Goal: Task Accomplishment & Management: Manage account settings

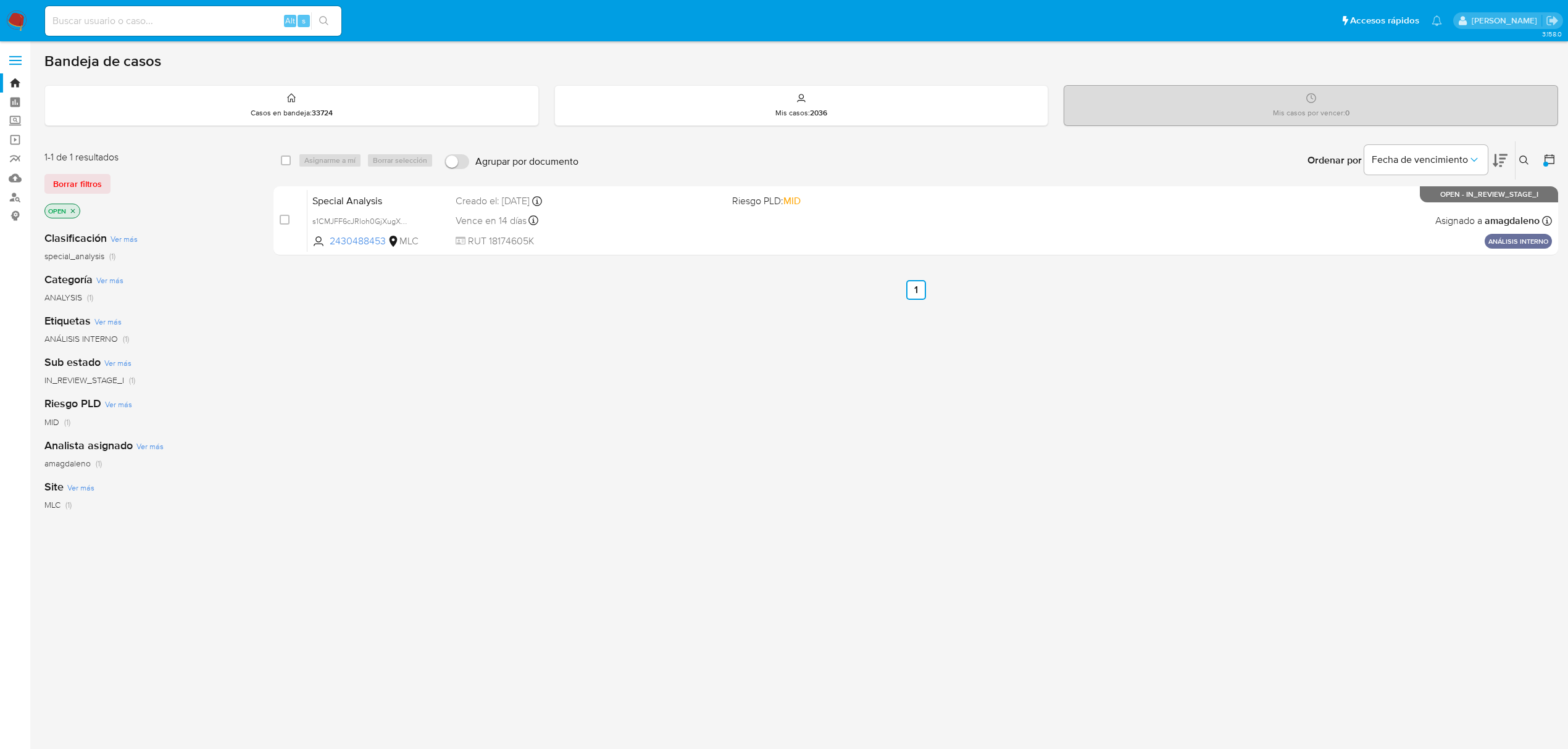
scroll to position [3, 0]
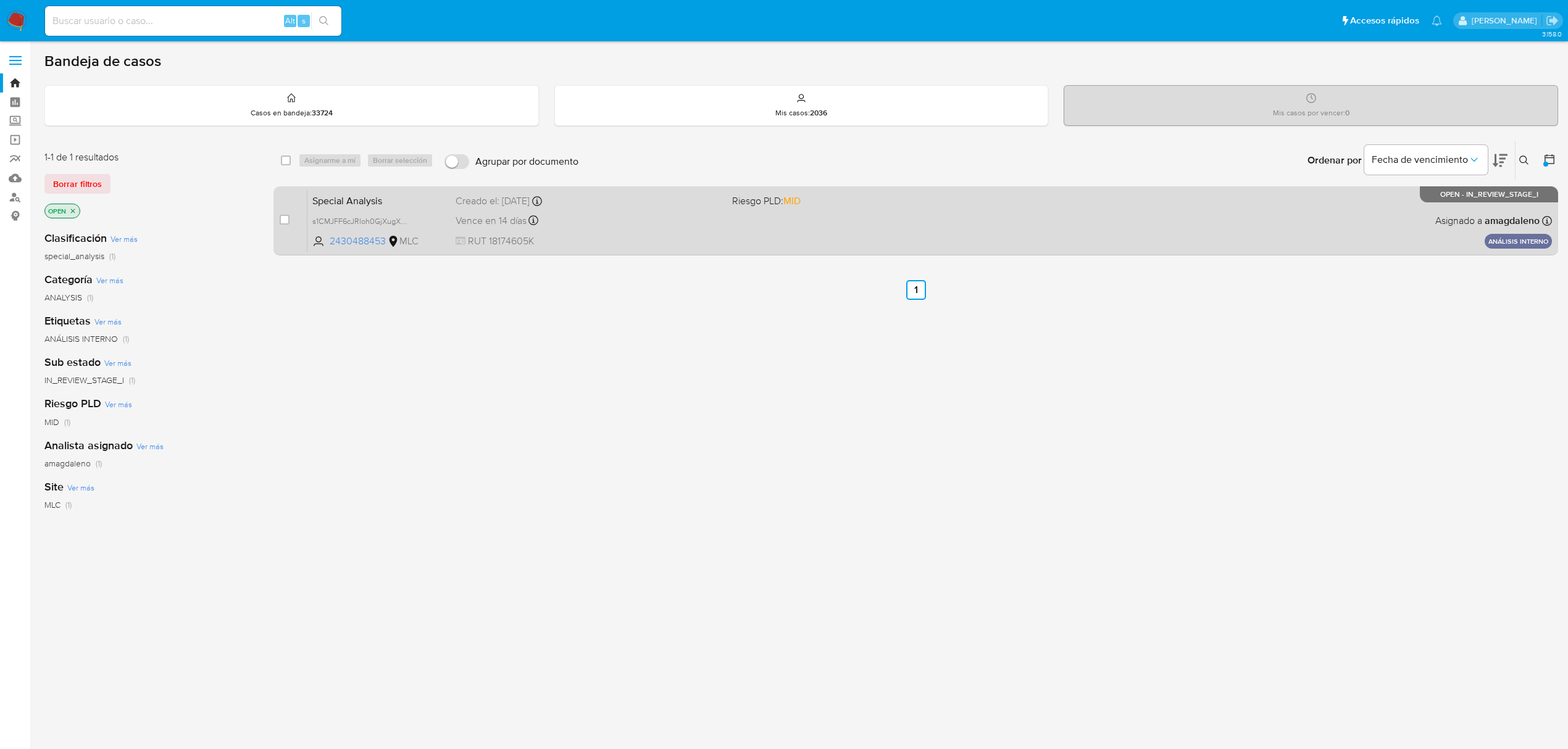
click at [606, 236] on span "RUT 18174605K" at bounding box center [588, 241] width 266 height 14
click at [387, 218] on span "s1CMJFF6cJRloh0GjXugX6NN" at bounding box center [364, 220] width 104 height 14
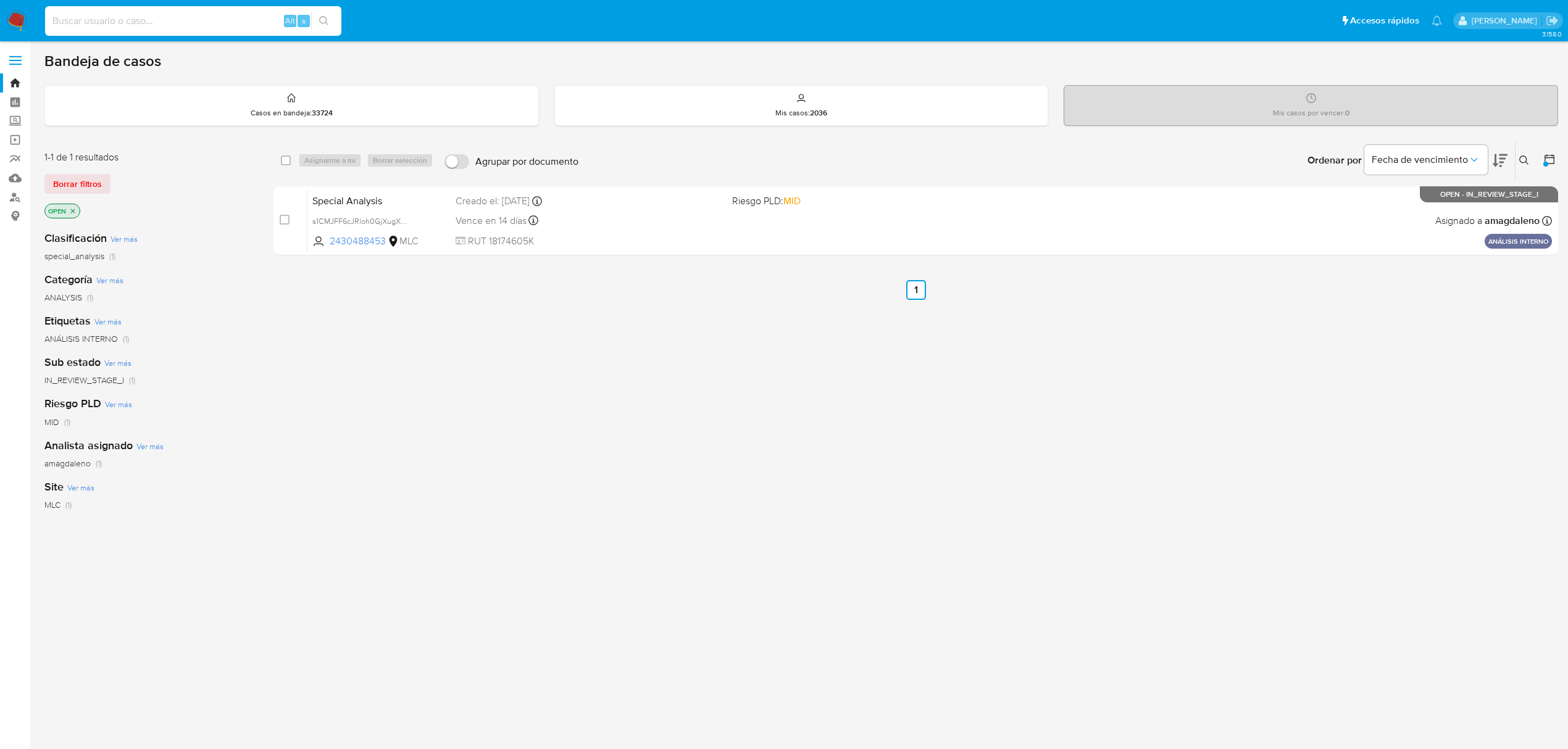
click at [219, 18] on input at bounding box center [193, 20] width 297 height 16
click at [129, 17] on input at bounding box center [193, 20] width 297 height 16
paste input "vd6PuK5rlYGDSwEyf3CP2Ngk"
type input "vd6PuK5rlYGDSwEyf3CP2Ngk"
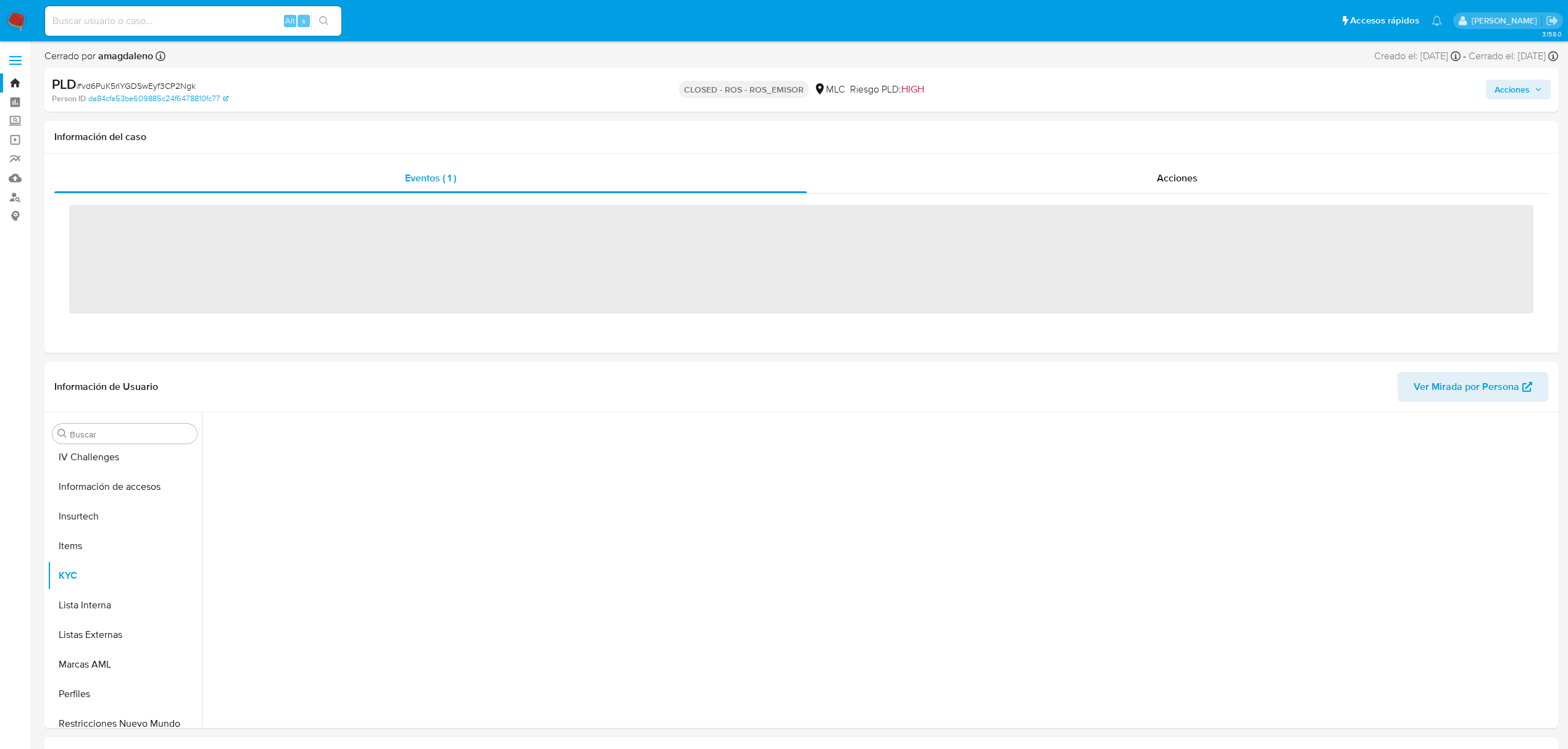
scroll to position [521, 0]
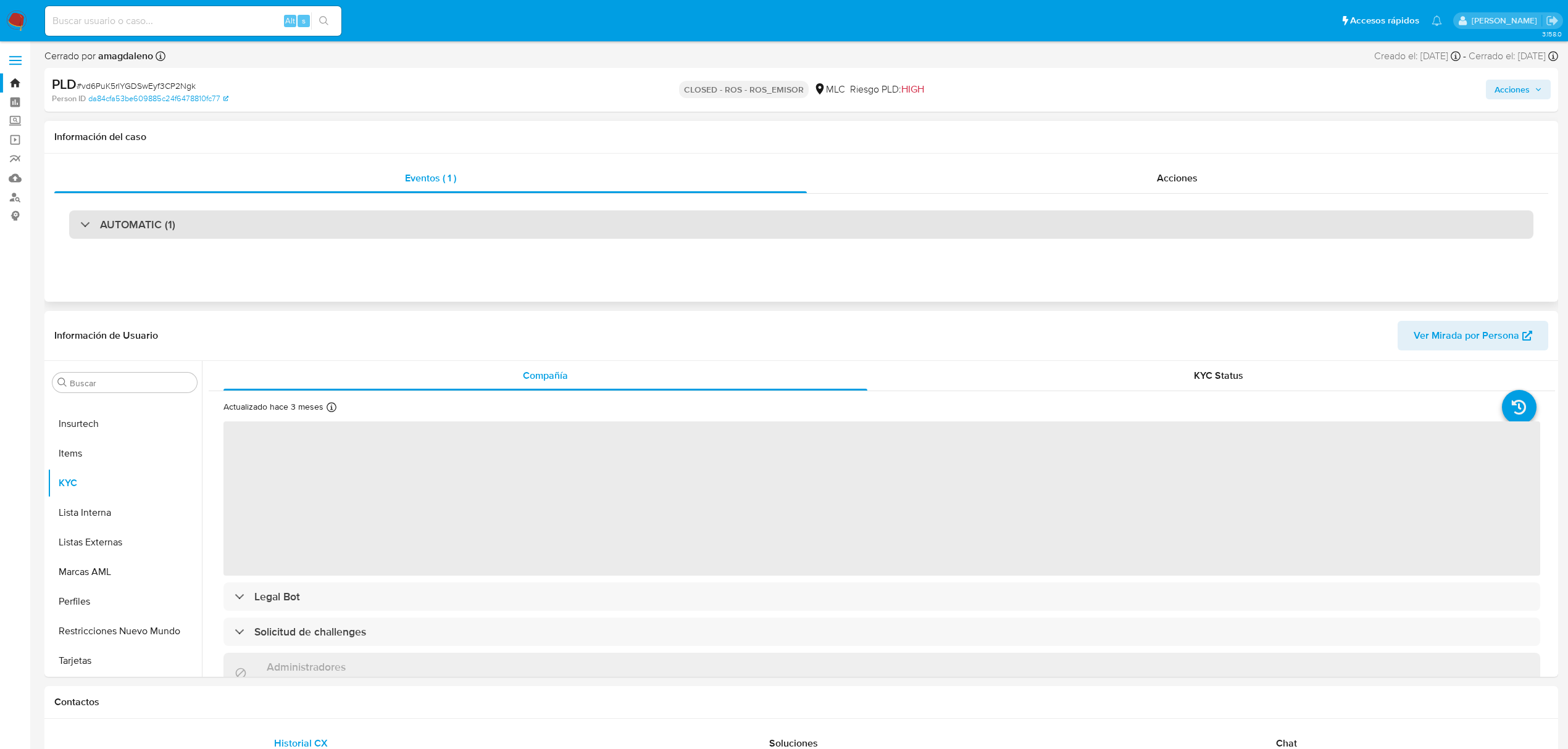
click at [315, 220] on div "AUTOMATIC (1)" at bounding box center [801, 224] width 1464 height 28
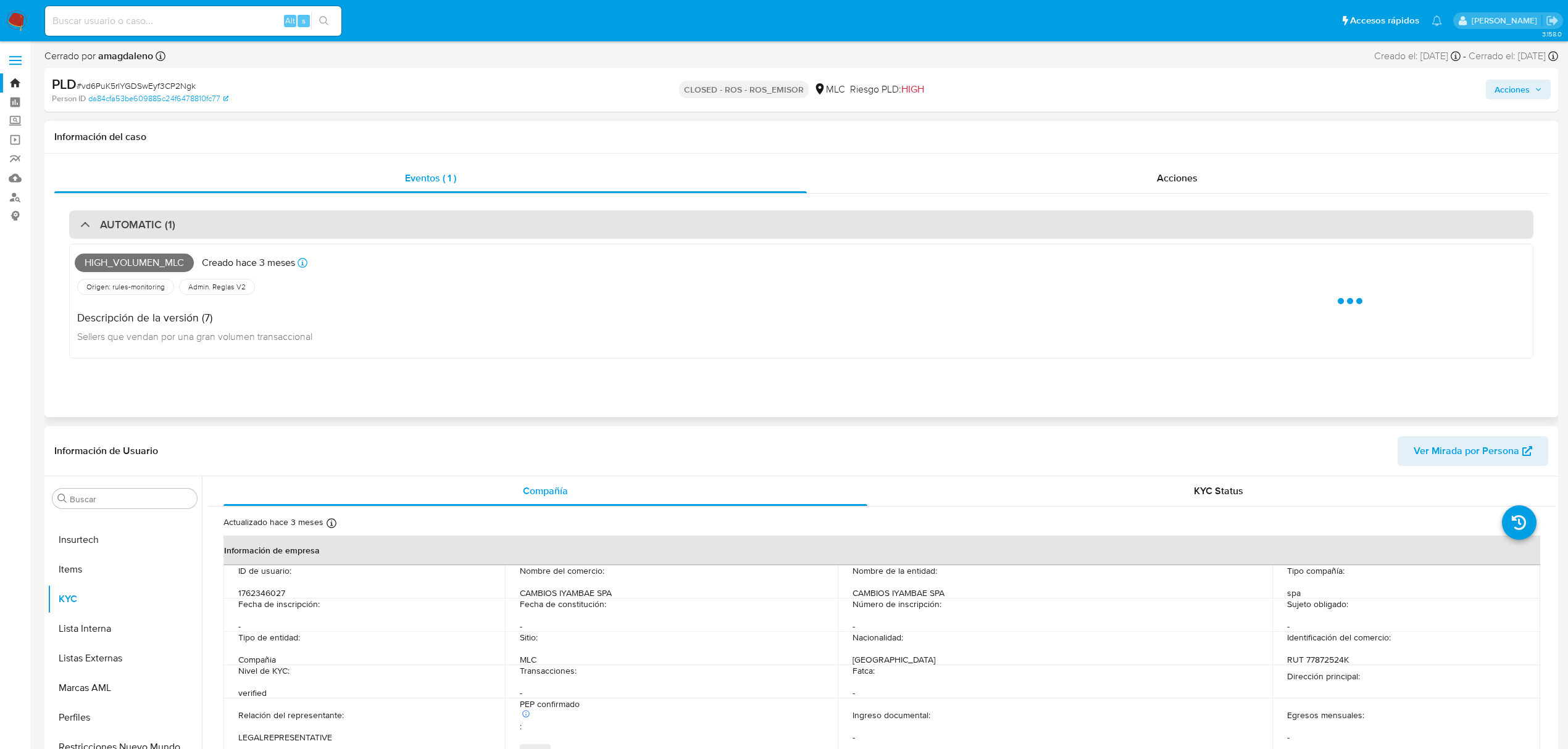
select select "10"
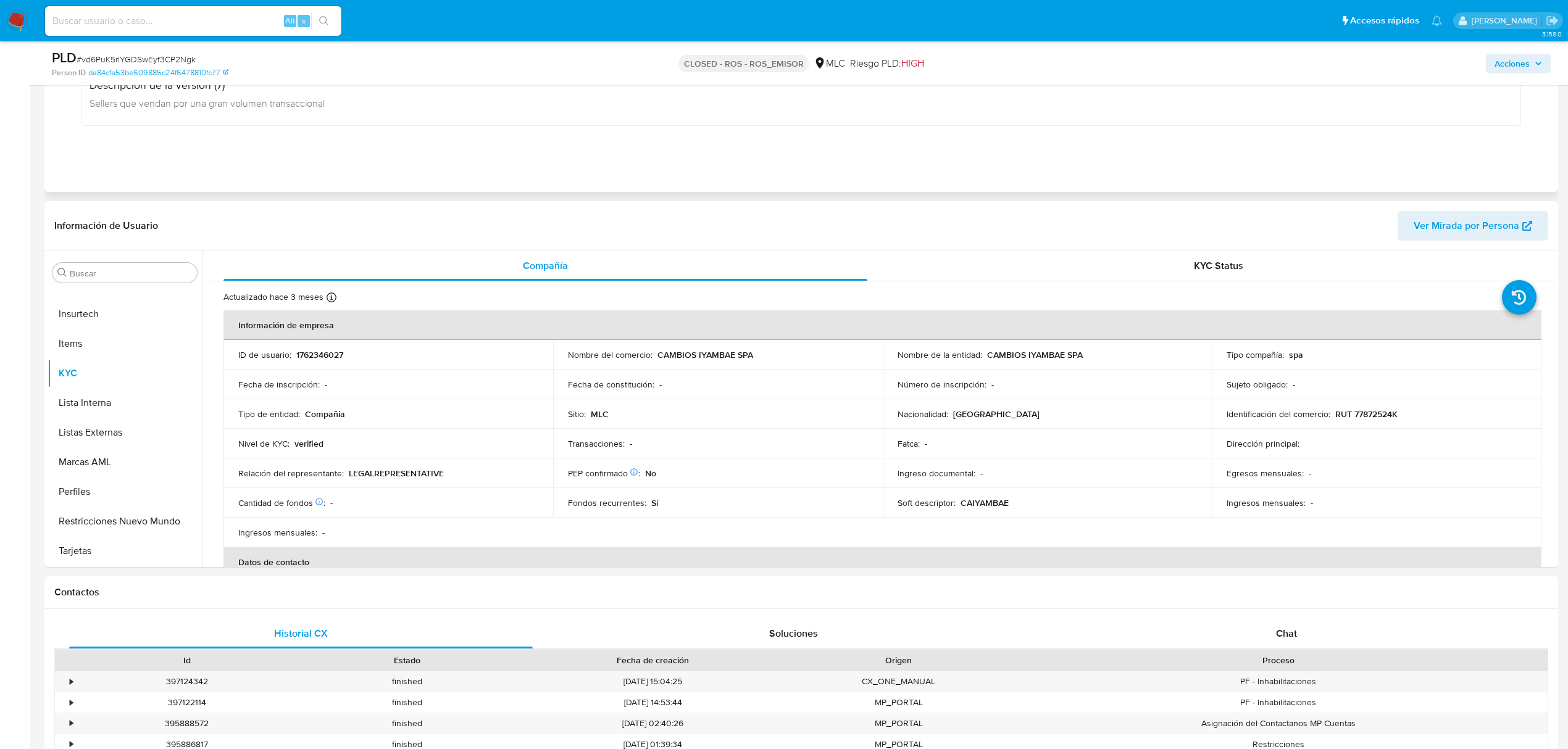
scroll to position [247, 0]
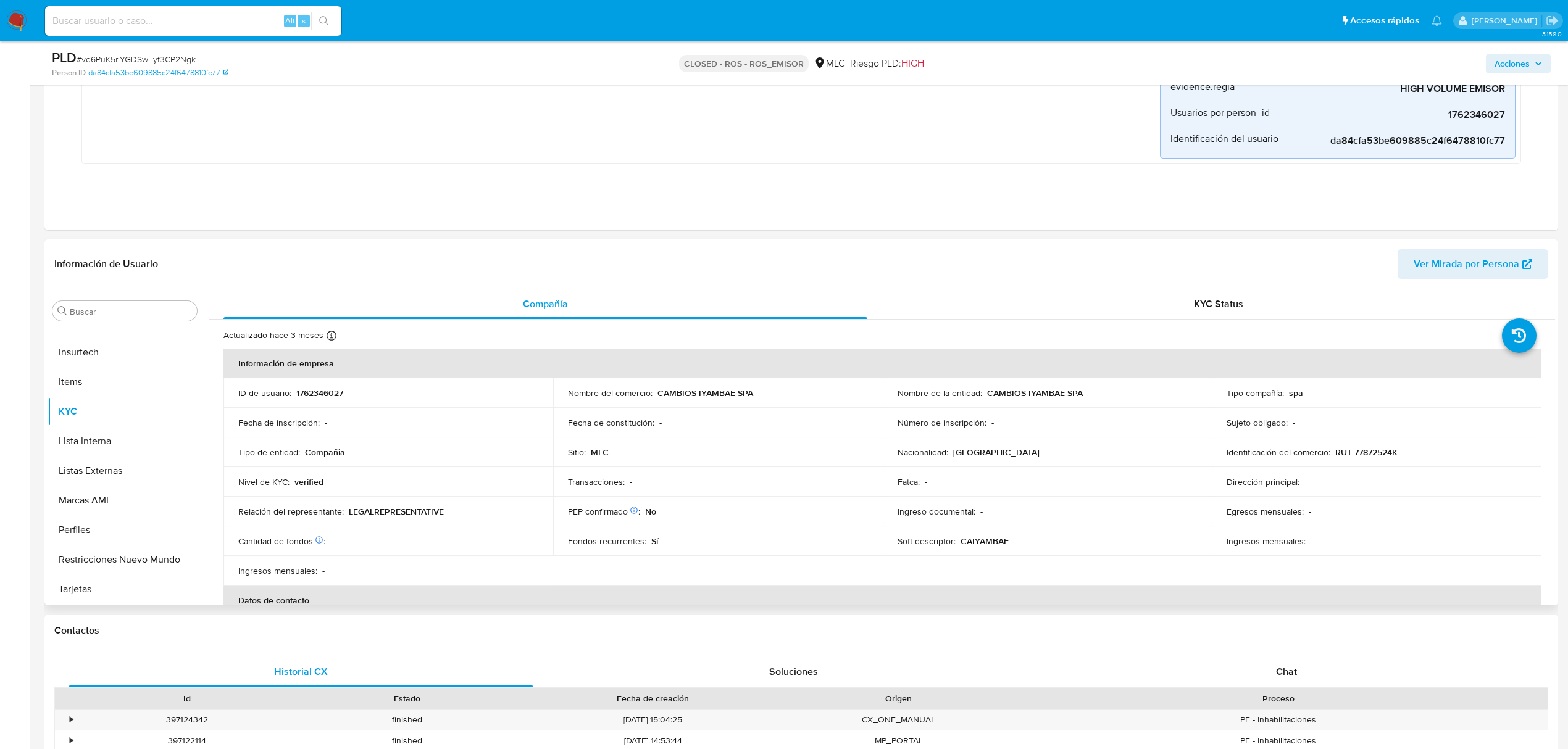
click at [1364, 449] on p "RUT 77872524K" at bounding box center [1366, 453] width 62 height 11
copy p "77872524K"
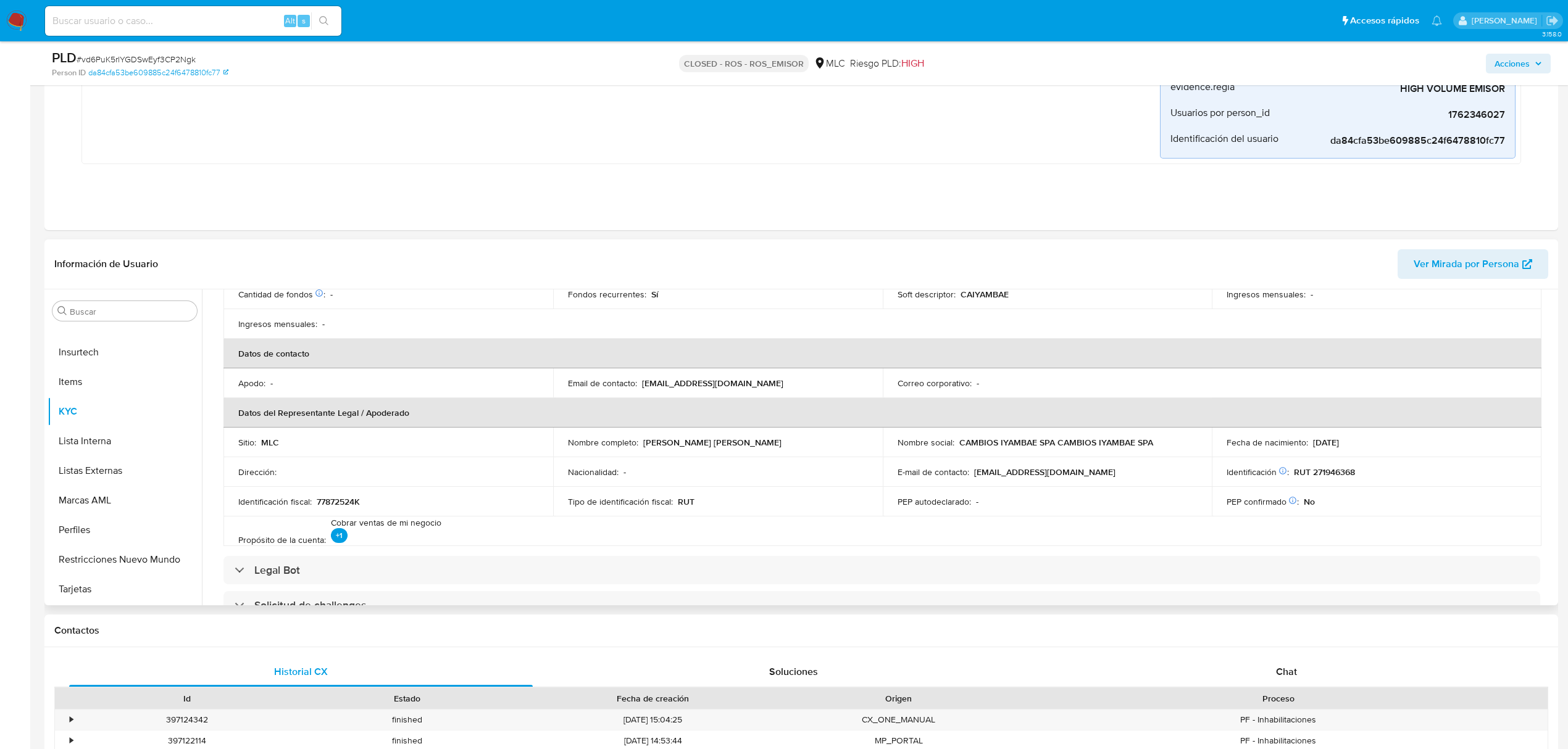
click at [1339, 472] on p "RUT 271946368" at bounding box center [1324, 472] width 62 height 11
copy p "271946368"
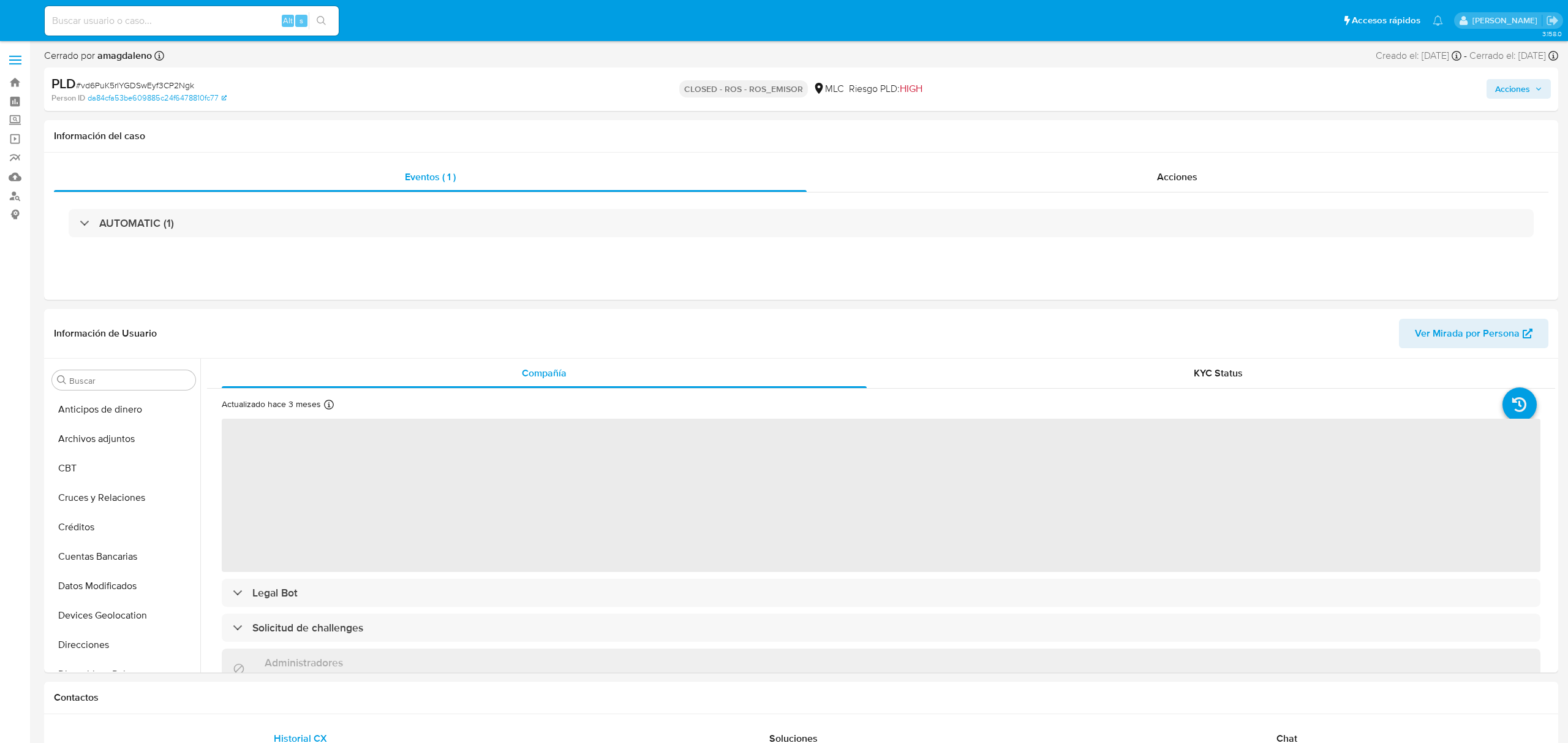
select select "10"
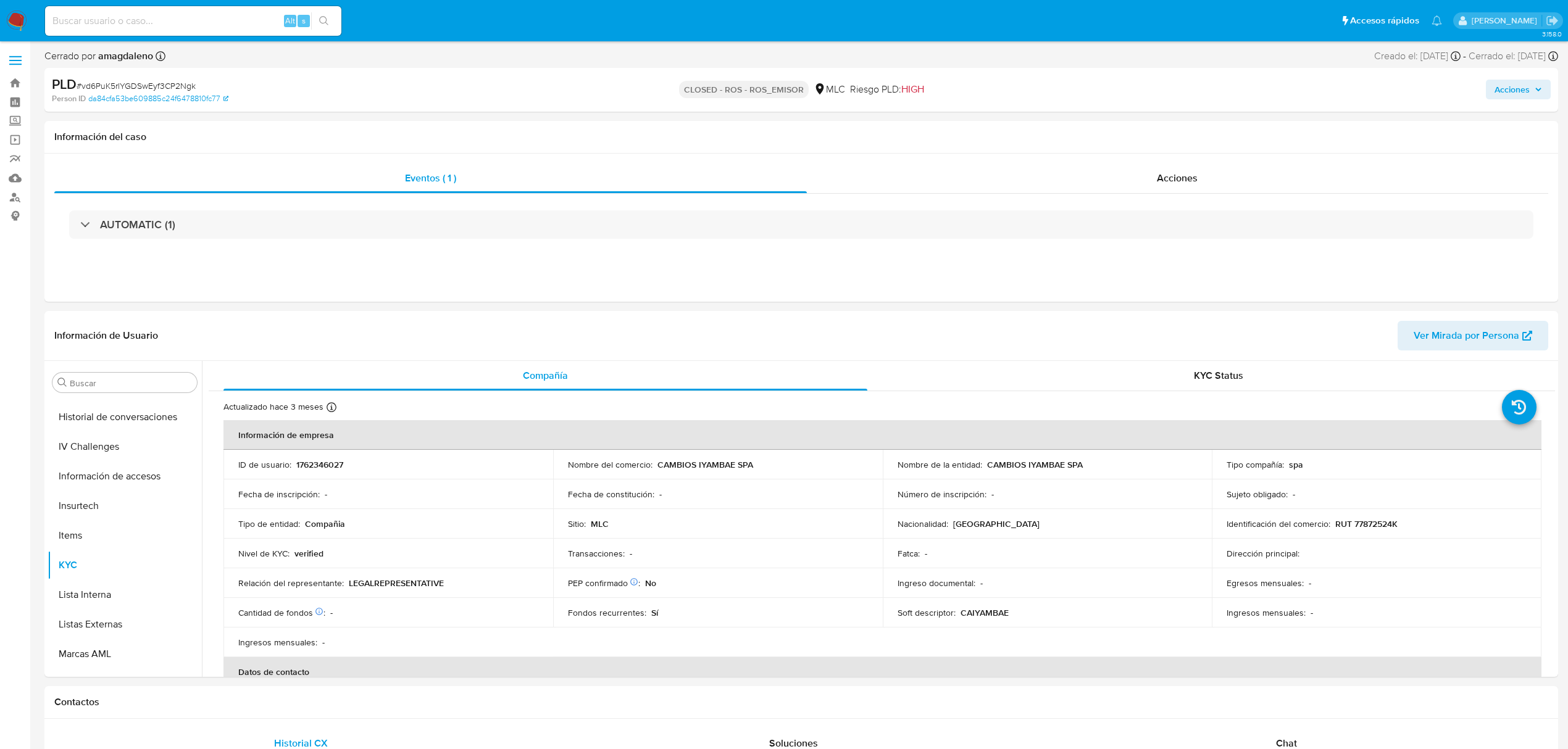
scroll to position [521, 0]
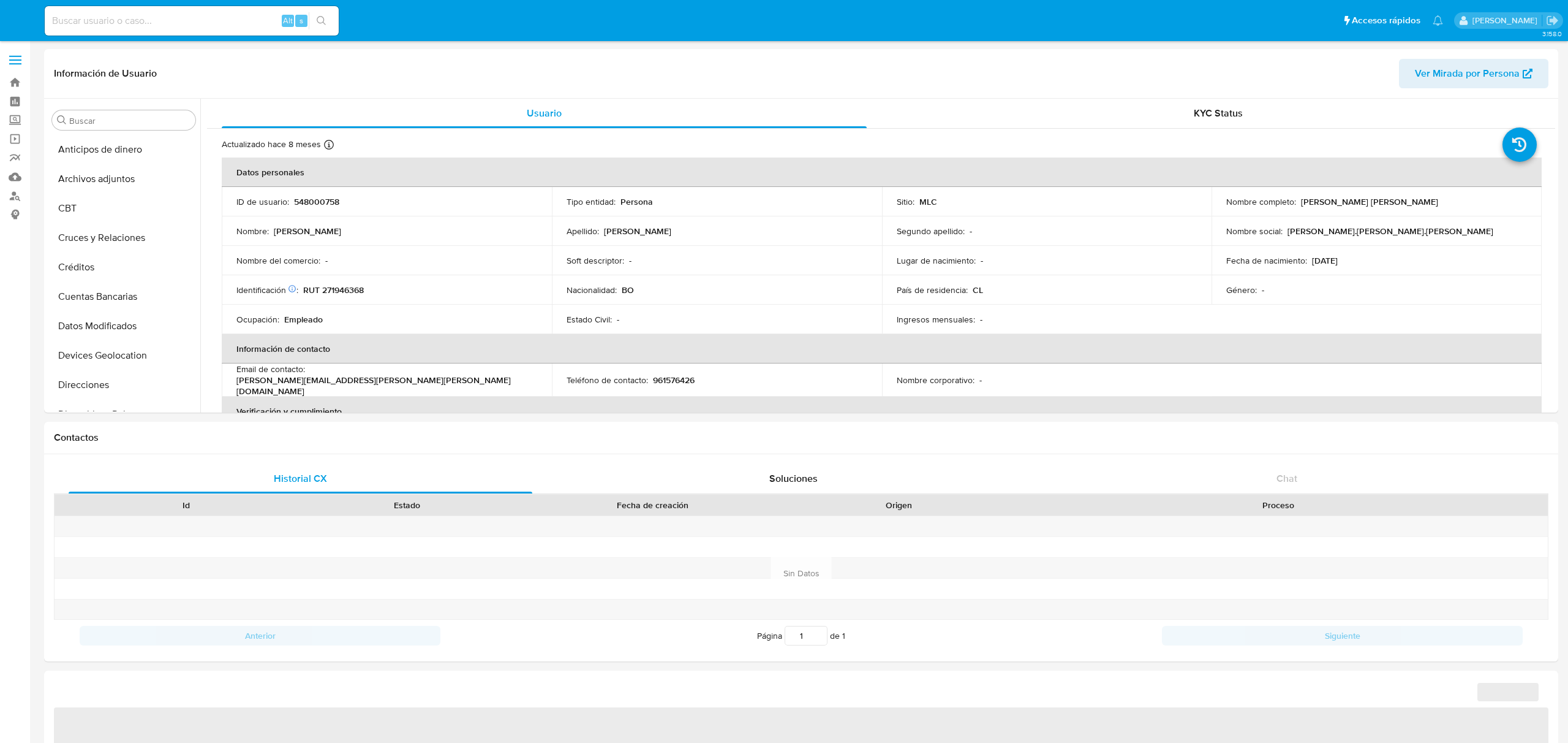
select select "10"
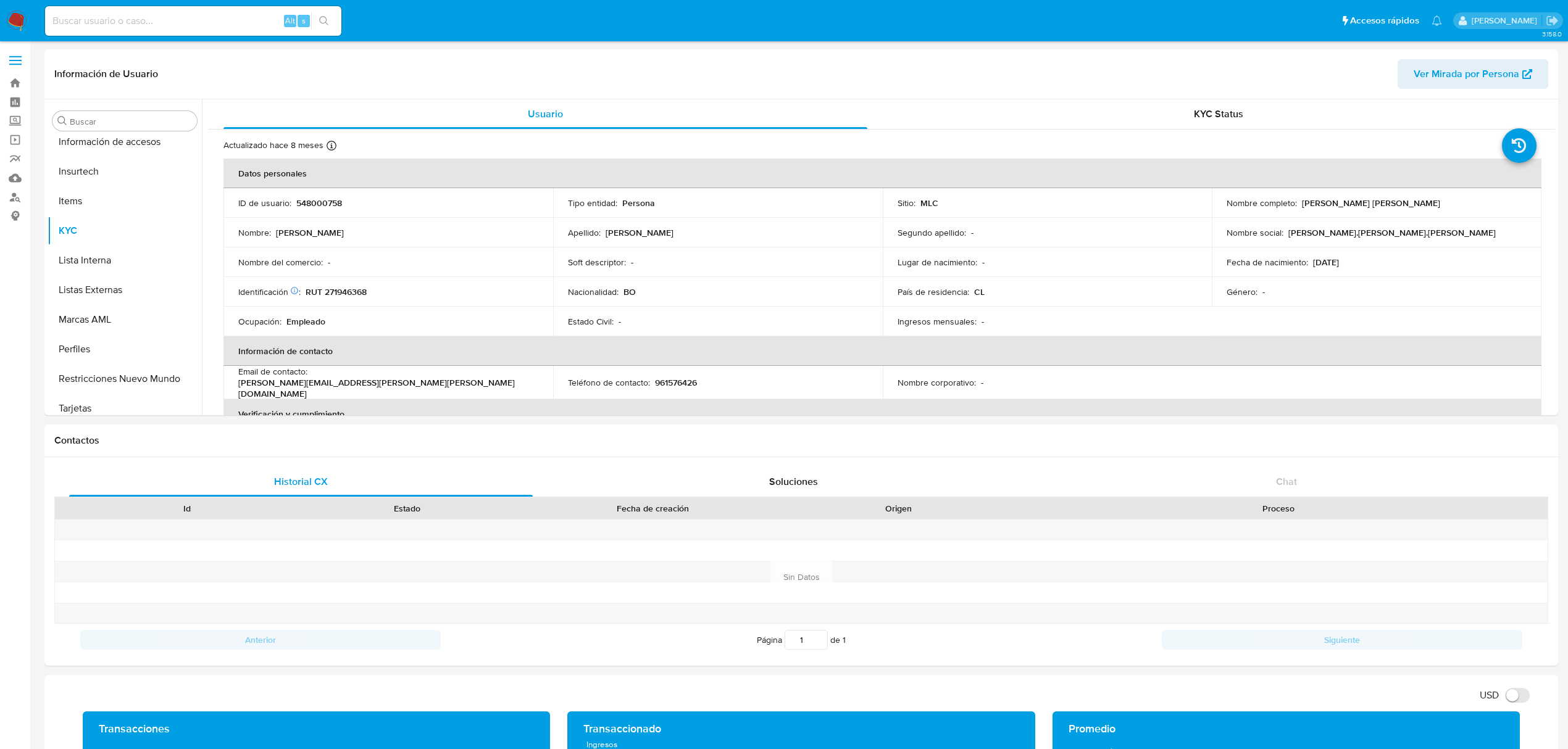
scroll to position [520, 0]
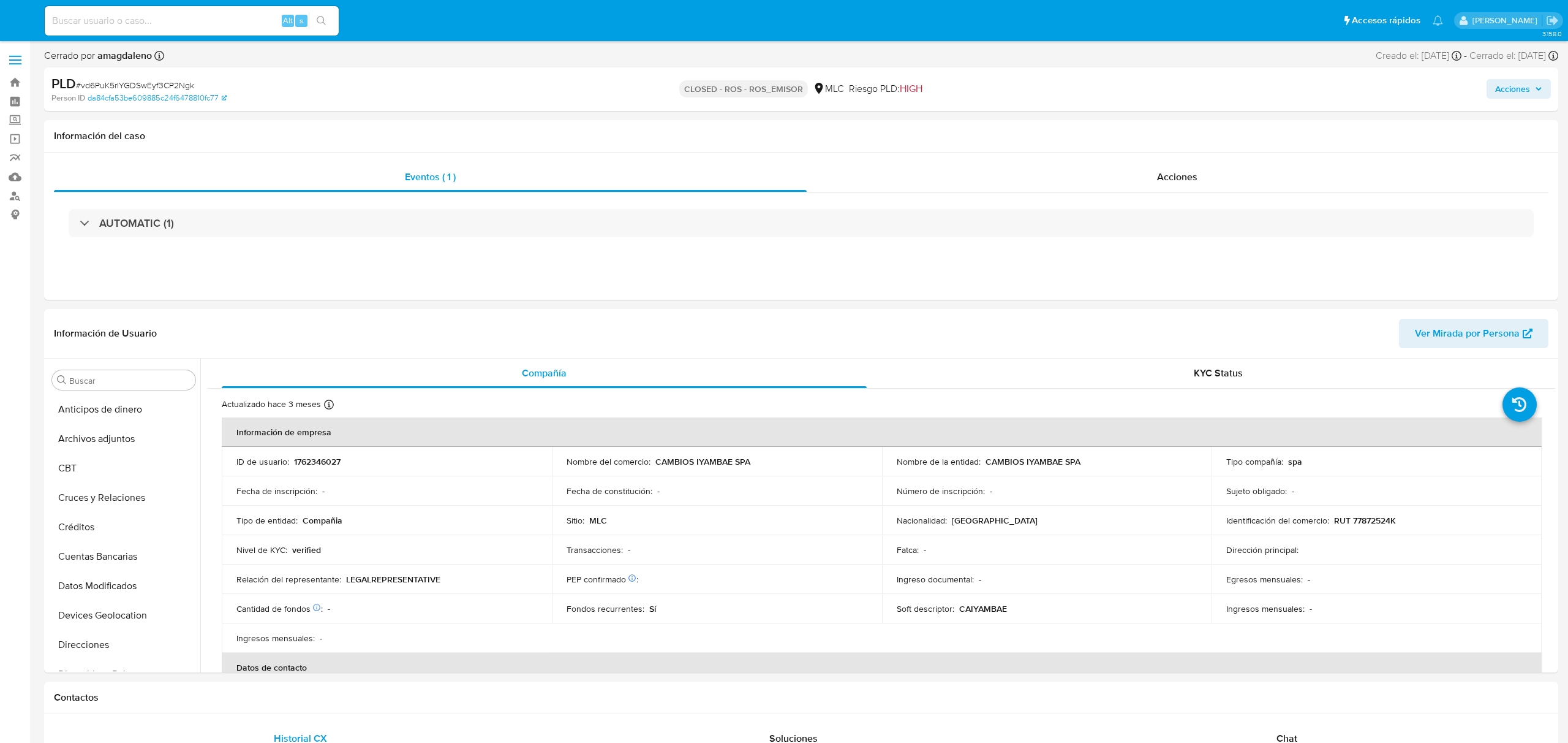
select select "10"
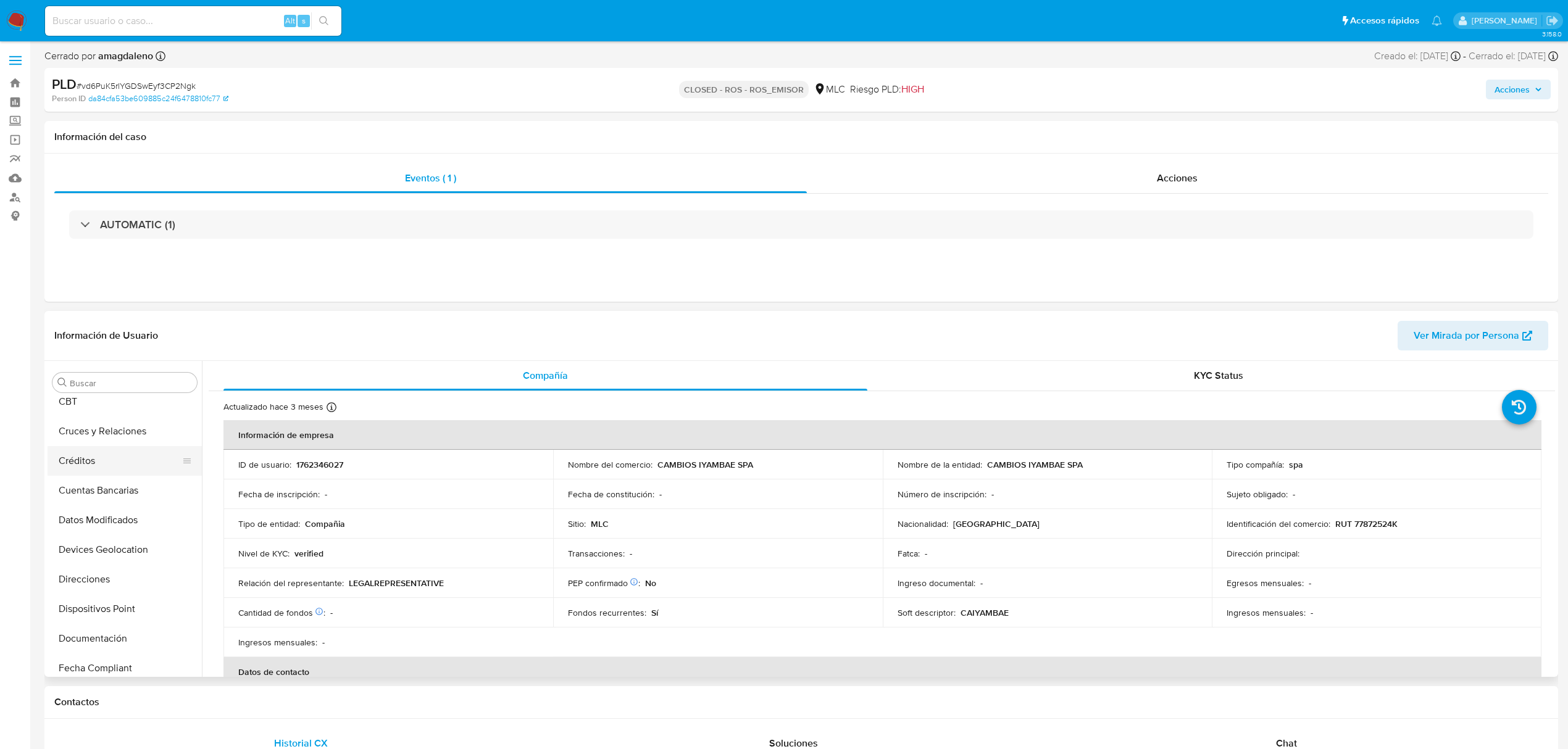
scroll to position [28, 0]
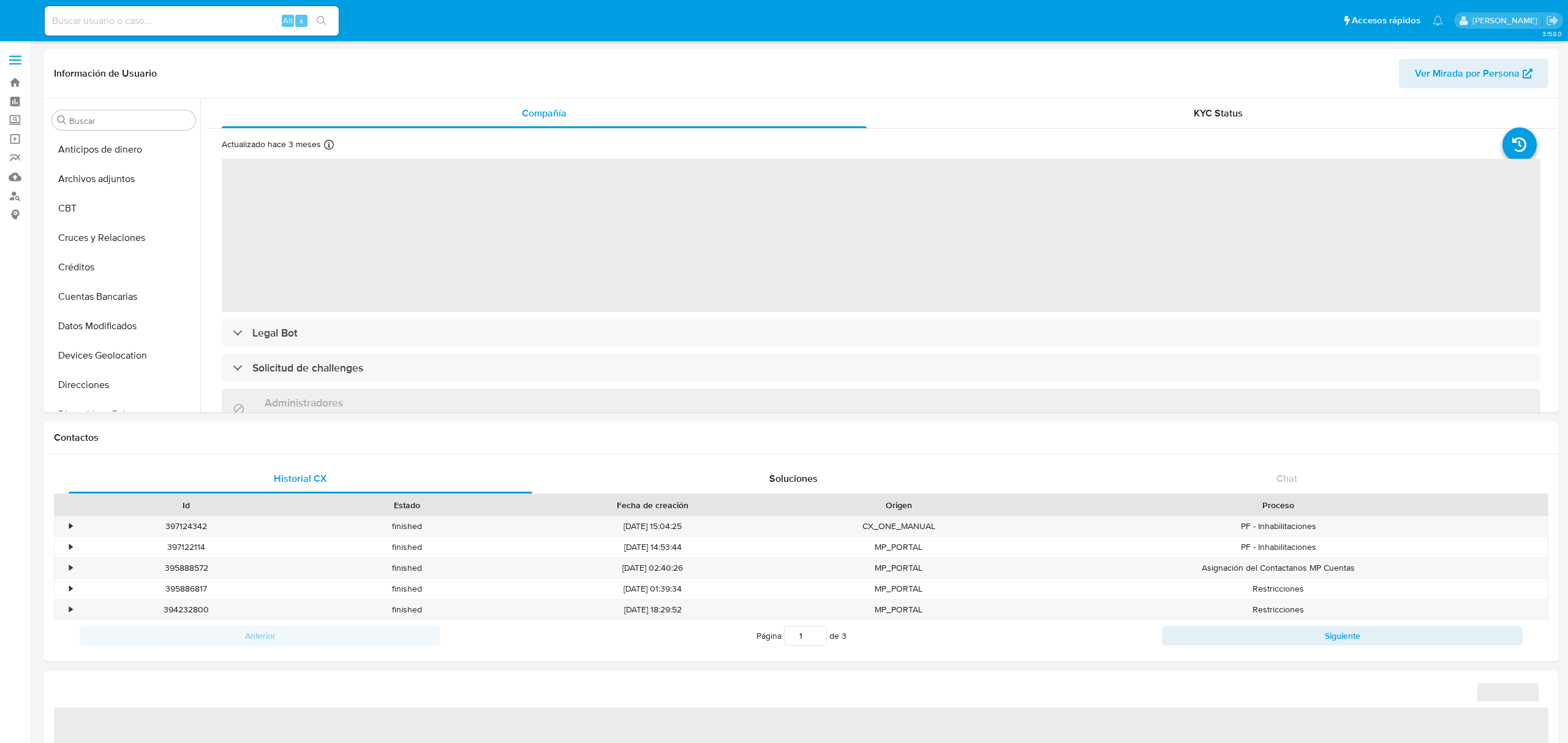
select select "10"
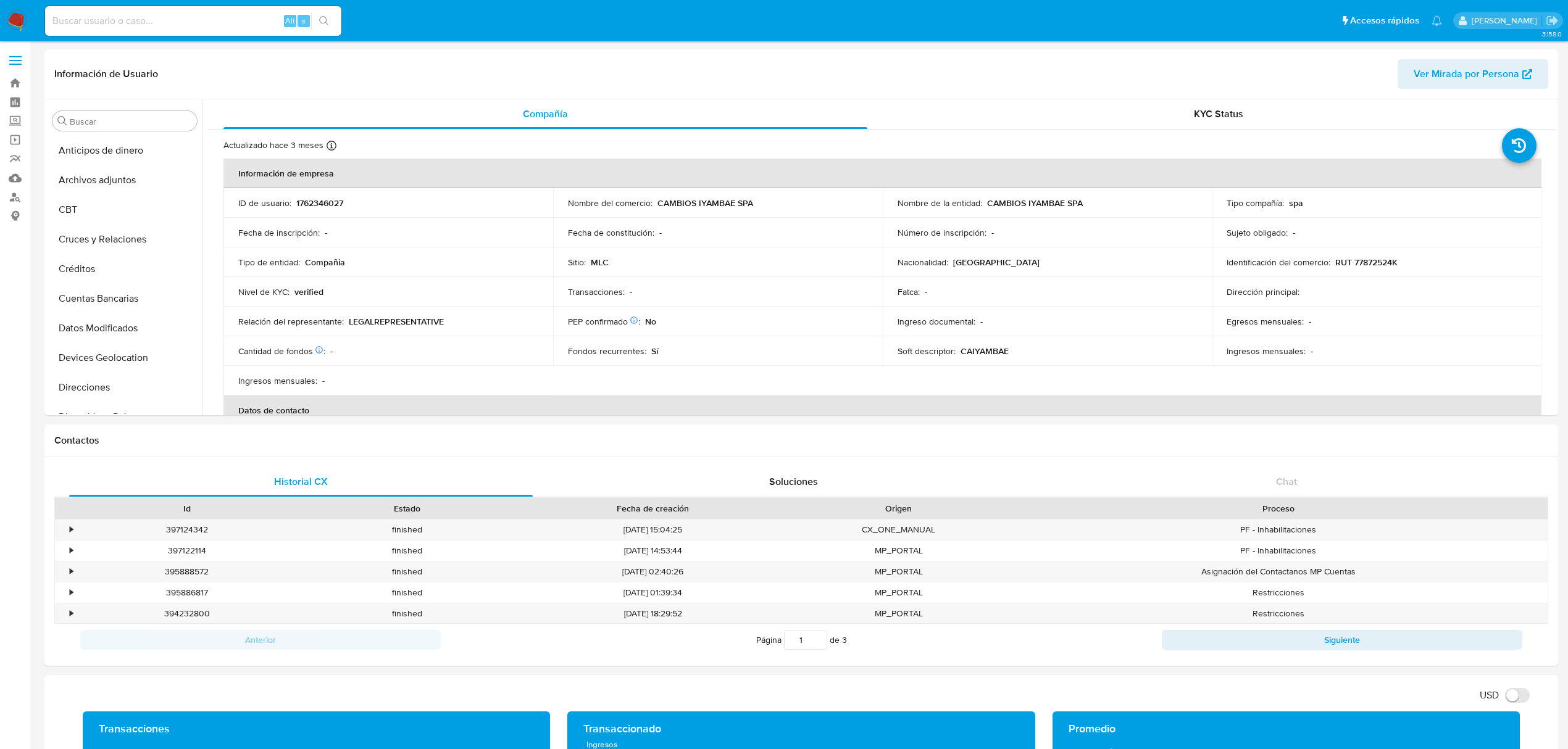
scroll to position [455, 0]
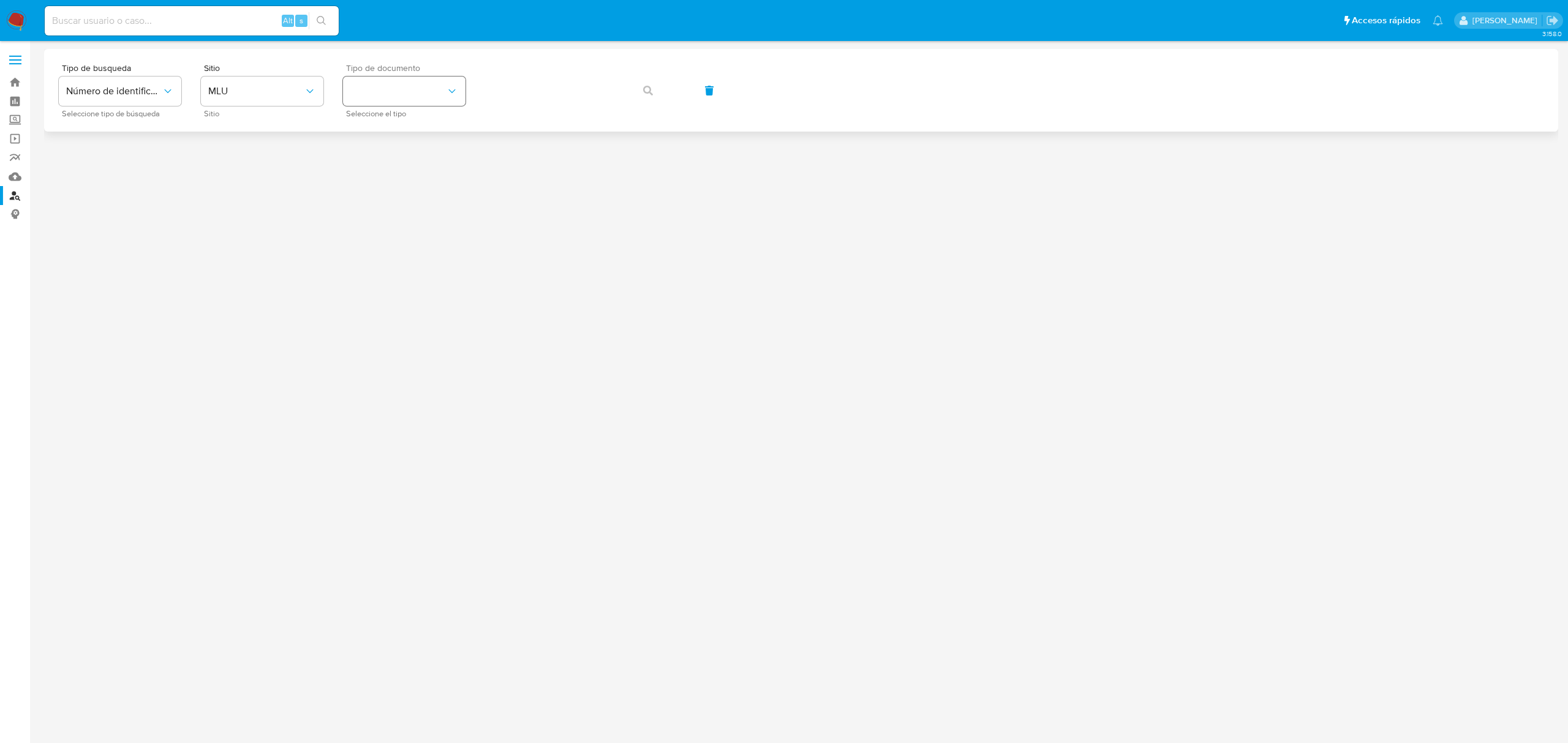
click at [375, 93] on button "identificationType" at bounding box center [405, 91] width 122 height 29
click at [239, 88] on span "MLU" at bounding box center [256, 90] width 96 height 12
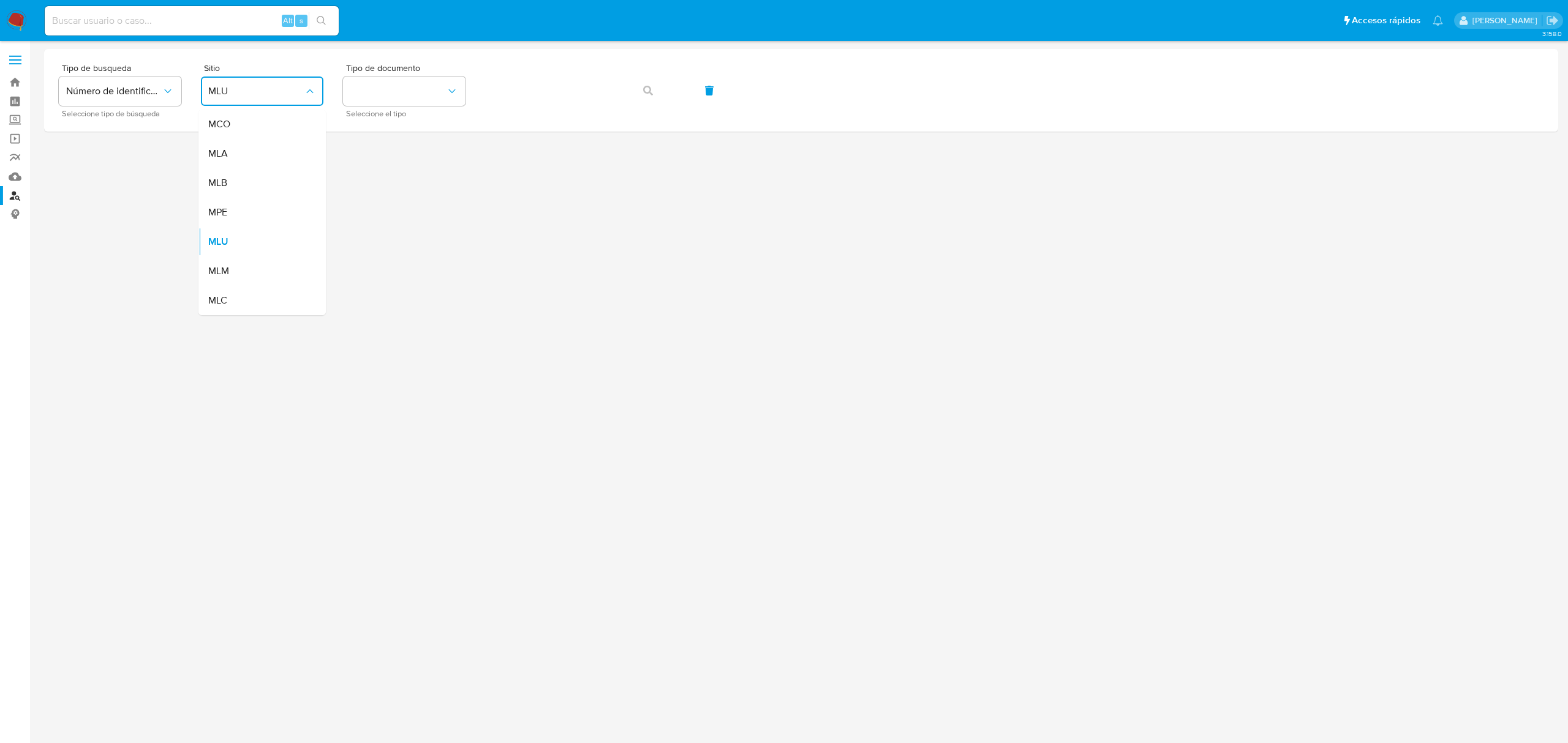
drag, startPoint x: 229, startPoint y: 302, endPoint x: 273, endPoint y: 255, distance: 64.4
click at [229, 301] on div "MLC" at bounding box center [259, 300] width 100 height 29
click at [408, 81] on button "identificationType" at bounding box center [405, 91] width 122 height 29
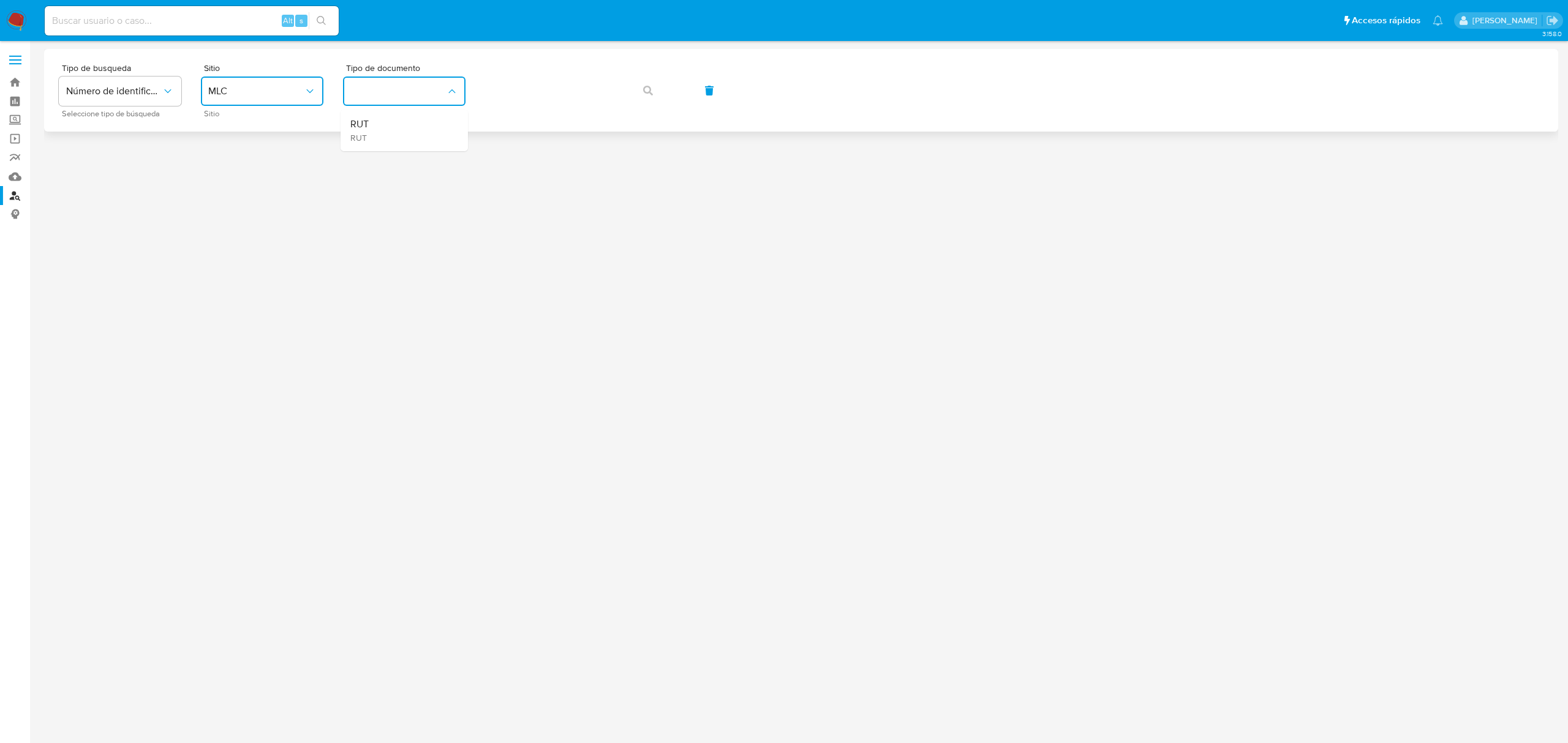
drag, startPoint x: 397, startPoint y: 130, endPoint x: 466, endPoint y: 93, distance: 78.3
click at [403, 126] on div "RUT RUT" at bounding box center [401, 130] width 100 height 42
click at [645, 97] on span "button" at bounding box center [648, 91] width 10 height 27
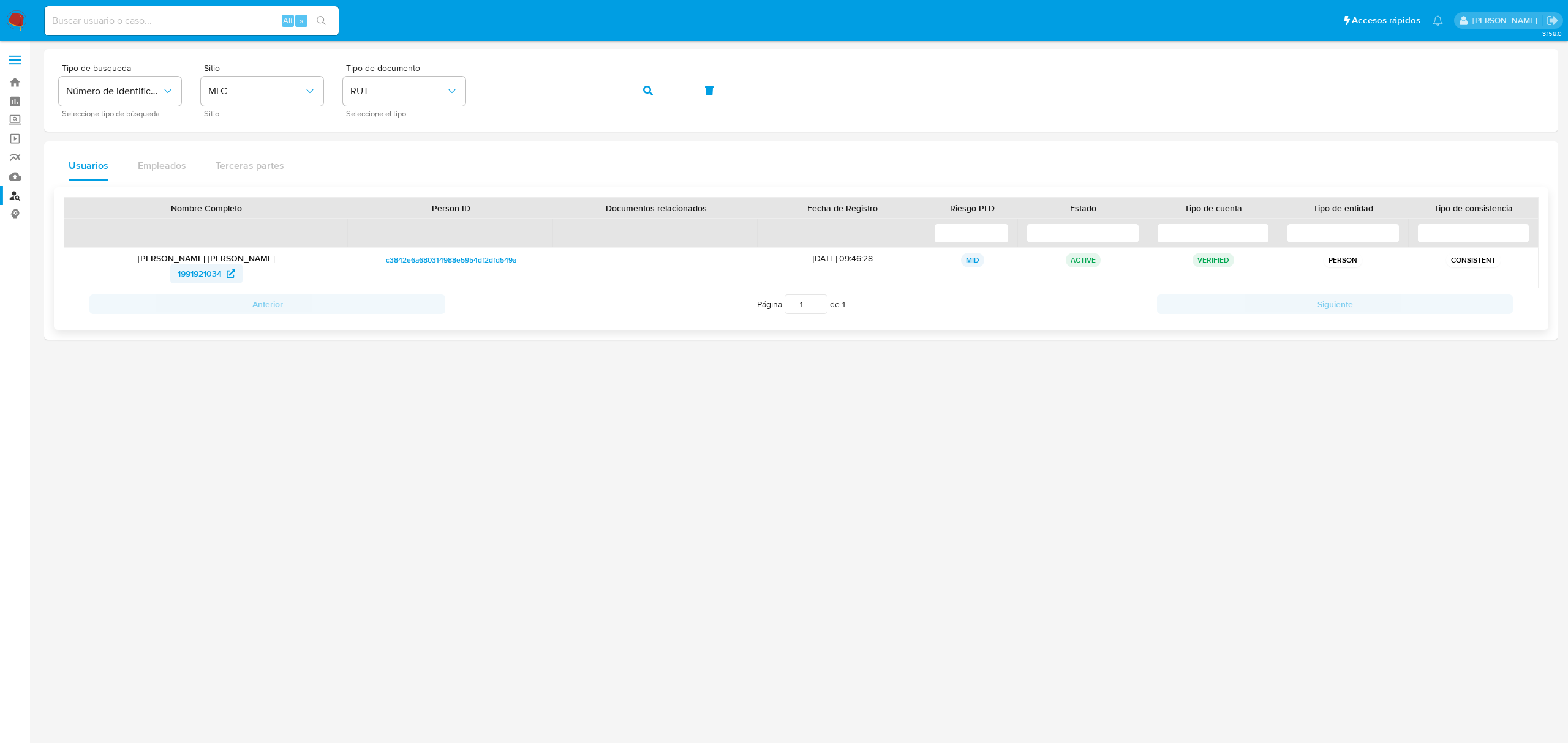
click at [211, 278] on span "1991921034" at bounding box center [200, 274] width 44 height 20
click at [643, 86] on icon "button" at bounding box center [648, 90] width 10 height 10
click at [200, 272] on span "1762346027" at bounding box center [200, 274] width 46 height 20
click at [645, 89] on icon "button" at bounding box center [648, 90] width 10 height 10
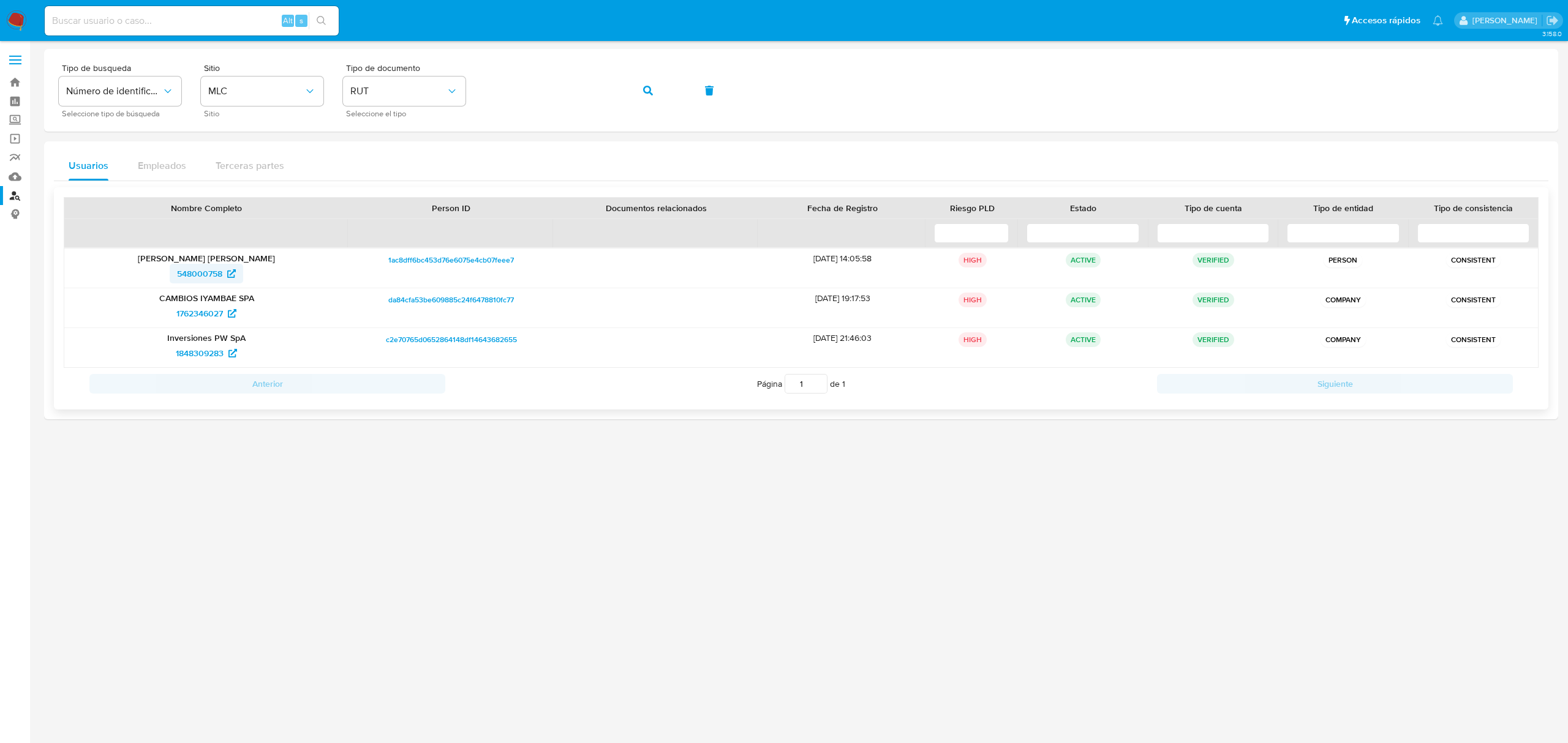
click at [210, 275] on span "548000758" at bounding box center [200, 274] width 46 height 20
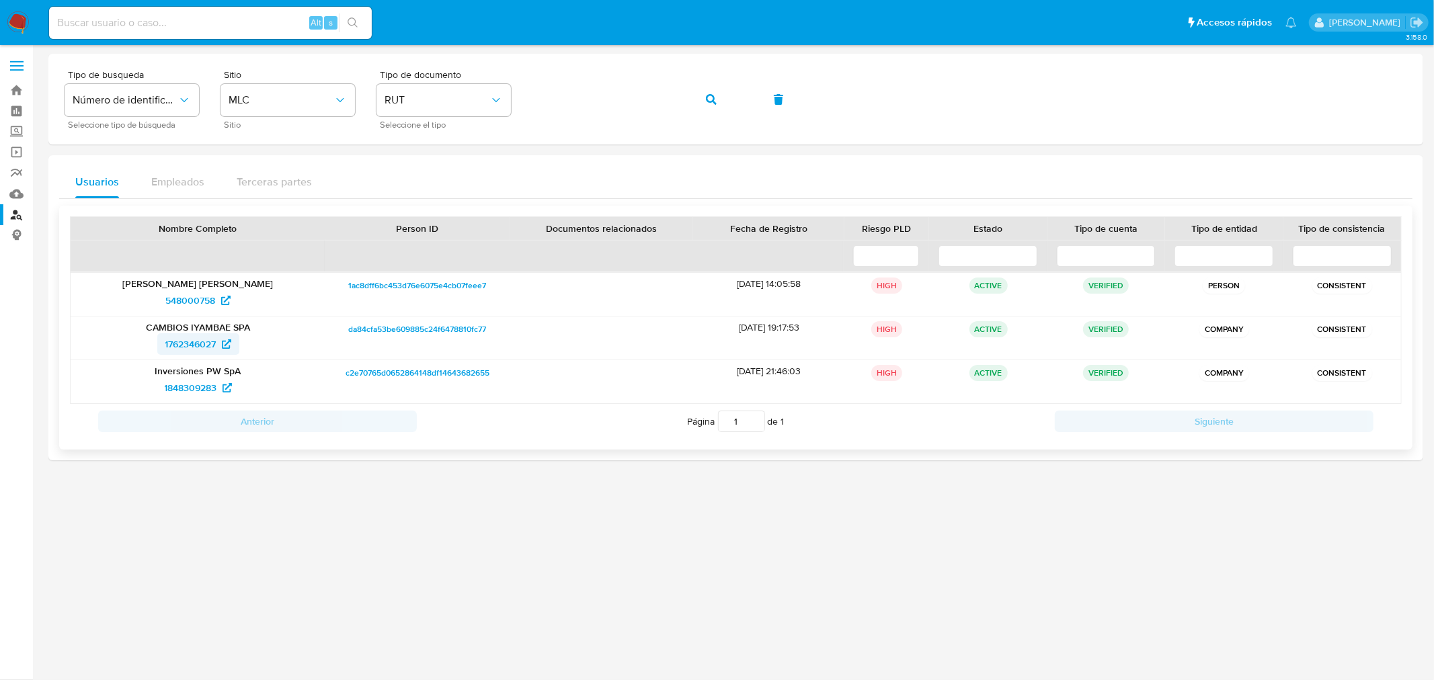
click at [210, 348] on span "1762346027" at bounding box center [190, 344] width 51 height 22
click at [707, 98] on icon "button" at bounding box center [711, 99] width 11 height 11
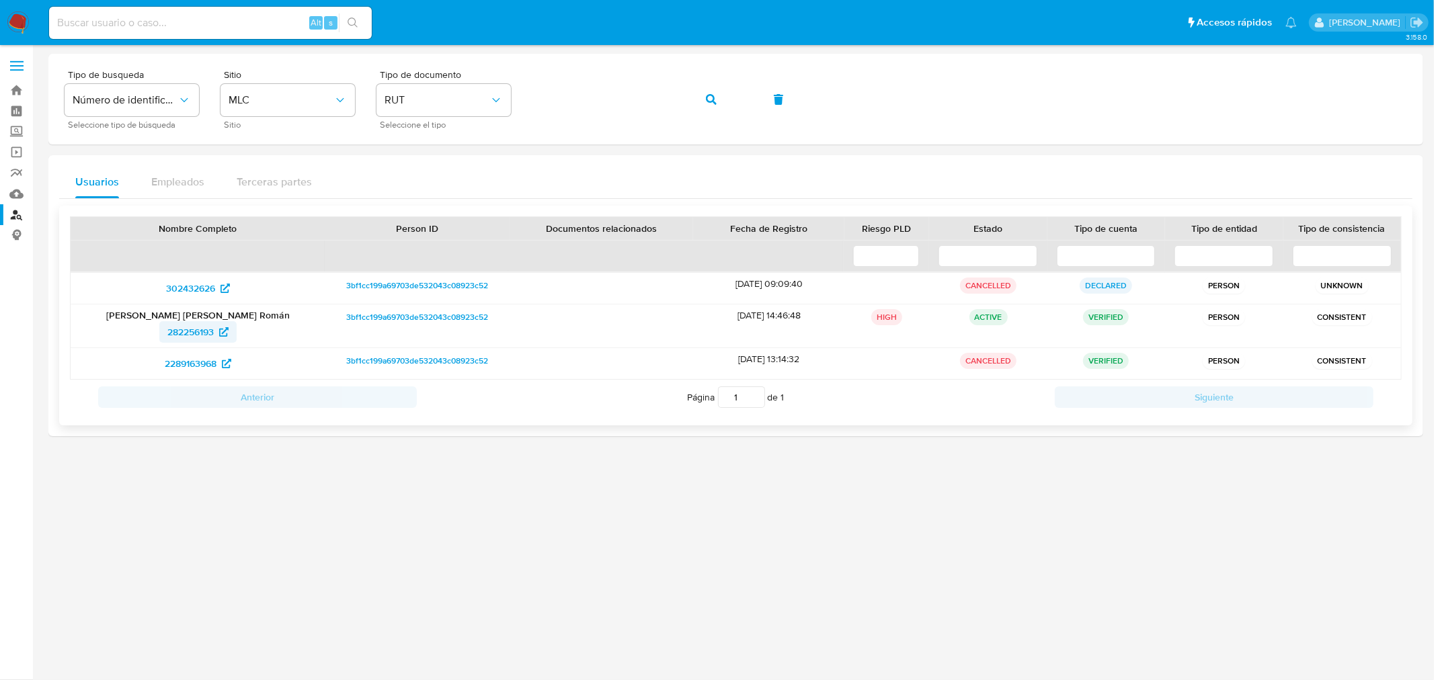
click at [200, 333] on span "282256193" at bounding box center [190, 332] width 46 height 22
click at [408, 321] on span "3bf1cc199a69703de532043c08923c52" at bounding box center [417, 317] width 142 height 16
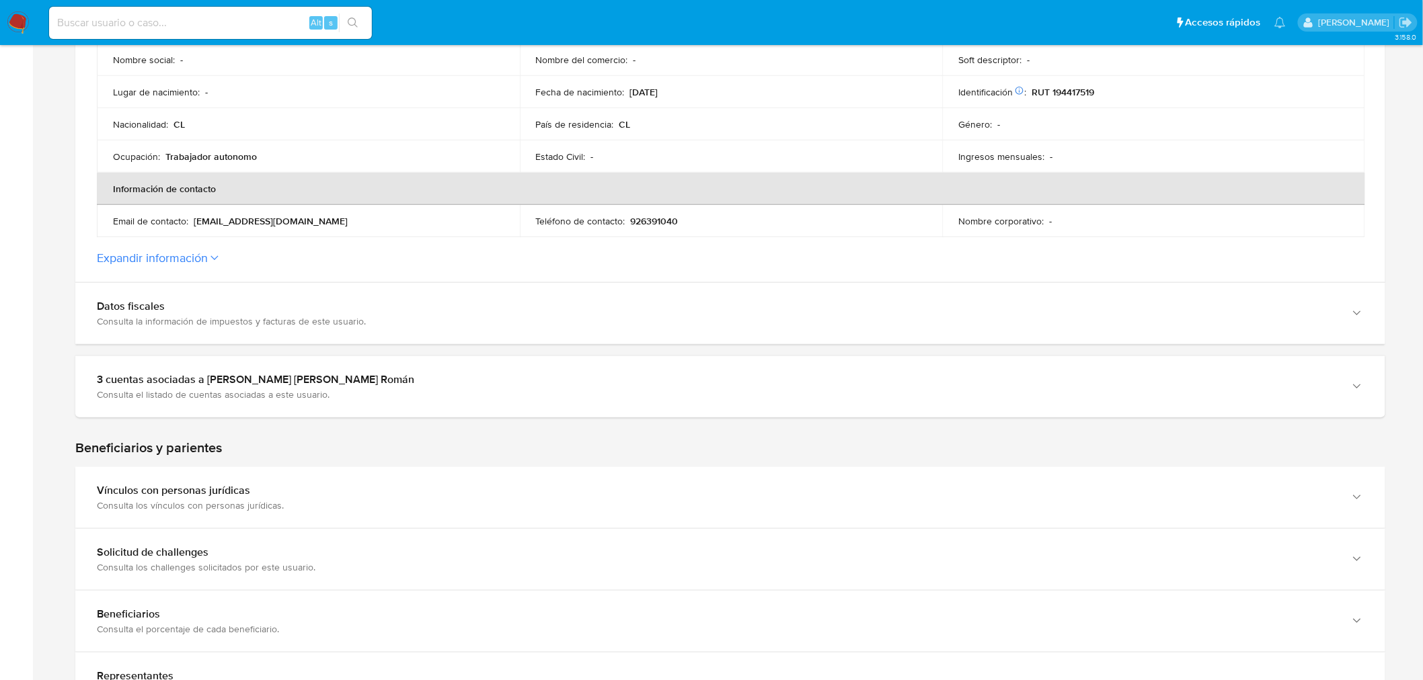
scroll to position [792, 0]
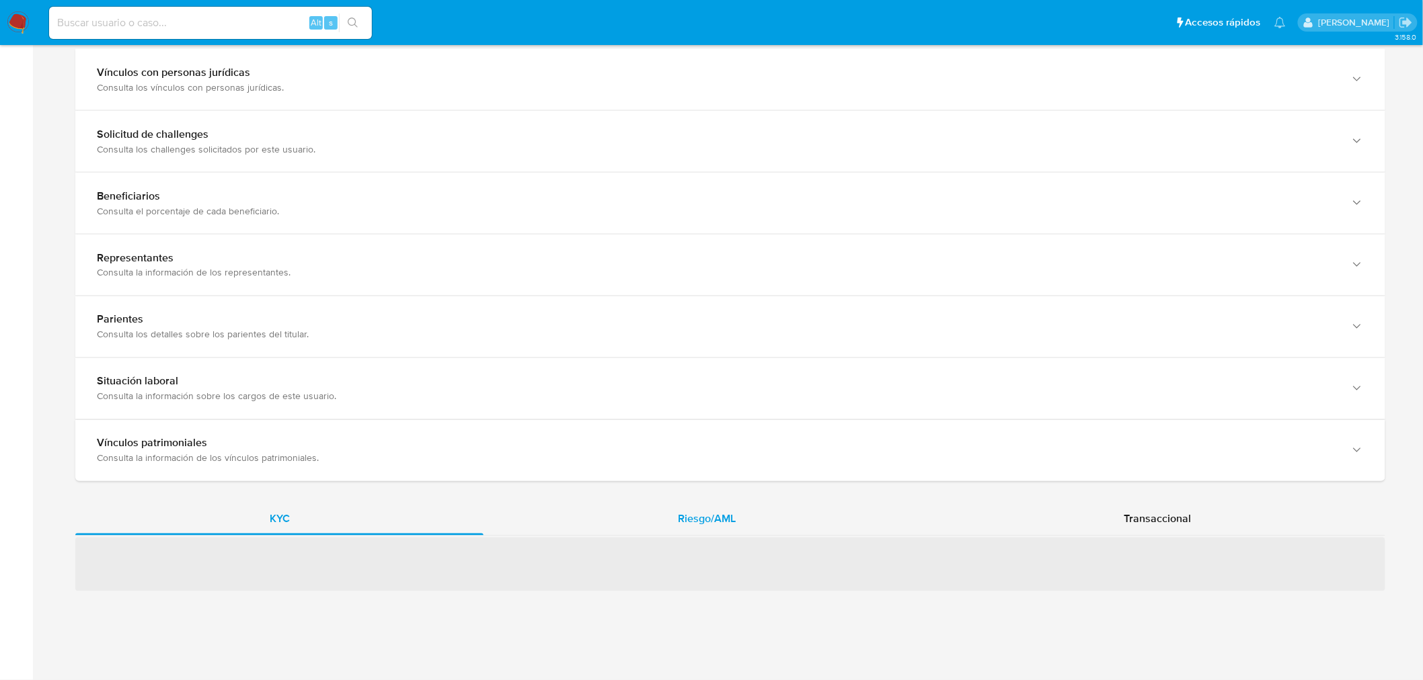
click at [828, 528] on div "Riesgo/AML" at bounding box center [706, 520] width 446 height 32
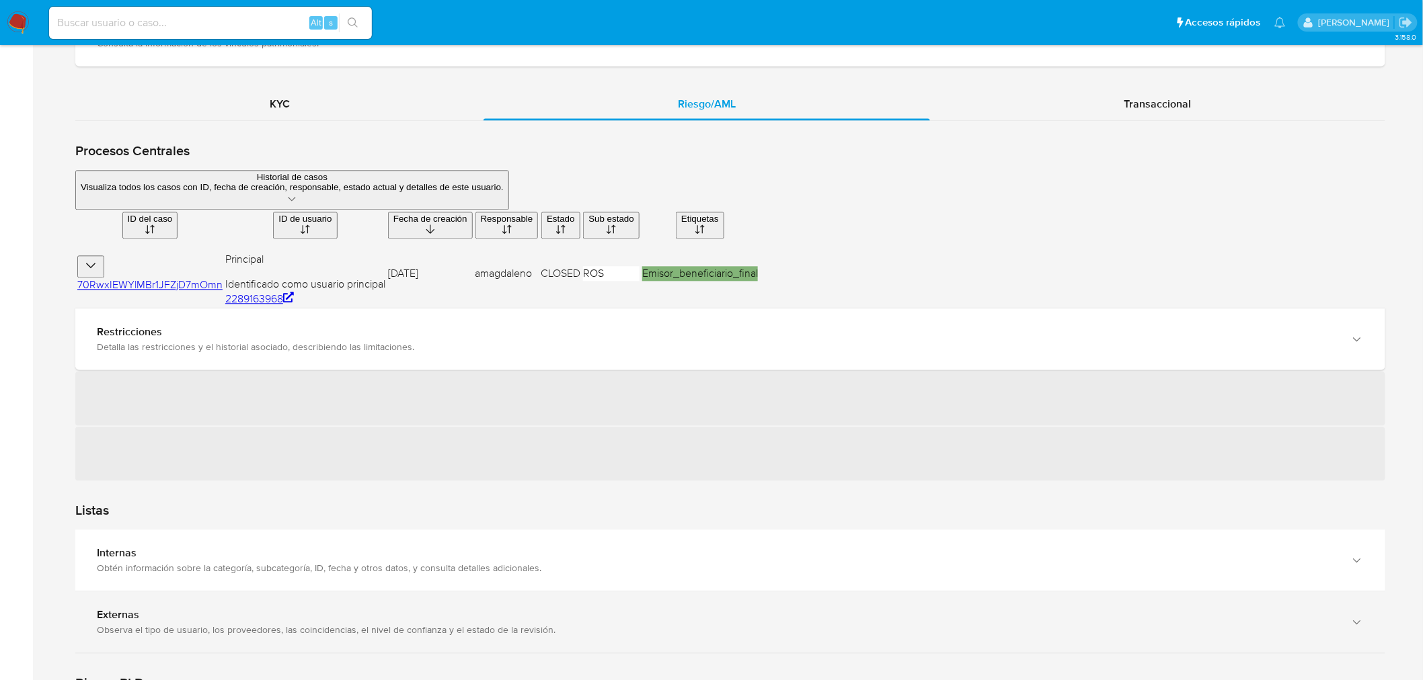
scroll to position [1188, 0]
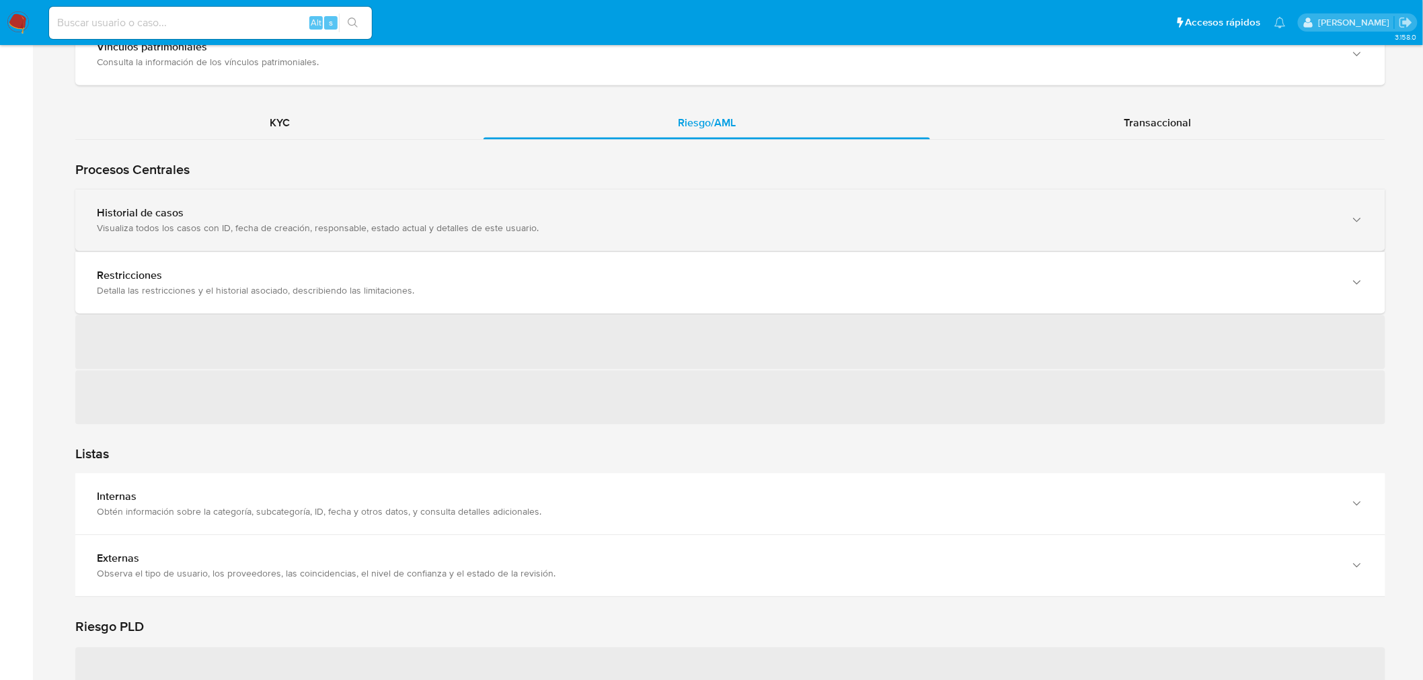
click at [589, 226] on div "Visualiza todos los casos con ID, fecha de creación, responsable, estado actual…" at bounding box center [717, 228] width 1240 height 12
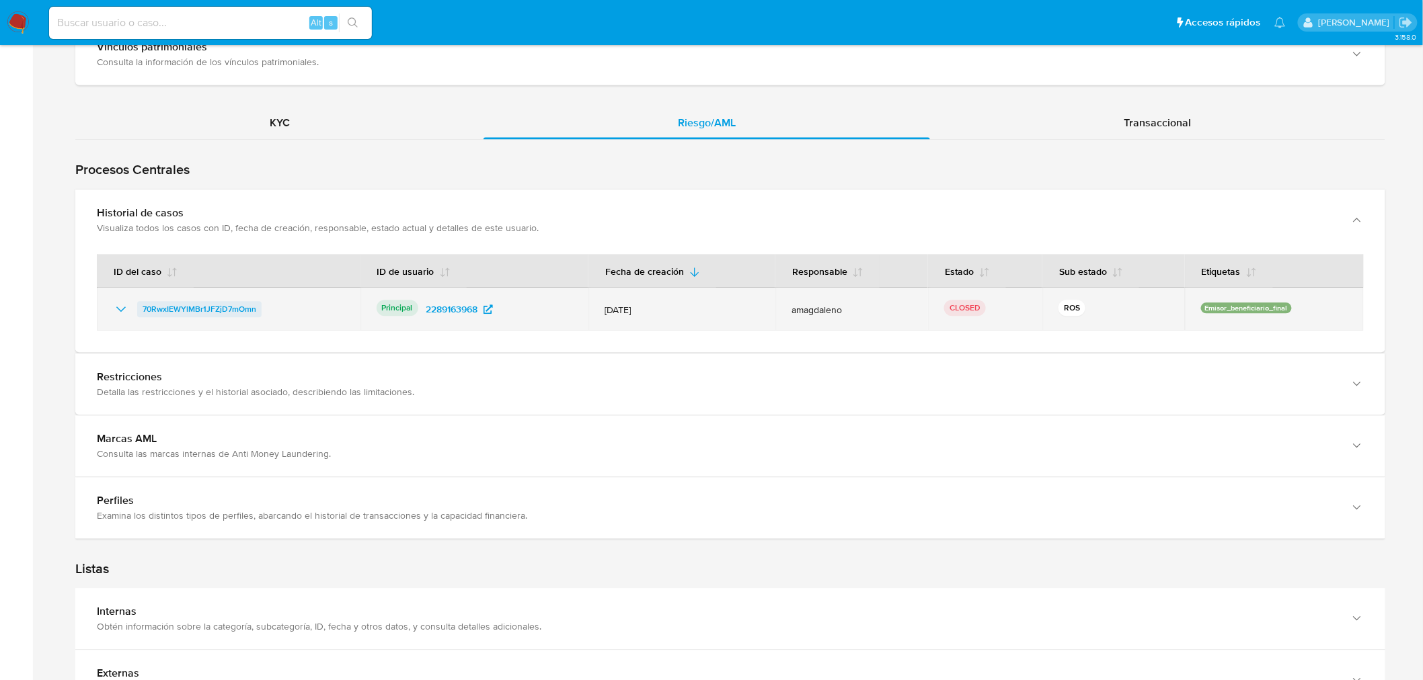
click at [187, 309] on span "70RwxIEWYlMBr1JFZjD7mOmn" at bounding box center [200, 309] width 114 height 16
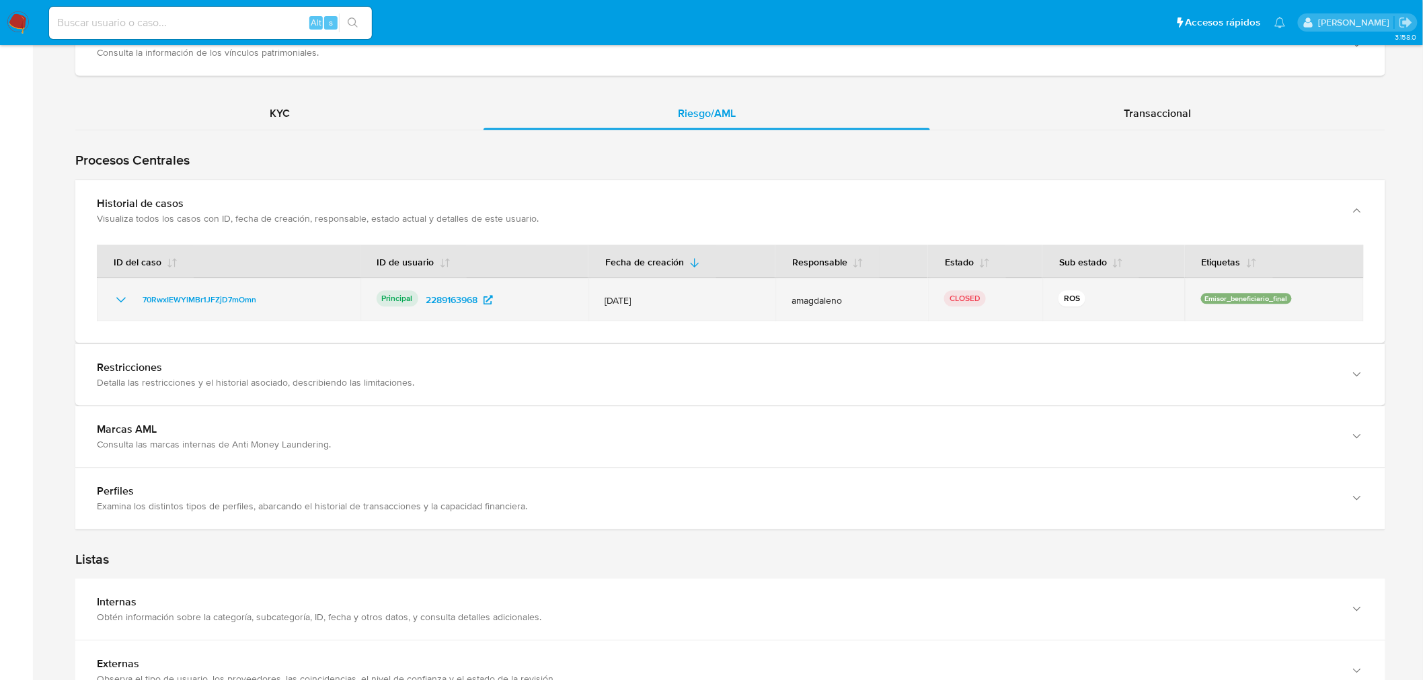
scroll to position [1171, 0]
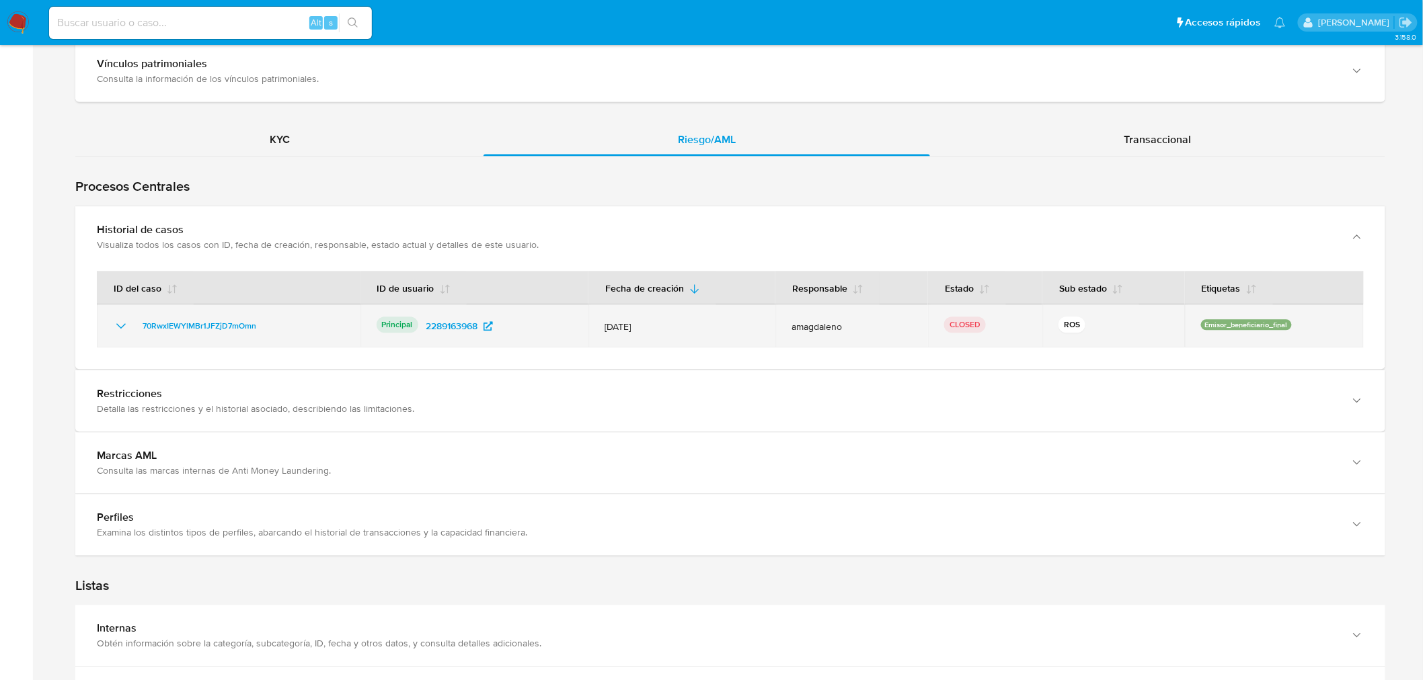
click at [114, 325] on icon "Mostrar/Ocultar" at bounding box center [121, 326] width 16 height 16
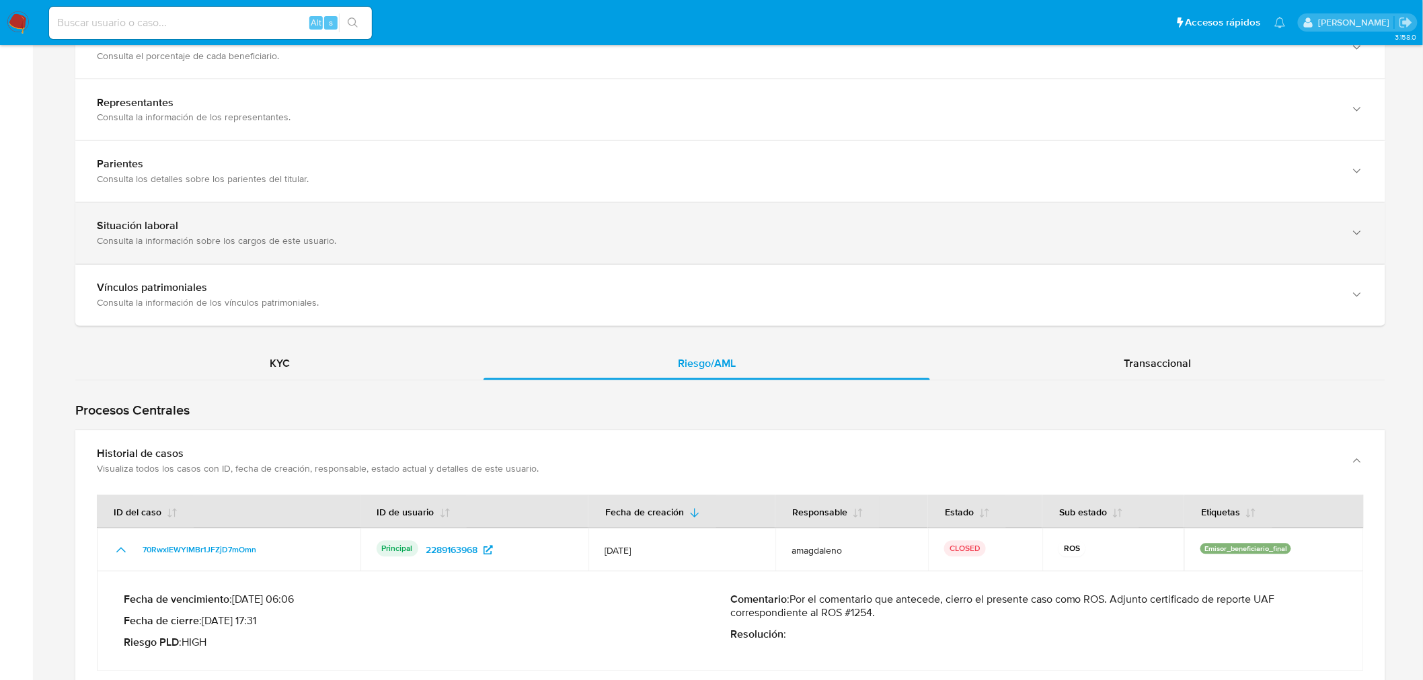
click at [311, 372] on div "KYC" at bounding box center [279, 364] width 408 height 32
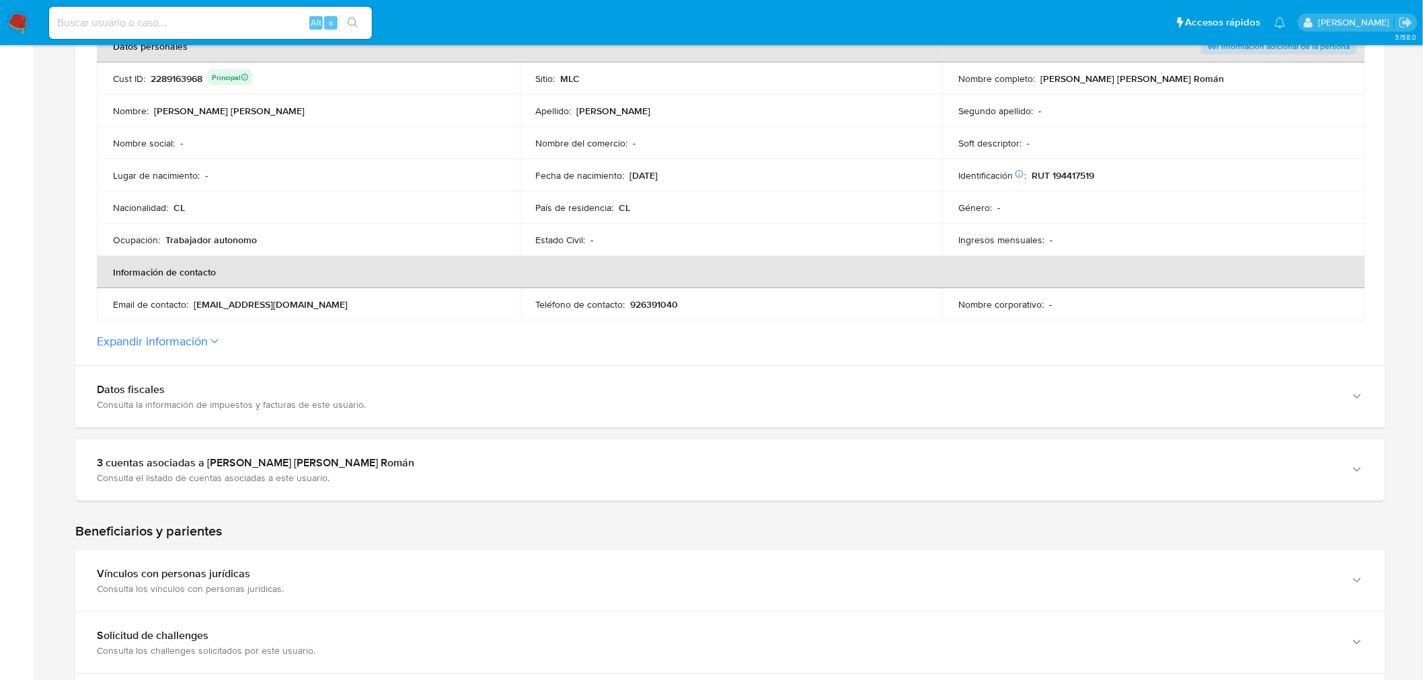
scroll to position [299, 0]
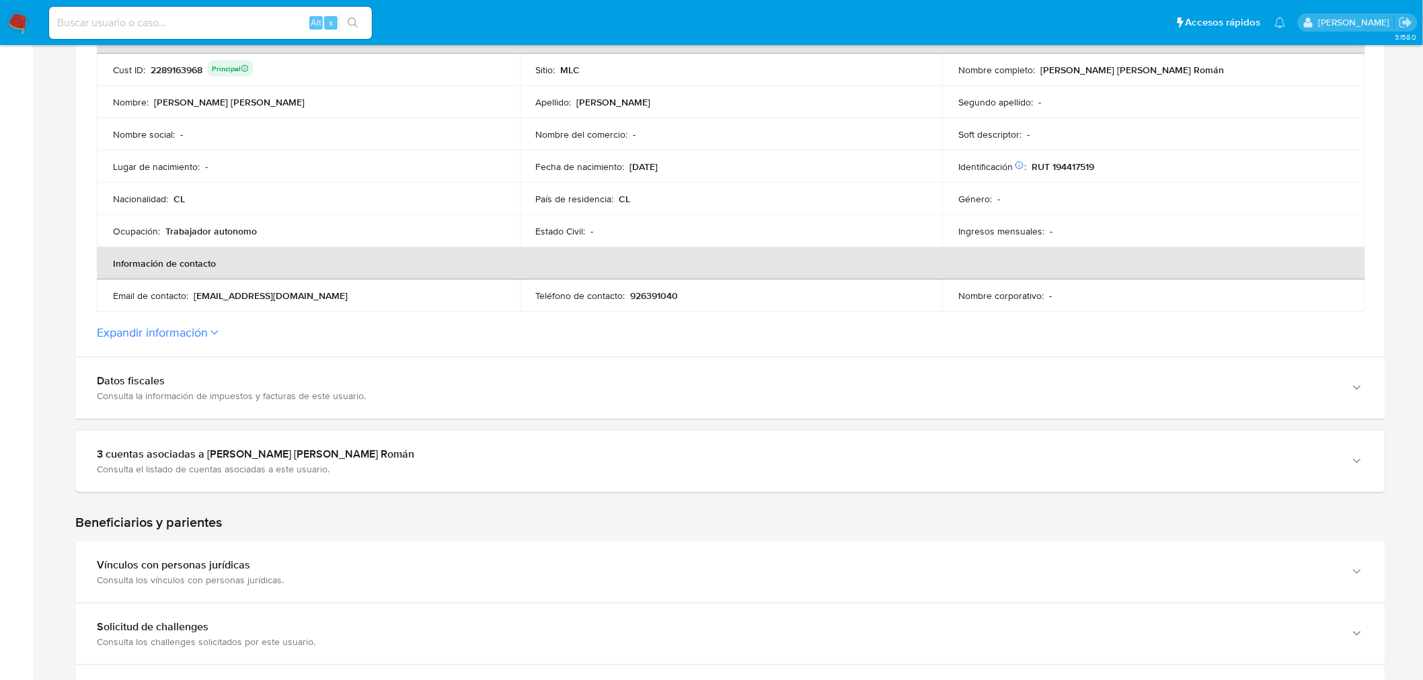
click at [198, 326] on button "Expandir información" at bounding box center [152, 332] width 111 height 15
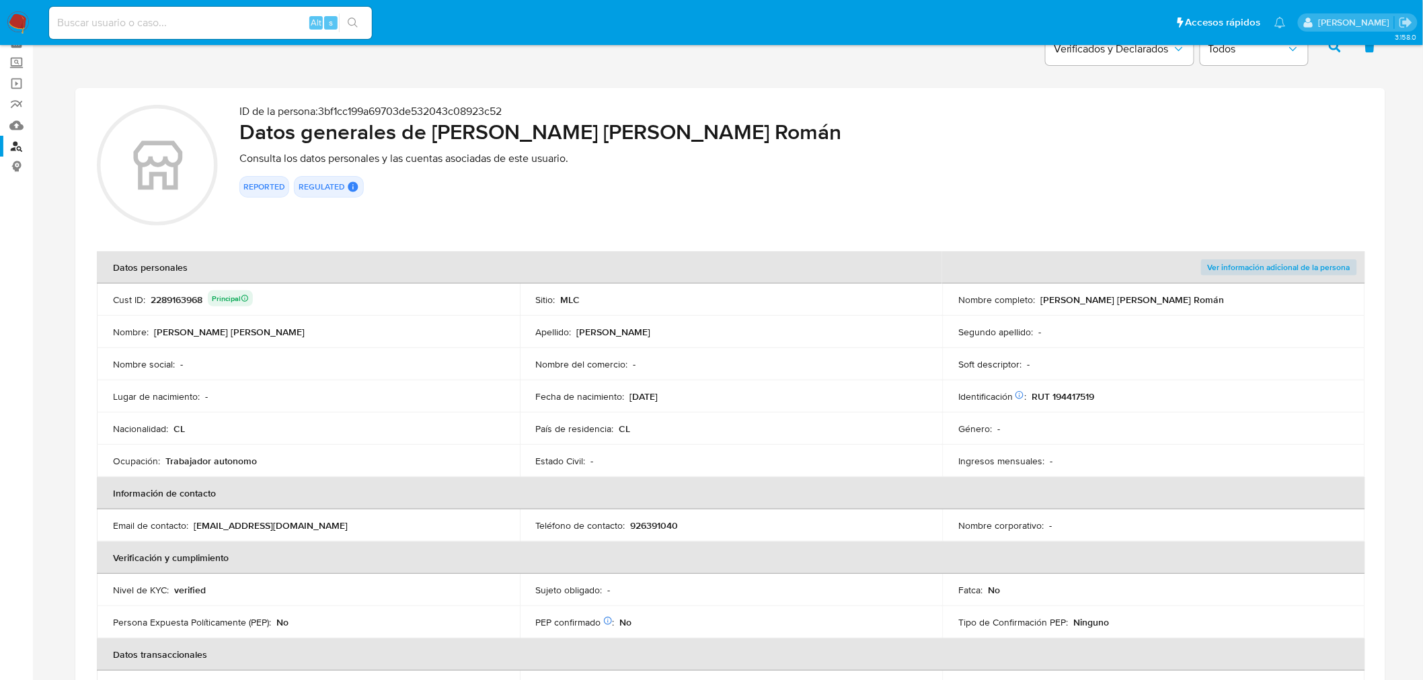
scroll to position [75, 0]
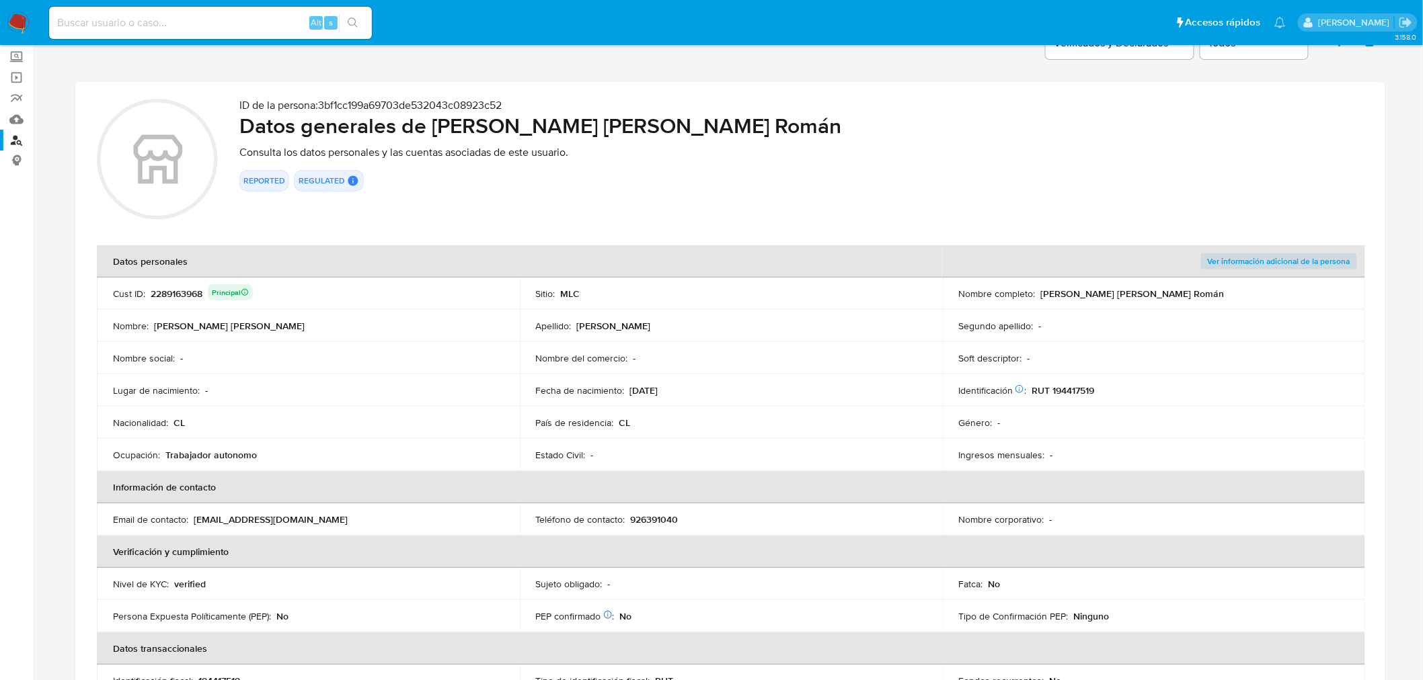
click at [1066, 387] on p "RUT 194417519" at bounding box center [1062, 391] width 63 height 12
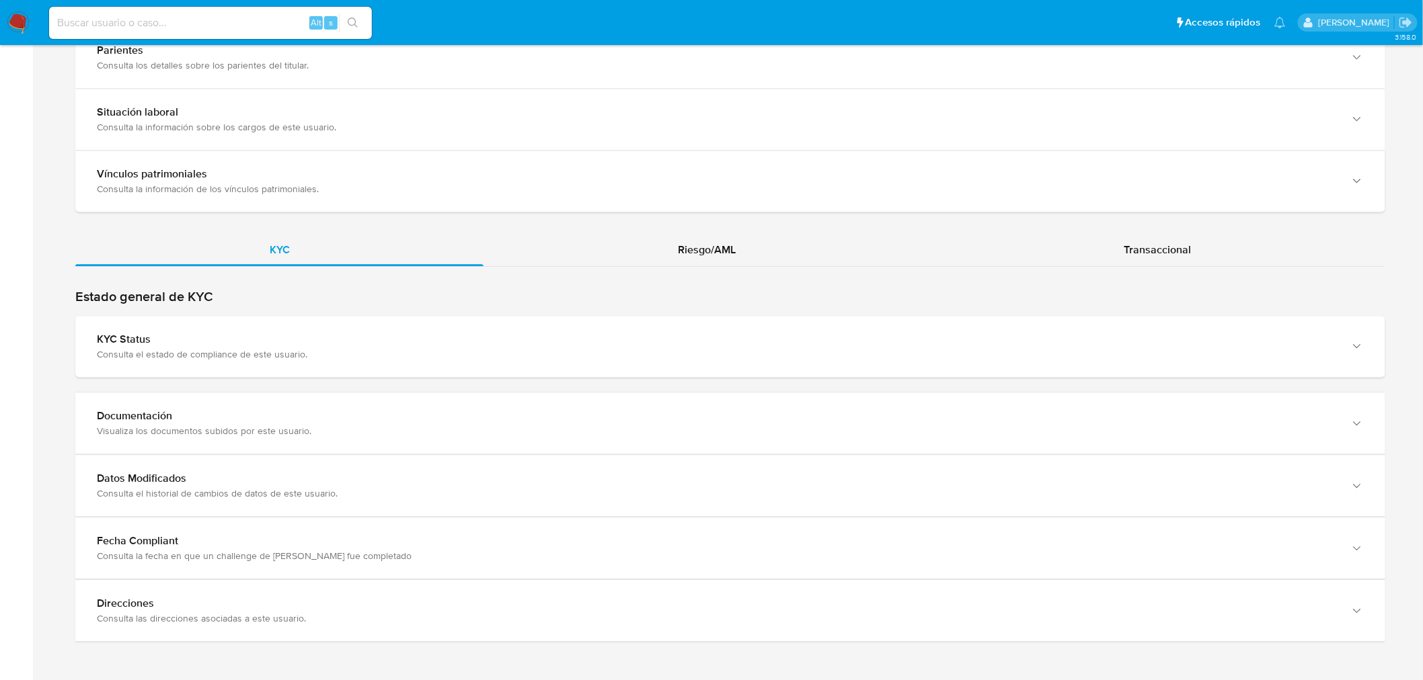
scroll to position [1370, 0]
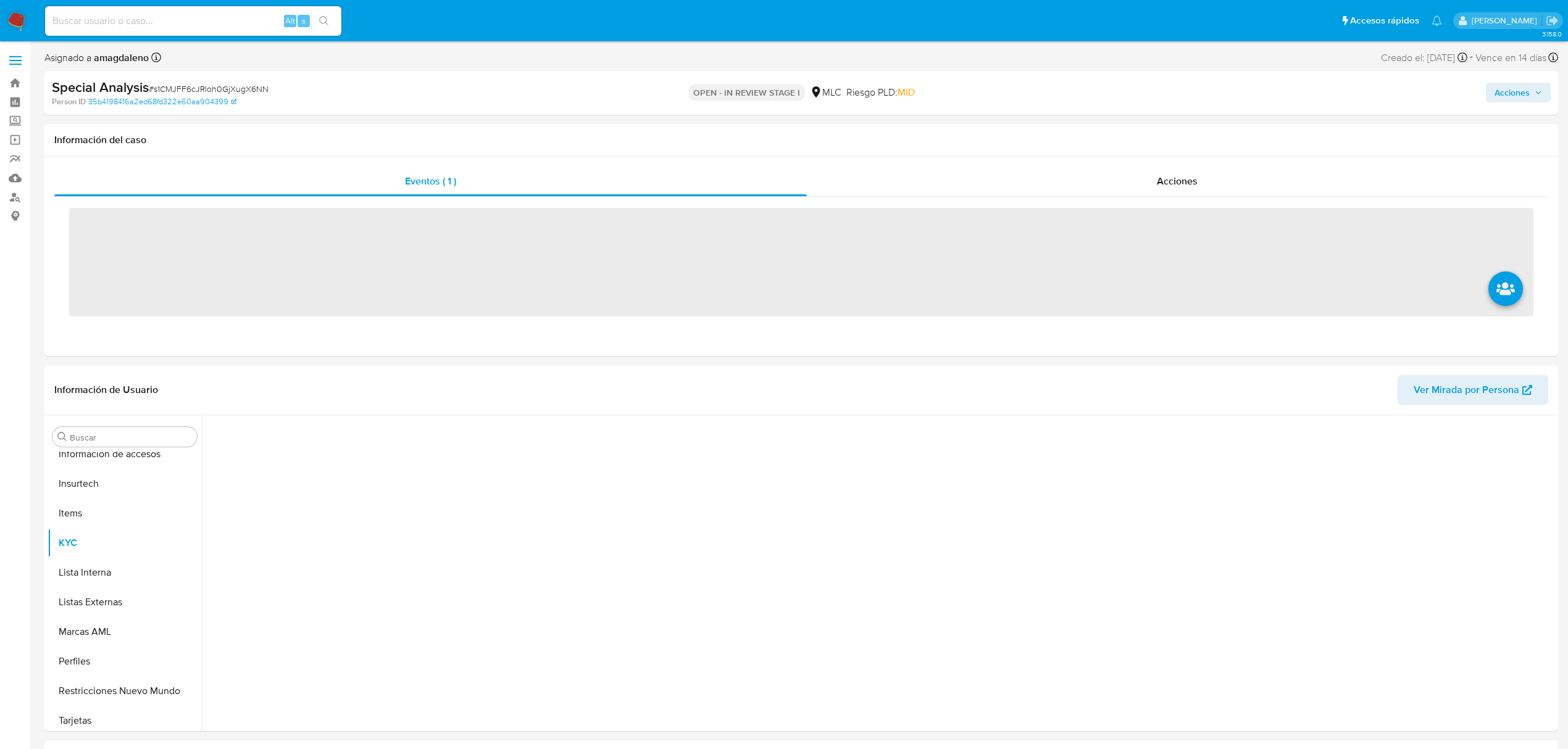
scroll to position [521, 0]
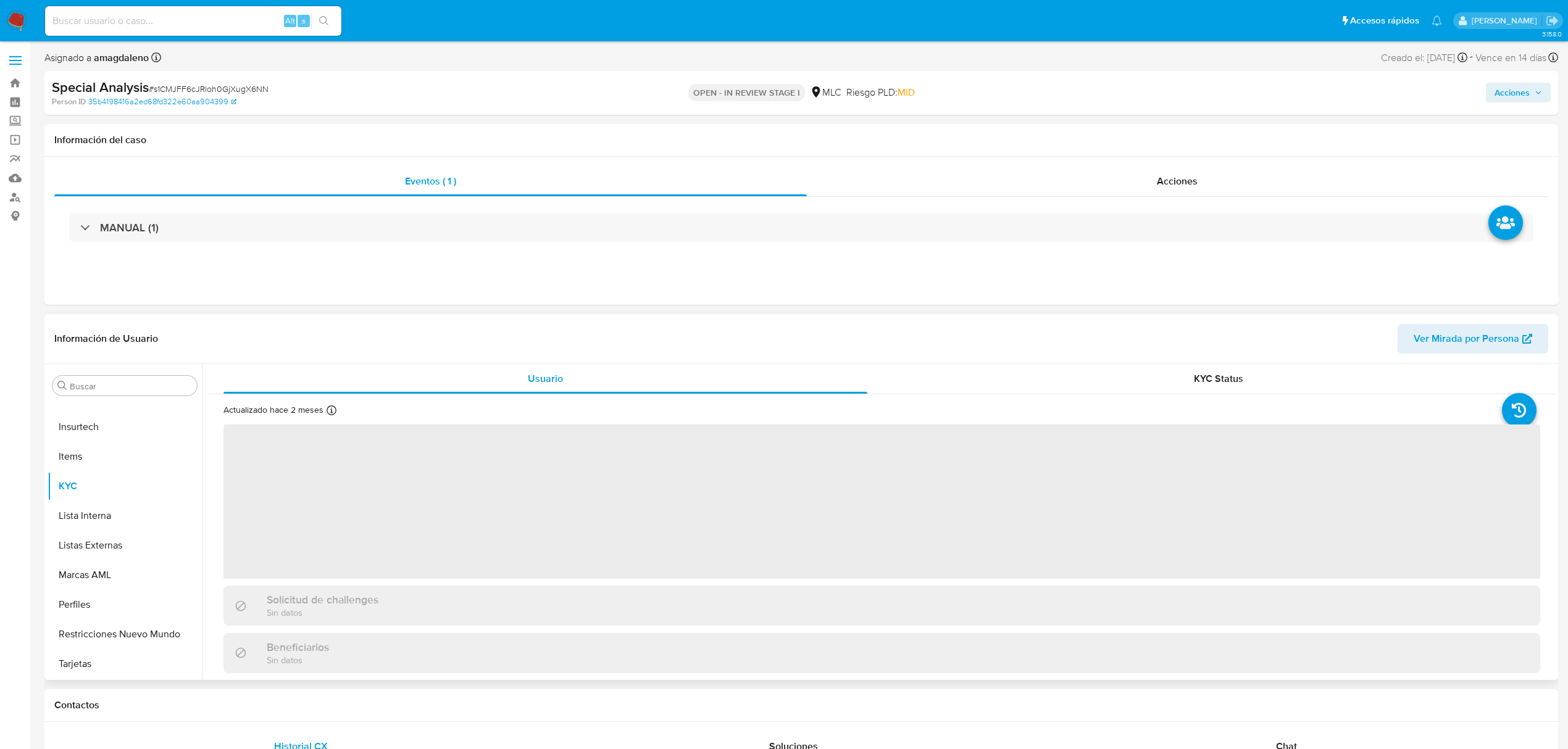
select select "10"
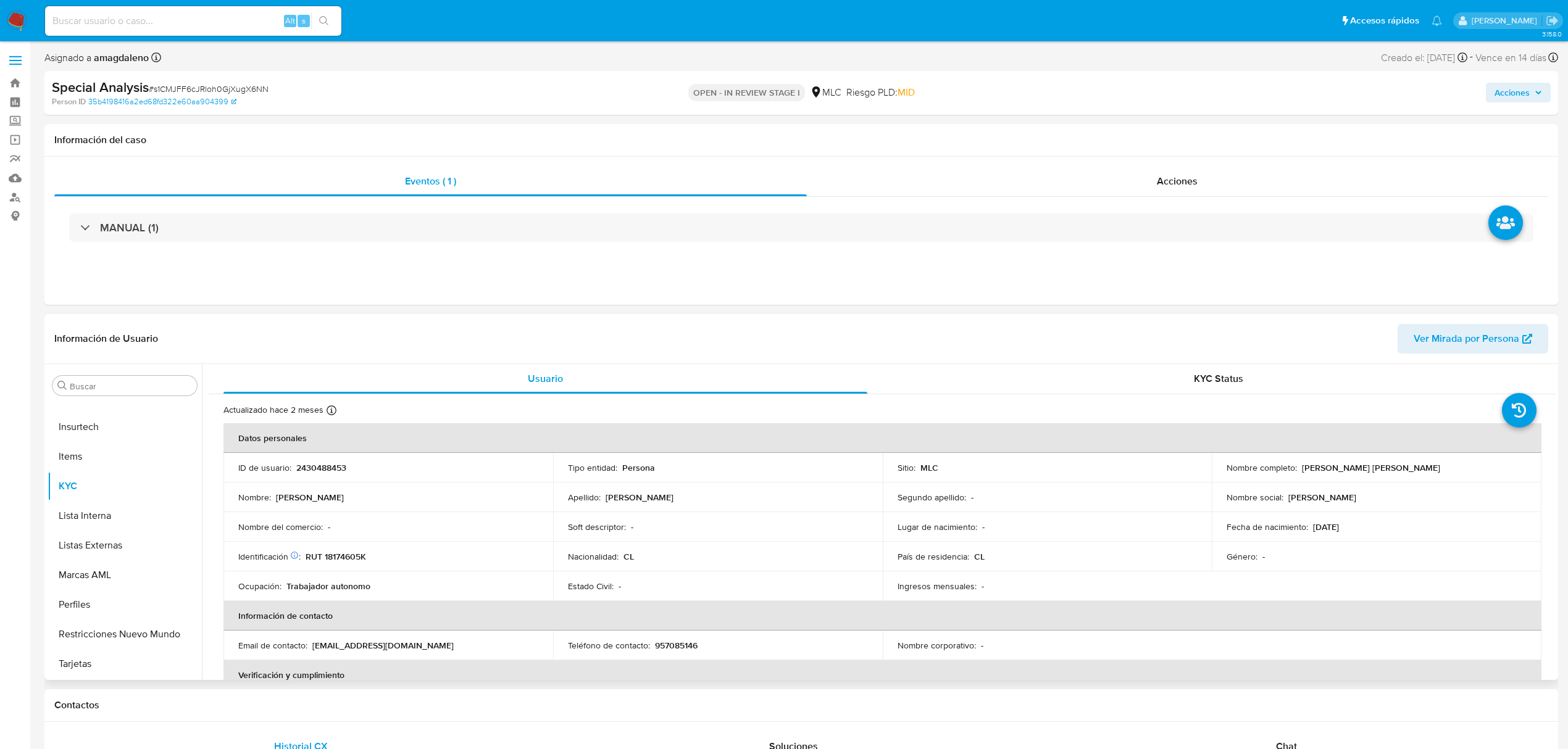
click at [329, 463] on p "2430488453" at bounding box center [321, 468] width 50 height 11
copy p "2430488453"
click at [1293, 734] on div "Chat" at bounding box center [1286, 746] width 464 height 29
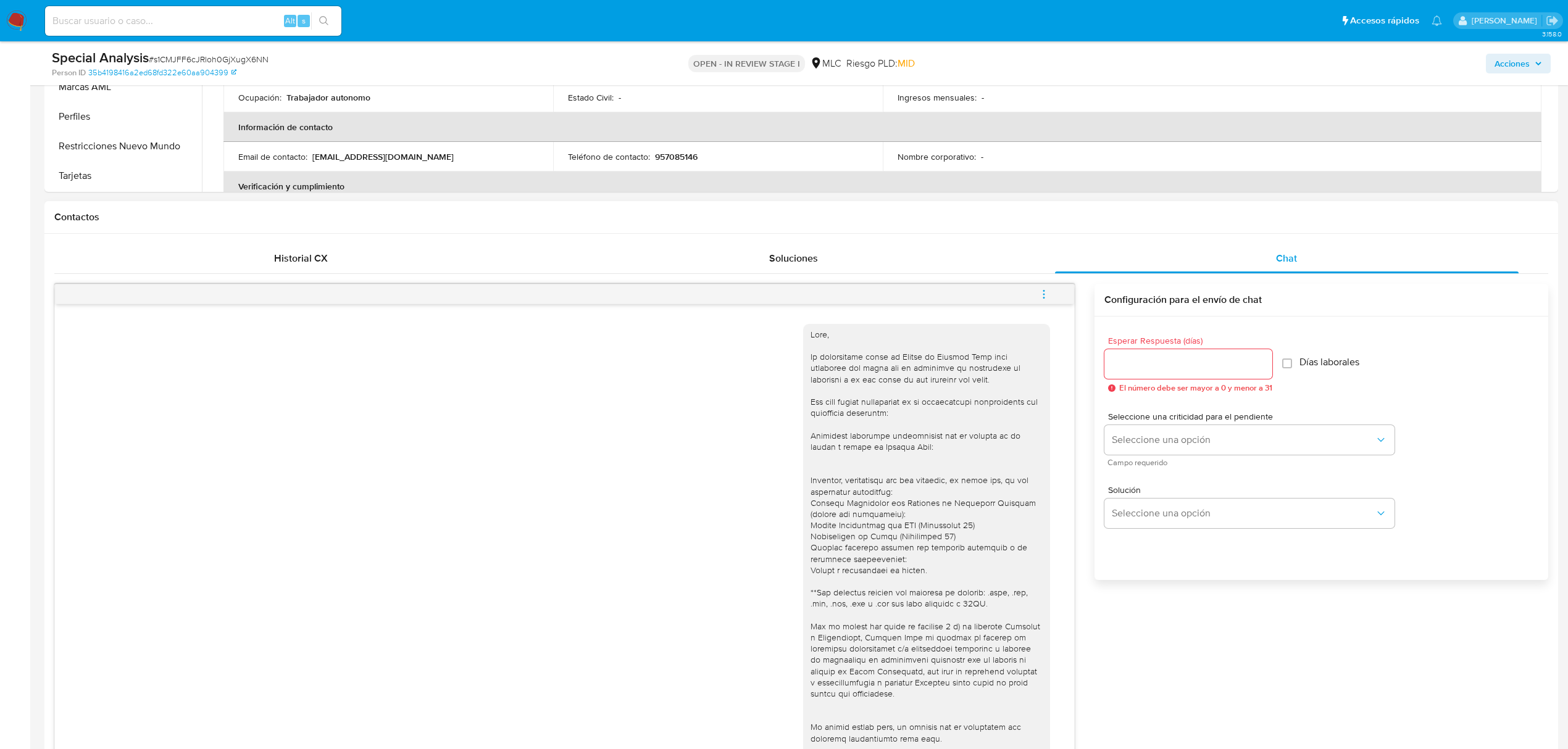
scroll to position [194, 0]
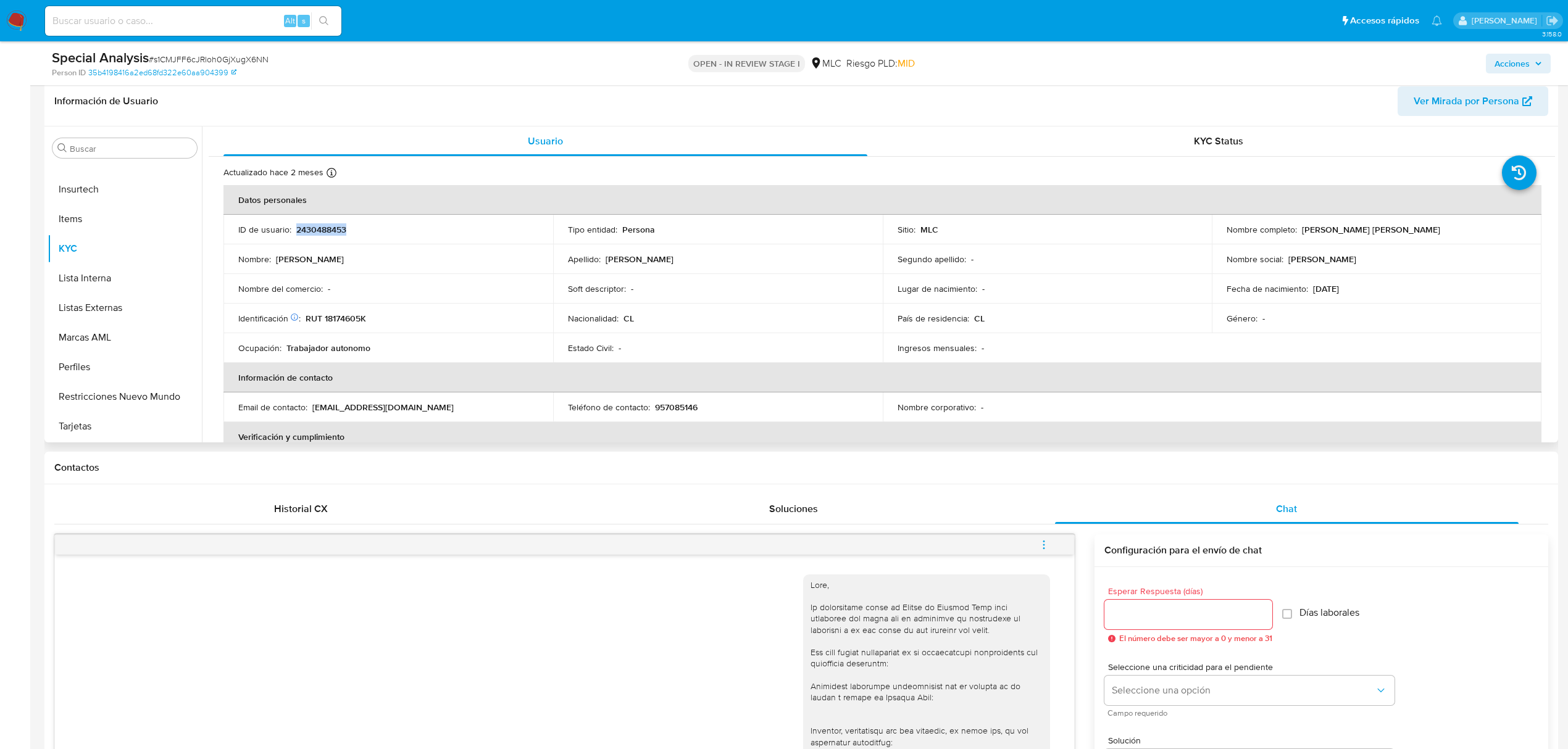
click at [316, 227] on p "2430488453" at bounding box center [321, 229] width 50 height 11
click at [318, 229] on p "2430488453" at bounding box center [321, 229] width 50 height 11
click at [318, 230] on p "2430488453" at bounding box center [321, 229] width 50 height 11
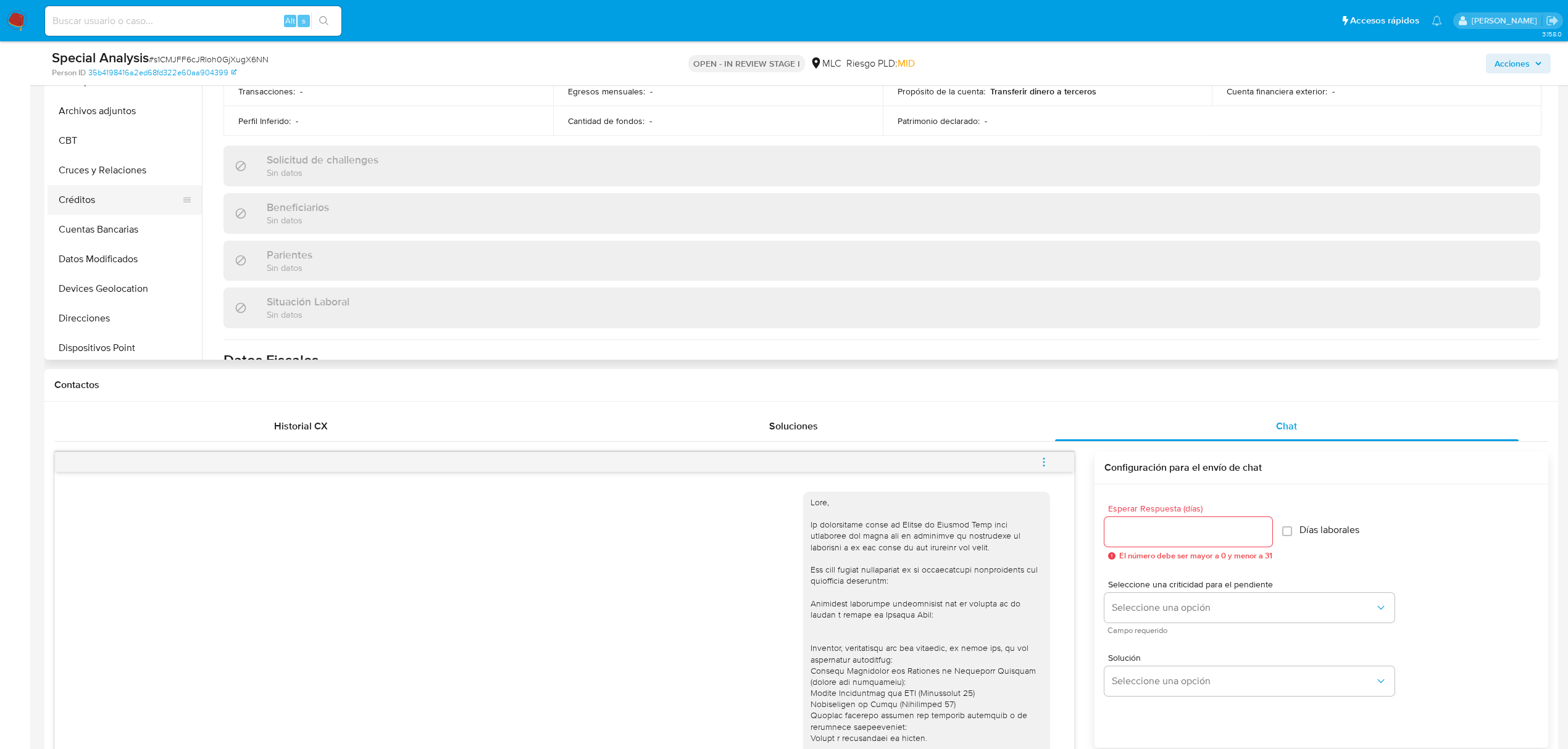
scroll to position [0, 0]
click at [104, 173] on button "Cruces y Relaciones" at bounding box center [119, 184] width 144 height 29
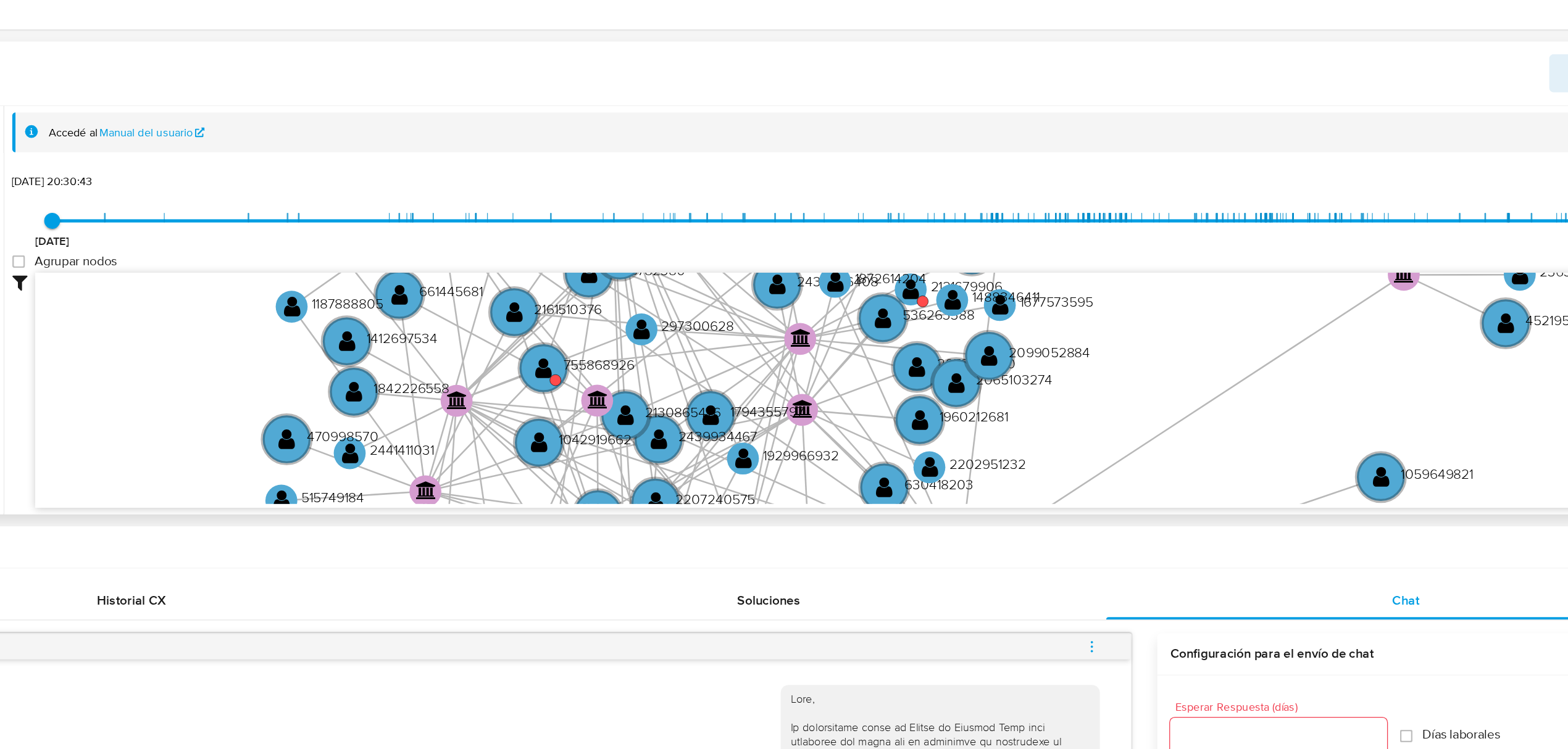
scroll to position [122, 0]
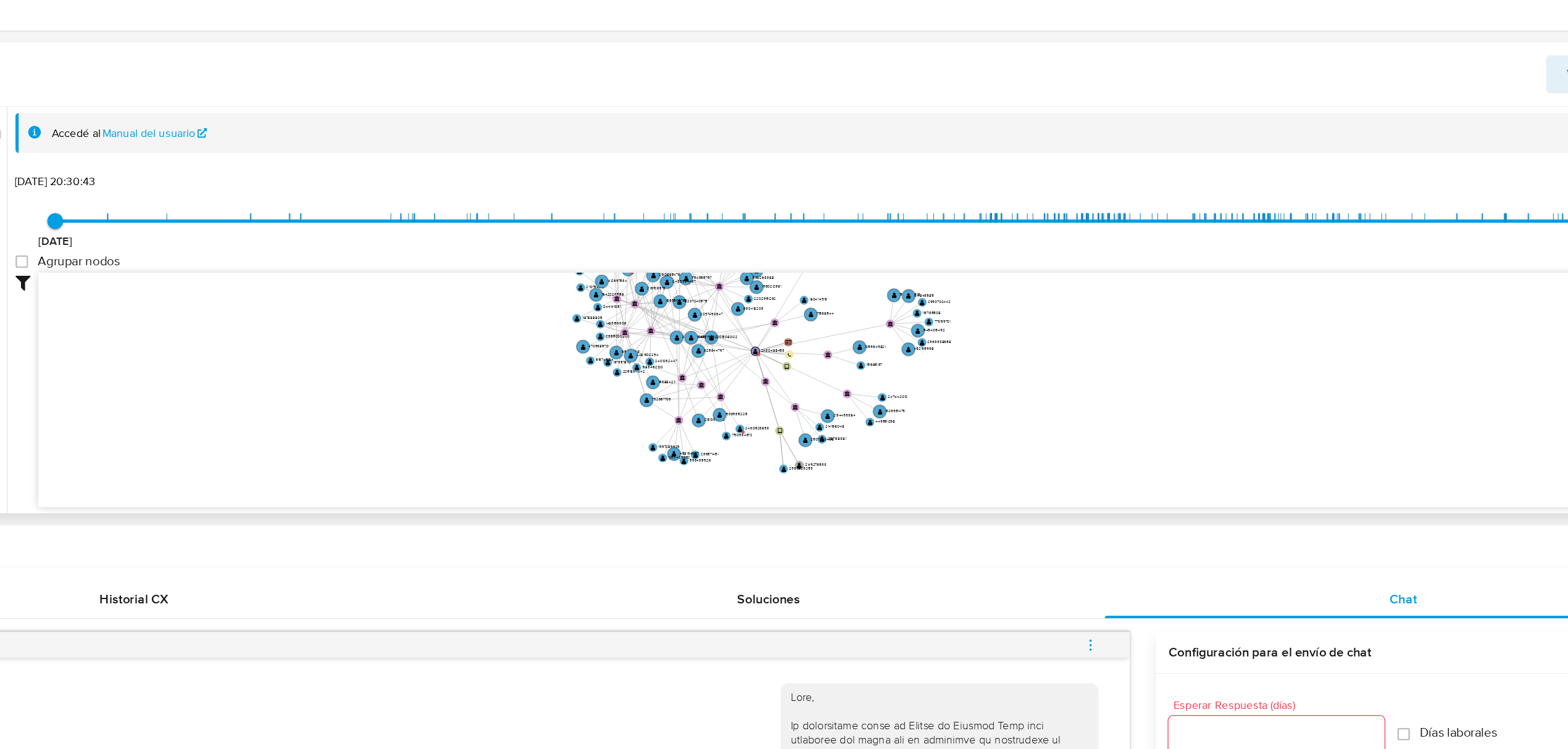
drag, startPoint x: 909, startPoint y: 371, endPoint x: 890, endPoint y: 330, distance: 45.2
click at [890, 330] on icon "device-675998b53150d60bf6640ca1  user-2430488453  2430488453 user-2149276533 …" at bounding box center [890, 416] width 1328 height 179
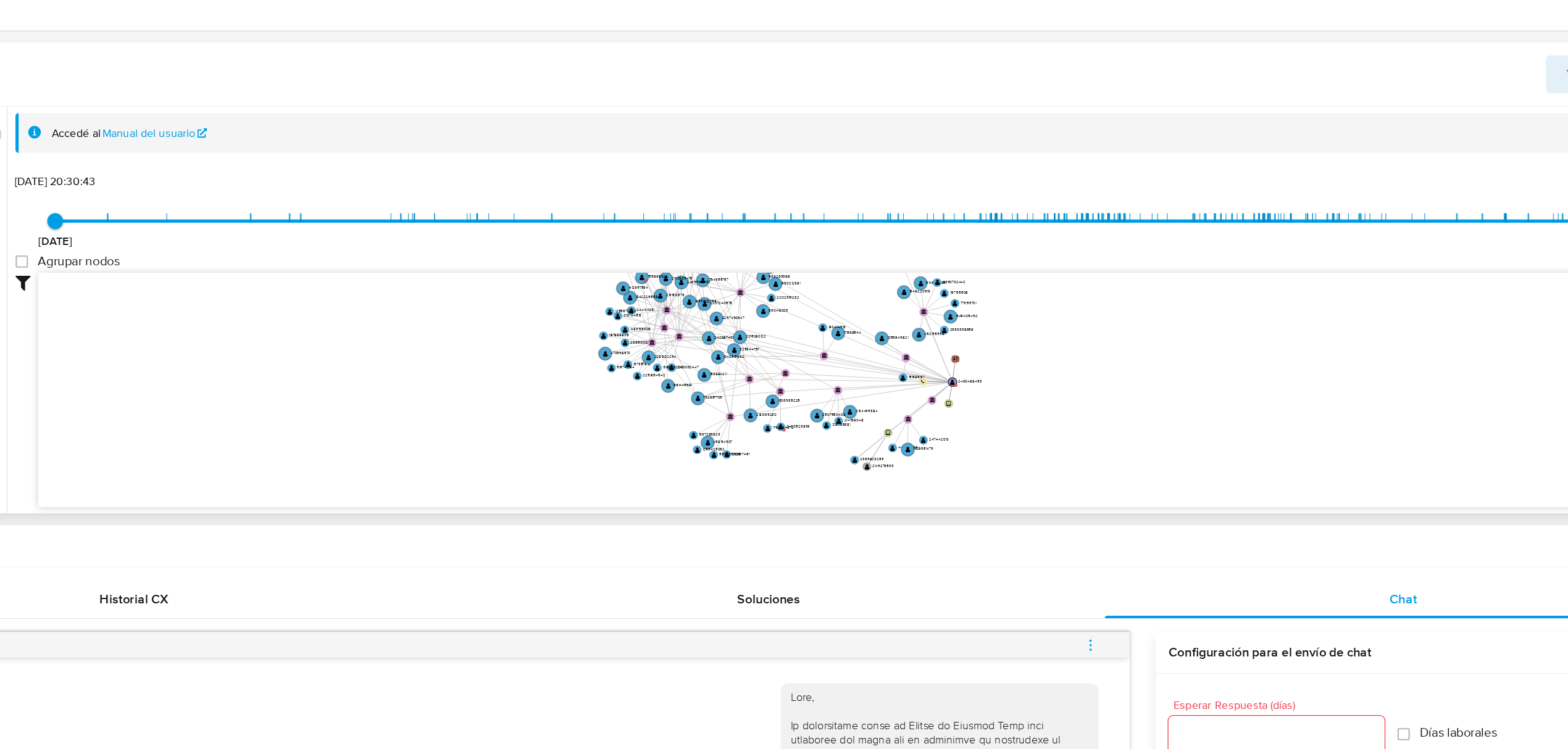
drag, startPoint x: 783, startPoint y: 387, endPoint x: 916, endPoint y: 408, distance: 134.6
click at [935, 411] on text "" at bounding box center [936, 411] width 4 height 5
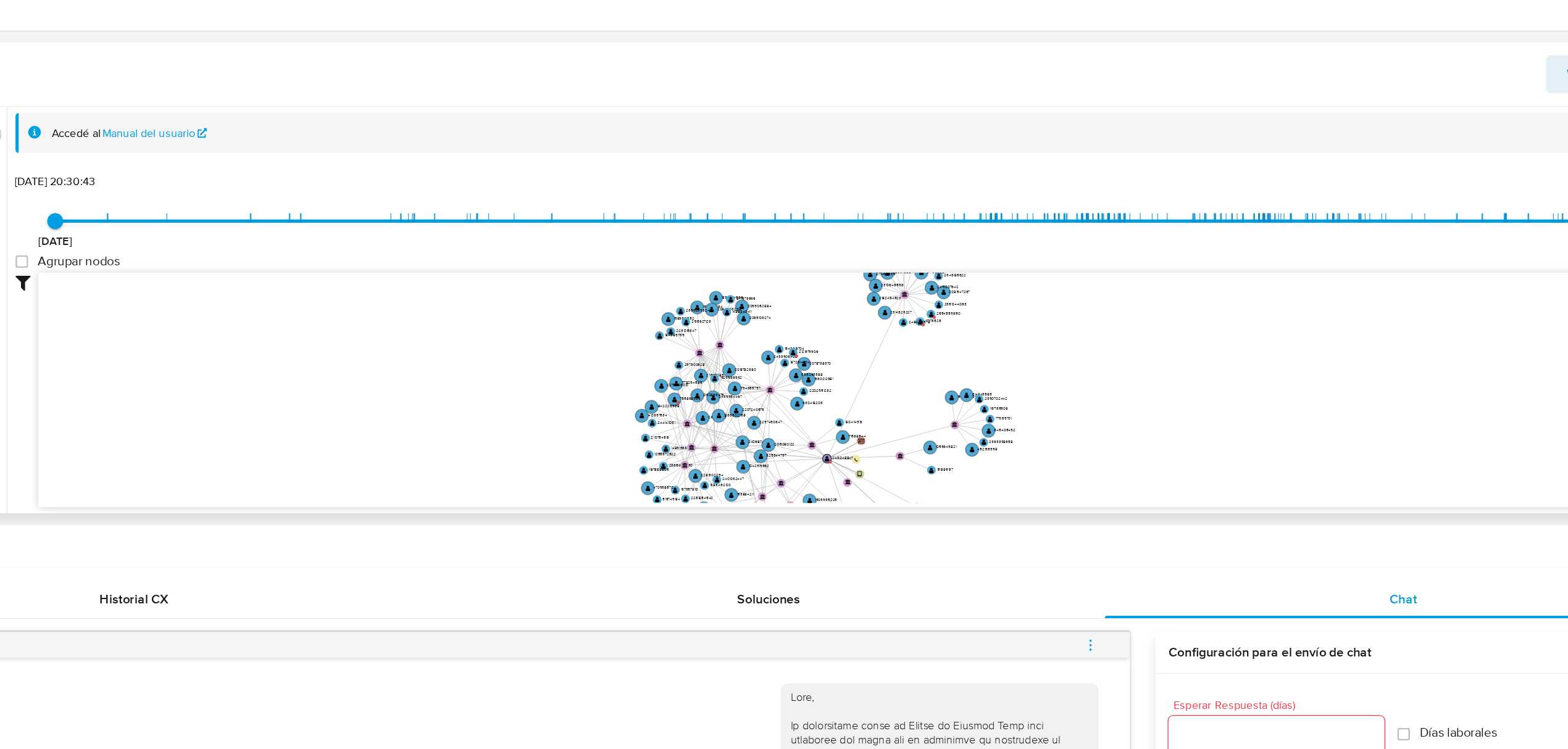
drag, startPoint x: 1003, startPoint y: 399, endPoint x: 1026, endPoint y: 485, distance: 89.0
click at [1026, 485] on icon "device-675998b53150d60bf6640ca1  user-2430488453  2430488453 user-2149276533 …" at bounding box center [890, 416] width 1328 height 179
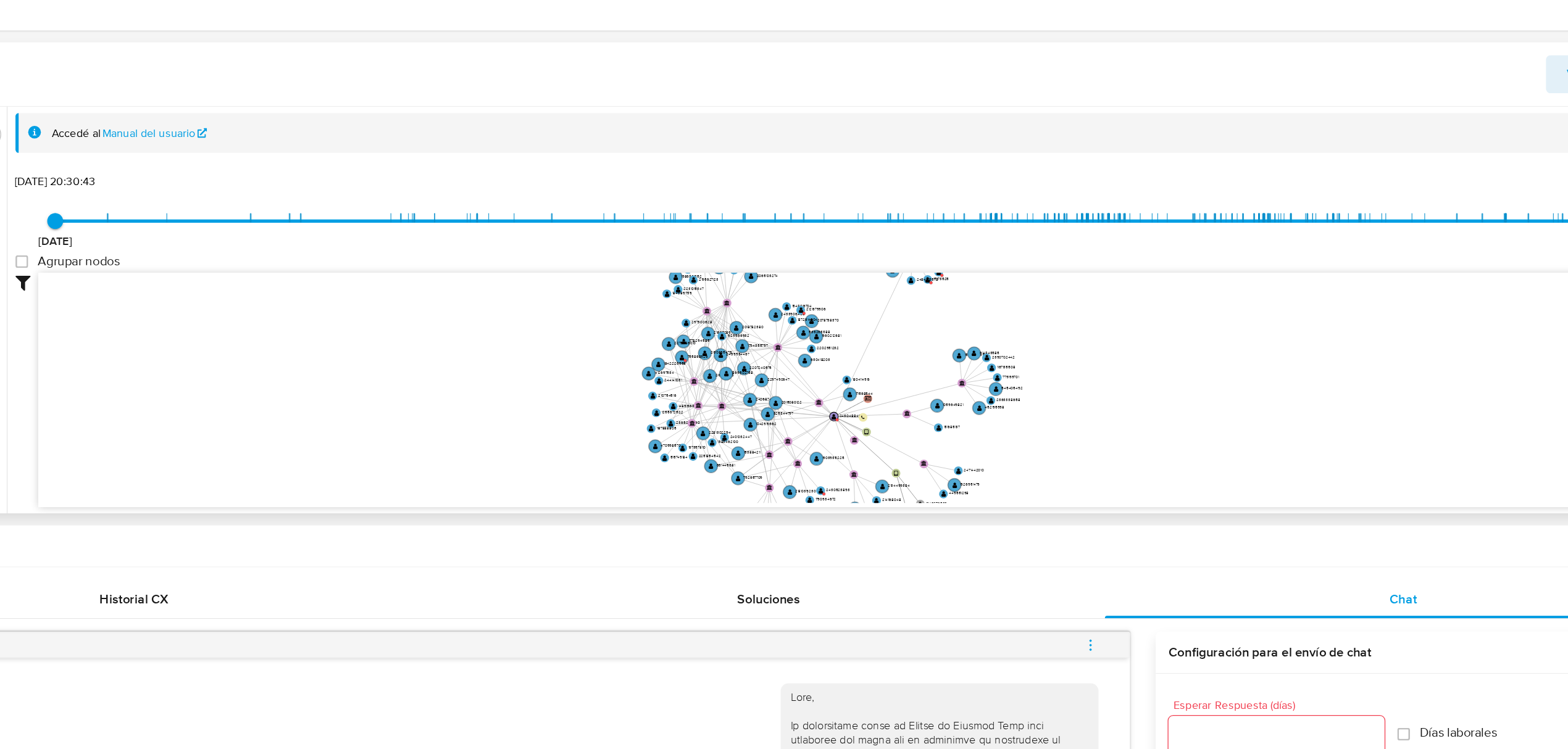
drag, startPoint x: 905, startPoint y: 414, endPoint x: 912, endPoint y: 381, distance: 33.7
click at [912, 381] on icon "device-675998b53150d60bf6640ca1  user-2430488453  2430488453 user-2149276533 …" at bounding box center [890, 416] width 1328 height 179
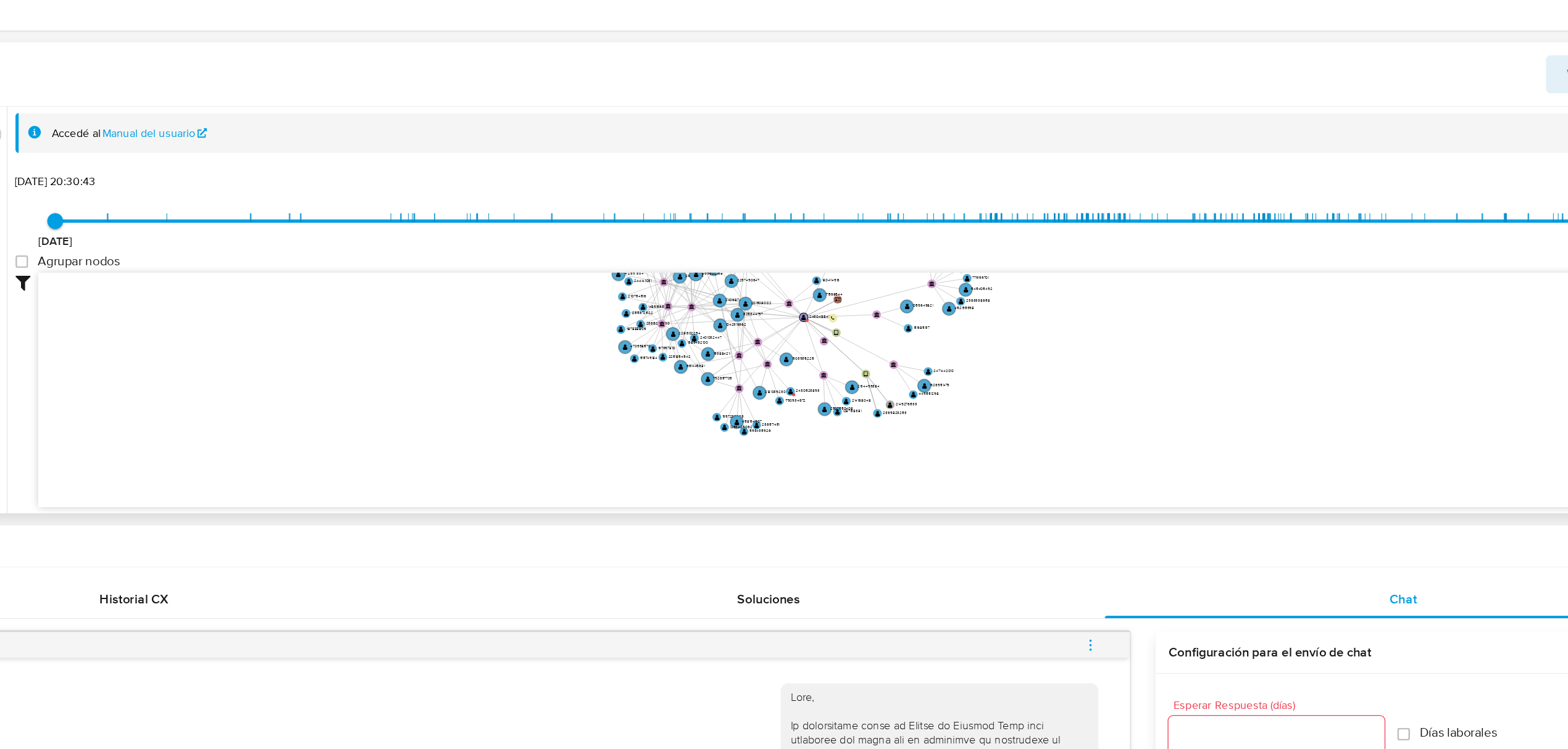
drag, startPoint x: 655, startPoint y: 442, endPoint x: 637, endPoint y: 397, distance: 48.5
click at [637, 397] on icon "device-675998b53150d60bf6640ca1  user-2430488453  2430488453 user-2149276533 …" at bounding box center [890, 416] width 1328 height 179
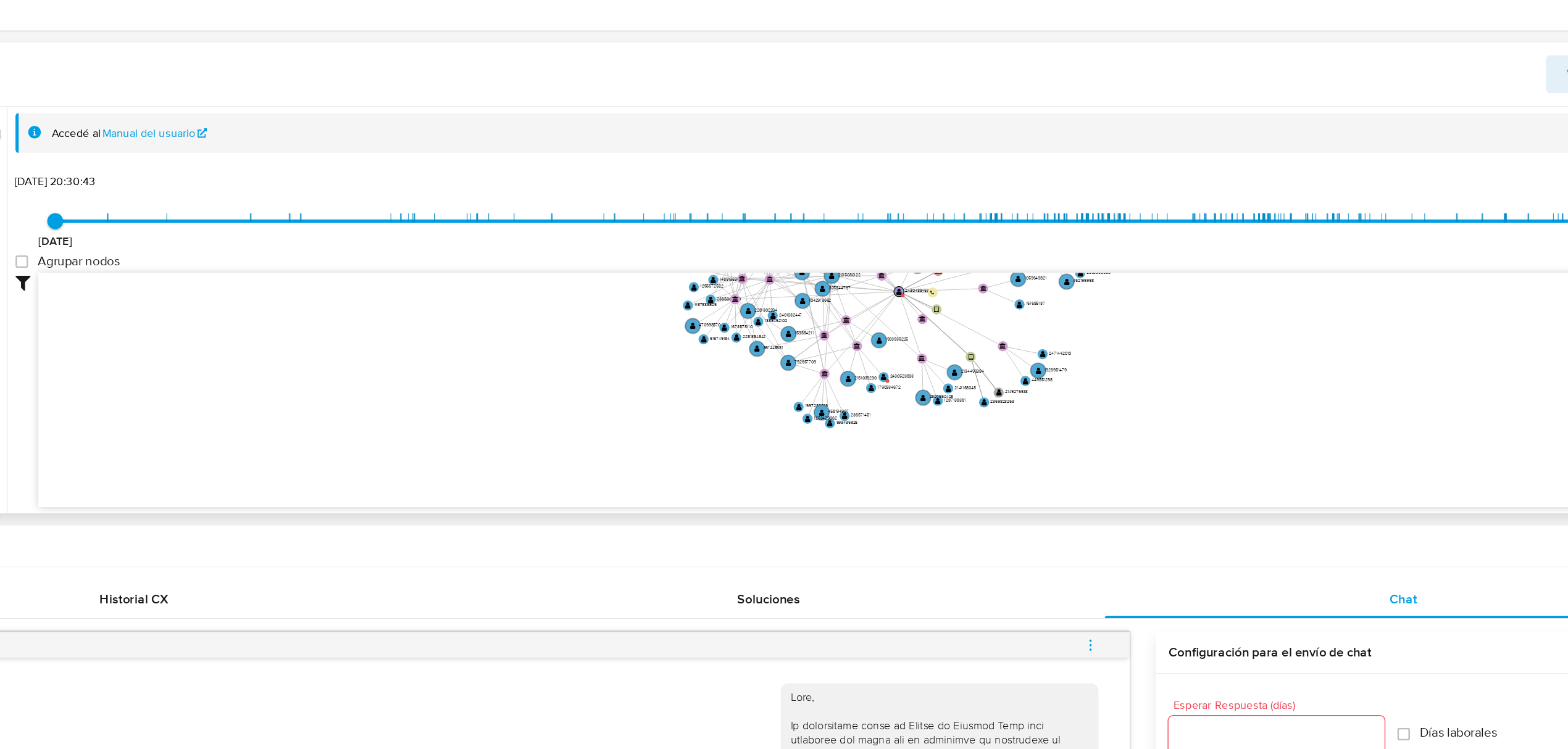
drag, startPoint x: 597, startPoint y: 383, endPoint x: 636, endPoint y: 368, distance: 41.8
click at [636, 368] on icon "device-675998b53150d60bf6640ca1  user-2430488453  2430488453 user-2149276533 …" at bounding box center [890, 416] width 1328 height 179
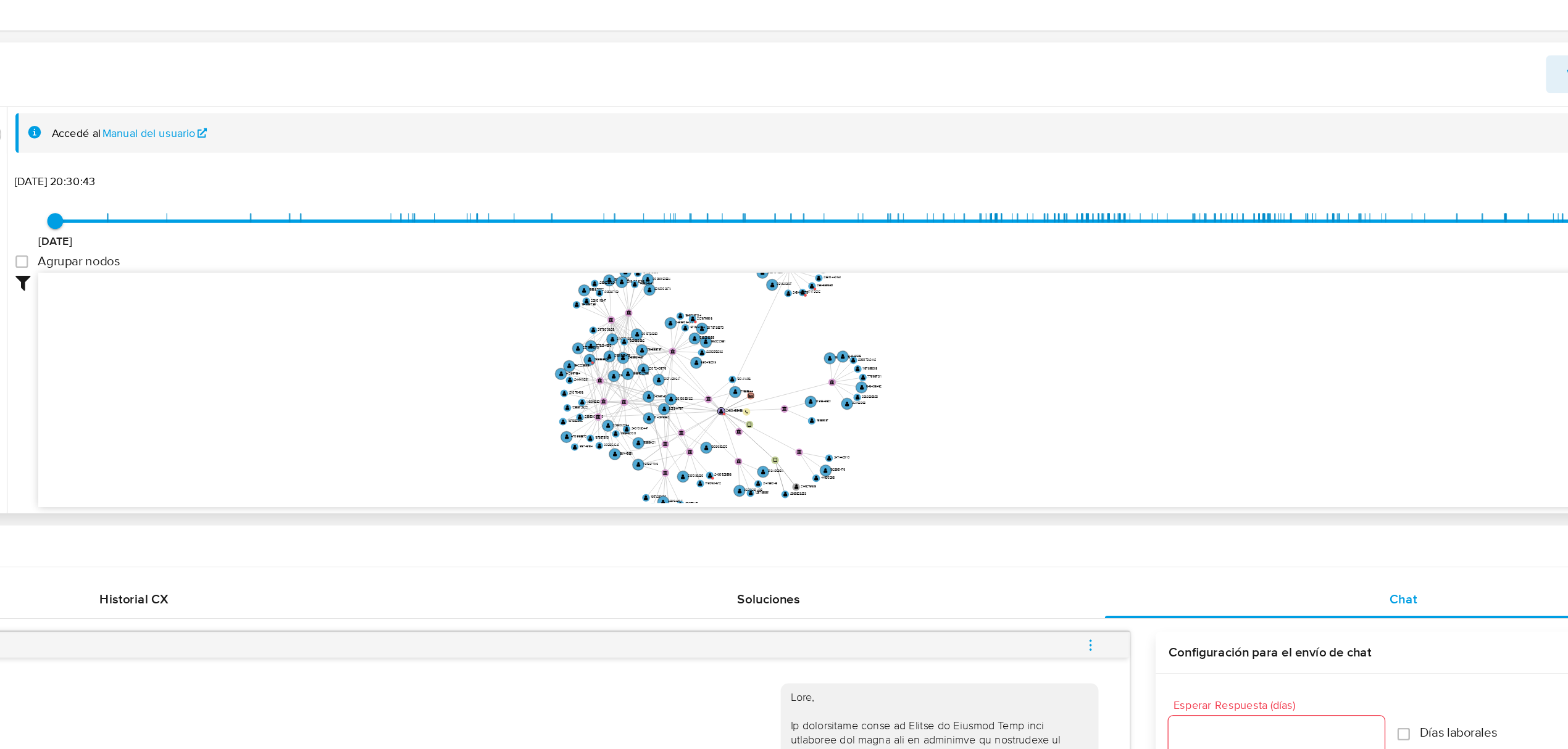
drag, startPoint x: 640, startPoint y: 372, endPoint x: 561, endPoint y: 466, distance: 122.8
click at [561, 467] on icon "device-675998b53150d60bf6640ca1  user-2430488453  2430488453 user-2149276533 …" at bounding box center [890, 416] width 1328 height 179
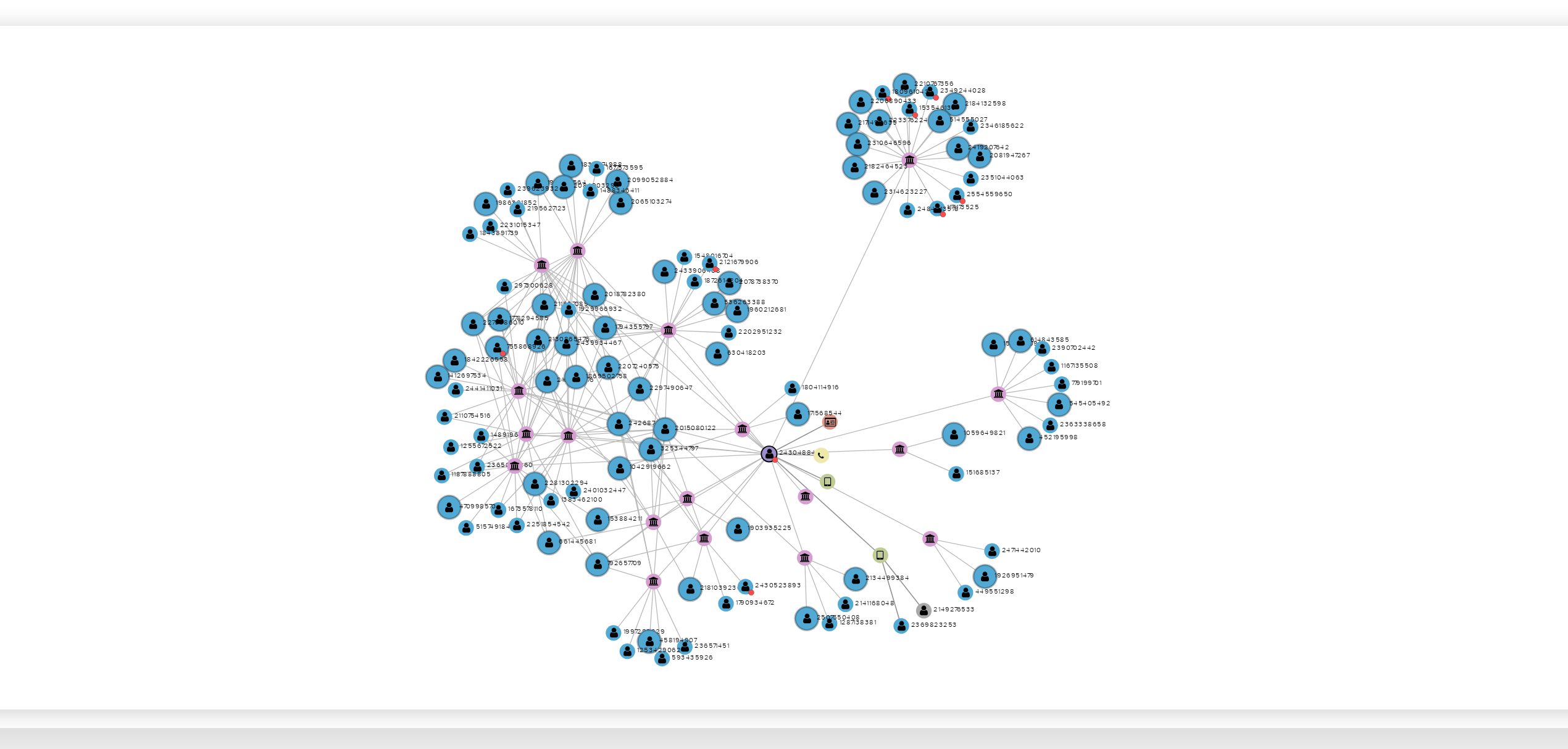
drag, startPoint x: 790, startPoint y: 404, endPoint x: 745, endPoint y: 405, distance: 45.0
click at [745, 405] on icon "device-675998b53150d60bf6640ca1  user-2430488453  2430488453 user-2149276533 …" at bounding box center [890, 416] width 1328 height 179
click at [745, 344] on text "" at bounding box center [746, 344] width 3 height 4
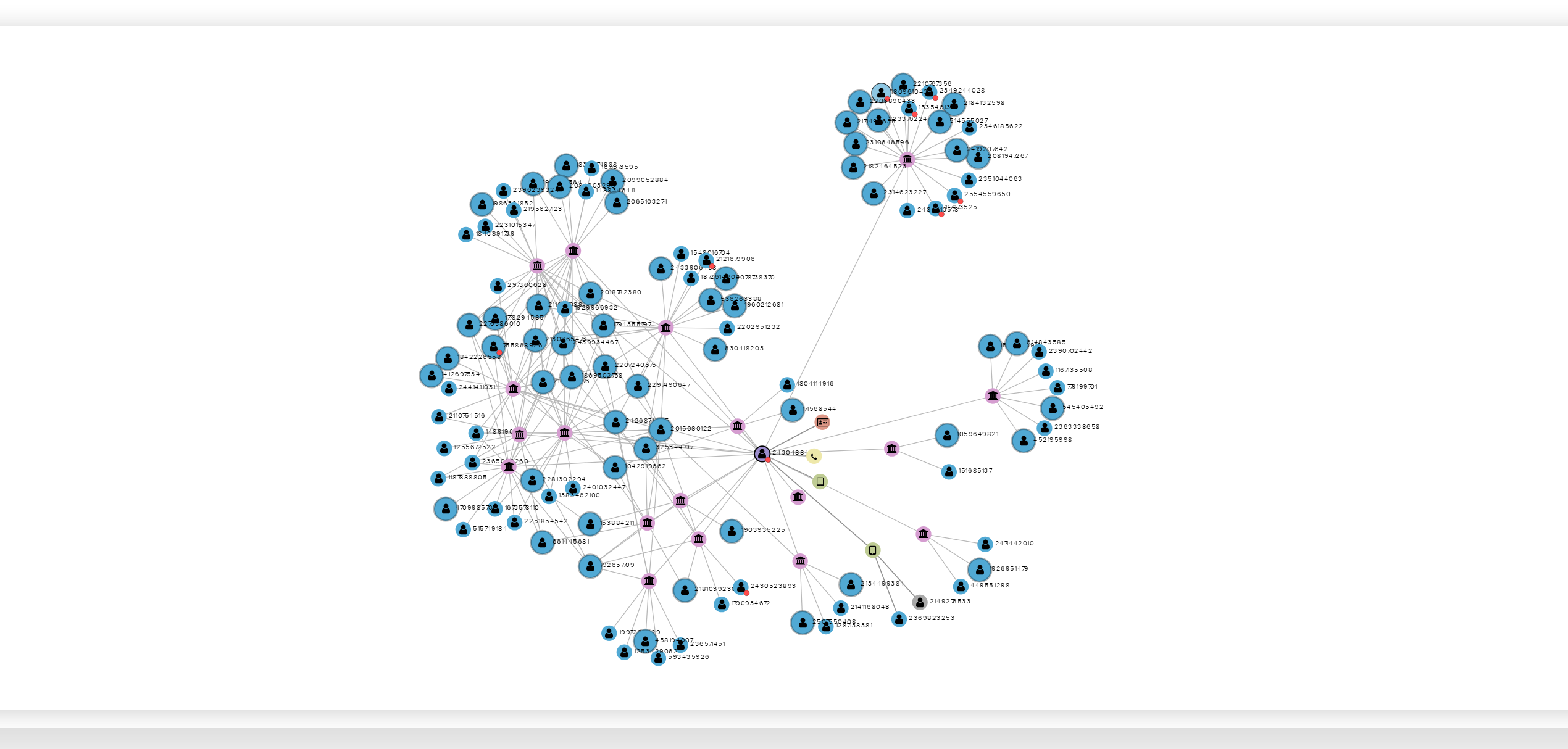
click at [745, 344] on text "" at bounding box center [746, 344] width 3 height 4
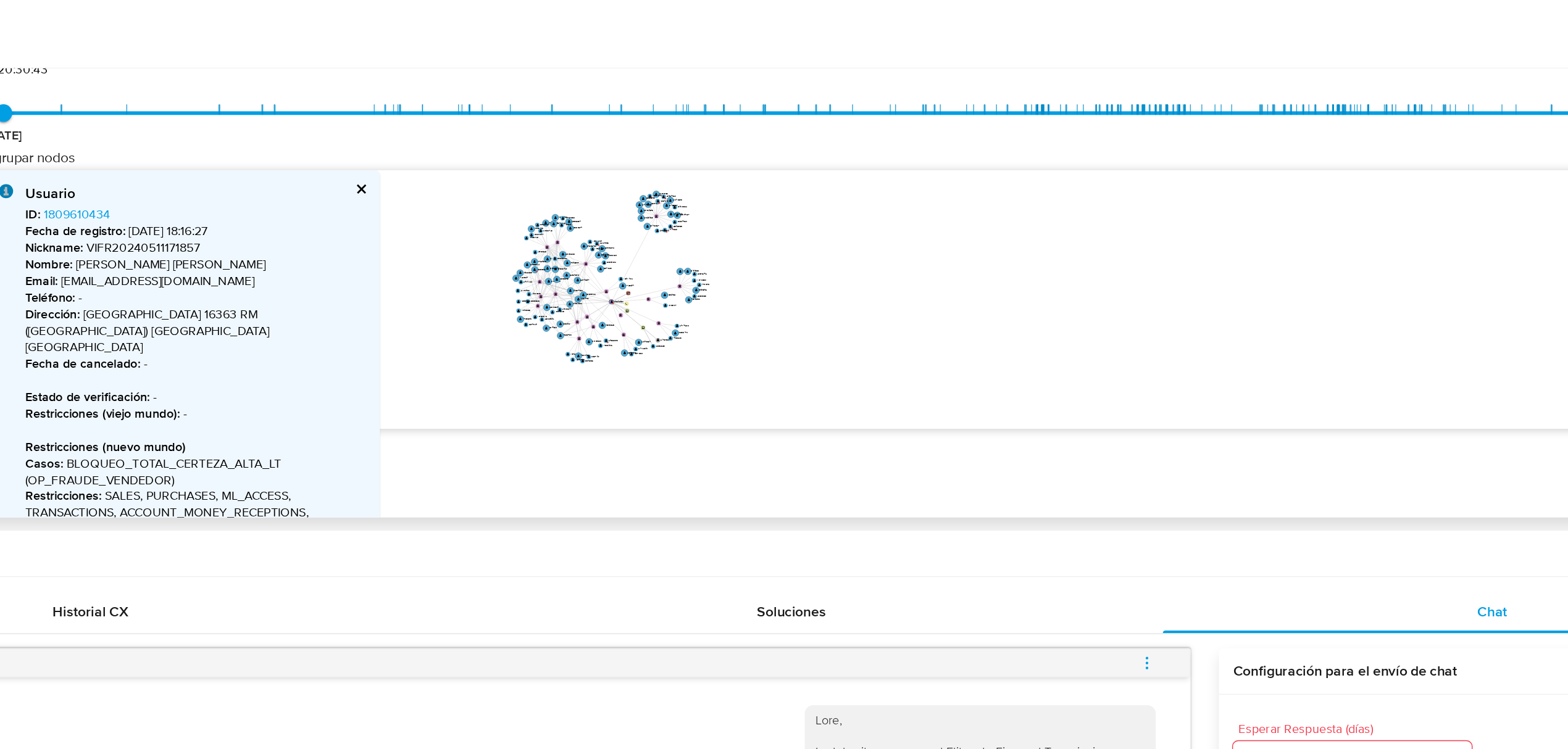
scroll to position [64, 0]
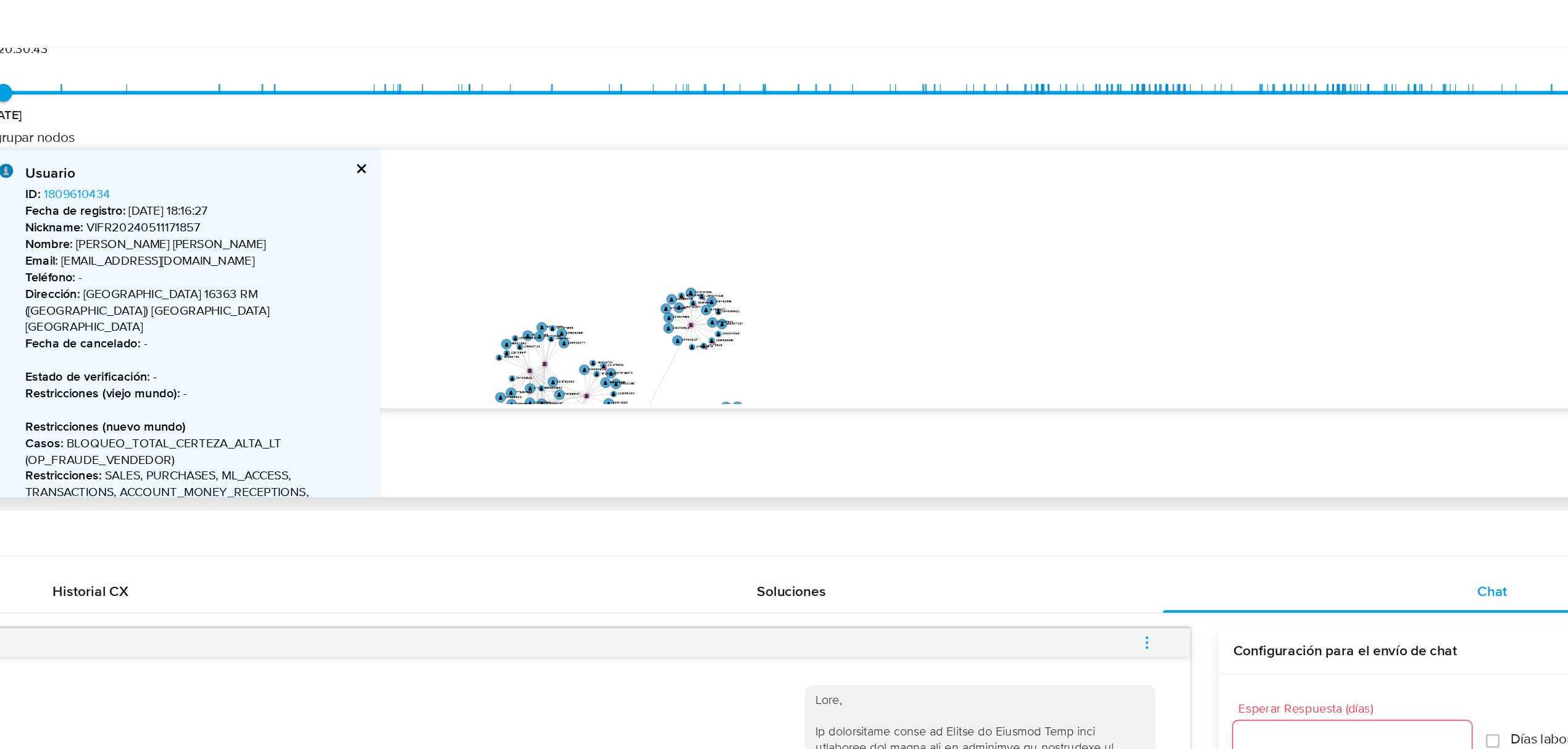
drag, startPoint x: 735, startPoint y: 373, endPoint x: 766, endPoint y: 457, distance: 89.5
click at [766, 457] on icon "device-675998b53150d60bf6640ca1  user-2430488453  2430488453 user-2149276533 …" at bounding box center [890, 417] width 1328 height 179
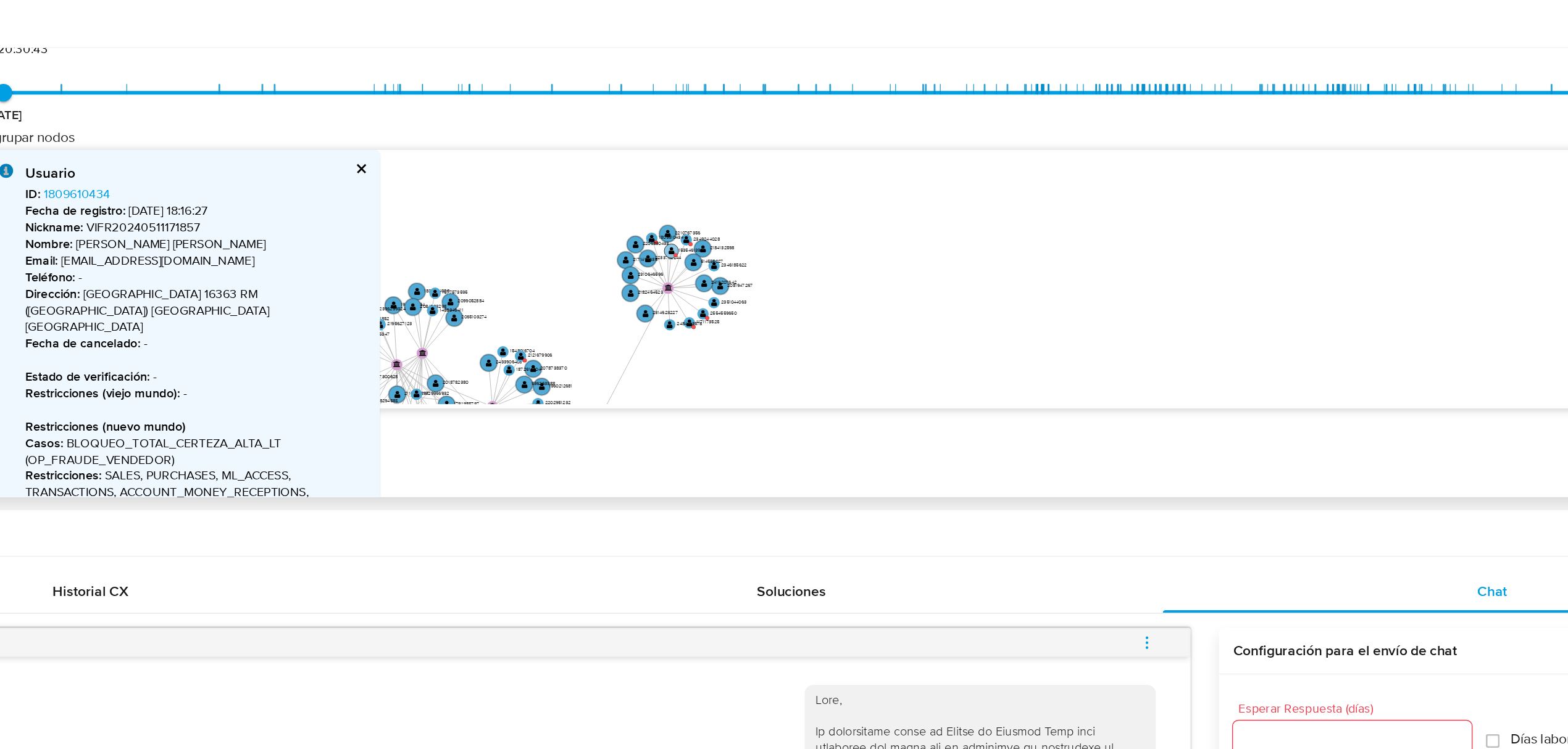
click at [711, 401] on text "" at bounding box center [710, 398] width 5 height 6
click at [711, 401] on text "" at bounding box center [709, 399] width 5 height 6
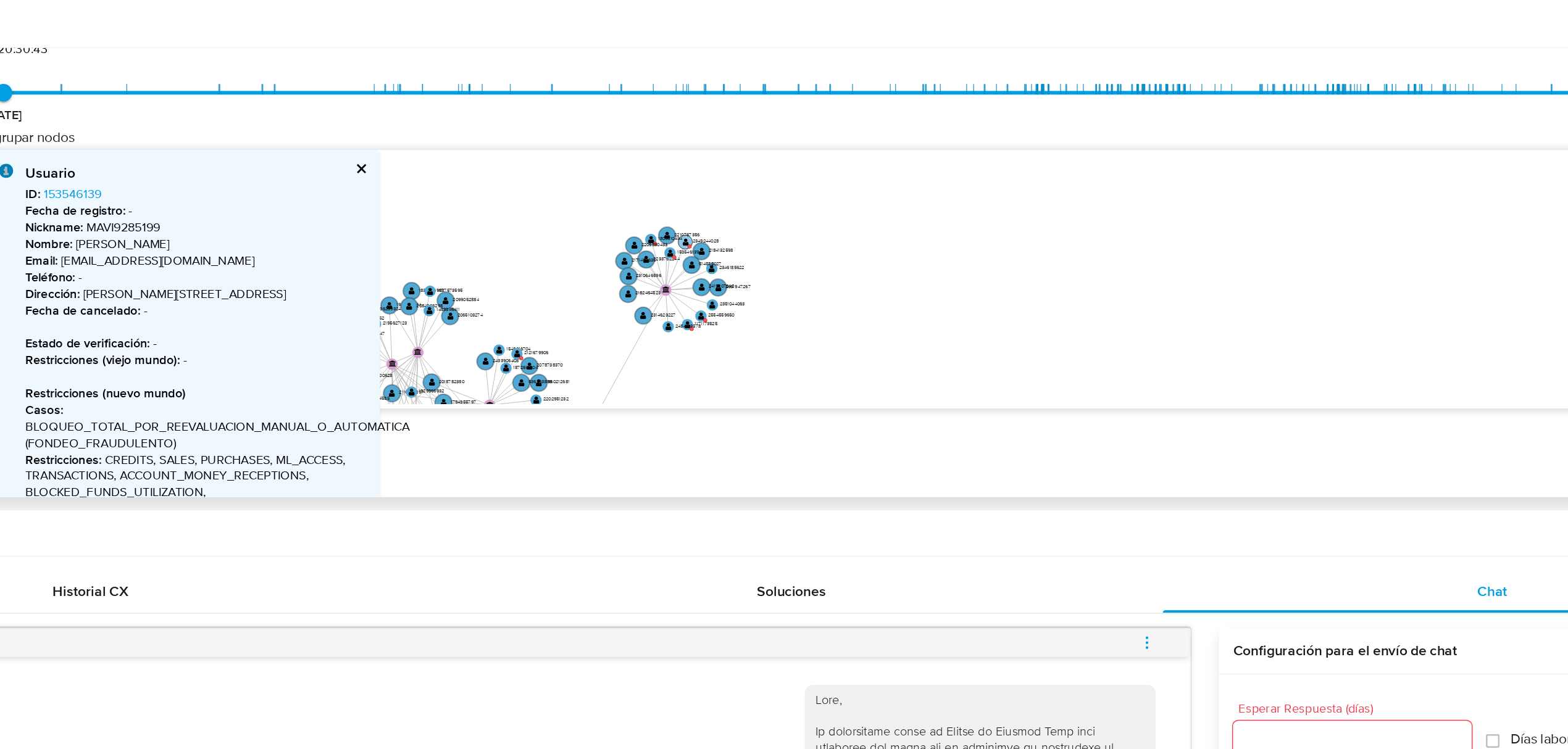
click at [722, 391] on circle at bounding box center [719, 392] width 10 height 10
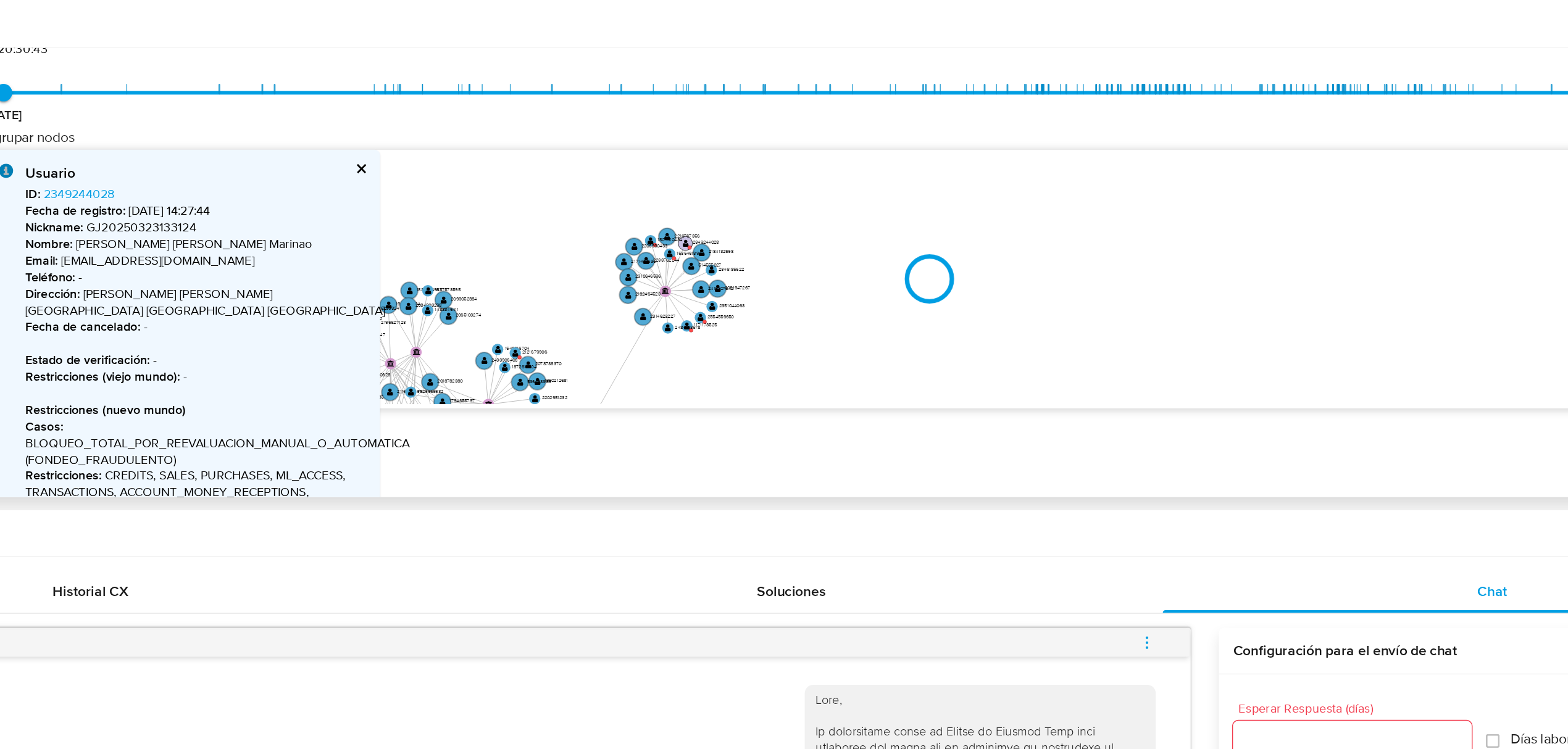
type input "1717432225000"
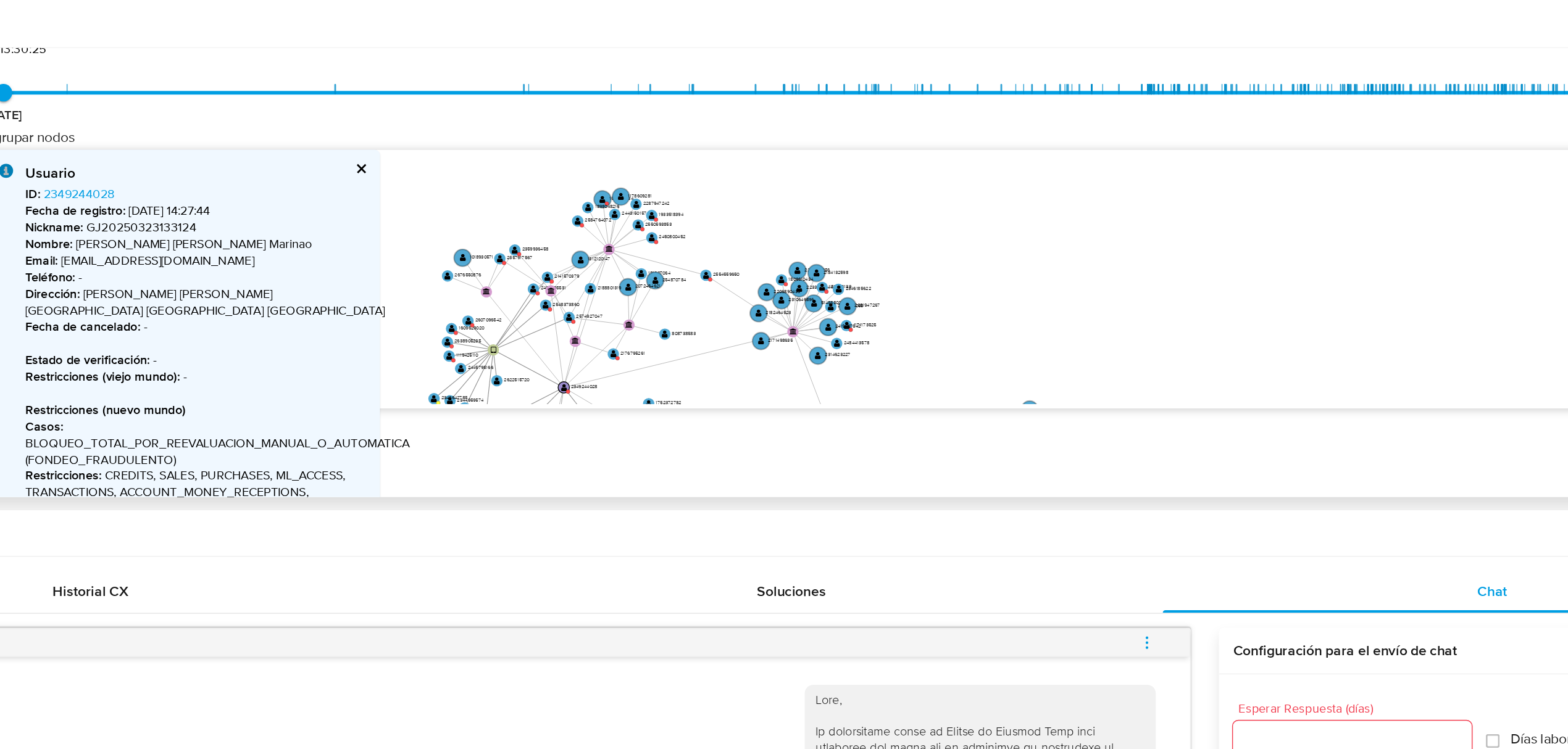
drag, startPoint x: 599, startPoint y: 346, endPoint x: 739, endPoint y: 392, distance: 147.4
click at [739, 392] on icon "device-675998b53150d60bf6640ca1  user-2430488453  2430488453 user-2149276533 …" at bounding box center [890, 417] width 1328 height 179
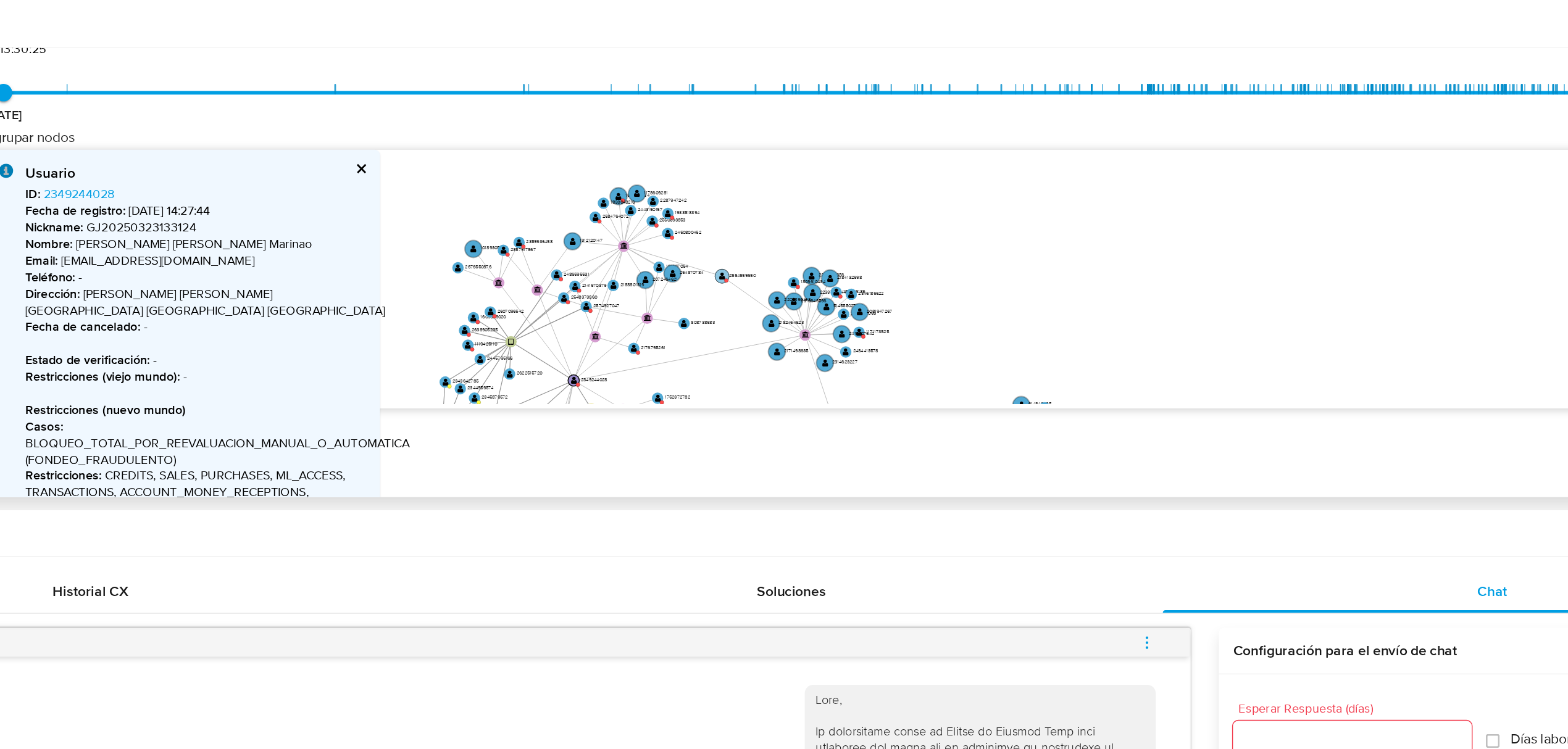
click at [744, 418] on g "user-2554559650  2554559650" at bounding box center [755, 416] width 29 height 10
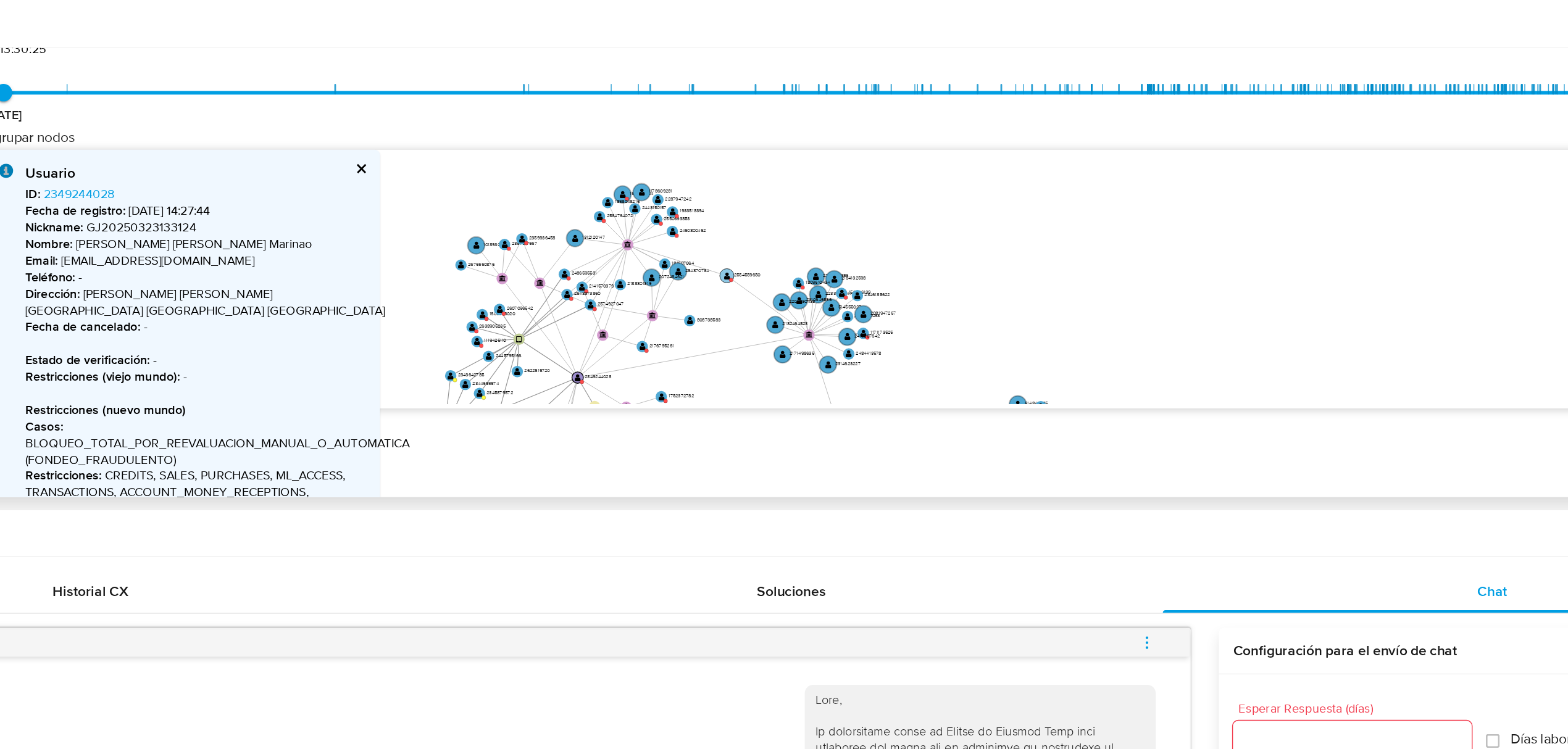
click at [744, 418] on icon "device-675998b53150d60bf6640ca1  user-2430488453  2430488453 user-2149276533 …" at bounding box center [890, 417] width 1328 height 179
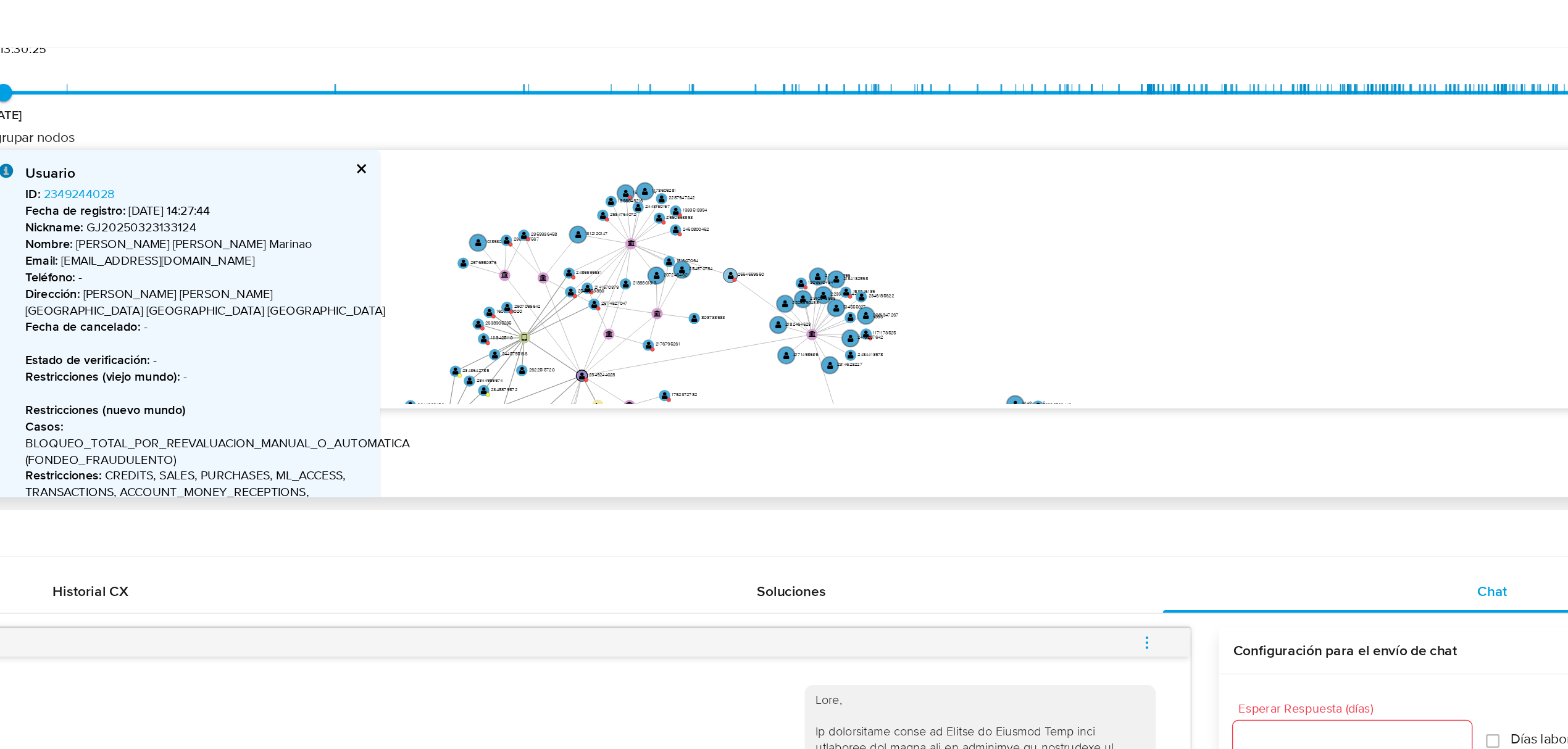
click at [748, 418] on circle at bounding box center [750, 416] width 10 height 10
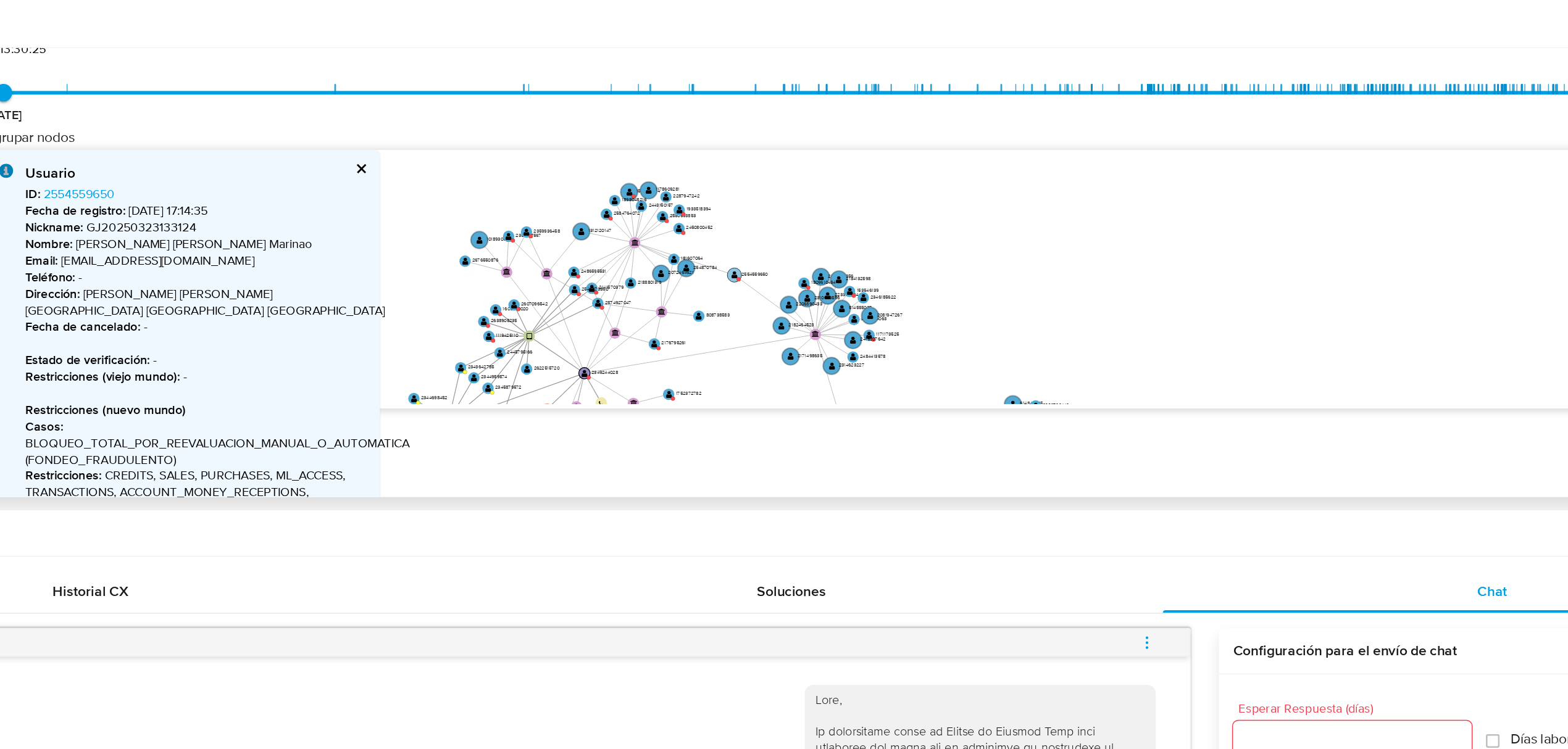
click at [751, 415] on circle at bounding box center [754, 415] width 10 height 10
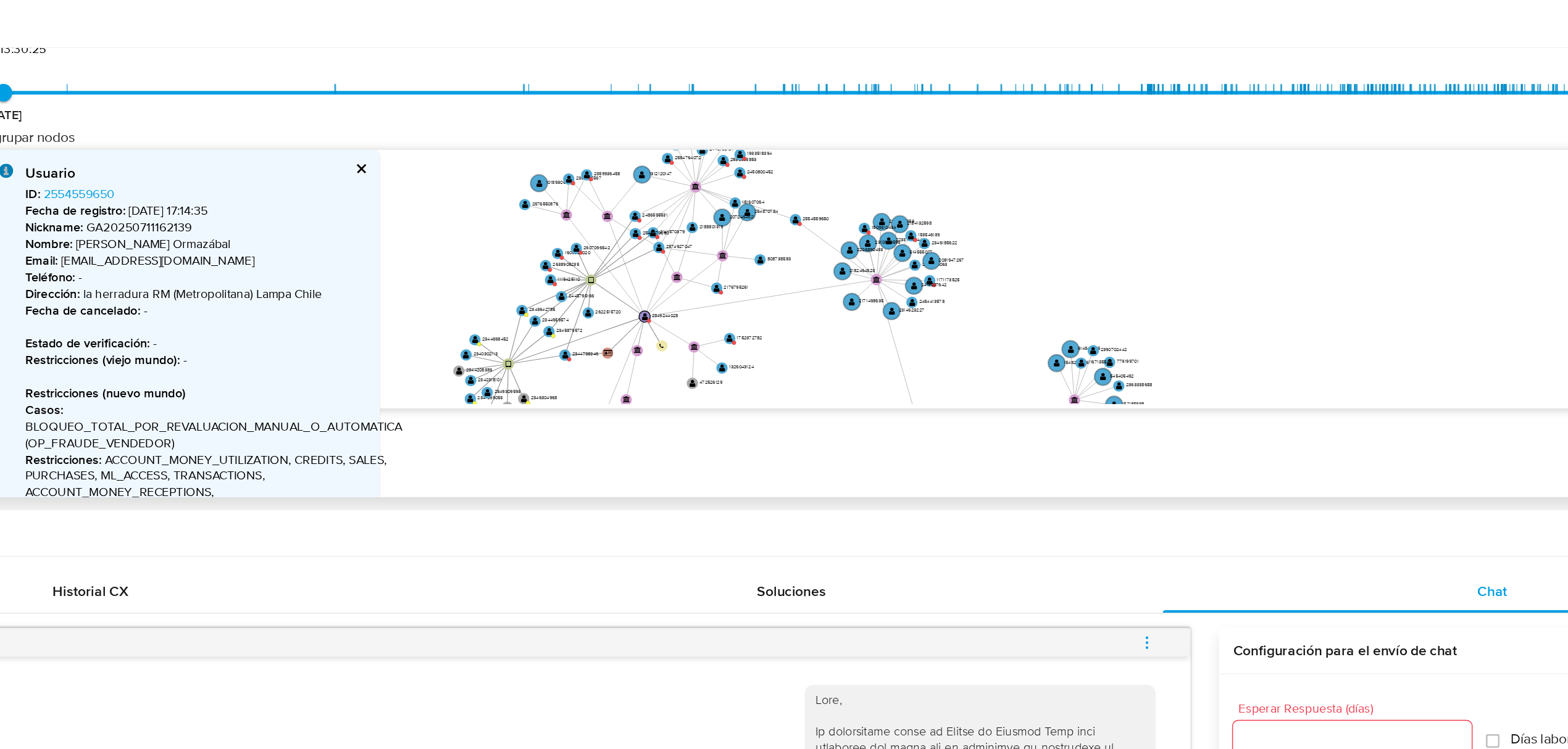
drag, startPoint x: 663, startPoint y: 395, endPoint x: 703, endPoint y: 374, distance: 45.2
click at [702, 378] on icon "device-675998b53150d60bf6640ca1  user-2430488453  2430488453 user-2149276533 …" at bounding box center [890, 417] width 1328 height 179
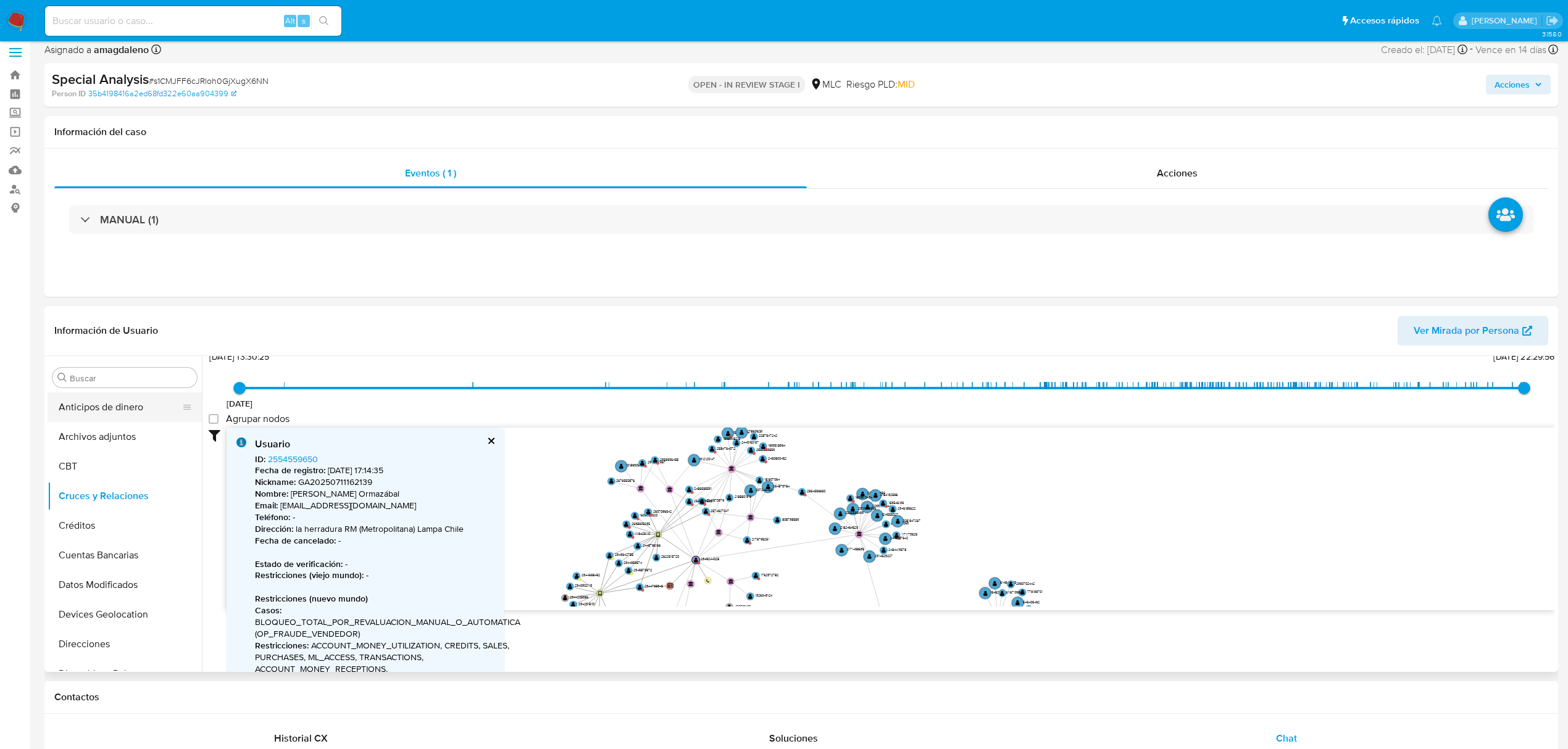
scroll to position [0, 0]
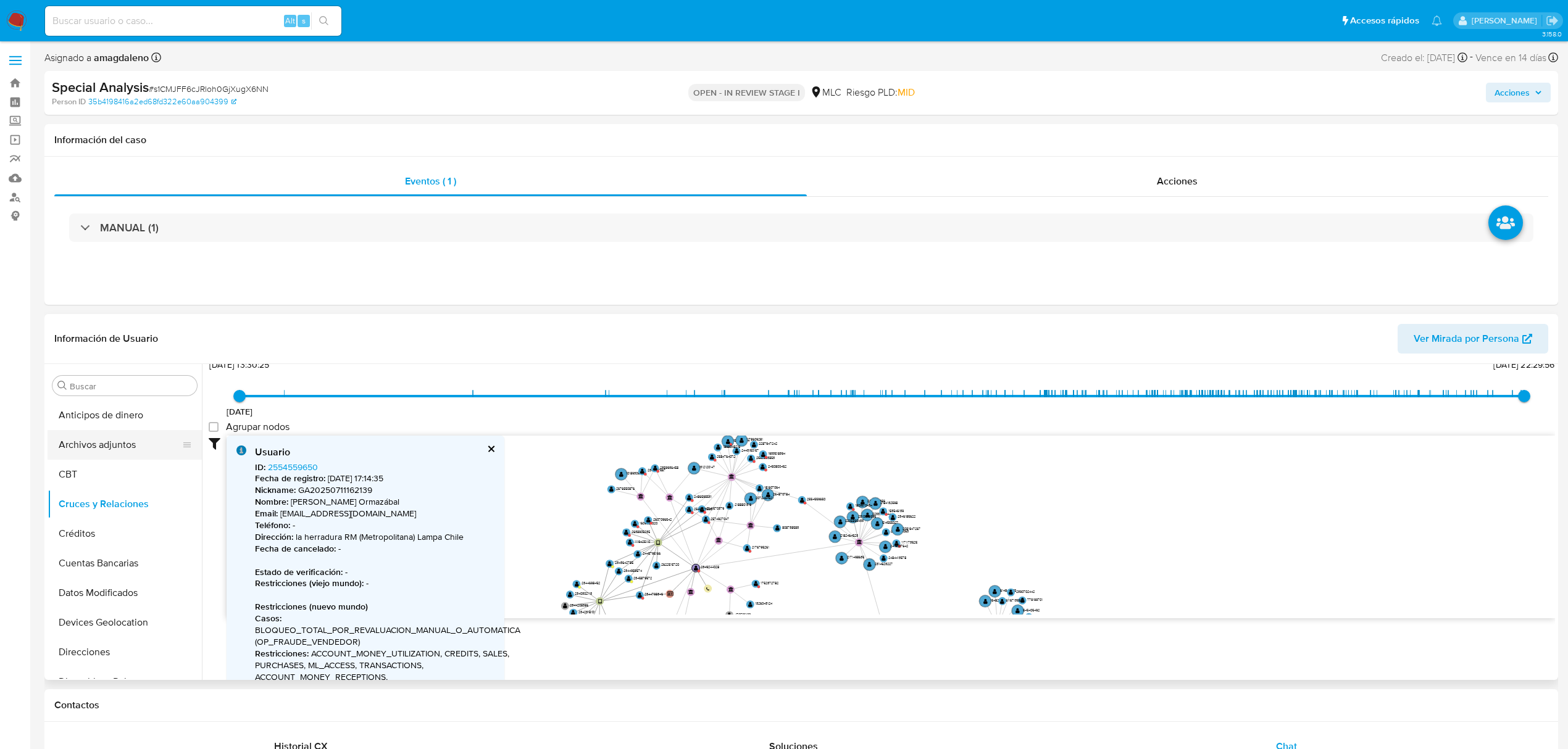
click at [118, 450] on button "Archivos adjuntos" at bounding box center [119, 445] width 144 height 29
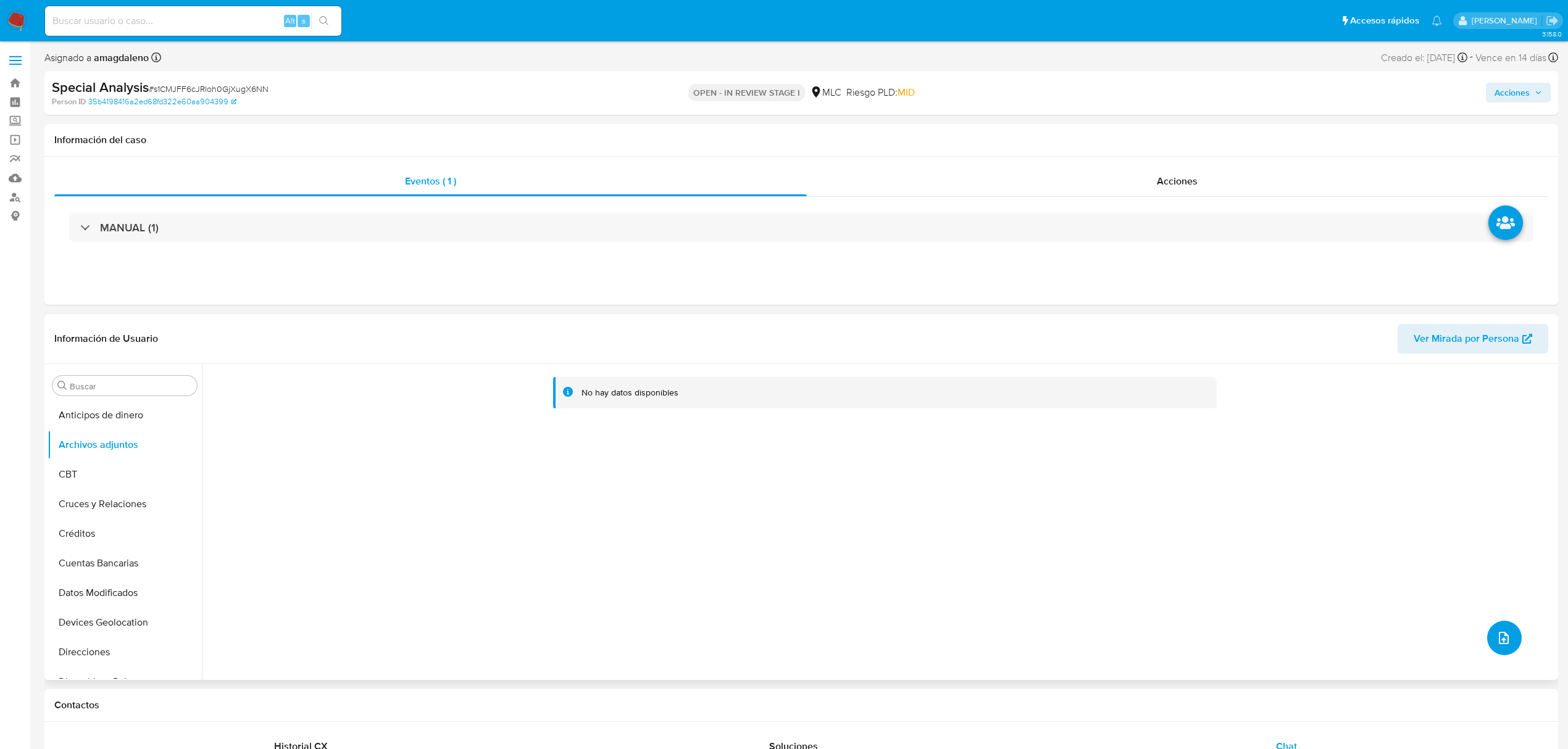
click at [1514, 643] on button "upload-file" at bounding box center [1505, 638] width 35 height 35
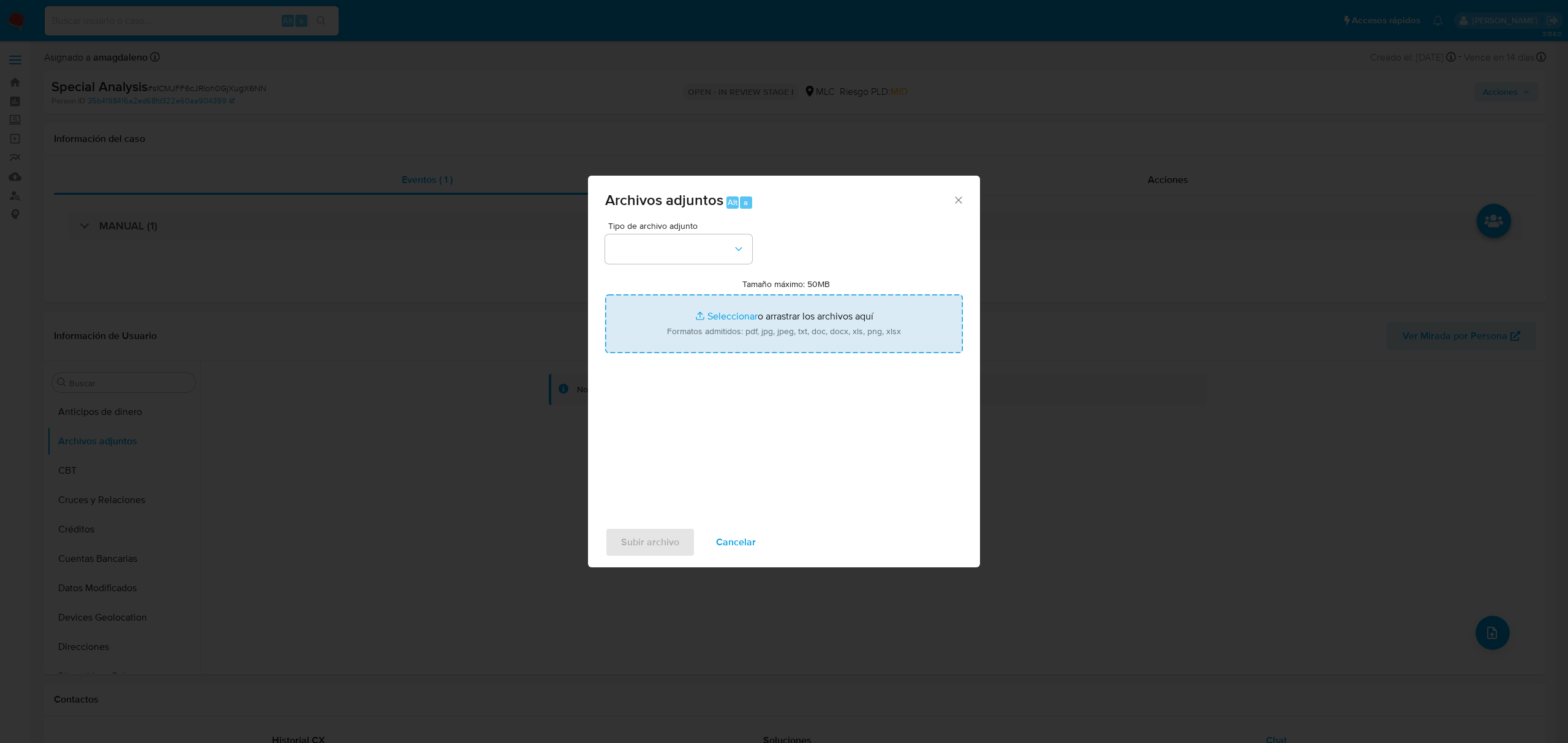
click at [715, 316] on input "Tamaño máximo: 50MB Seleccionar archivos" at bounding box center [784, 323] width 358 height 59
type input "C:\fakepath\2430488453 - 02_09_2025.xlsx"
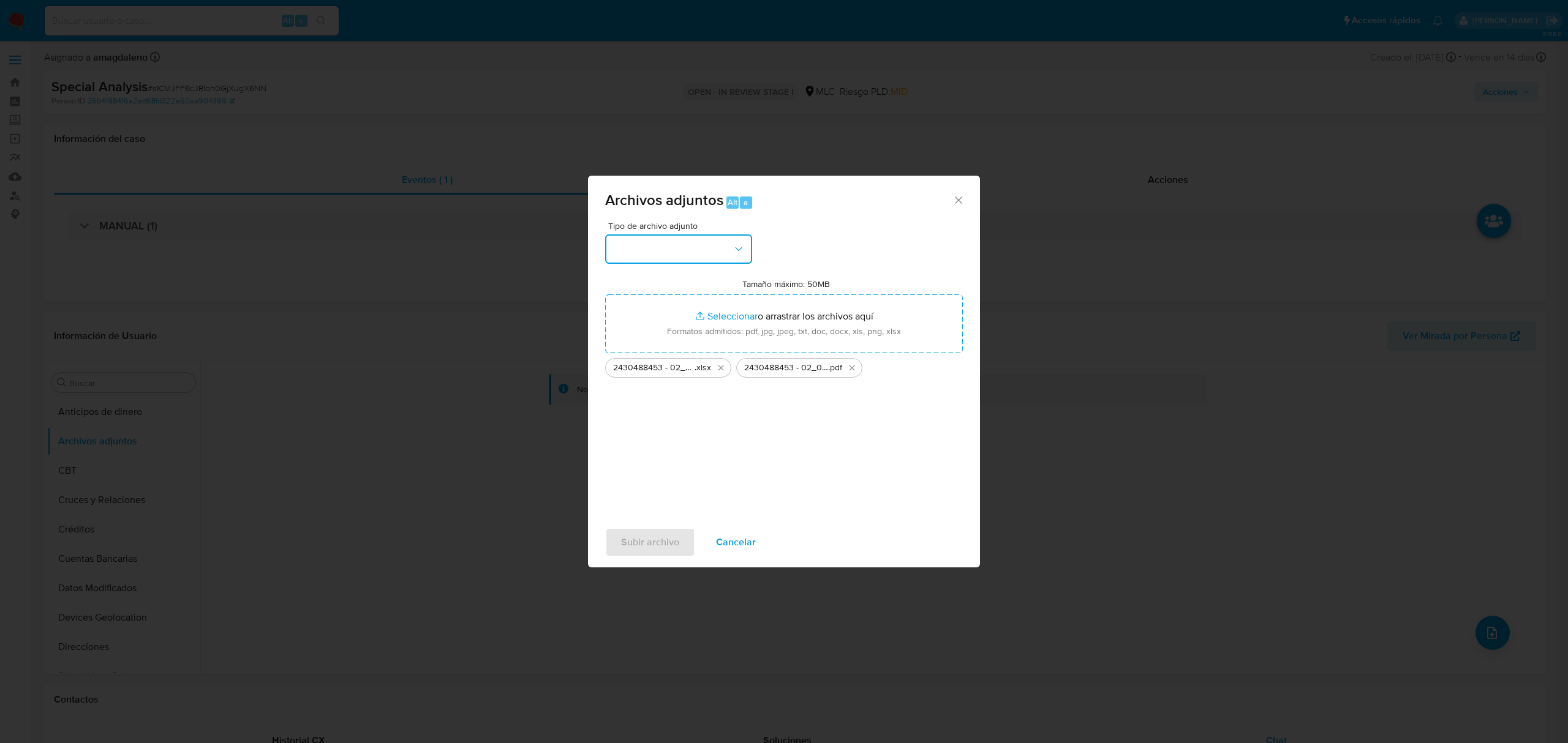
click at [655, 259] on button "button" at bounding box center [678, 249] width 147 height 29
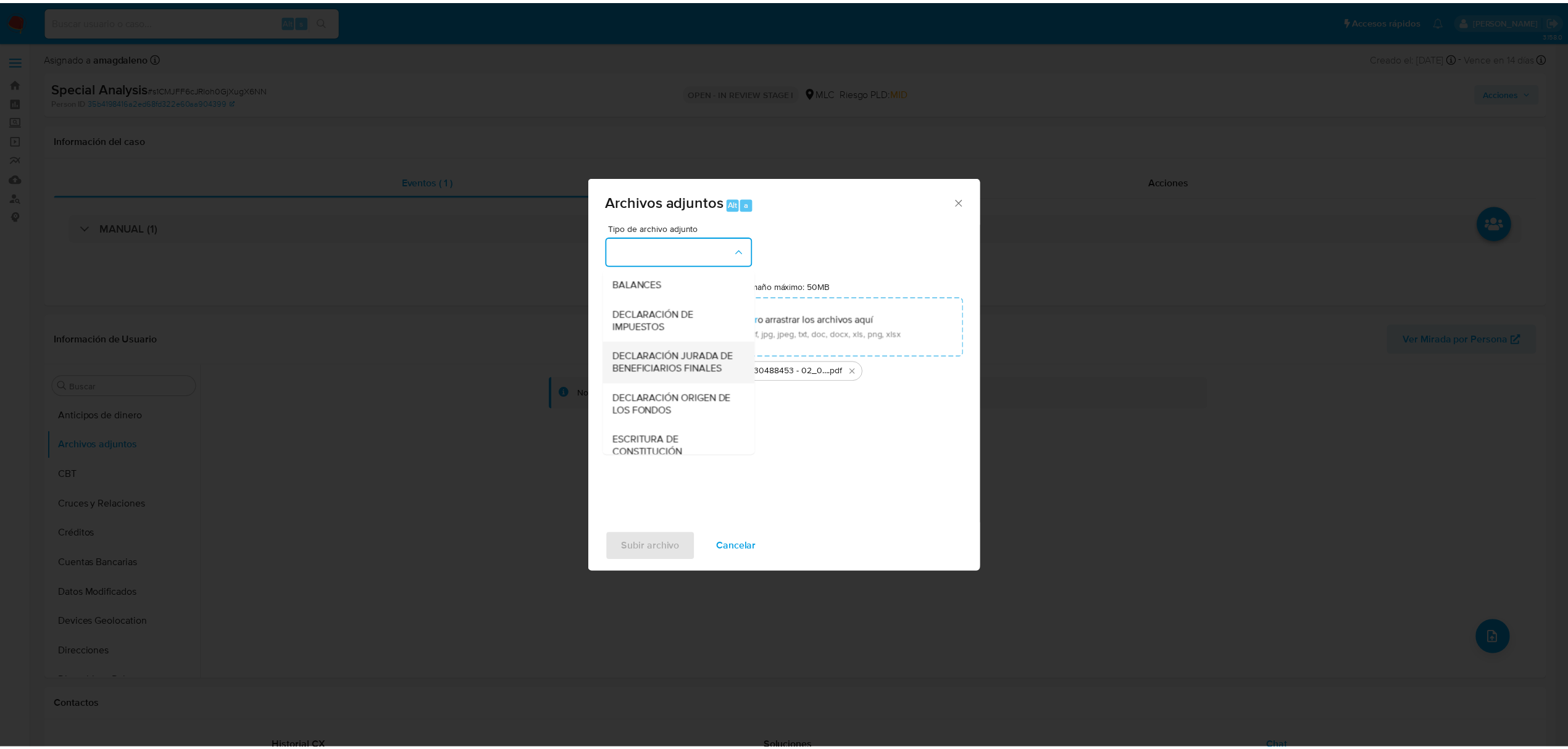
scroll to position [184, 0]
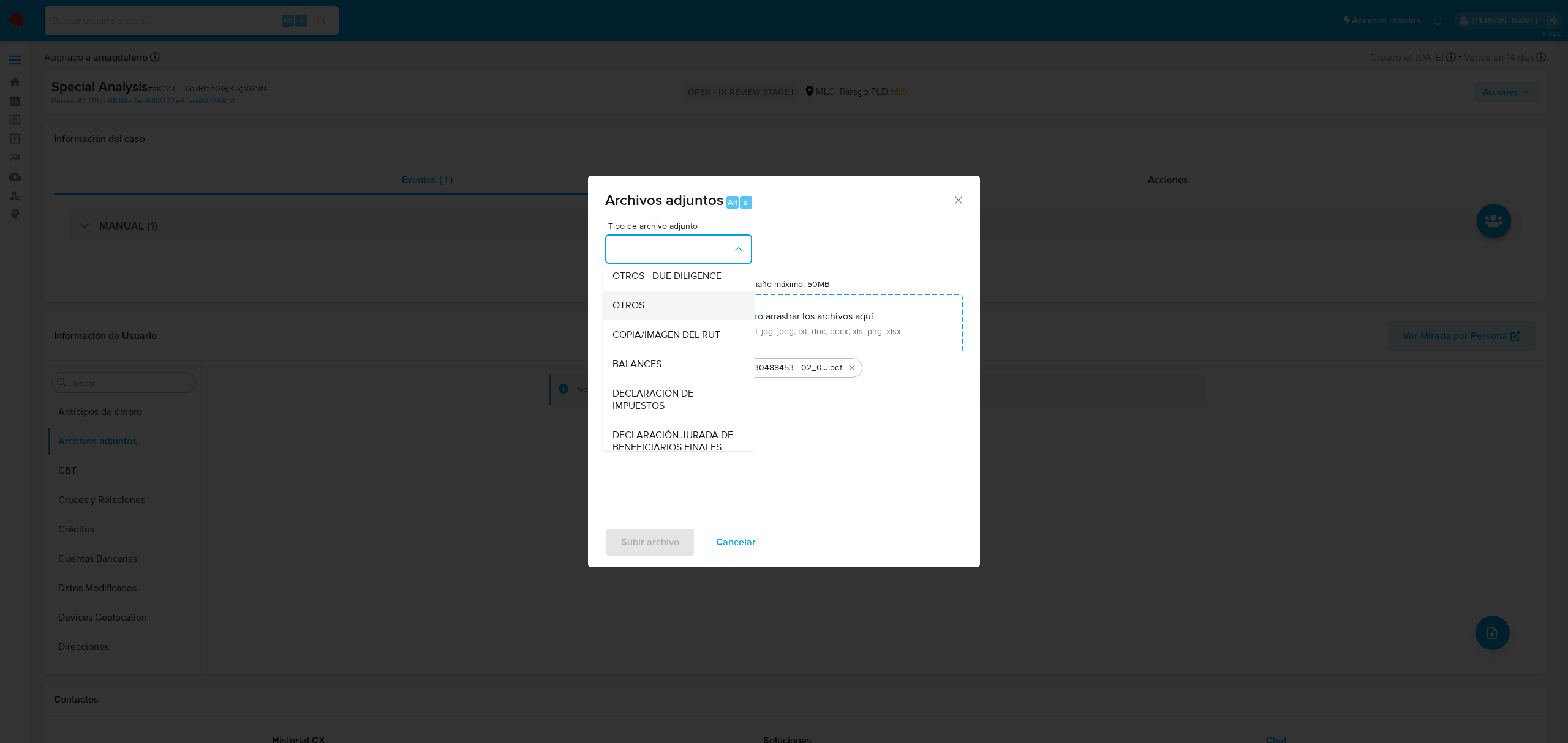
click at [651, 320] on div "OTROS" at bounding box center [674, 305] width 125 height 29
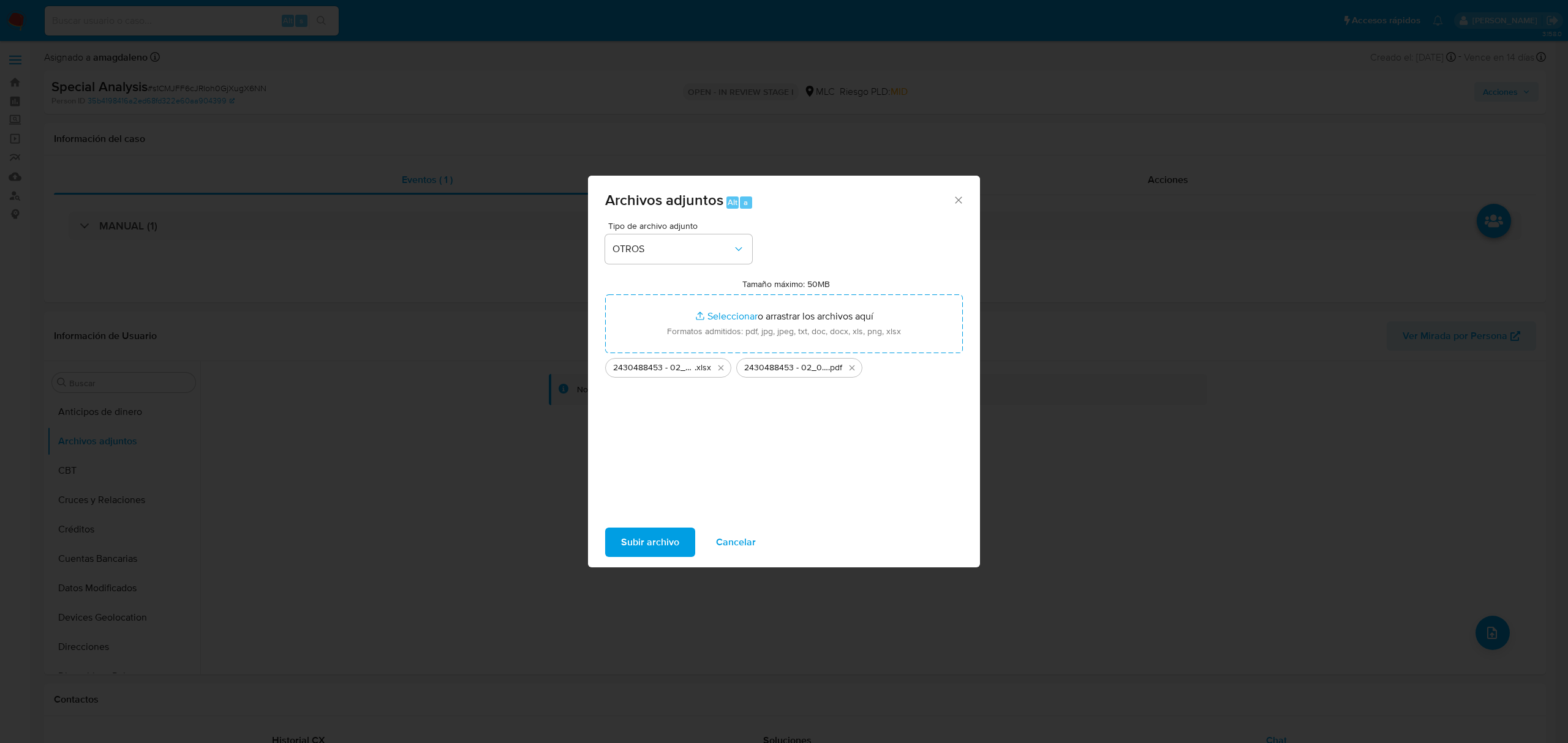
click at [622, 545] on span "Subir archivo" at bounding box center [651, 543] width 58 height 27
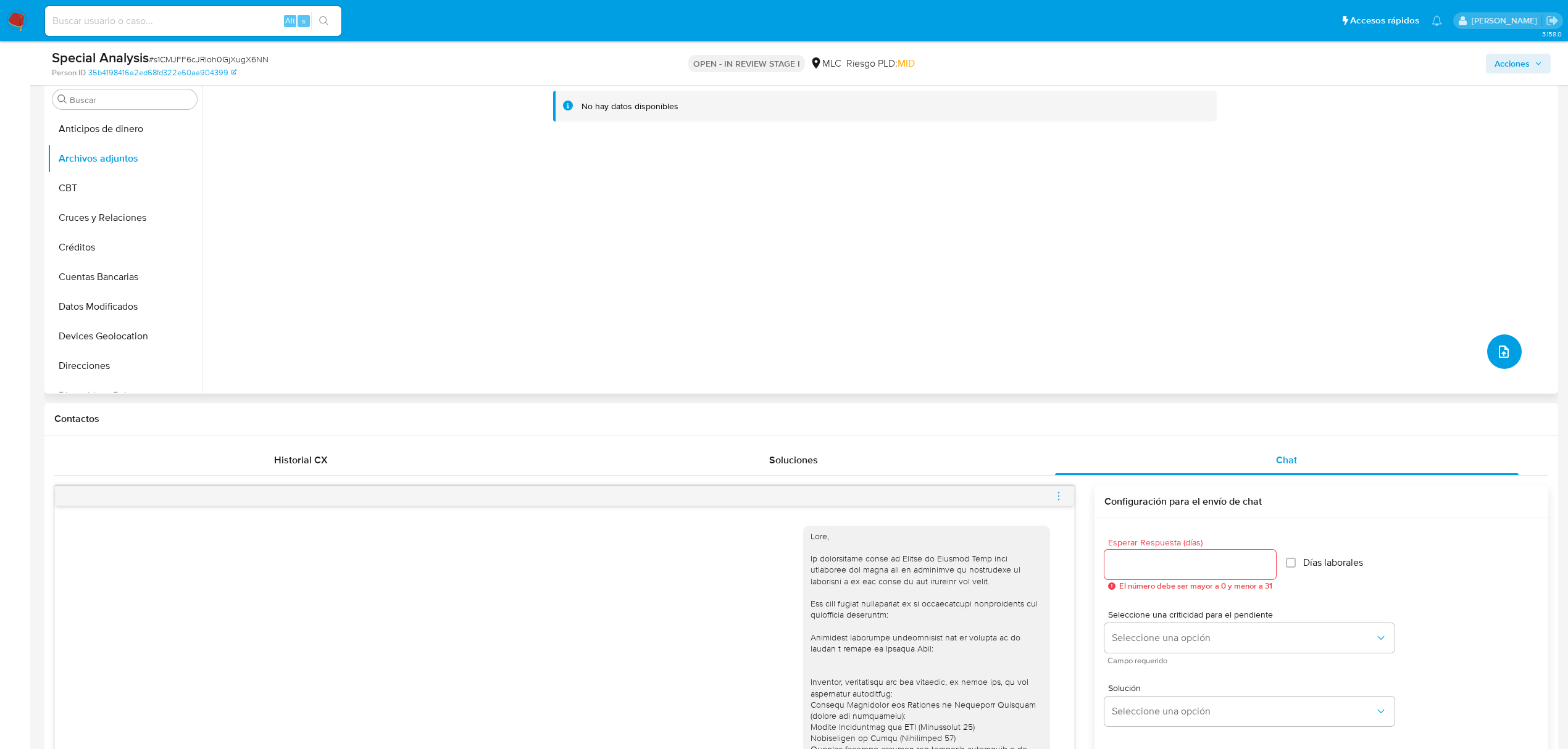
scroll to position [0, 0]
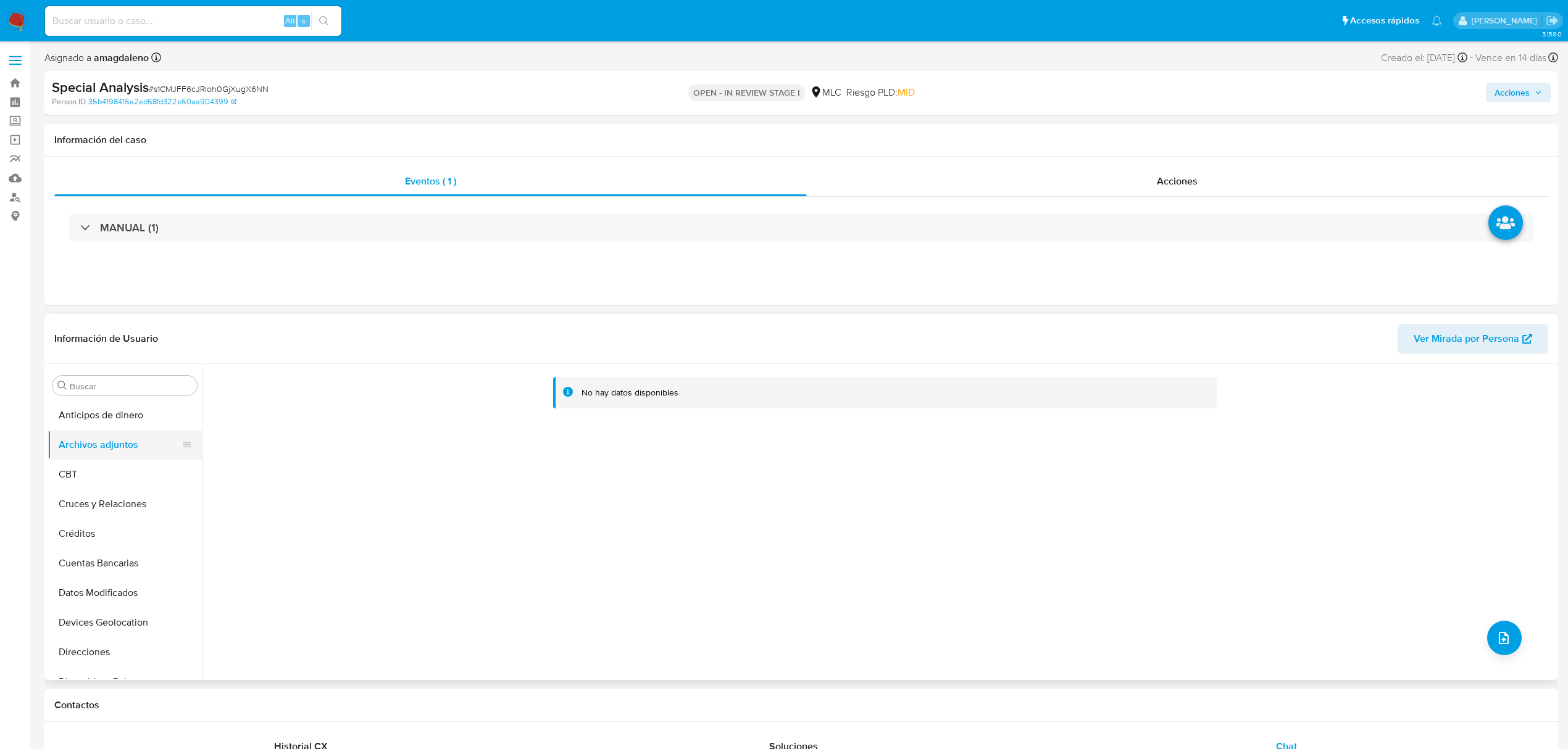
click at [136, 434] on button "Archivos adjuntos" at bounding box center [119, 445] width 144 height 29
click at [123, 420] on button "Anticipos de dinero" at bounding box center [119, 415] width 144 height 29
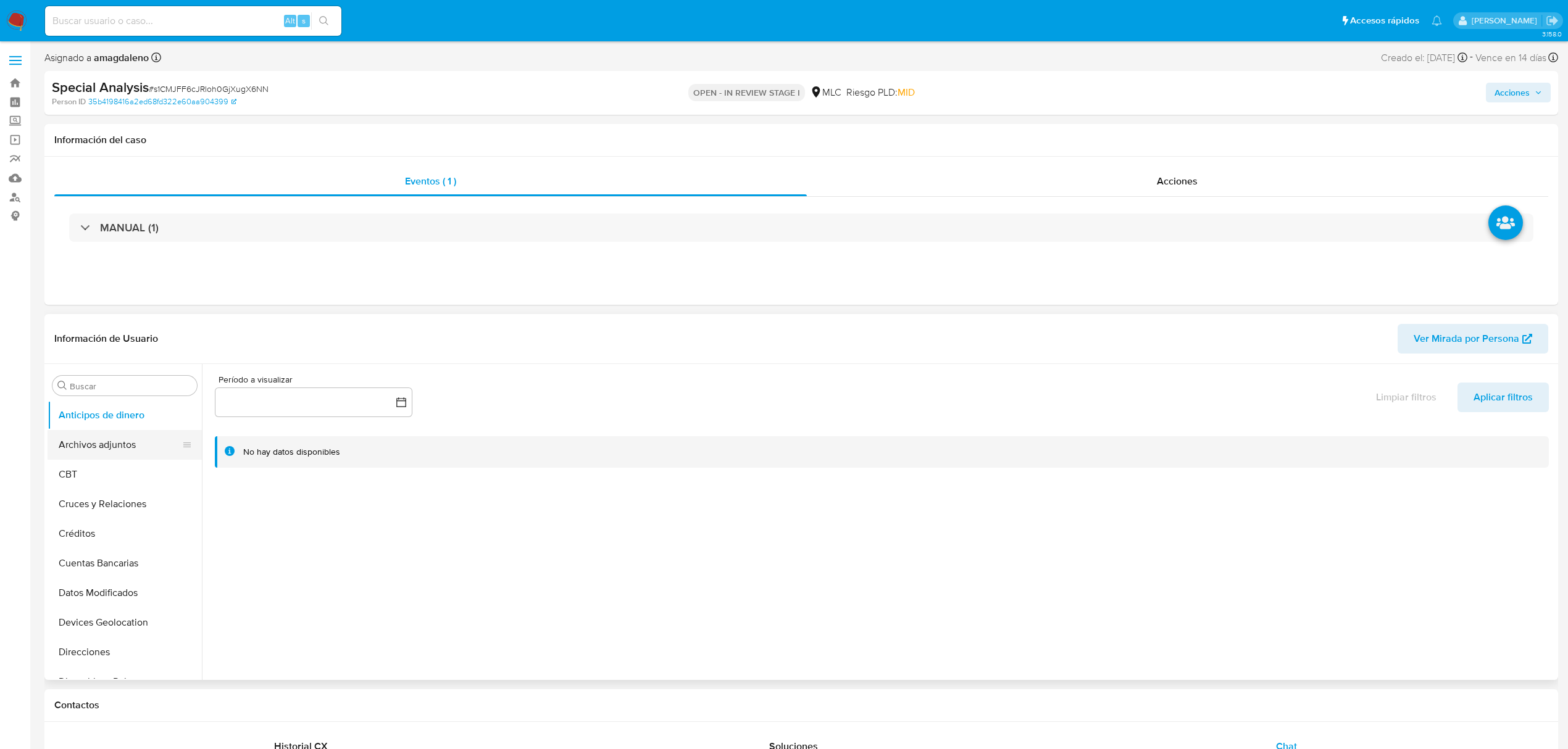
click at [122, 457] on button "Archivos adjuntos" at bounding box center [119, 445] width 144 height 29
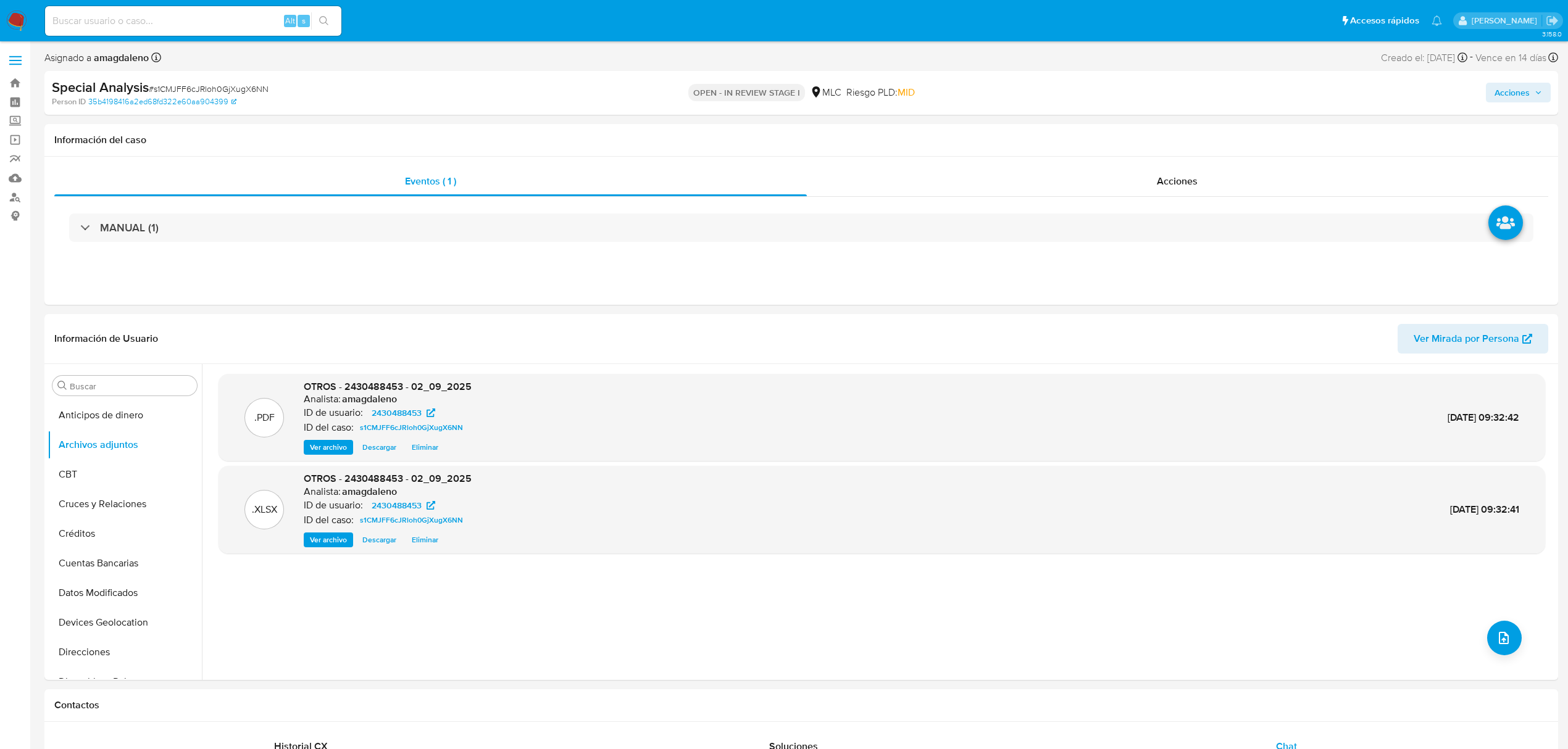
click at [1502, 99] on span "Acciones" at bounding box center [1512, 93] width 35 height 20
click at [1125, 134] on span "Resolución del caso" at bounding box center [1168, 131] width 88 height 14
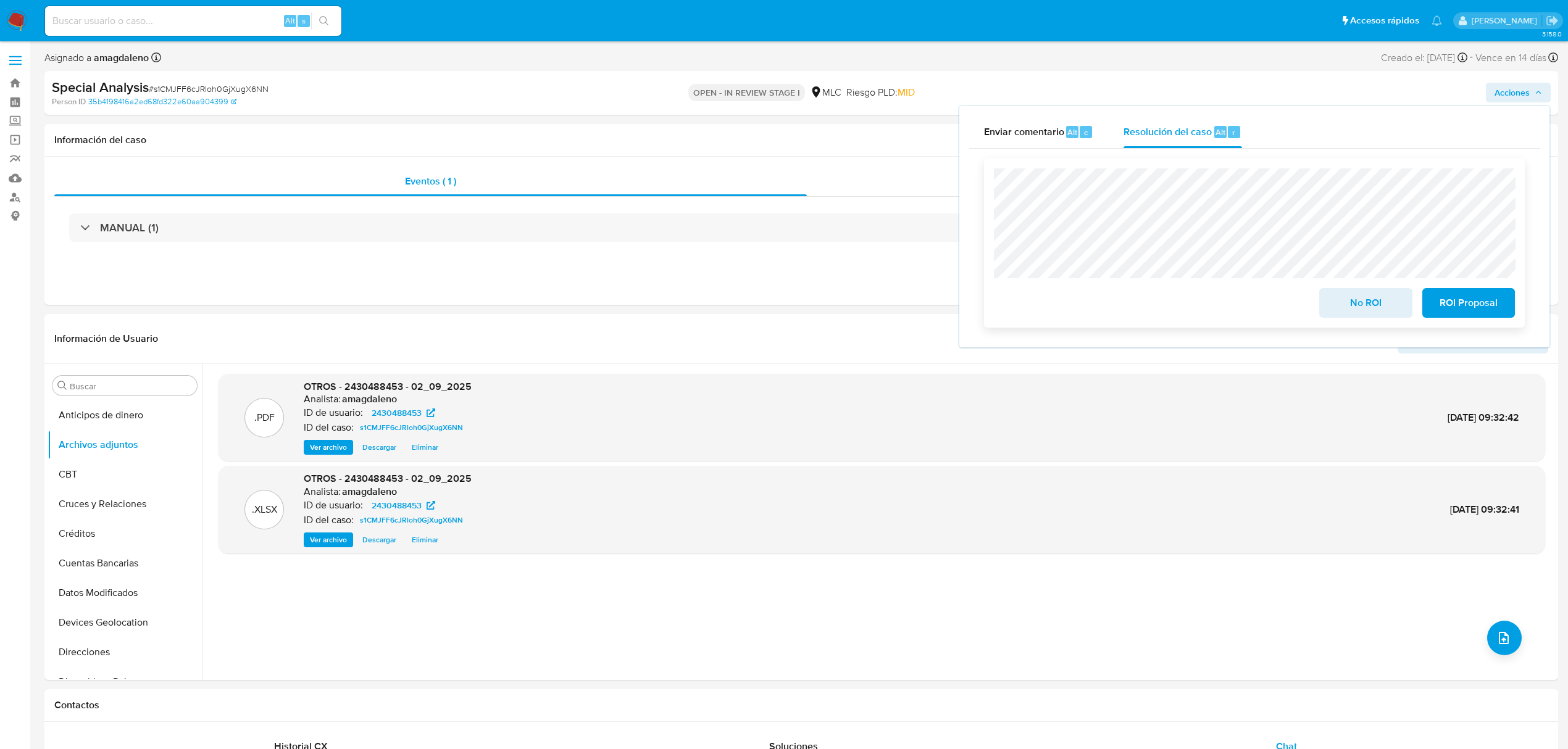
click at [1457, 304] on span "ROI Proposal" at bounding box center [1469, 303] width 61 height 28
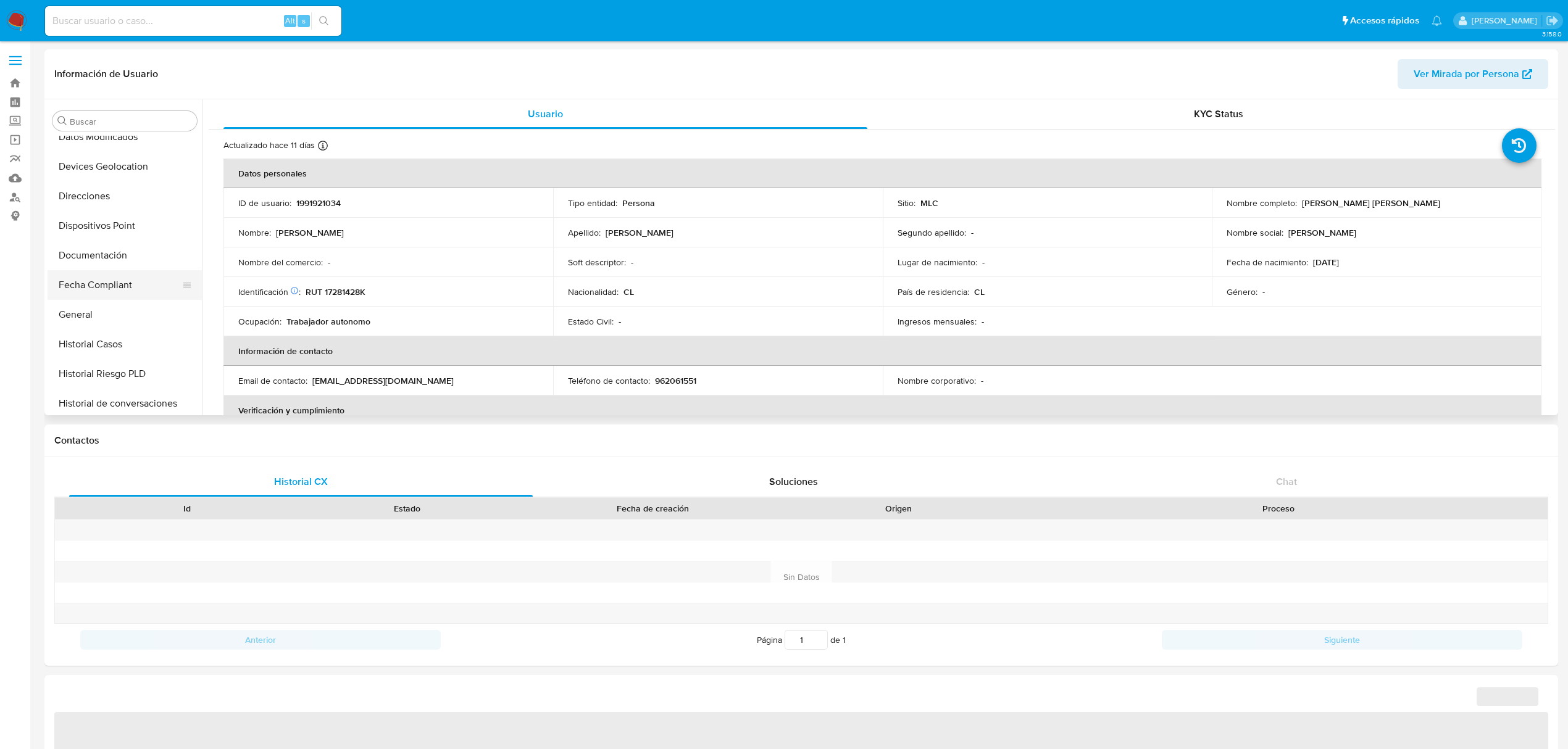
scroll to position [274, 0]
select select "10"
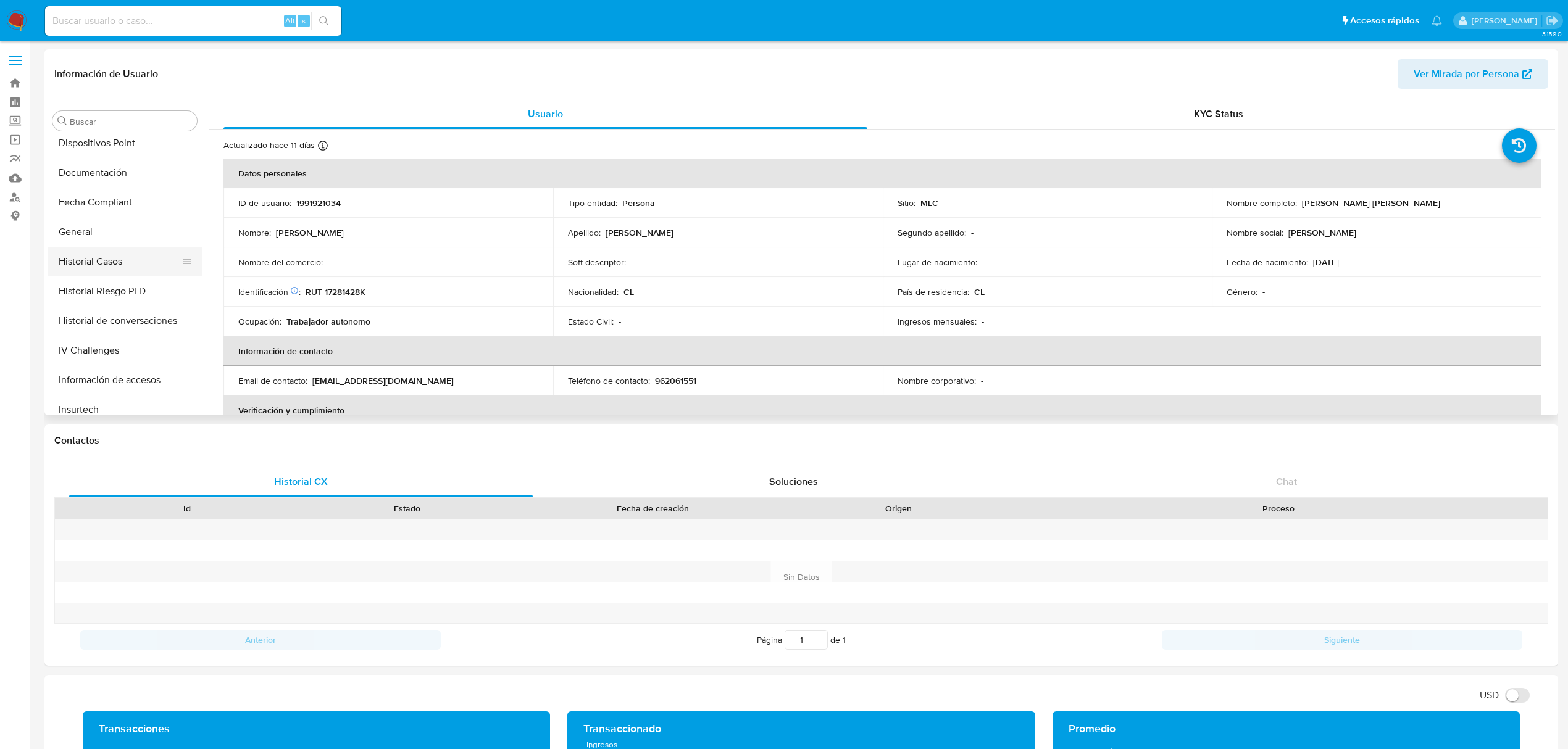
click at [121, 273] on button "Historial Casos" at bounding box center [119, 262] width 144 height 29
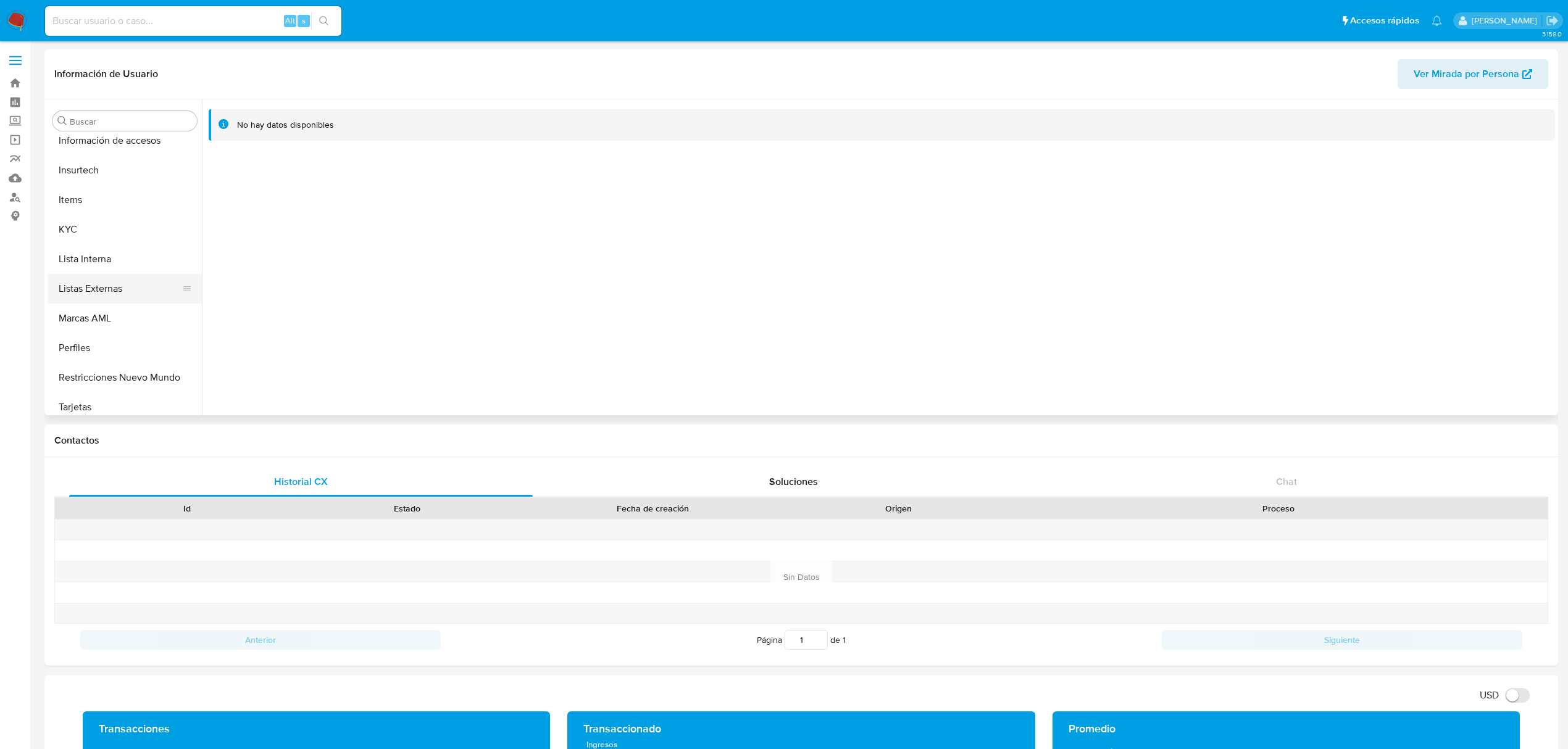
scroll to position [520, 0]
click at [78, 232] on button "KYC" at bounding box center [119, 222] width 144 height 29
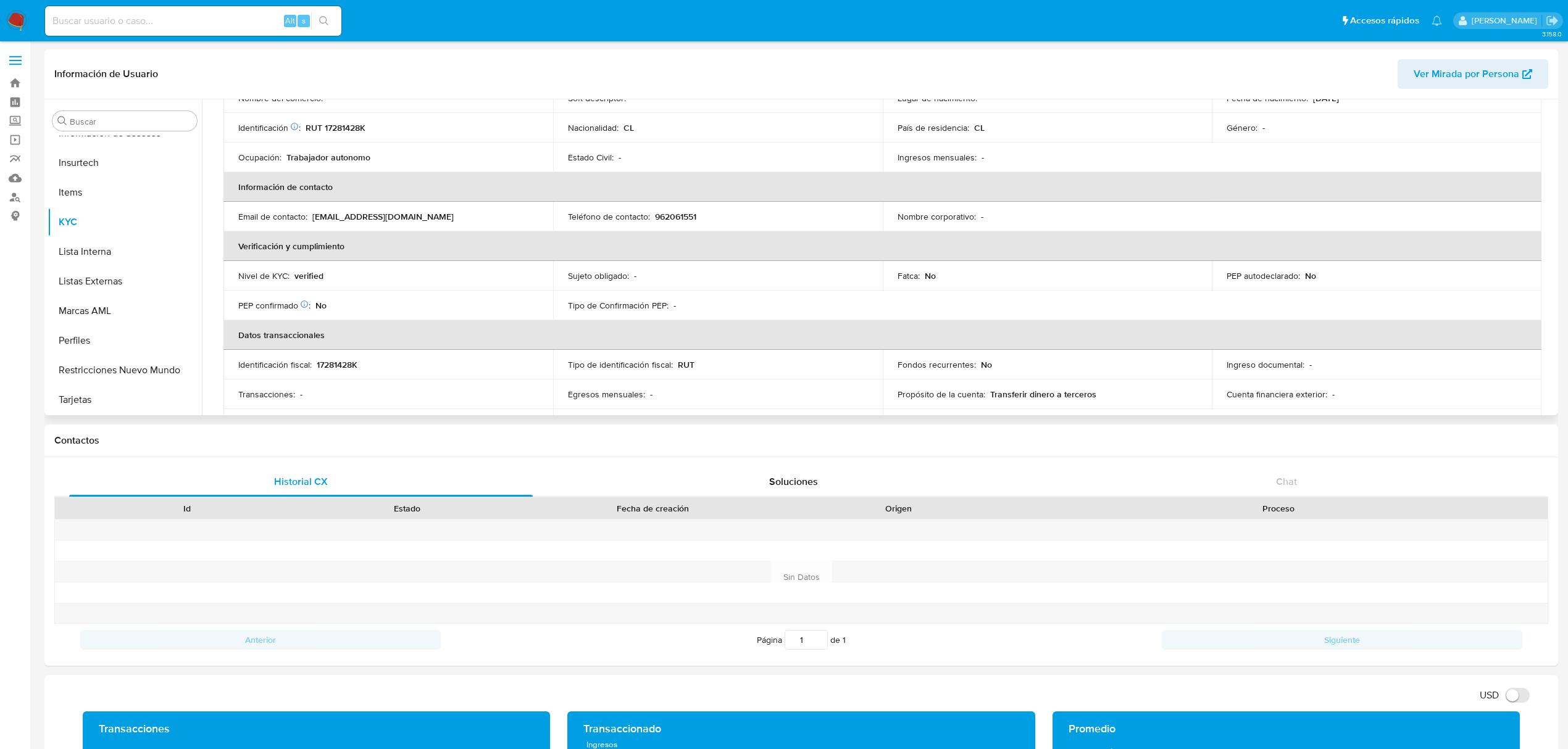
scroll to position [329, 0]
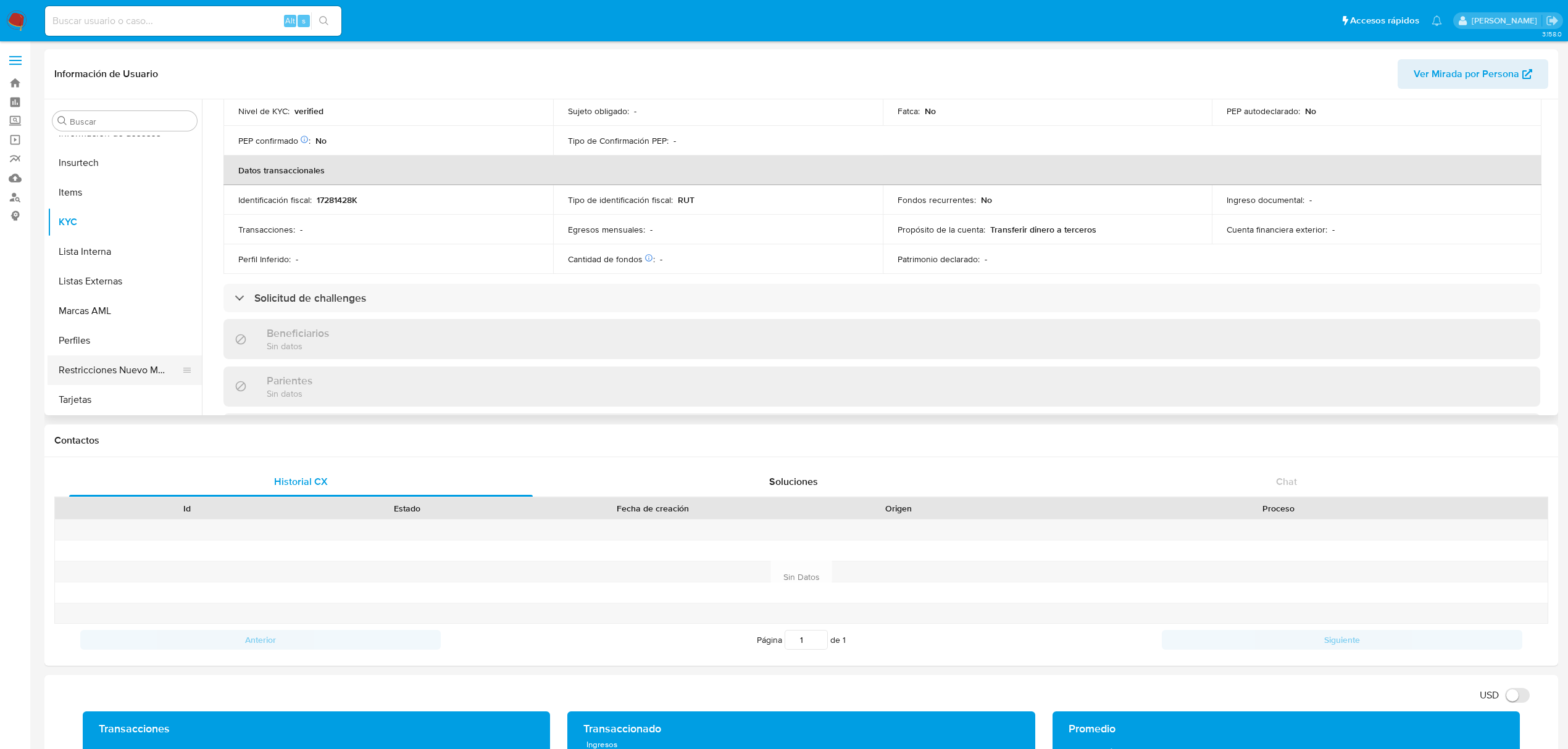
click at [92, 368] on button "Restricciones Nuevo Mundo" at bounding box center [119, 370] width 144 height 29
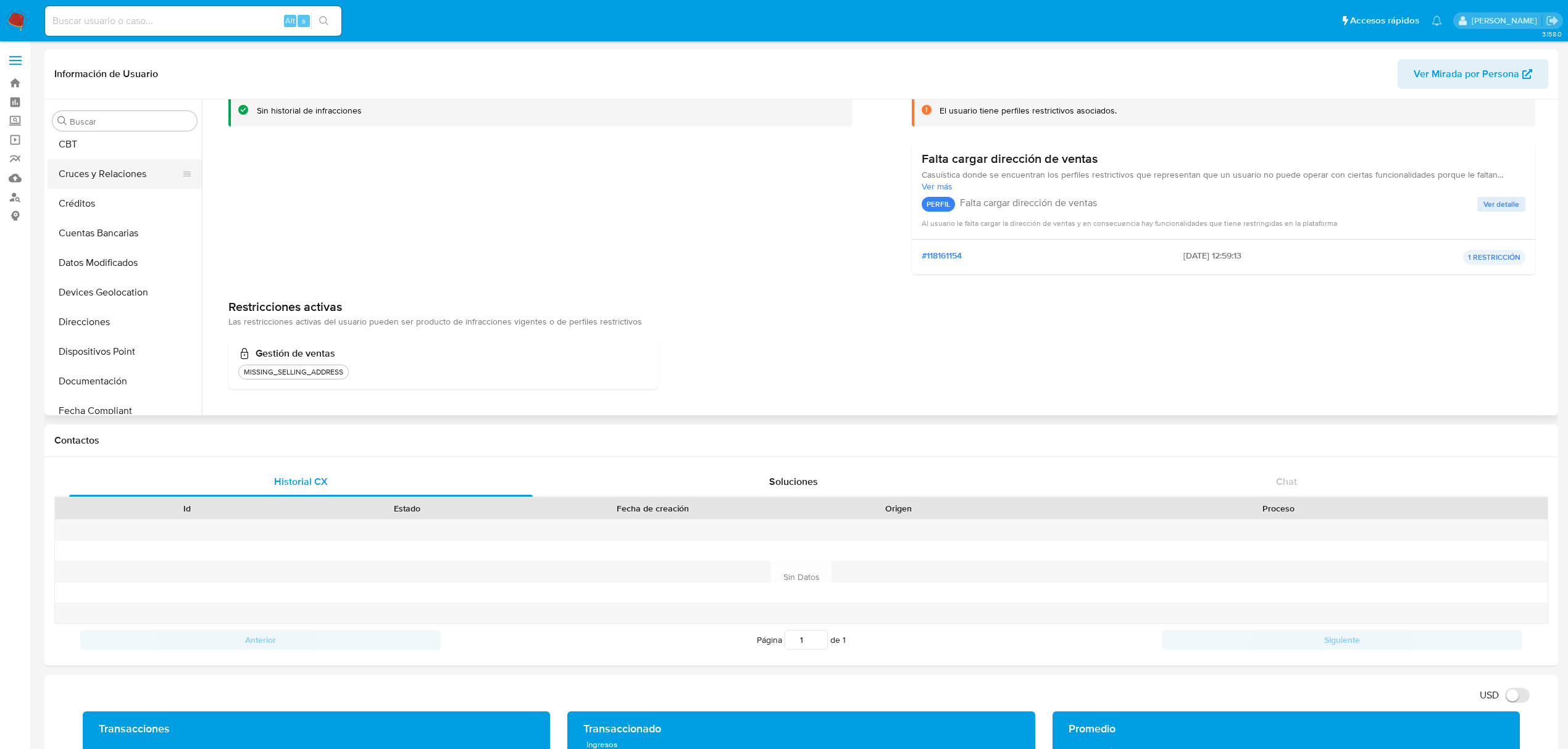
scroll to position [0, 0]
click at [115, 188] on button "Archivos adjuntos" at bounding box center [119, 180] width 144 height 29
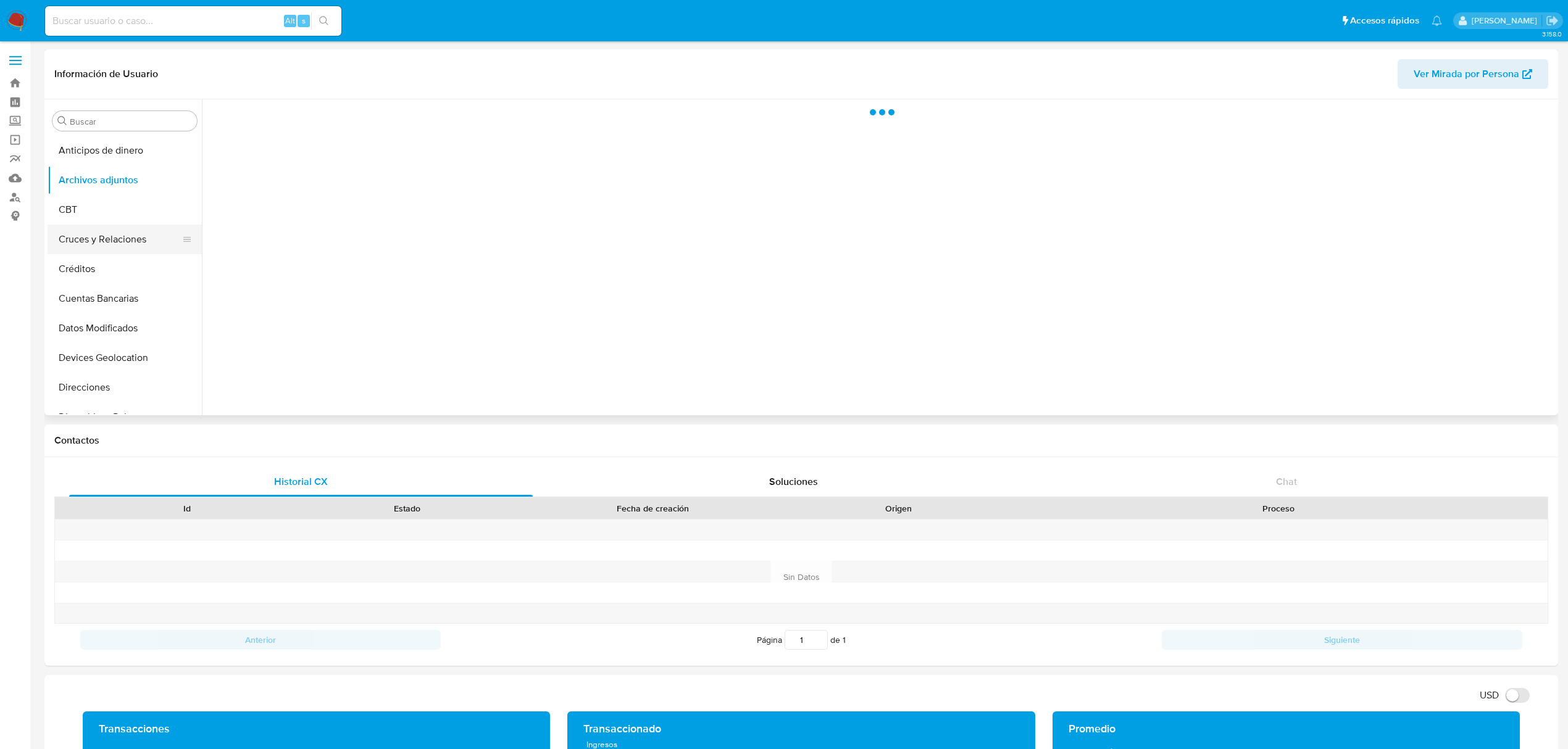
click at [99, 236] on button "Cruces y Relaciones" at bounding box center [119, 240] width 144 height 29
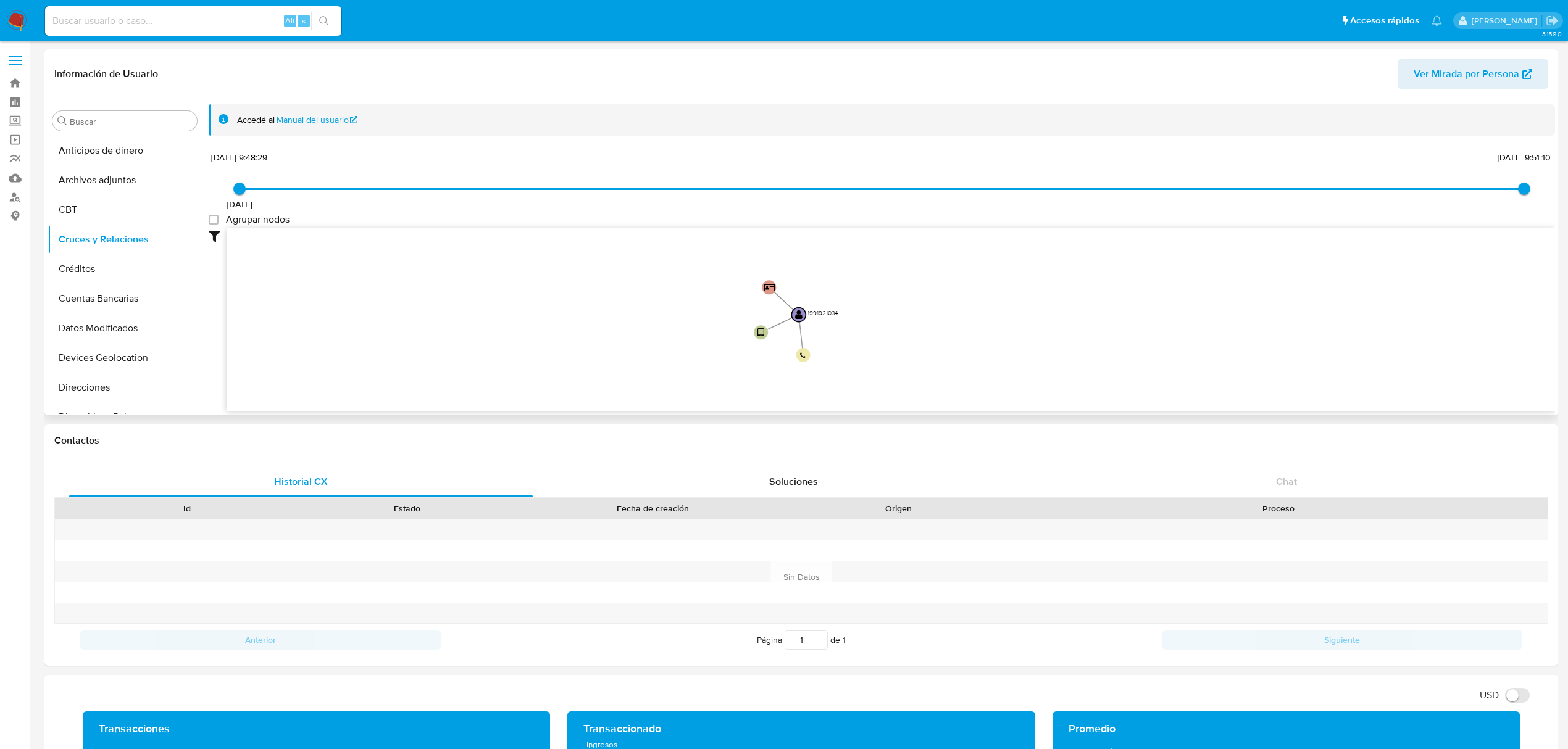
drag, startPoint x: 630, startPoint y: 274, endPoint x: 619, endPoint y: 321, distance: 48.3
click at [619, 321] on icon "user-1991921034  1991921034 device-66e585a45e8be38ef84b3ca6  person-c3842e6a6…" at bounding box center [890, 318] width 1328 height 179
drag, startPoint x: 592, startPoint y: 301, endPoint x: 561, endPoint y: 270, distance: 43.8
click at [577, 295] on icon "user-1991921034  1991921034 device-66e585a45e8be38ef84b3ca6  person-c3842e6a6…" at bounding box center [890, 318] width 1328 height 179
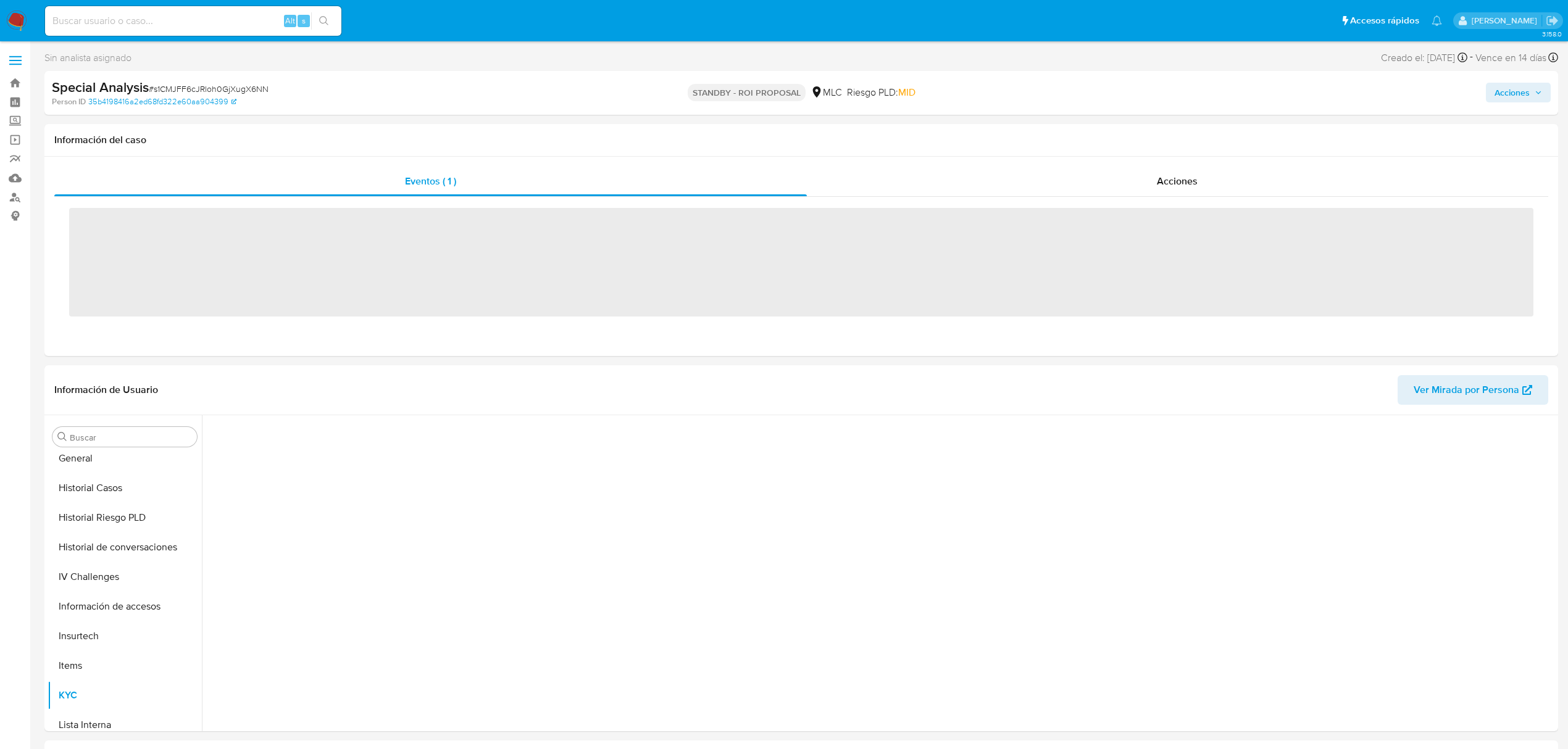
scroll to position [521, 0]
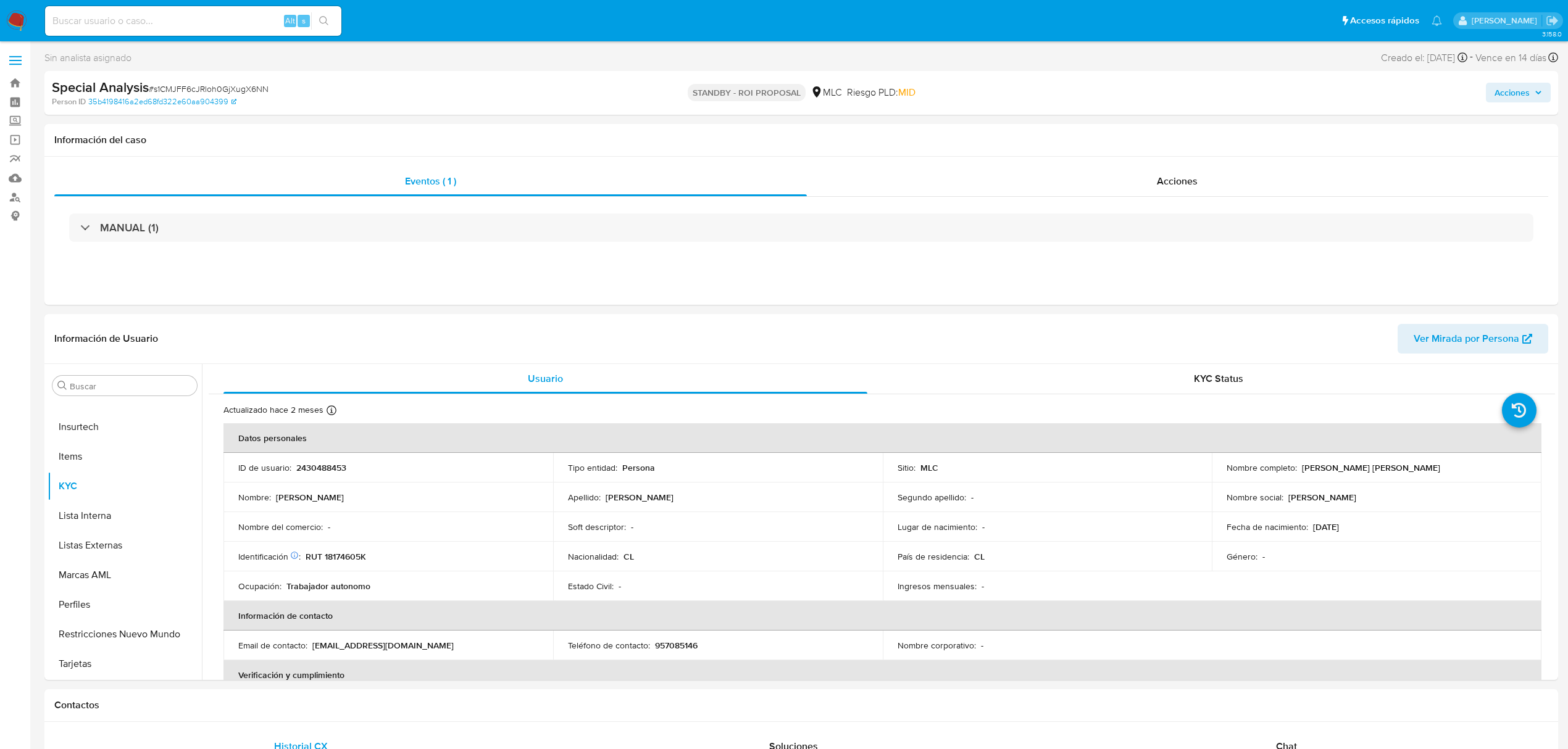
select select "10"
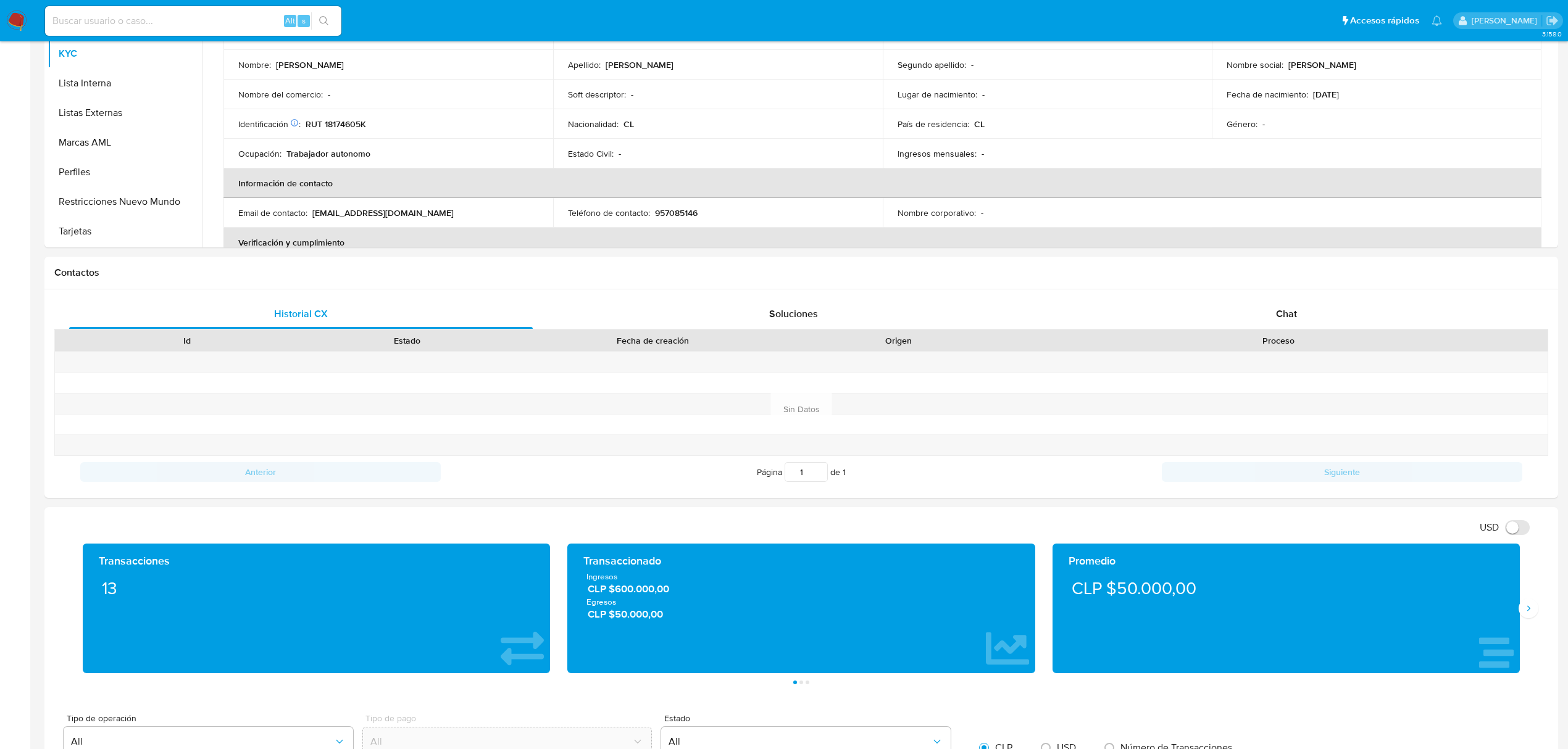
scroll to position [0, 0]
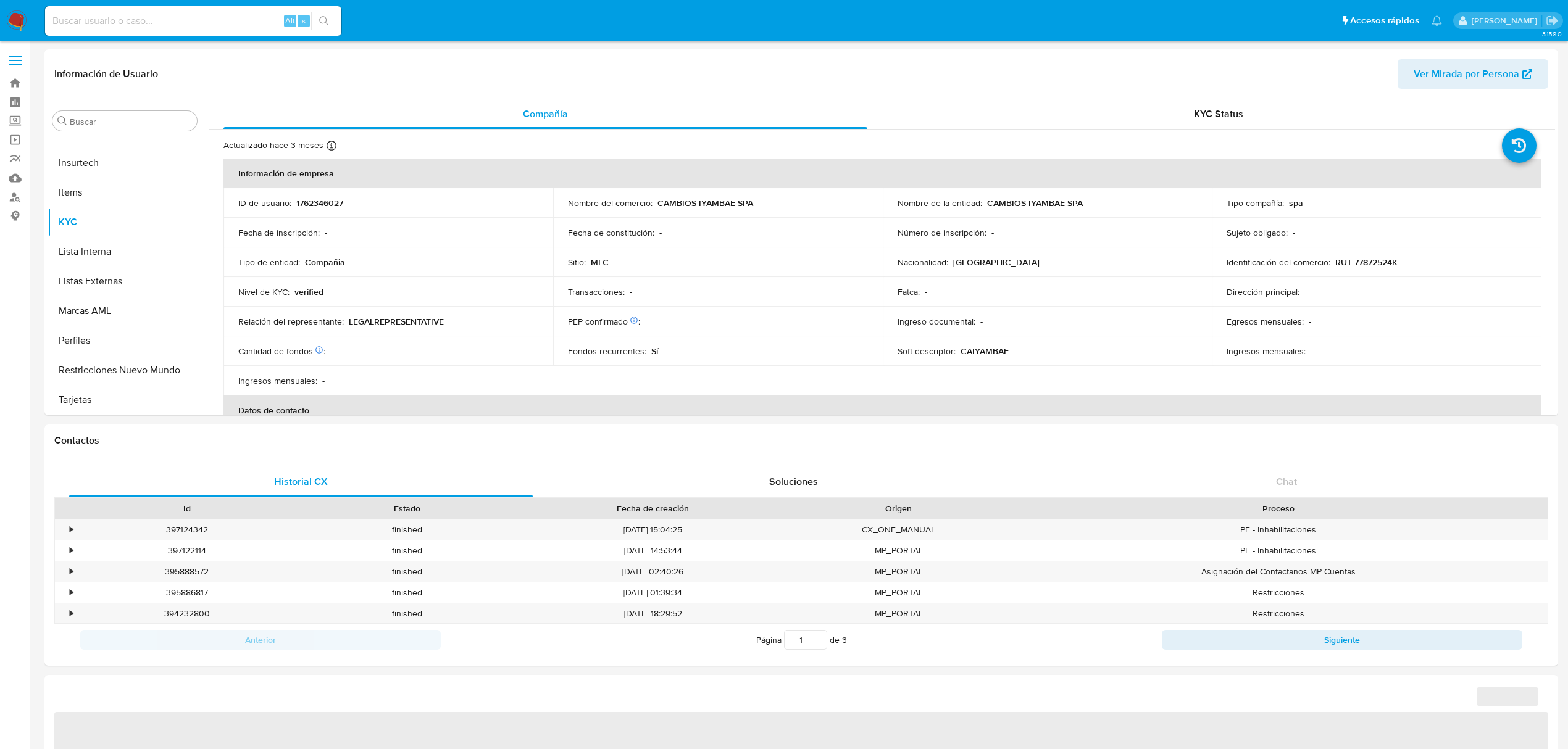
select select "10"
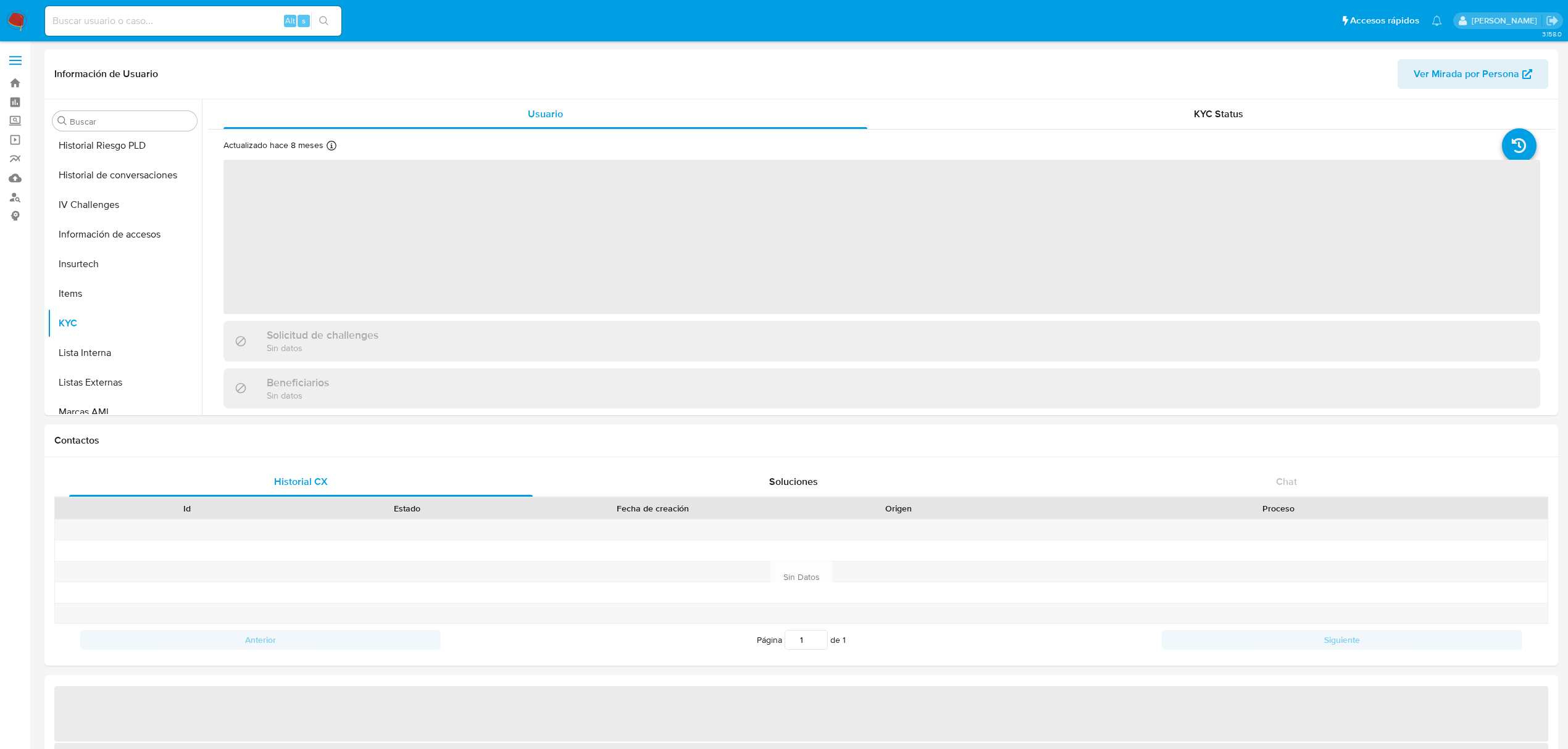
scroll to position [520, 0]
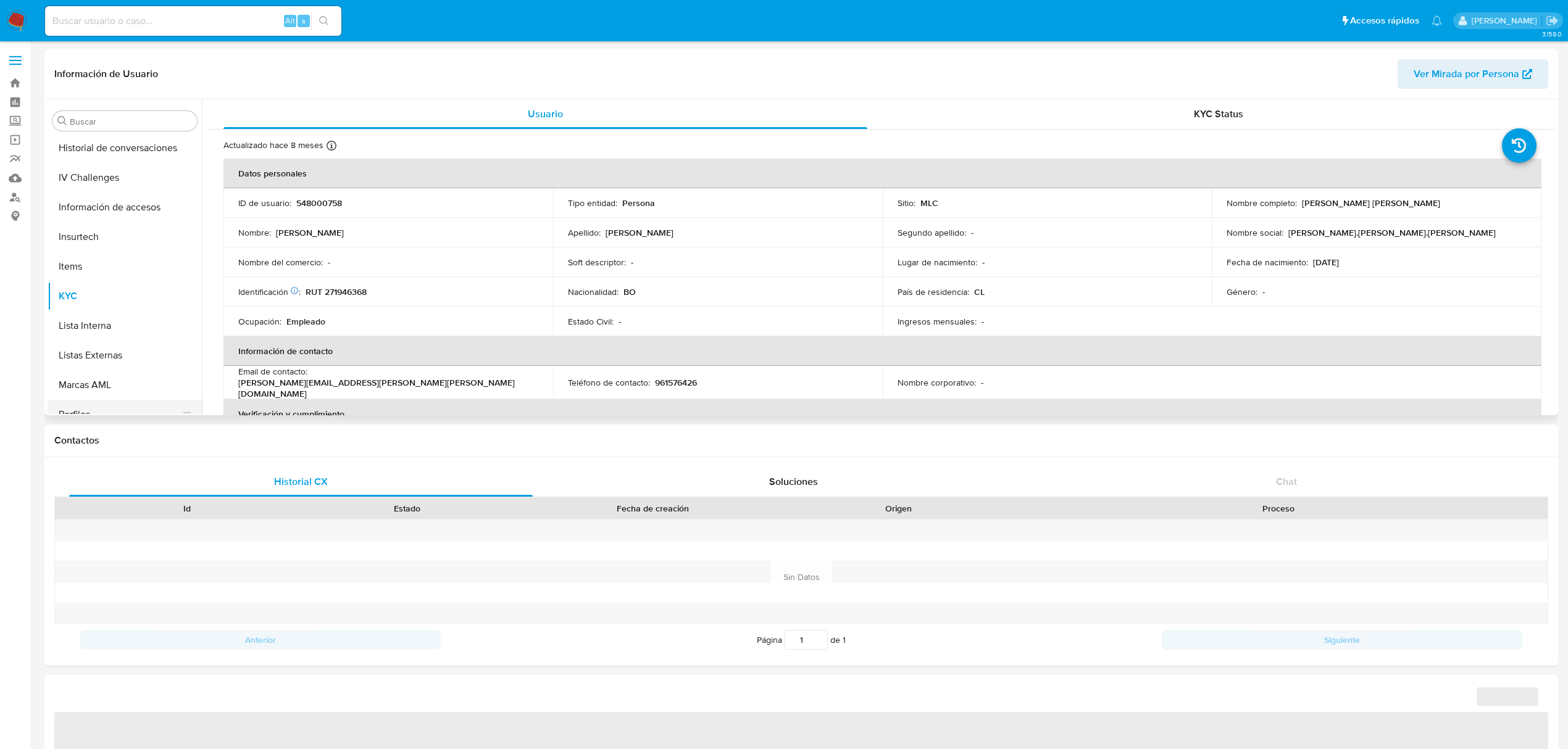
select select "10"
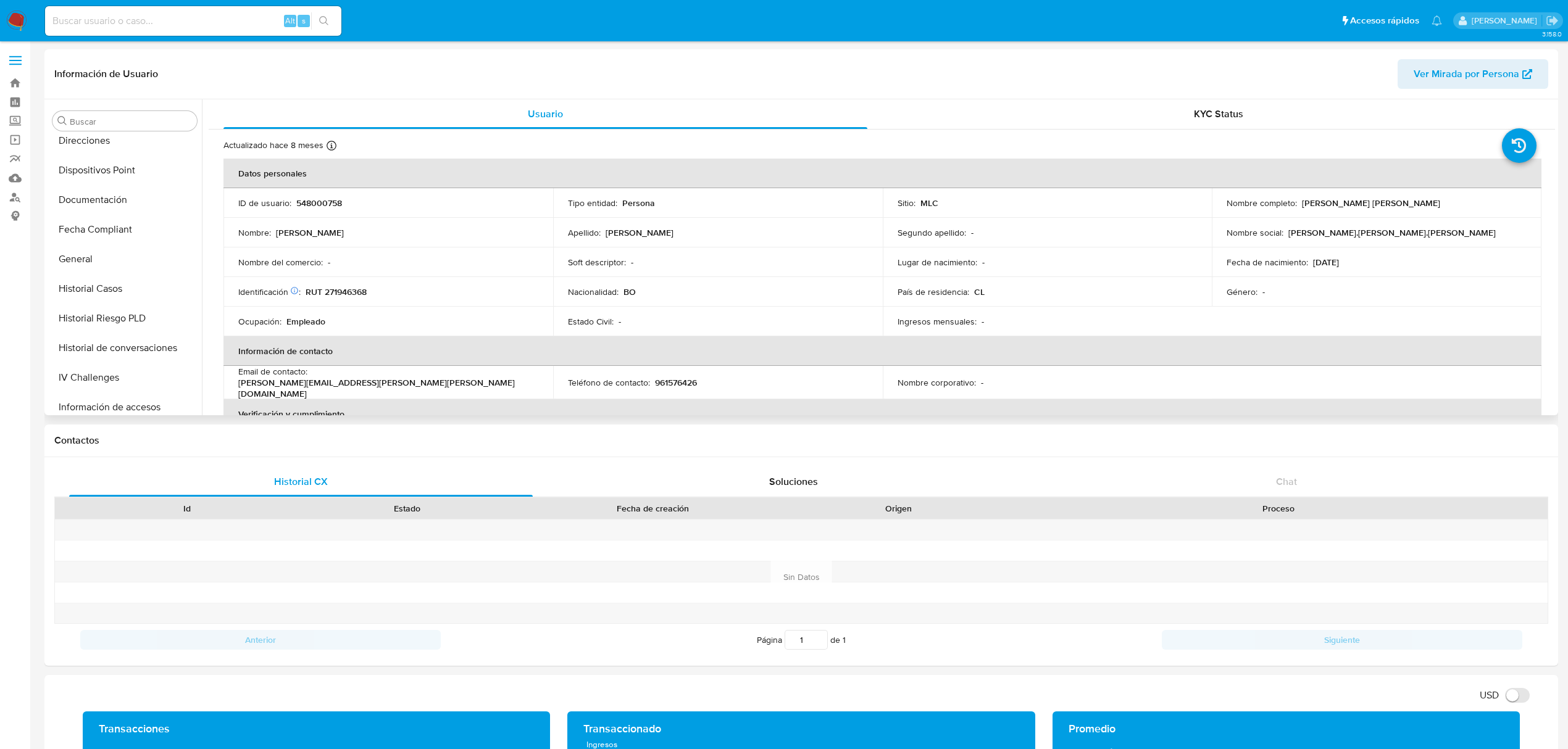
scroll to position [329, 0]
click at [114, 194] on button "Historial Casos" at bounding box center [119, 207] width 144 height 29
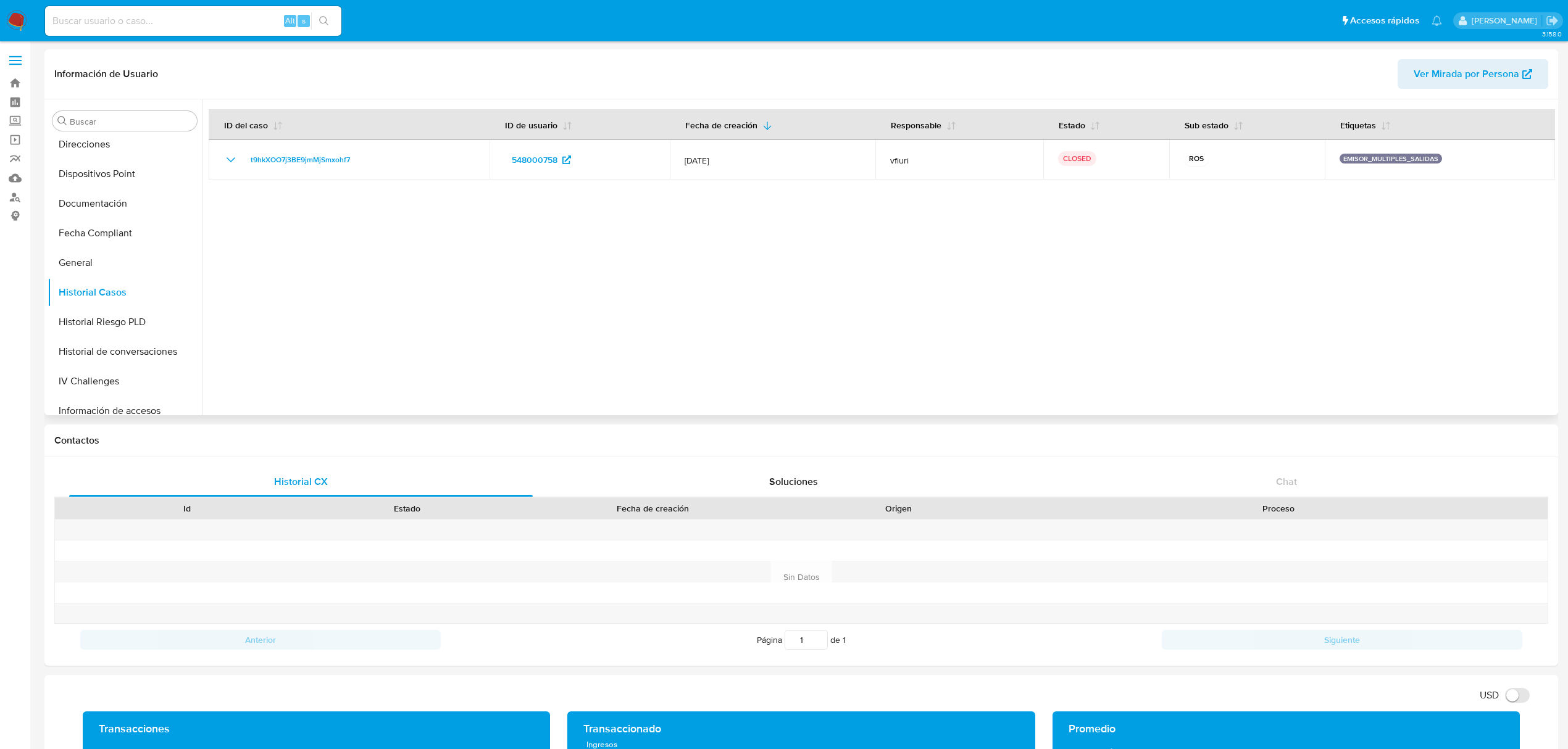
scroll to position [247, 0]
click at [112, 266] on button "General" at bounding box center [119, 259] width 144 height 29
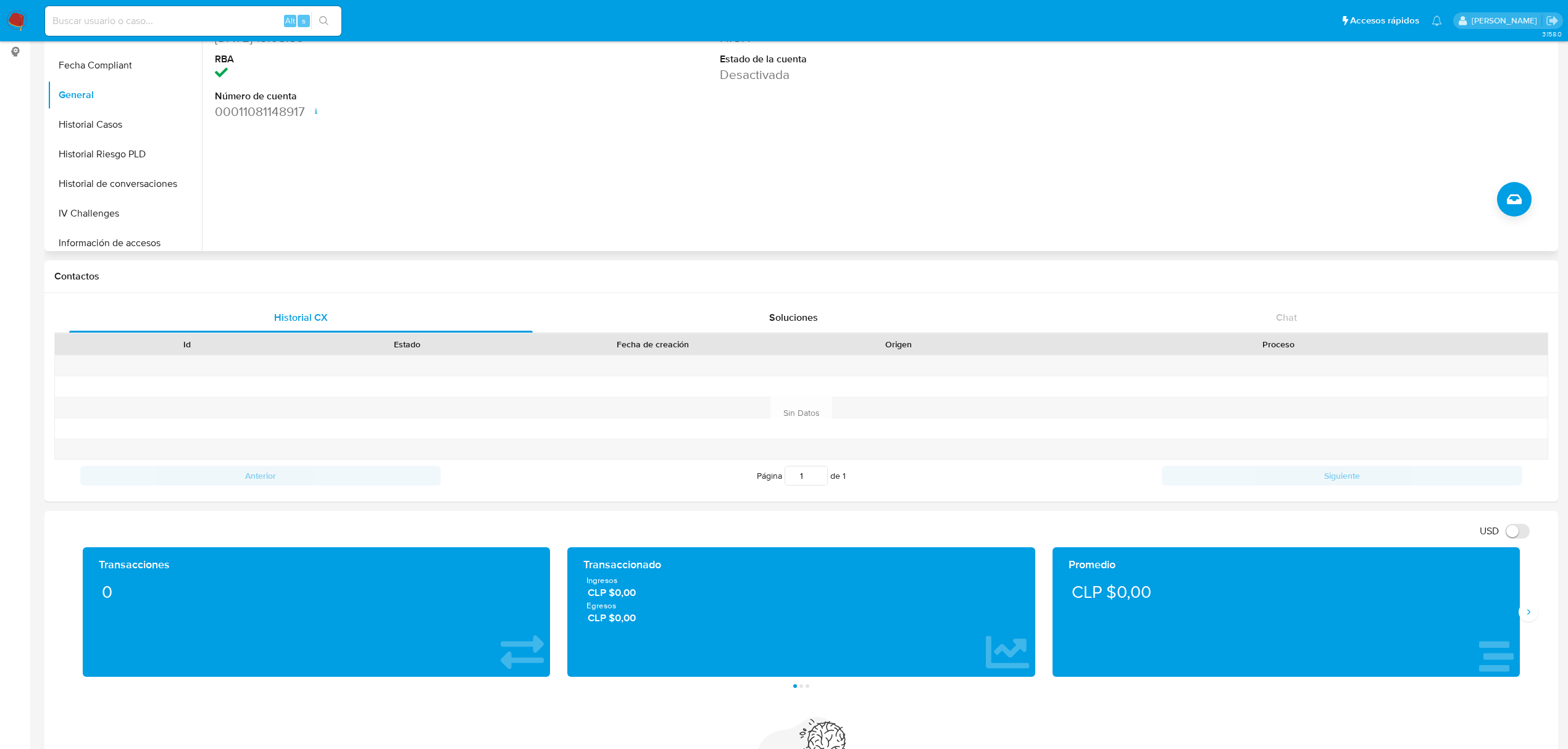
scroll to position [0, 0]
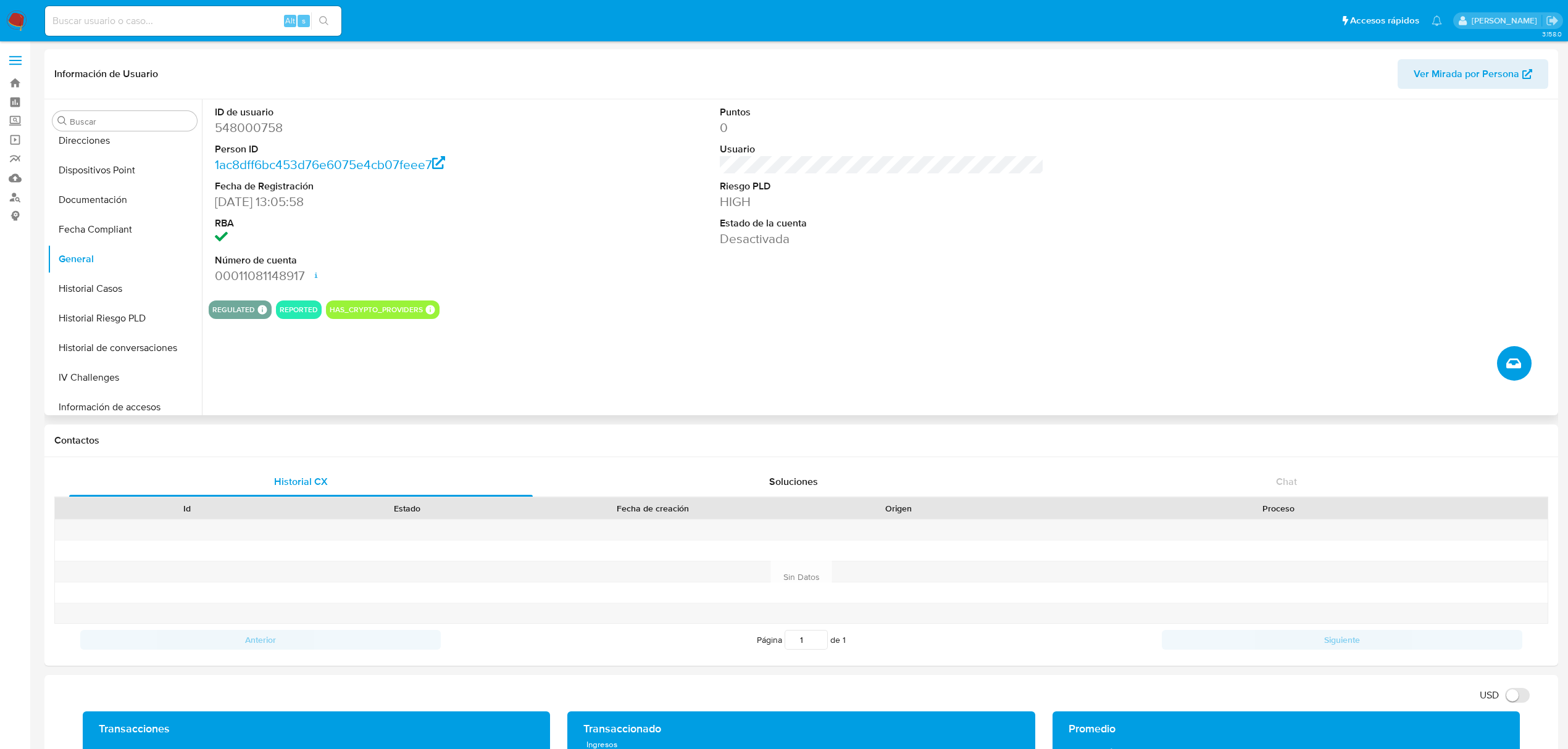
click at [1515, 368] on icon "Crear caso manual" at bounding box center [1514, 363] width 15 height 10
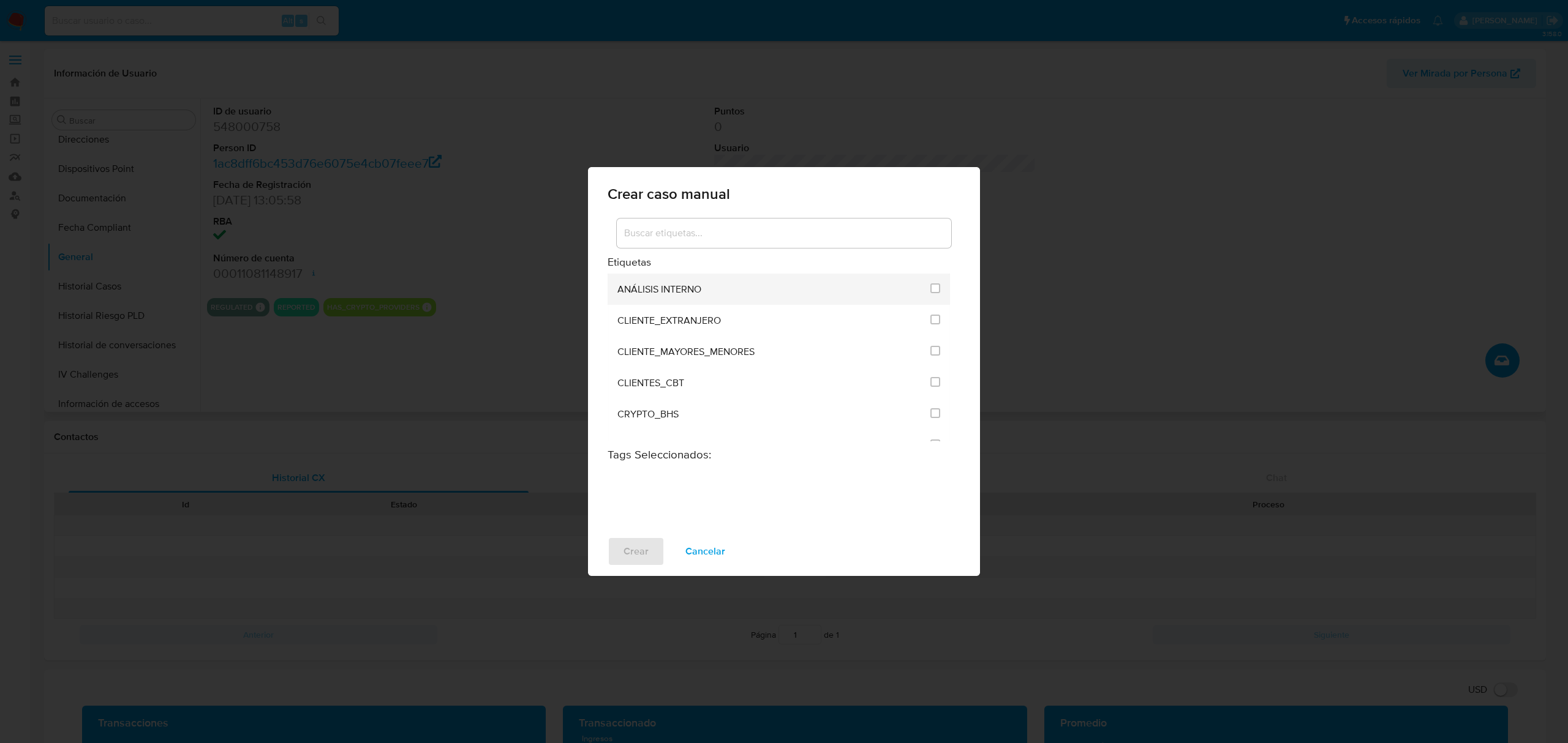
click at [672, 292] on span "ANÁLISIS INTERNO" at bounding box center [660, 289] width 84 height 12
click at [932, 292] on input "1896" at bounding box center [935, 288] width 10 height 10
click at [620, 554] on button "Crear" at bounding box center [636, 552] width 57 height 29
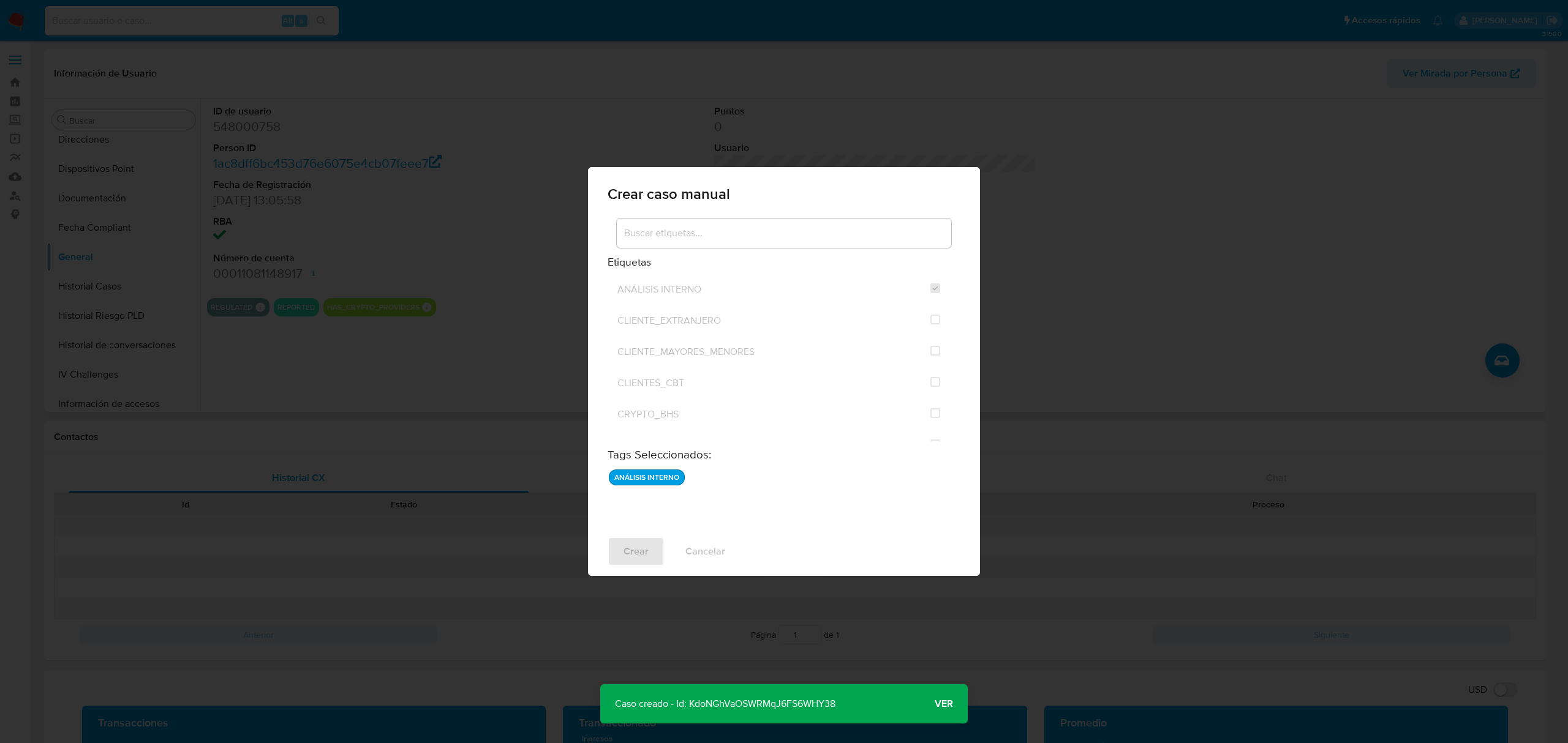
click at [750, 708] on p "Caso creado - Id: KdoNGhVaOSWRMqJ6FS6WHY38" at bounding box center [725, 704] width 250 height 39
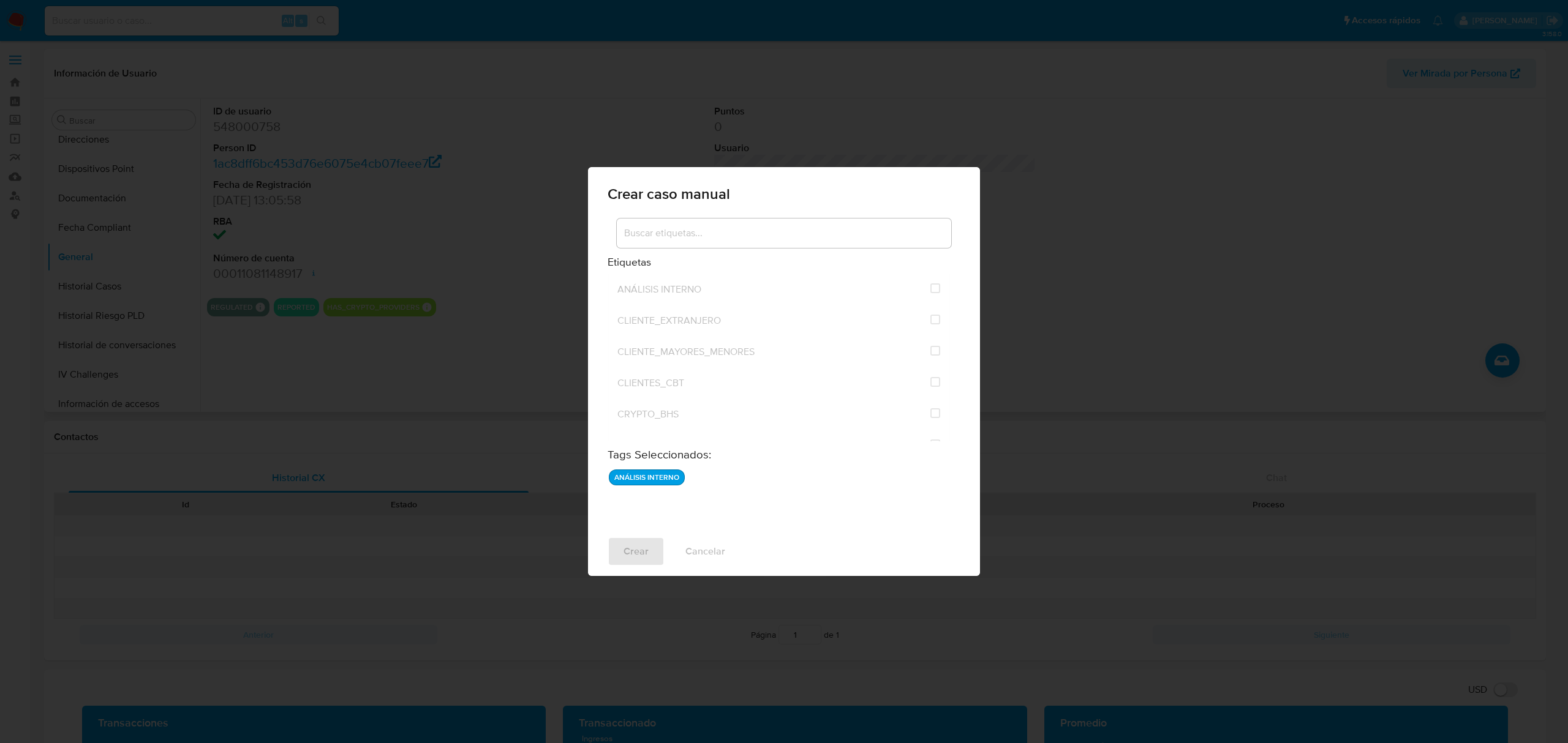
checkbox input "false"
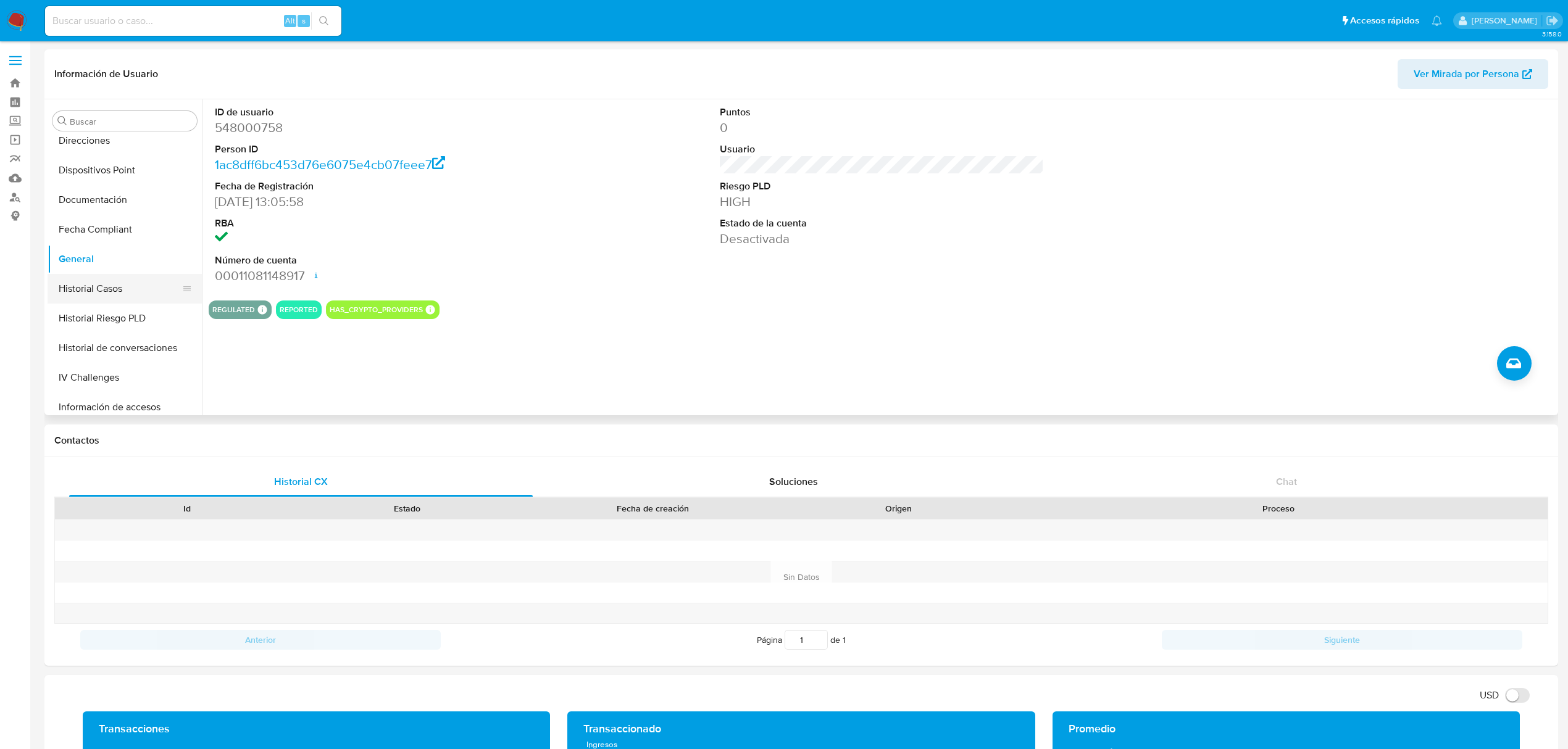
click at [118, 301] on button "Historial Casos" at bounding box center [119, 289] width 144 height 29
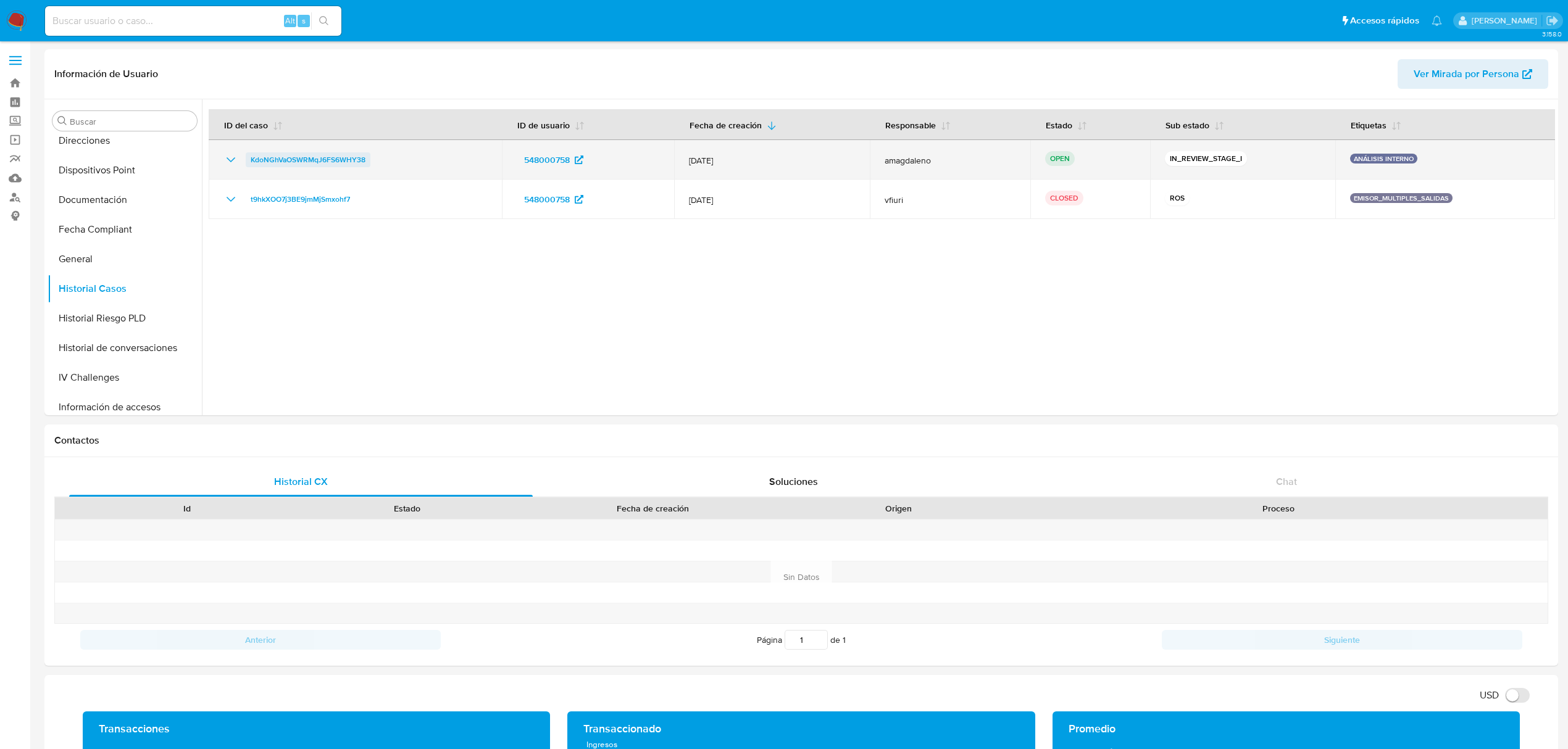
click at [308, 161] on span "KdoNGhVaOSWRMqJ6FS6WHY38" at bounding box center [308, 160] width 115 height 15
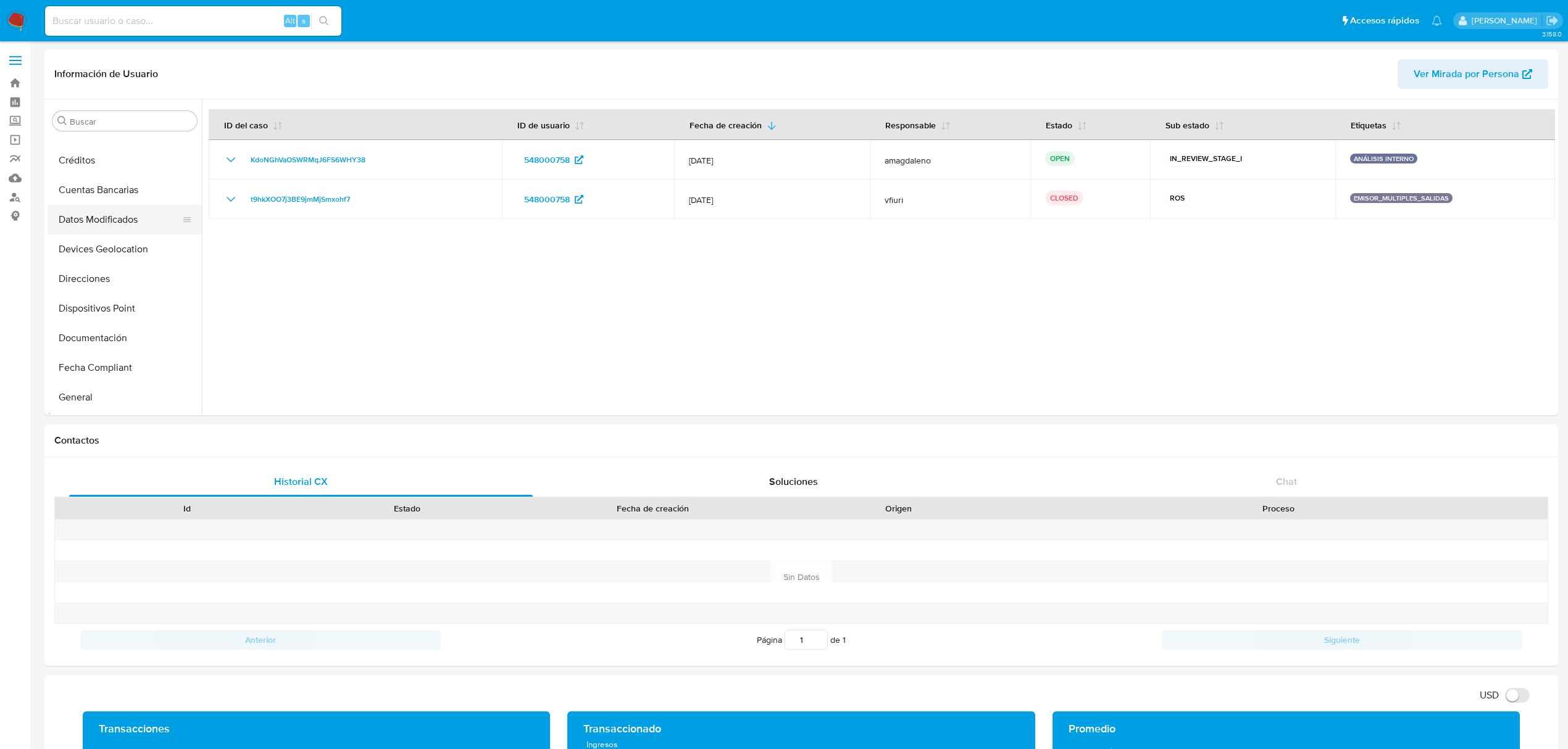
scroll to position [82, 0]
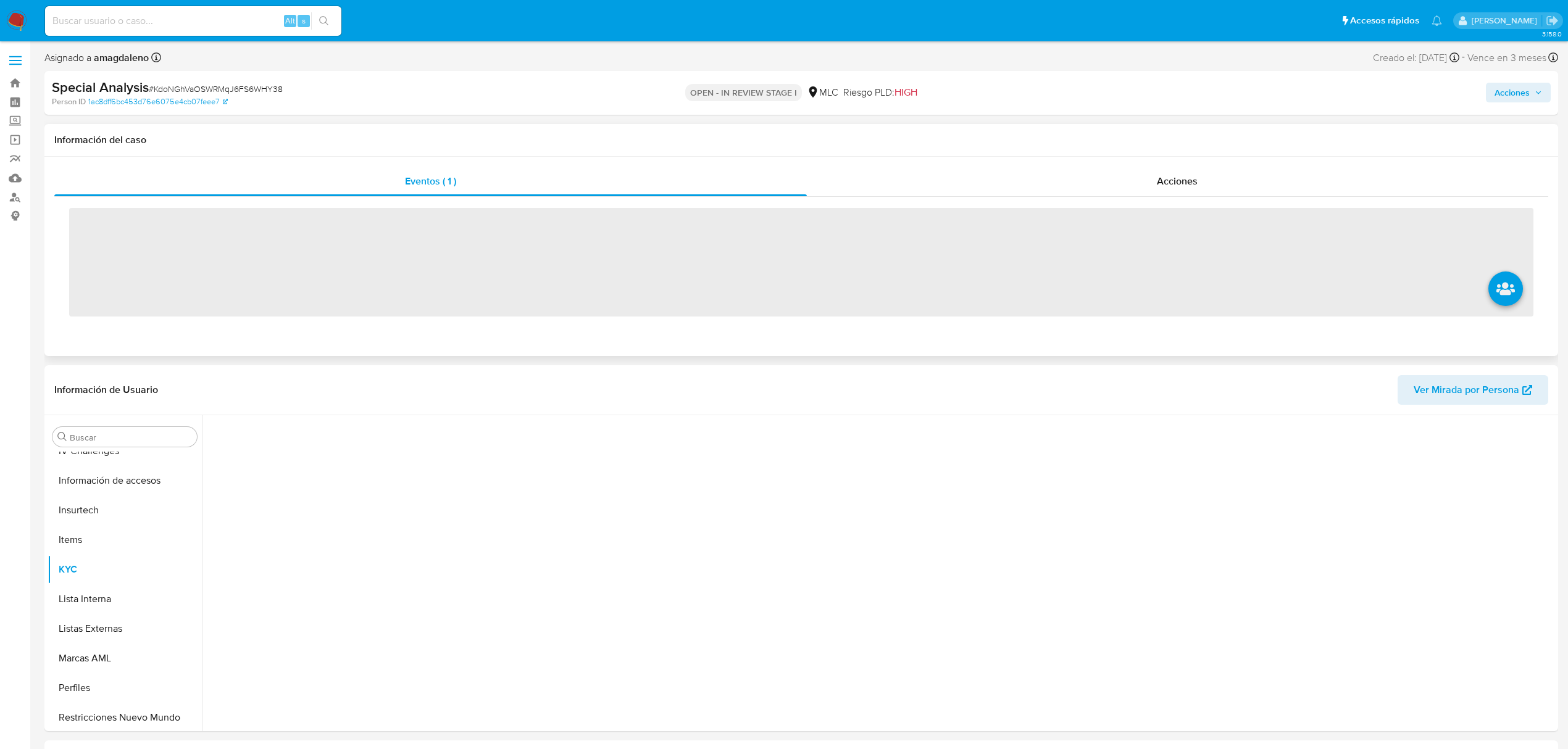
scroll to position [521, 0]
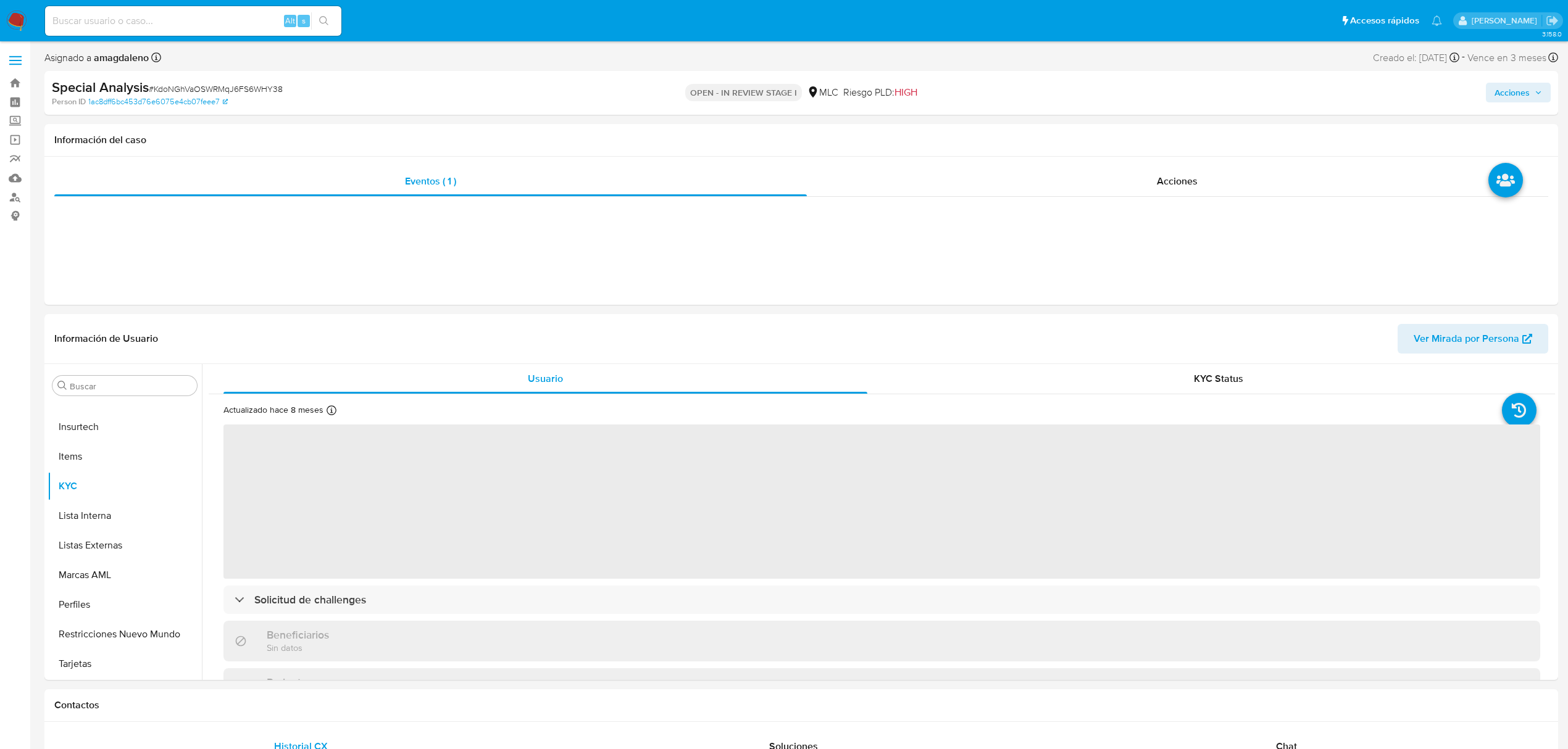
click at [1521, 102] on span "Acciones" at bounding box center [1512, 93] width 35 height 20
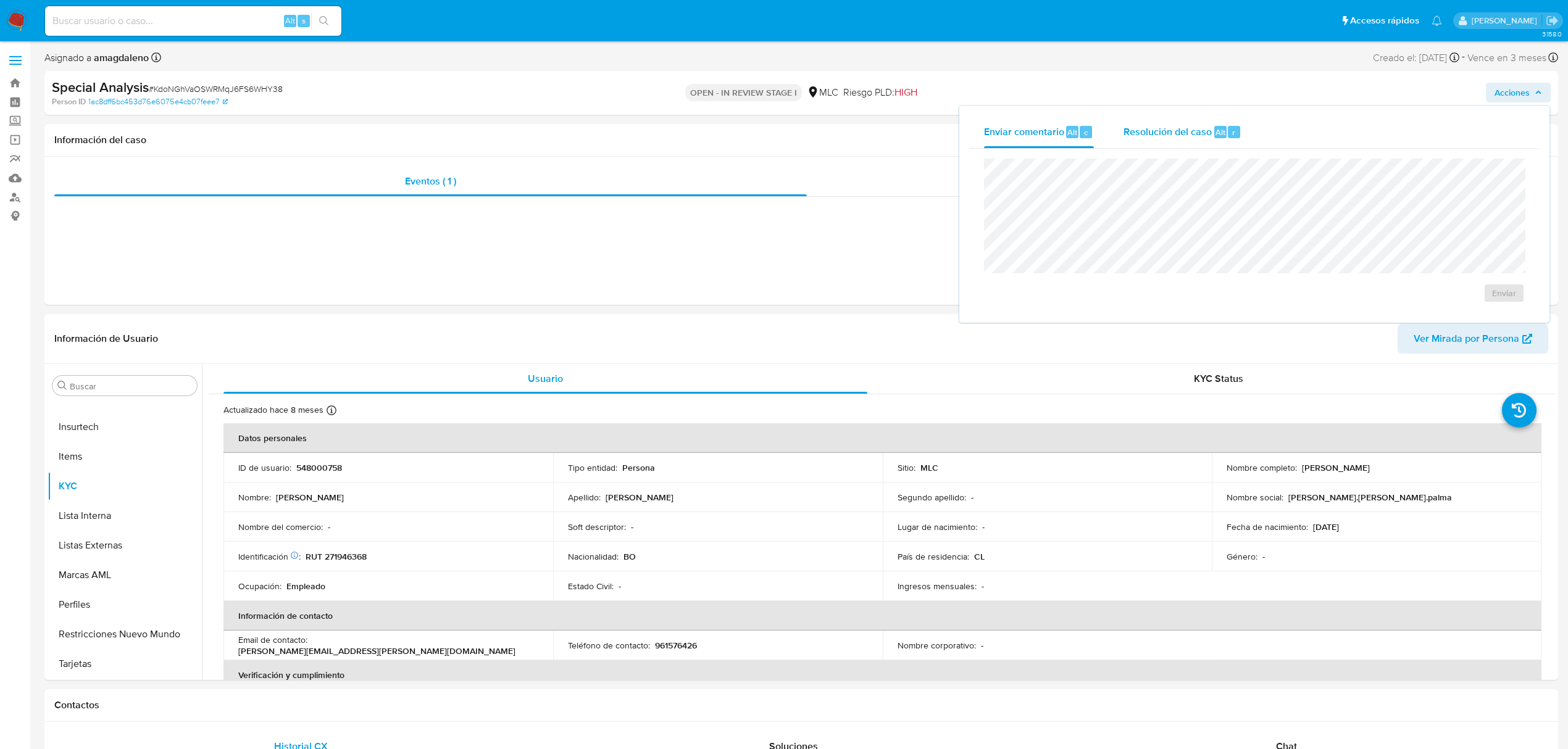
select select "10"
click at [1495, 299] on span "Enviar" at bounding box center [1504, 293] width 24 height 17
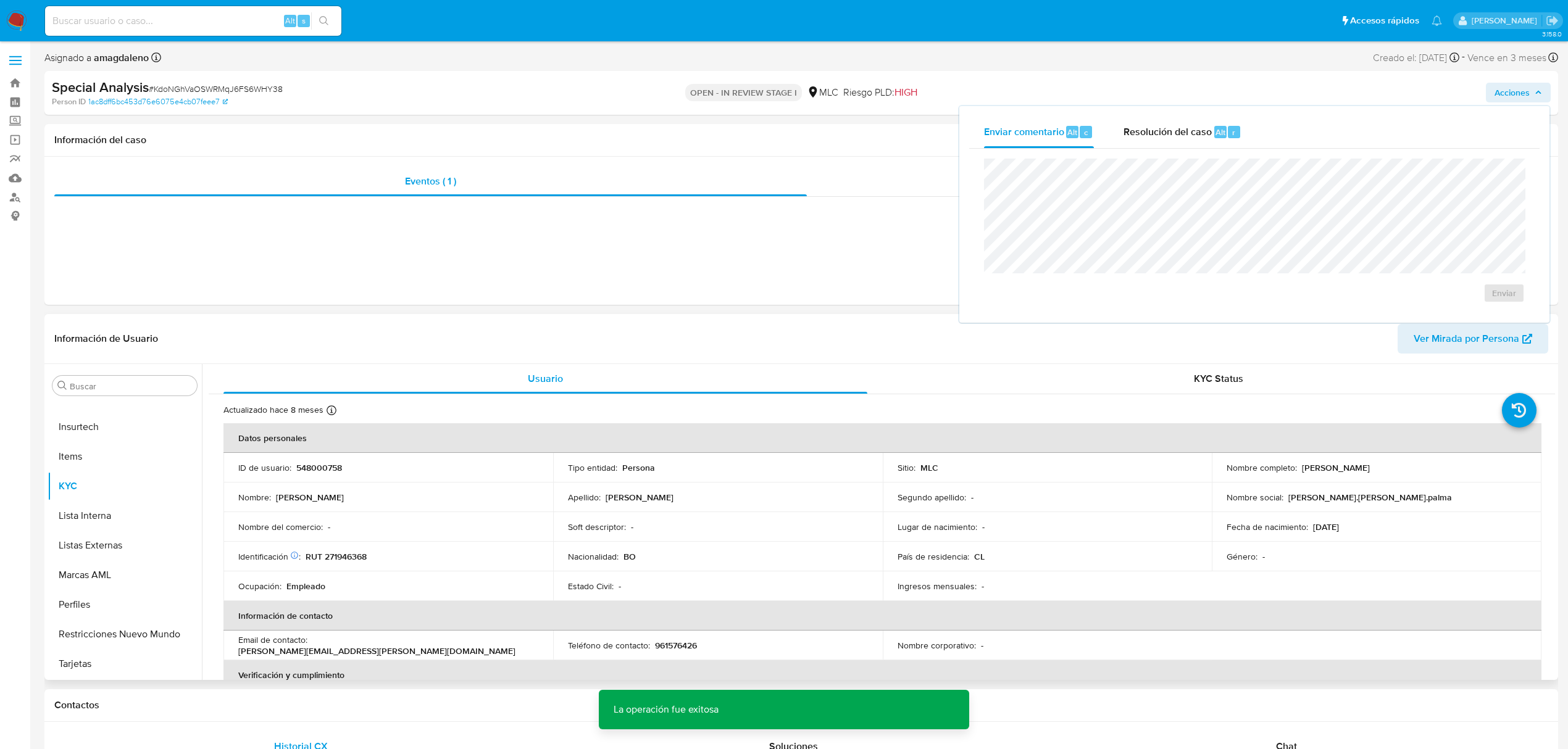
click at [314, 469] on p "548000758" at bounding box center [319, 468] width 46 height 11
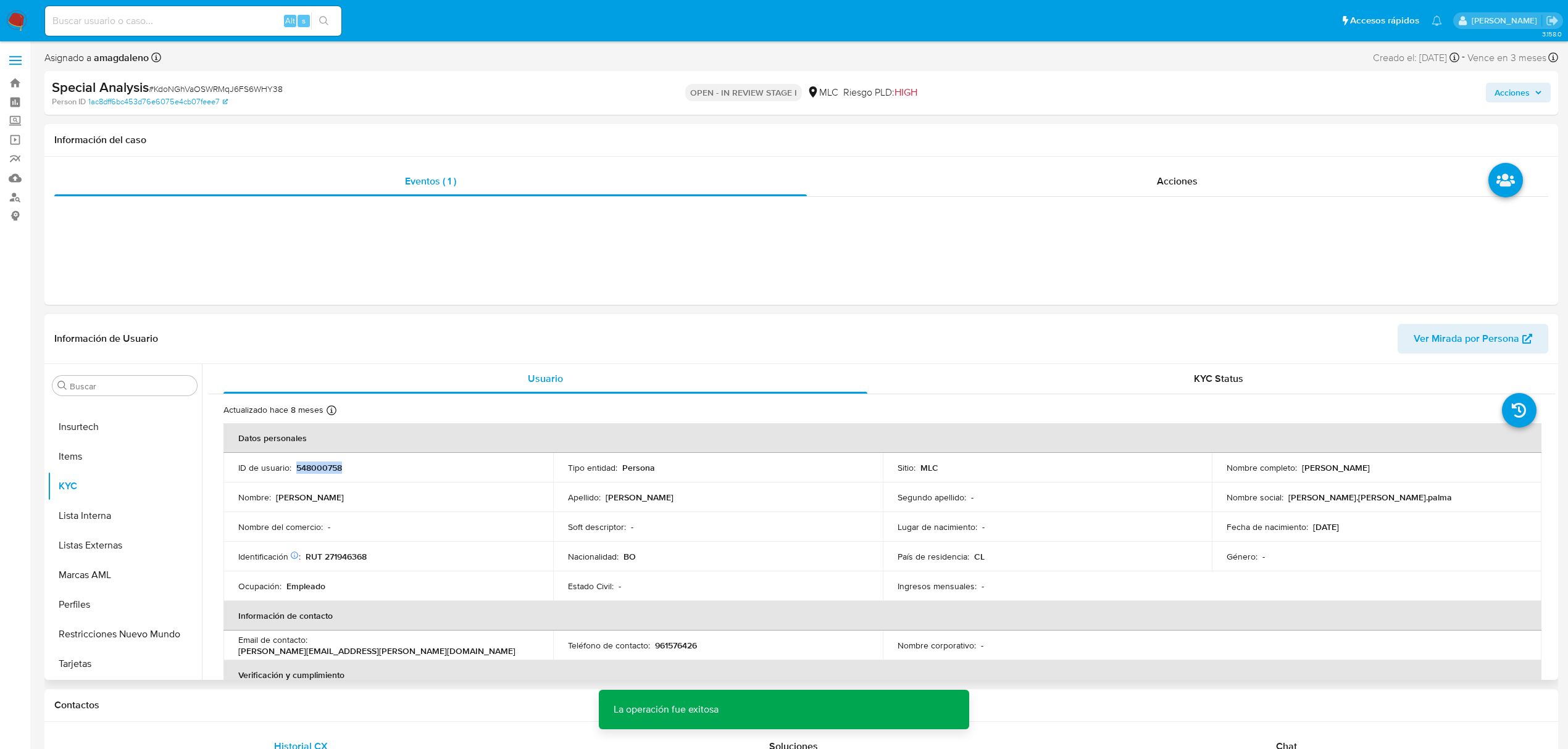
click at [314, 469] on p "548000758" at bounding box center [319, 468] width 46 height 11
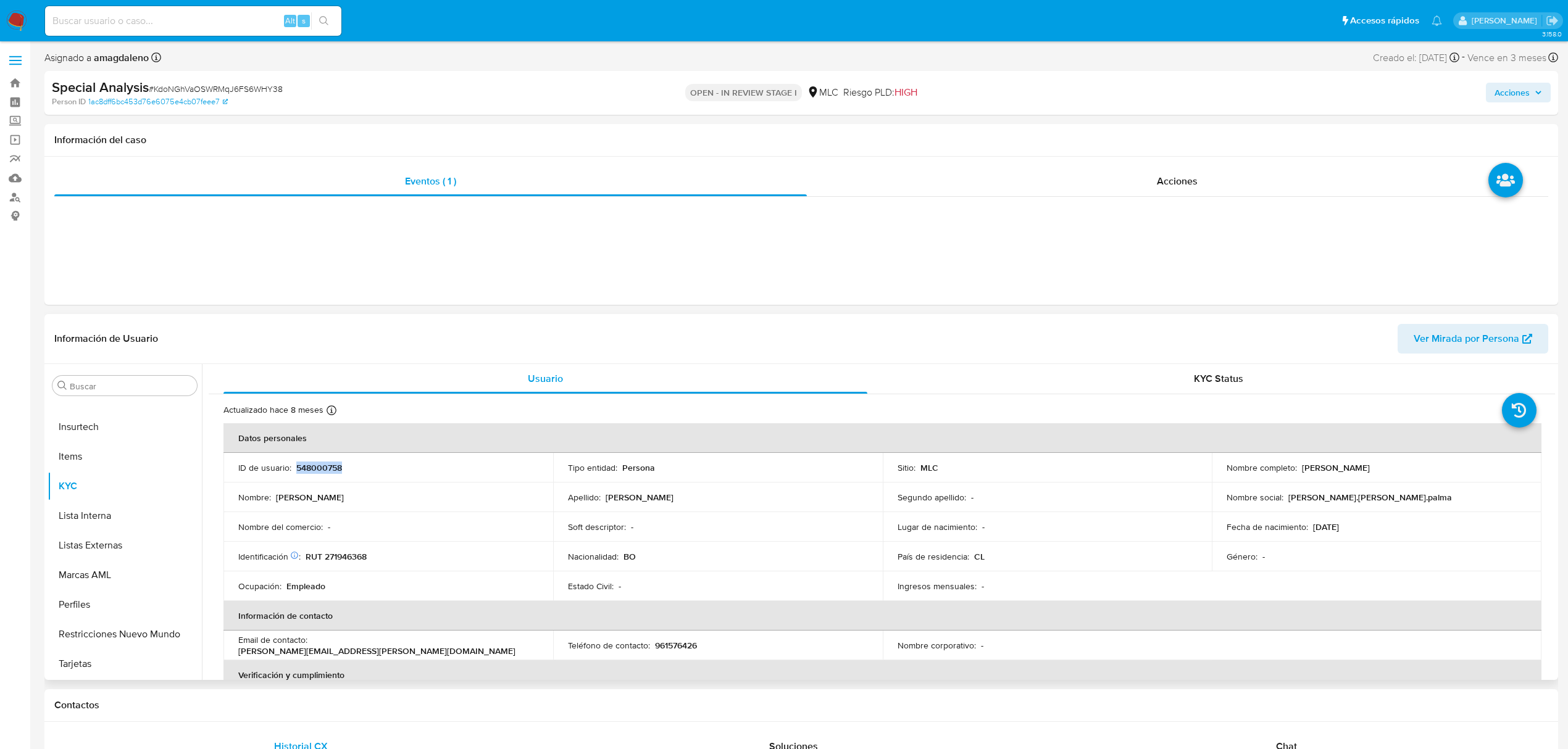
copy p "548000758"
click at [106, 641] on button "Restricciones Nuevo Mundo" at bounding box center [119, 634] width 144 height 29
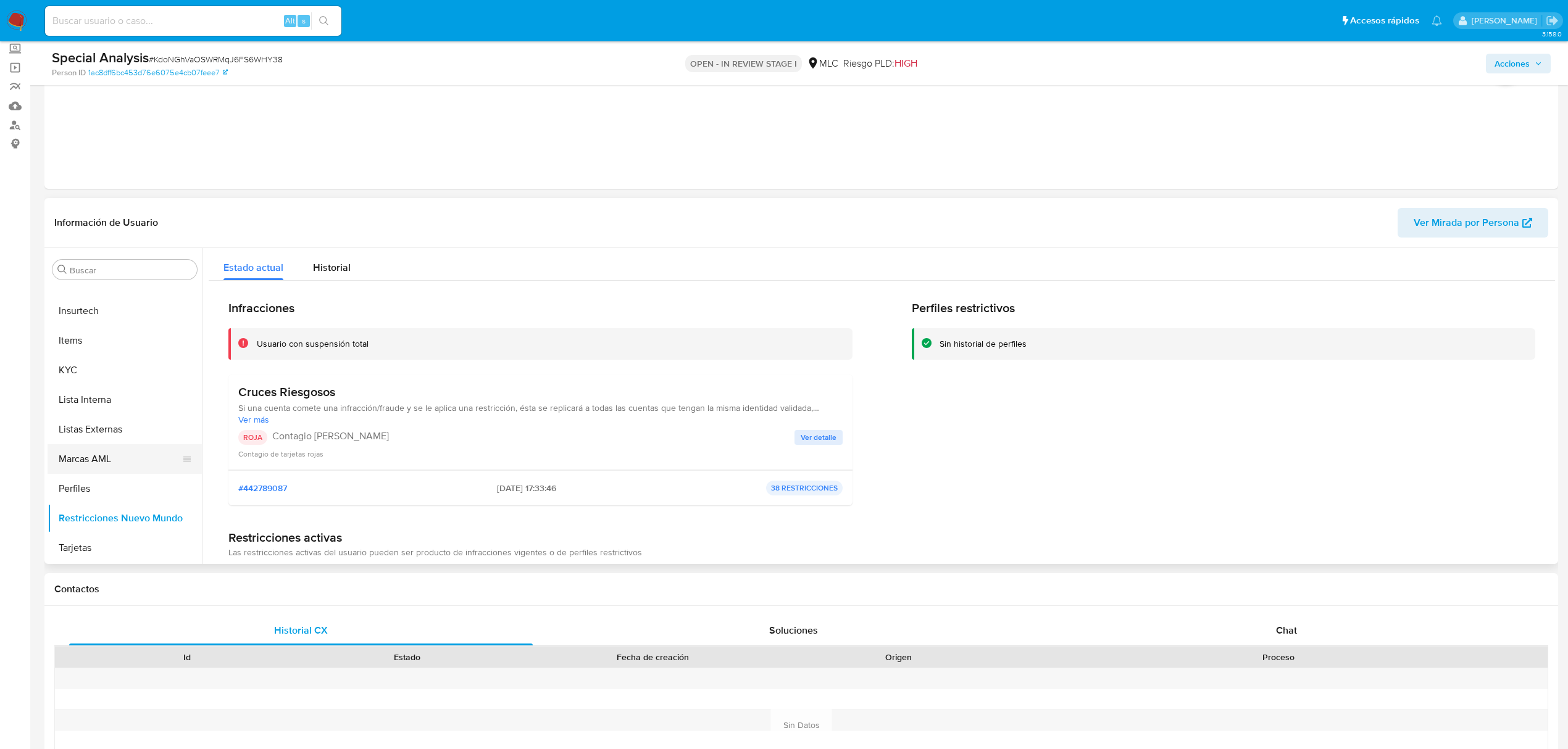
scroll to position [82, 0]
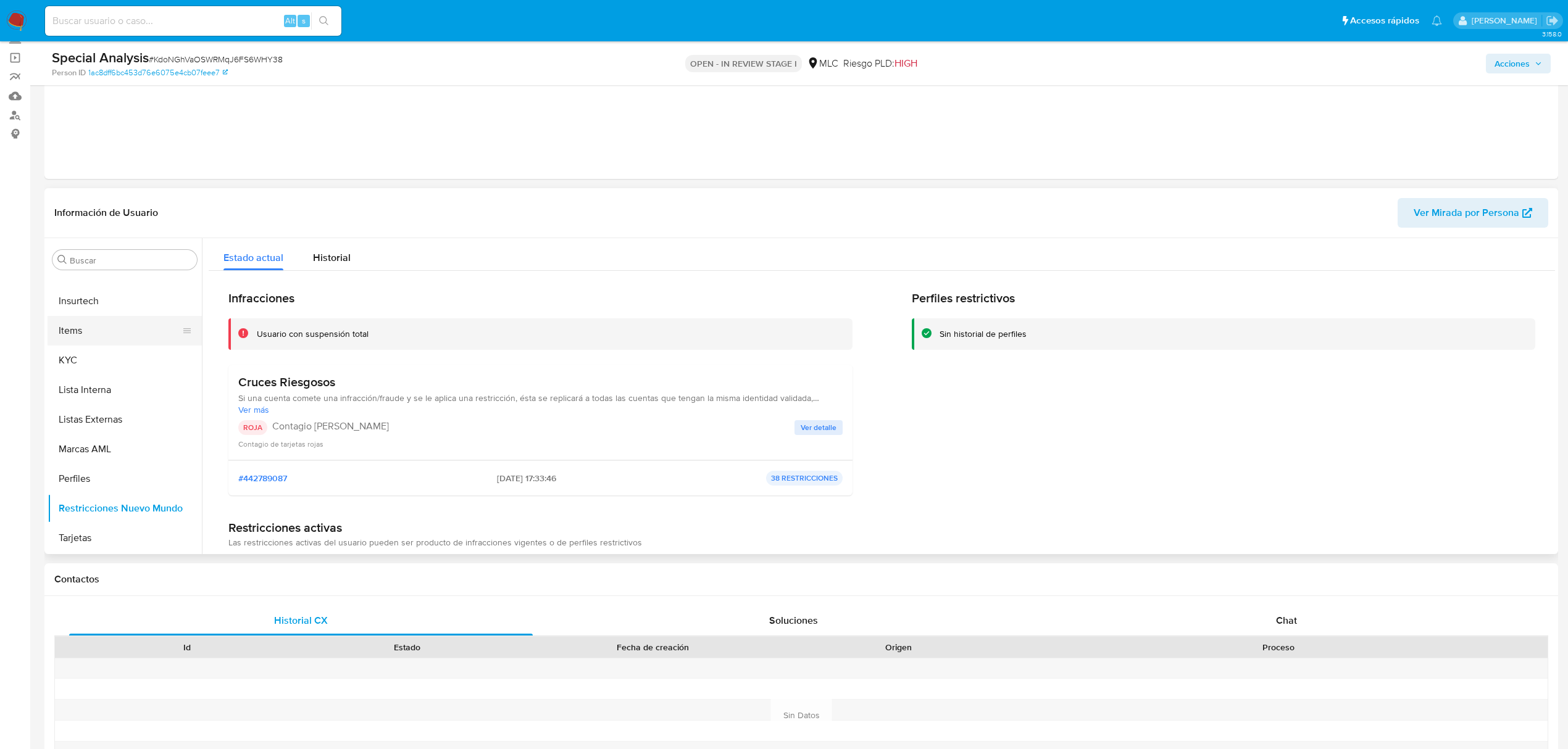
click at [97, 334] on button "Items" at bounding box center [119, 330] width 144 height 29
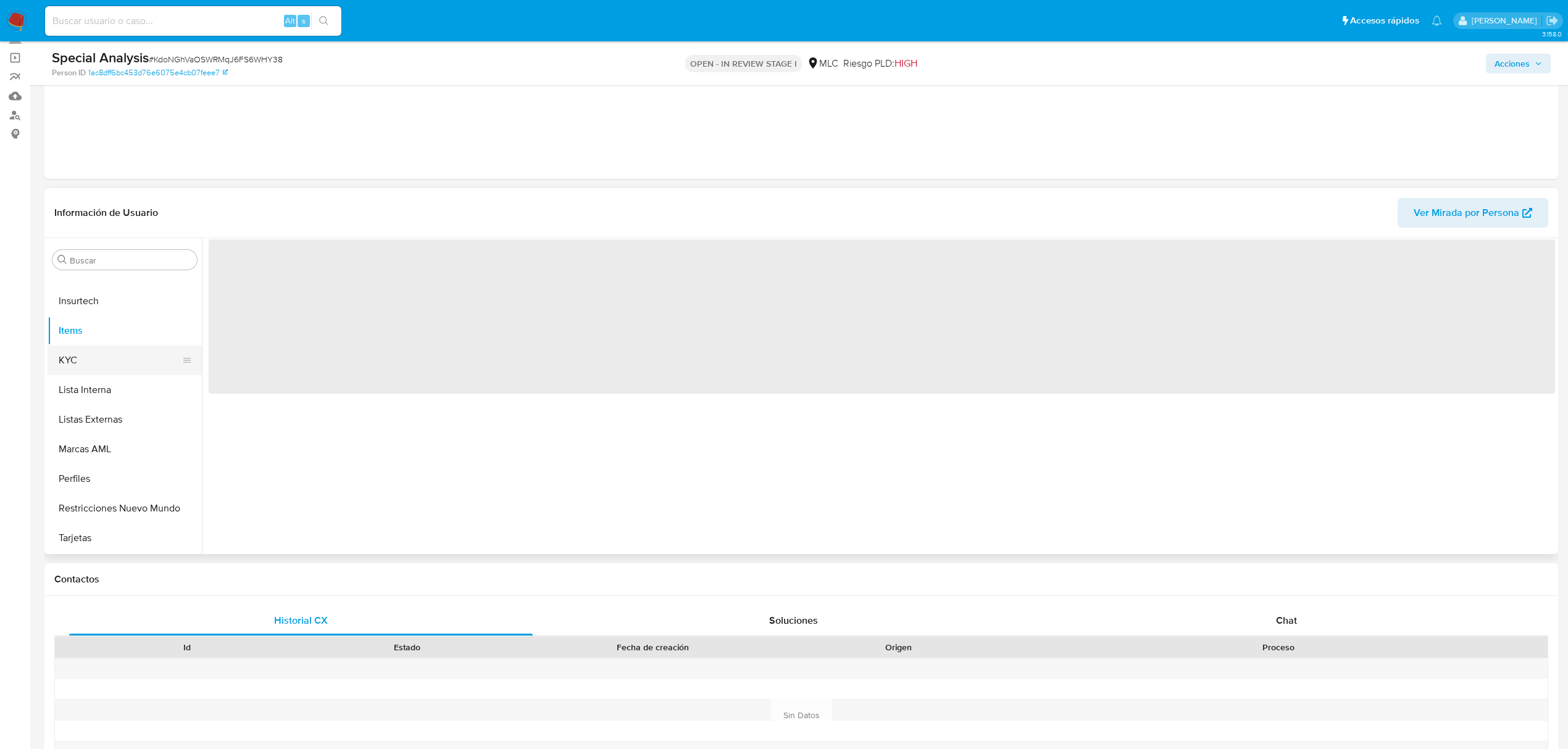
click at [96, 351] on button "KYC" at bounding box center [119, 361] width 144 height 29
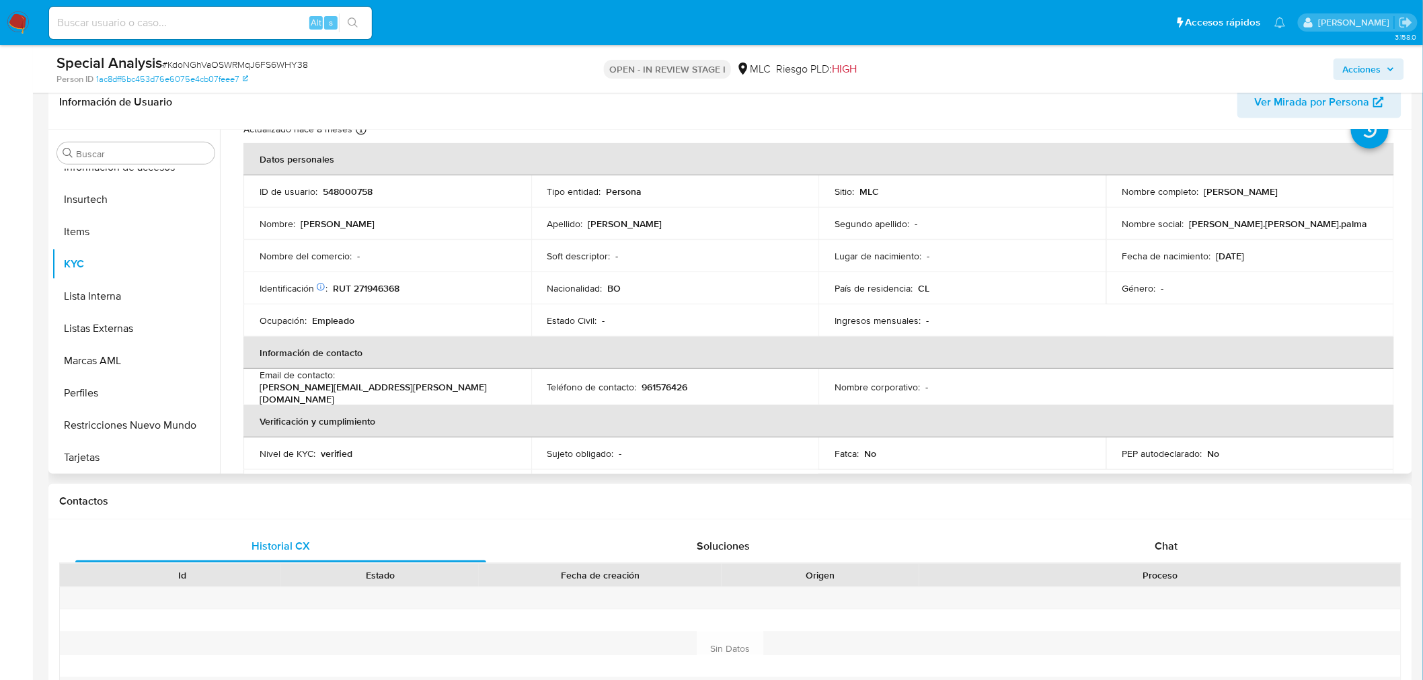
scroll to position [75, 0]
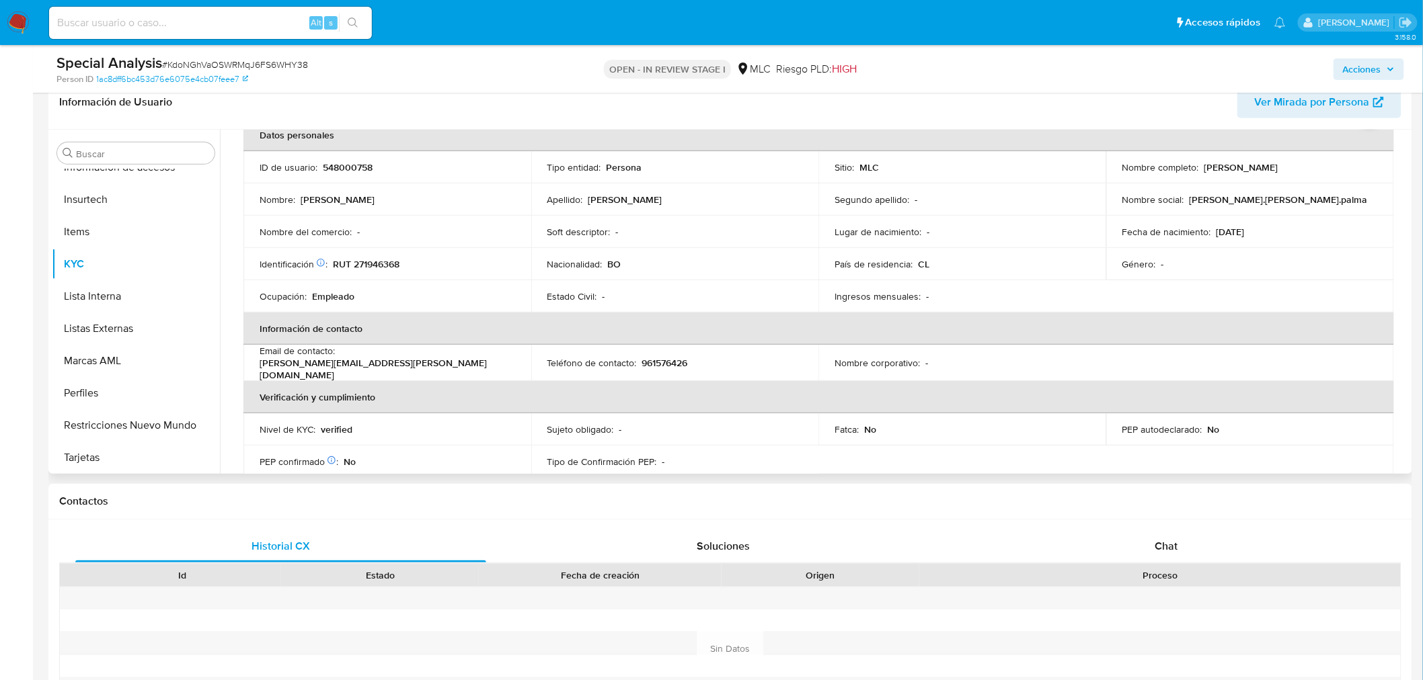
click at [379, 261] on p "RUT 271946368" at bounding box center [366, 264] width 67 height 12
copy p "271946368"
click at [381, 268] on p "RUT 271946368" at bounding box center [366, 264] width 67 height 12
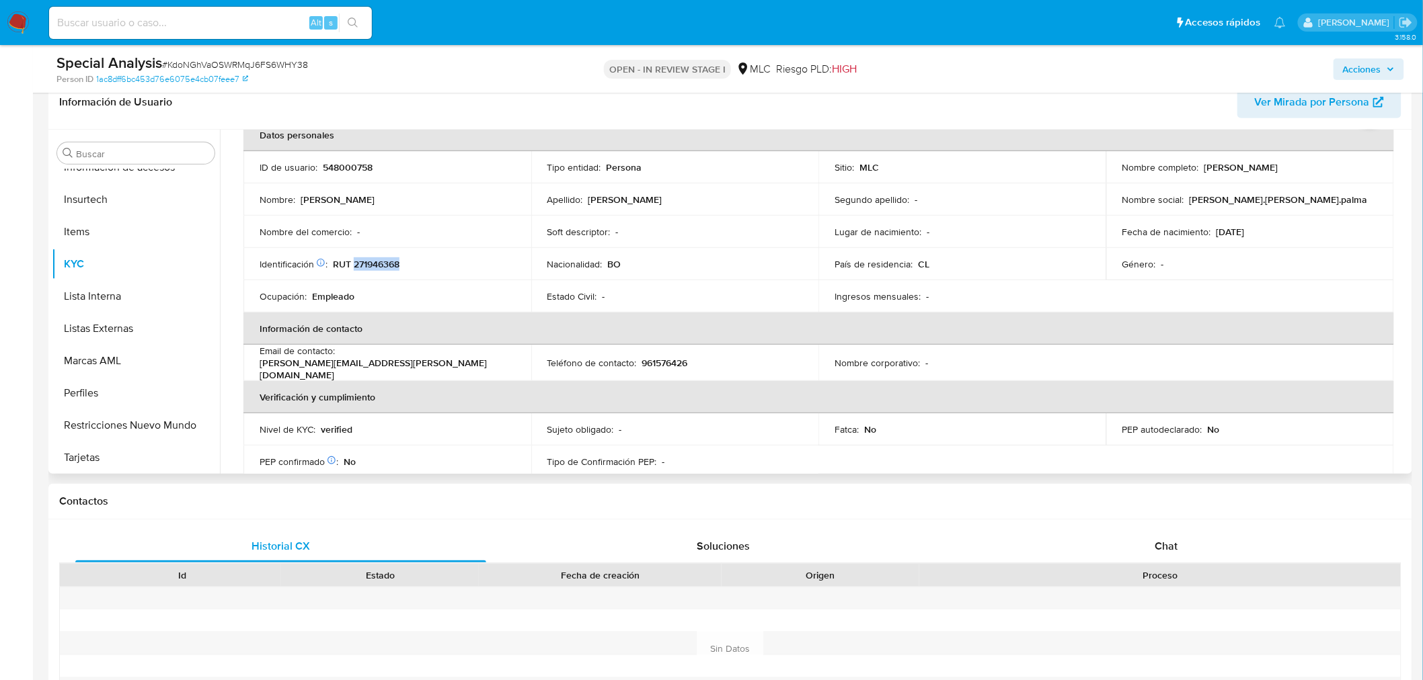
click at [379, 265] on p "RUT 271946368" at bounding box center [366, 264] width 67 height 12
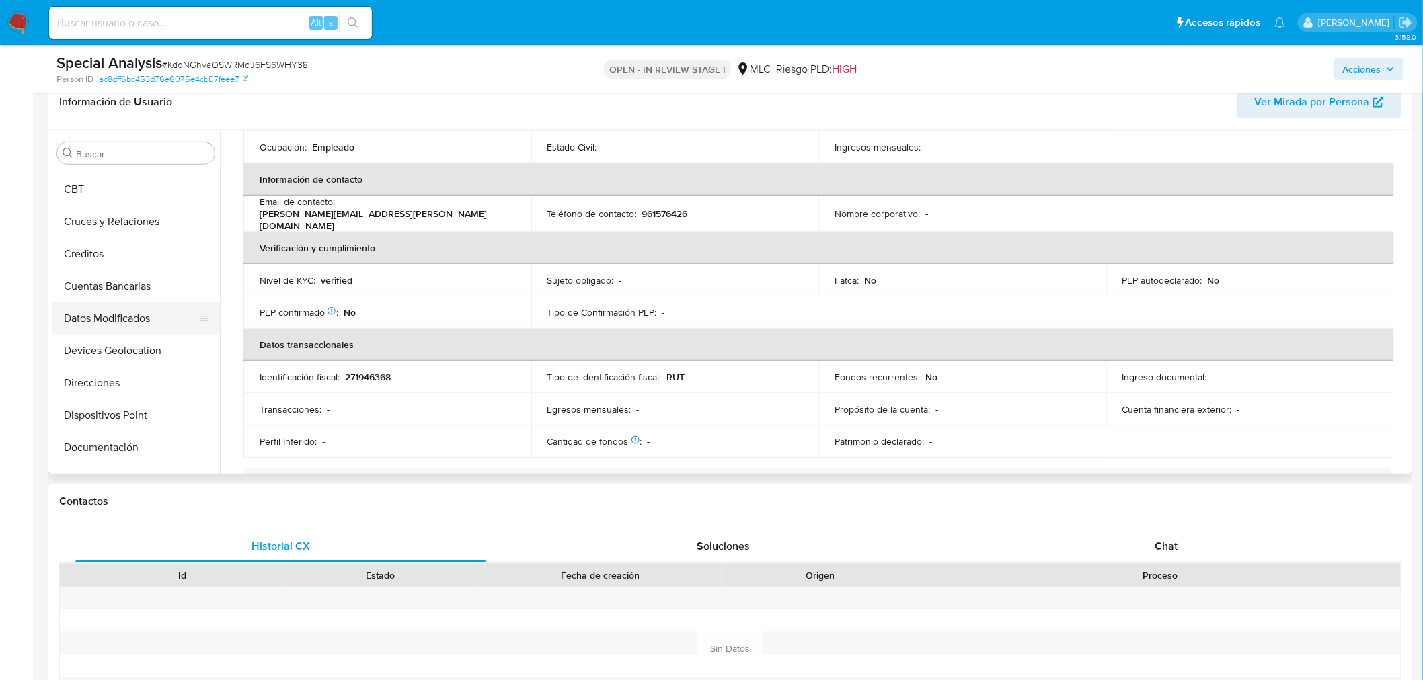
scroll to position [0, 0]
click at [143, 284] on button "Cruces y Relaciones" at bounding box center [130, 282] width 157 height 32
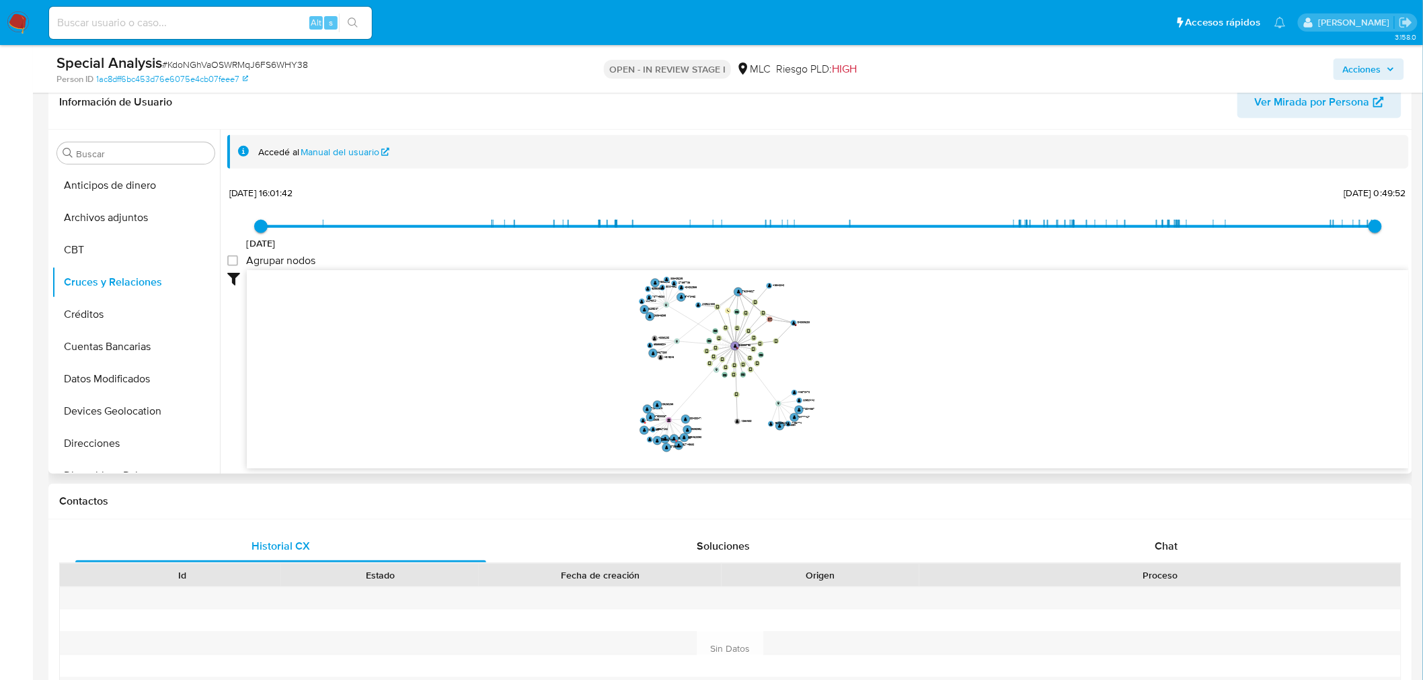
drag, startPoint x: 911, startPoint y: 348, endPoint x: 881, endPoint y: 372, distance: 38.2
click at [881, 372] on icon "device-65f02b900c53108a705e71b1  user-548000758  548000758 C device-635b64b60…" at bounding box center [828, 367] width 1162 height 195
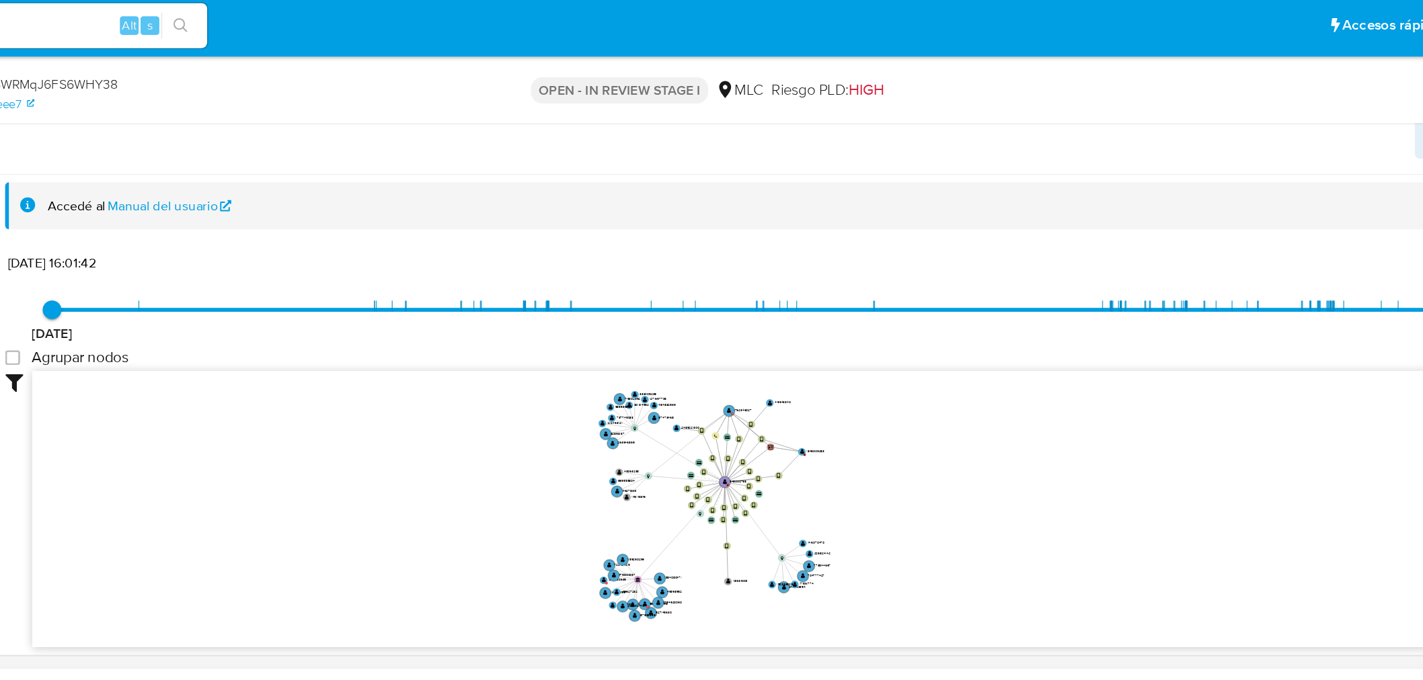
scroll to position [219, 0]
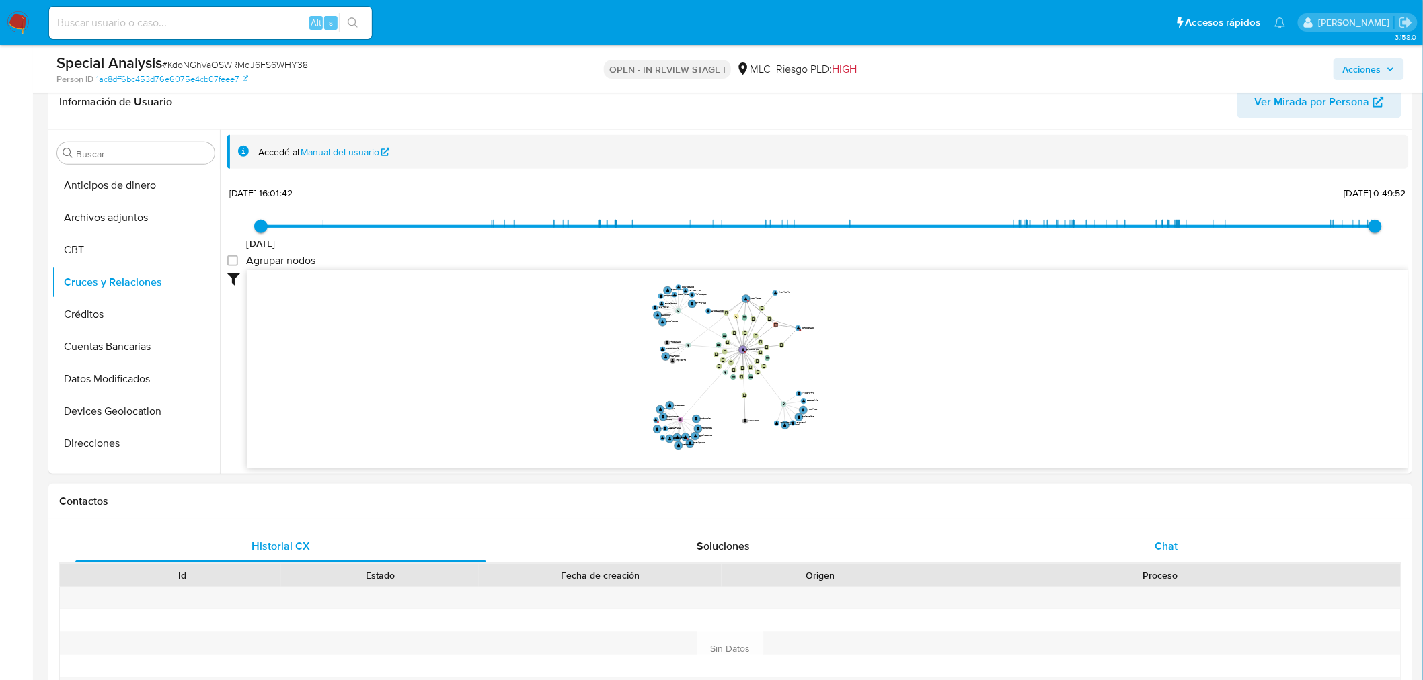
click at [1244, 546] on div "Chat" at bounding box center [1166, 546] width 411 height 32
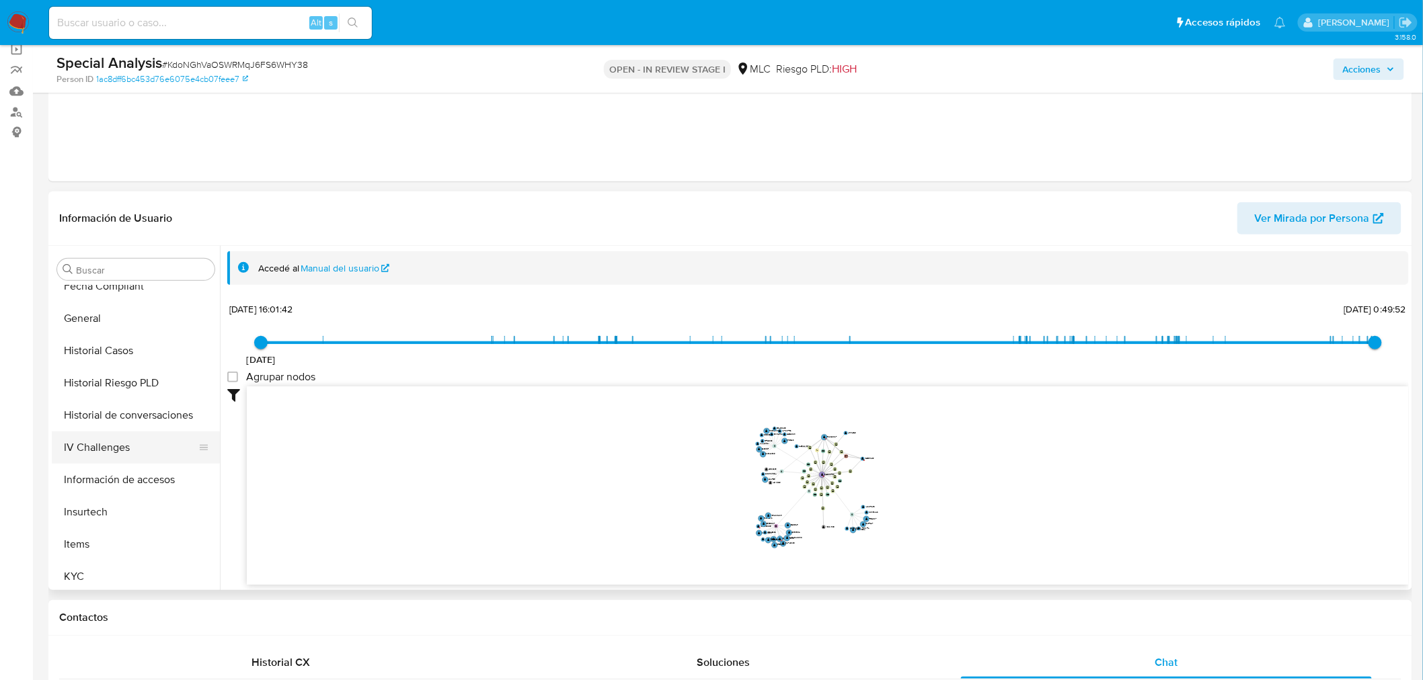
scroll to position [522, 0]
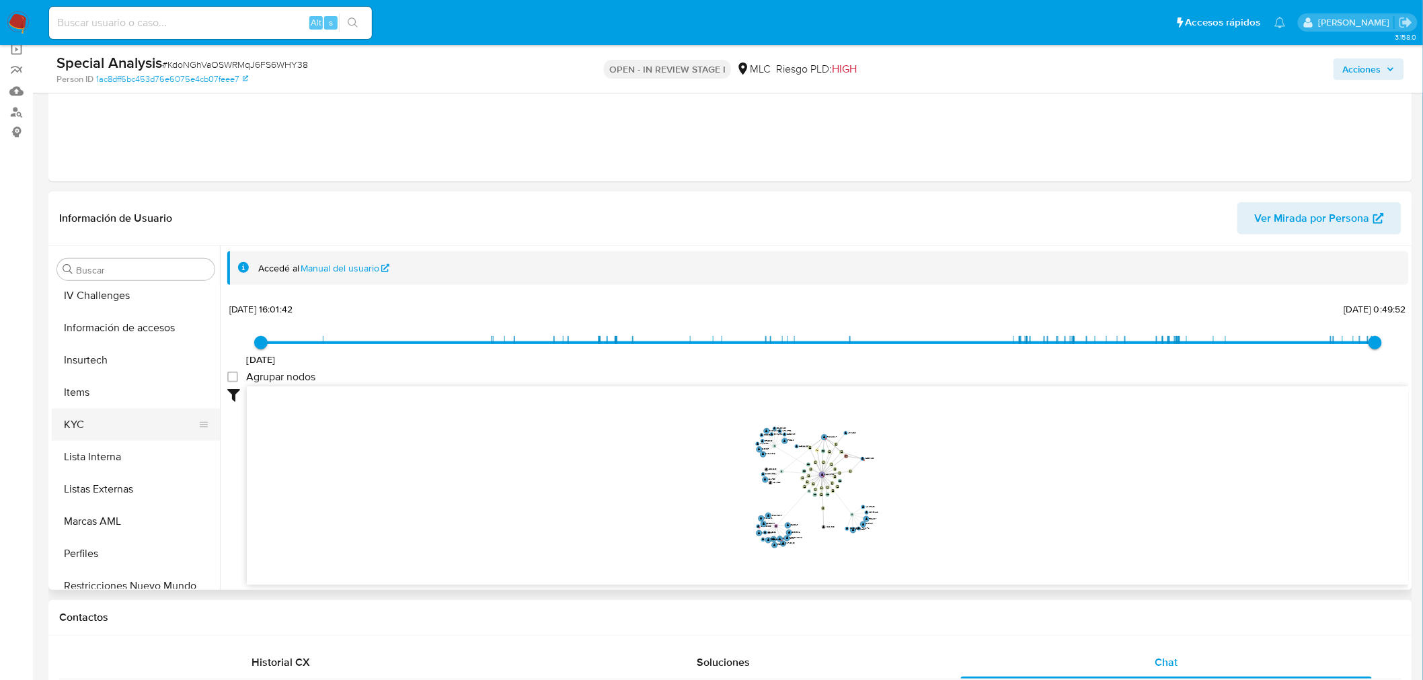
click at [144, 424] on button "KYC" at bounding box center [130, 425] width 157 height 32
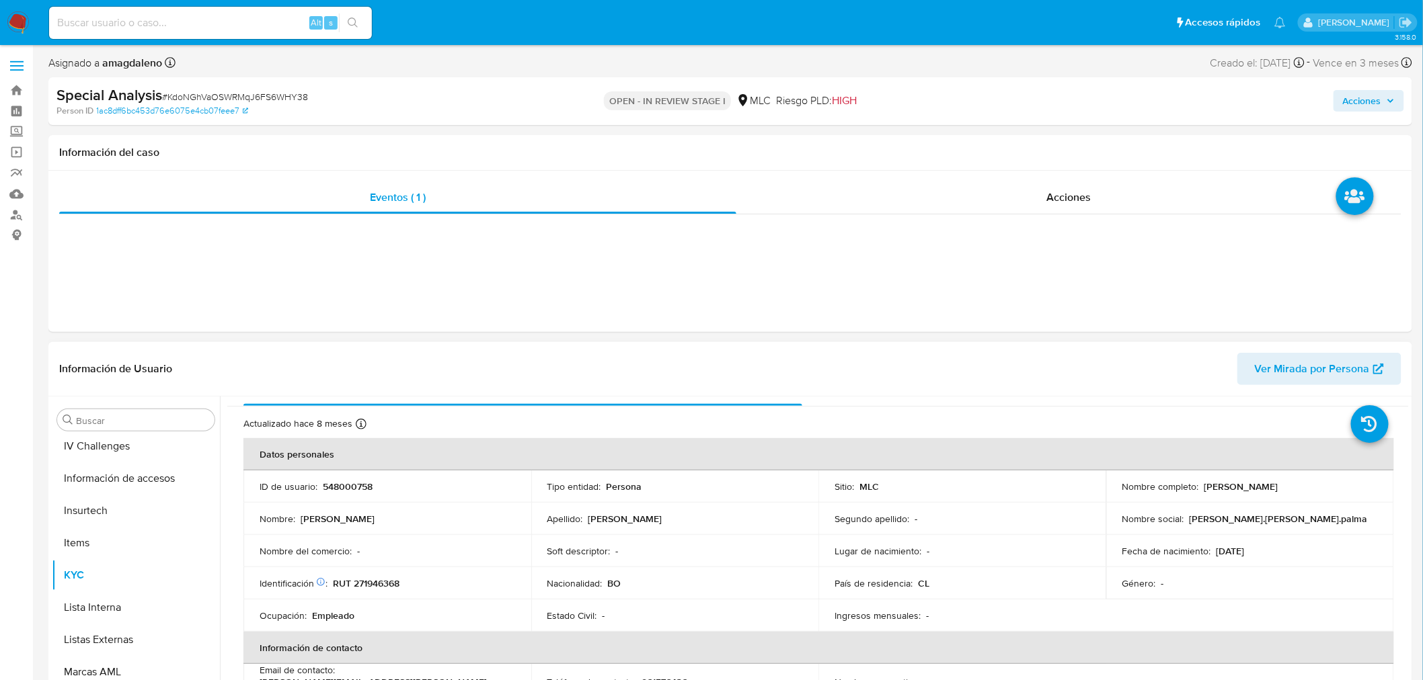
scroll to position [0, 0]
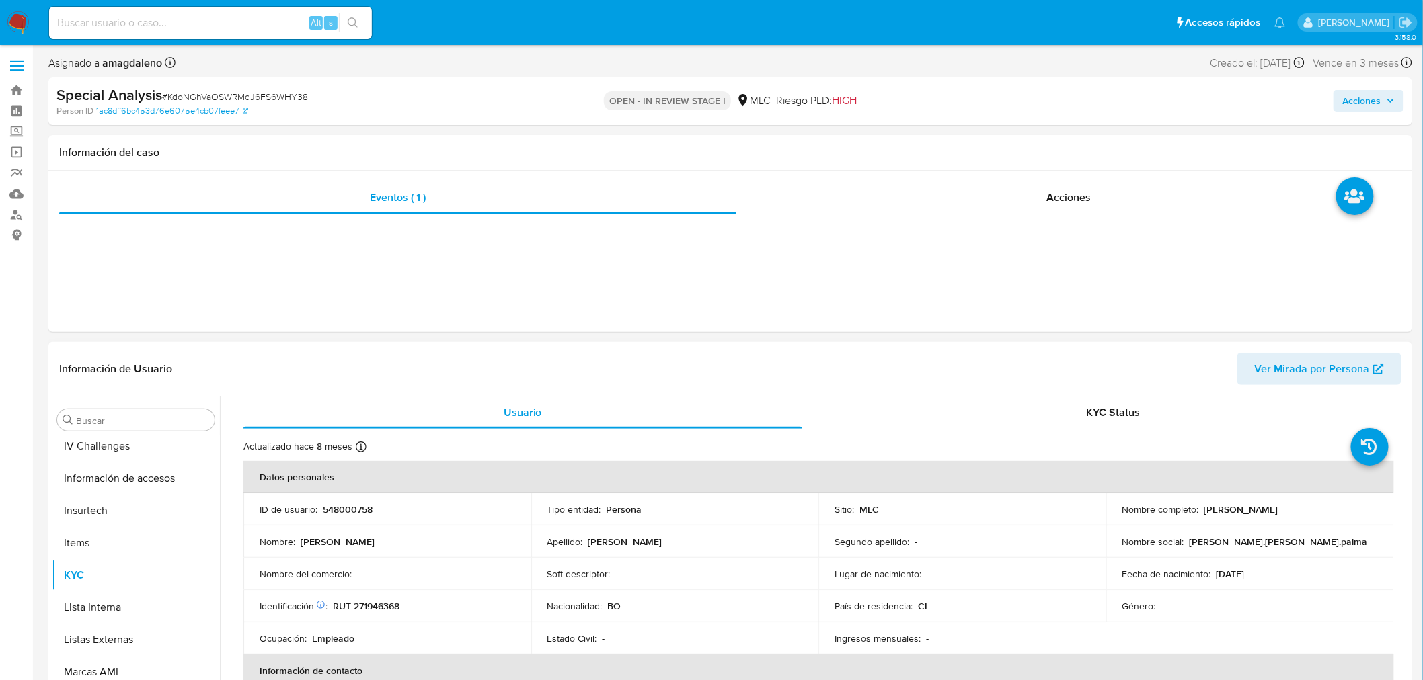
drag, startPoint x: 1201, startPoint y: 510, endPoint x: 1340, endPoint y: 512, distance: 139.2
click at [1340, 512] on div "Nombre completo : Pablo Roberto Palma Parada" at bounding box center [1250, 510] width 256 height 12
copy p "Pablo Roberto Palma Parada"
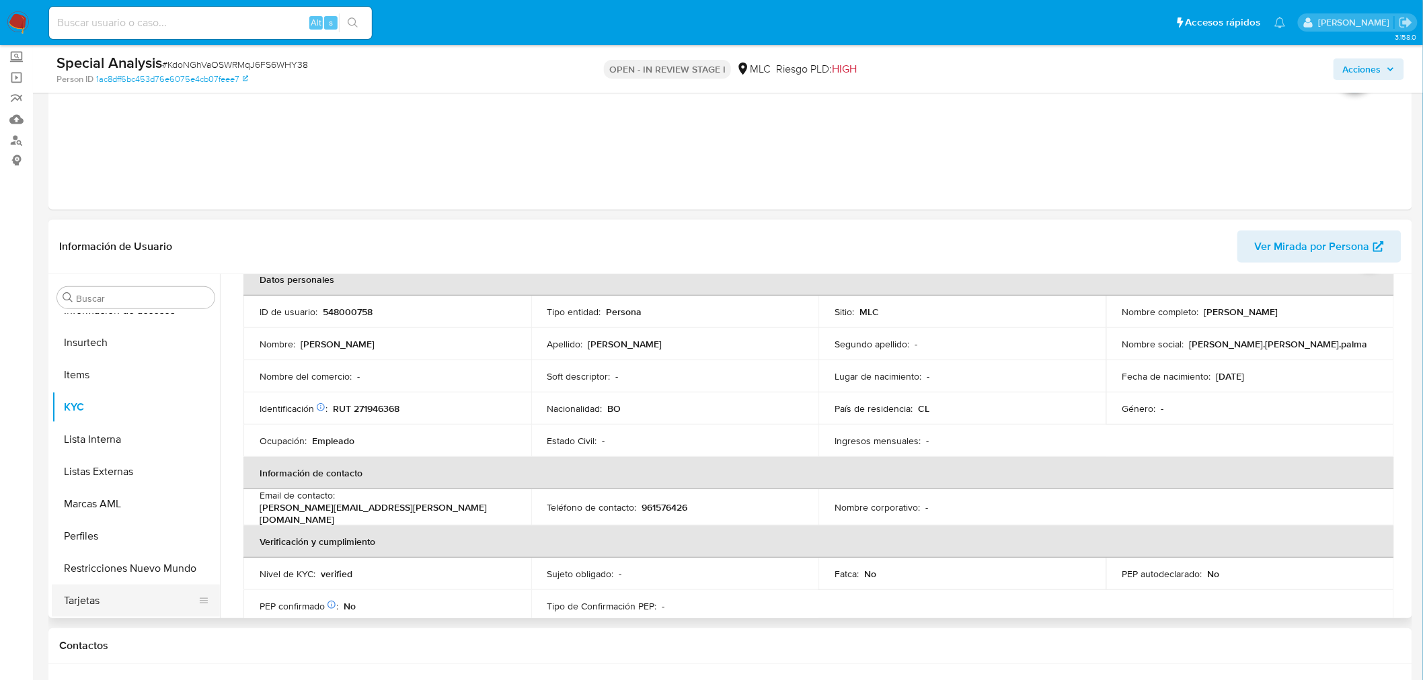
scroll to position [568, 0]
click at [155, 554] on button "Restricciones Nuevo Mundo" at bounding box center [130, 569] width 157 height 32
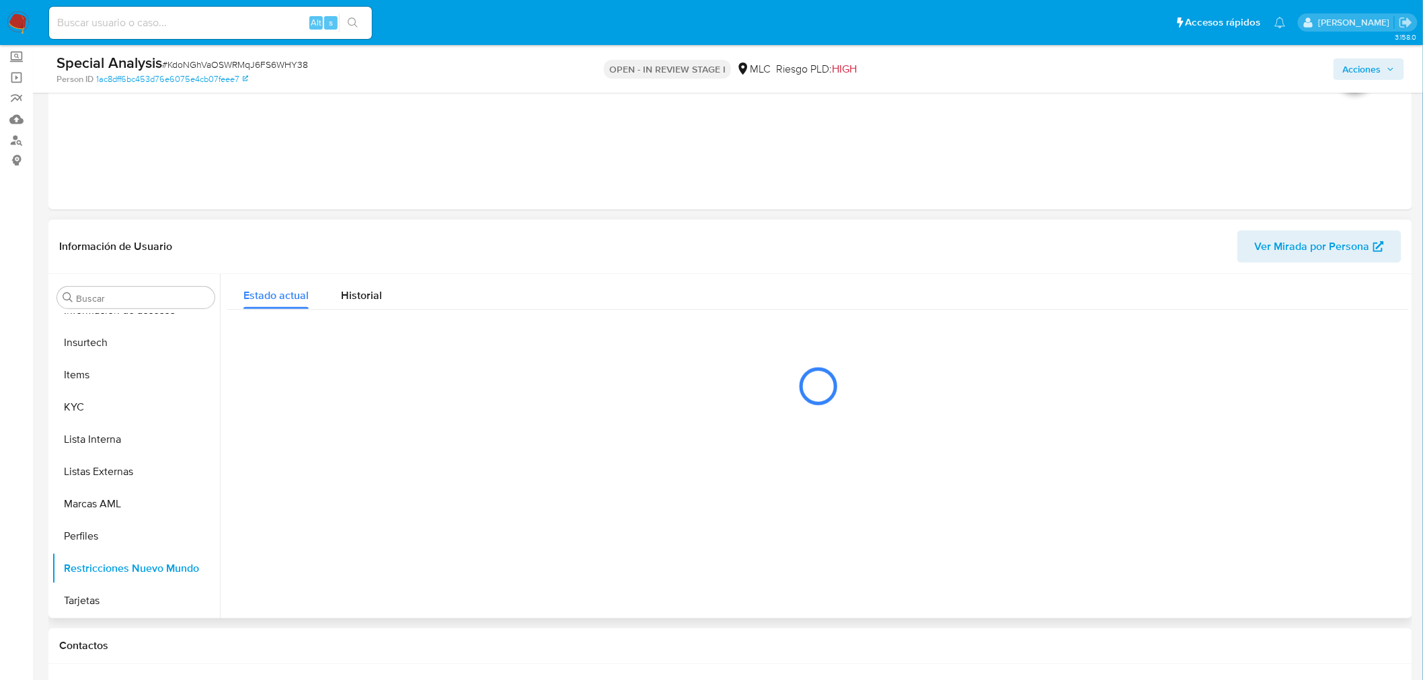
scroll to position [567, 0]
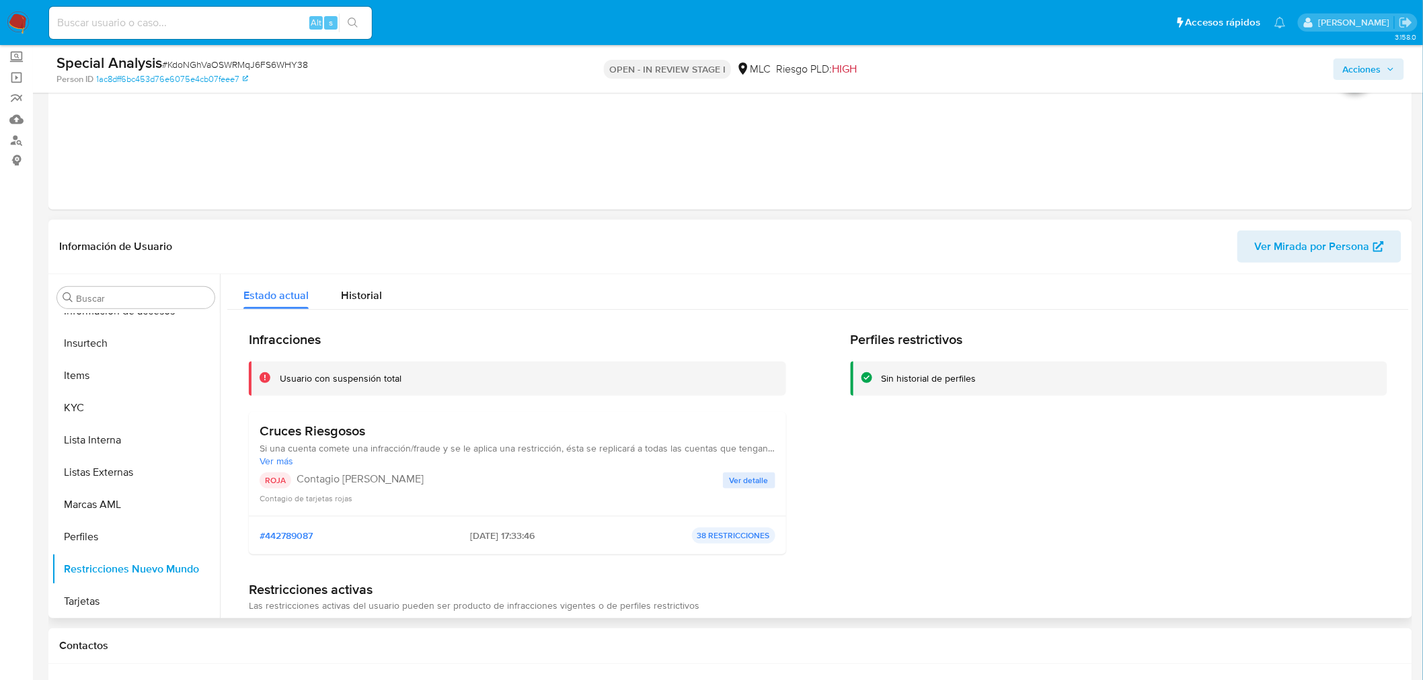
click at [758, 479] on span "Ver detalle" at bounding box center [749, 480] width 39 height 13
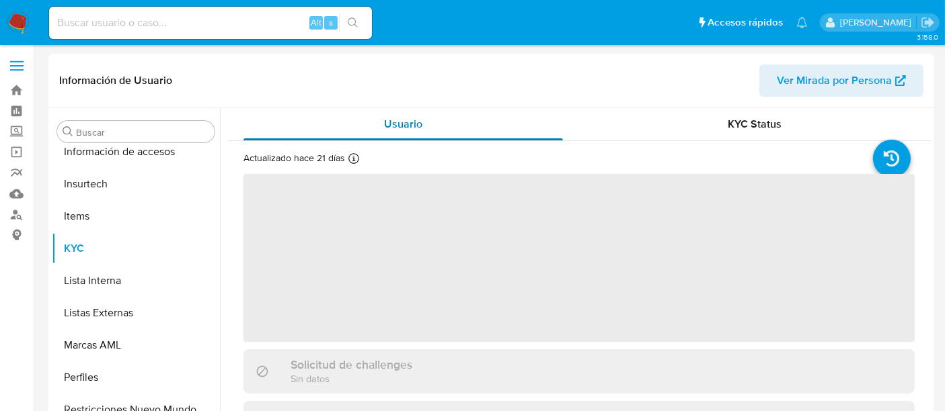
scroll to position [567, 0]
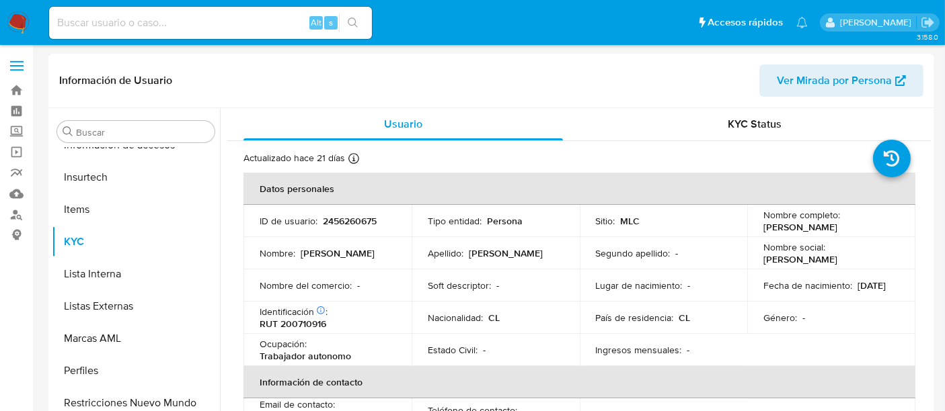
select select "10"
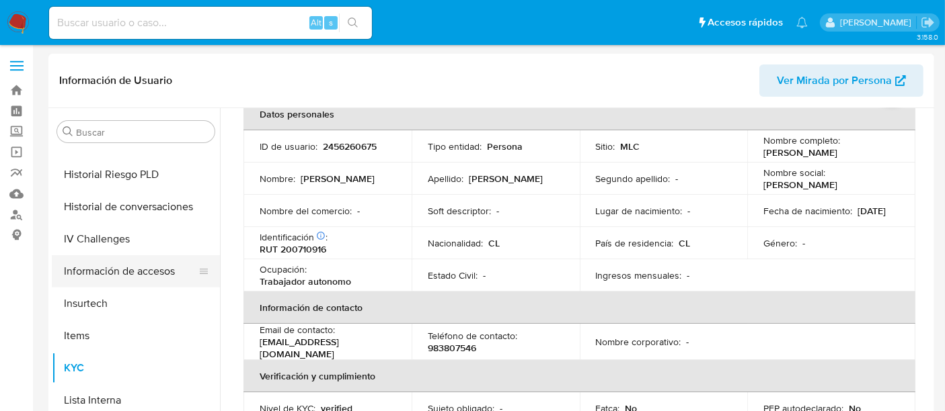
scroll to position [418, 0]
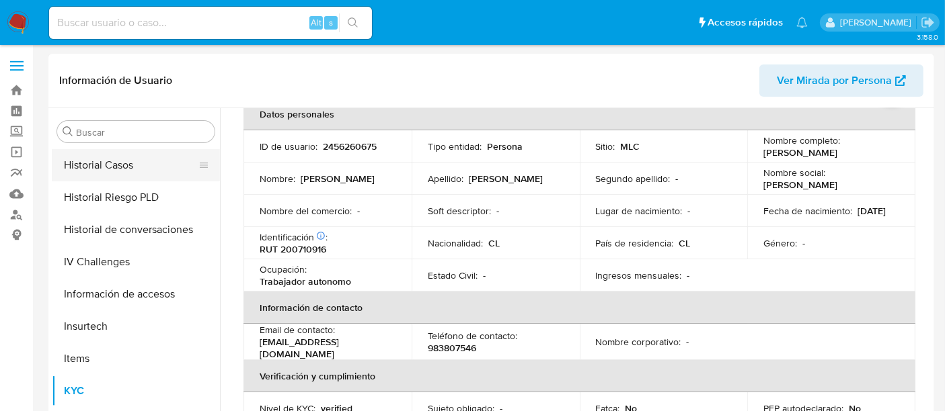
click at [109, 171] on button "Historial Casos" at bounding box center [130, 165] width 157 height 32
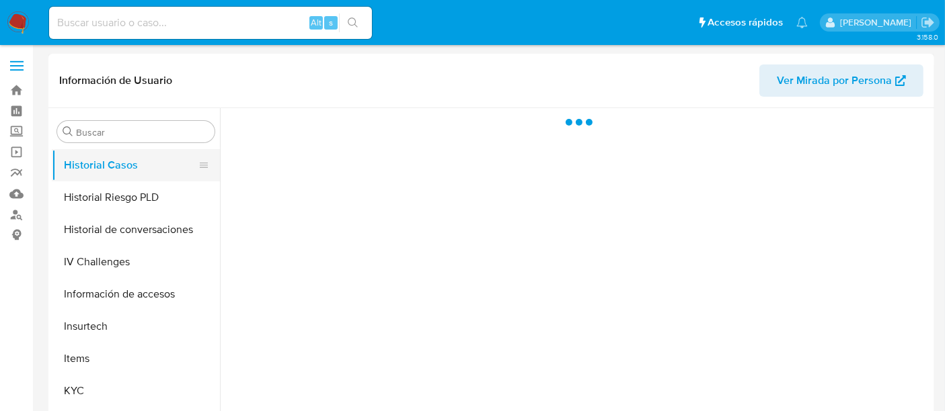
scroll to position [0, 0]
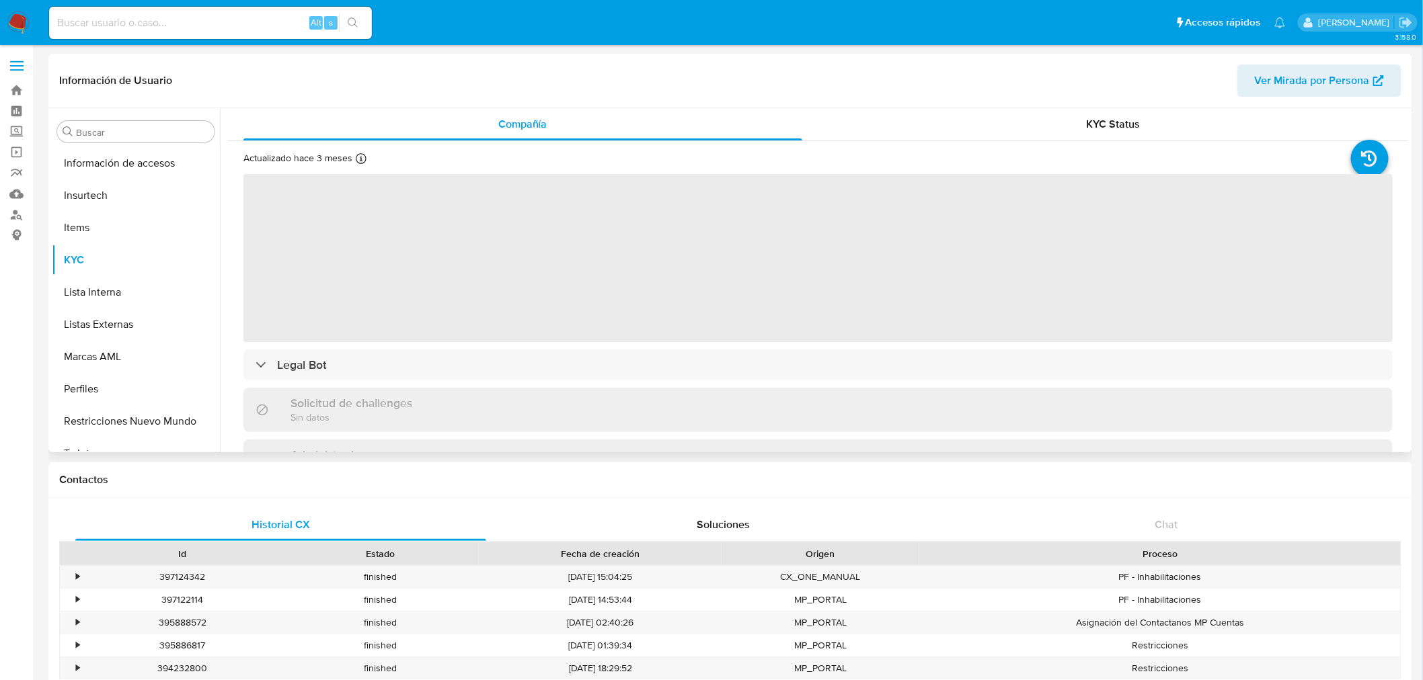
scroll to position [567, 0]
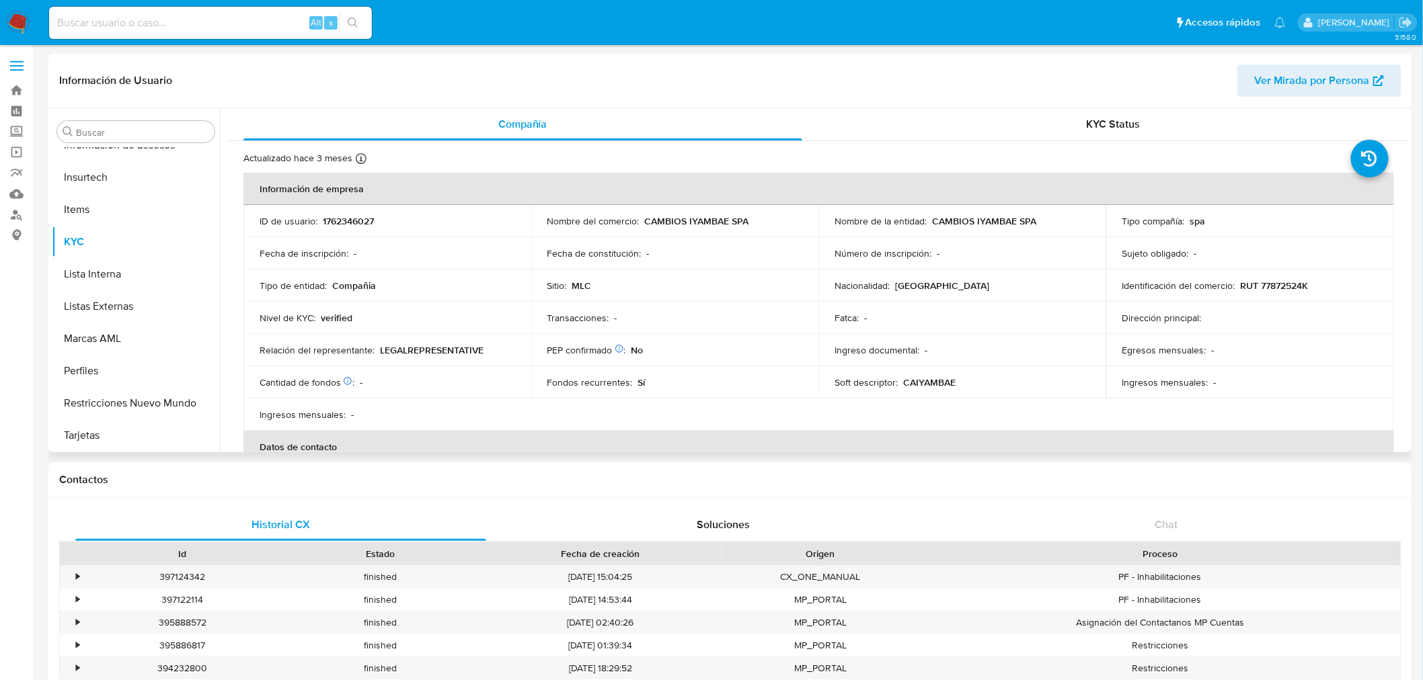
select select "10"
drag, startPoint x: 644, startPoint y: 220, endPoint x: 791, endPoint y: 214, distance: 146.7
click at [791, 215] on div "Nombre del comercio : CAMBIOS IYAMBAE SPA" at bounding box center [675, 221] width 256 height 12
copy p "CAMBIOS IYAMBAE SPA"
drag, startPoint x: 1238, startPoint y: 286, endPoint x: 1309, endPoint y: 286, distance: 71.3
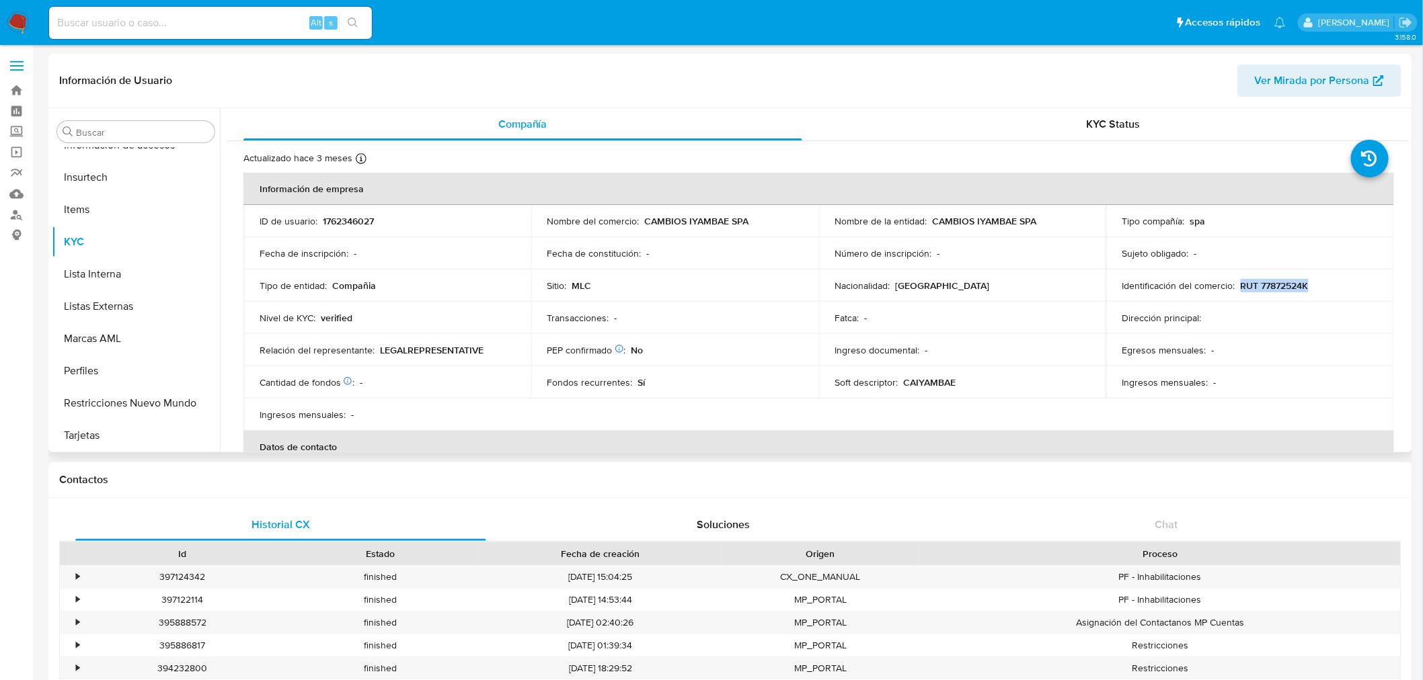
click at [1309, 286] on div "Identificación del comercio : RUT 77872524K" at bounding box center [1250, 286] width 256 height 12
copy p "RUT 77872524K"
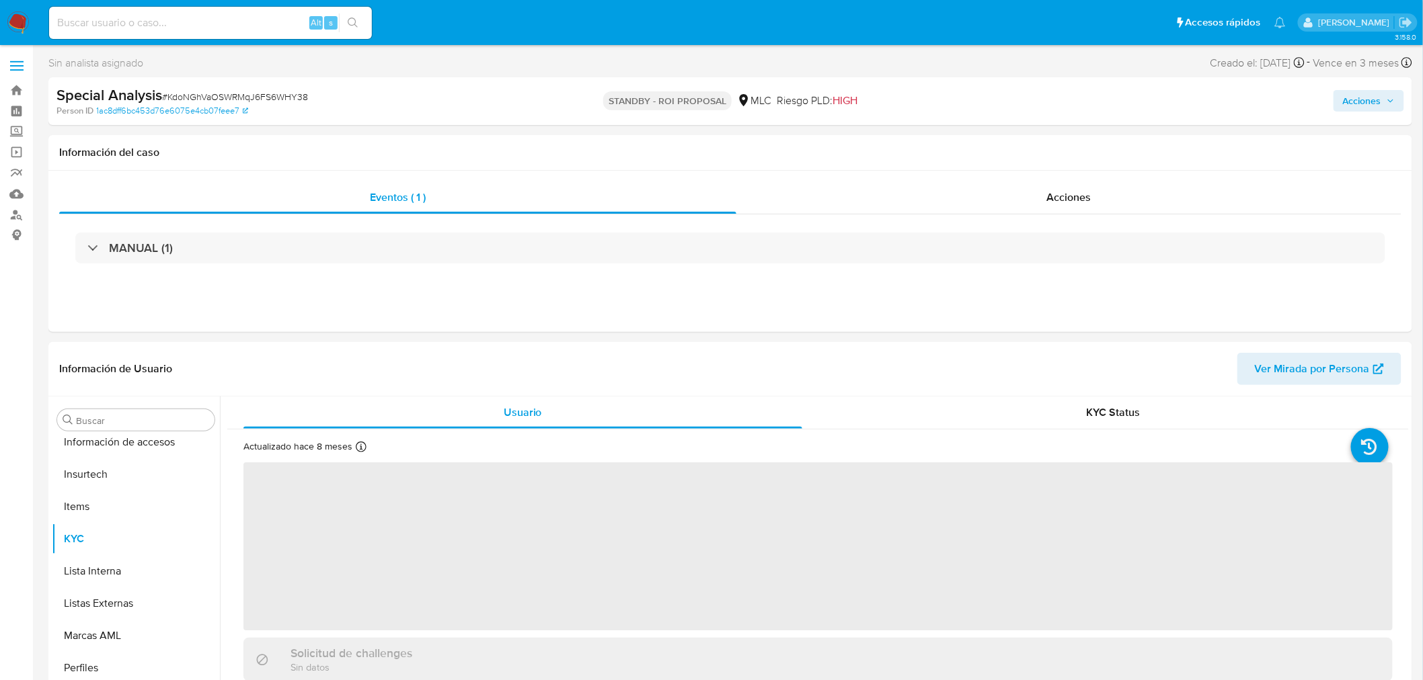
scroll to position [567, 0]
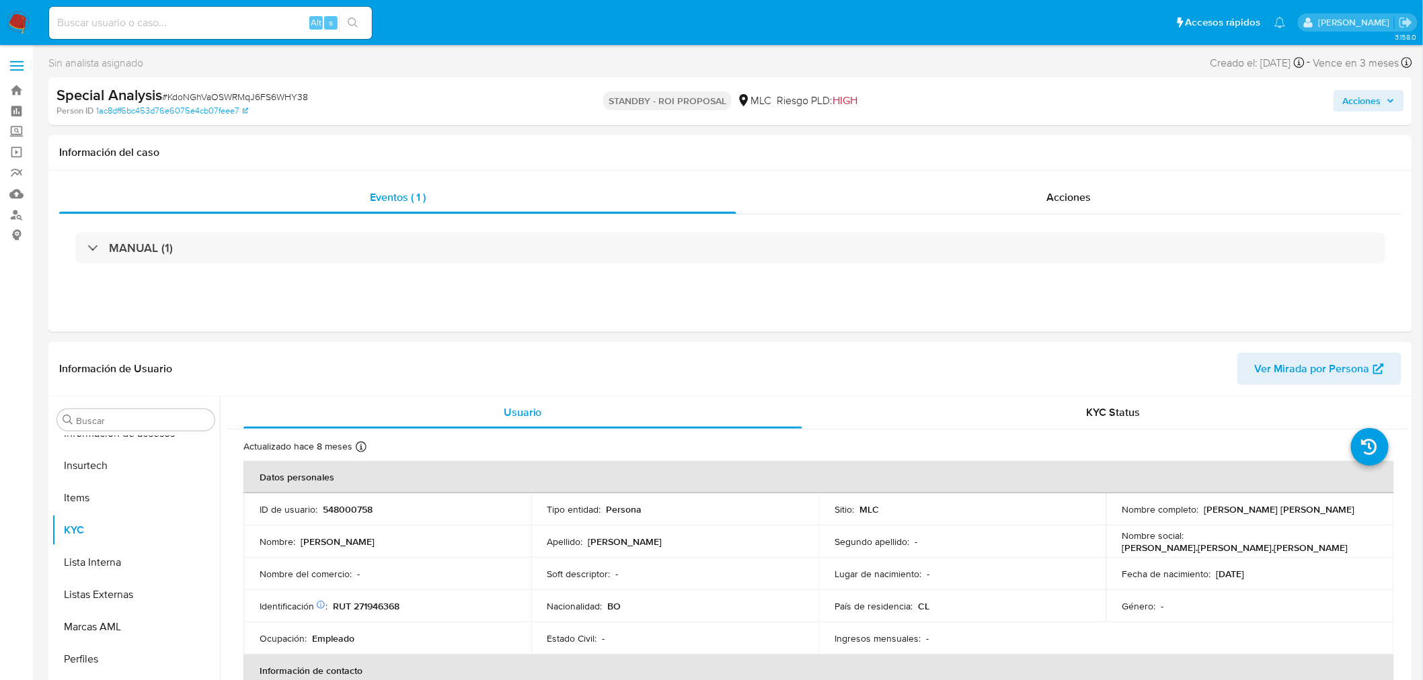
select select "10"
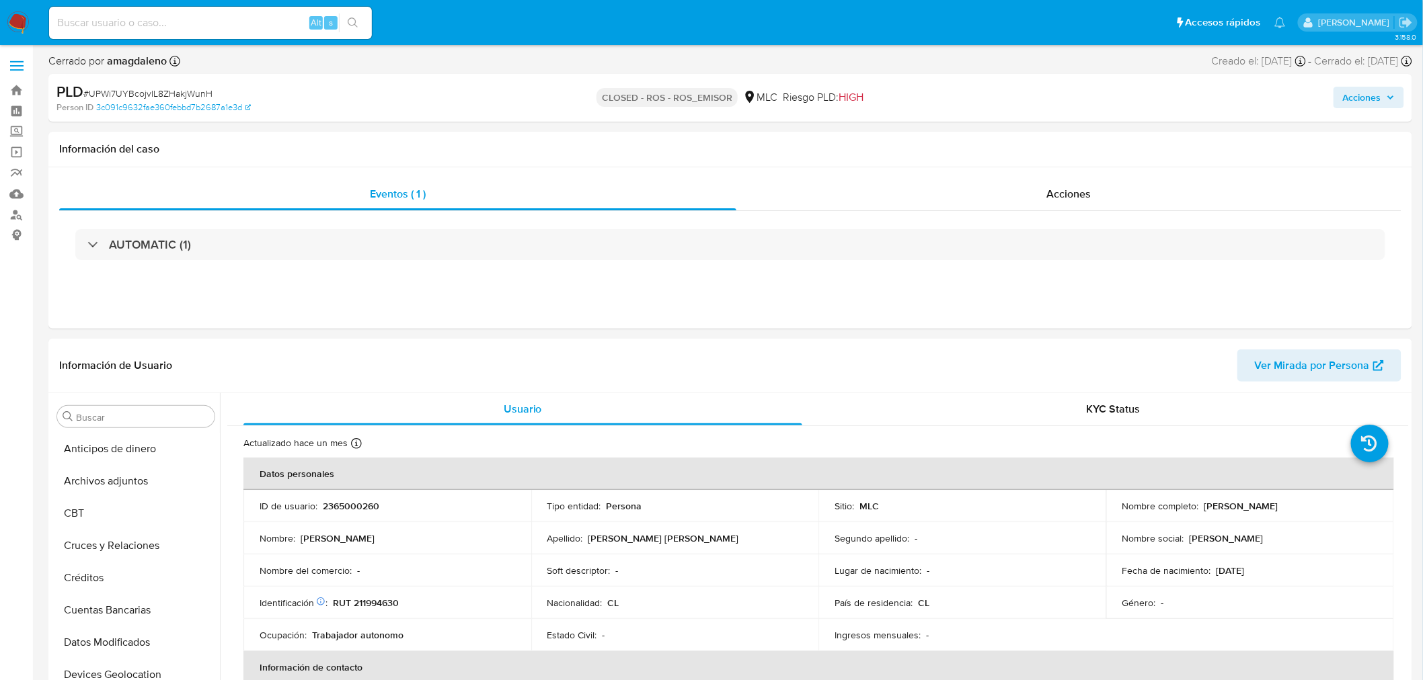
scroll to position [567, 0]
select select "10"
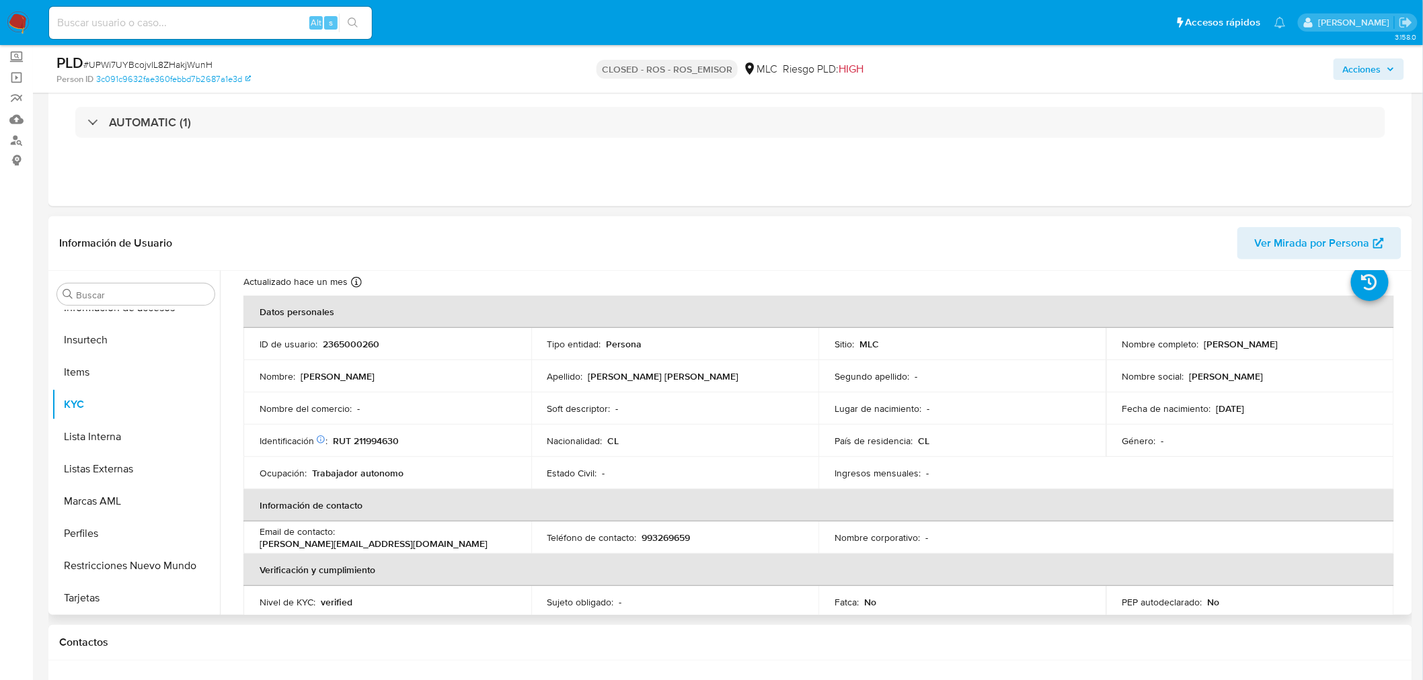
scroll to position [75, 0]
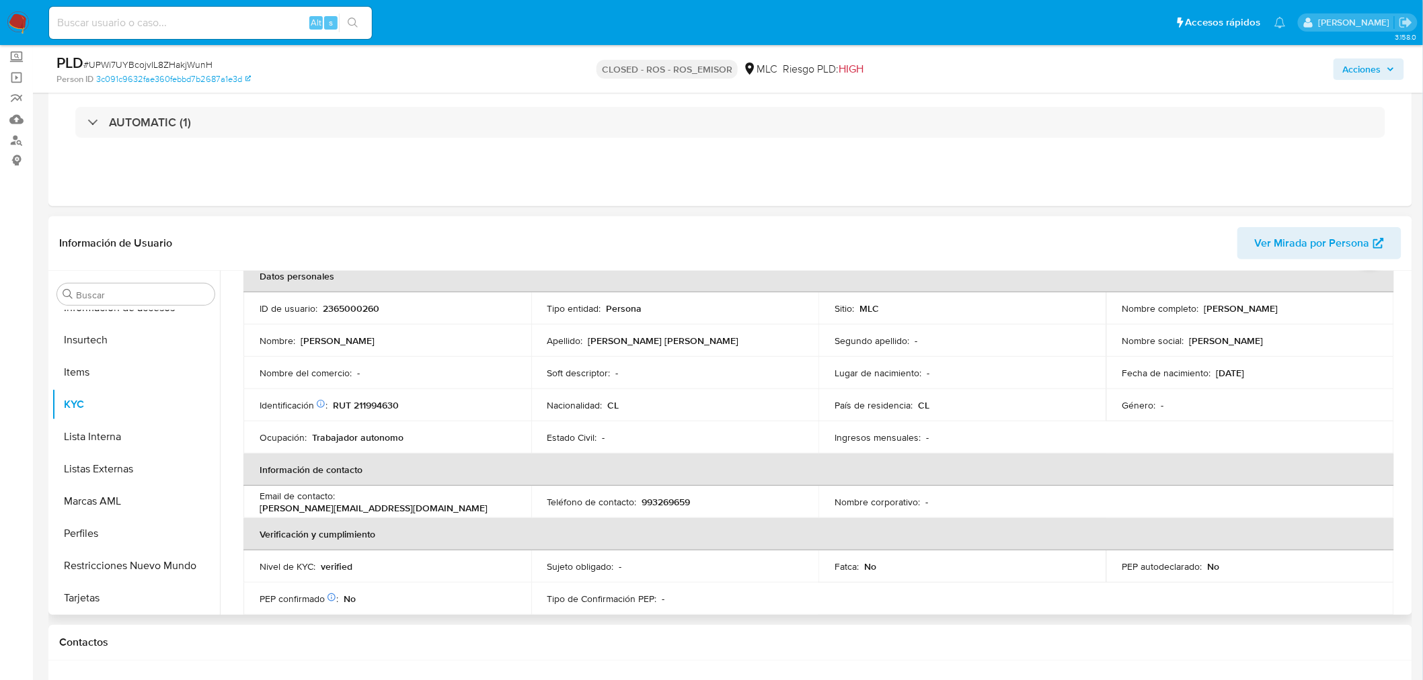
click at [377, 400] on p "RUT 211994630" at bounding box center [366, 405] width 66 height 12
copy p "211994630"
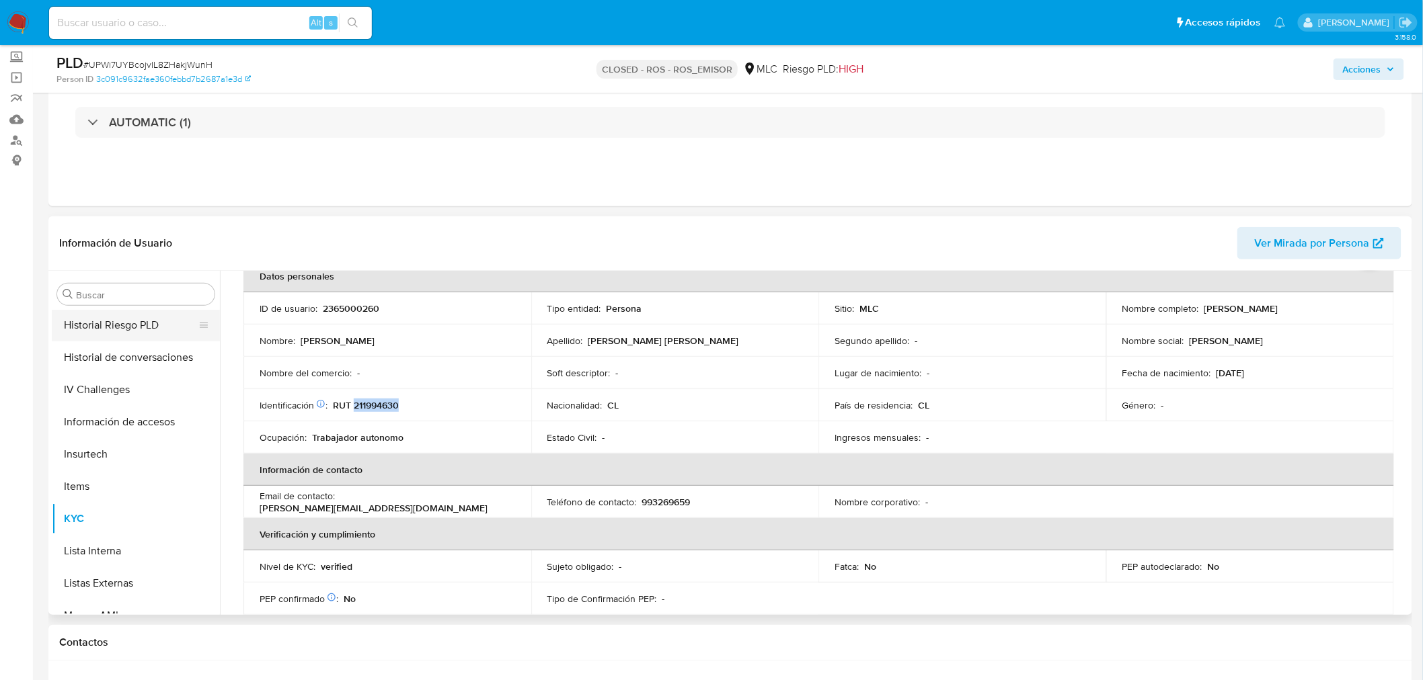
scroll to position [418, 0]
drag, startPoint x: 1198, startPoint y: 310, endPoint x: 1328, endPoint y: 311, distance: 129.8
click at [1328, 311] on div "Nombre completo : [PERSON_NAME]" at bounding box center [1250, 309] width 256 height 12
copy div "[PERSON_NAME]"
click at [372, 403] on p "RUT 211994630" at bounding box center [366, 405] width 66 height 12
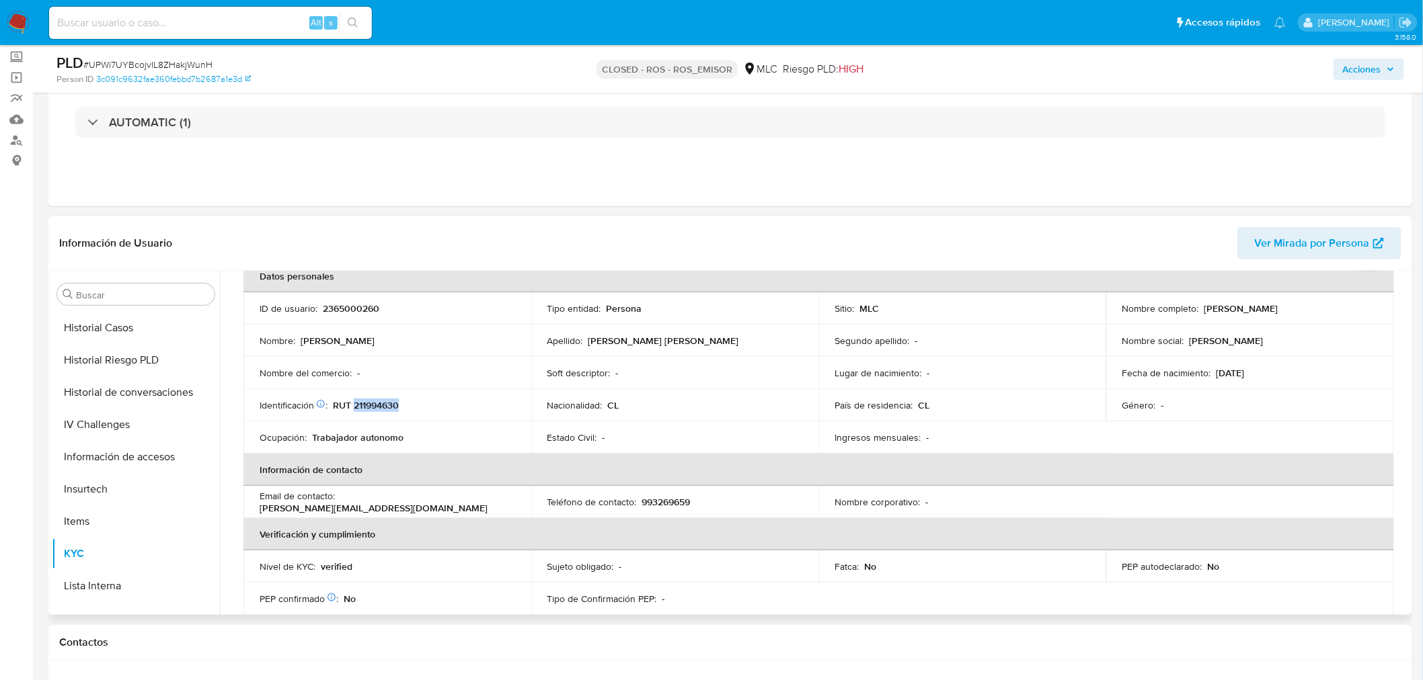
click at [372, 403] on p "RUT 211994630" at bounding box center [366, 405] width 66 height 12
copy p "211994630"
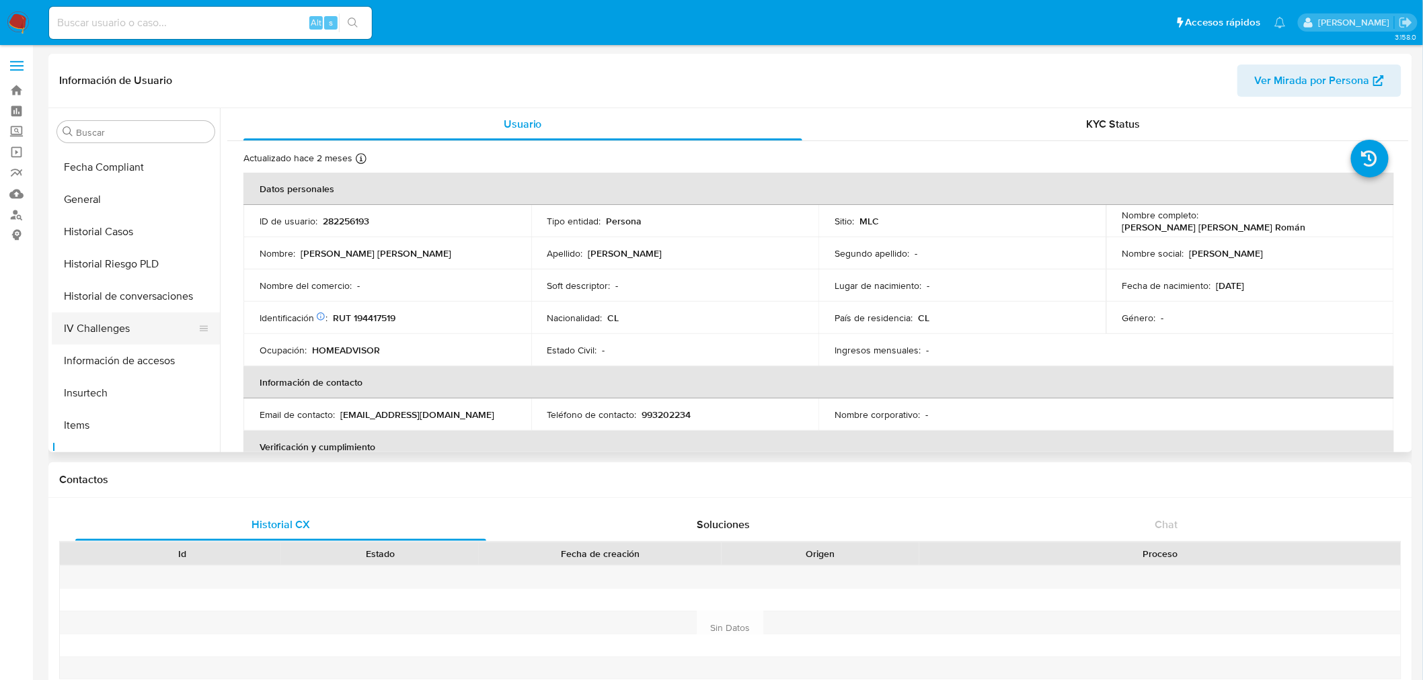
scroll to position [269, 0]
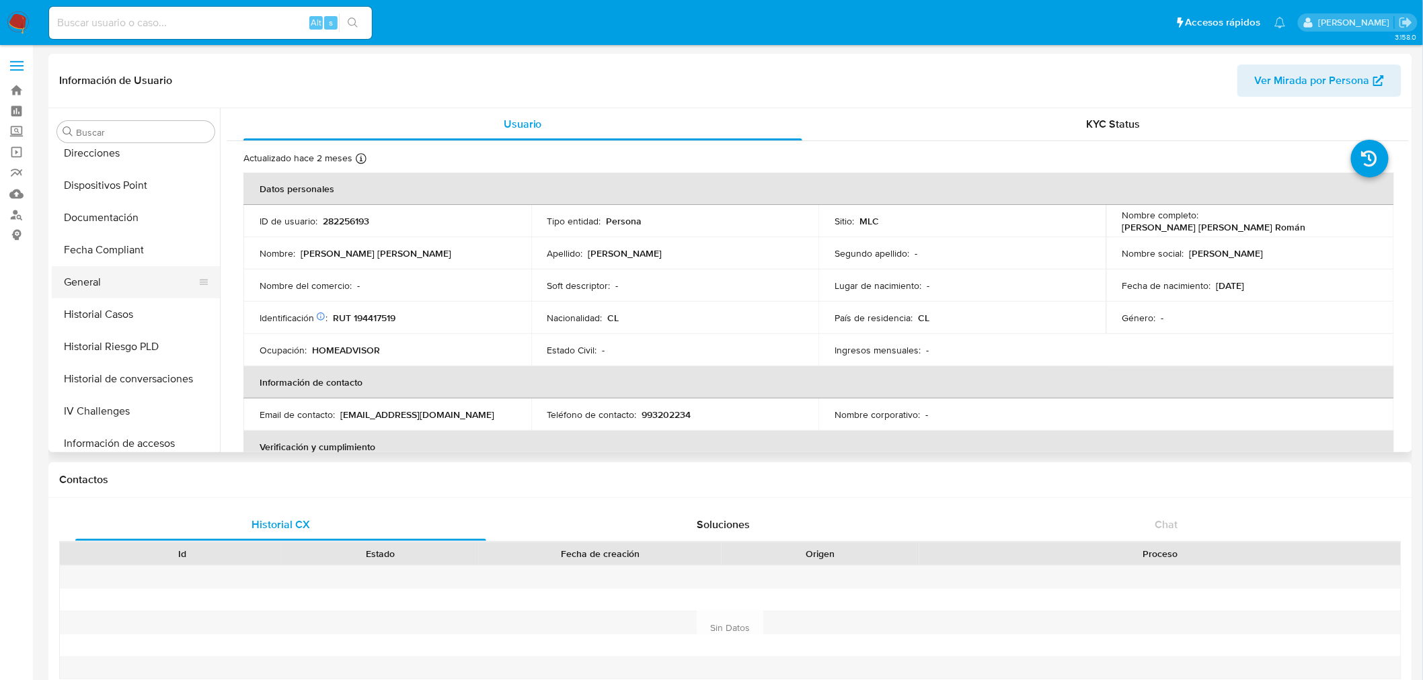
select select "10"
click at [113, 312] on button "Historial Casos" at bounding box center [130, 315] width 157 height 32
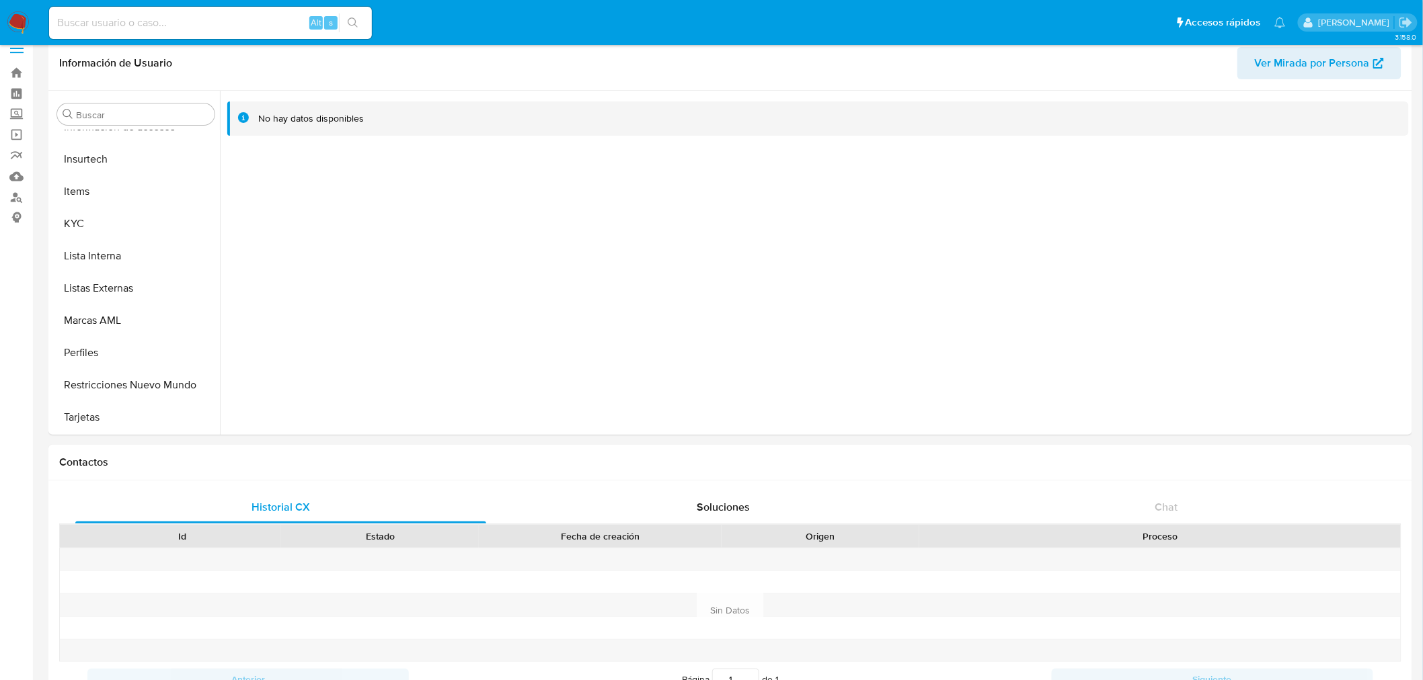
scroll to position [567, 0]
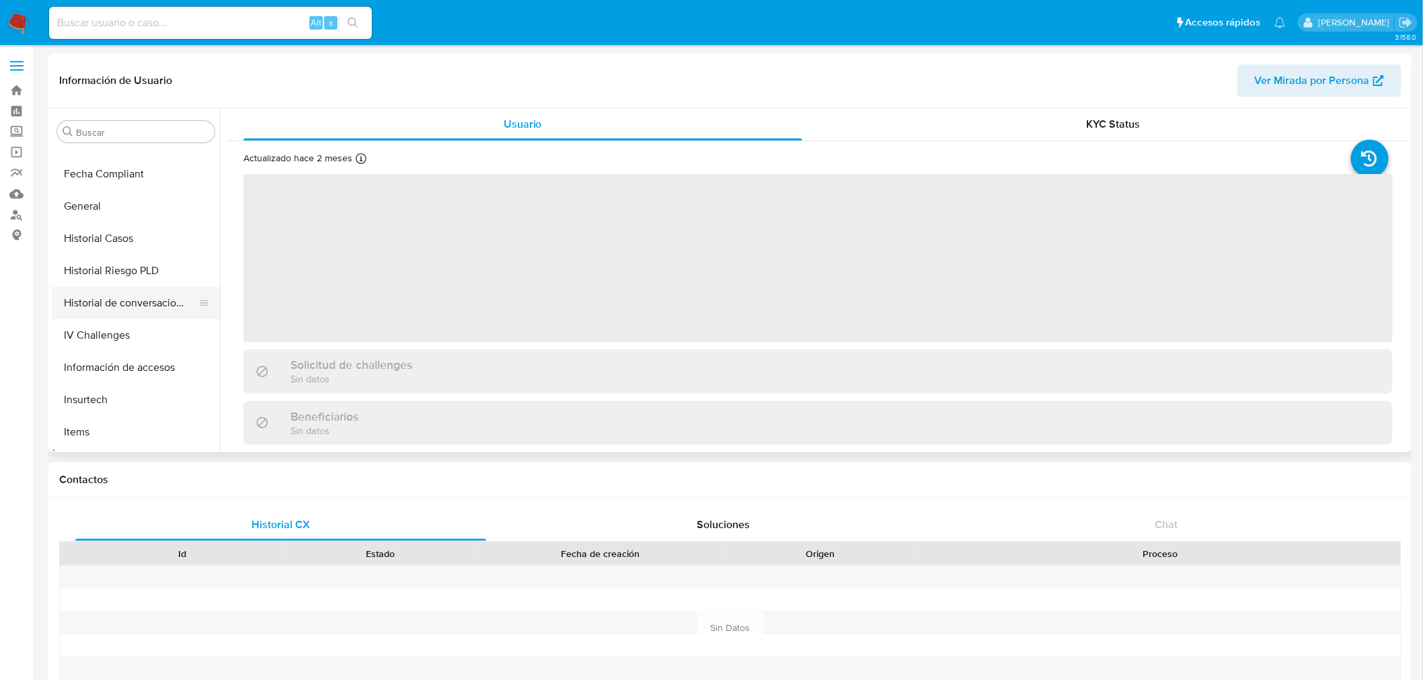
scroll to position [344, 0]
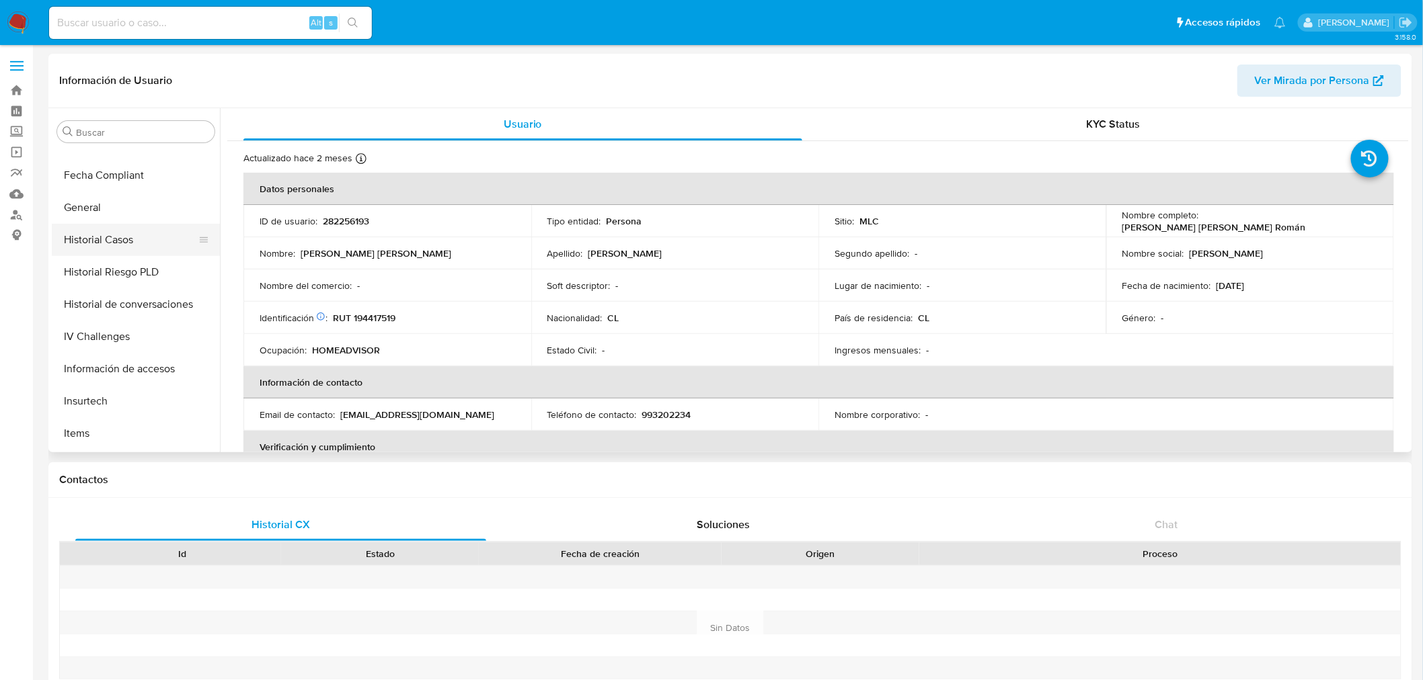
click at [132, 246] on button "Historial Casos" at bounding box center [130, 240] width 157 height 32
select select "10"
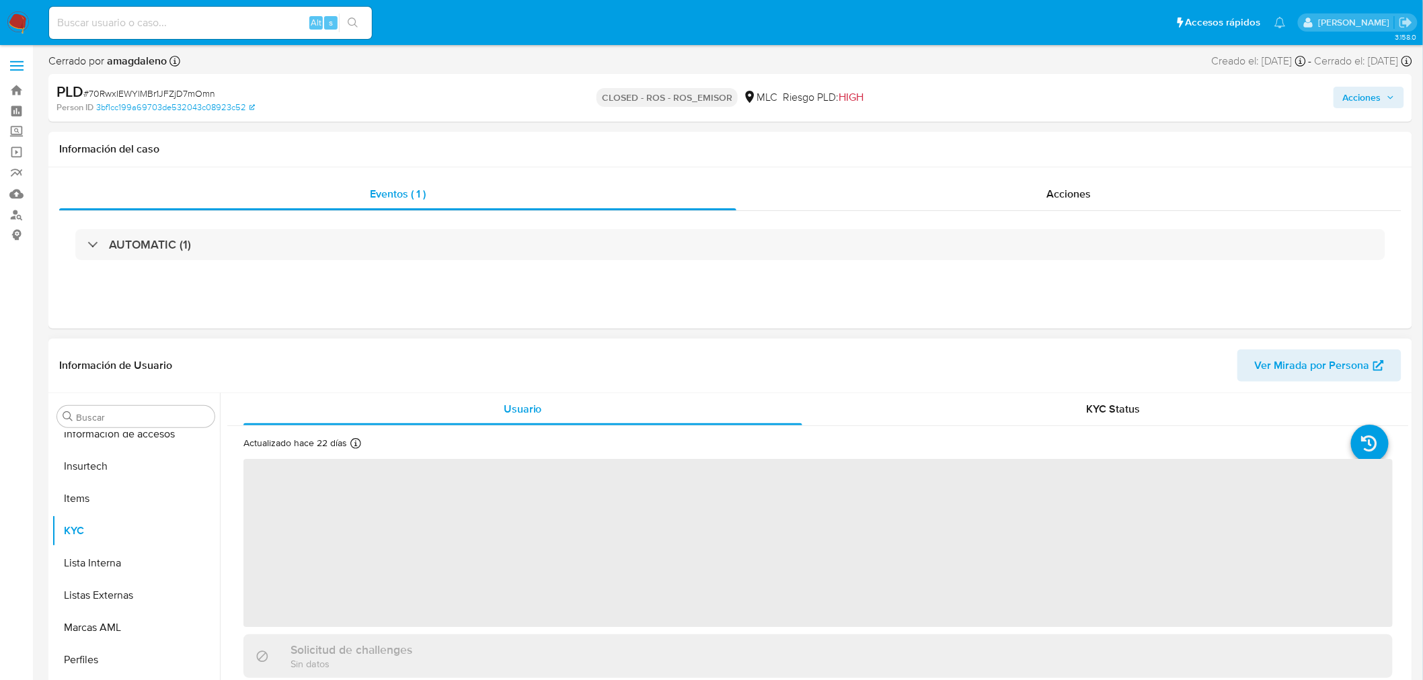
scroll to position [567, 0]
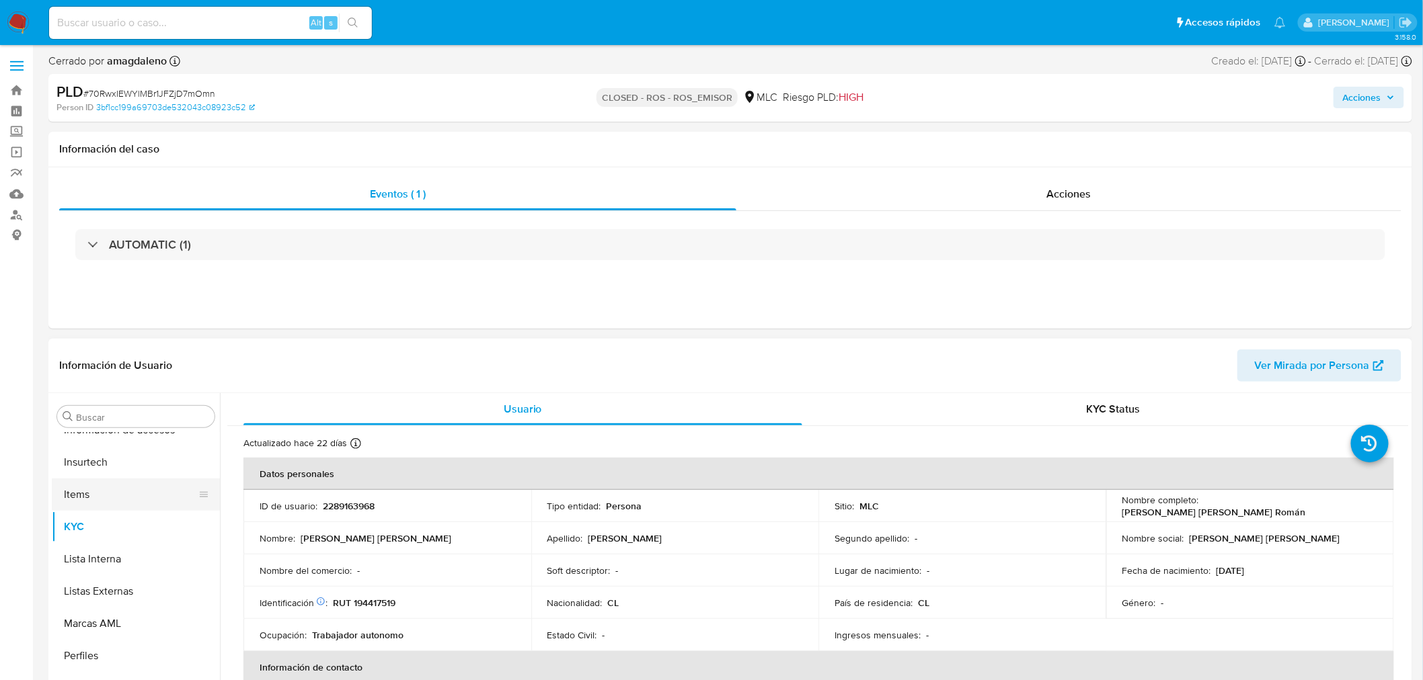
select select "10"
click at [110, 502] on button "General" at bounding box center [130, 493] width 157 height 32
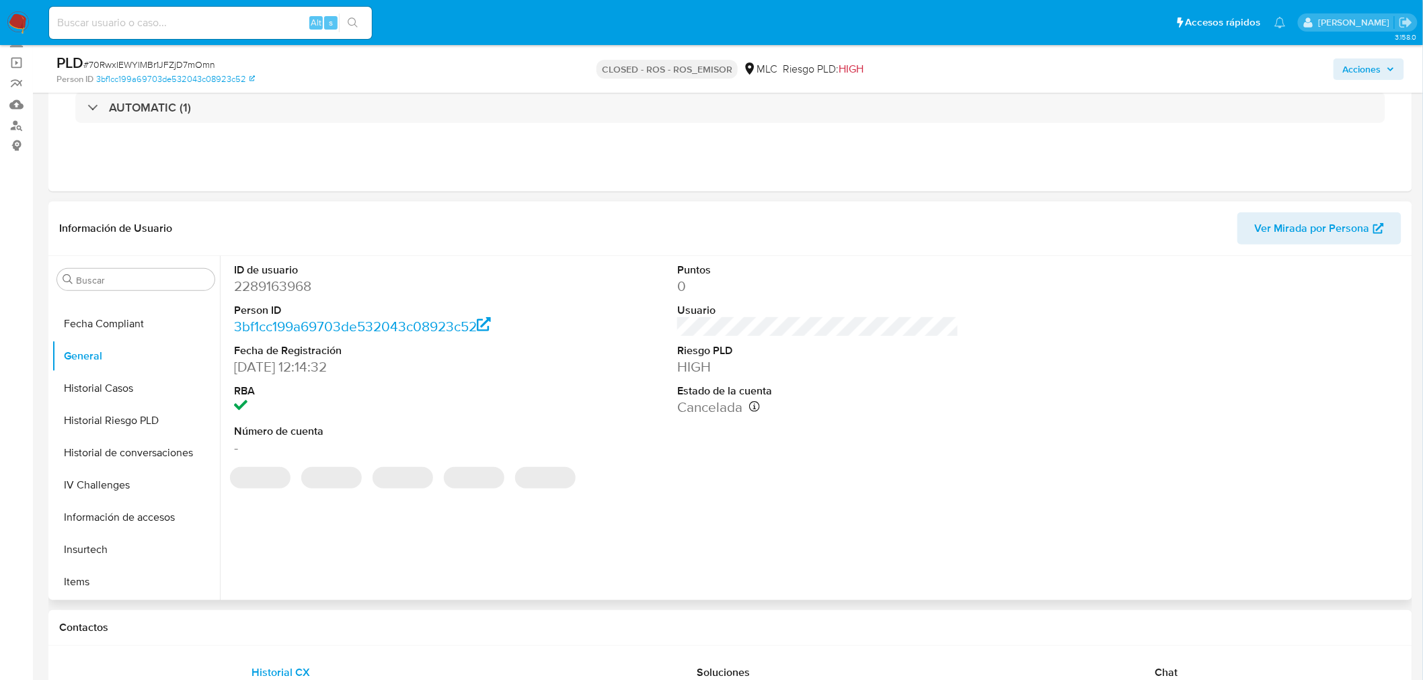
scroll to position [75, 0]
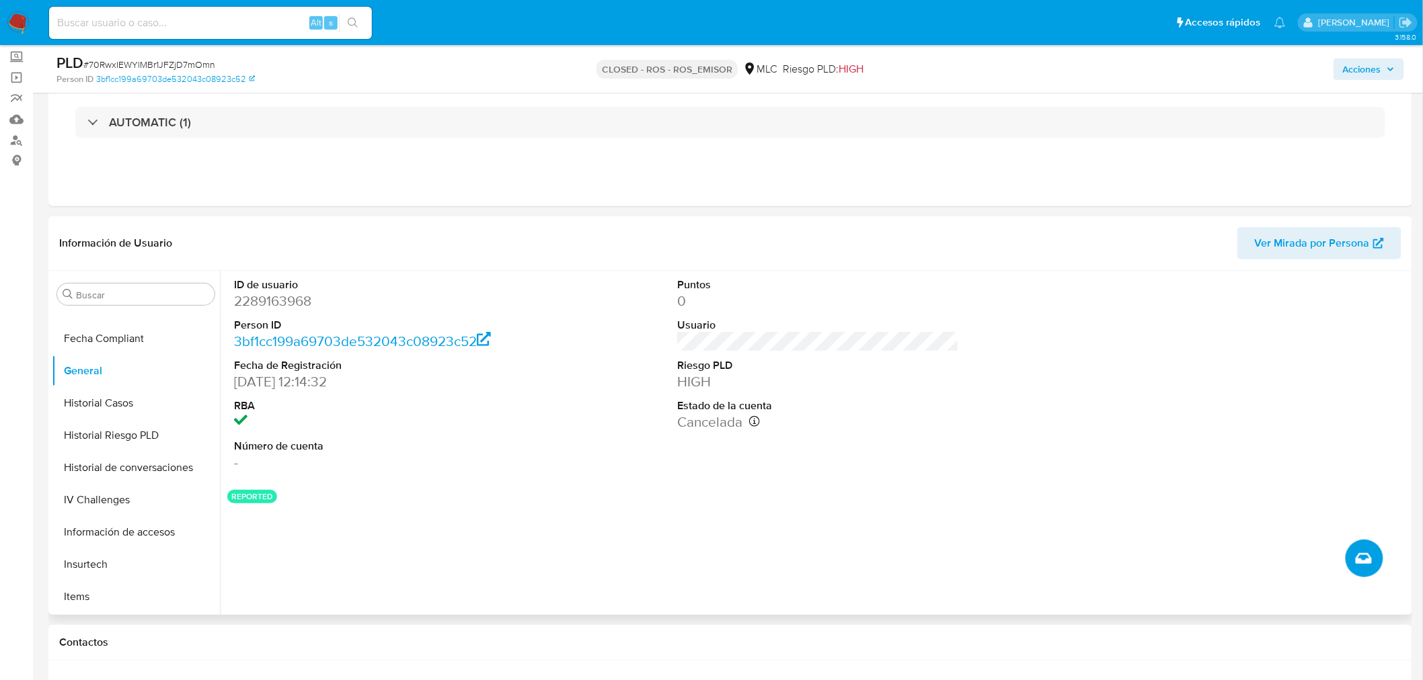
click at [1362, 566] on icon "Crear caso manual" at bounding box center [1363, 559] width 16 height 16
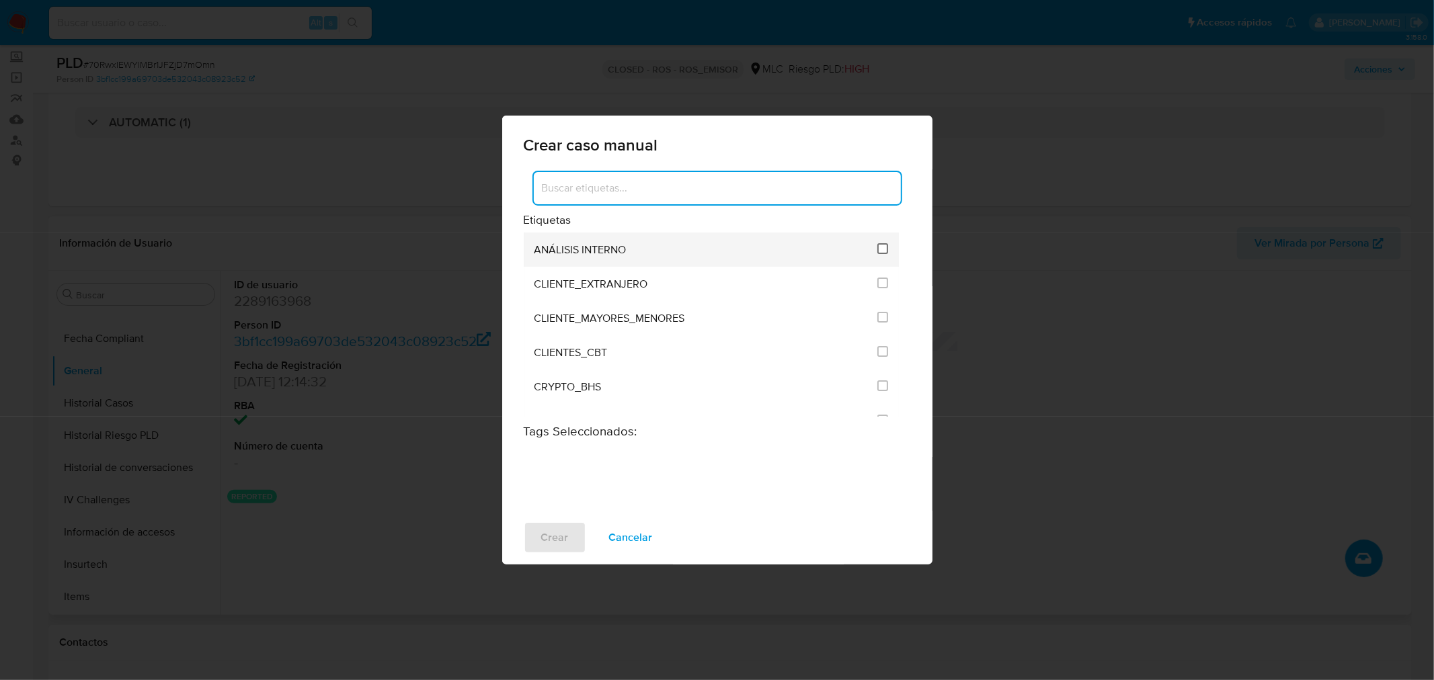
click at [881, 249] on input "1896" at bounding box center [882, 248] width 11 height 11
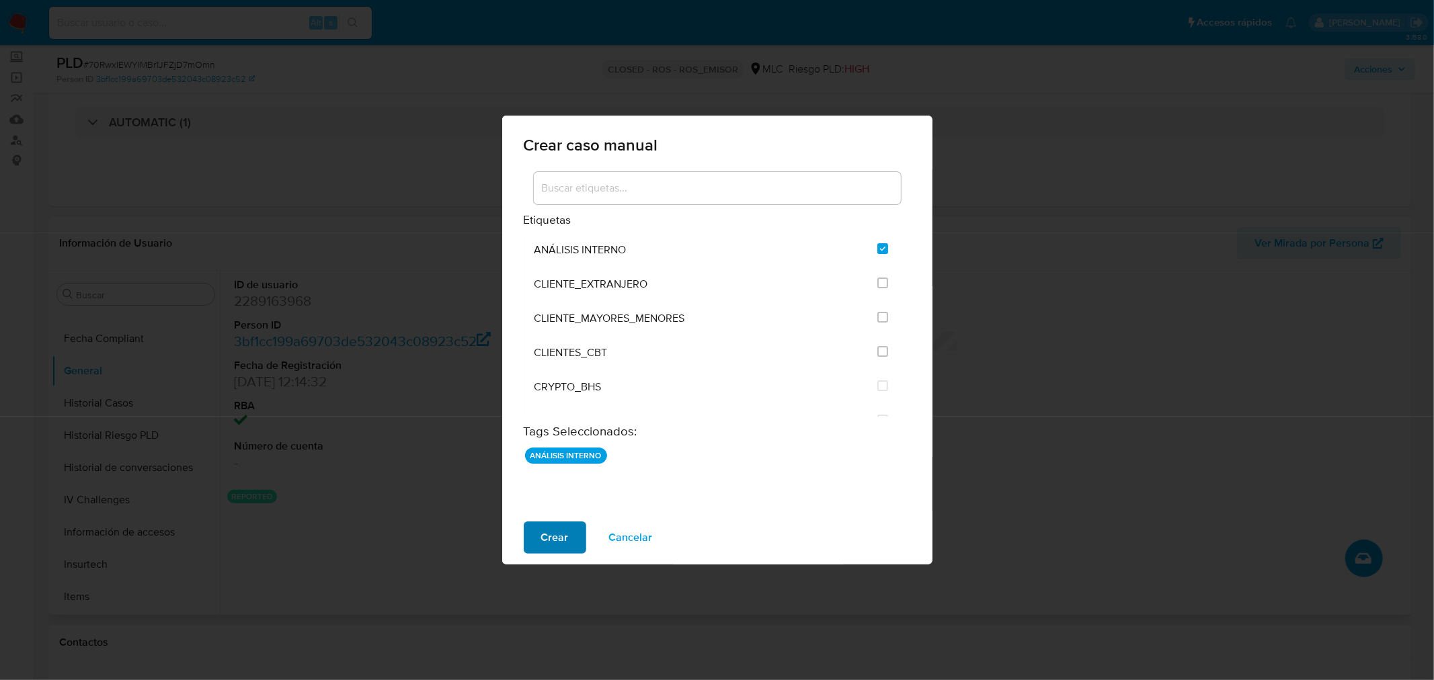
click at [539, 542] on button "Crear" at bounding box center [555, 538] width 63 height 32
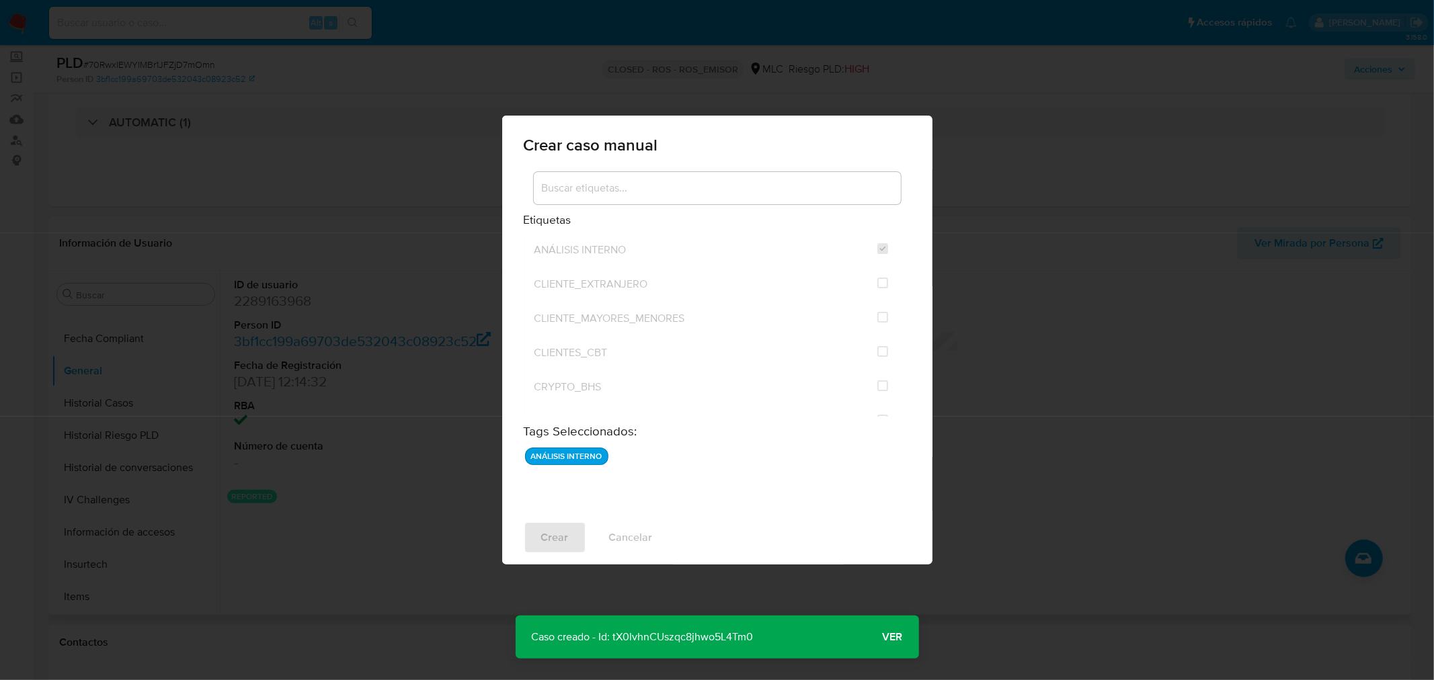
click at [670, 635] on p "Caso creado - Id: tX0lvhnCUszqc8jhwo5L4Tm0" at bounding box center [643, 637] width 254 height 43
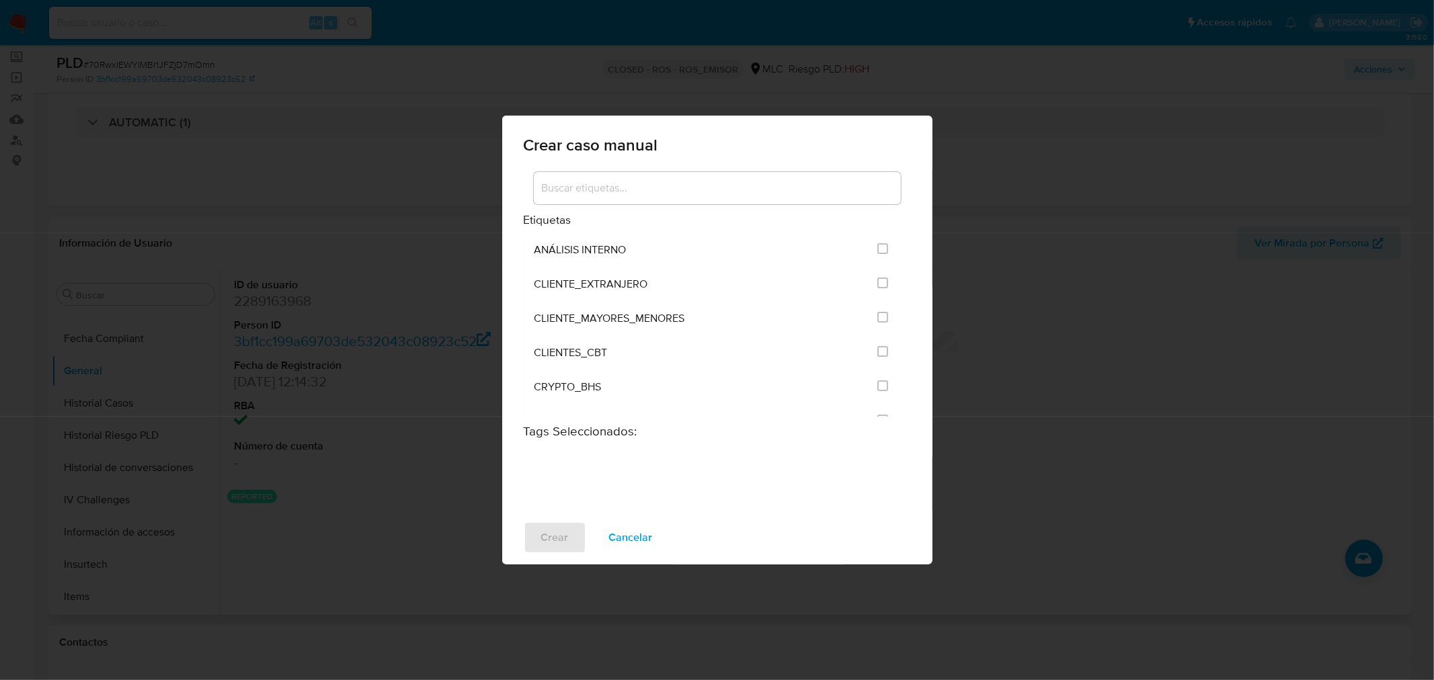
checkbox input "false"
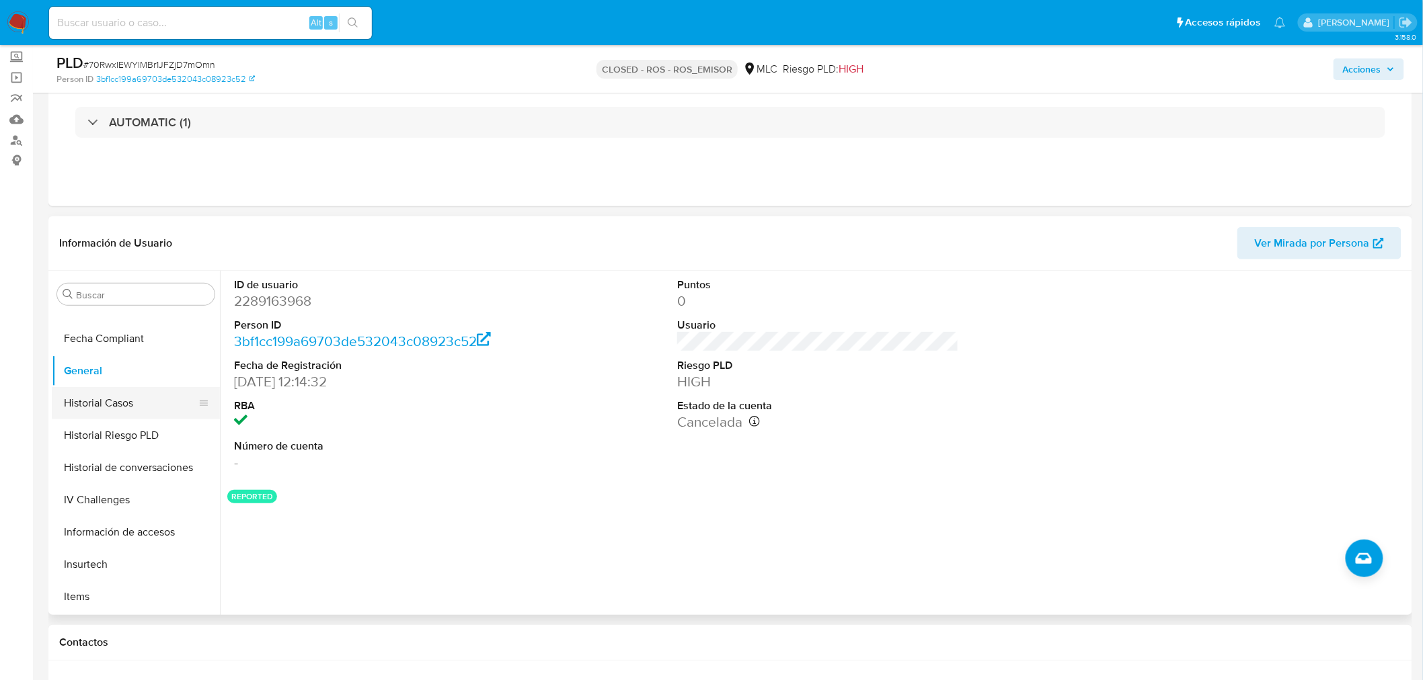
click at [143, 400] on button "Historial Casos" at bounding box center [130, 403] width 157 height 32
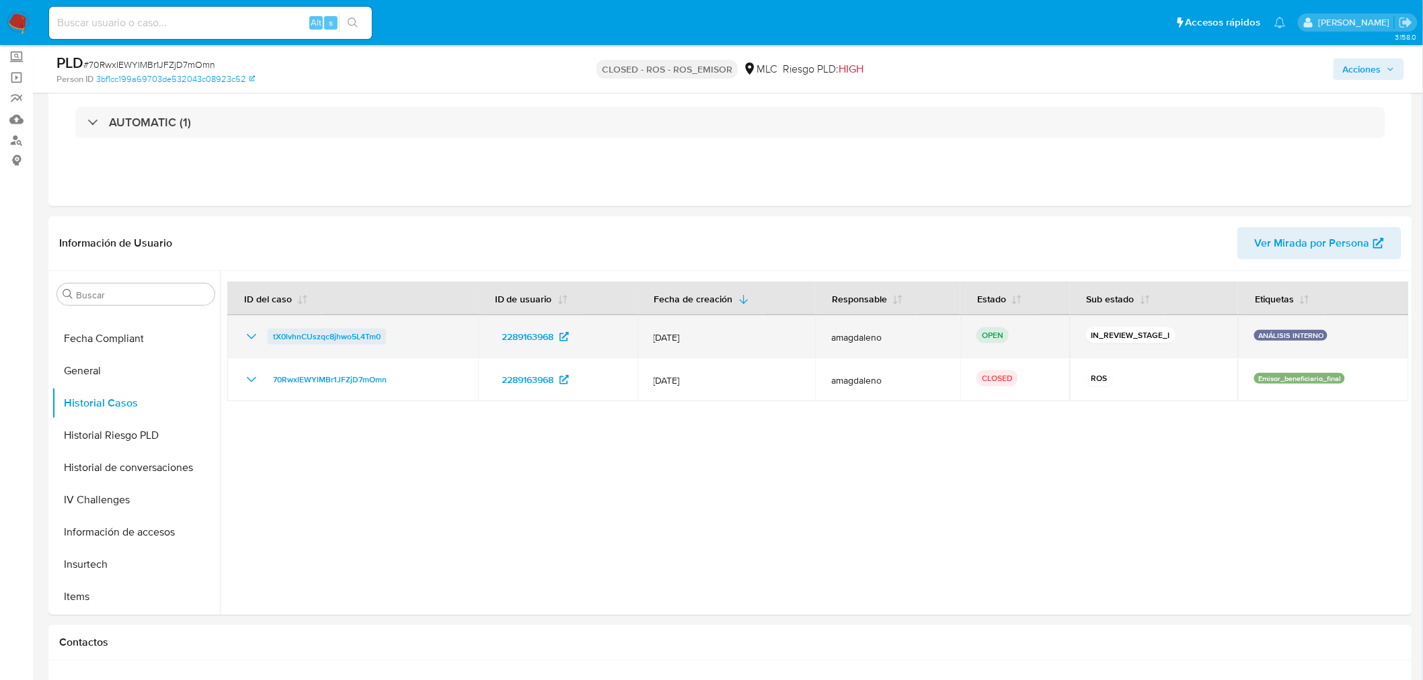
click at [328, 335] on span "tX0lvhnCUszqc8jhwo5L4Tm0" at bounding box center [327, 337] width 108 height 16
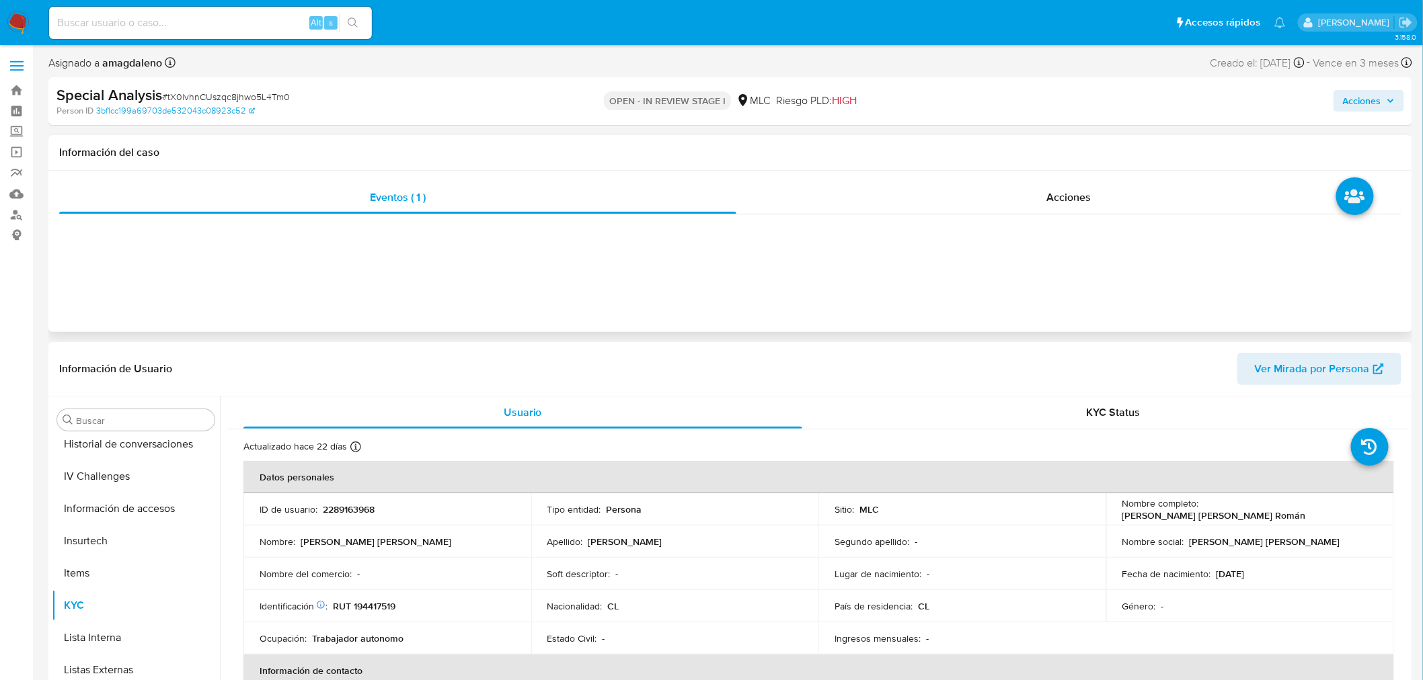
scroll to position [567, 0]
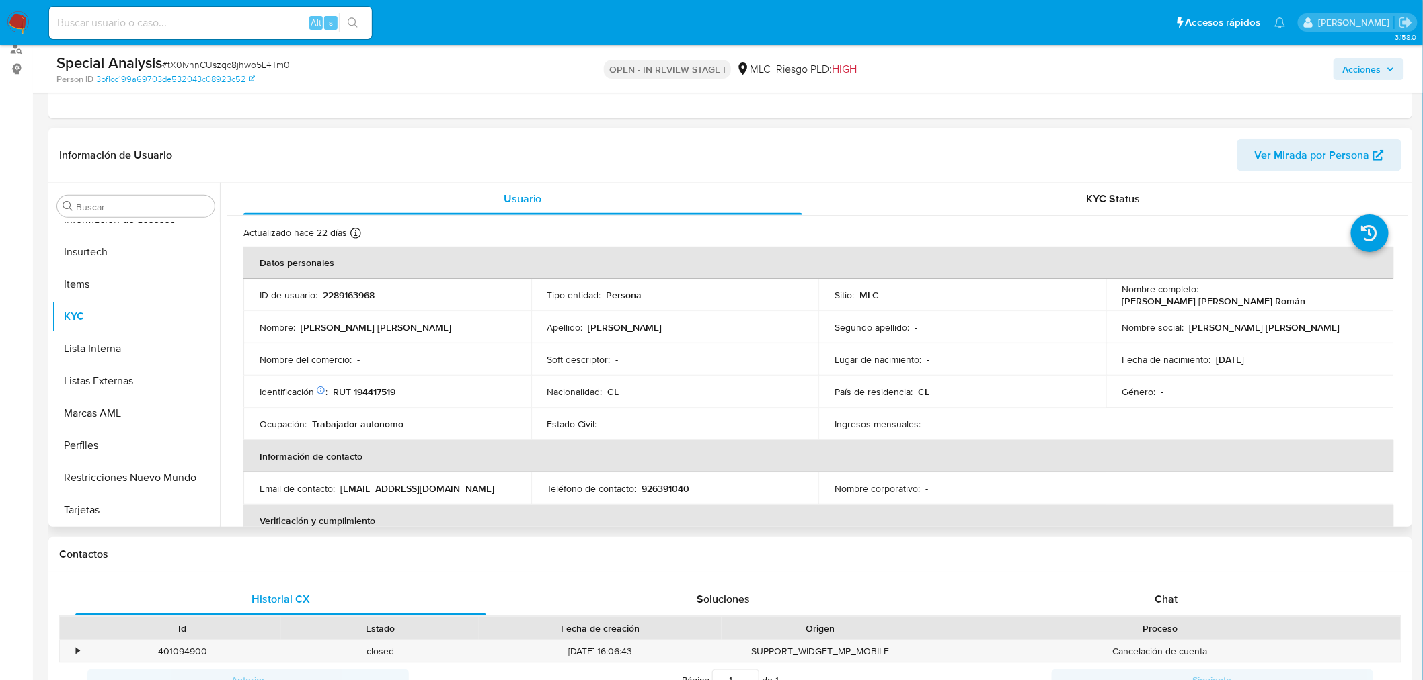
select select "10"
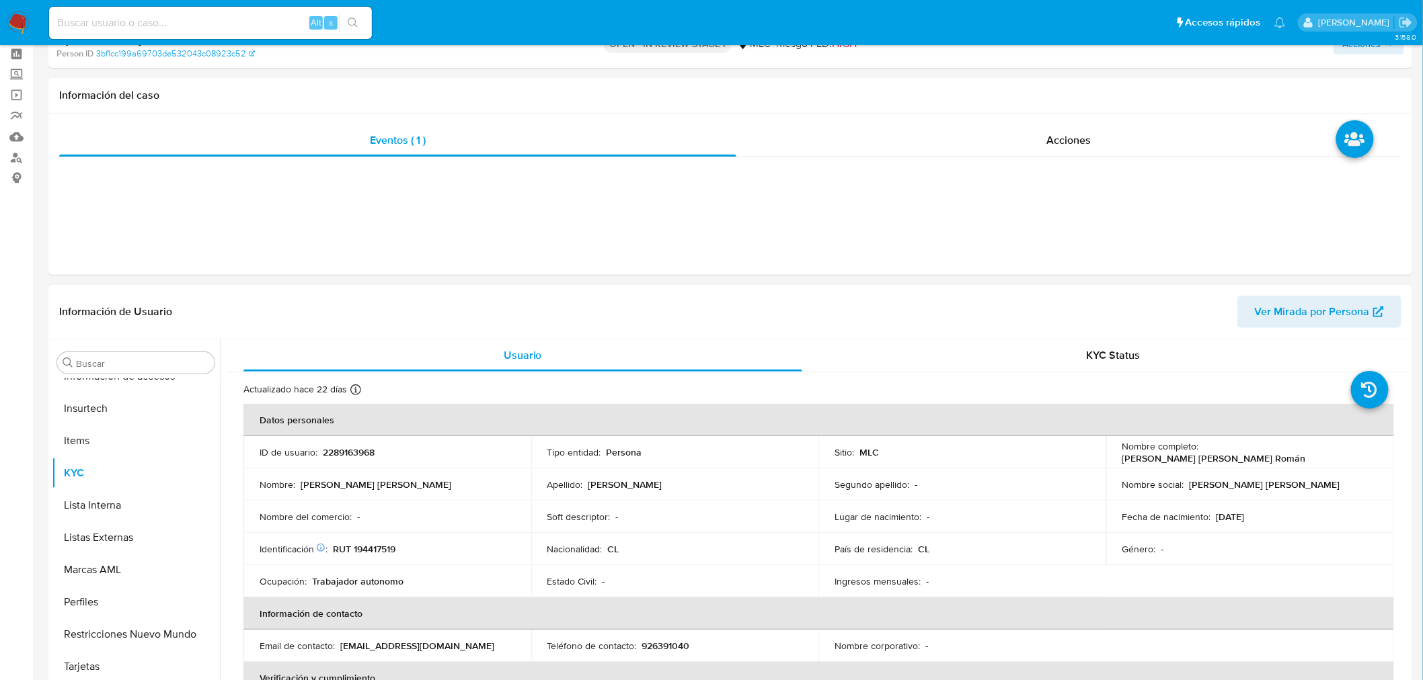
scroll to position [0, 0]
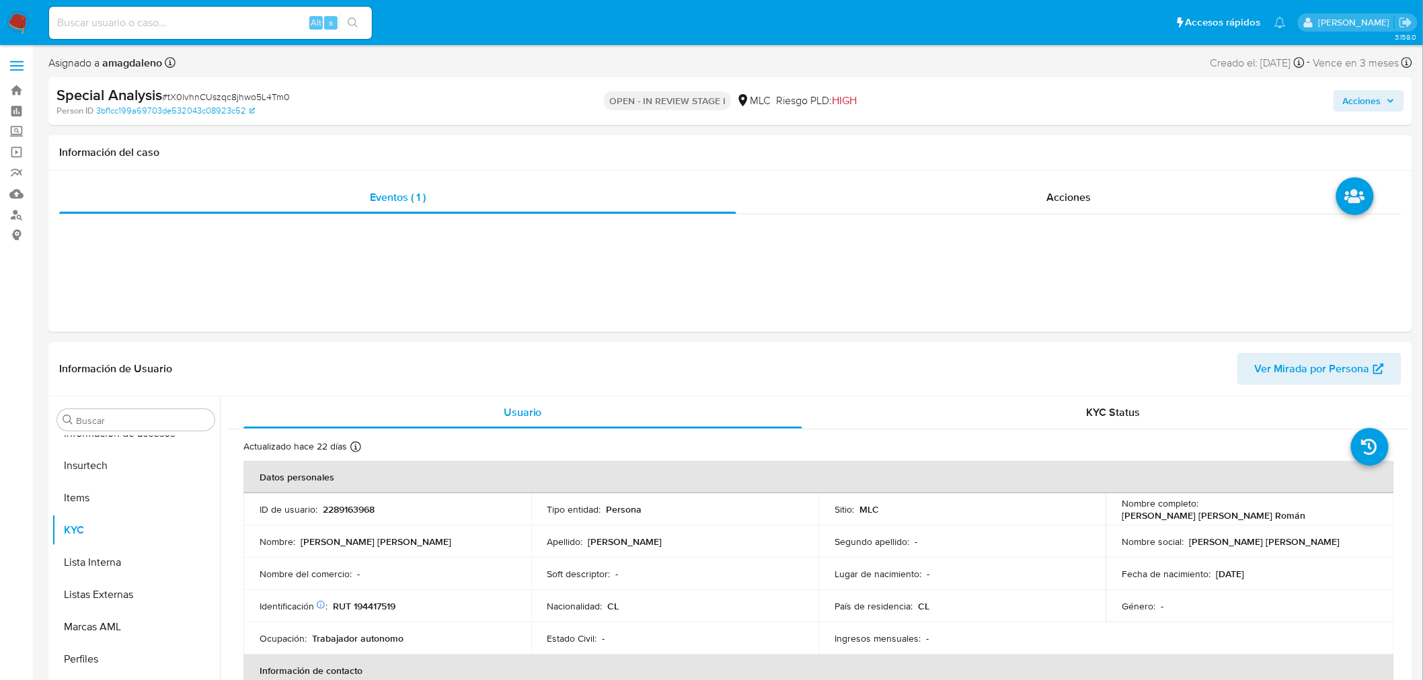
click at [1368, 106] on span "Acciones" at bounding box center [1362, 101] width 38 height 22
click at [992, 149] on span "Resolución del caso" at bounding box center [987, 143] width 96 height 15
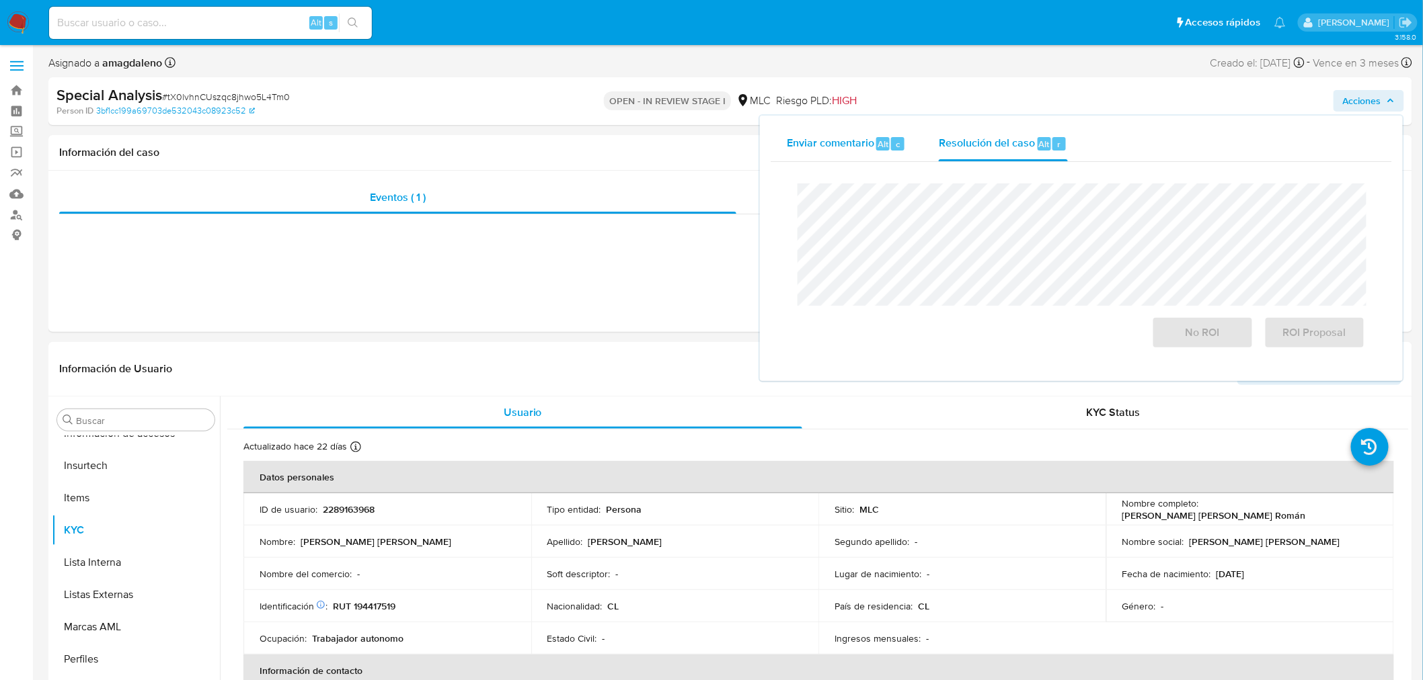
click at [829, 136] on span "Enviar comentario" at bounding box center [830, 143] width 87 height 15
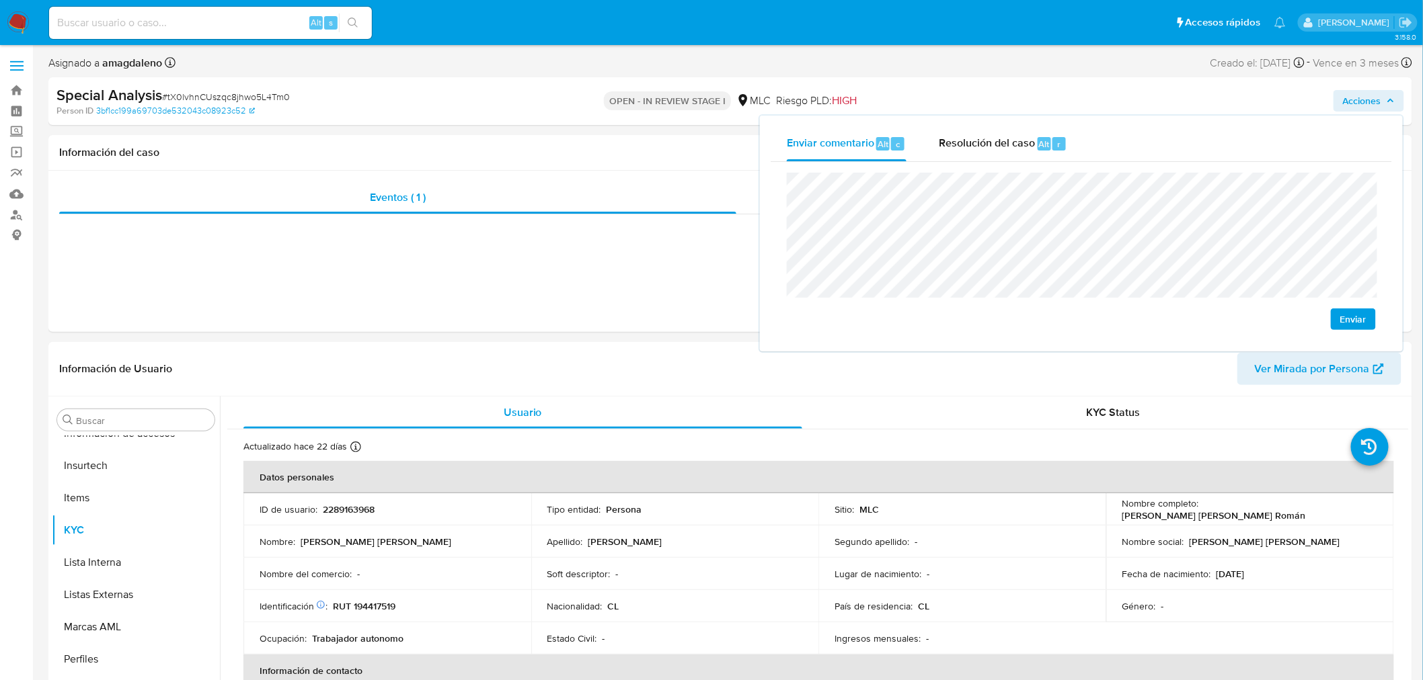
click at [1359, 324] on span "Enviar" at bounding box center [1353, 319] width 26 height 19
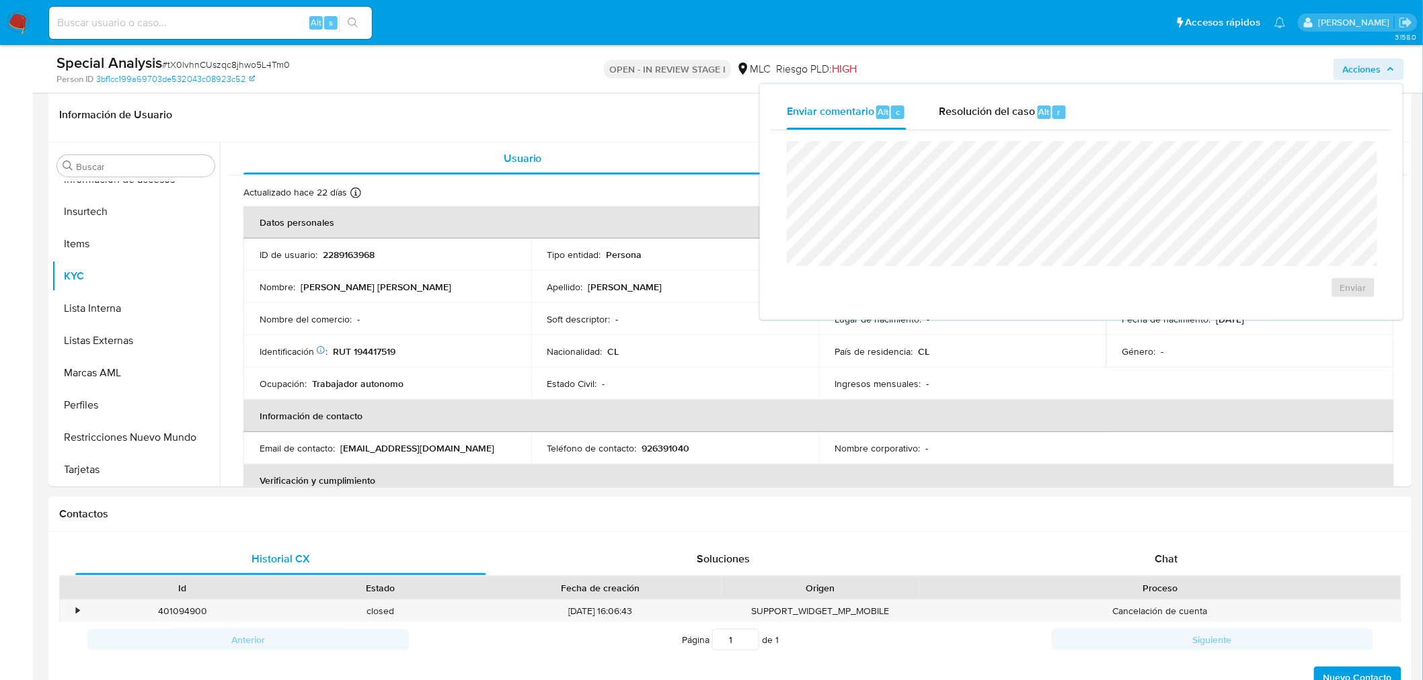
scroll to position [219, 0]
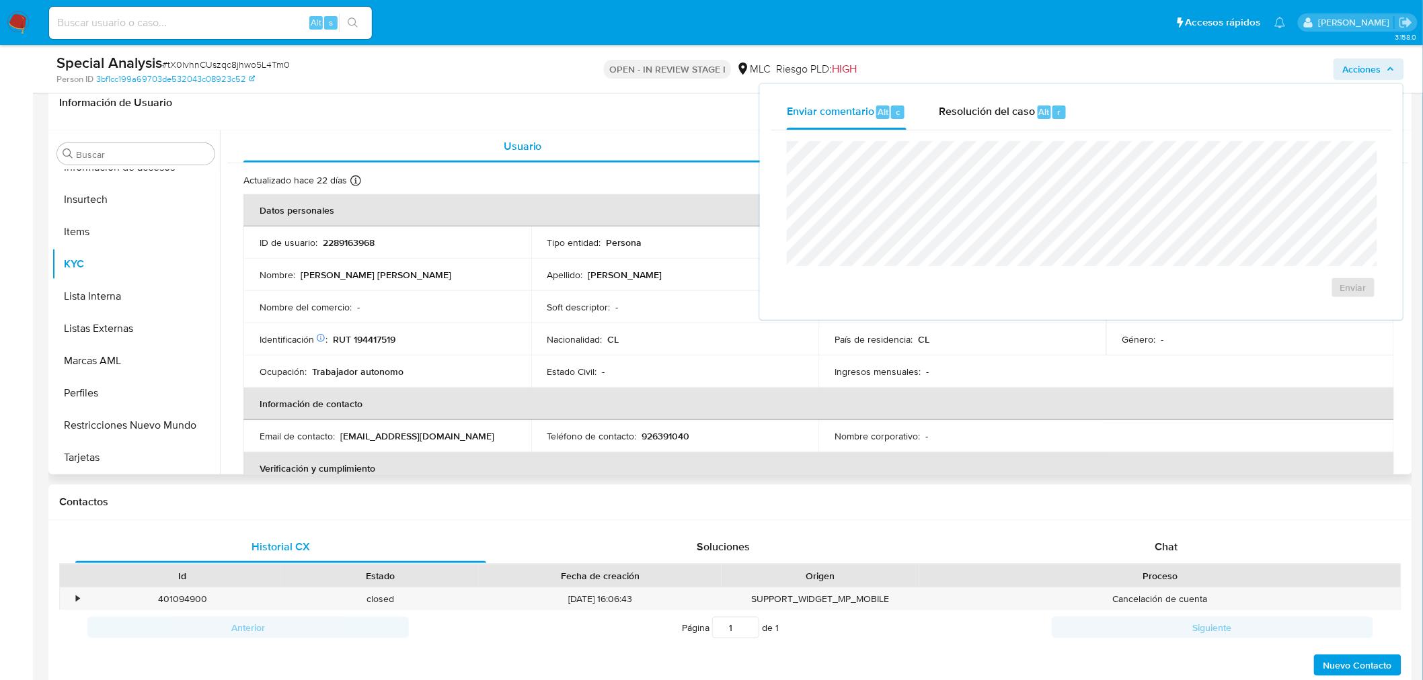
click at [1003, 382] on td "Ingresos mensuales : -" at bounding box center [962, 372] width 288 height 32
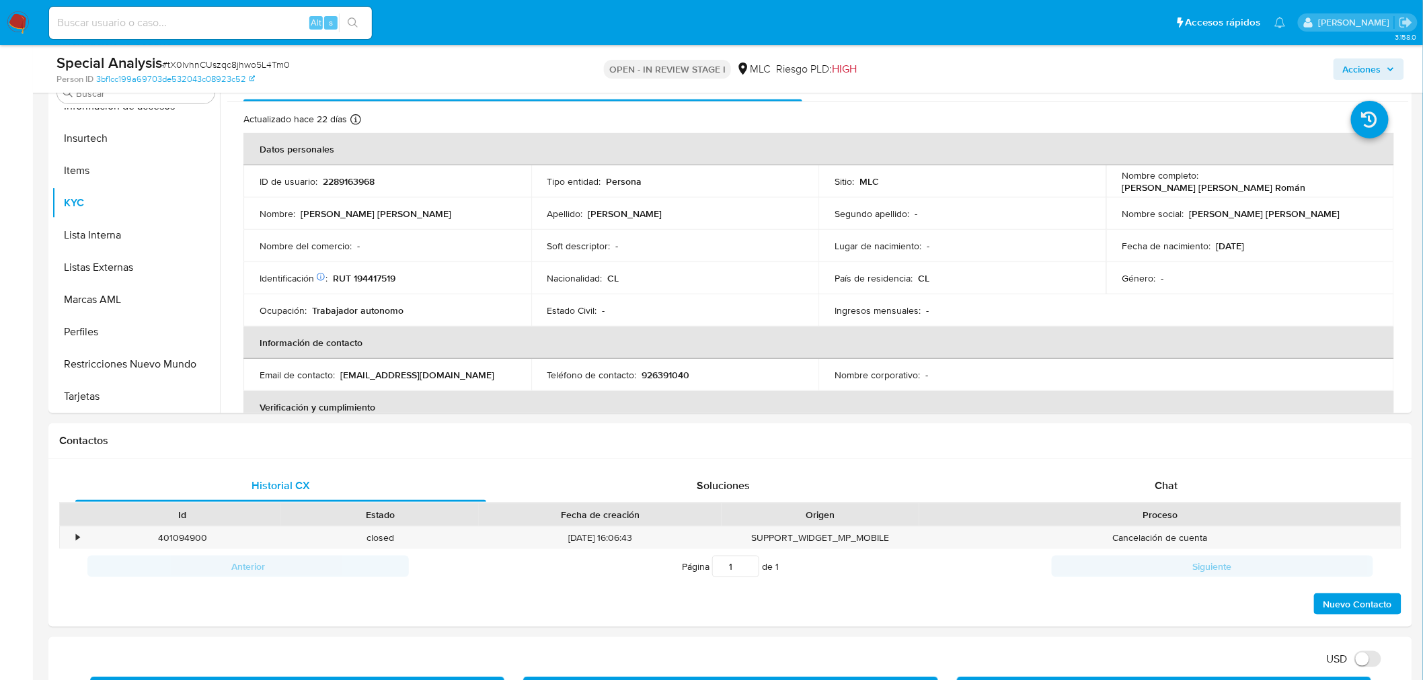
scroll to position [274, 0]
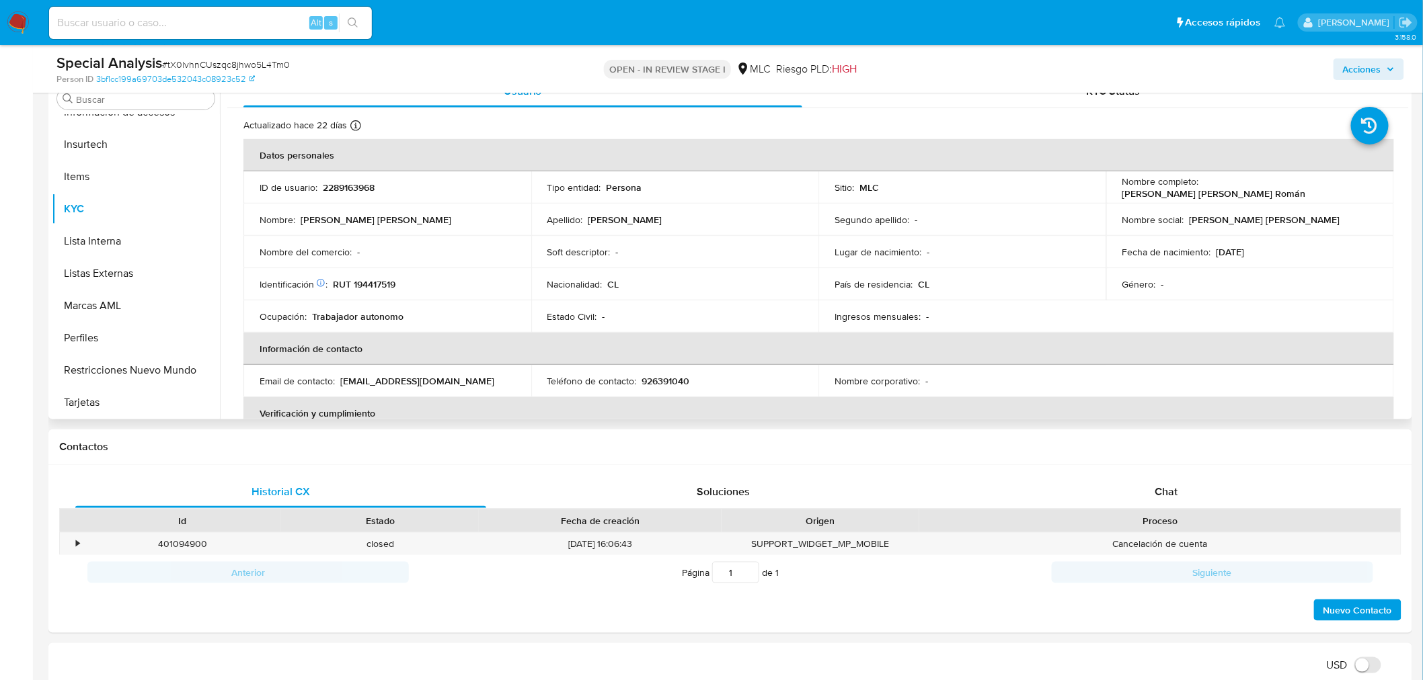
click at [379, 286] on p "RUT 194417519" at bounding box center [364, 284] width 63 height 12
copy p "194417519"
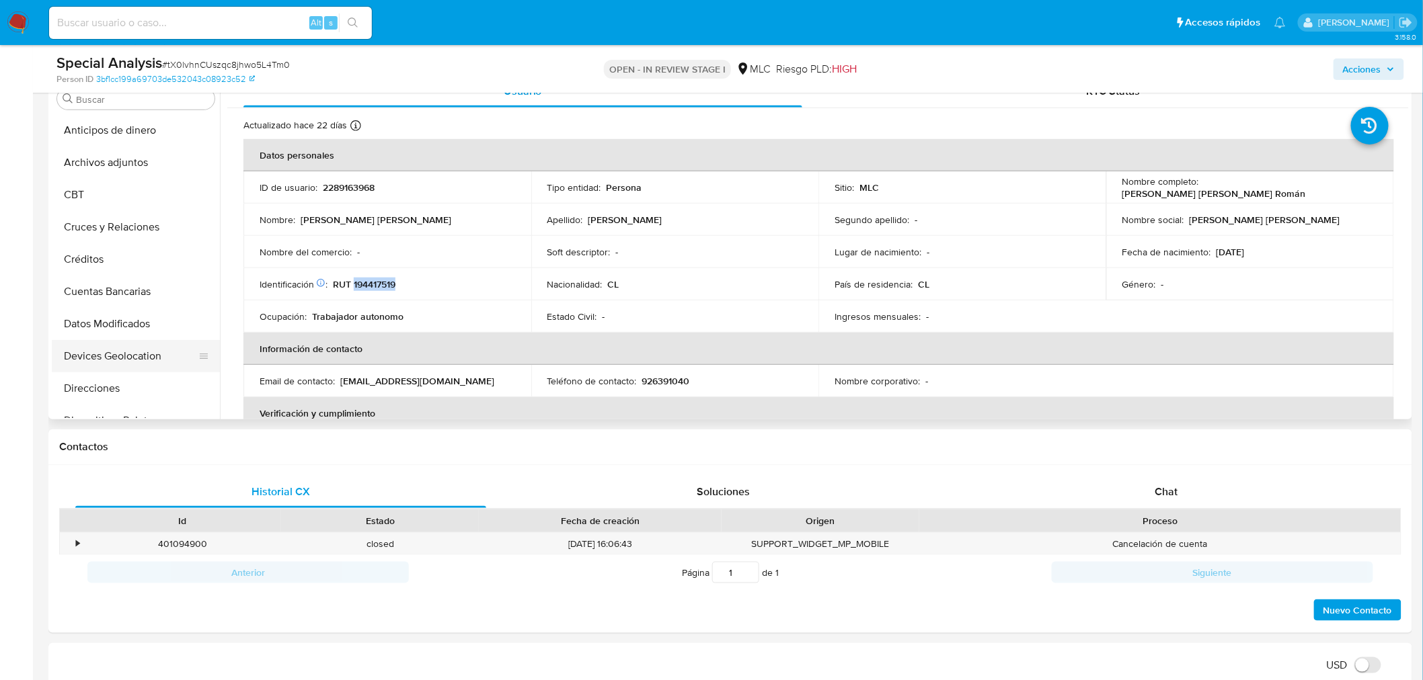
scroll to position [0, 0]
click at [115, 231] on button "Cruces y Relaciones" at bounding box center [130, 228] width 157 height 32
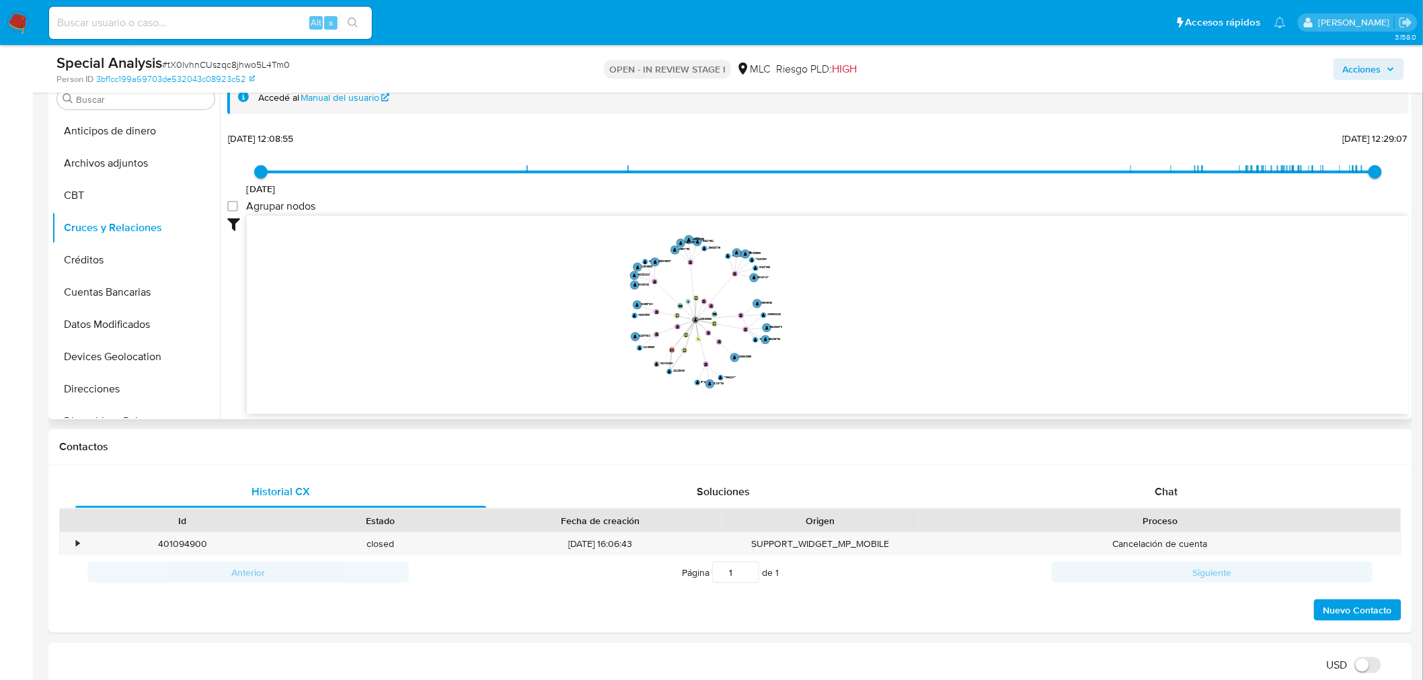
drag, startPoint x: 906, startPoint y: 338, endPoint x: 875, endPoint y: 337, distance: 30.9
click at [875, 337] on icon "device-67bca39329c3d65ec6ae756f  user-2289163968  2289163968 device-688e430ff…" at bounding box center [828, 313] width 1162 height 195
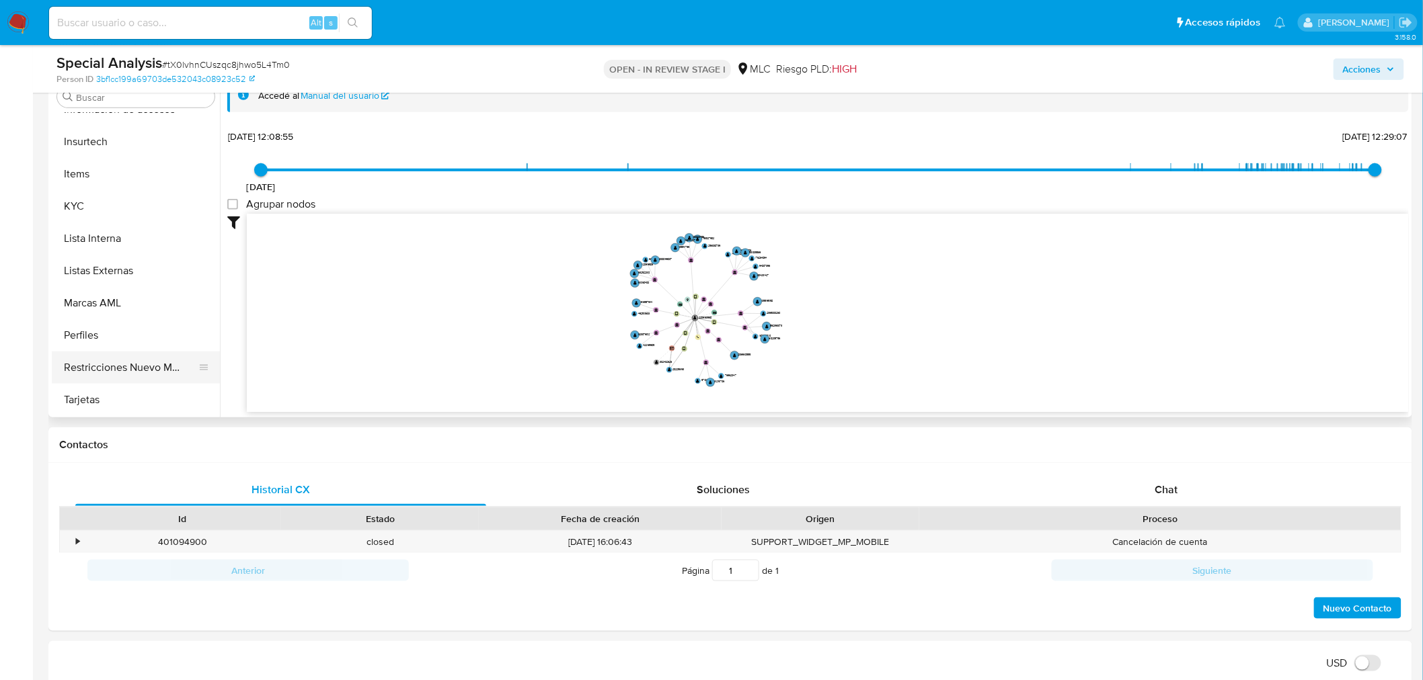
scroll to position [274, 0]
click at [132, 214] on button "KYC" at bounding box center [130, 208] width 157 height 32
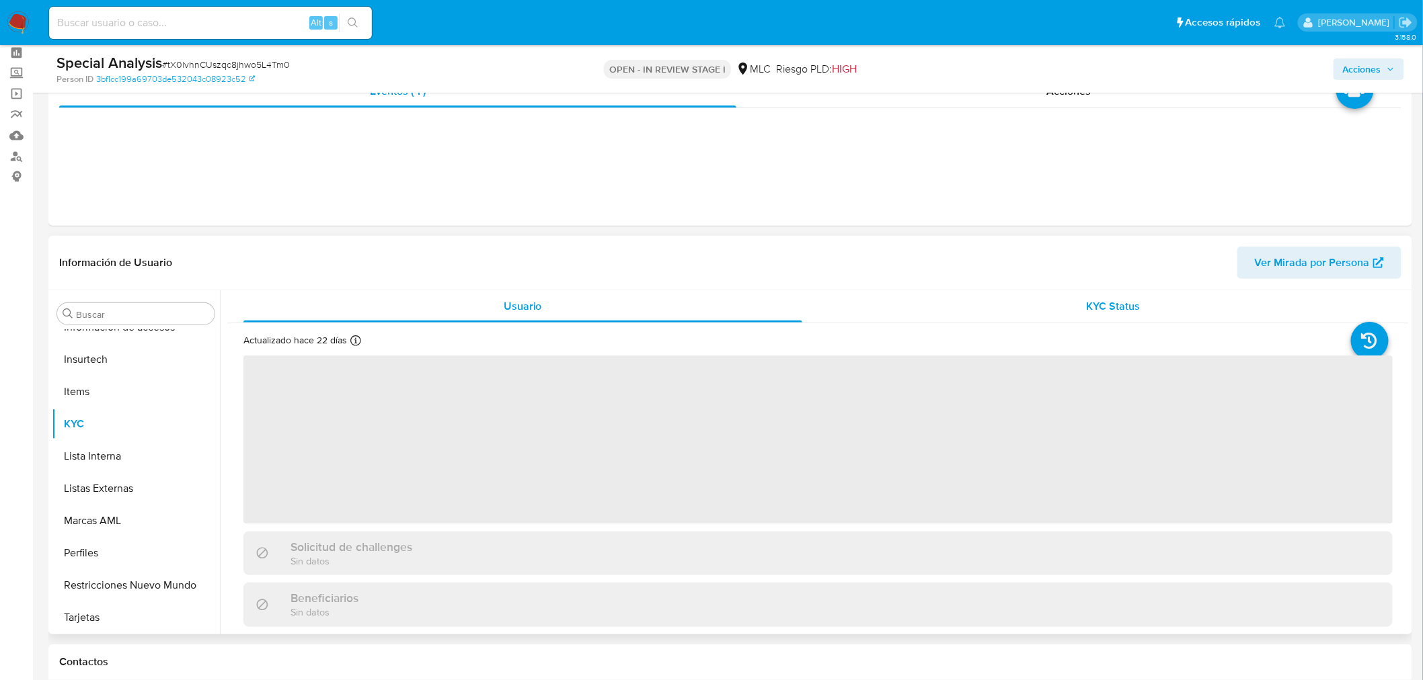
scroll to position [50, 0]
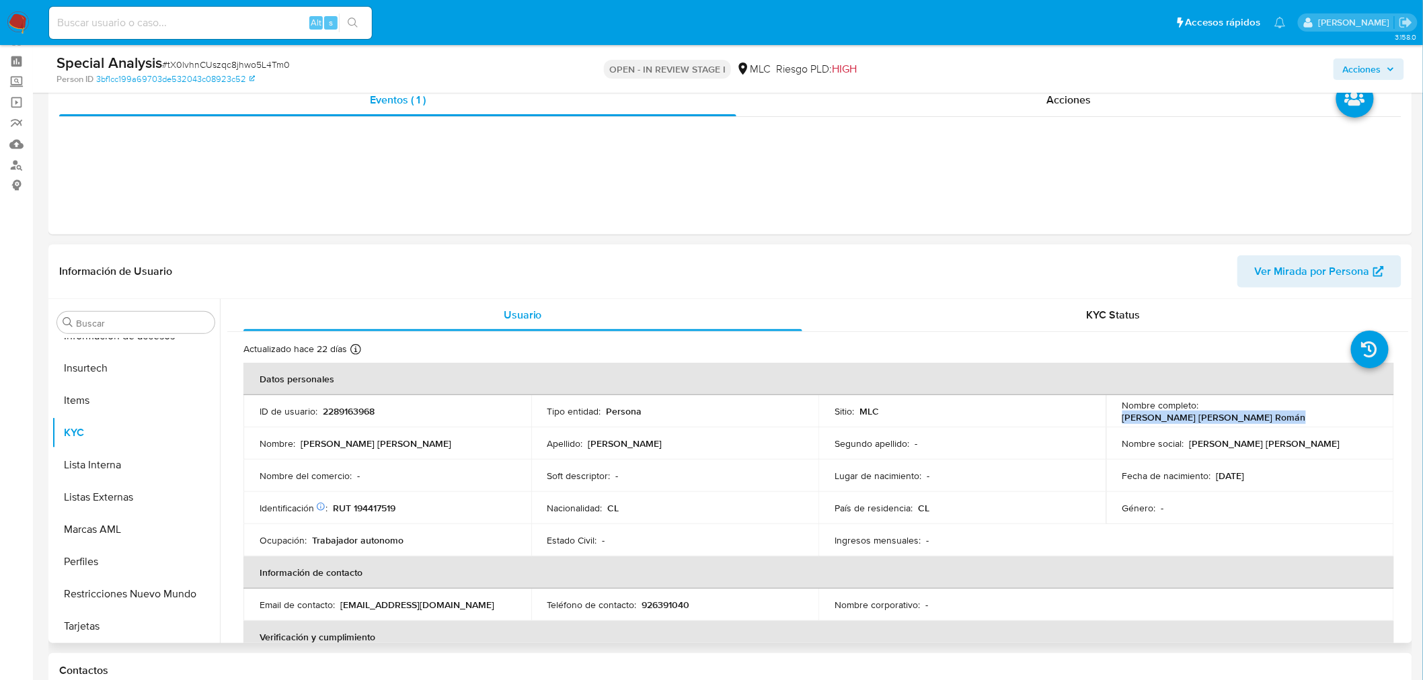
drag, startPoint x: 1200, startPoint y: 410, endPoint x: 1356, endPoint y: 412, distance: 156.0
click at [1306, 412] on p "[PERSON_NAME] [PERSON_NAME] Román" at bounding box center [1214, 417] width 184 height 12
copy p "[PERSON_NAME] [PERSON_NAME] Román"
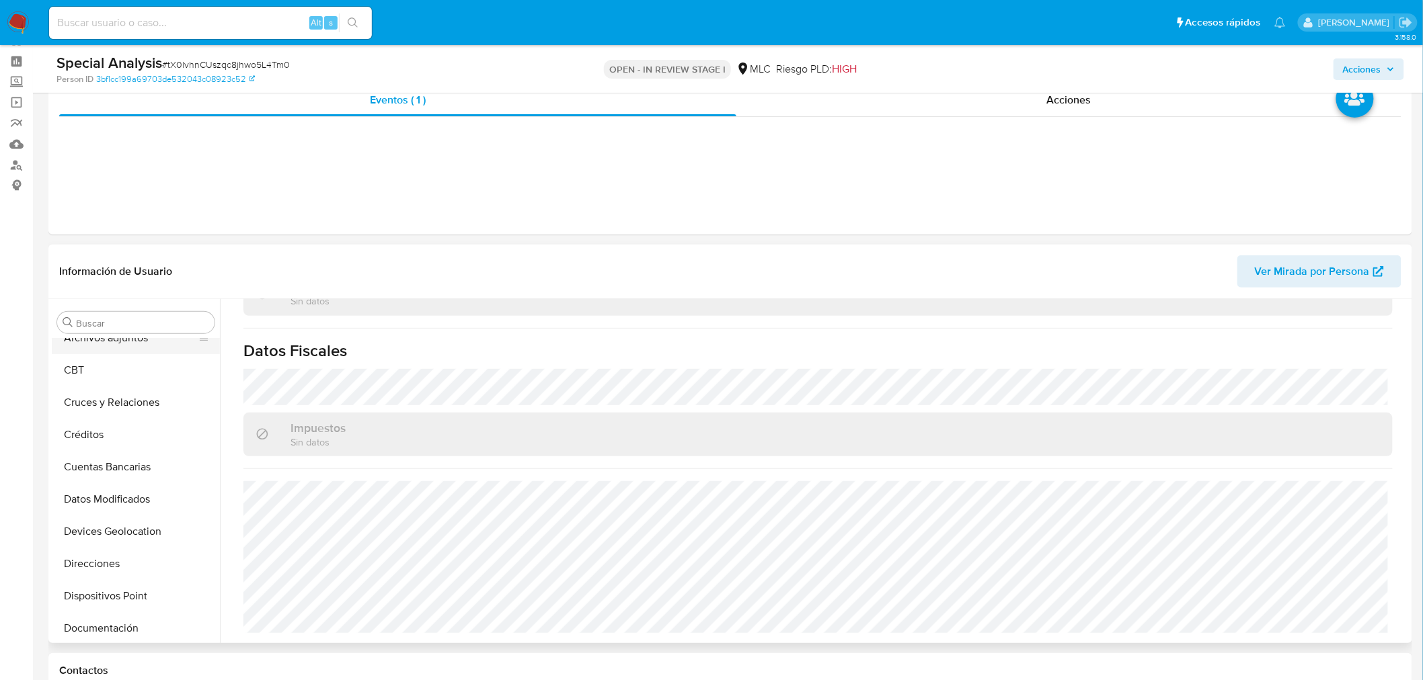
scroll to position [0, 0]
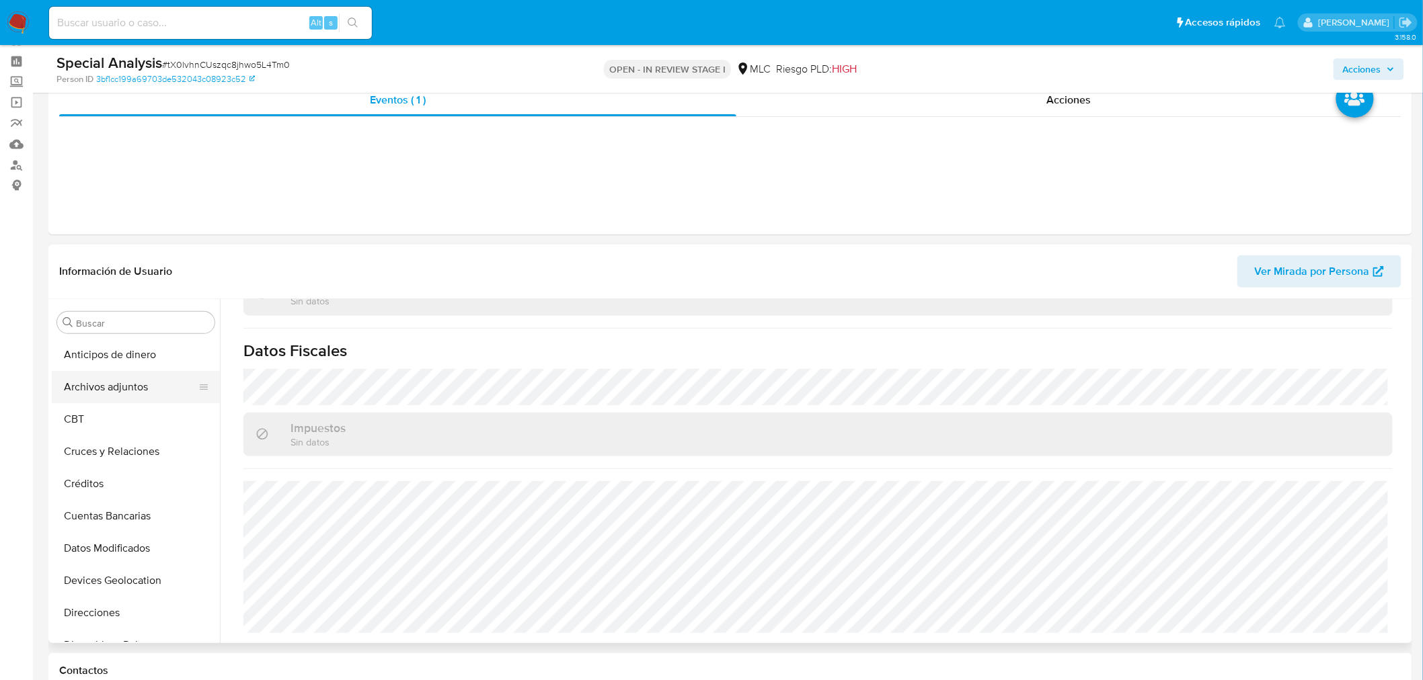
click at [120, 386] on button "Archivos adjuntos" at bounding box center [130, 387] width 157 height 32
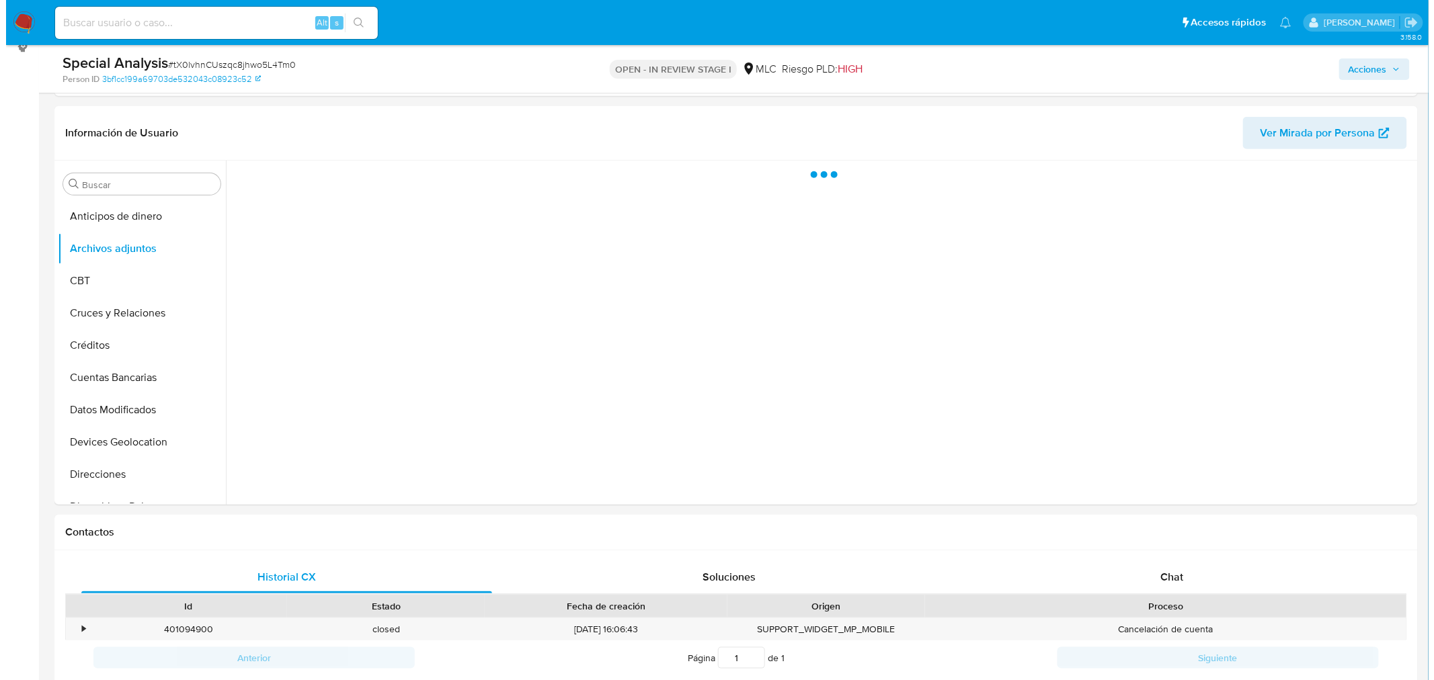
scroll to position [157, 0]
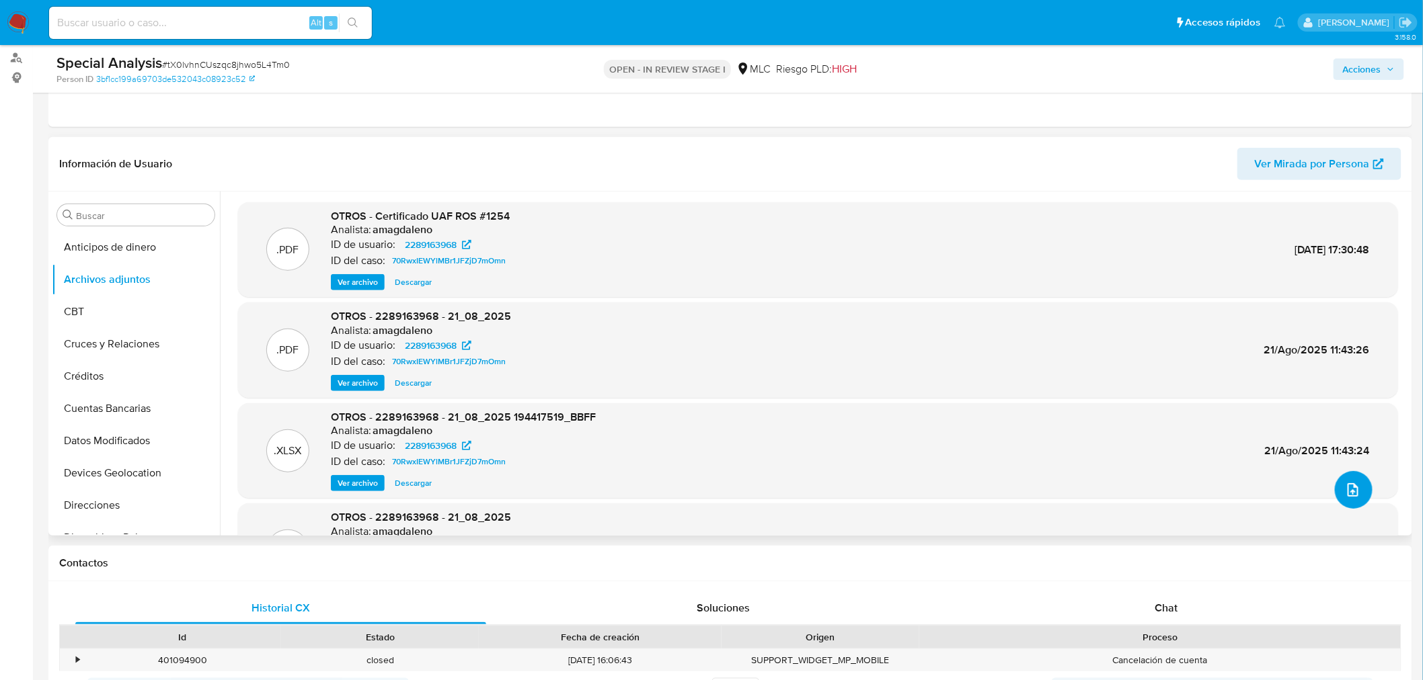
click at [1345, 482] on icon "upload-file" at bounding box center [1353, 490] width 16 height 16
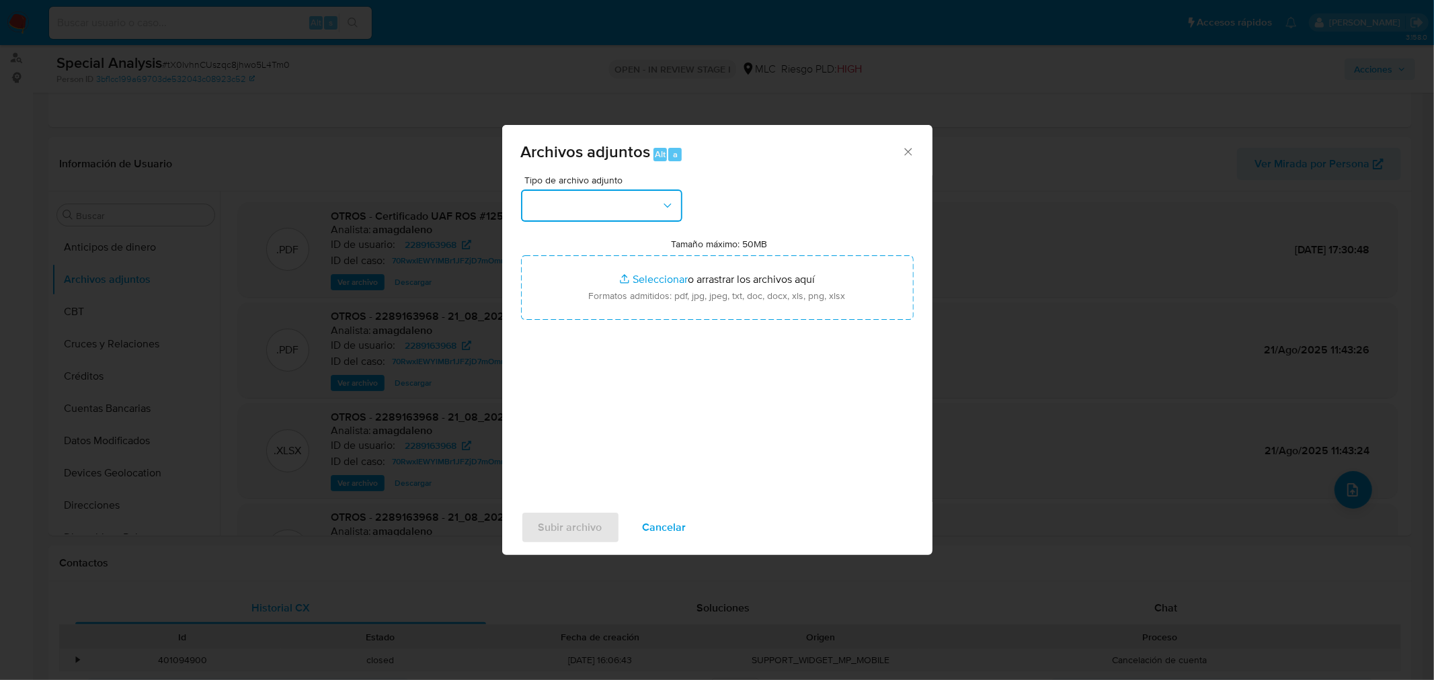
click at [654, 209] on button "button" at bounding box center [601, 206] width 161 height 32
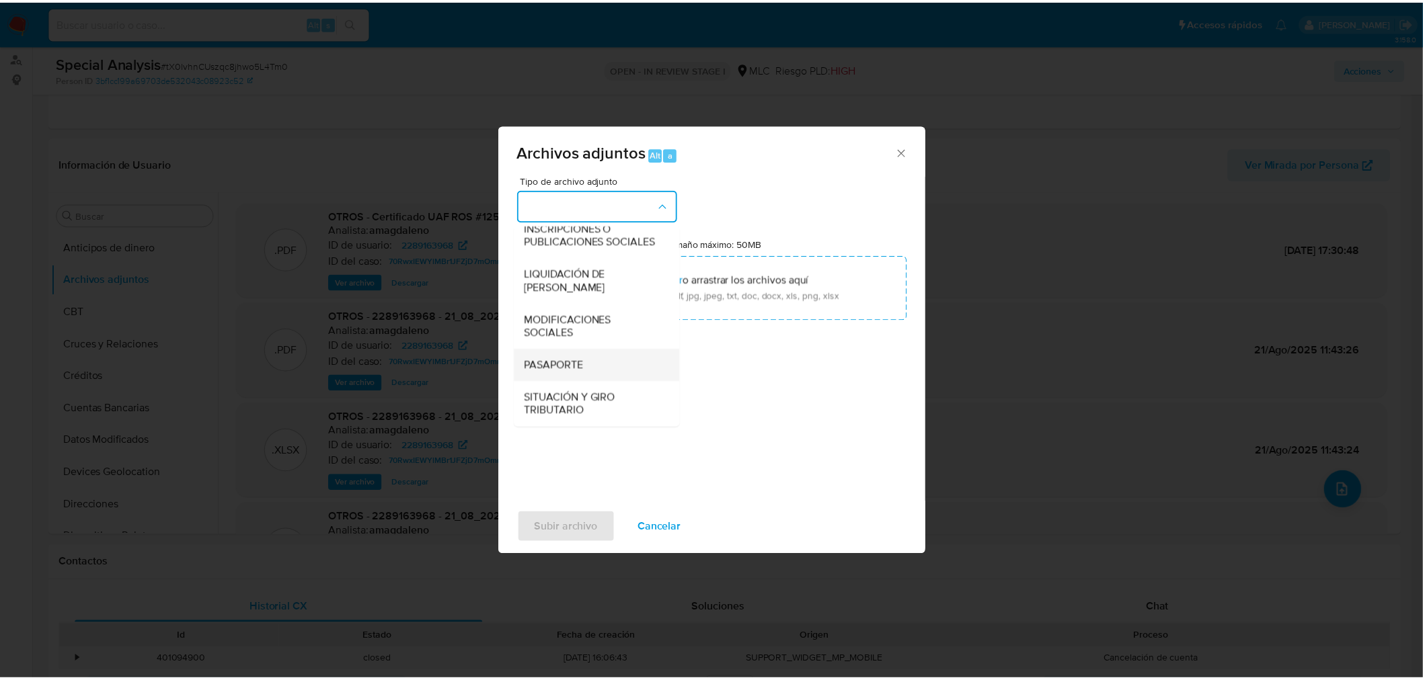
scroll to position [559, 0]
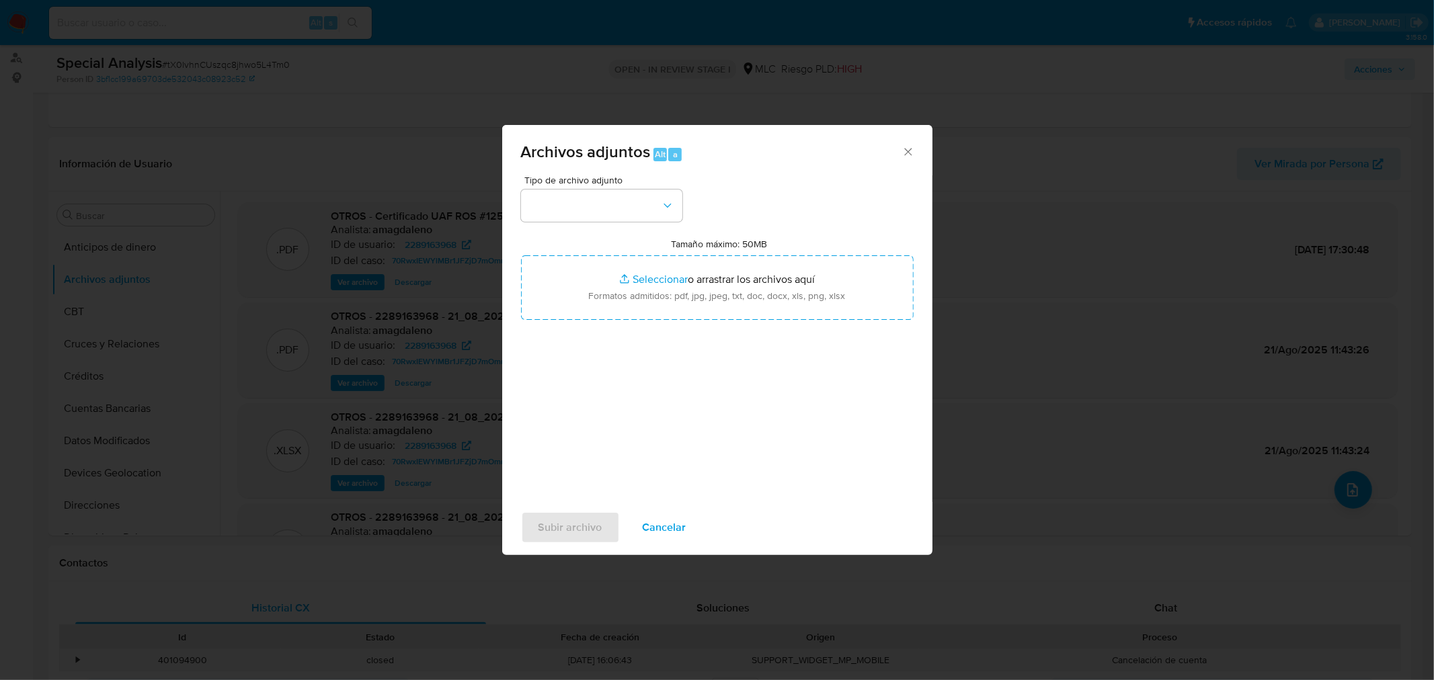
click at [912, 151] on icon "Cerrar" at bounding box center [908, 151] width 13 height 13
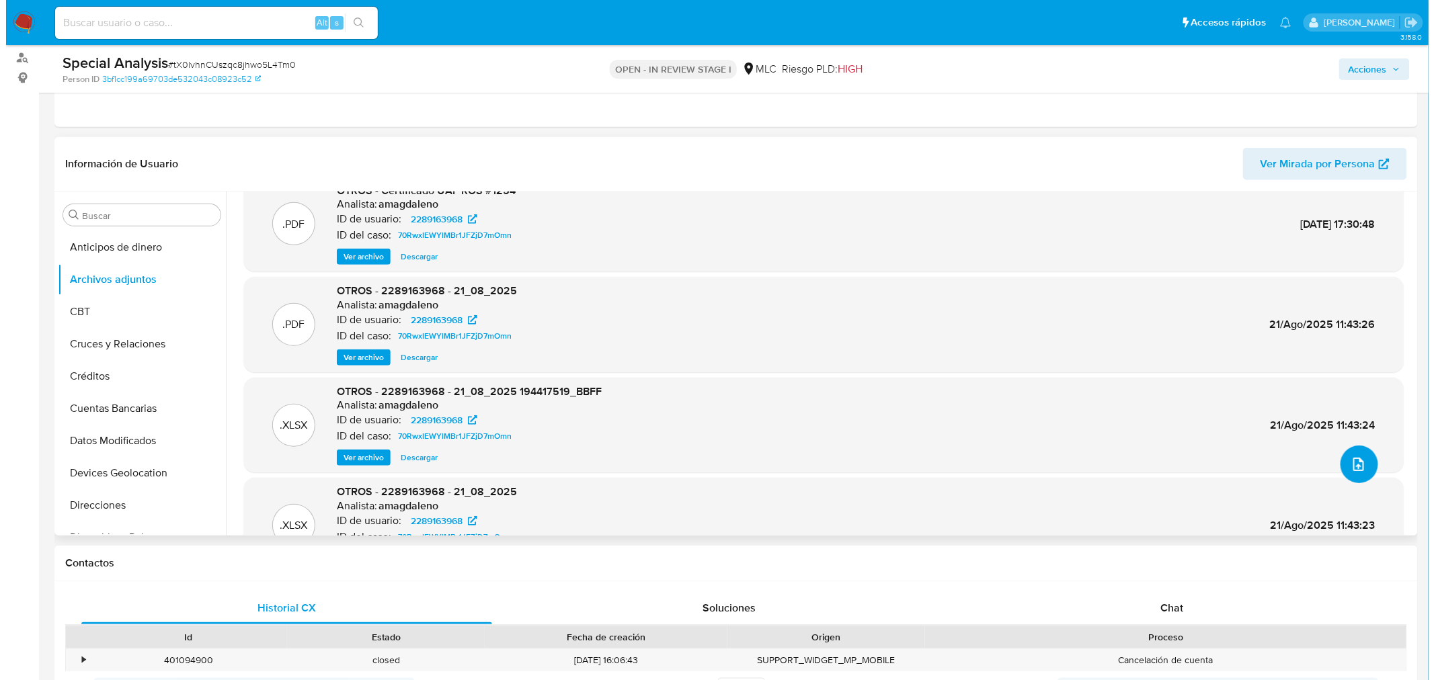
scroll to position [0, 0]
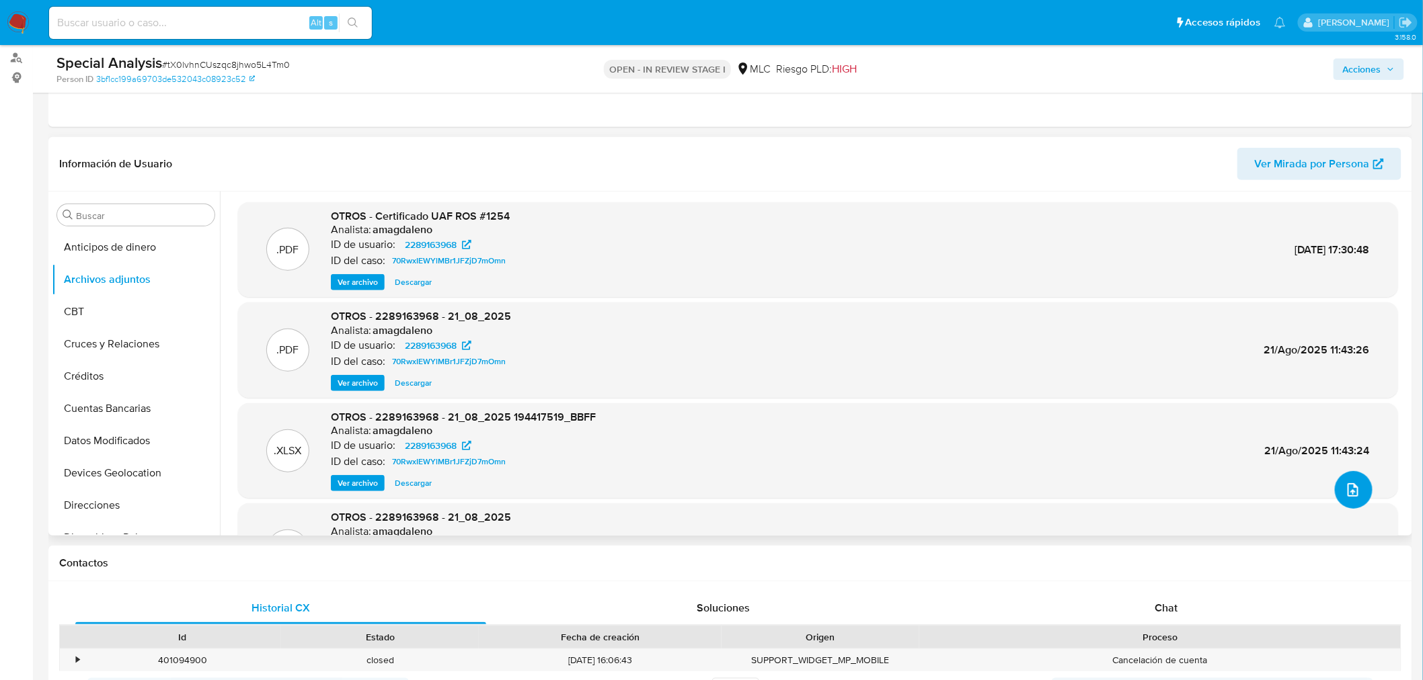
click at [1345, 496] on span "upload-file" at bounding box center [1353, 490] width 16 height 16
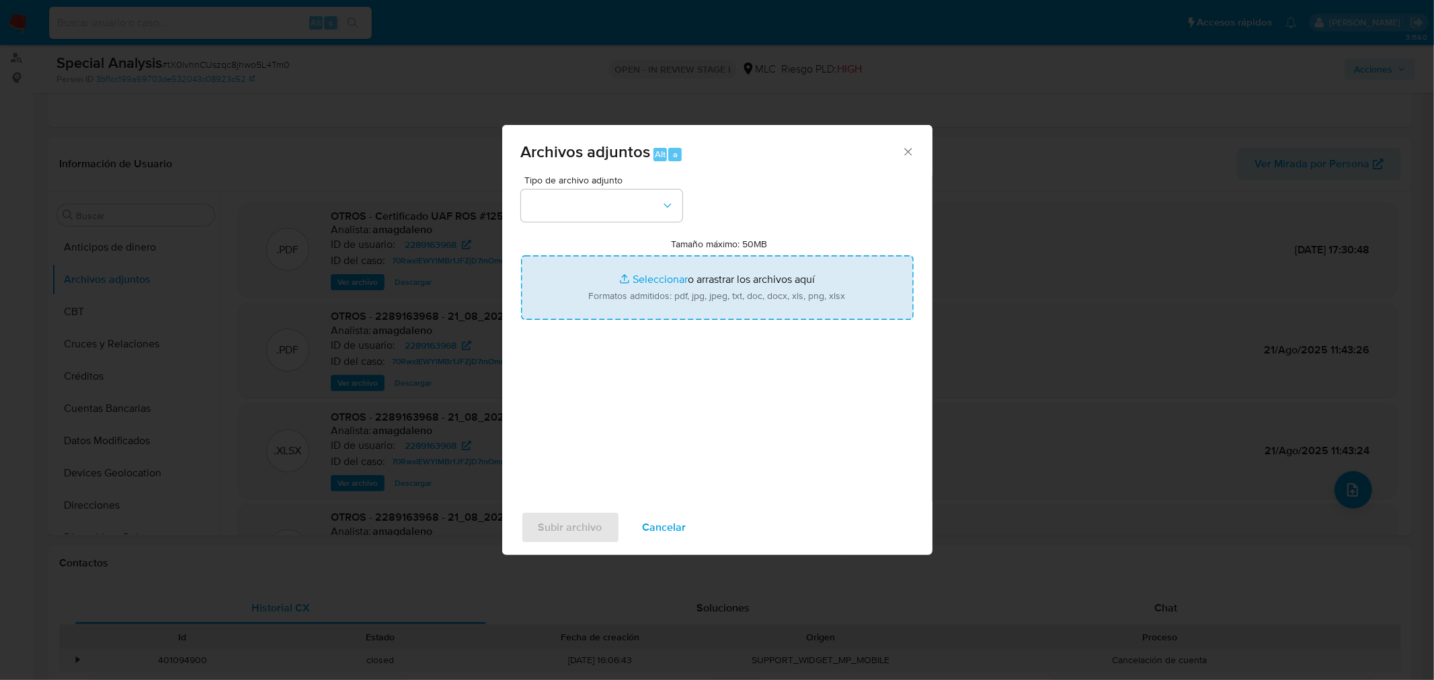
click at [643, 273] on input "Tamaño máximo: 50MB Seleccionar archivos" at bounding box center [717, 288] width 393 height 65
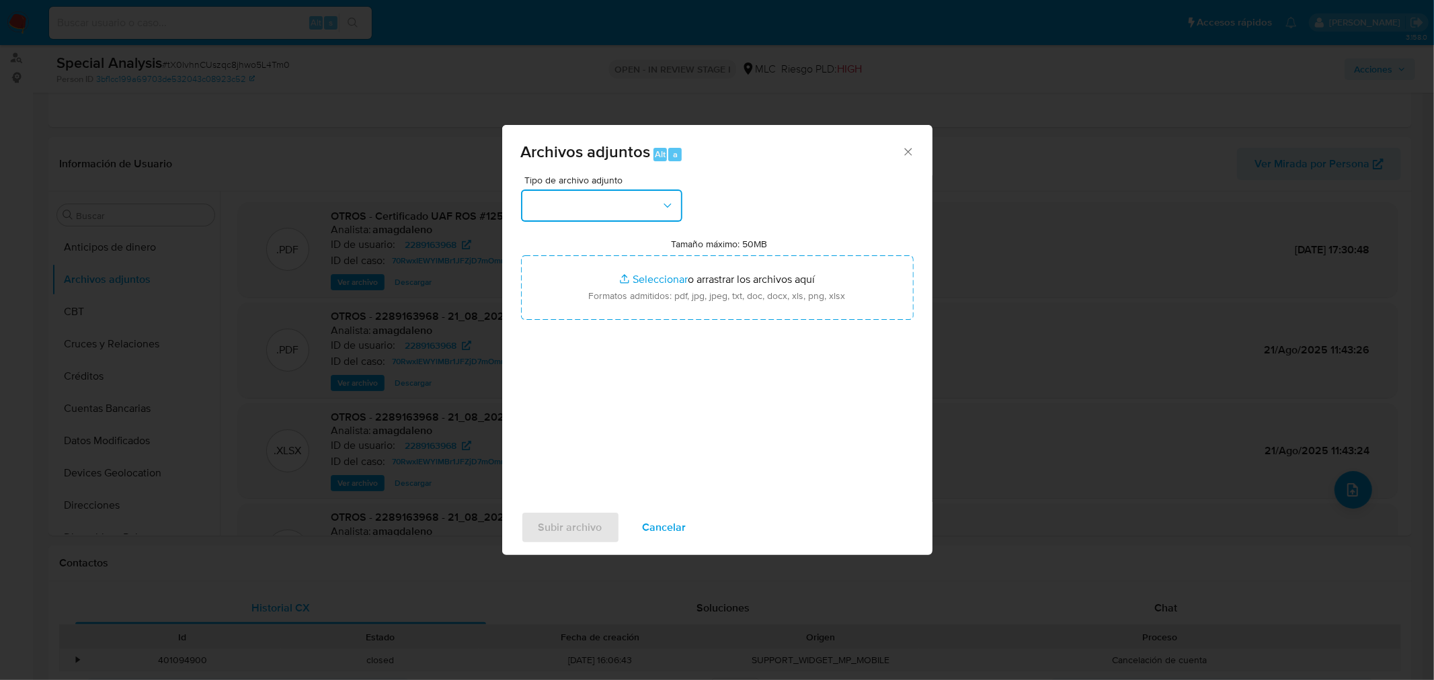
click at [555, 208] on button "button" at bounding box center [601, 206] width 161 height 32
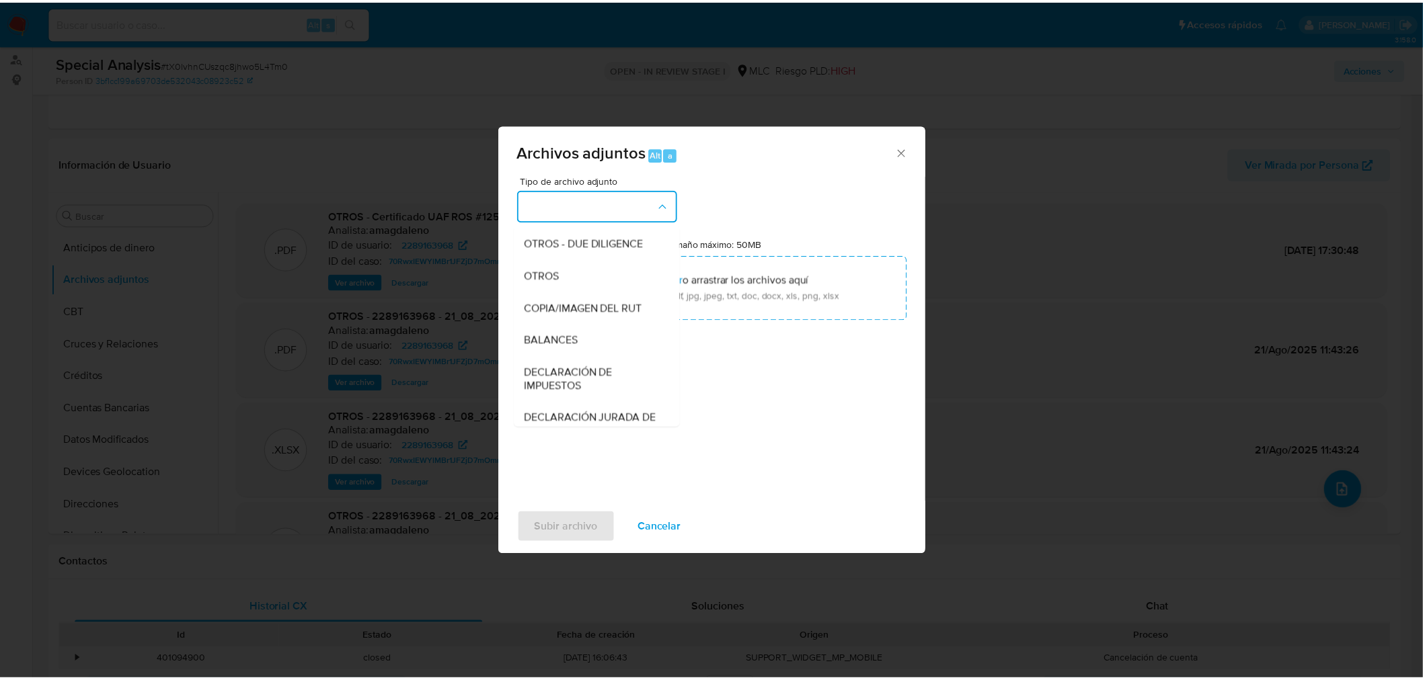
scroll to position [111, 0]
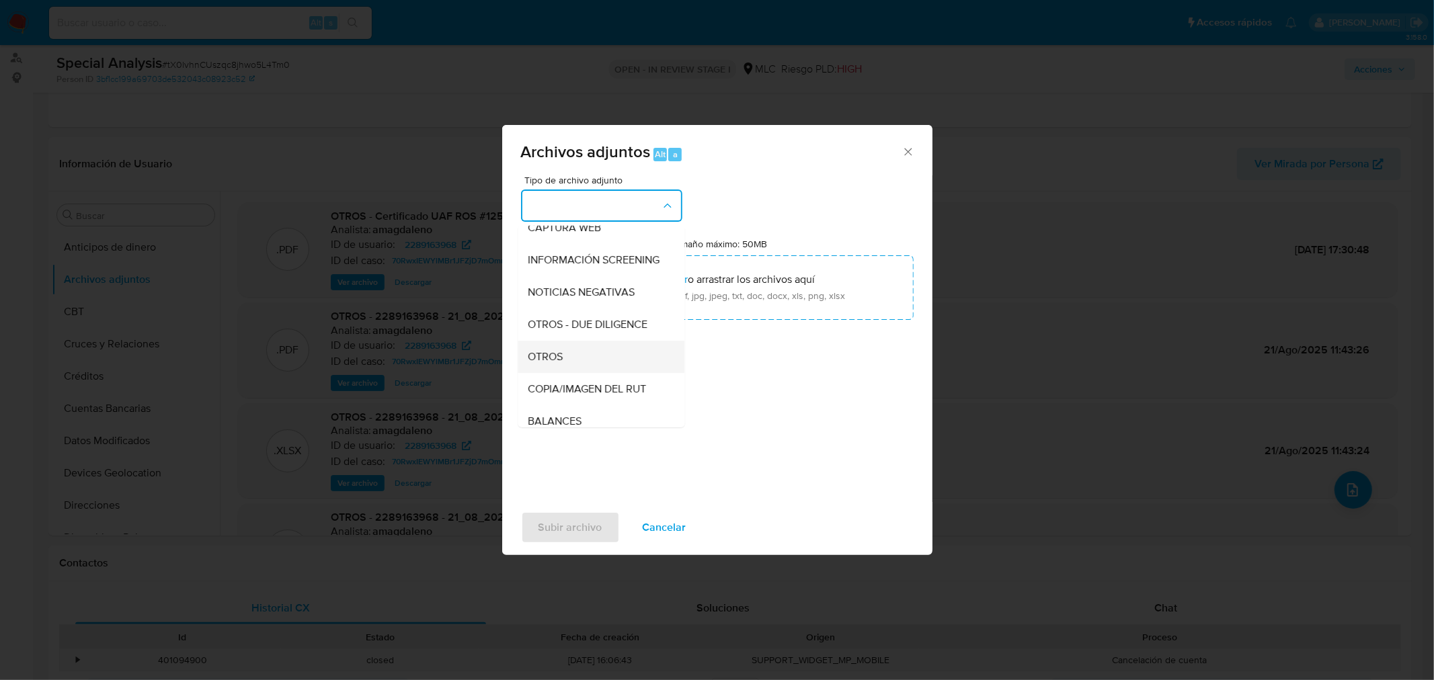
click at [549, 363] on span "OTROS" at bounding box center [545, 356] width 35 height 13
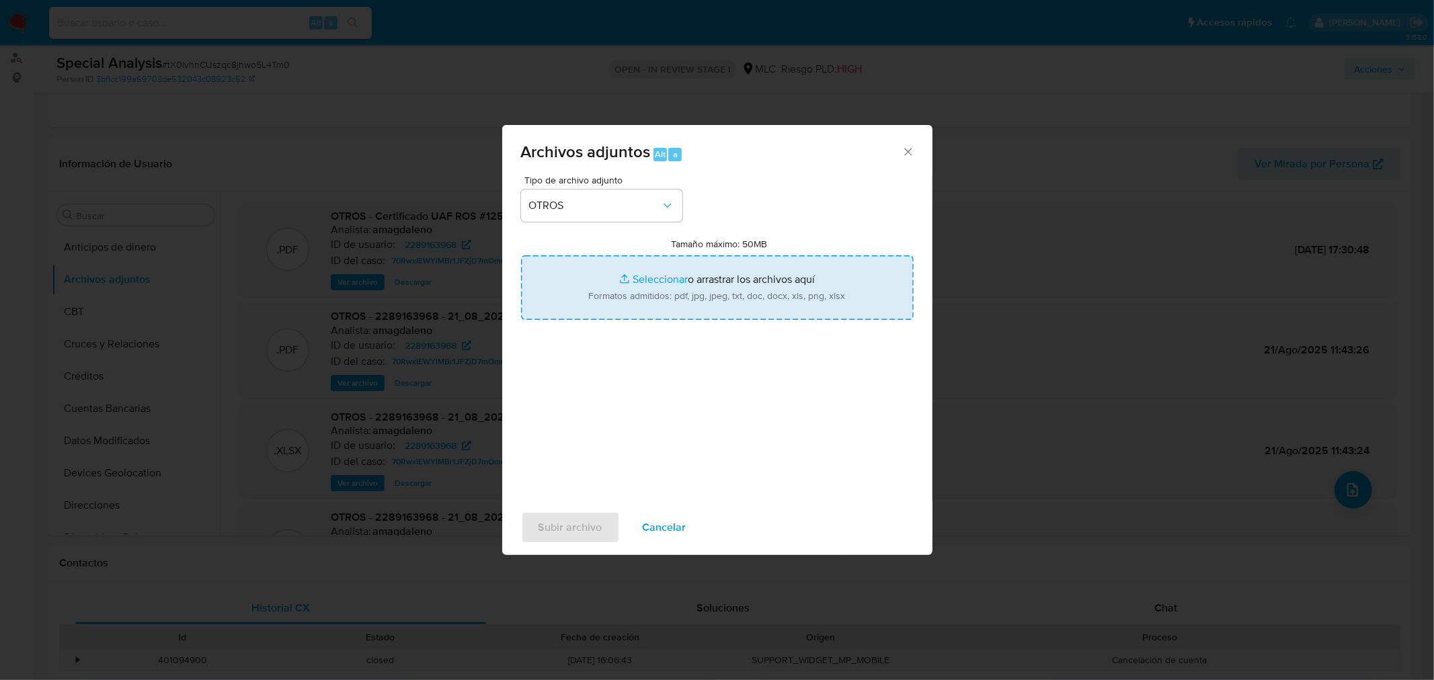
click at [663, 276] on input "Tamaño máximo: 50MB Seleccionar archivos" at bounding box center [717, 288] width 393 height 65
type input "C:\fakepath\282256193 - 10_09_2025.pdf"
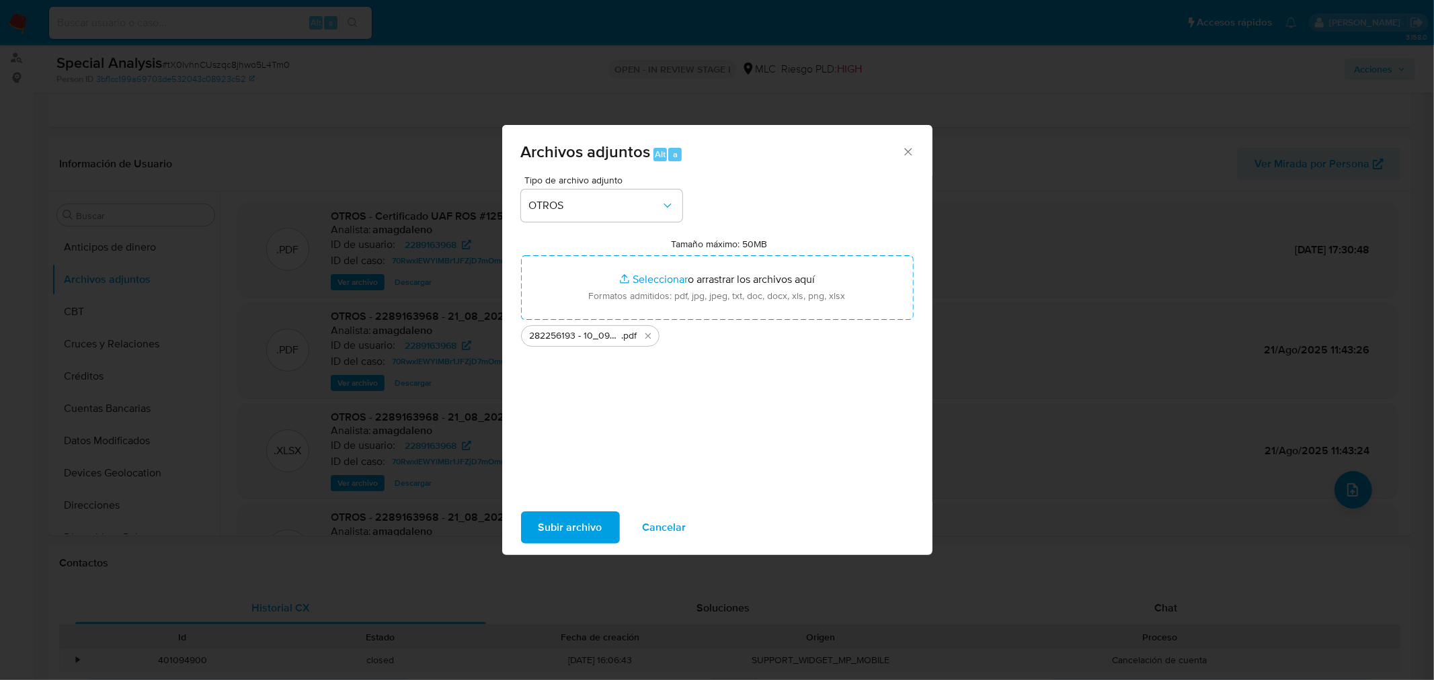
click at [652, 525] on span "Cancelar" at bounding box center [665, 528] width 44 height 30
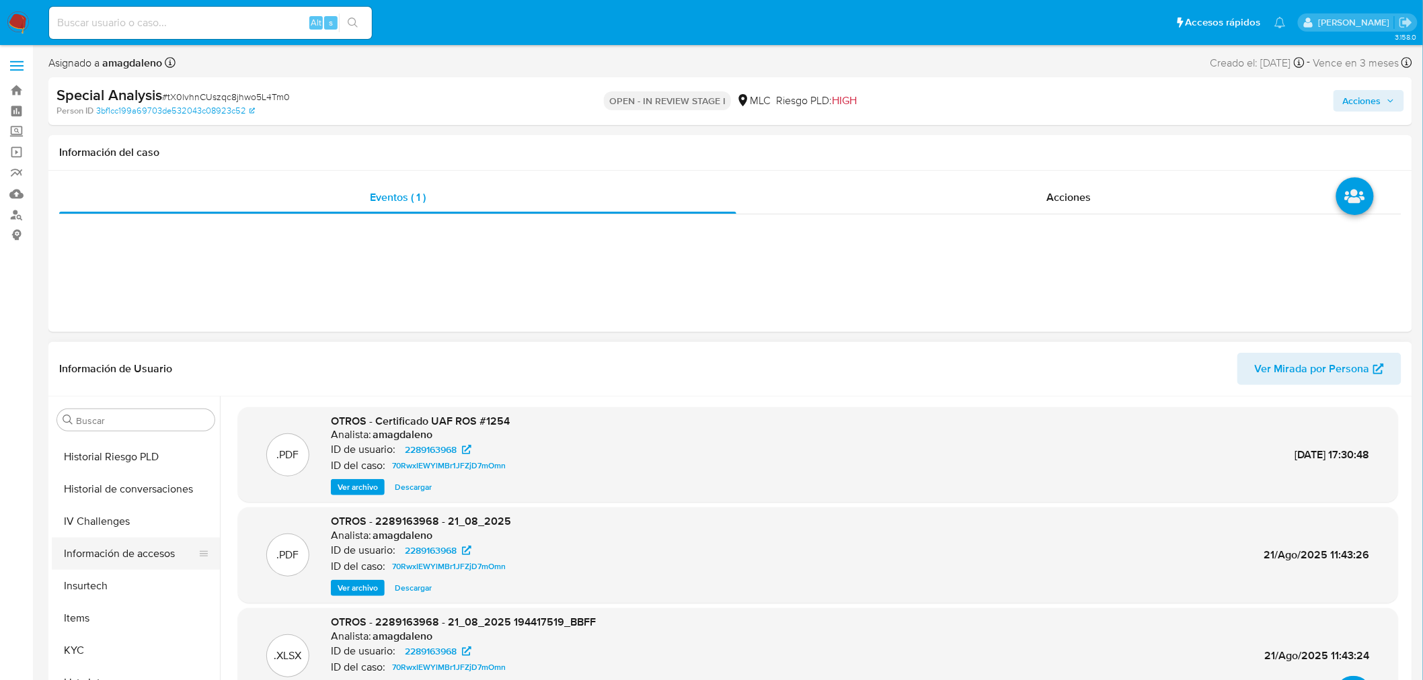
scroll to position [522, 0]
click at [116, 568] on button "KYC" at bounding box center [130, 576] width 157 height 32
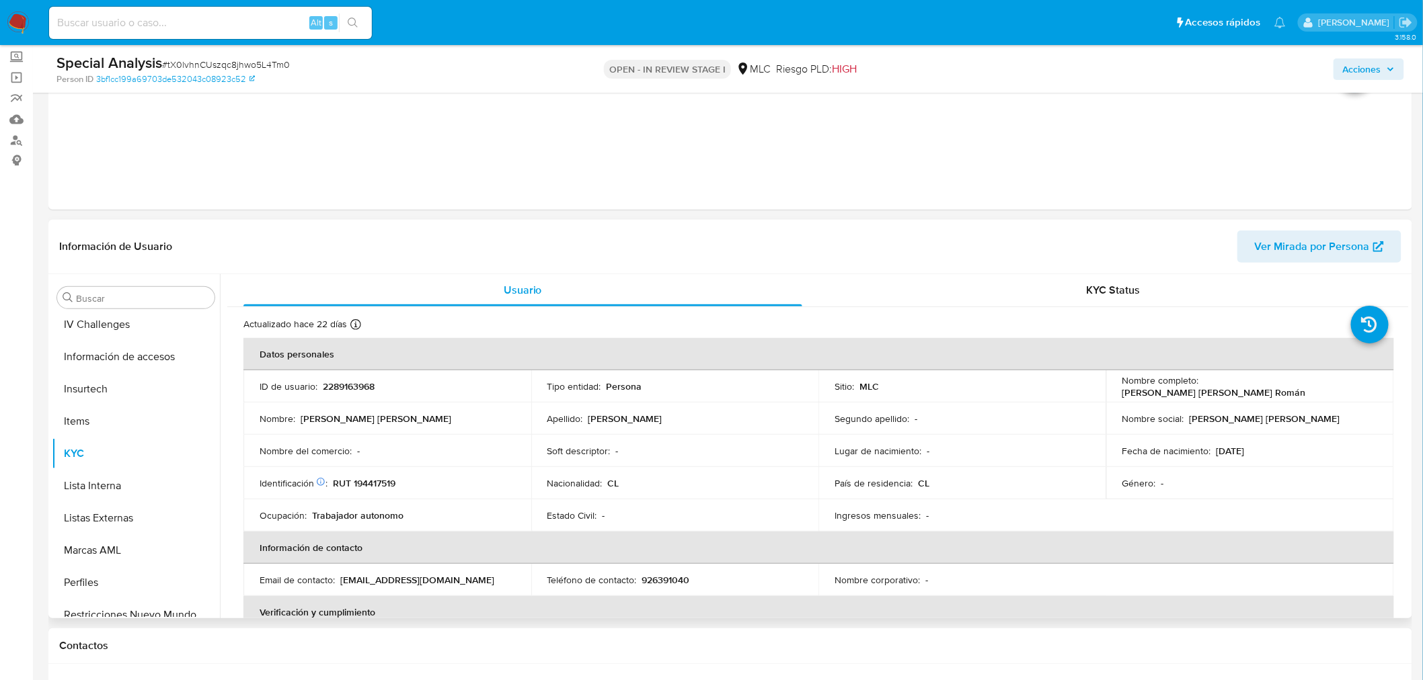
scroll to position [75, 0]
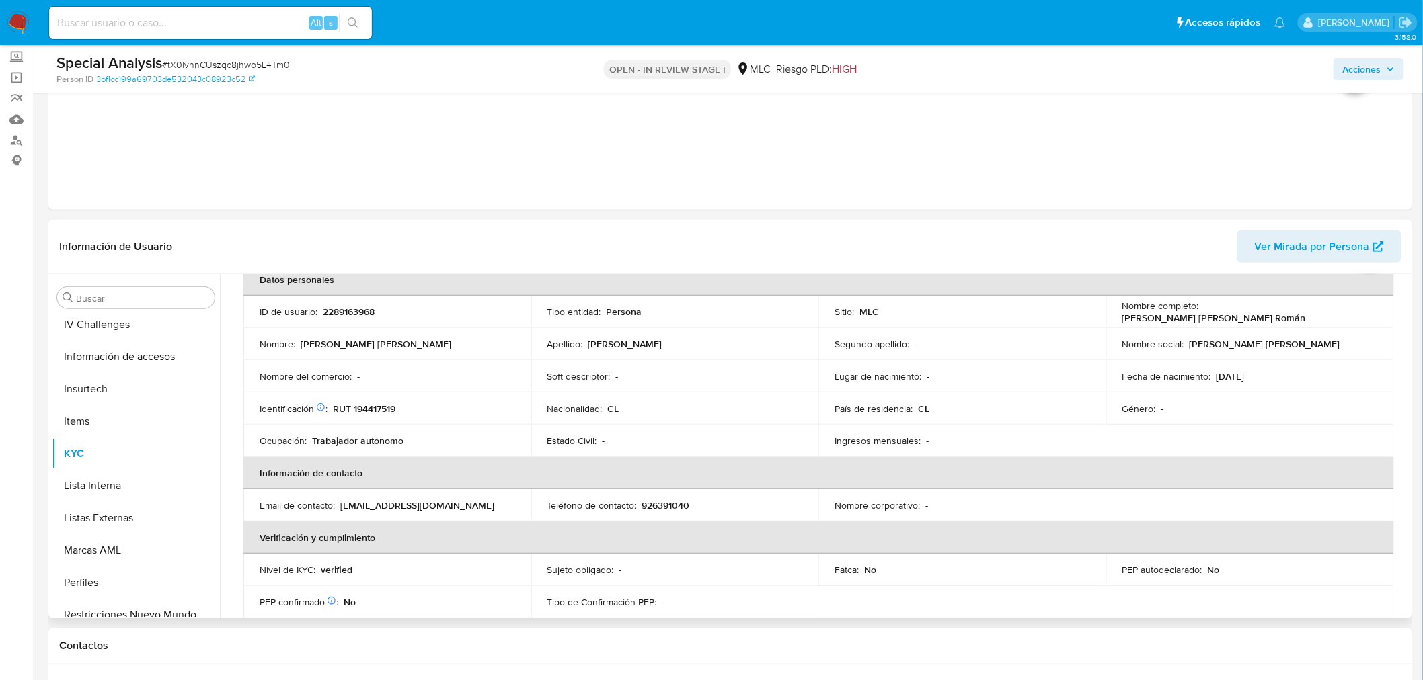
click at [356, 317] on p "2289163968" at bounding box center [349, 312] width 52 height 12
copy p "2289163968"
click at [109, 357] on button "Archivos adjuntos" at bounding box center [130, 362] width 157 height 32
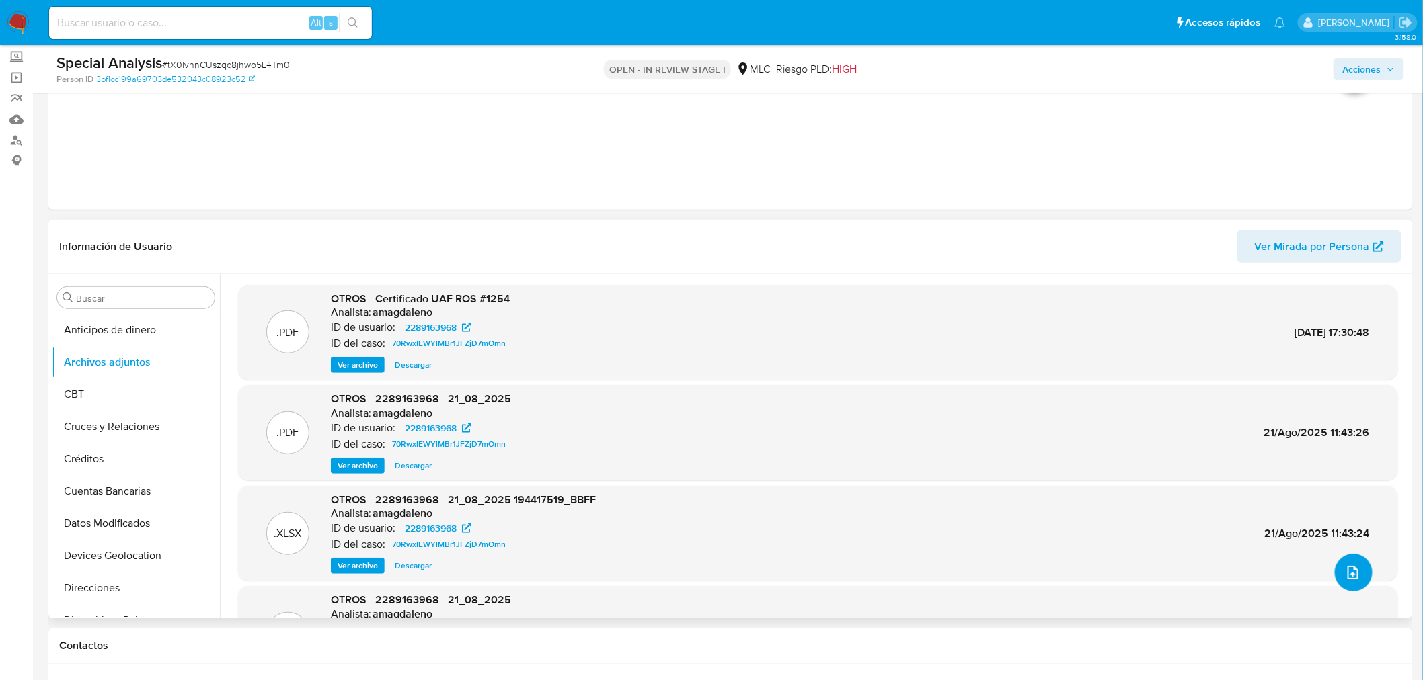
click at [1355, 576] on span "upload-file" at bounding box center [1353, 573] width 16 height 16
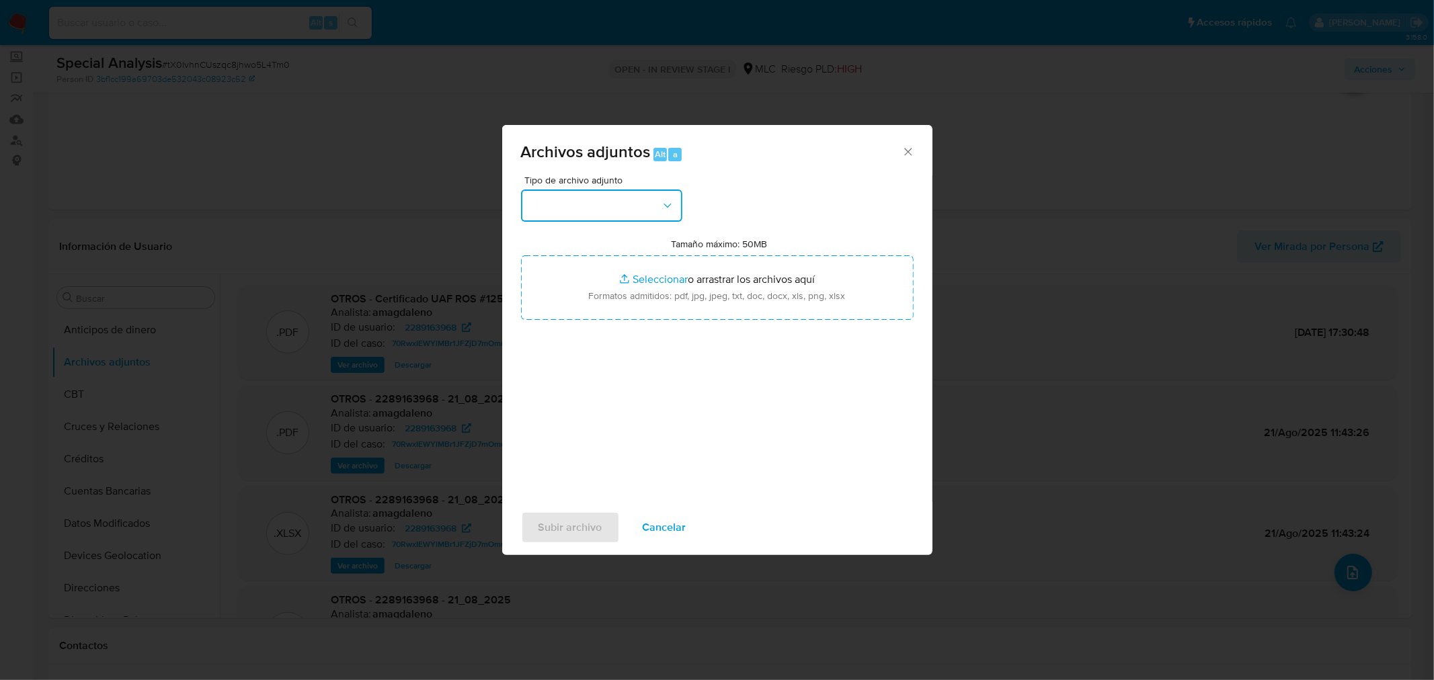
click at [570, 194] on button "button" at bounding box center [601, 206] width 161 height 32
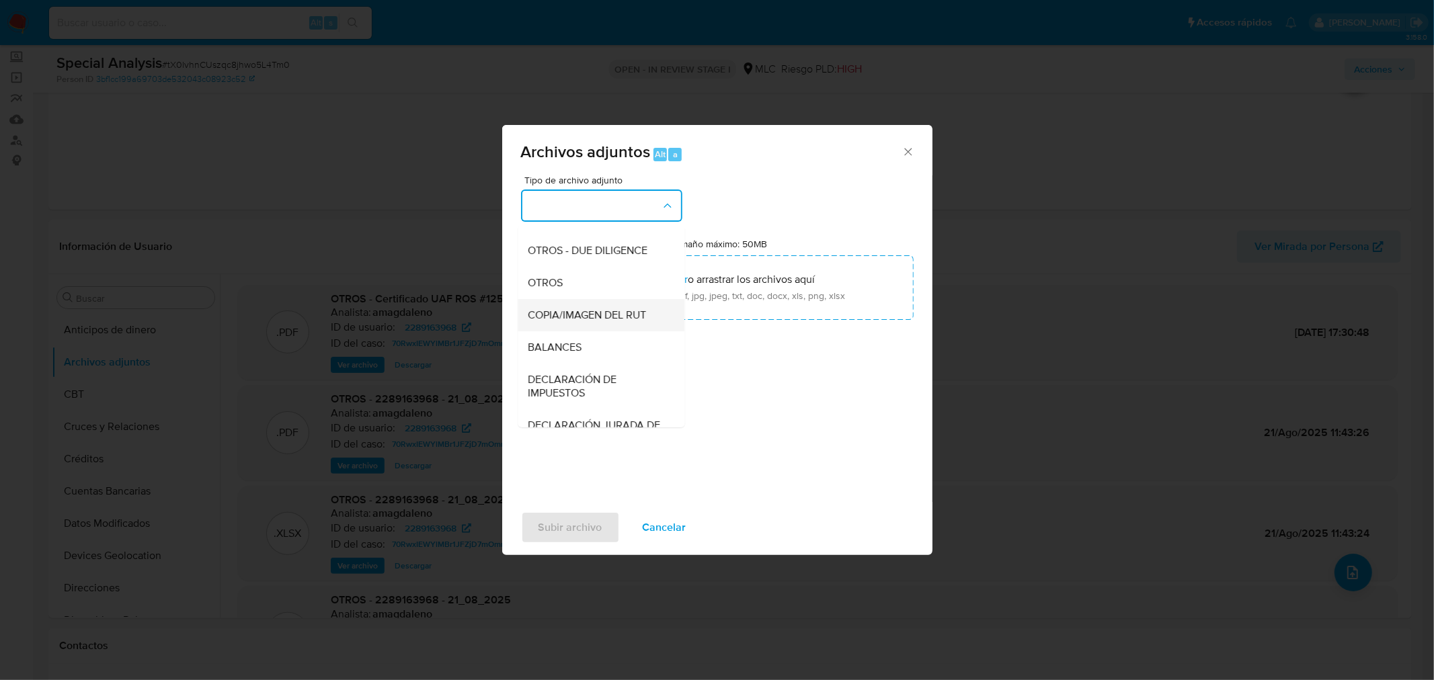
scroll to position [149, 0]
click at [592, 334] on div "OTROS" at bounding box center [596, 318] width 137 height 32
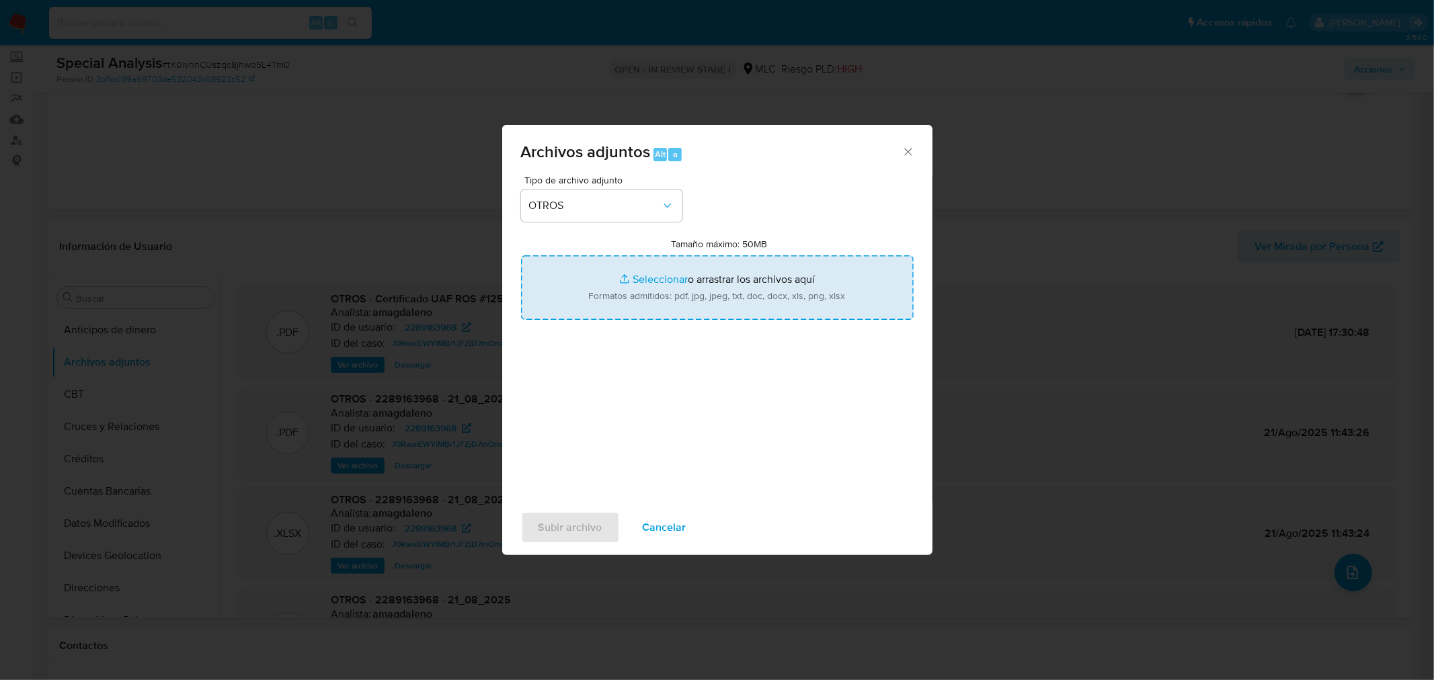
click at [673, 278] on input "Tamaño máximo: 50MB Seleccionar archivos" at bounding box center [717, 288] width 393 height 65
type input "C:\fakepath\2289163968 - 10_09_2025.pdf"
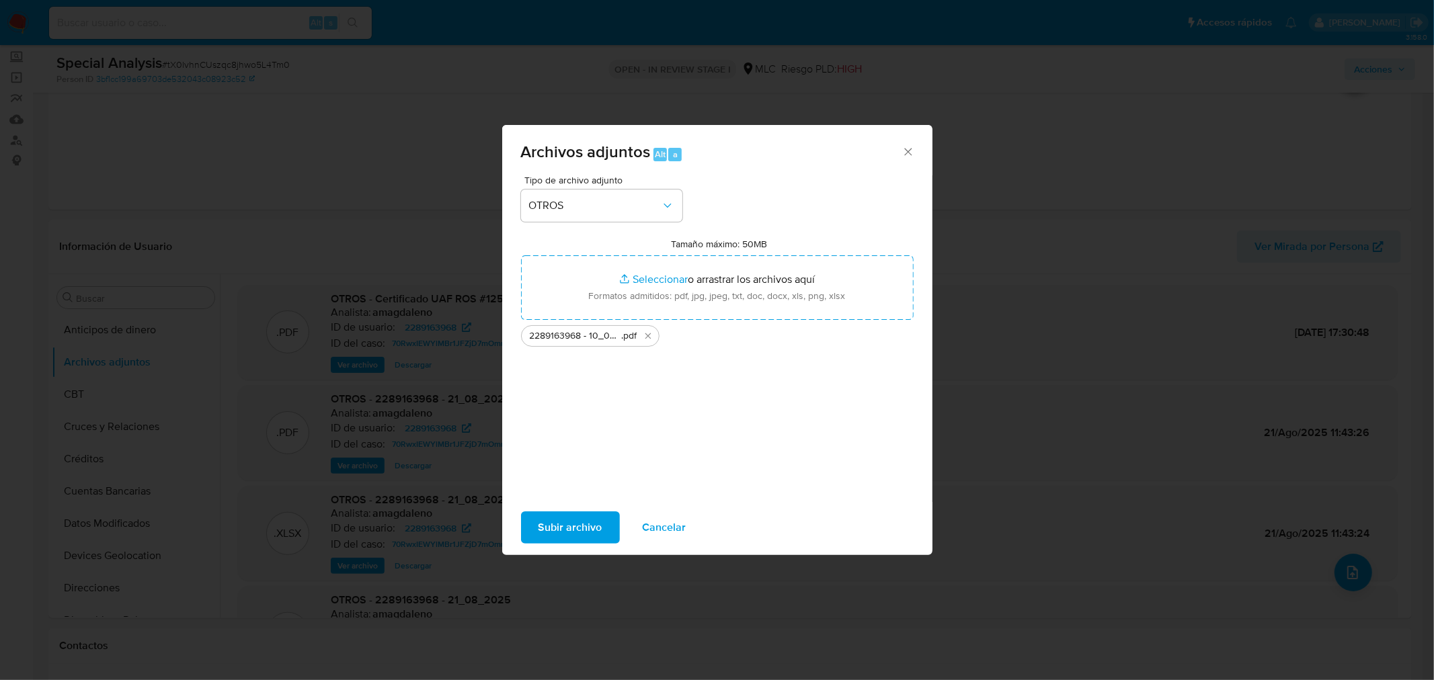
click at [643, 533] on span "Cancelar" at bounding box center [665, 528] width 44 height 30
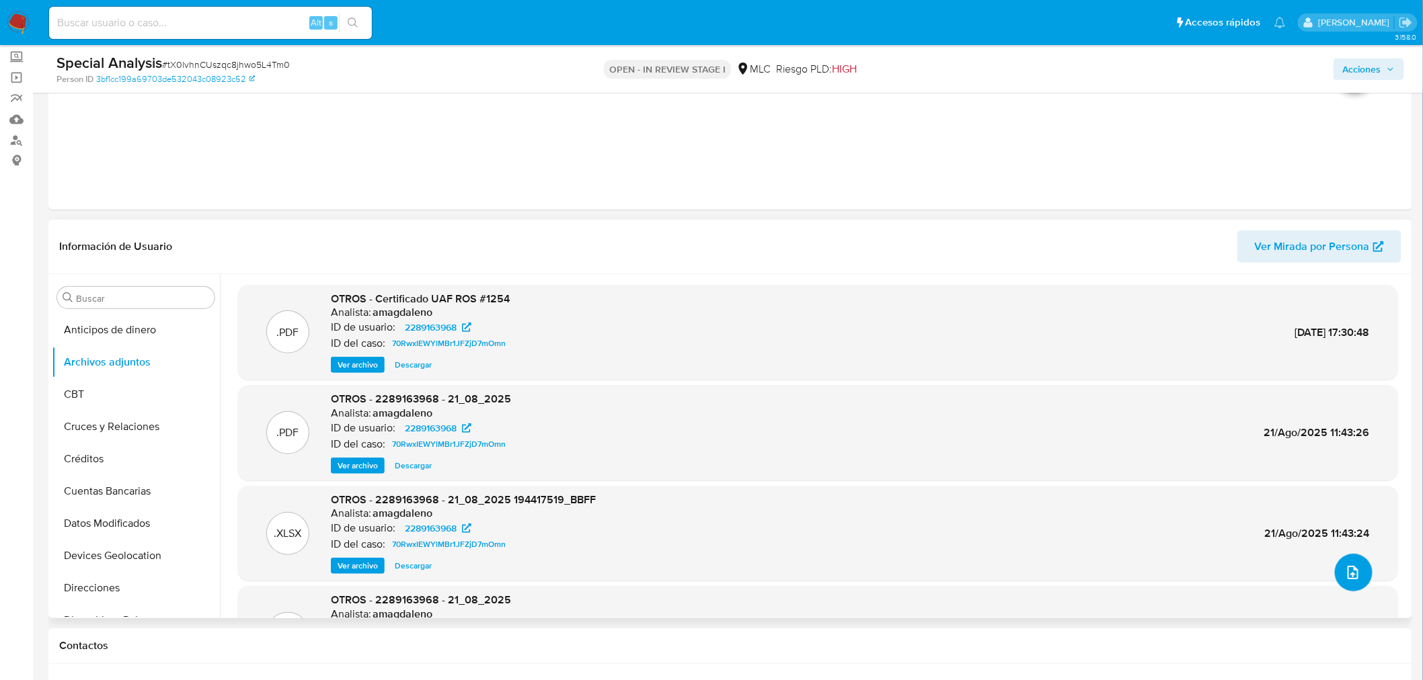
click at [1348, 576] on icon "upload-file" at bounding box center [1353, 573] width 16 height 16
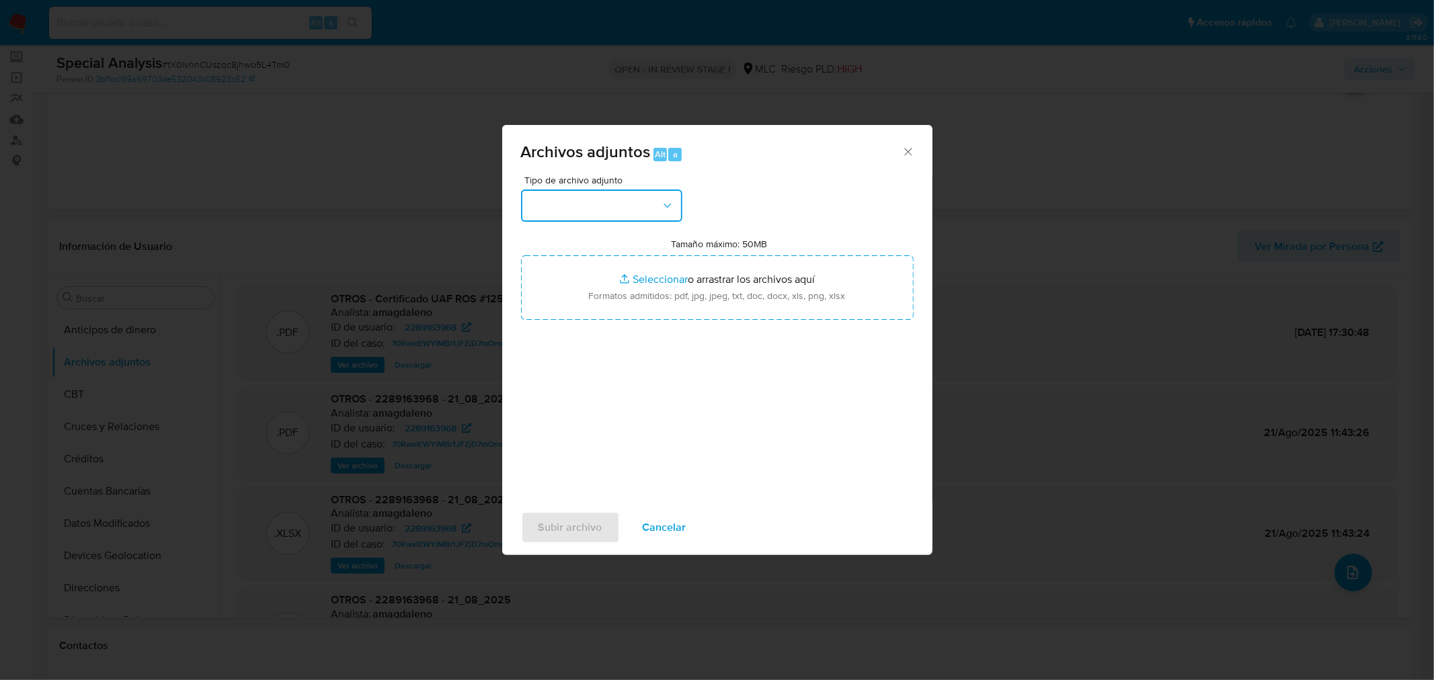
click at [596, 203] on button "button" at bounding box center [601, 206] width 161 height 32
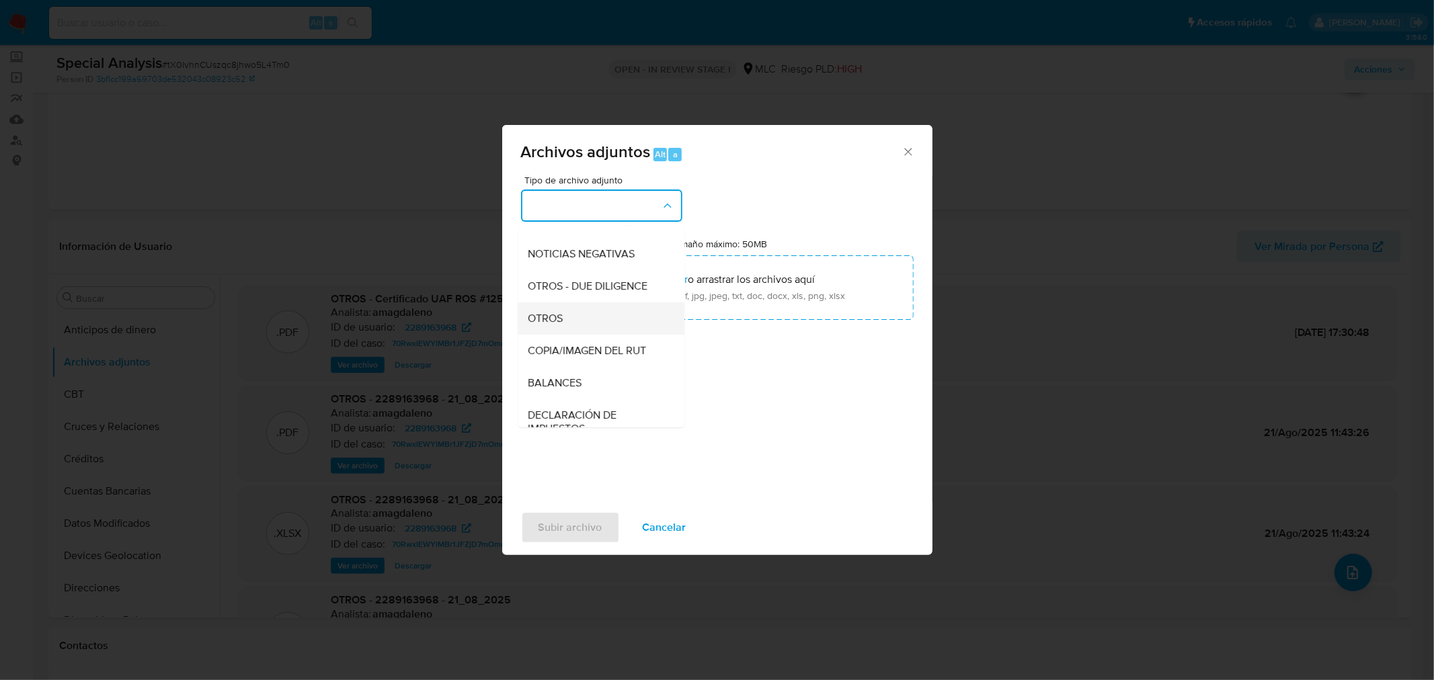
click at [558, 319] on div "OTROS" at bounding box center [596, 318] width 137 height 32
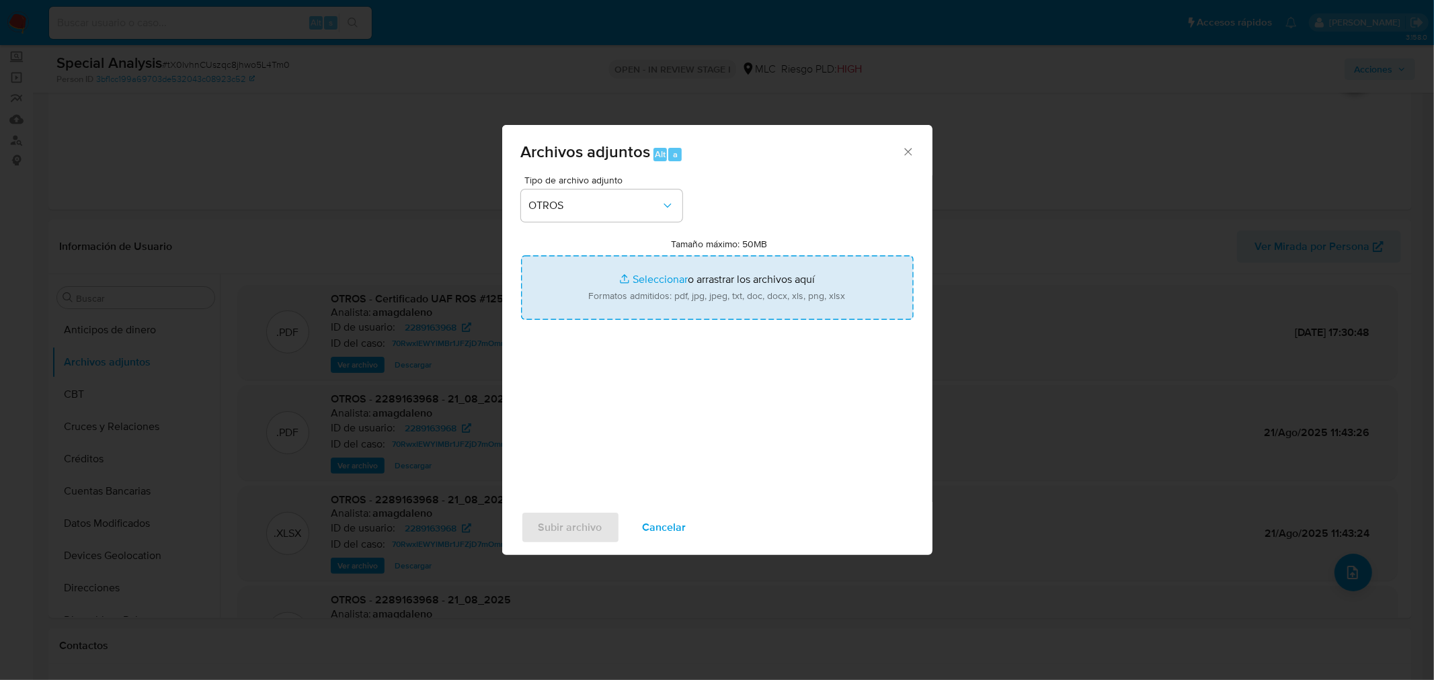
click at [668, 280] on input "Tamaño máximo: 50MB Seleccionar archivos" at bounding box center [717, 288] width 393 height 65
type input "C:\fakepath\2289163968 - 10_09_2025 Vinculado ROS #1291.pdf"
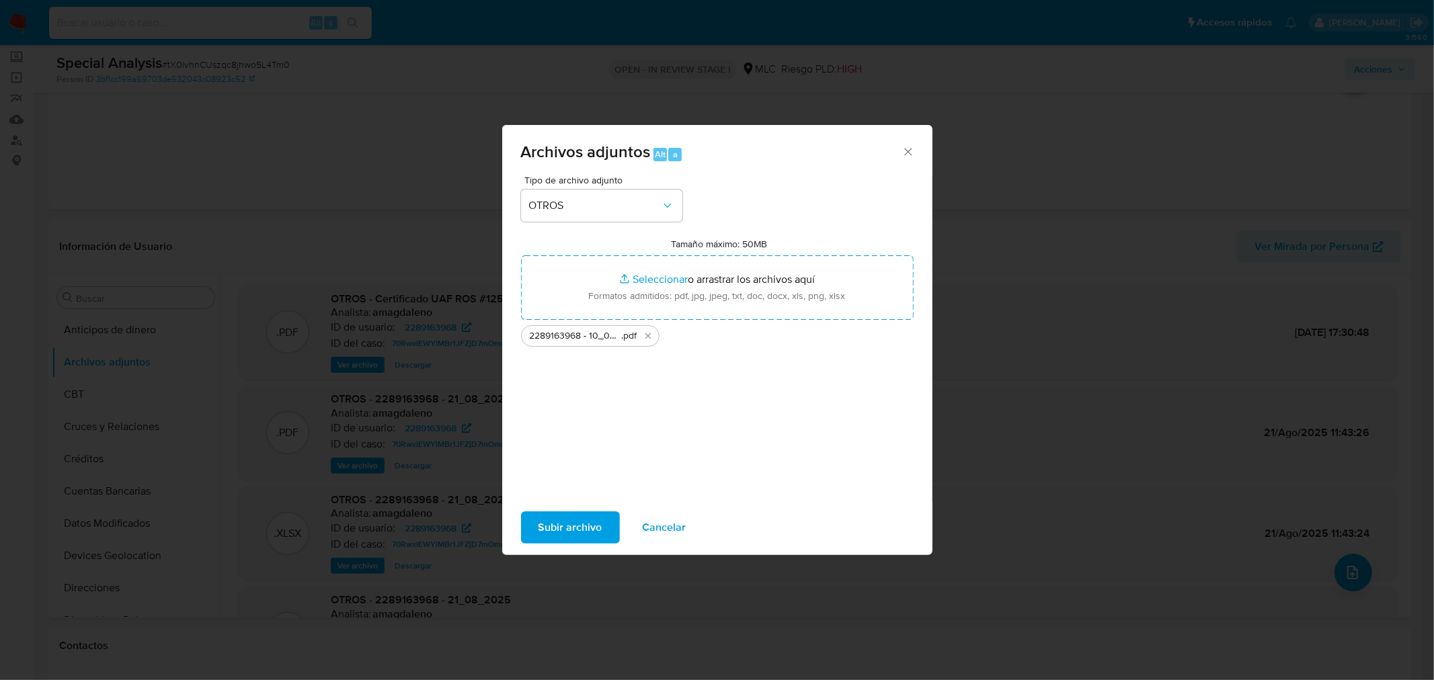
click at [572, 522] on span "Subir archivo" at bounding box center [571, 528] width 64 height 30
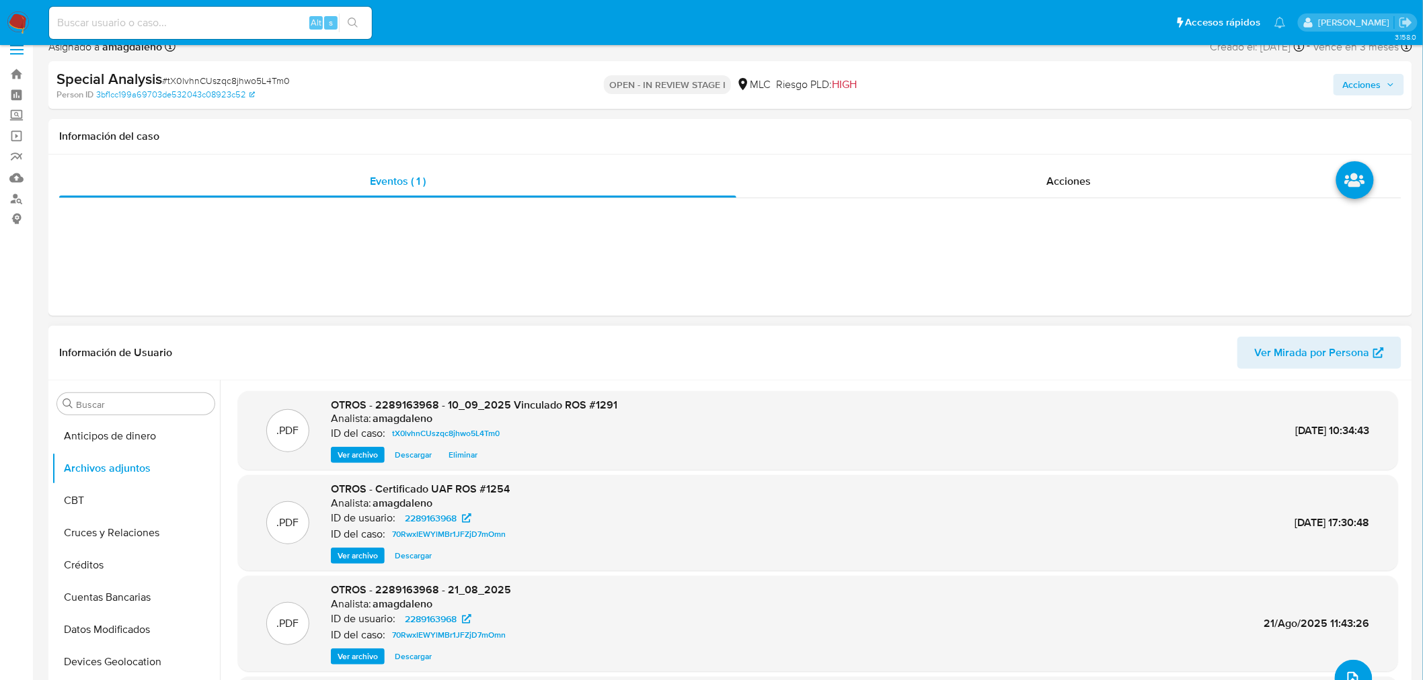
scroll to position [0, 0]
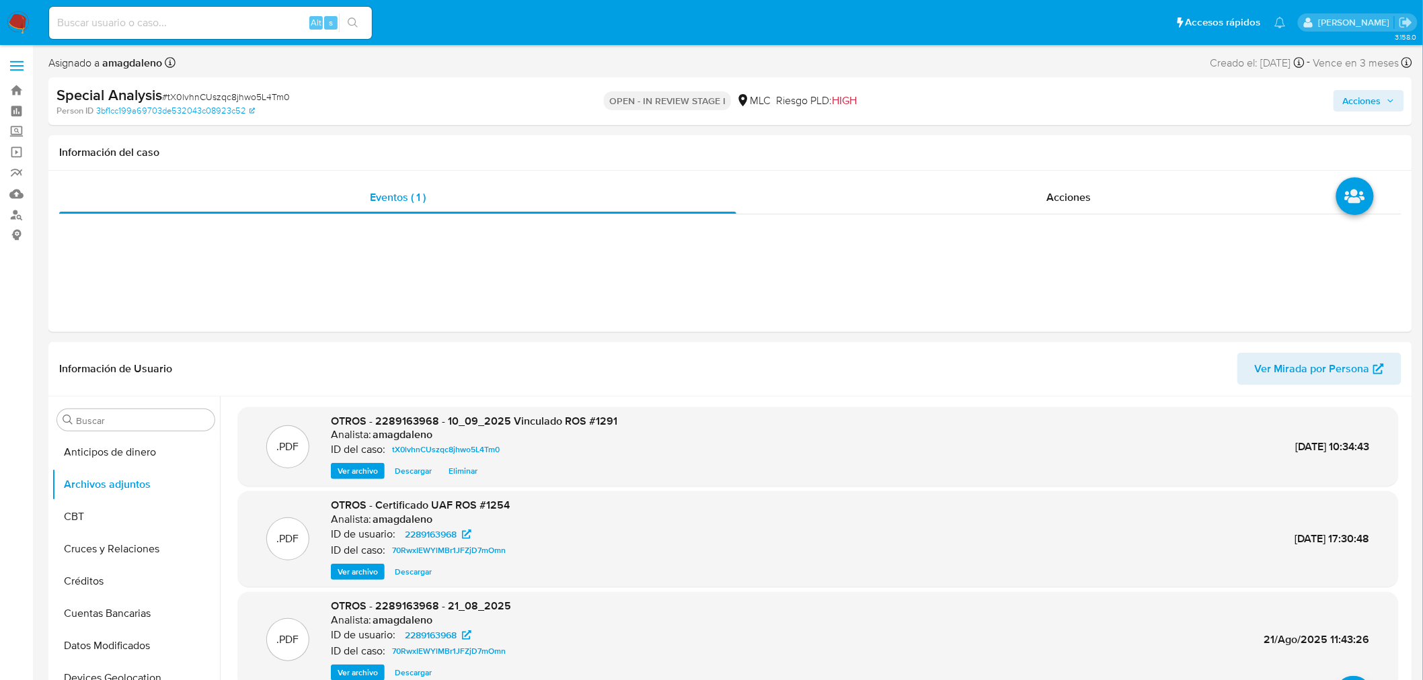
click at [1367, 95] on span "Acciones" at bounding box center [1362, 101] width 38 height 22
click at [963, 143] on span "Resolución del caso" at bounding box center [987, 143] width 96 height 15
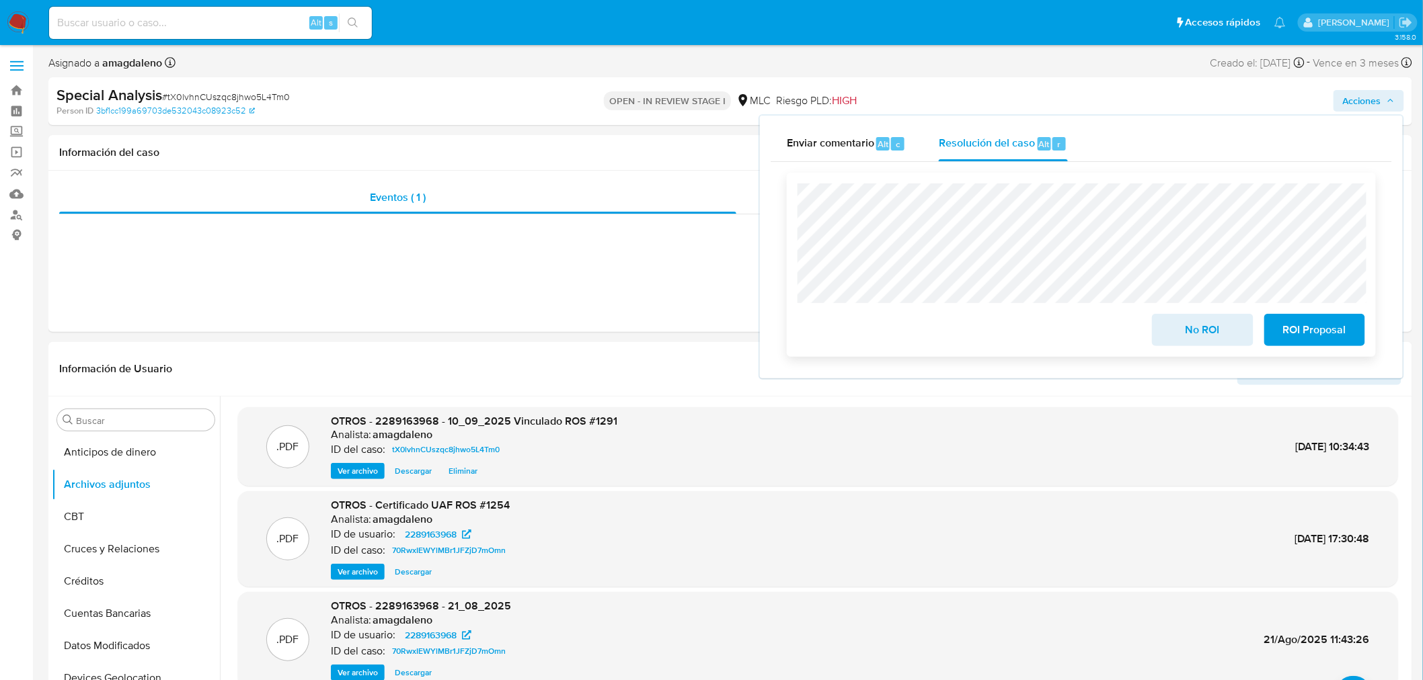
click at [1305, 333] on span "ROI Proposal" at bounding box center [1315, 330] width 66 height 30
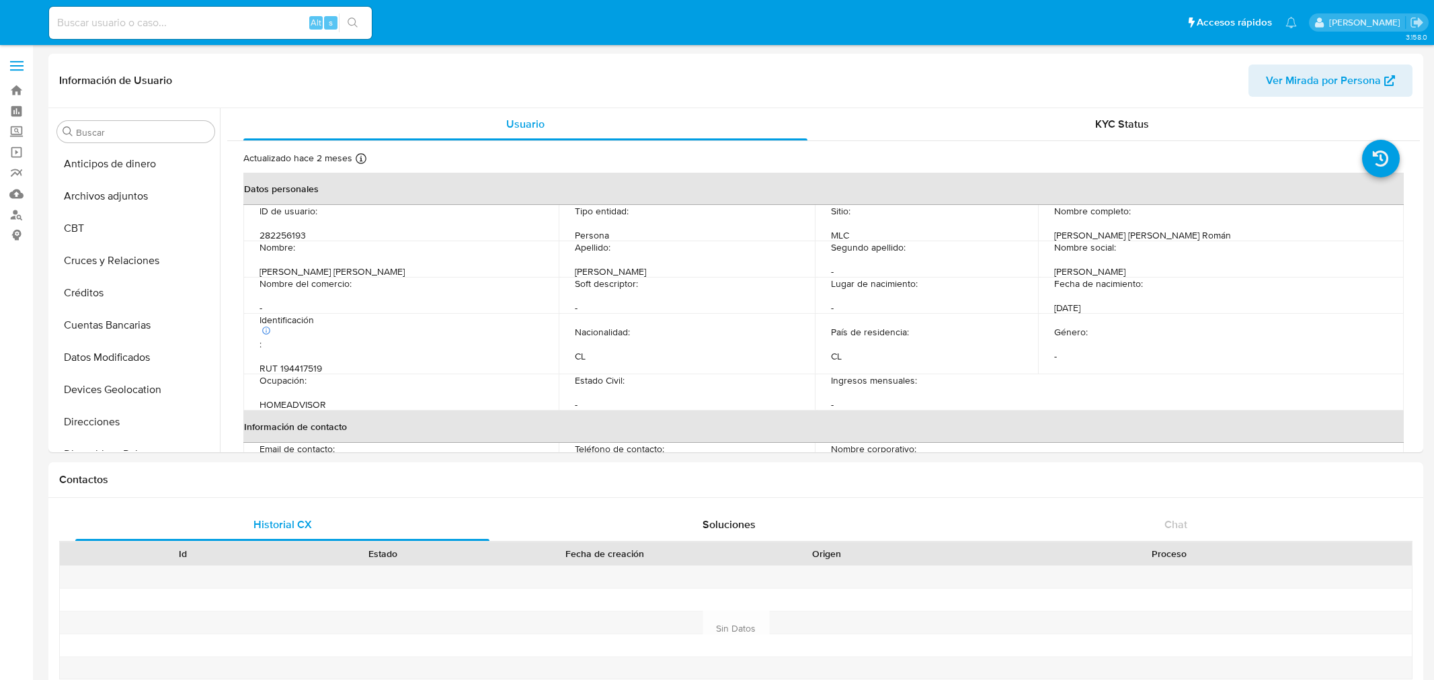
select select "10"
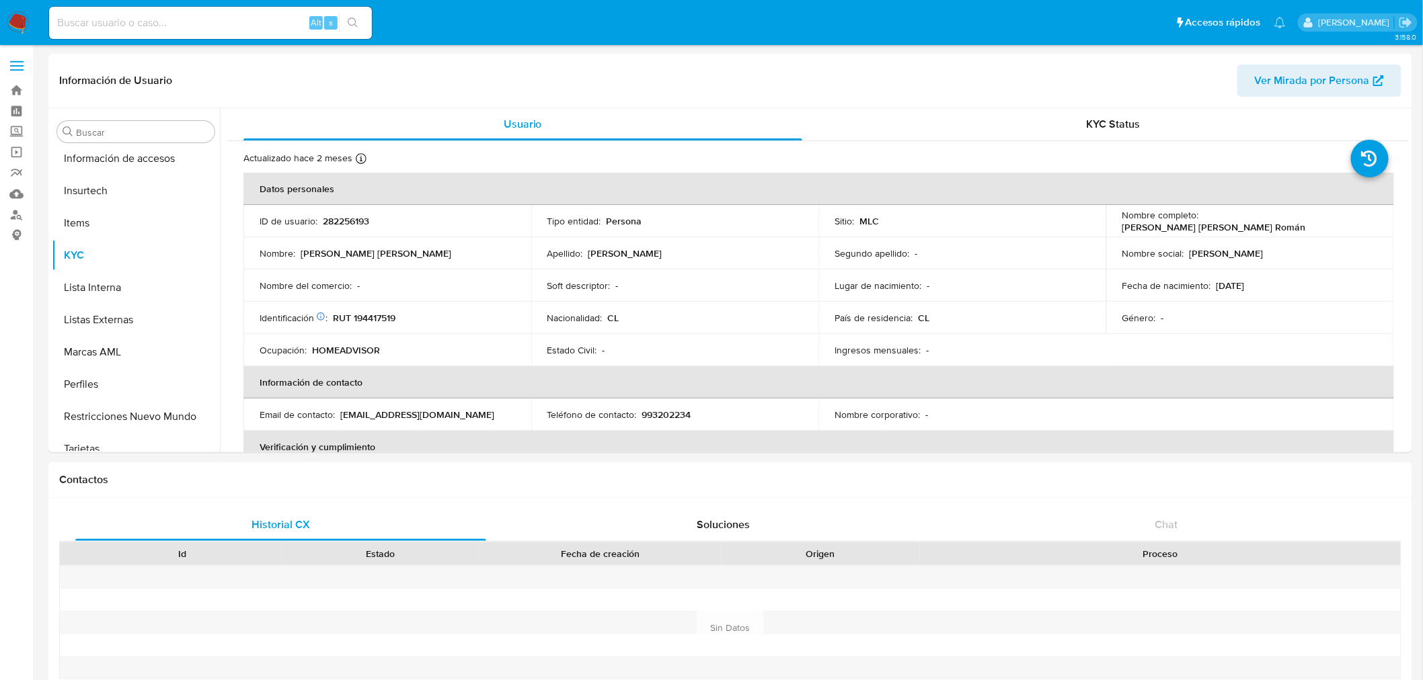
scroll to position [567, 0]
click at [352, 220] on p "282256193" at bounding box center [346, 221] width 46 height 12
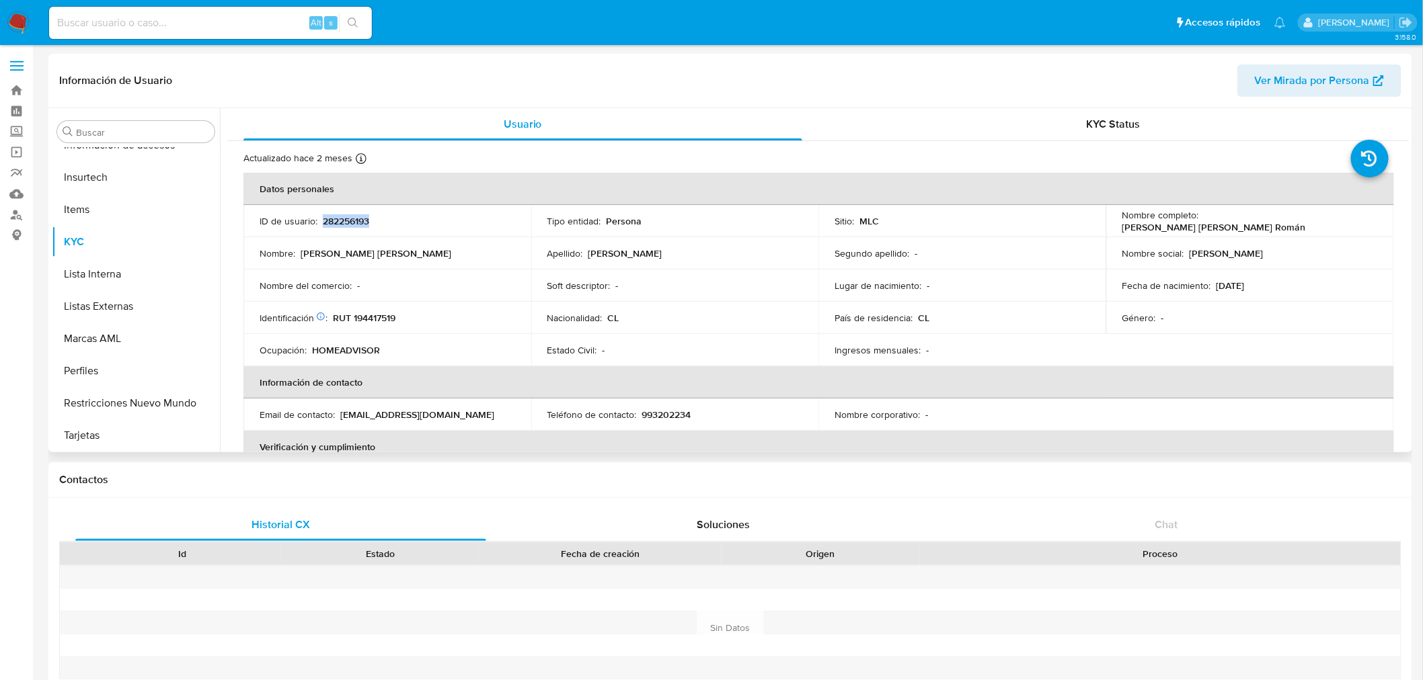
click at [352, 220] on p "282256193" at bounding box center [346, 221] width 46 height 12
copy p "282256193"
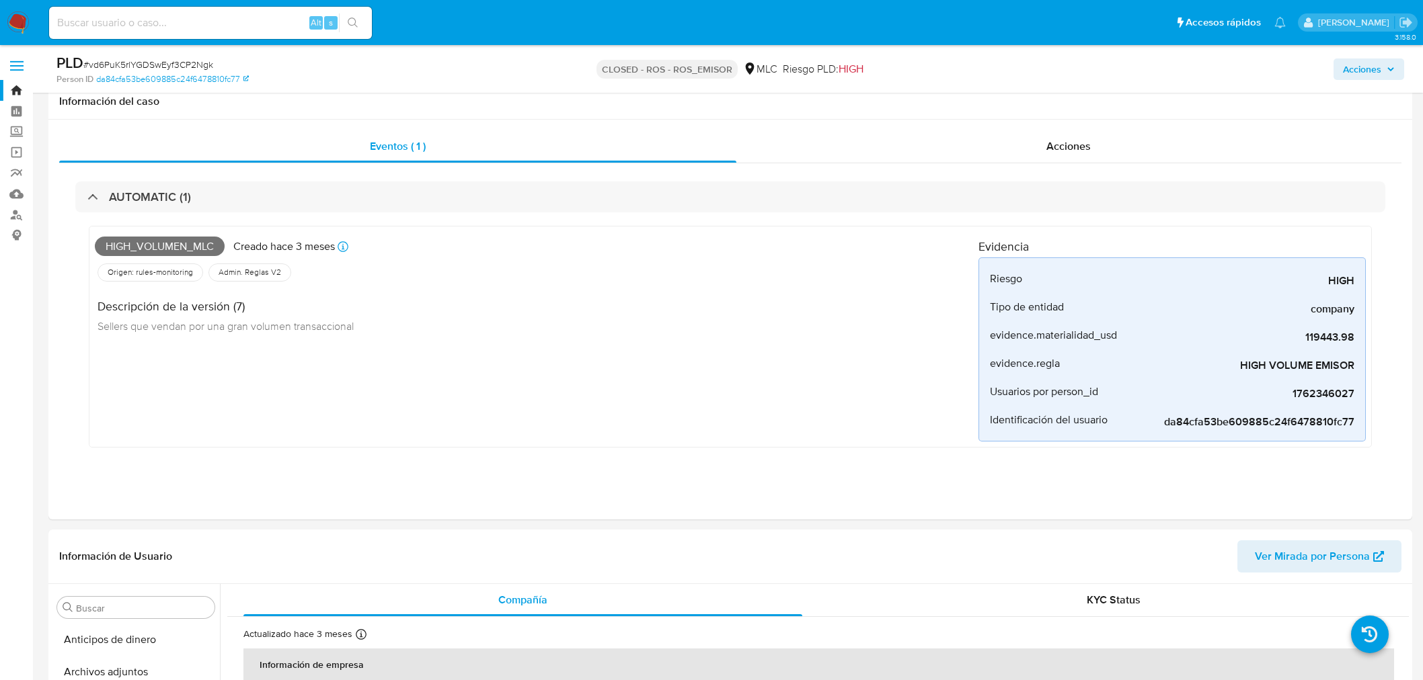
select select "10"
click at [232, 36] on div "Alt s" at bounding box center [210, 23] width 323 height 32
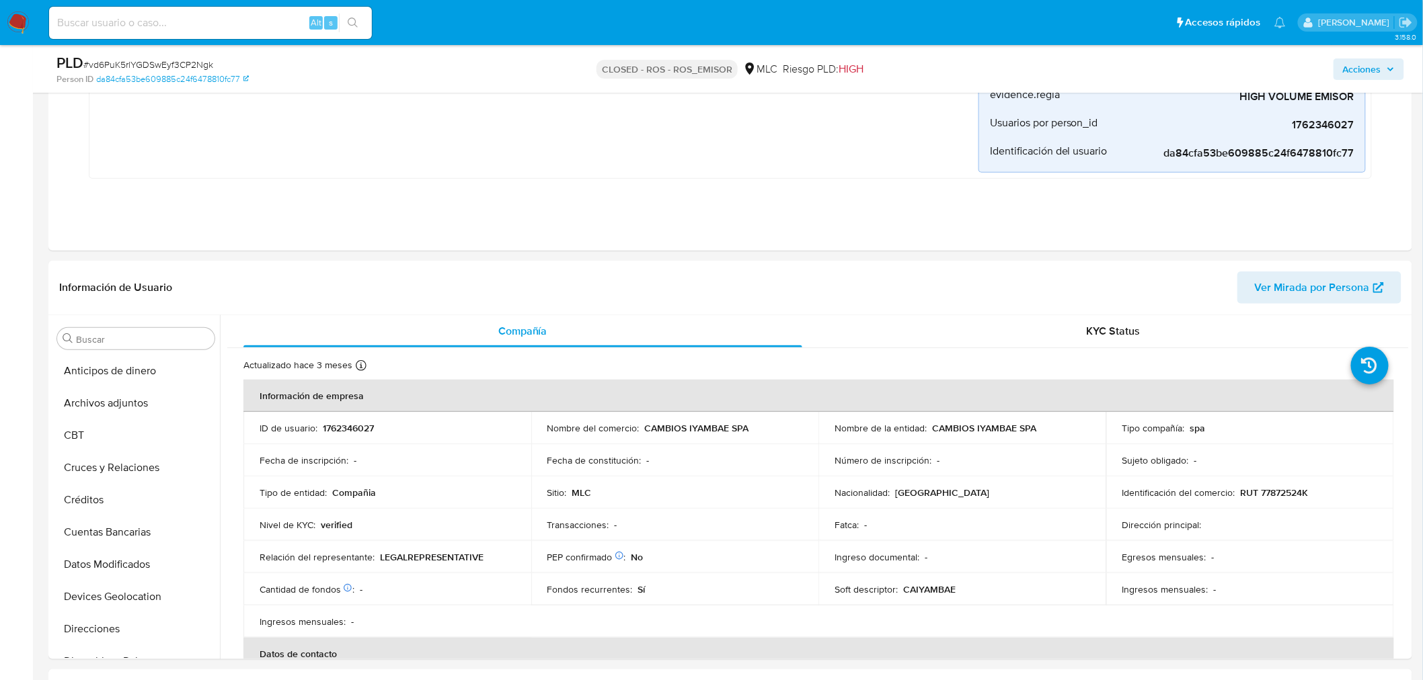
scroll to position [269, 0]
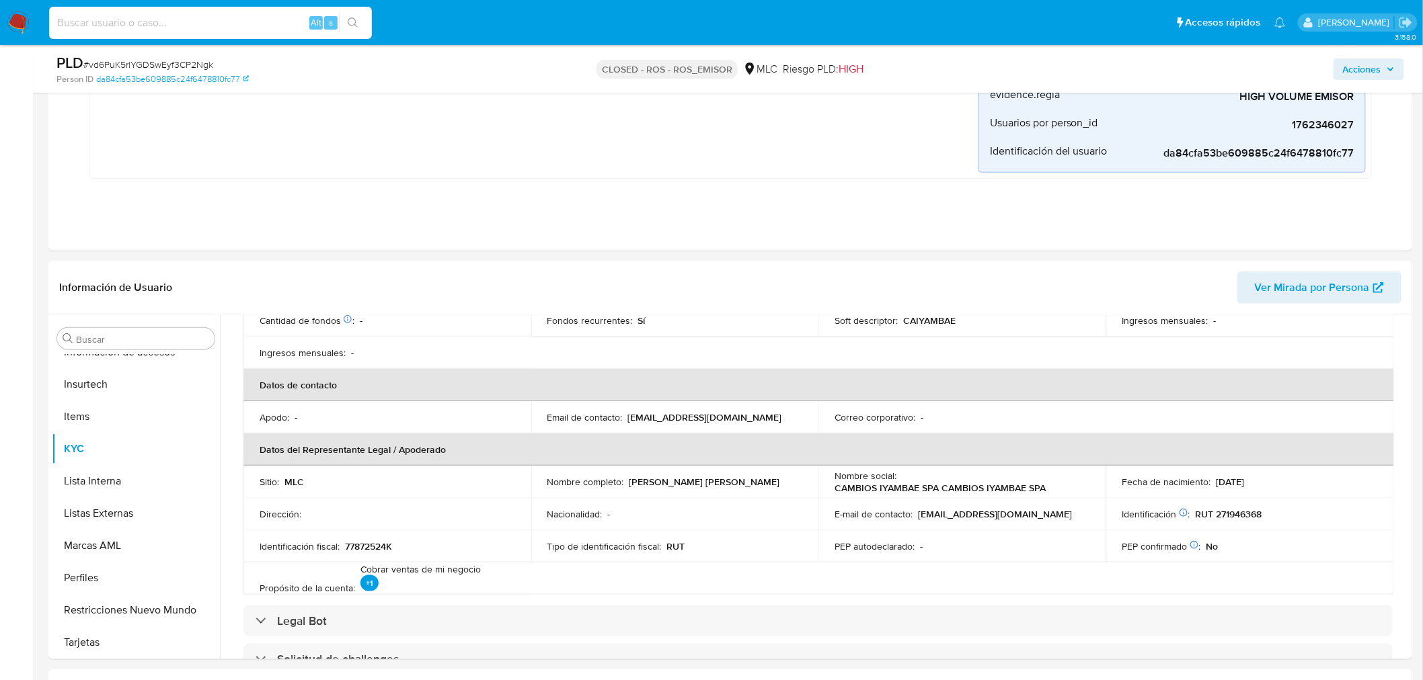
click at [232, 28] on input at bounding box center [210, 22] width 323 height 17
paste input "KdoNGhVaOSWRMqJ6FS6WHY38"
type input "KdoNGhVaOSWRMqJ6FS6WHY38"
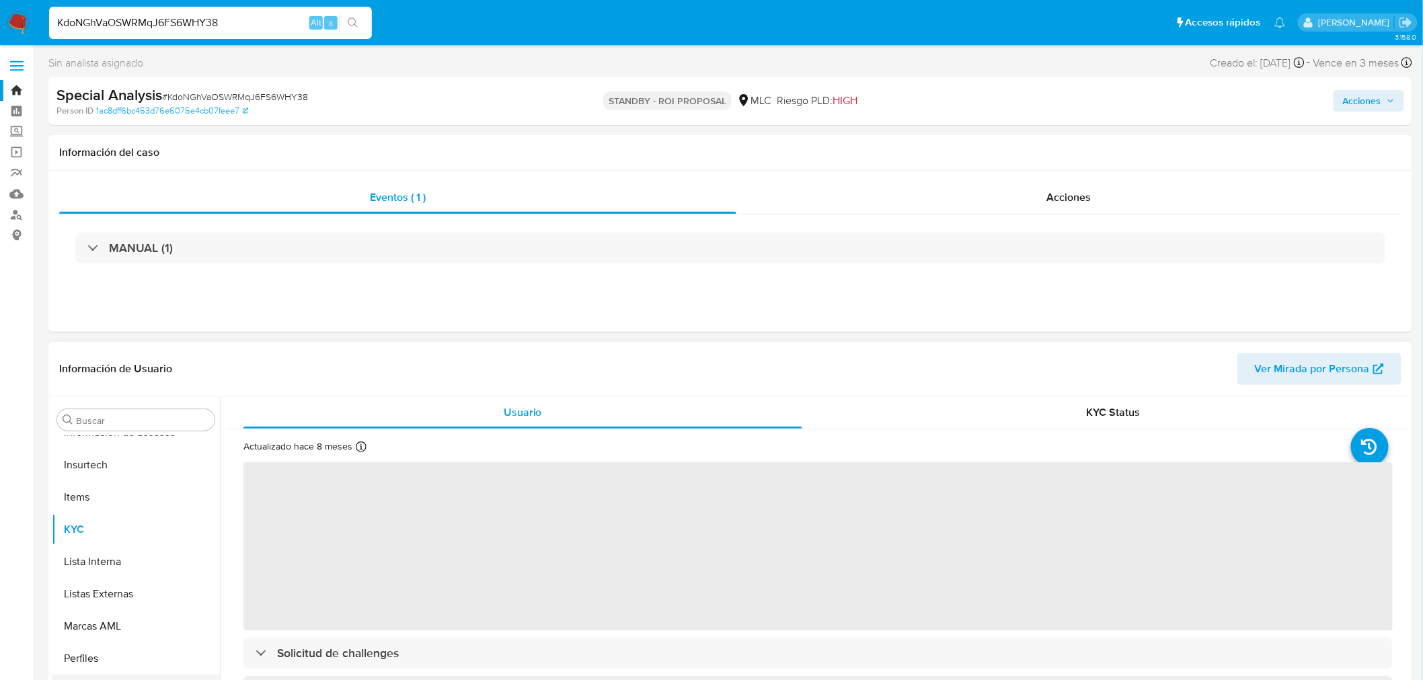
scroll to position [149, 0]
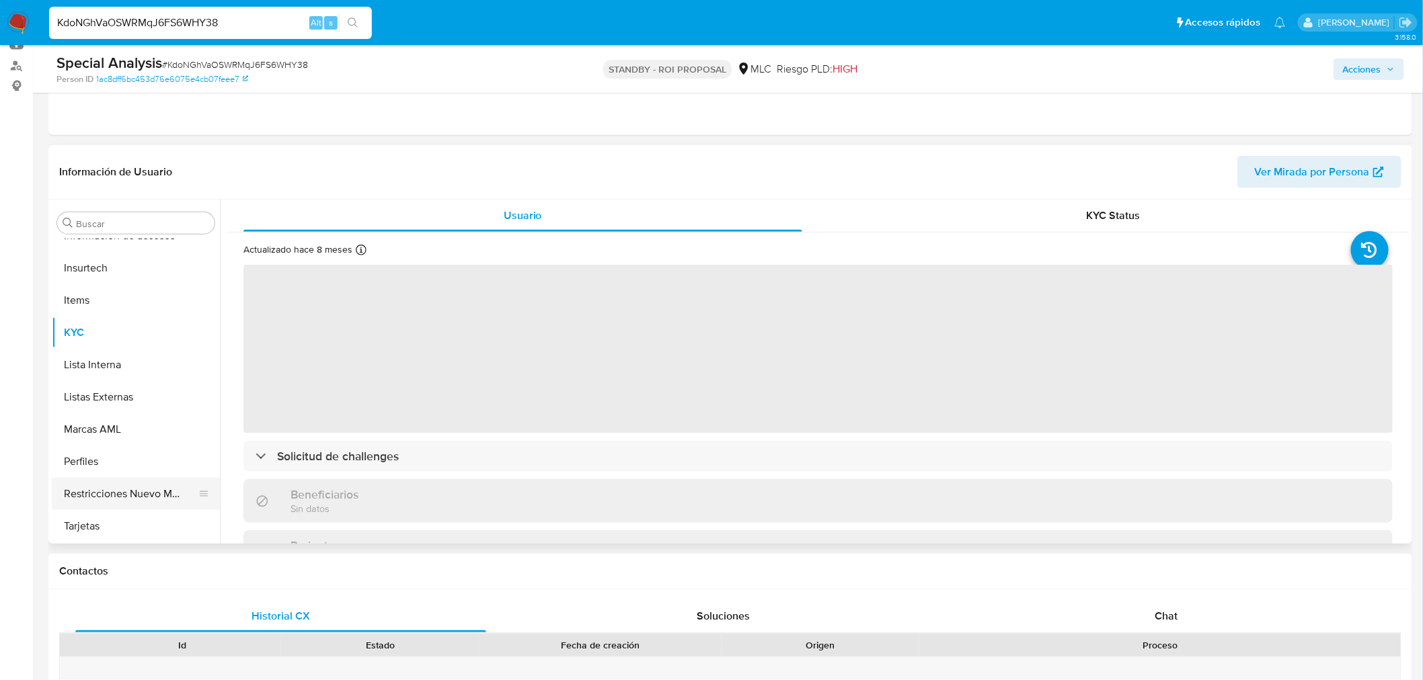
select select "10"
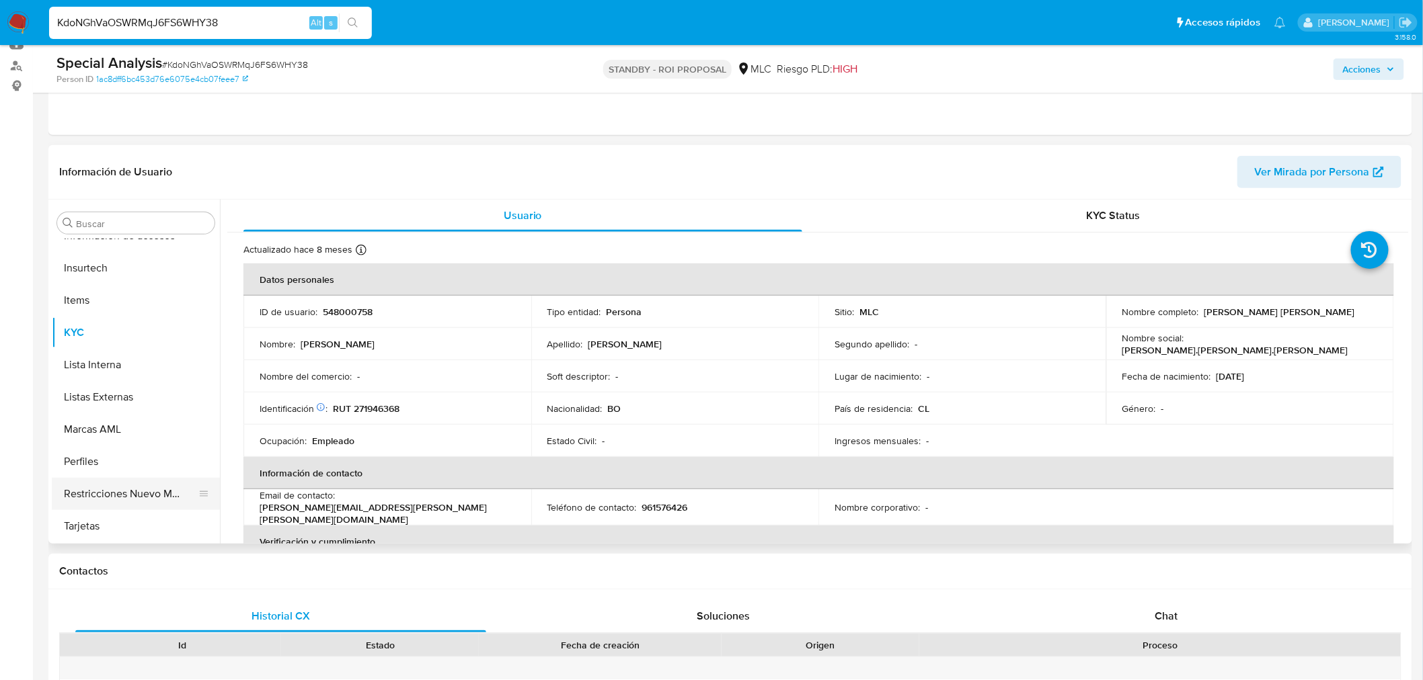
click at [120, 494] on button "Restricciones Nuevo Mundo" at bounding box center [130, 494] width 157 height 32
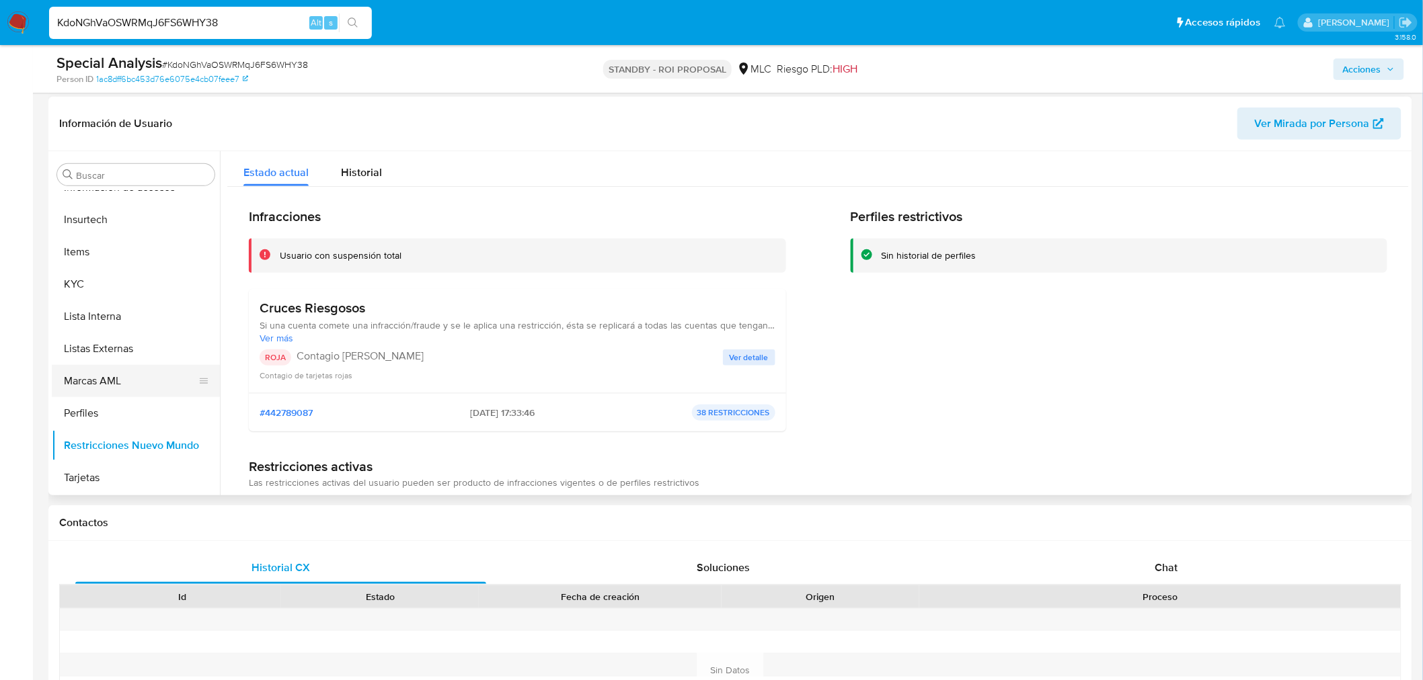
scroll to position [224, 0]
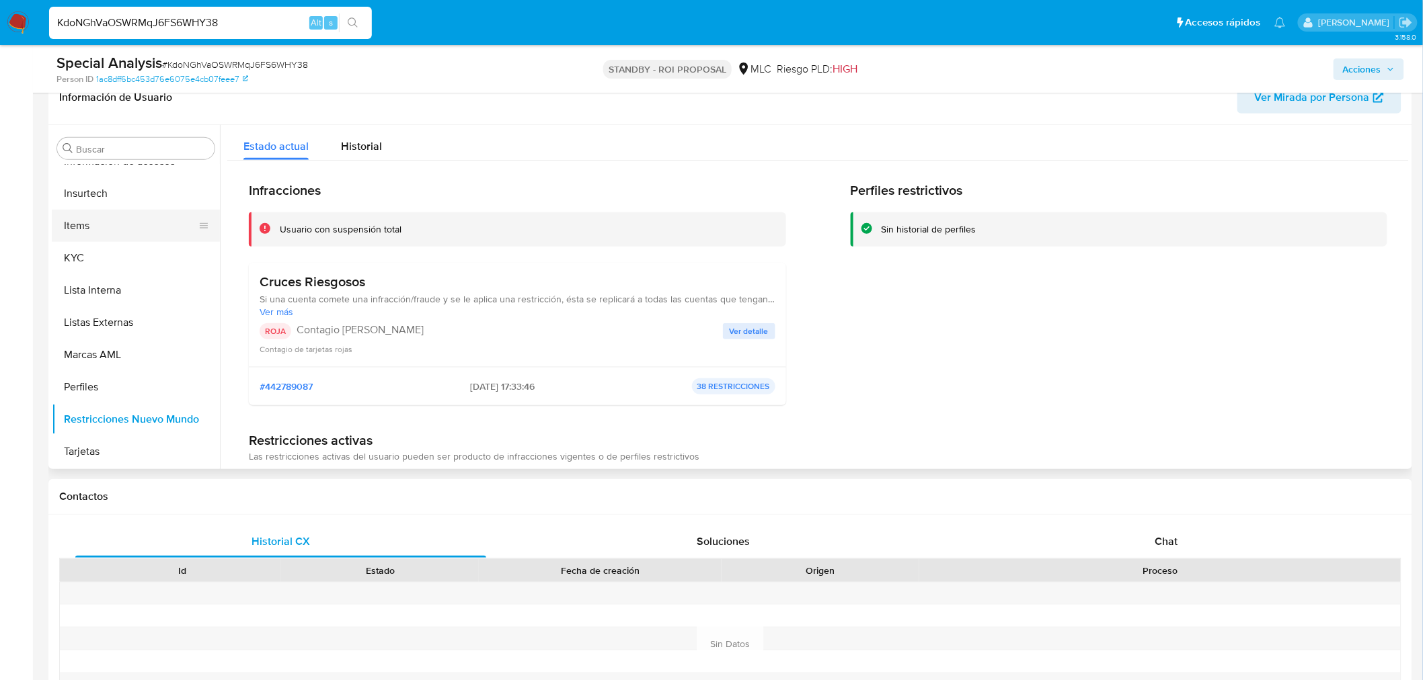
click at [112, 239] on button "Items" at bounding box center [130, 226] width 157 height 32
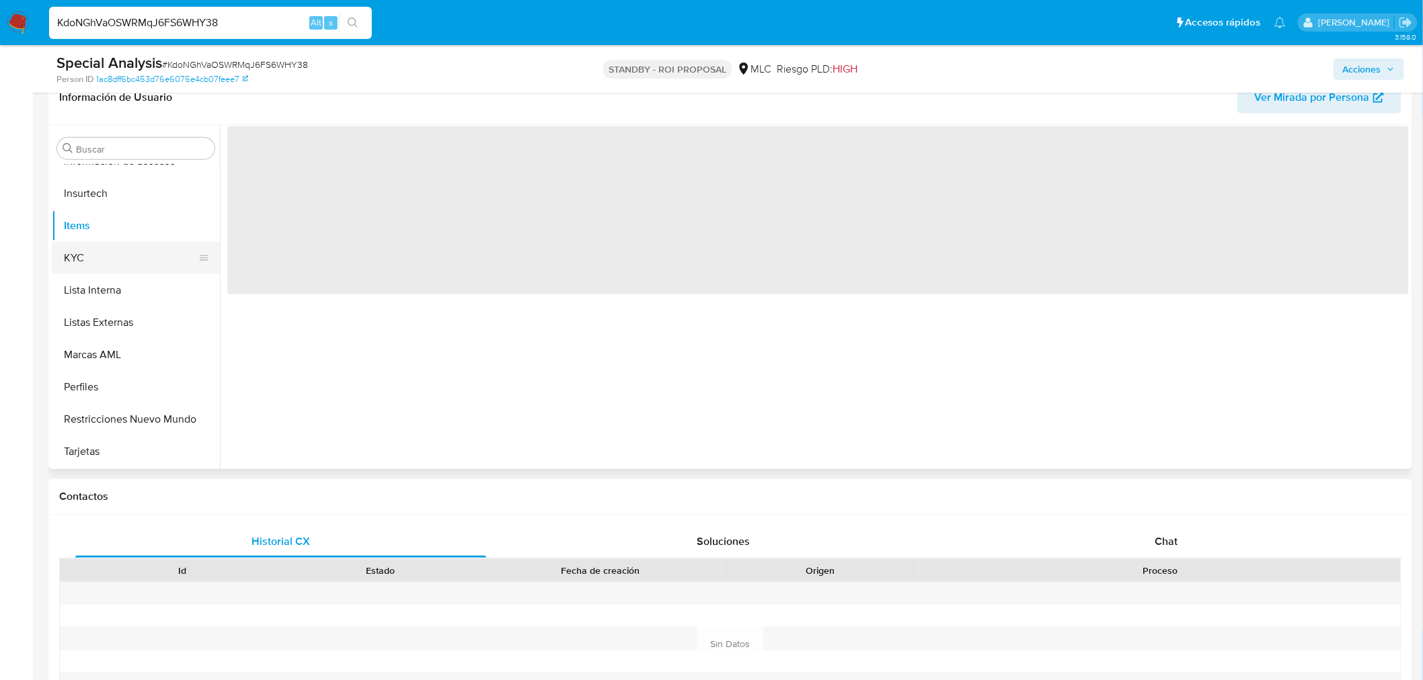
click at [108, 256] on button "KYC" at bounding box center [130, 258] width 157 height 32
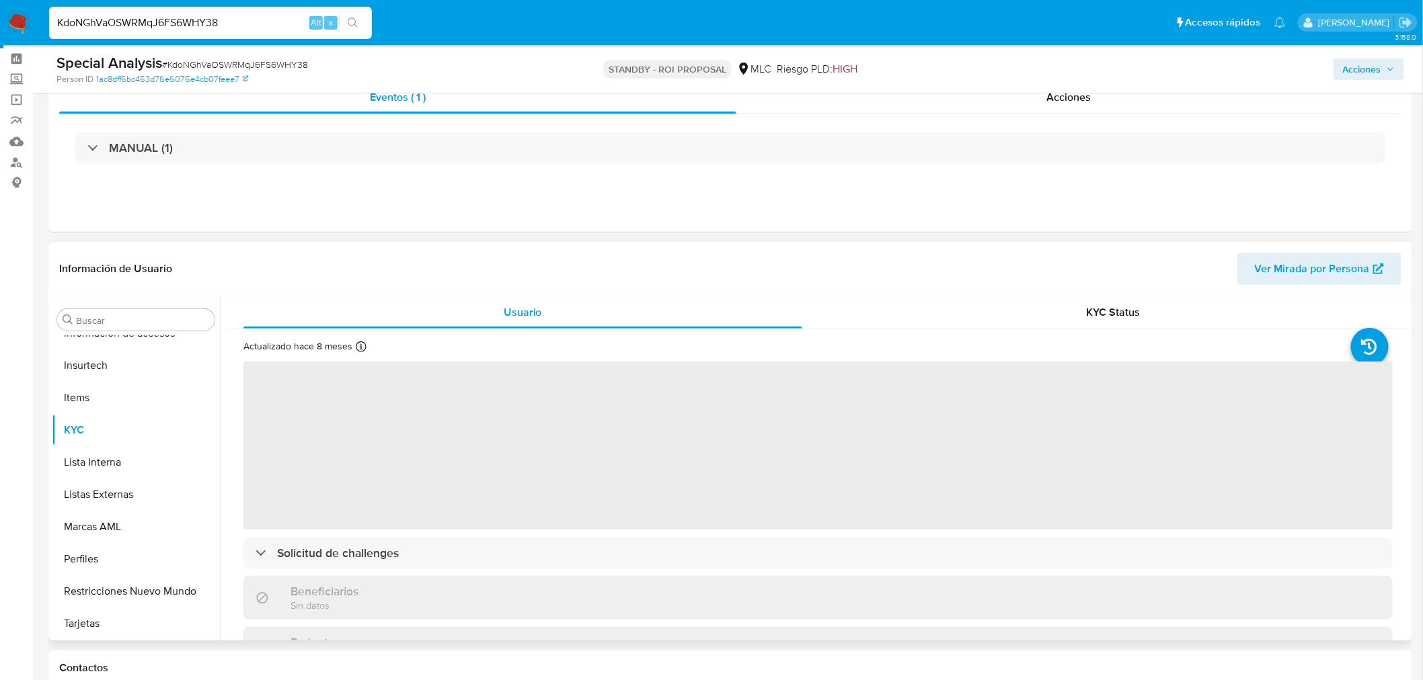
scroll to position [0, 0]
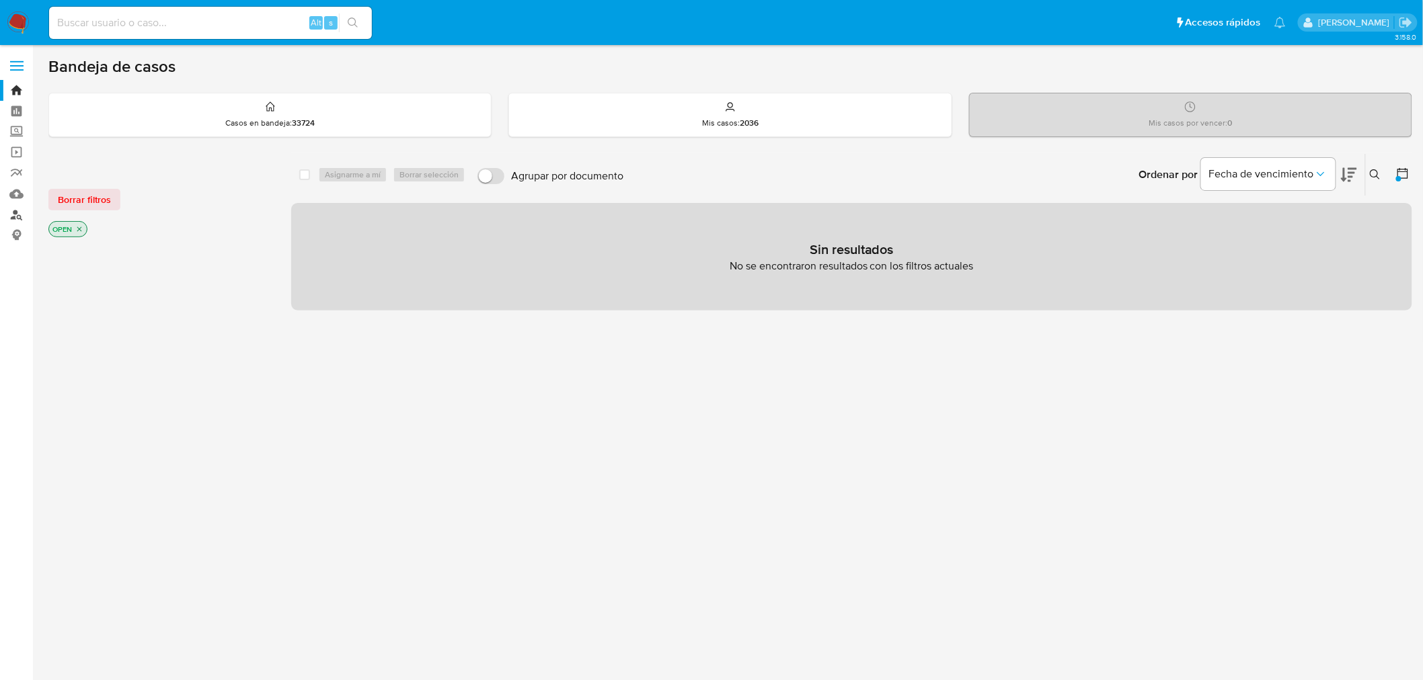
click at [16, 215] on link "Buscador de personas" at bounding box center [80, 214] width 160 height 21
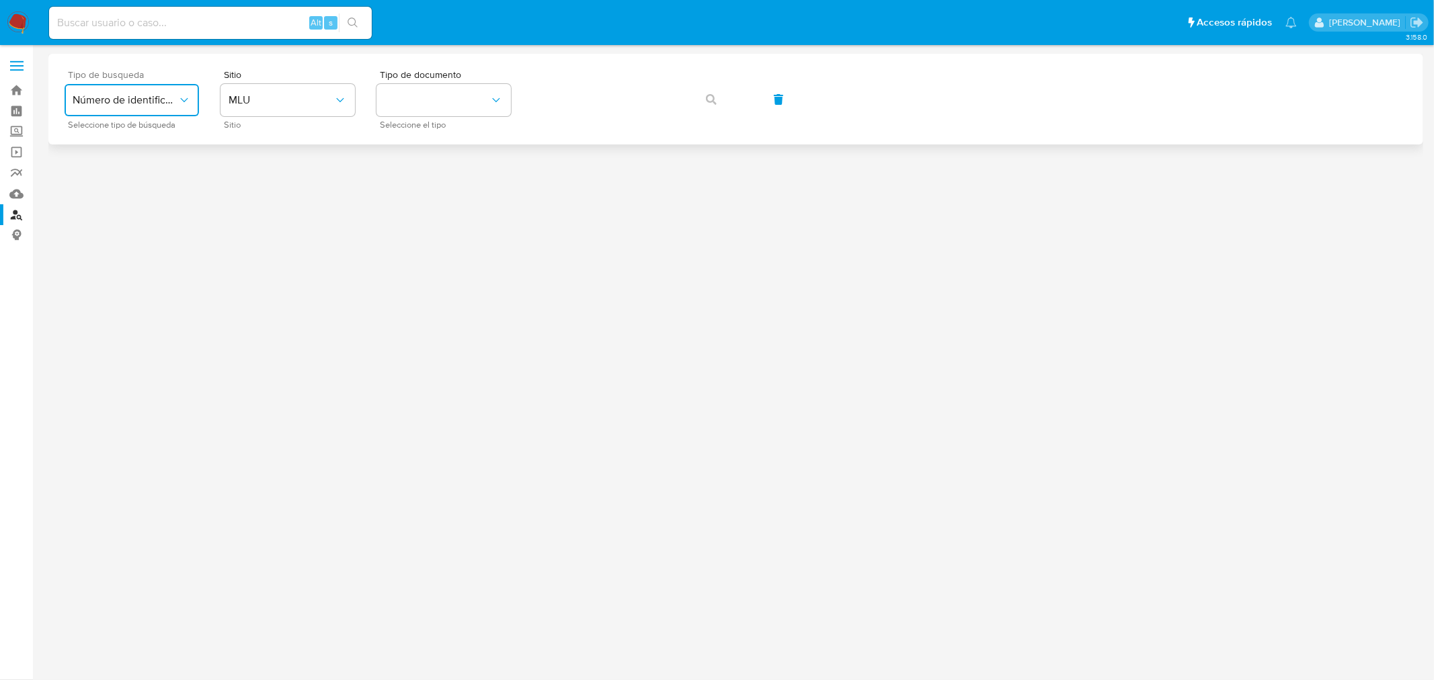
click at [157, 101] on span "Número de identificación" at bounding box center [125, 99] width 105 height 13
click at [148, 135] on span "Número de identificación" at bounding box center [128, 143] width 110 height 27
click at [250, 110] on button "site_id" at bounding box center [288, 100] width 134 height 32
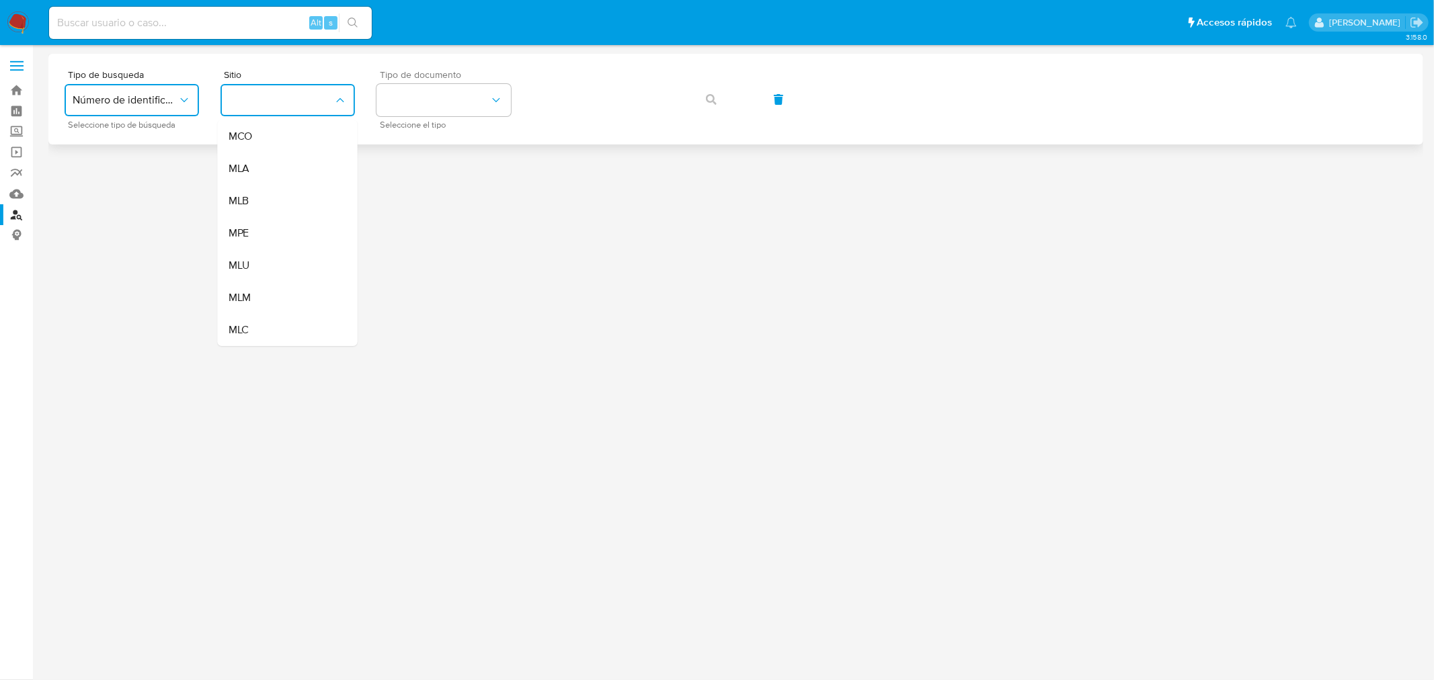
drag, startPoint x: 264, startPoint y: 332, endPoint x: 463, endPoint y: 76, distance: 324.4
click at [266, 327] on div "MLC" at bounding box center [284, 330] width 110 height 32
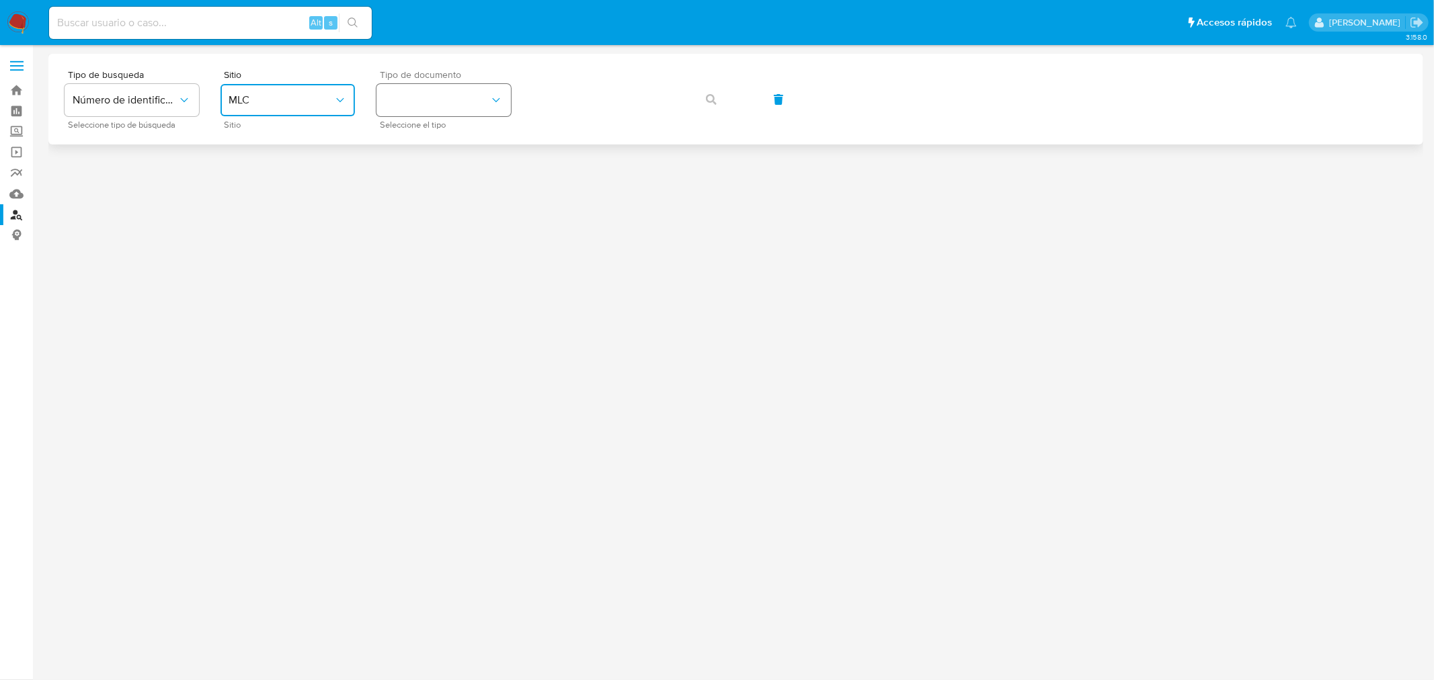
click at [444, 103] on button "identificationType" at bounding box center [444, 100] width 134 height 32
click at [436, 153] on div "RUT RUT" at bounding box center [440, 143] width 110 height 46
click at [713, 104] on span "button" at bounding box center [711, 100] width 11 height 30
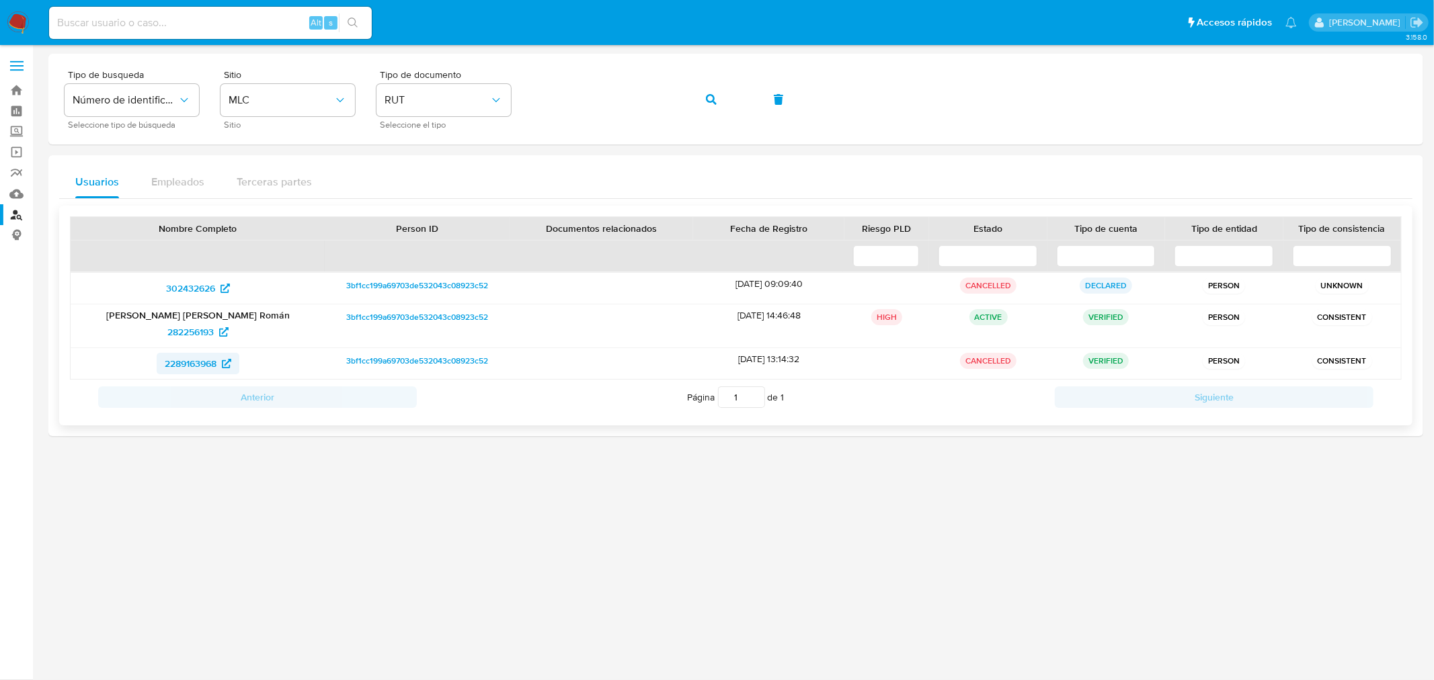
click at [196, 363] on span "2289163968" at bounding box center [191, 364] width 52 height 22
click at [704, 101] on button "button" at bounding box center [712, 99] width 46 height 32
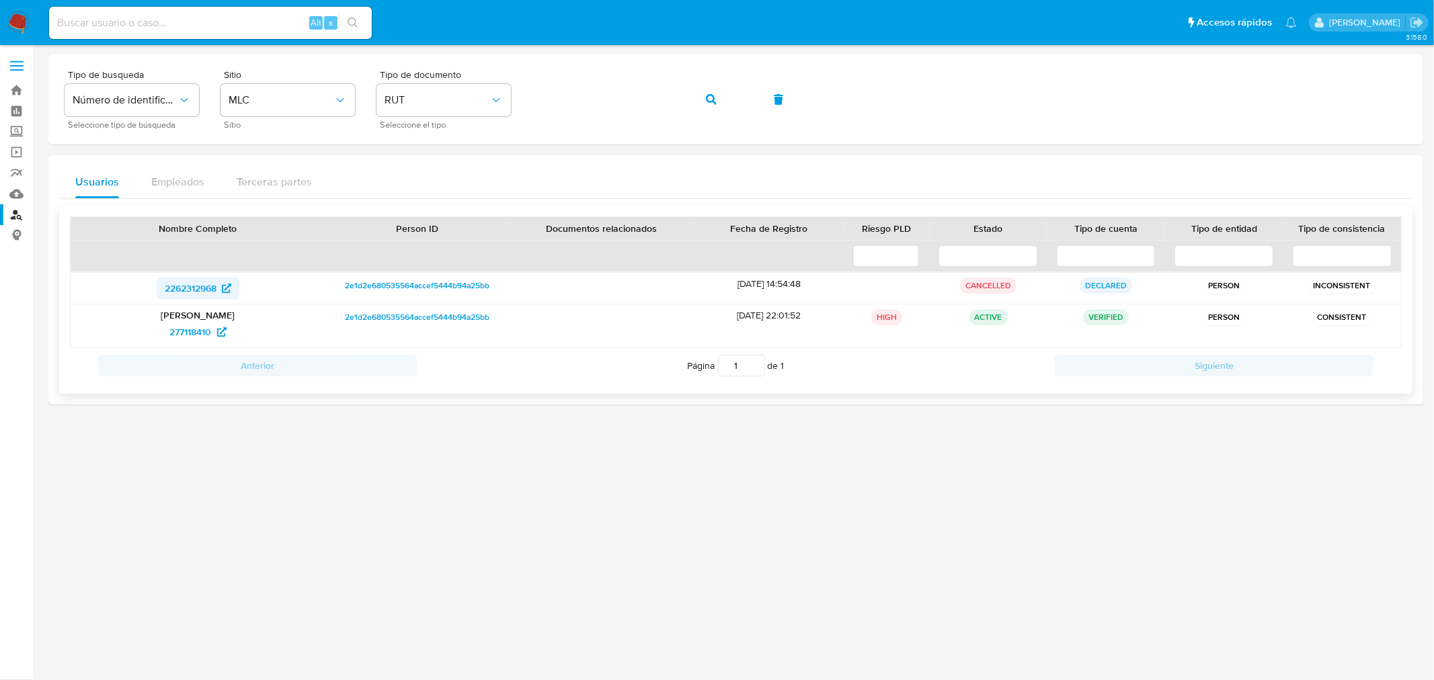
click at [206, 293] on span "2262312968" at bounding box center [191, 289] width 52 height 22
click at [191, 330] on span "277118410" at bounding box center [191, 332] width 42 height 22
click at [191, 333] on span "277118410" at bounding box center [191, 332] width 42 height 22
click at [193, 327] on span "277118410" at bounding box center [191, 332] width 42 height 22
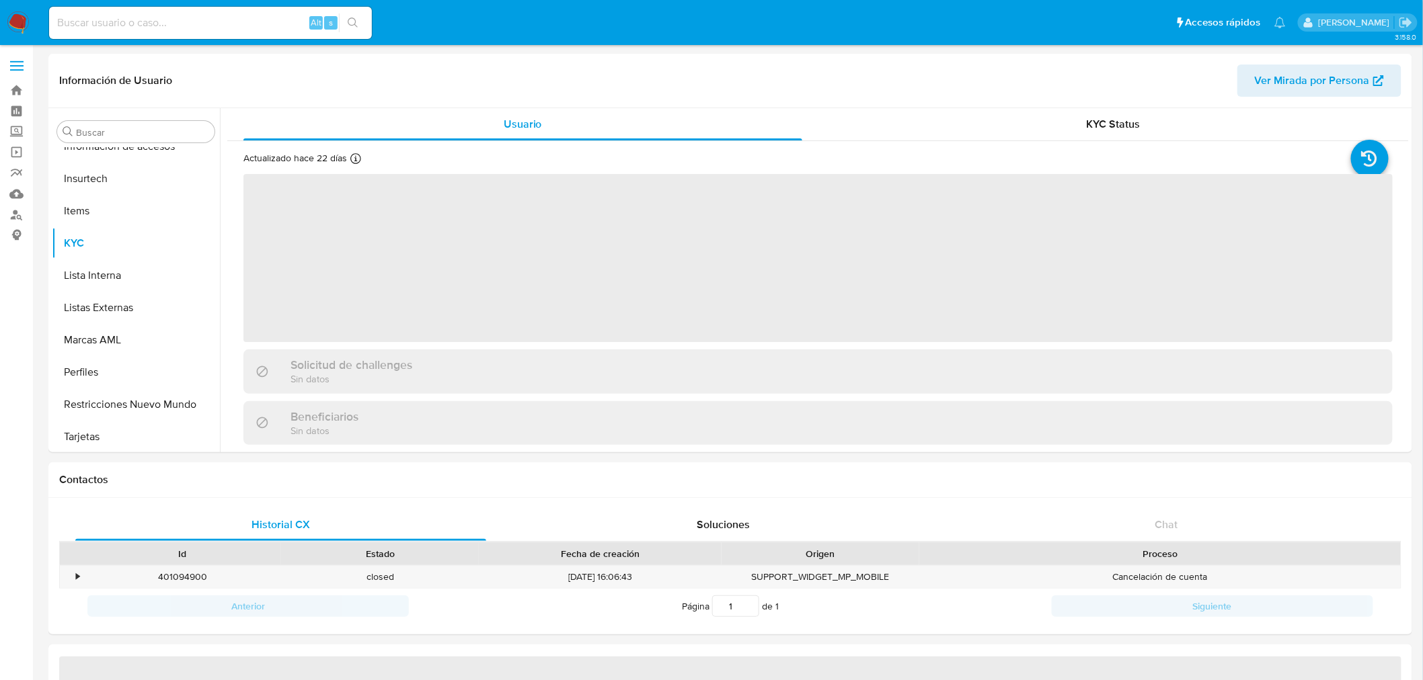
scroll to position [567, 0]
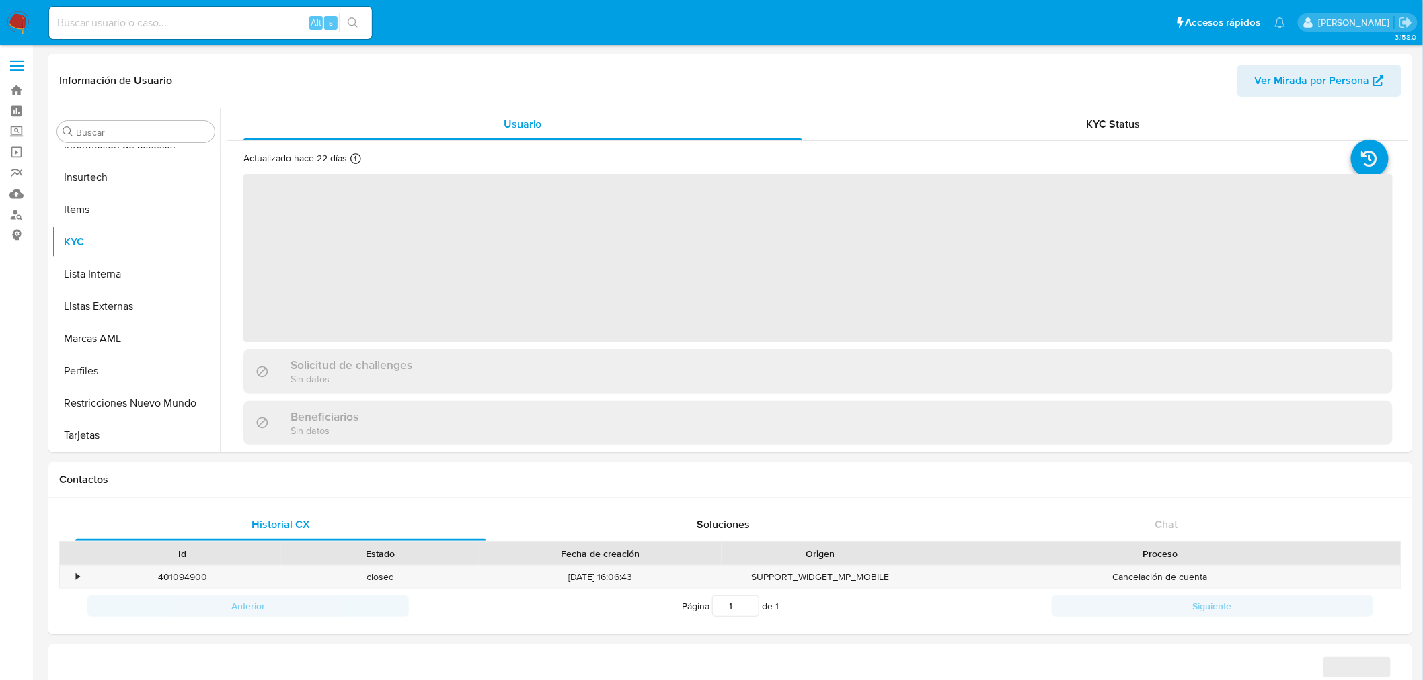
select select "10"
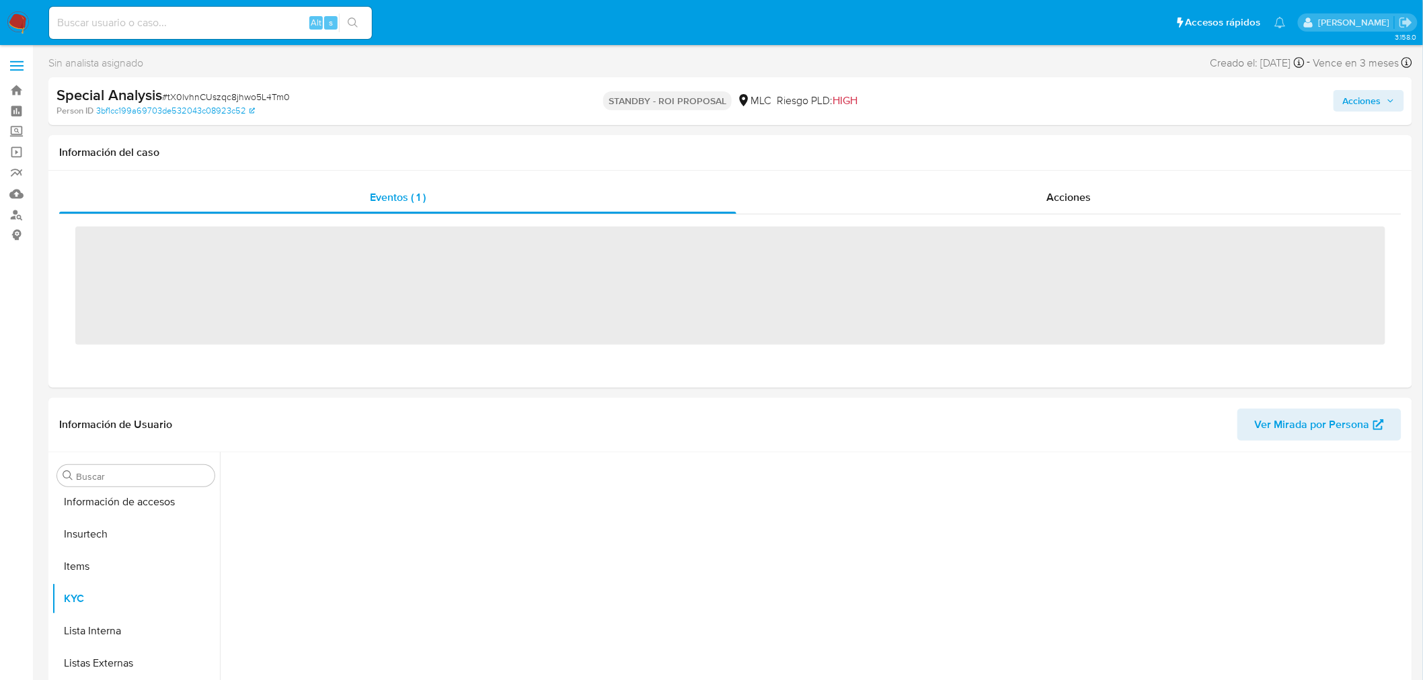
scroll to position [567, 0]
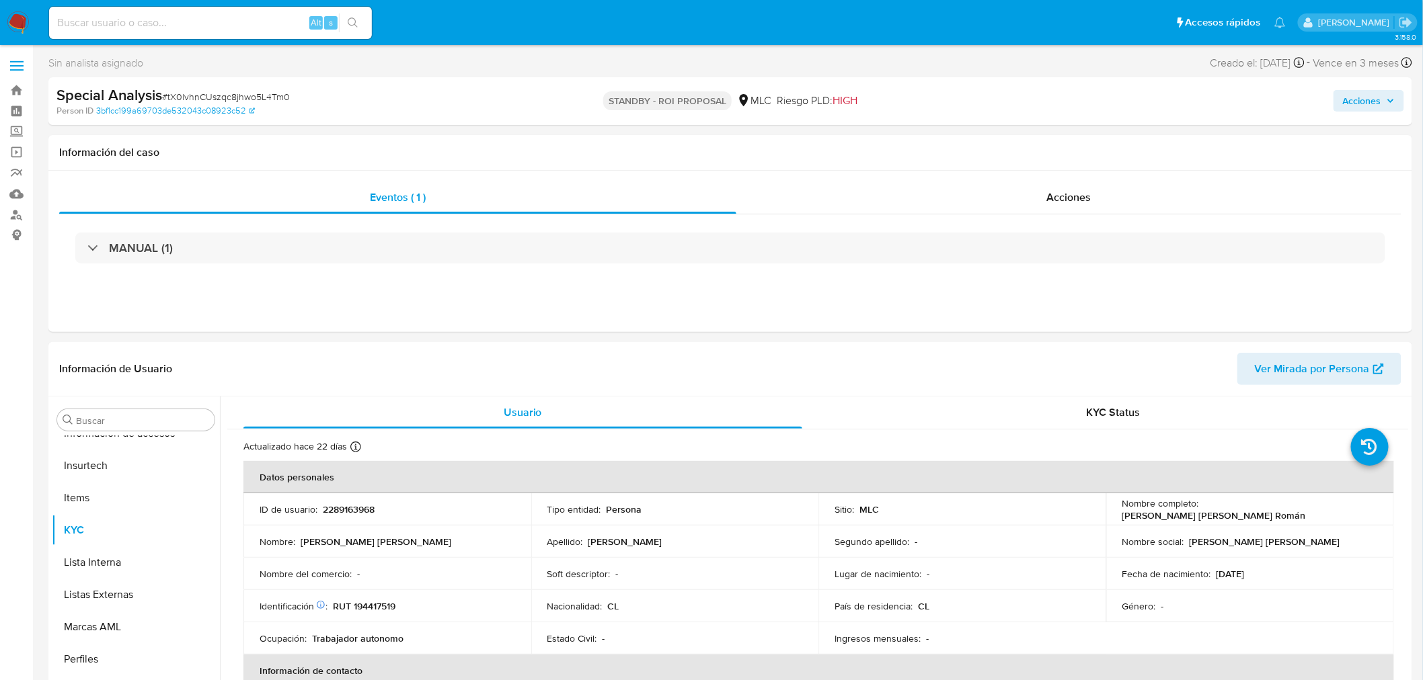
select select "10"
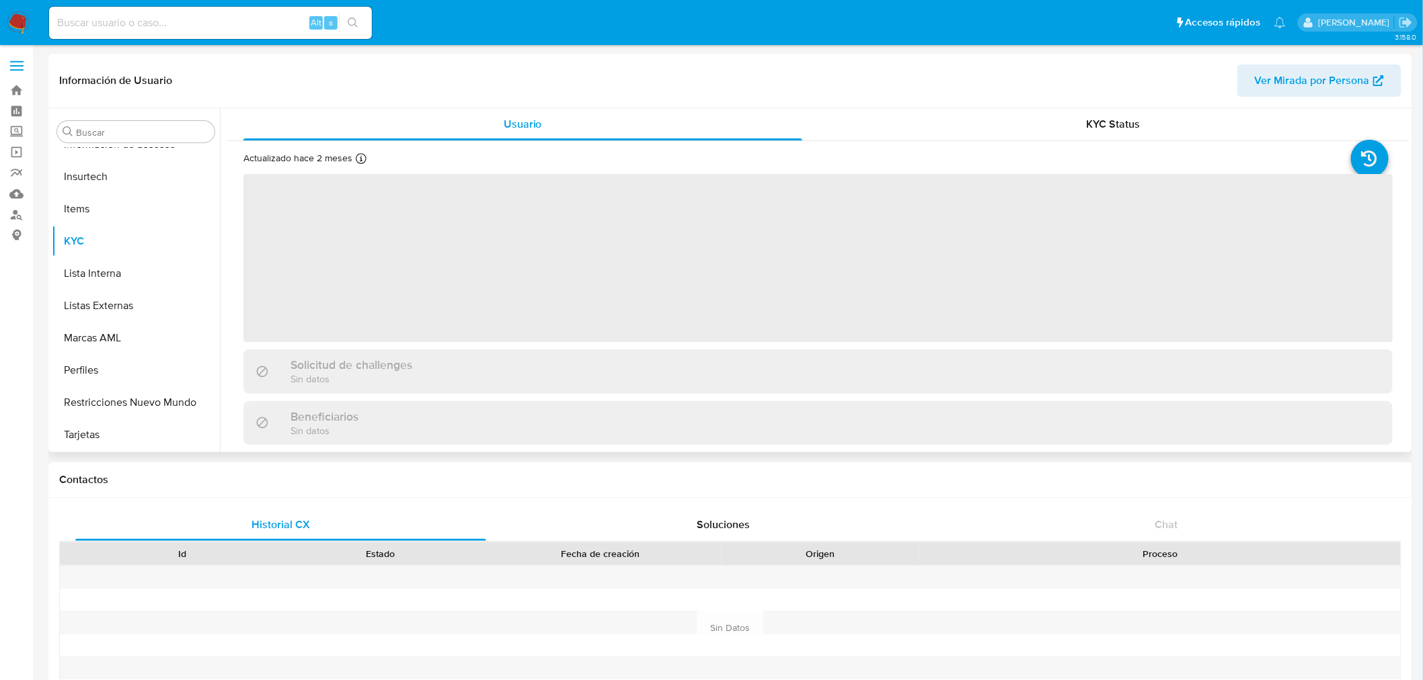
scroll to position [567, 0]
select select "10"
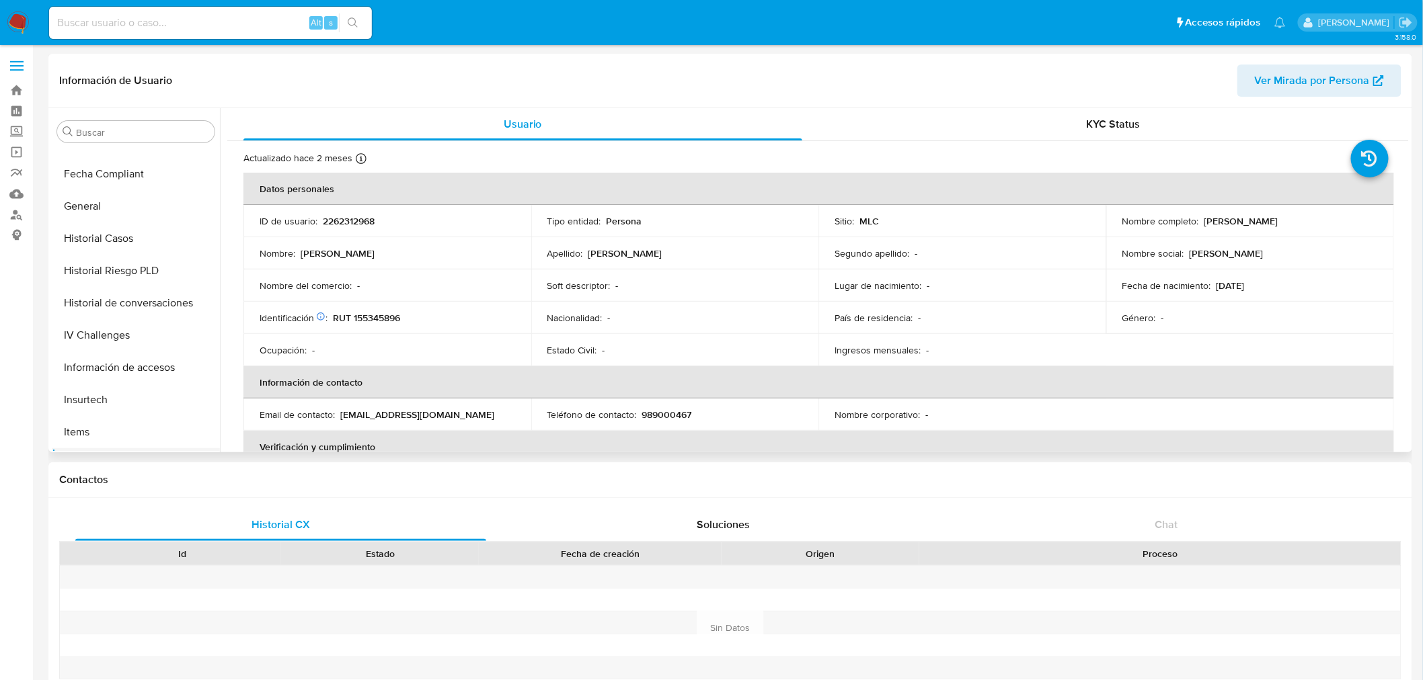
scroll to position [344, 0]
click at [136, 237] on button "Historial Casos" at bounding box center [130, 239] width 157 height 32
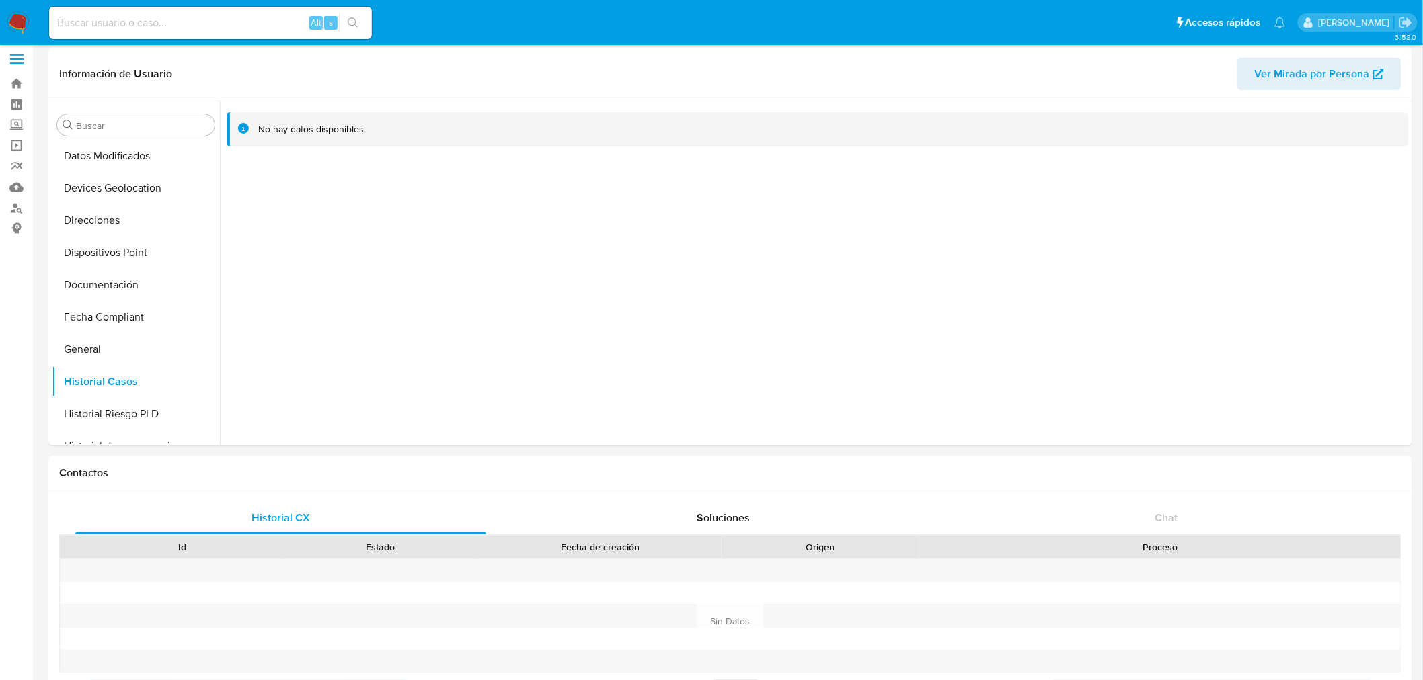
scroll to position [0, 0]
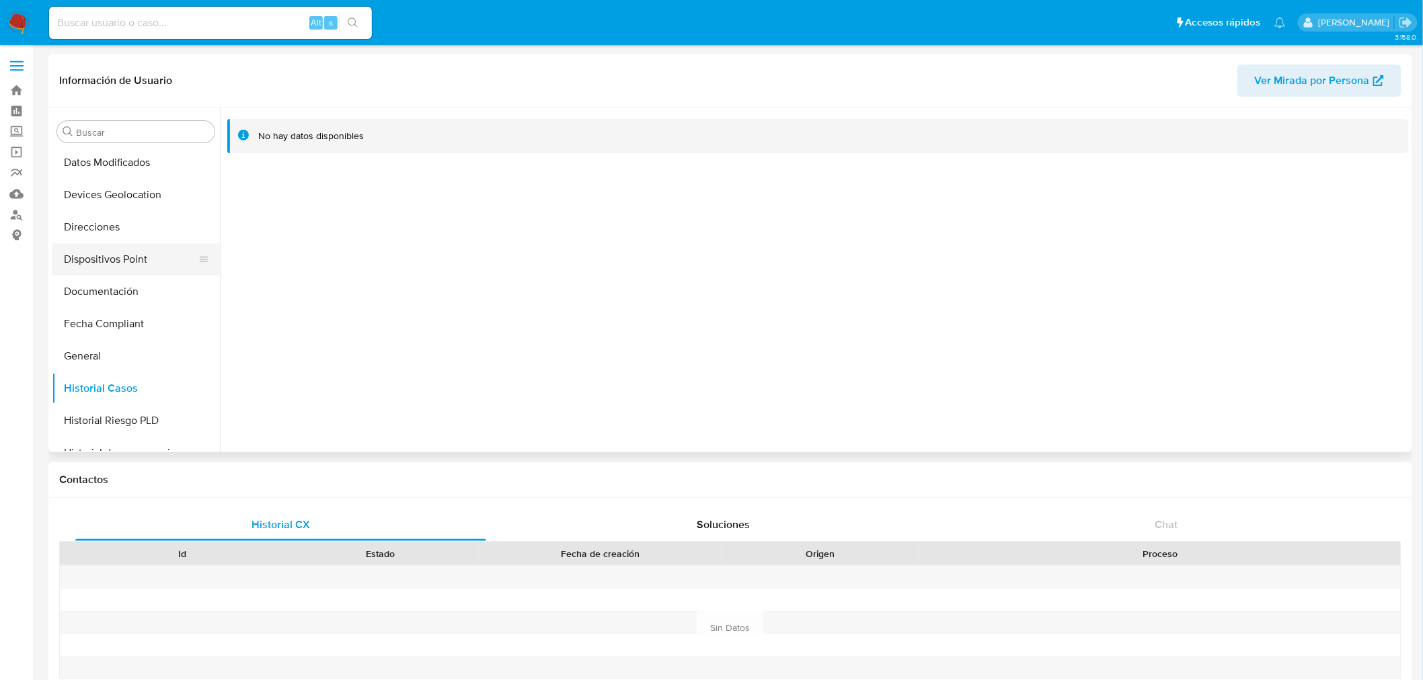
click at [118, 260] on button "Dispositivos Point" at bounding box center [130, 259] width 157 height 32
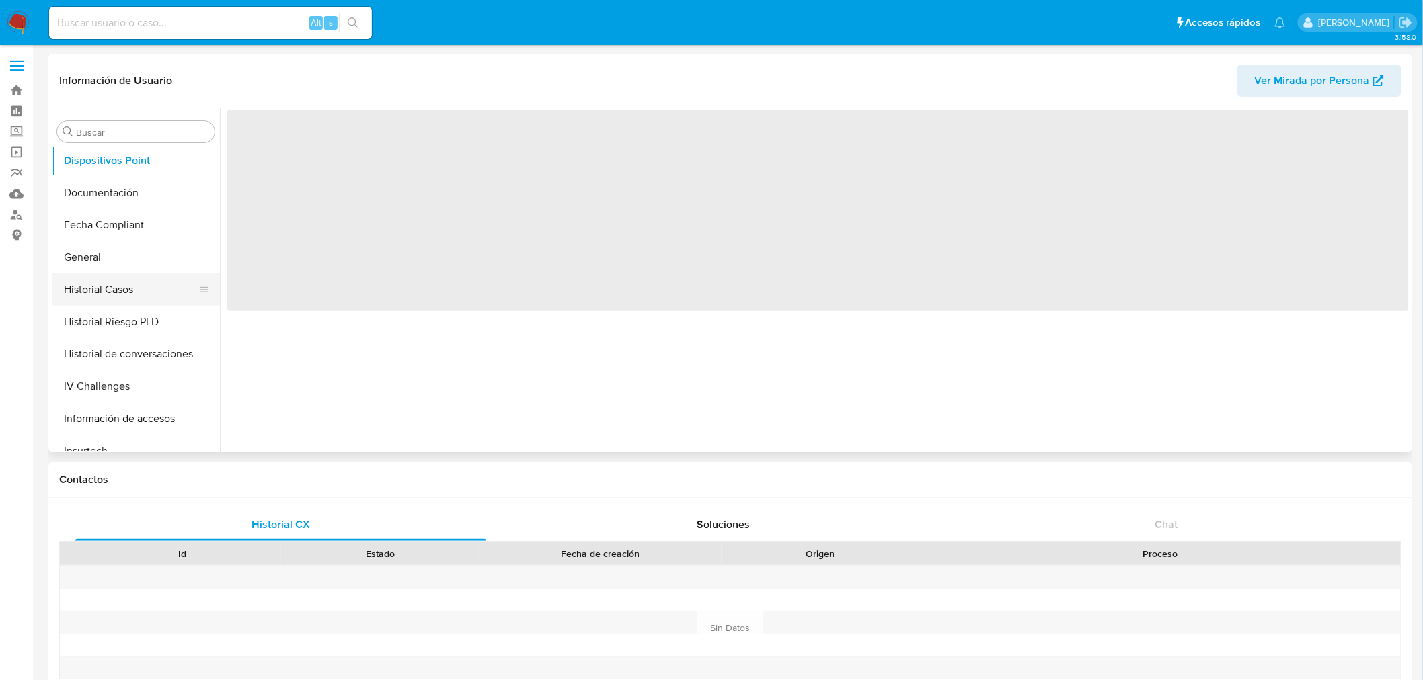
scroll to position [298, 0]
click at [94, 254] on button "General" at bounding box center [130, 253] width 157 height 32
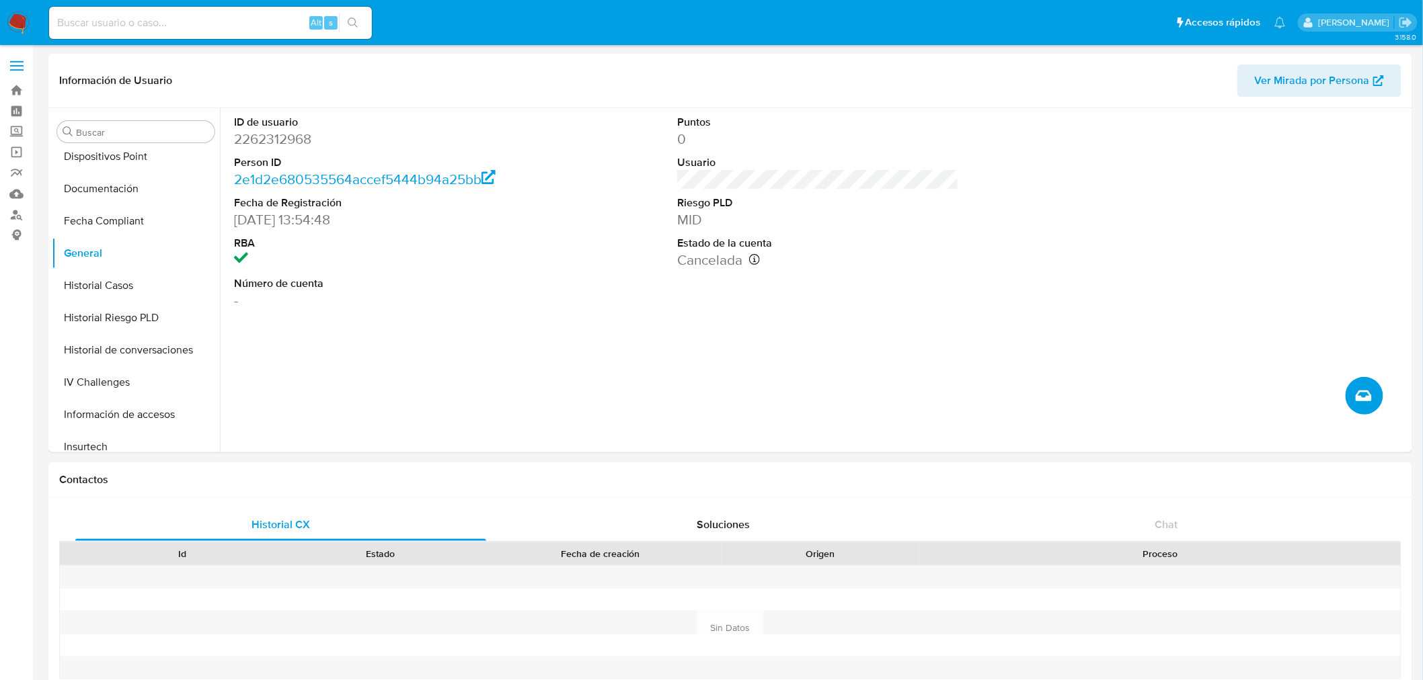
click at [1373, 405] on button "Crear caso manual" at bounding box center [1364, 396] width 38 height 38
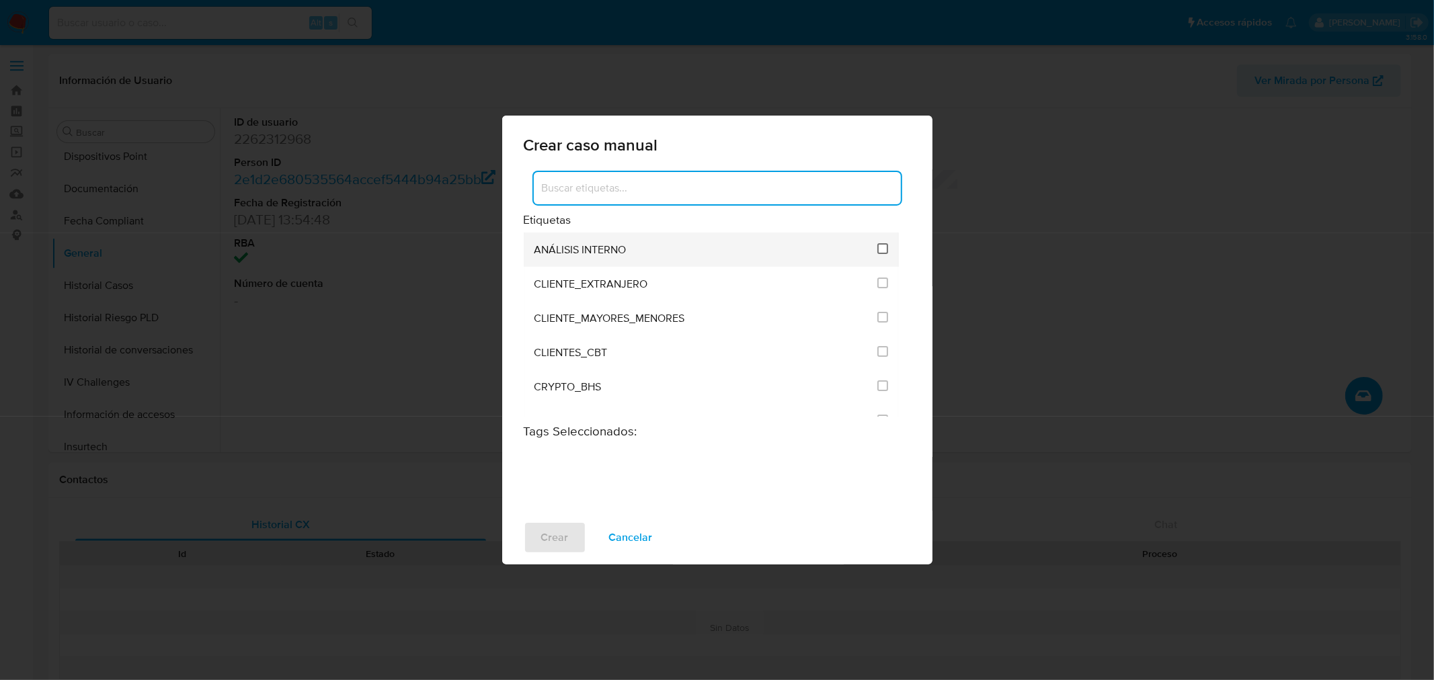
click at [879, 253] on input "1896" at bounding box center [882, 248] width 11 height 11
checkbox input "true"
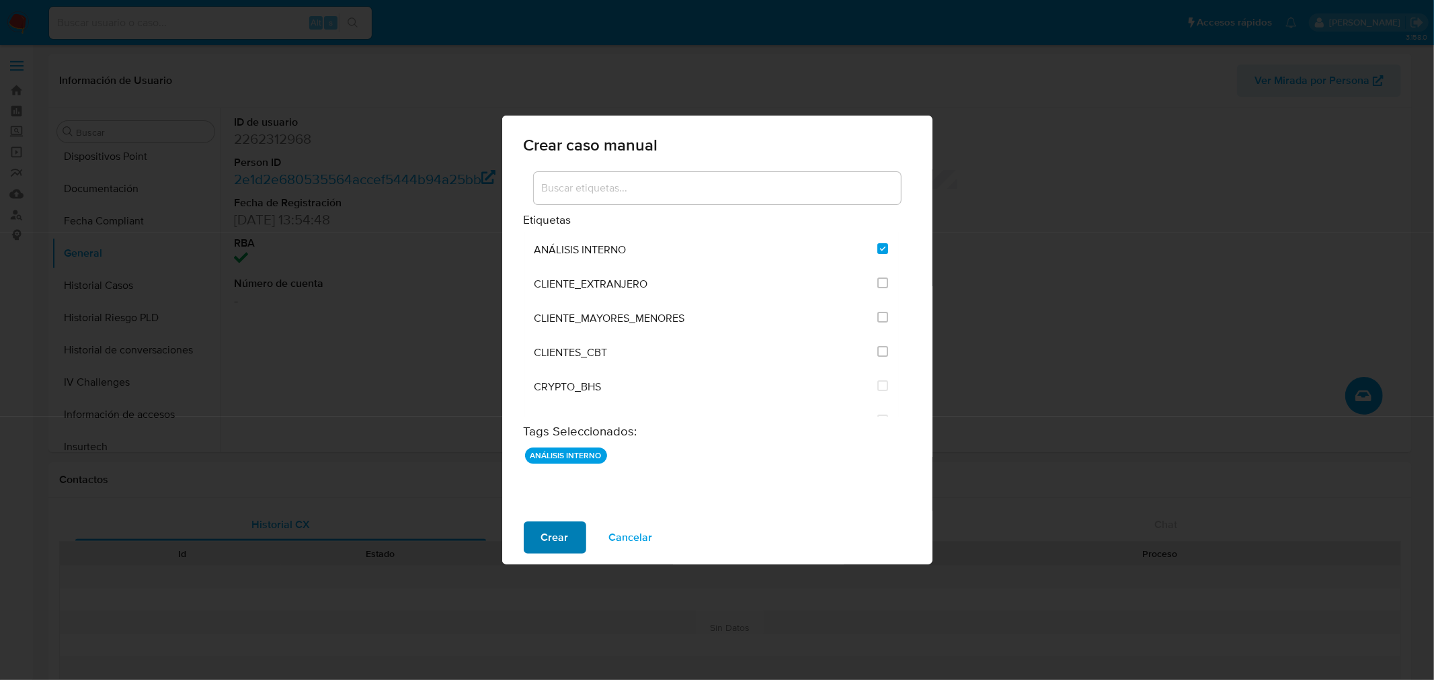
click at [561, 539] on span "Crear" at bounding box center [555, 538] width 28 height 30
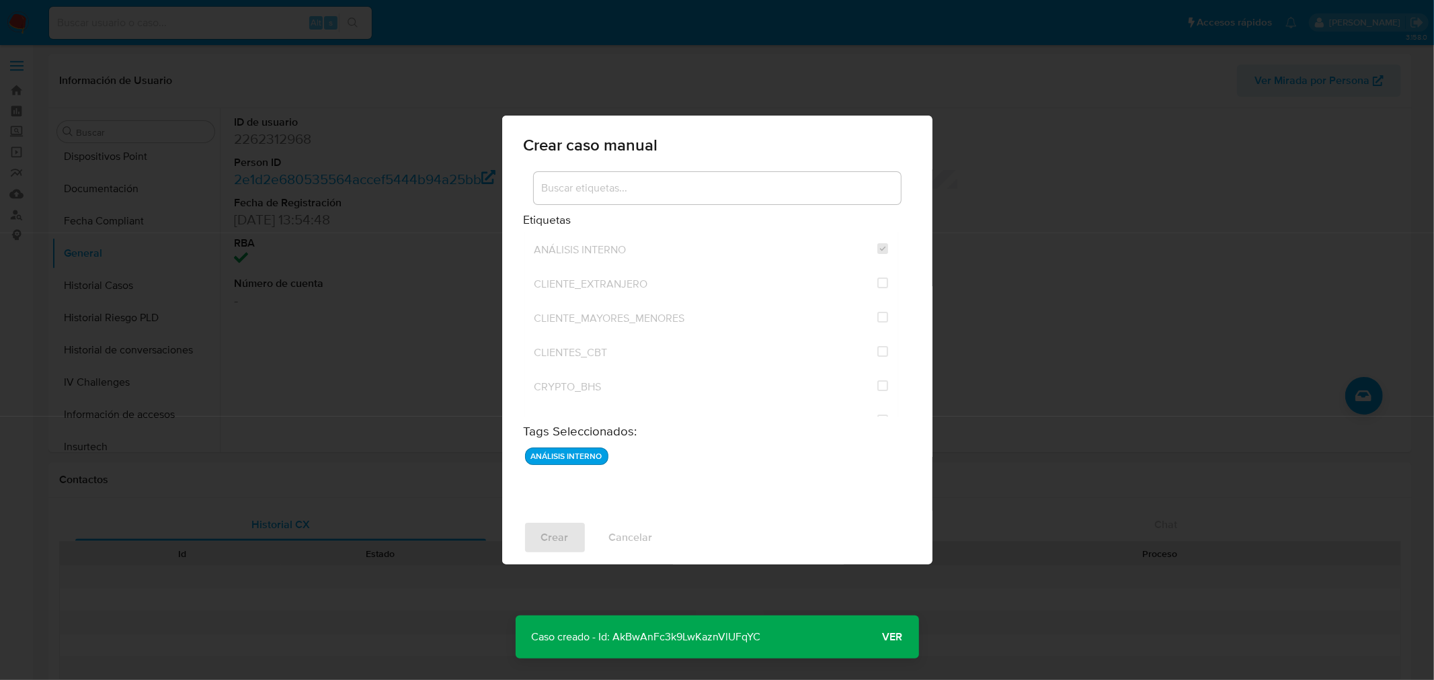
click at [648, 639] on p "Caso creado - Id: AkBwAnFc3k9LwKaznVlUFqYC" at bounding box center [647, 637] width 262 height 43
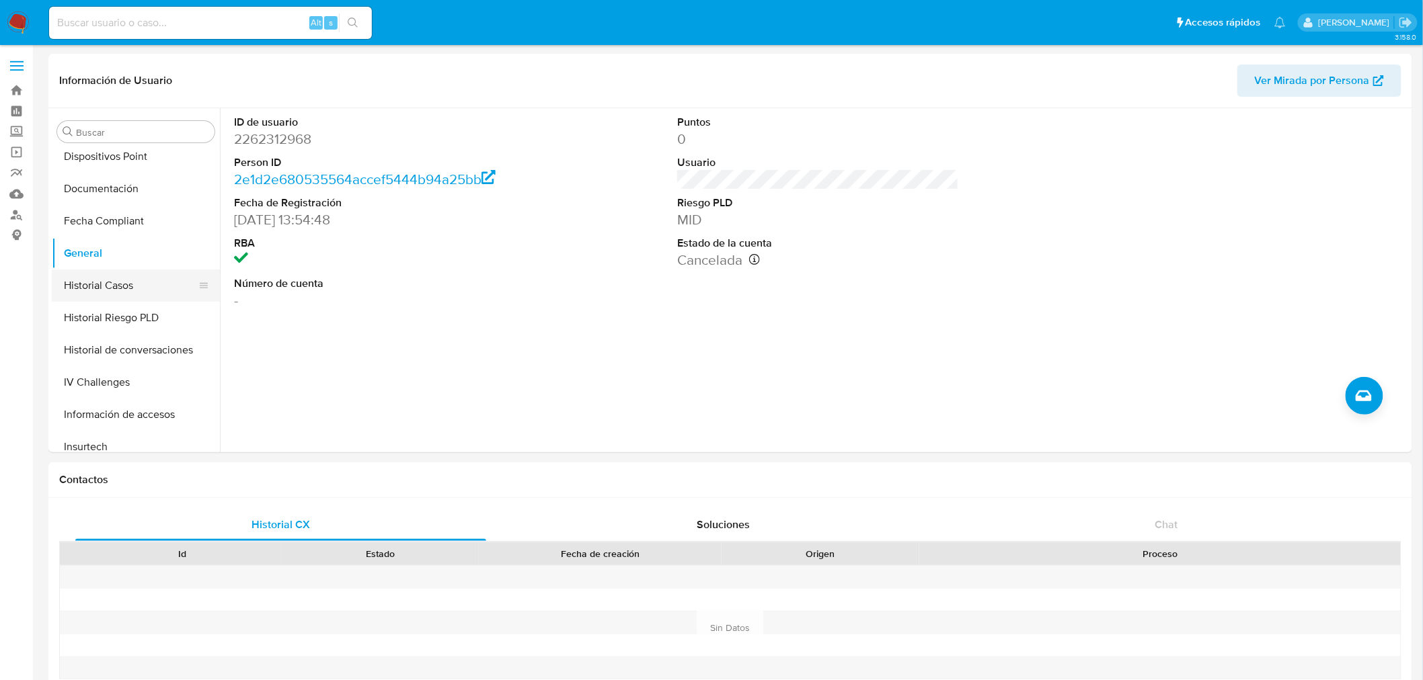
click at [93, 284] on button "Historial Casos" at bounding box center [130, 286] width 157 height 32
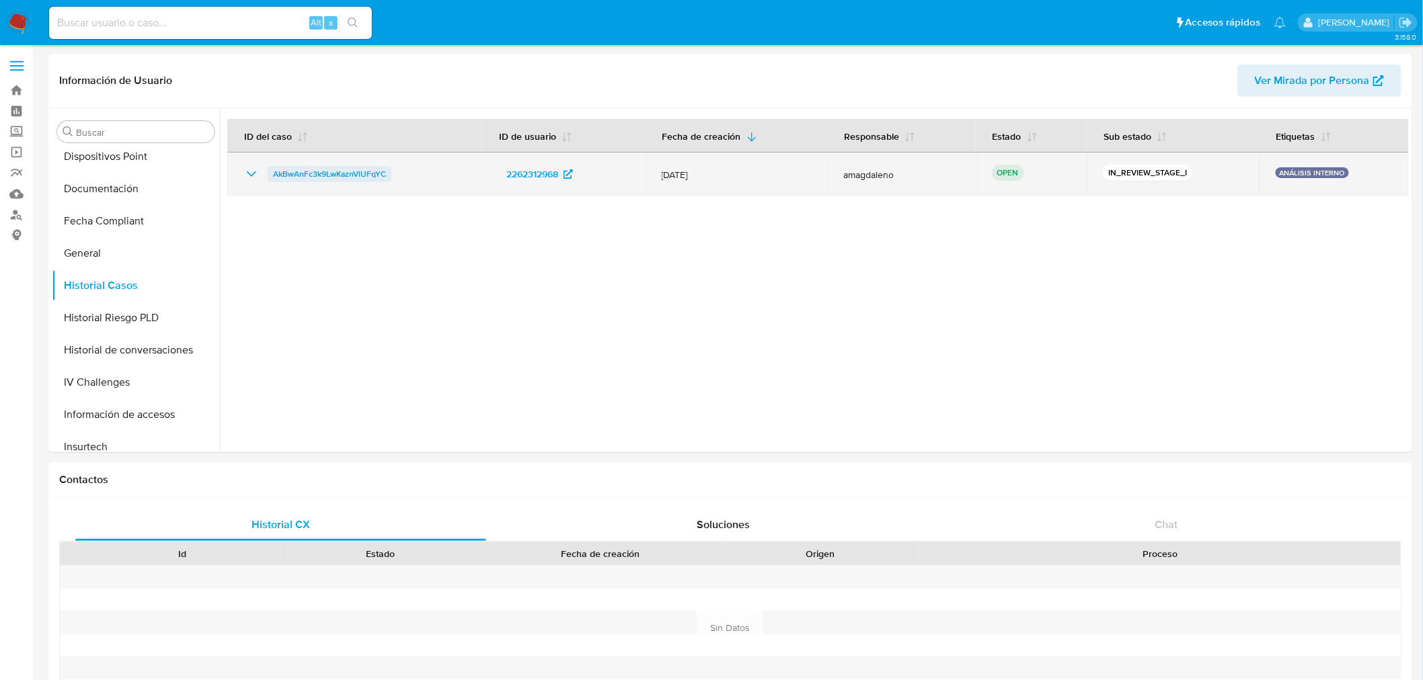
click at [344, 175] on span "AkBwAnFc3k9LwKaznVlUFqYC" at bounding box center [329, 174] width 113 height 16
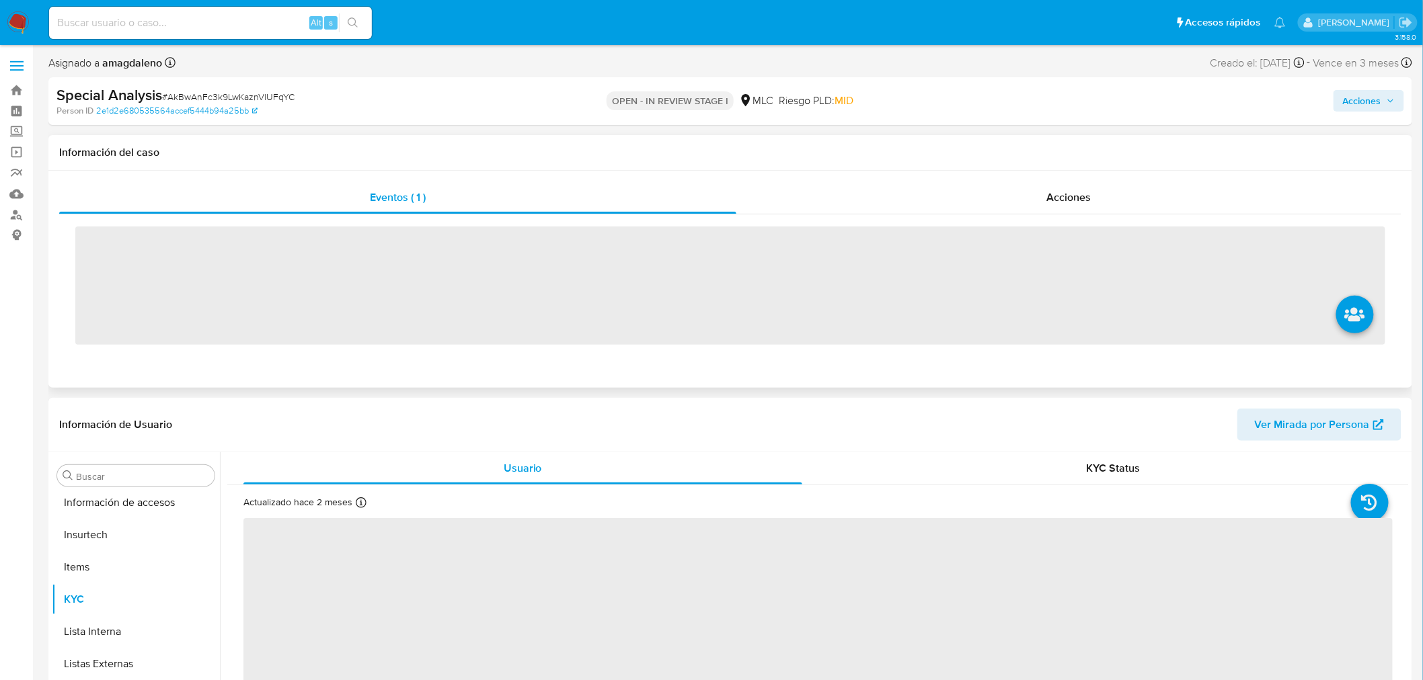
scroll to position [567, 0]
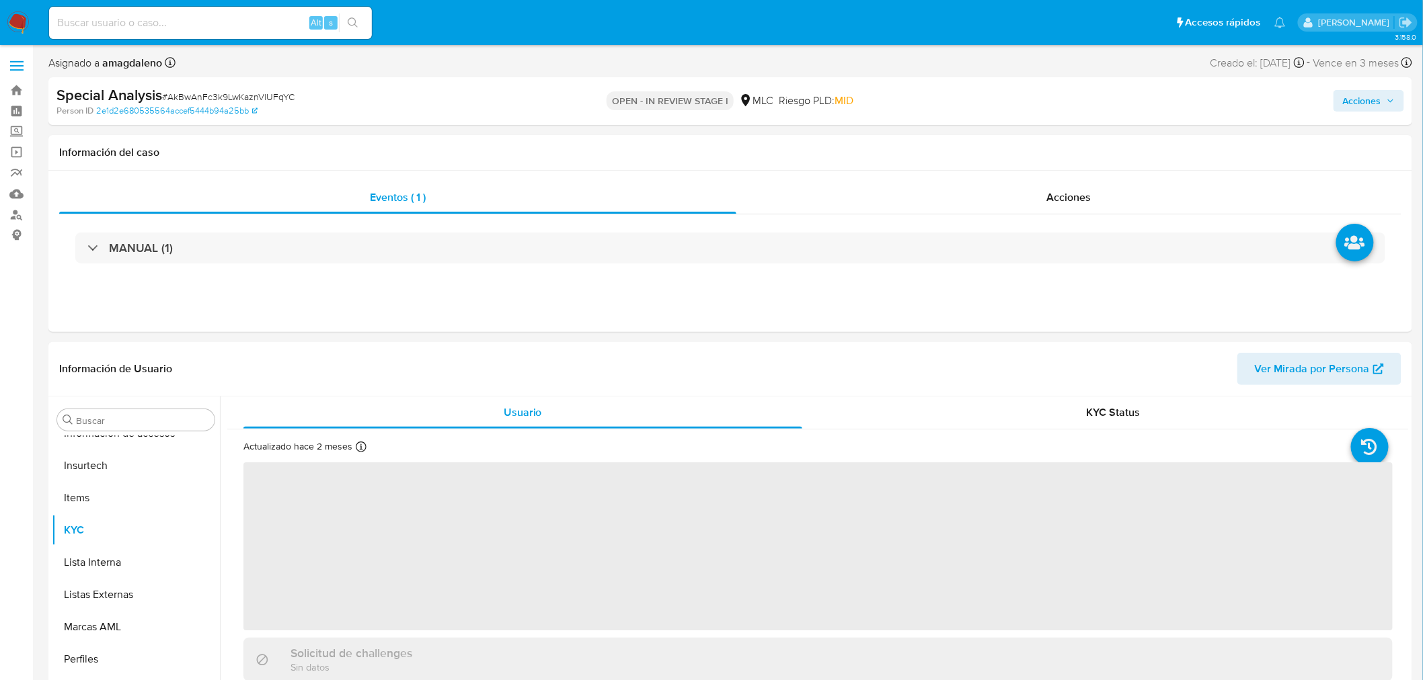
click at [1353, 90] on span "Acciones" at bounding box center [1362, 101] width 38 height 22
click at [1009, 136] on span "Resolución del caso" at bounding box center [987, 143] width 96 height 15
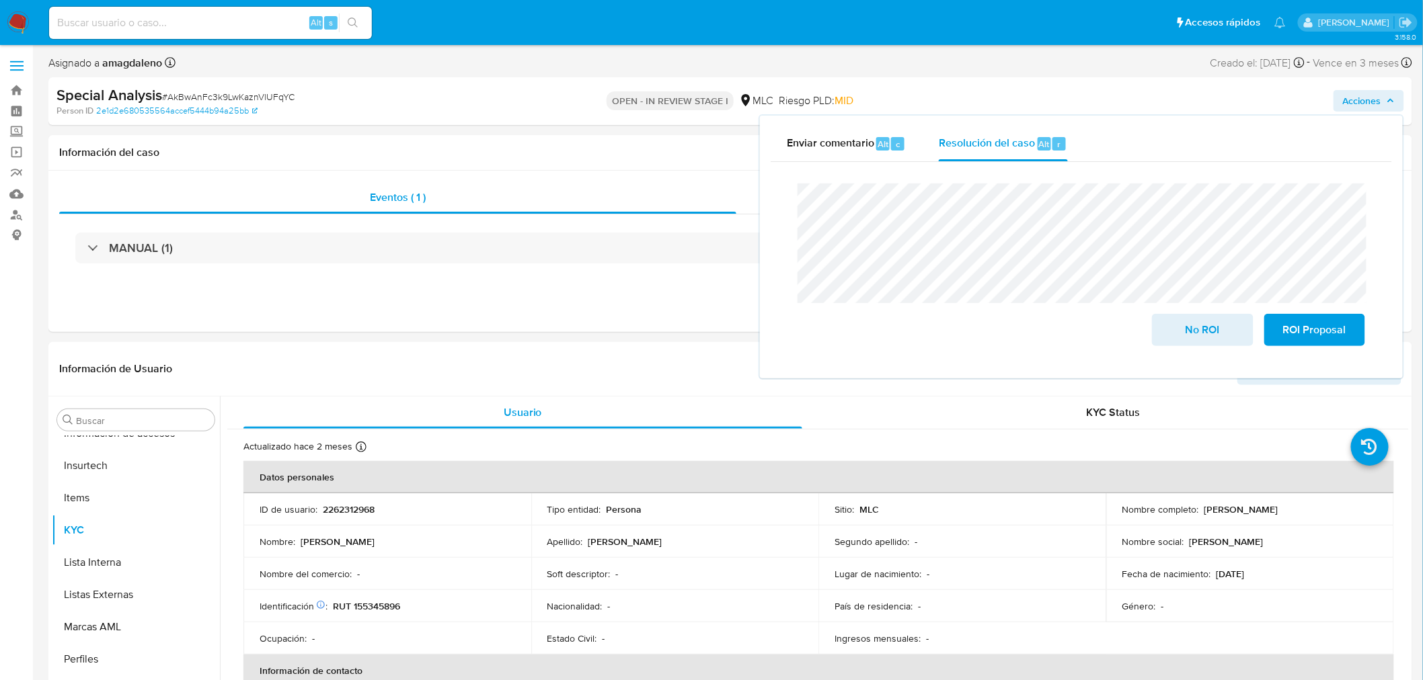
select select "10"
click at [862, 151] on div "Enviar comentario Alt c" at bounding box center [847, 143] width 120 height 35
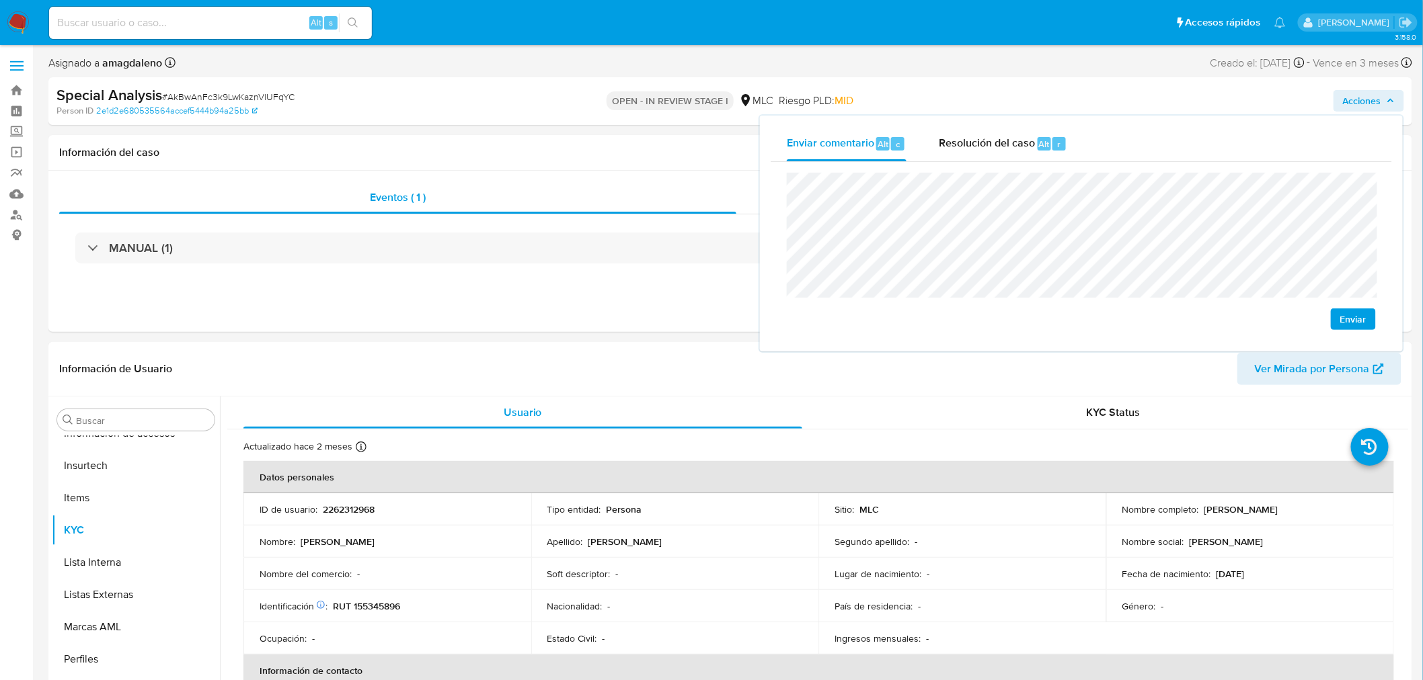
click at [1360, 324] on span "Enviar" at bounding box center [1353, 319] width 26 height 19
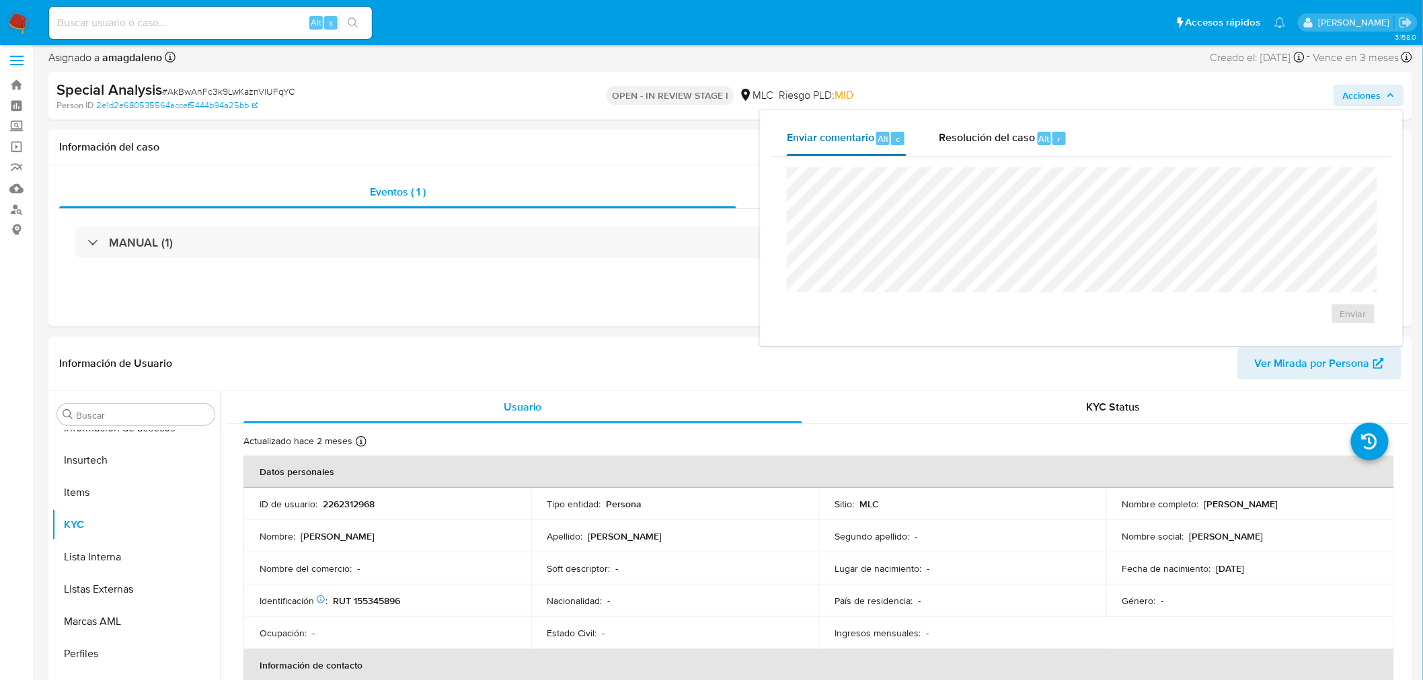
scroll to position [0, 0]
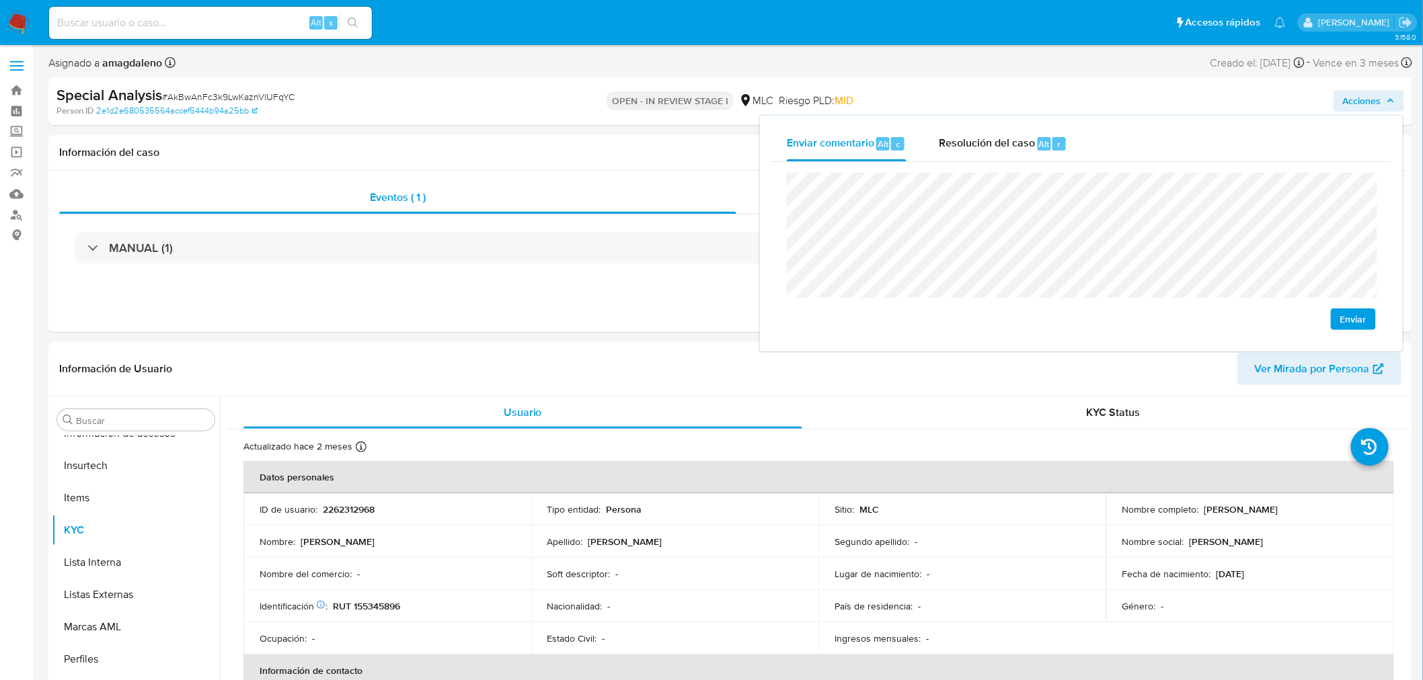
click at [0, 0] on lt-strong "ua" at bounding box center [0, 0] width 0 height 0
click at [0, 0] on lt-span "del usuario" at bounding box center [0, 0] width 0 height 0
click at [962, 145] on span "Resolución del caso" at bounding box center [987, 143] width 96 height 15
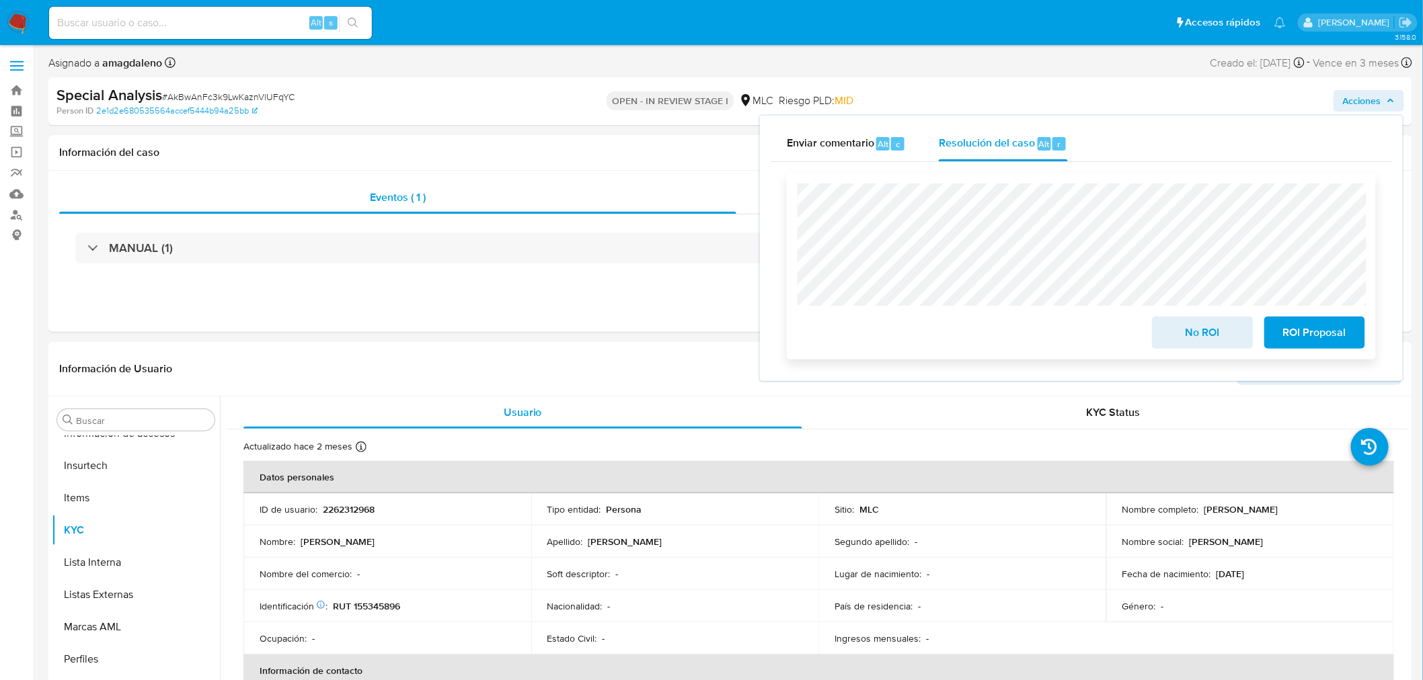
click at [1179, 340] on span "No ROI" at bounding box center [1202, 333] width 66 height 30
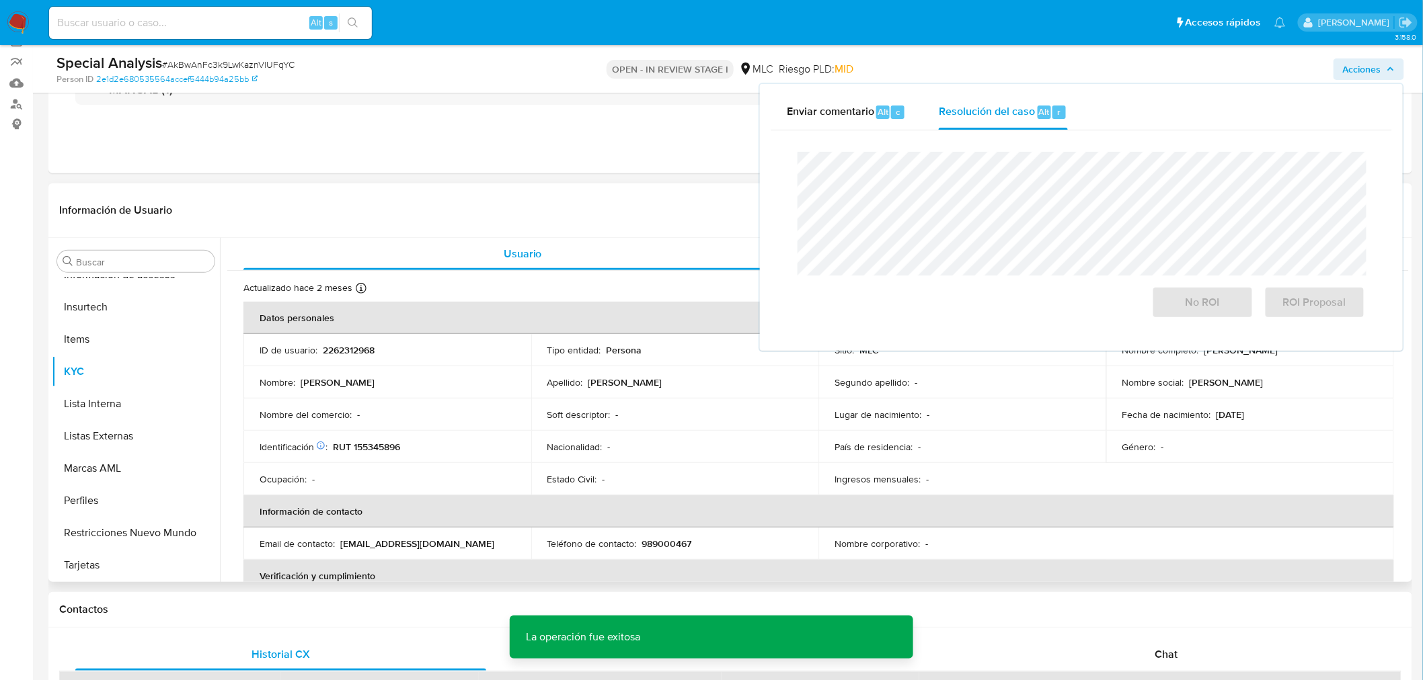
scroll to position [149, 0]
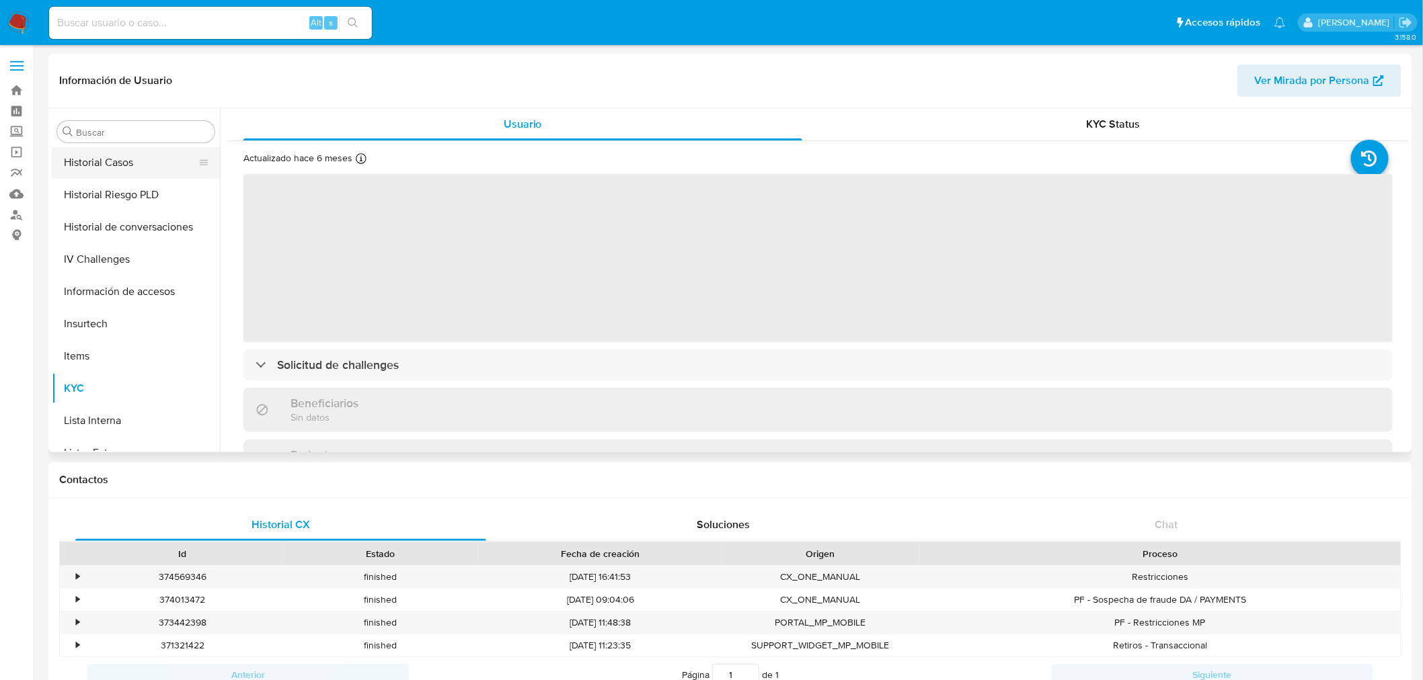
scroll to position [344, 0]
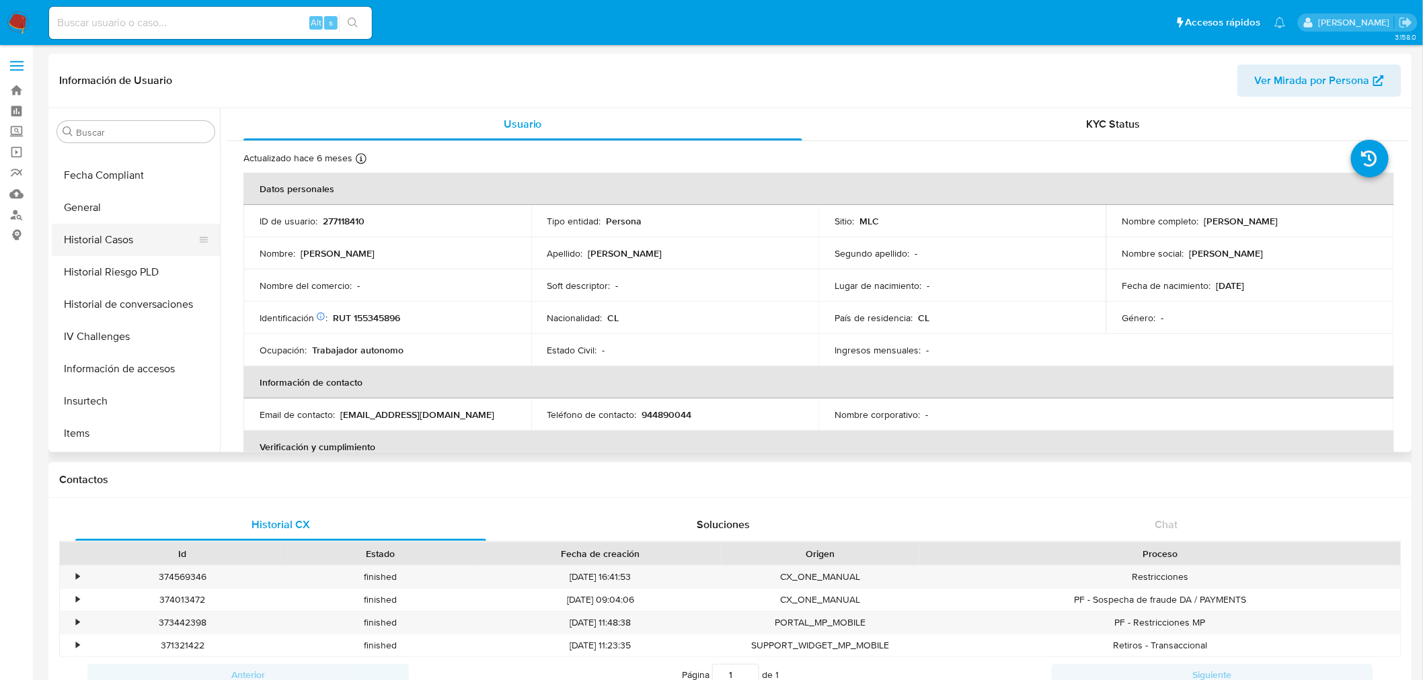
click at [108, 243] on button "Historial Casos" at bounding box center [130, 240] width 157 height 32
select select "10"
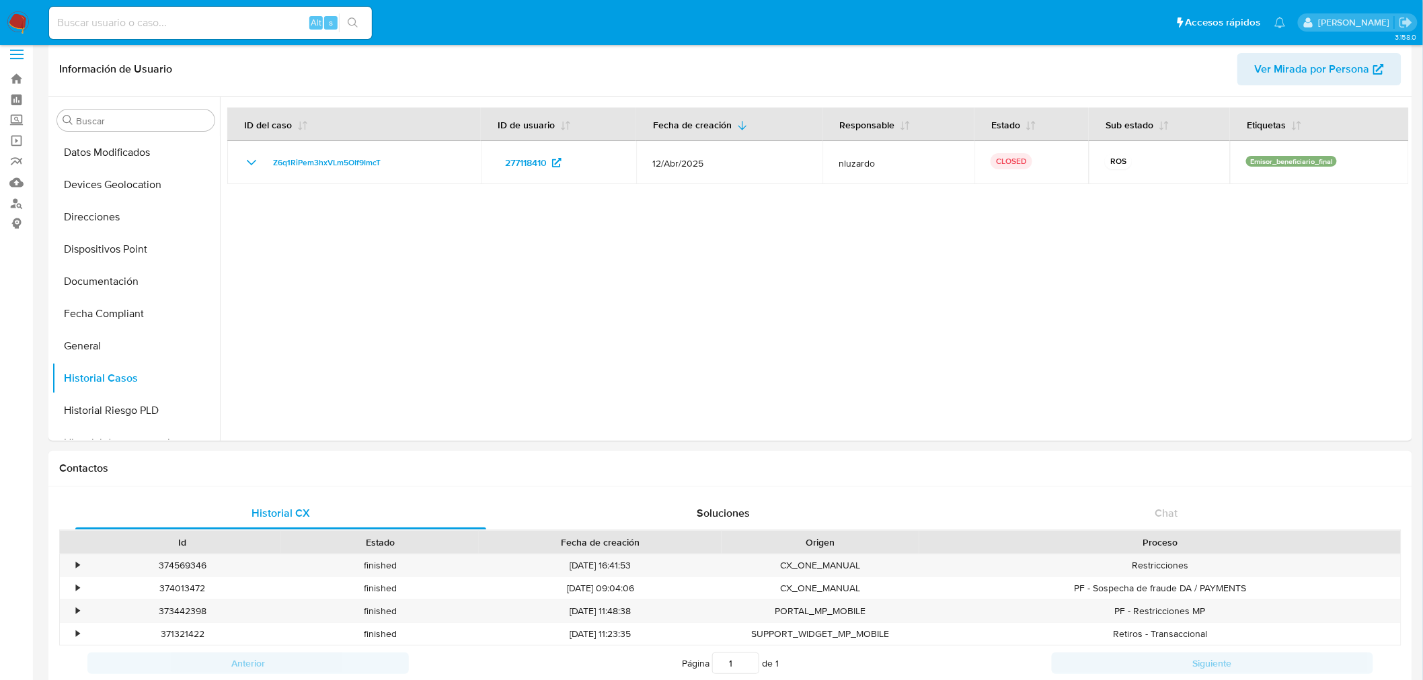
scroll to position [0, 0]
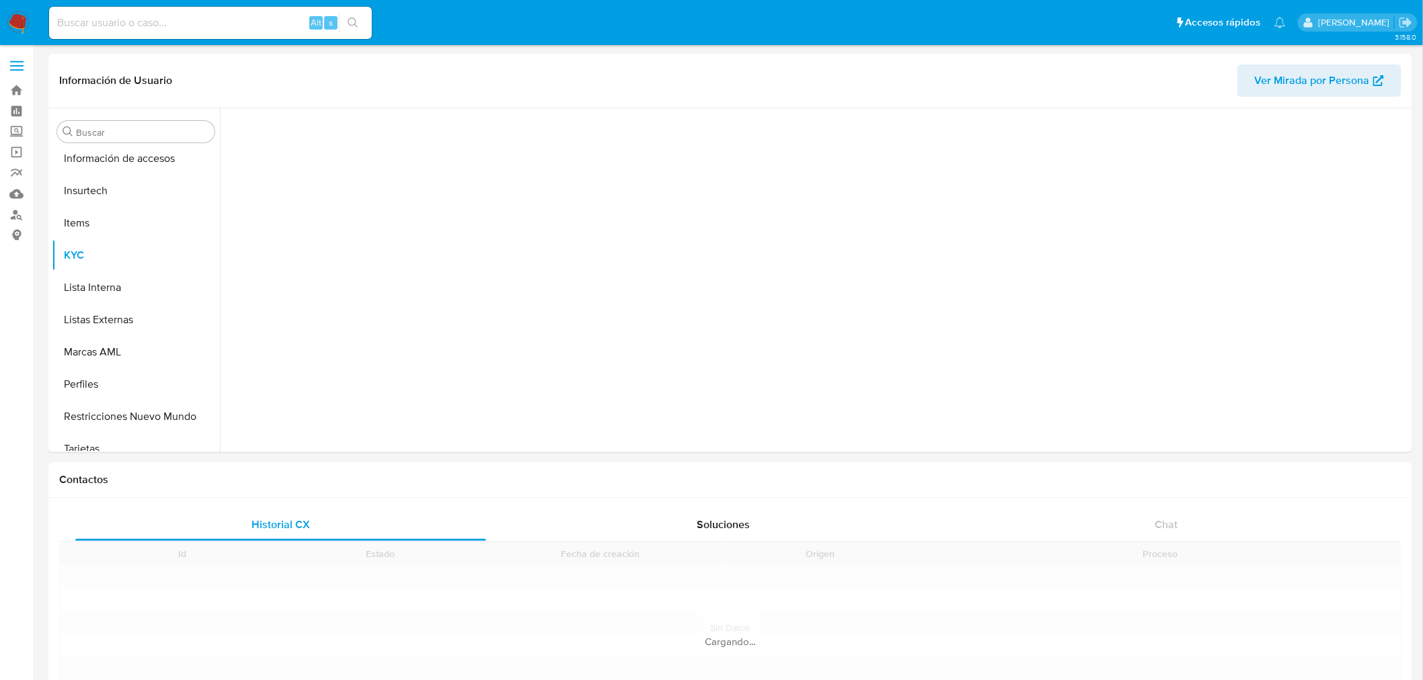
scroll to position [567, 0]
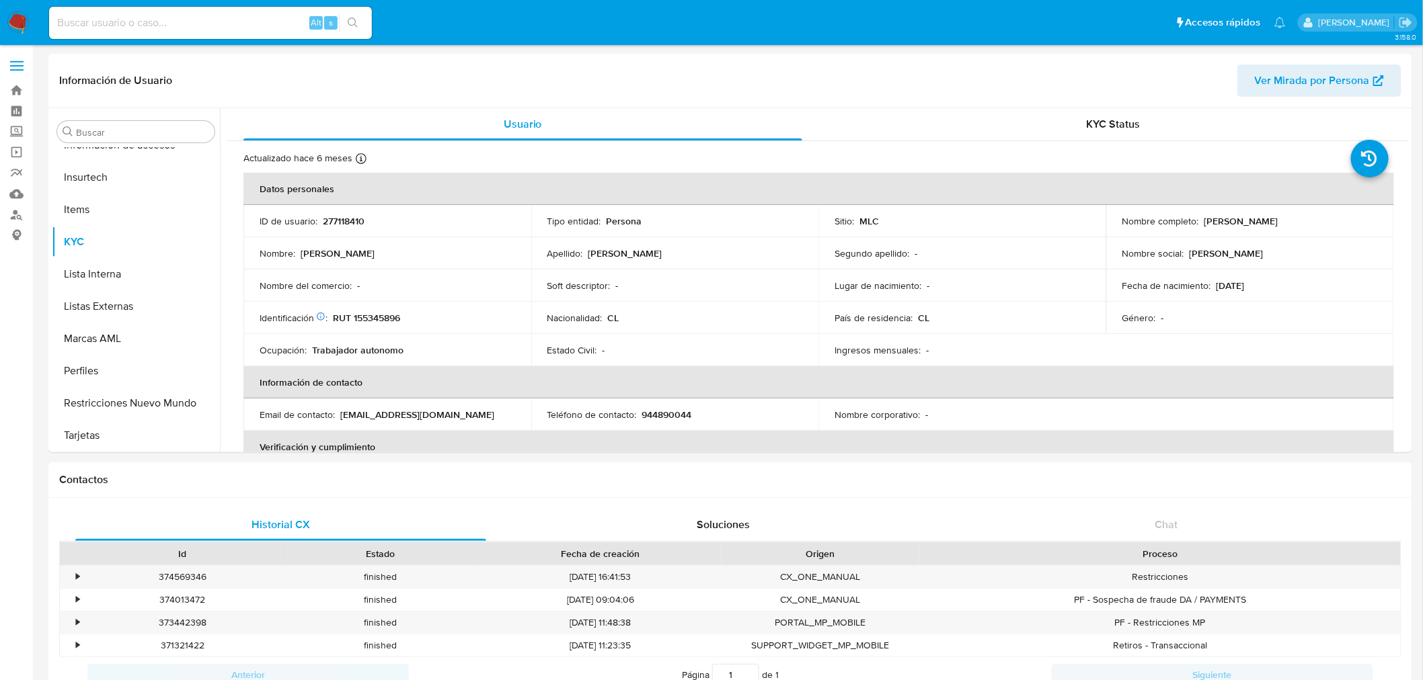
select select "10"
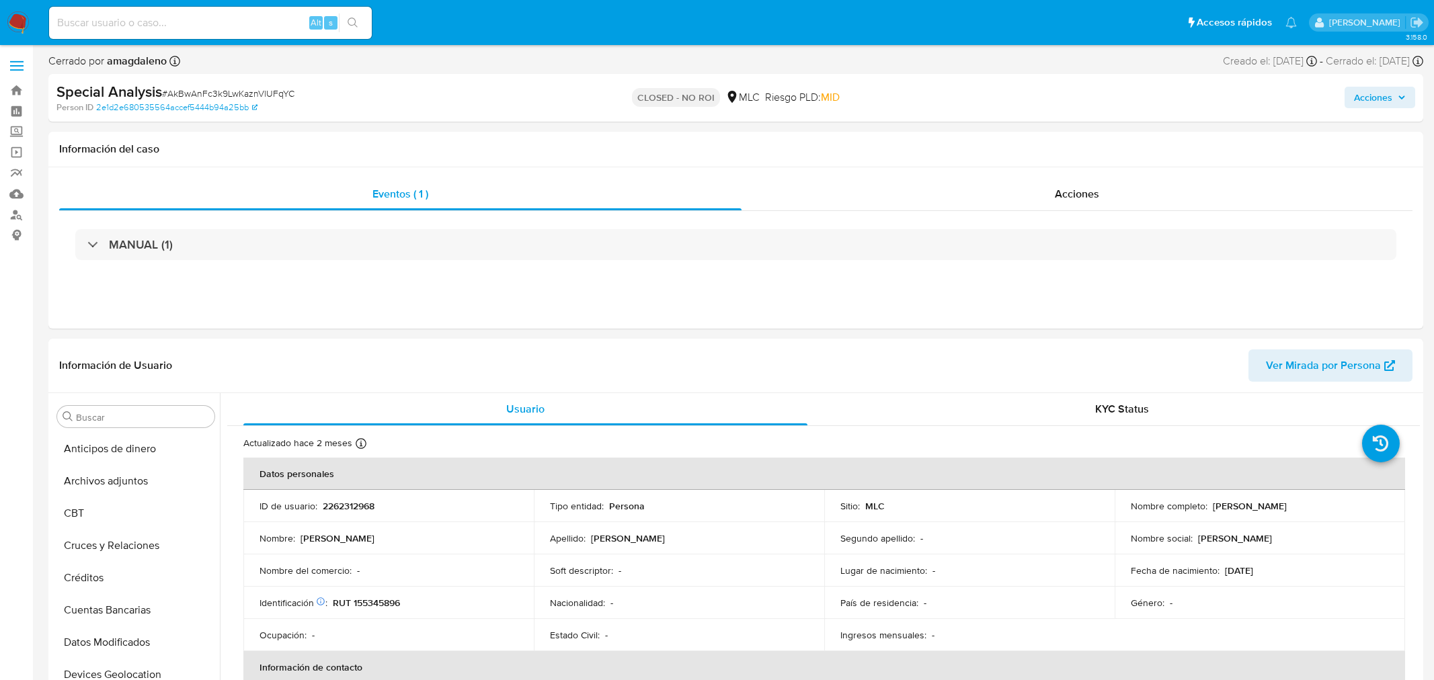
select select "10"
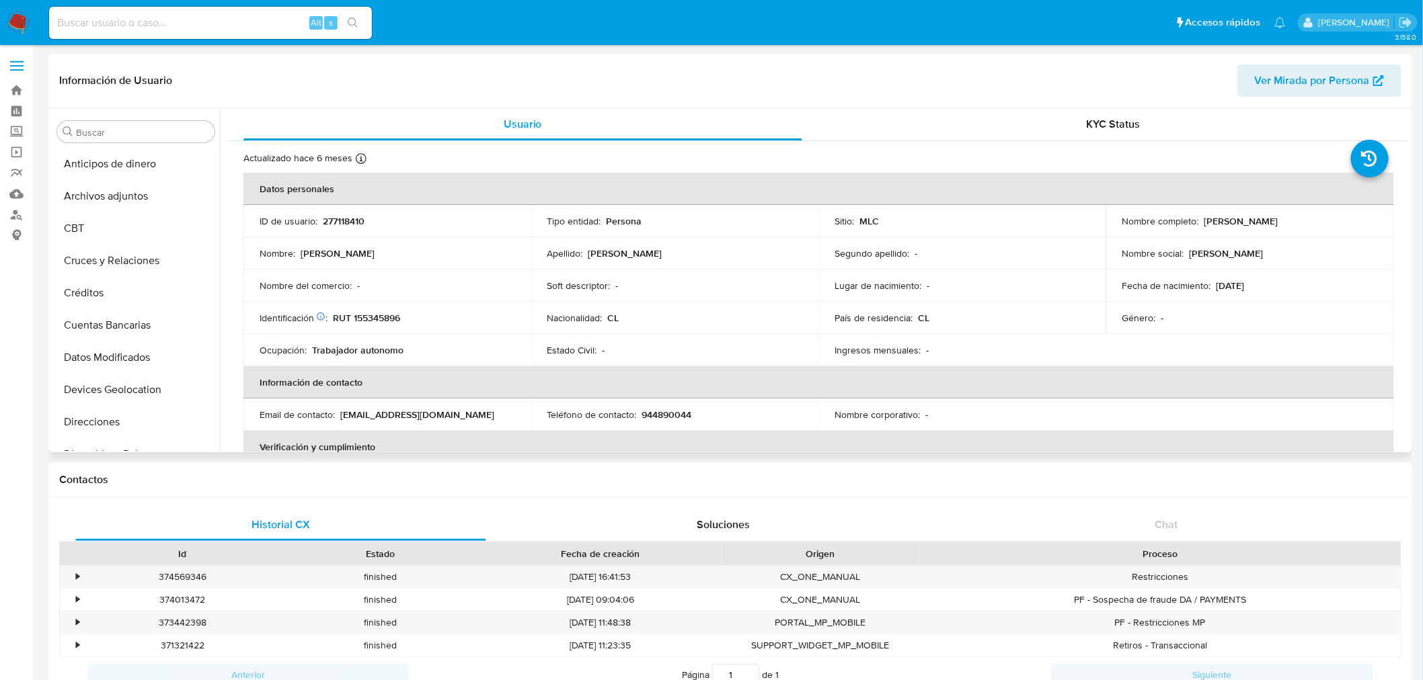
select select "10"
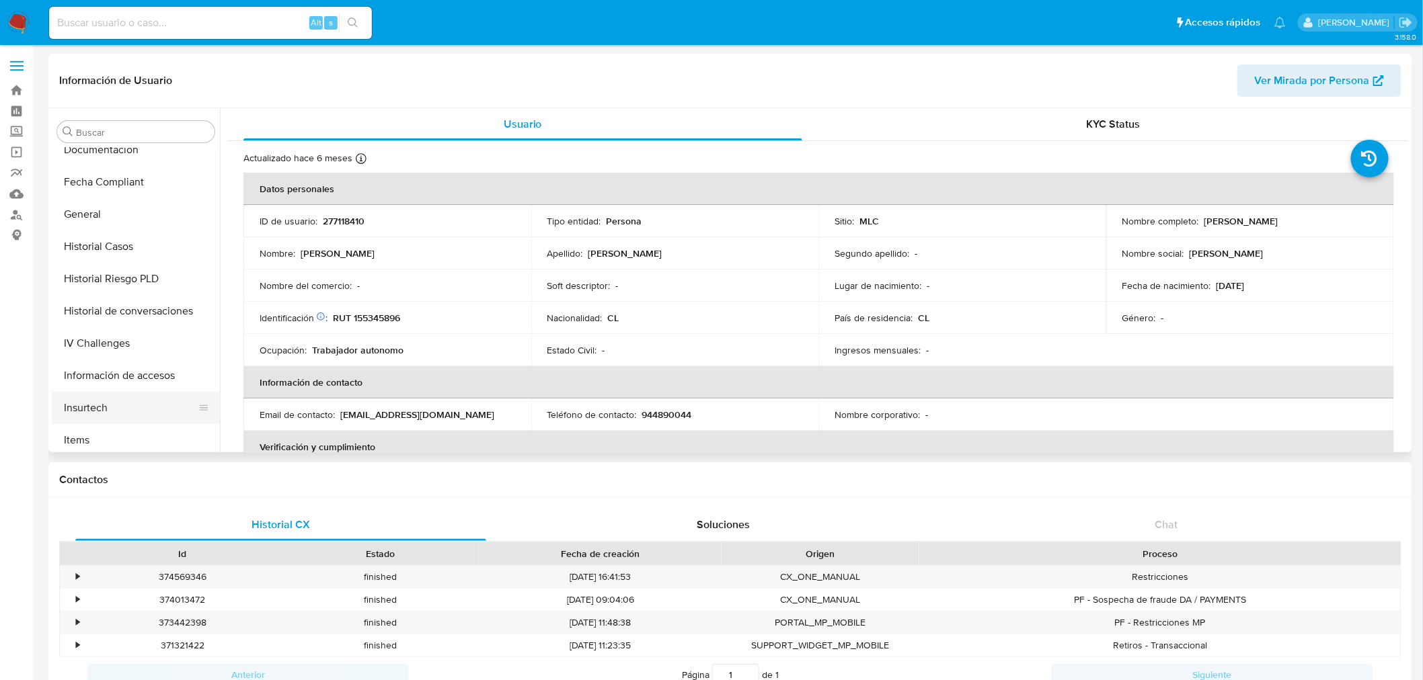
scroll to position [269, 0]
click at [106, 287] on button "General" at bounding box center [130, 282] width 157 height 32
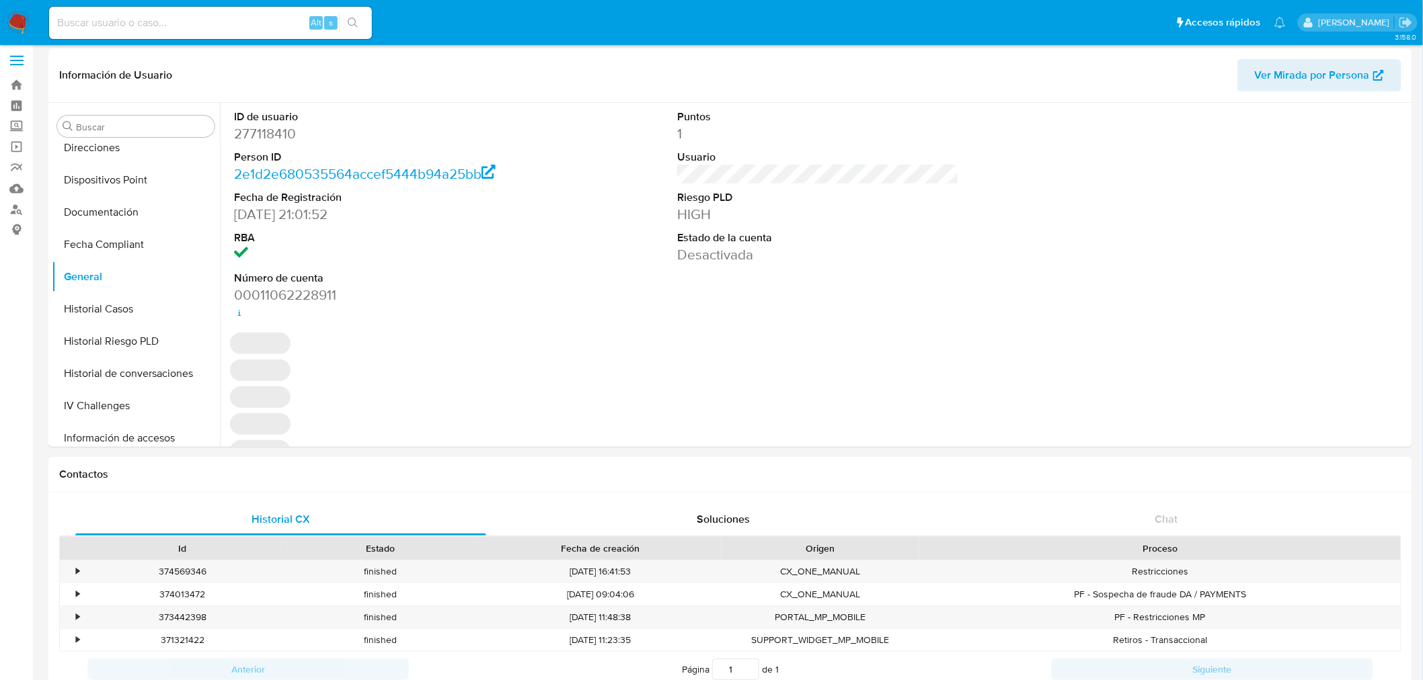
scroll to position [0, 0]
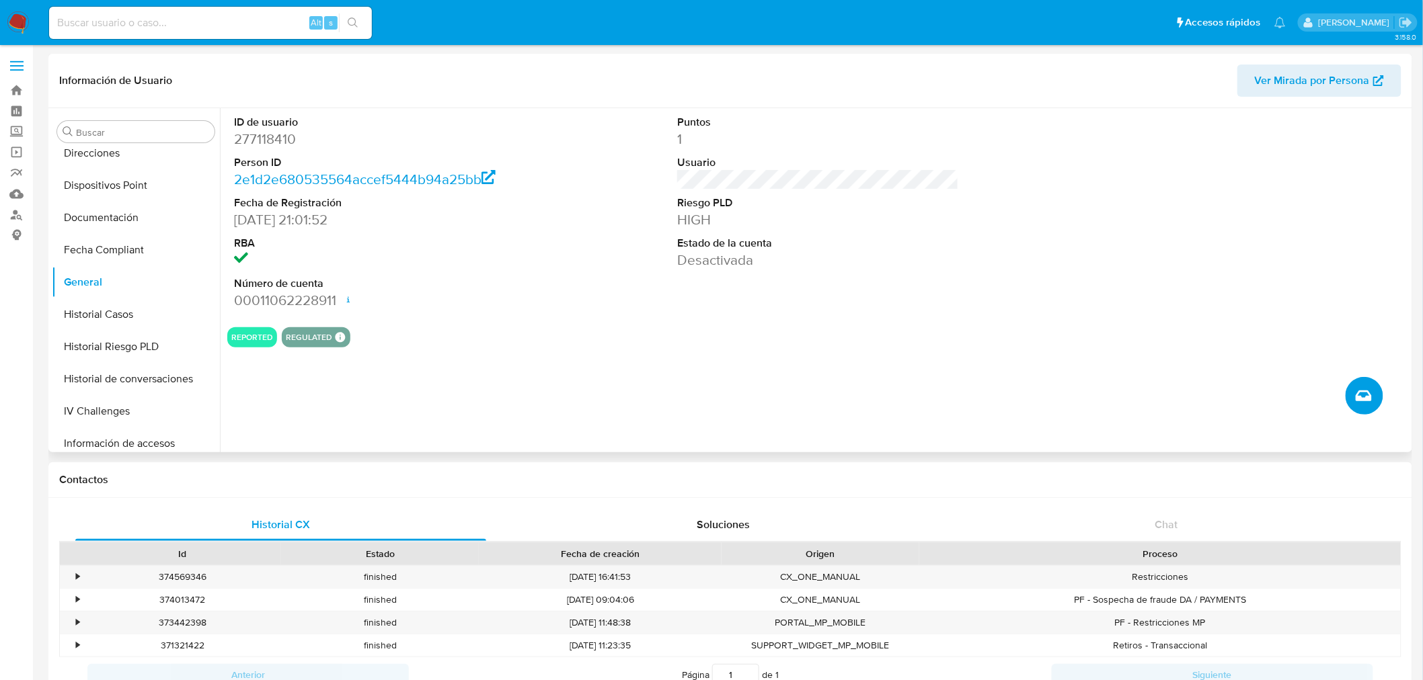
click at [1372, 391] on button "Crear caso manual" at bounding box center [1364, 396] width 38 height 38
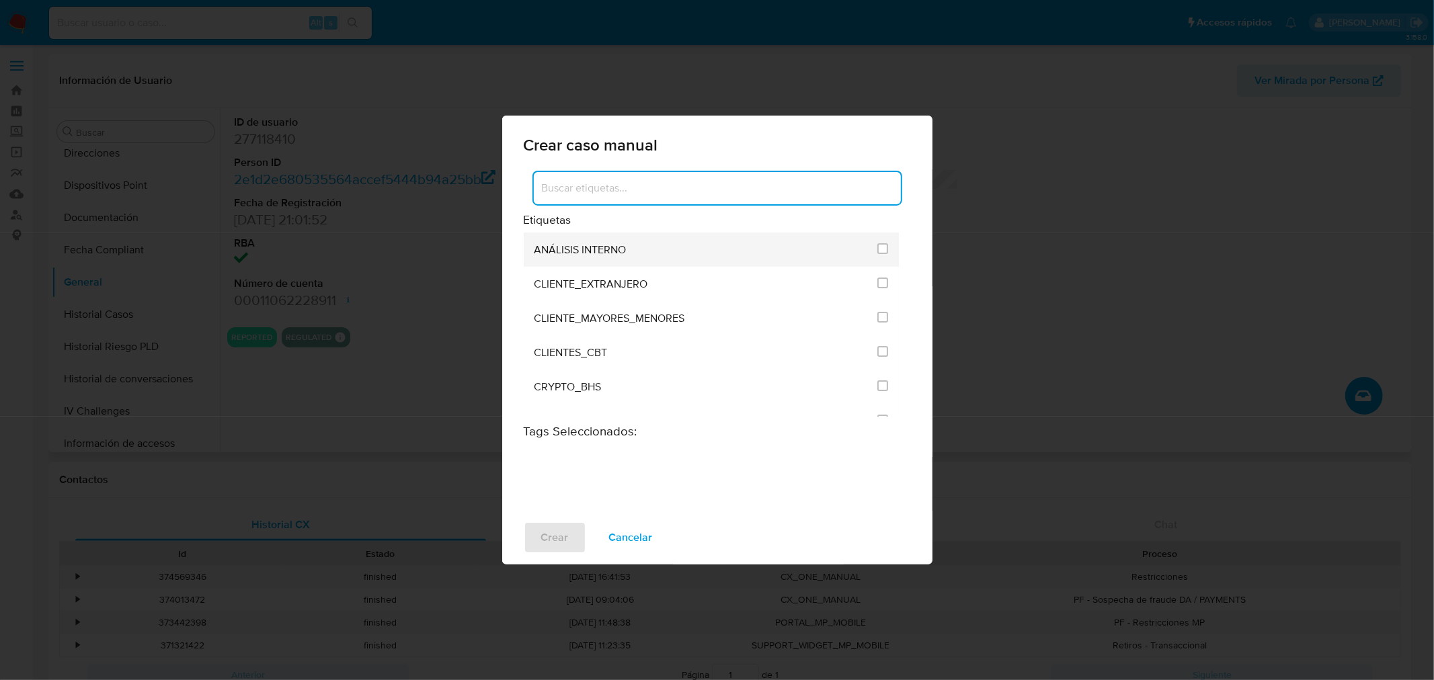
click at [598, 251] on span "ANÁLISIS INTERNO" at bounding box center [581, 249] width 92 height 13
click at [882, 246] on input "1896" at bounding box center [882, 248] width 11 height 11
checkbox input "true"
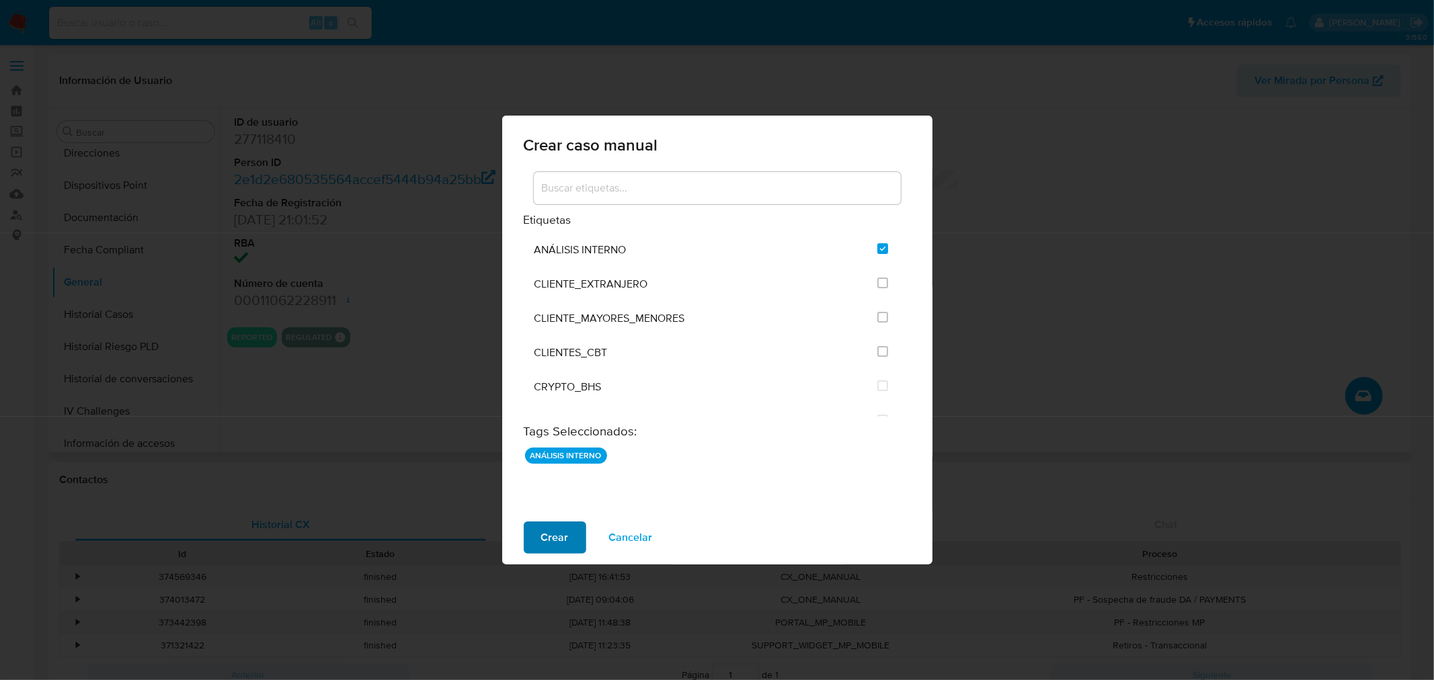
click at [539, 545] on button "Crear" at bounding box center [555, 538] width 63 height 32
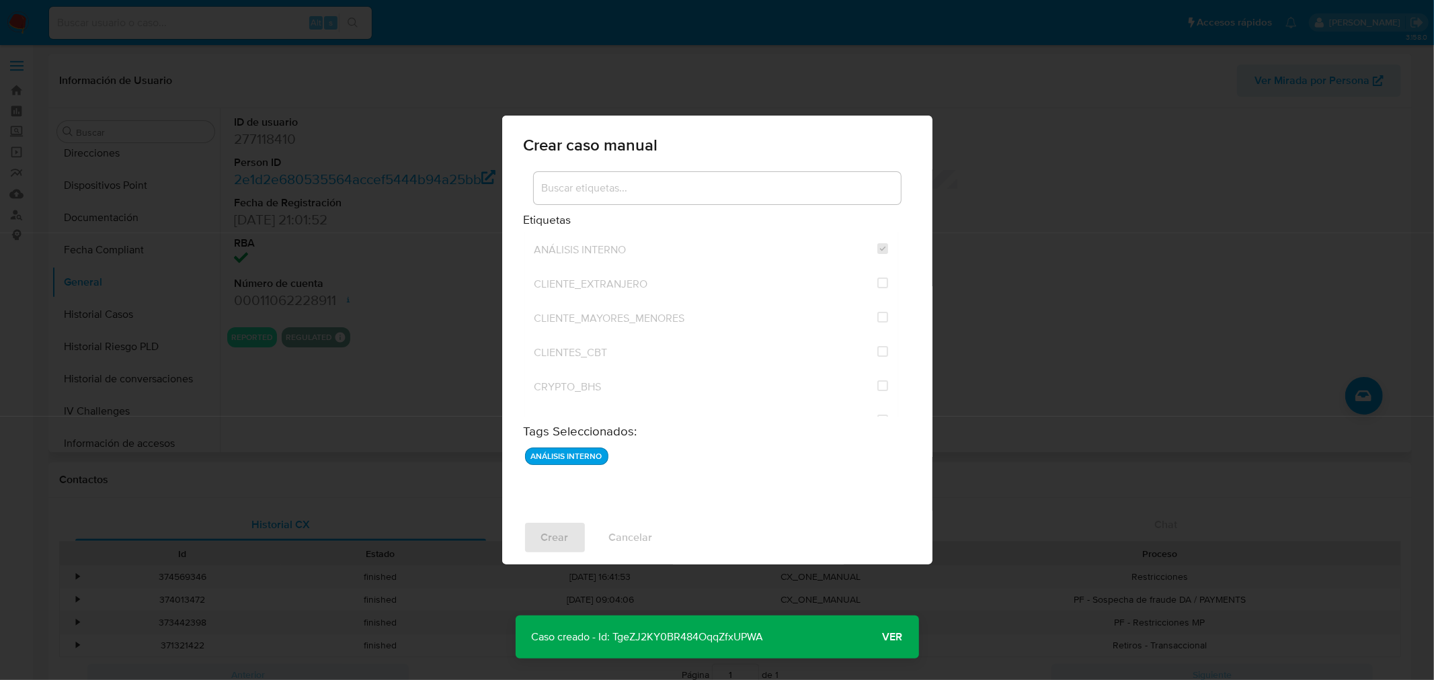
click at [664, 642] on p "Caso creado - Id: TgeZJ2KY0BR484OqqZfxUPWA" at bounding box center [648, 637] width 264 height 43
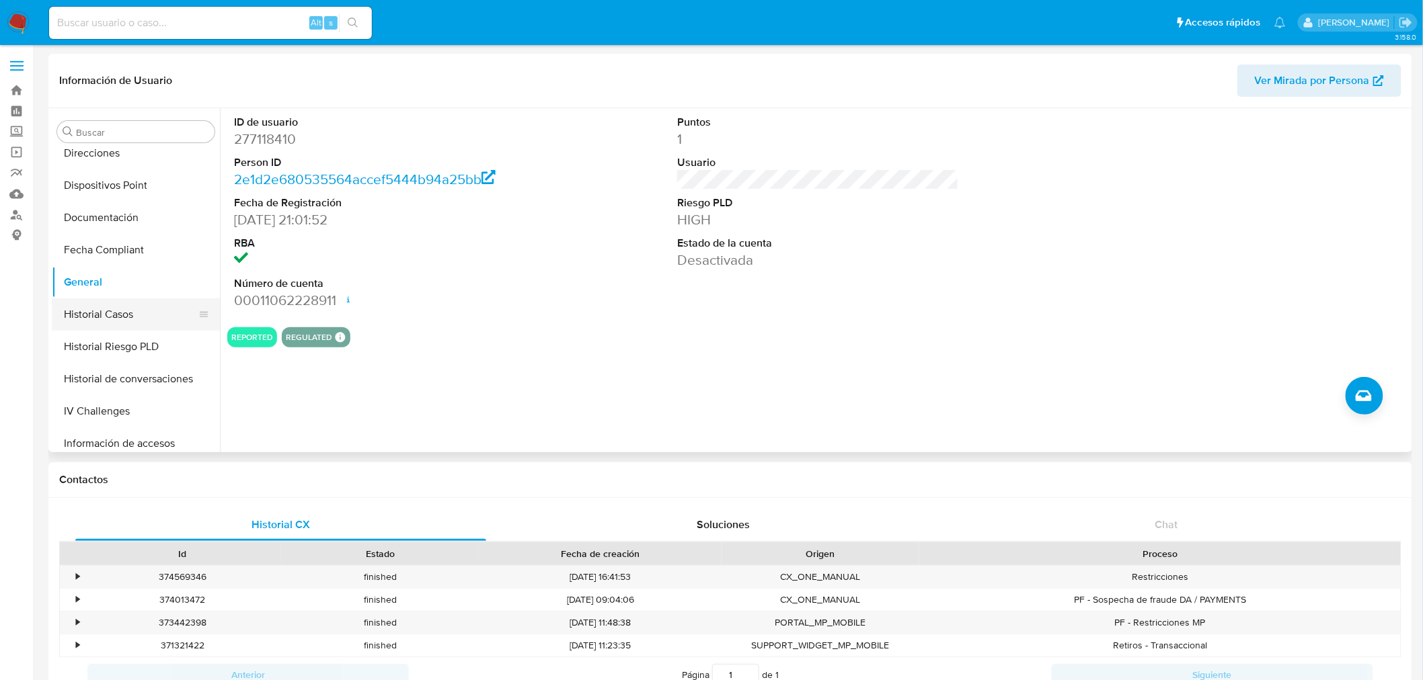
click at [132, 310] on button "Historial Casos" at bounding box center [130, 315] width 157 height 32
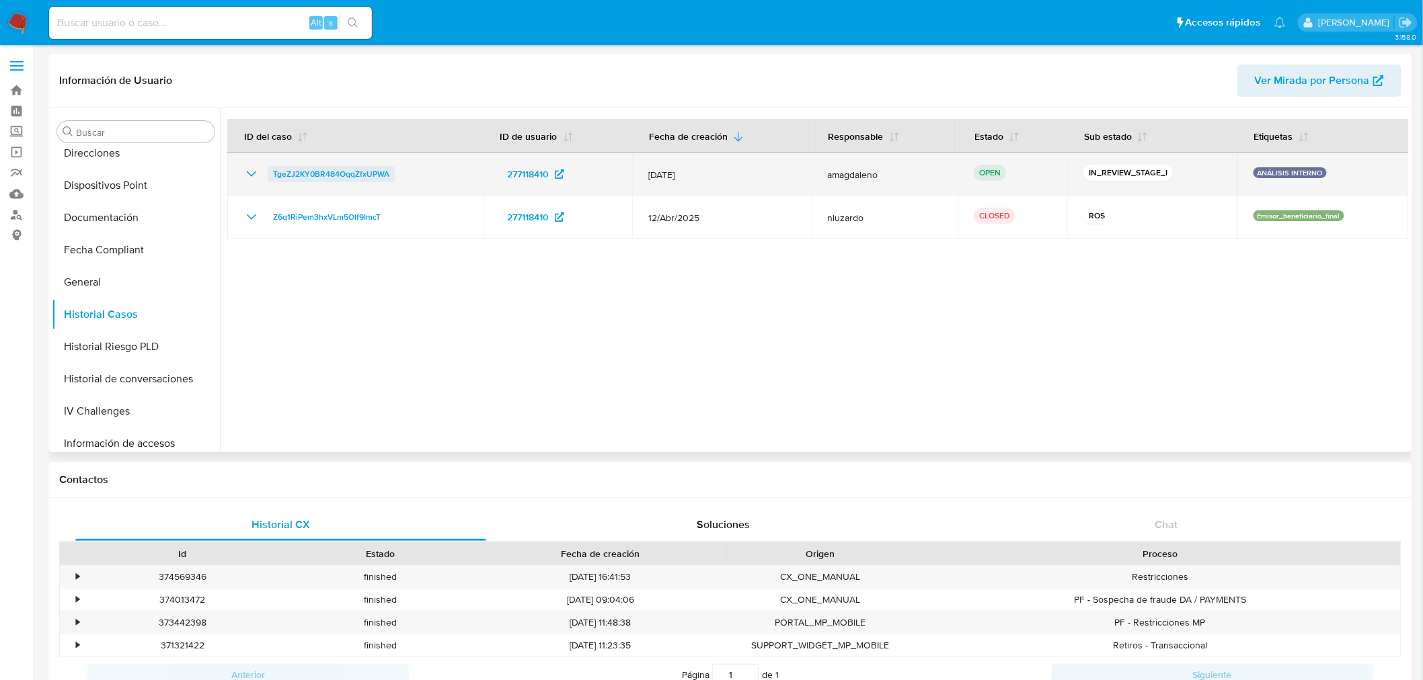
click at [333, 177] on span "TgeZJ2KY0BR484OqqZfxUPWA" at bounding box center [331, 174] width 116 height 16
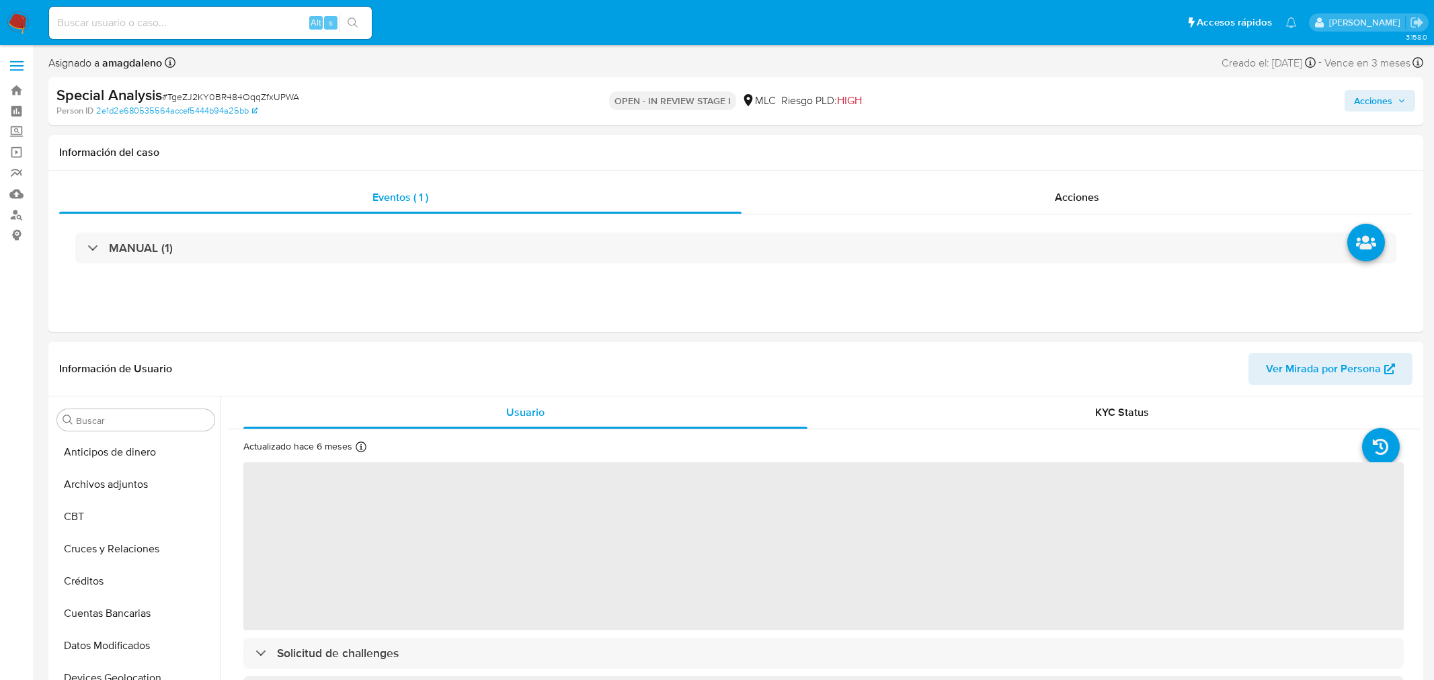
select select "10"
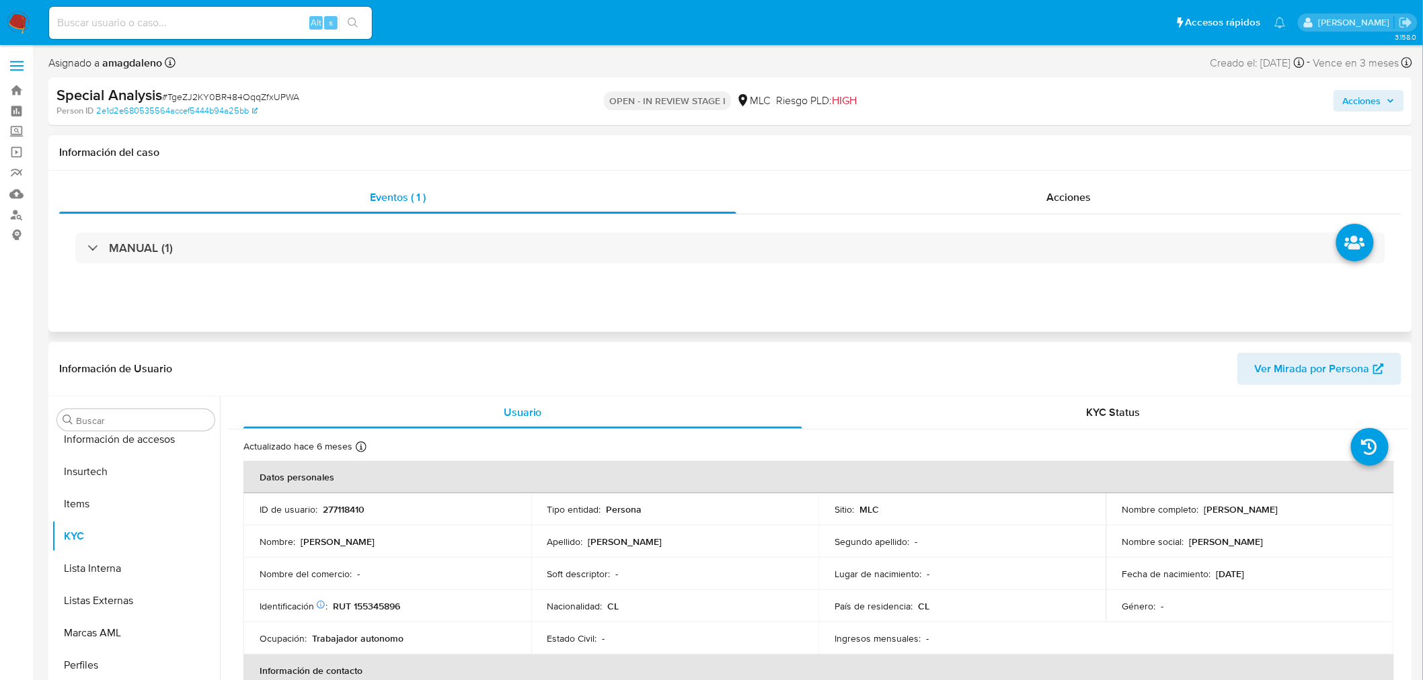
scroll to position [567, 0]
click at [1343, 95] on span "Acciones" at bounding box center [1362, 101] width 38 height 22
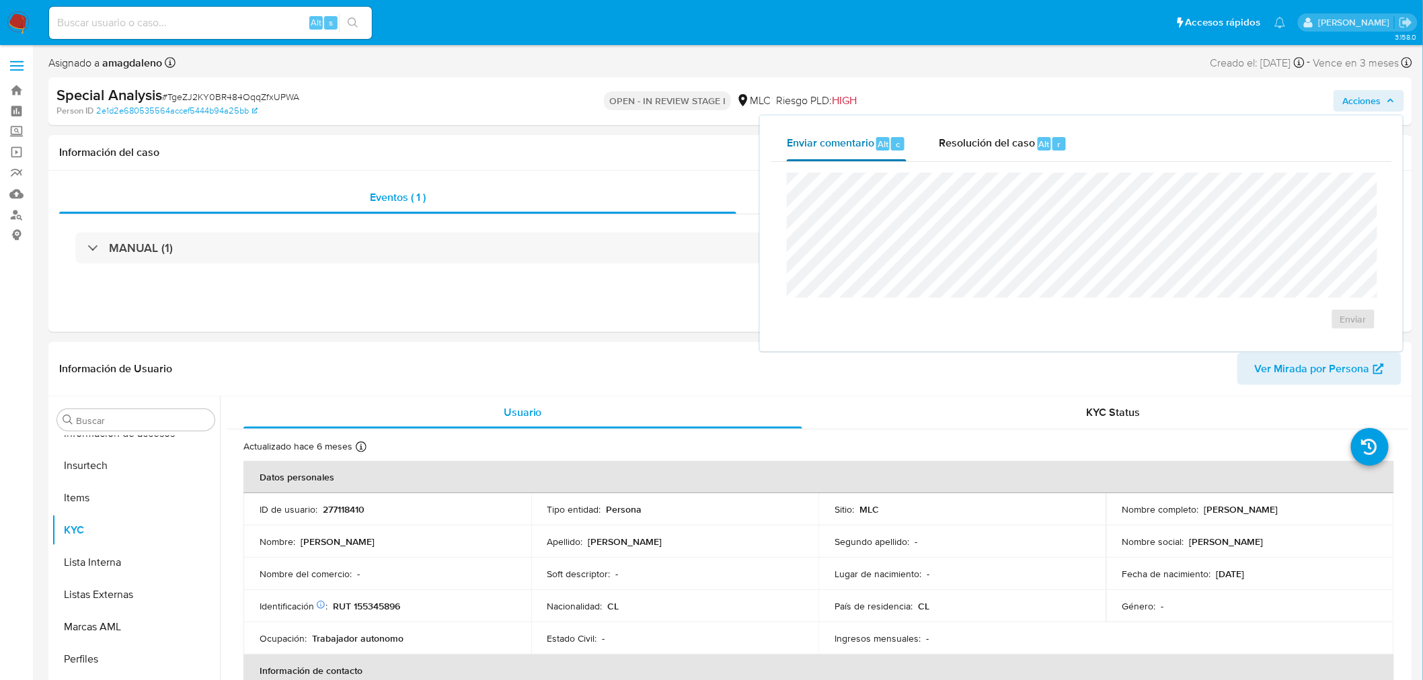
click at [844, 153] on div "Enviar comentario Alt c" at bounding box center [847, 143] width 120 height 35
click at [1349, 321] on span "Enviar" at bounding box center [1353, 319] width 26 height 19
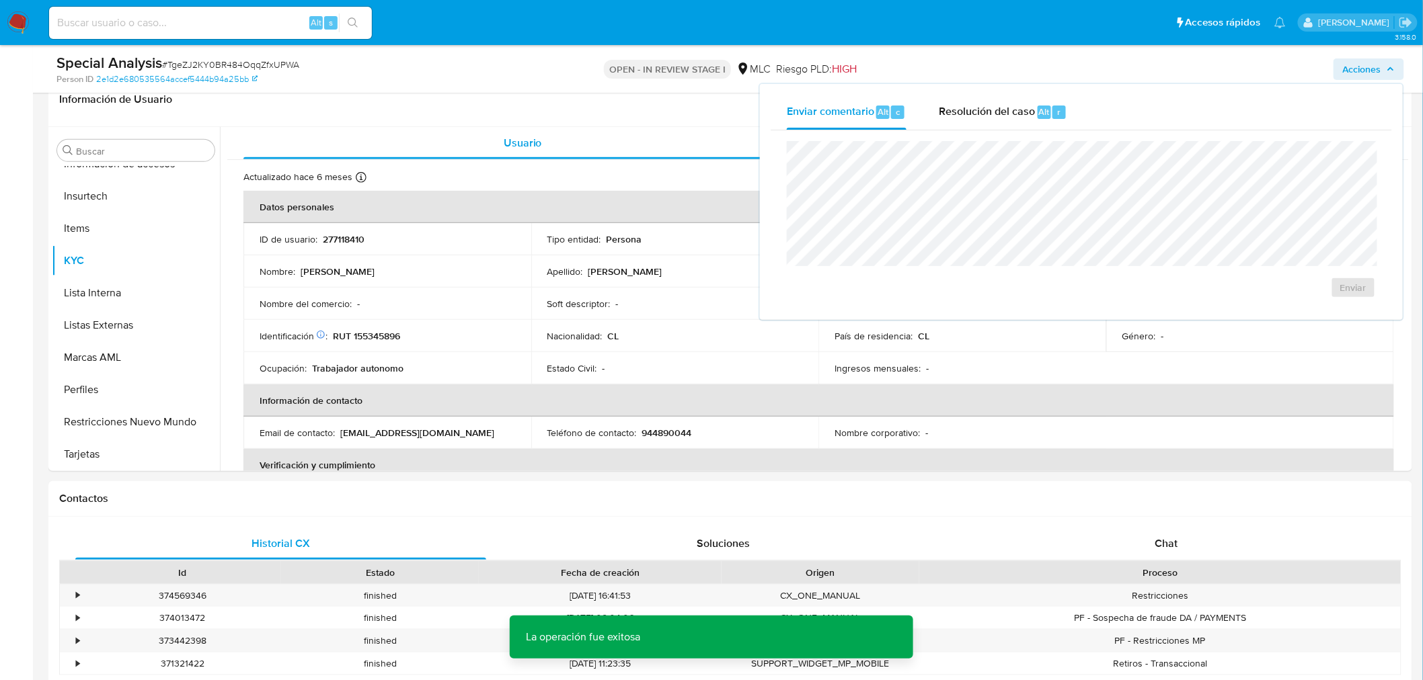
scroll to position [149, 0]
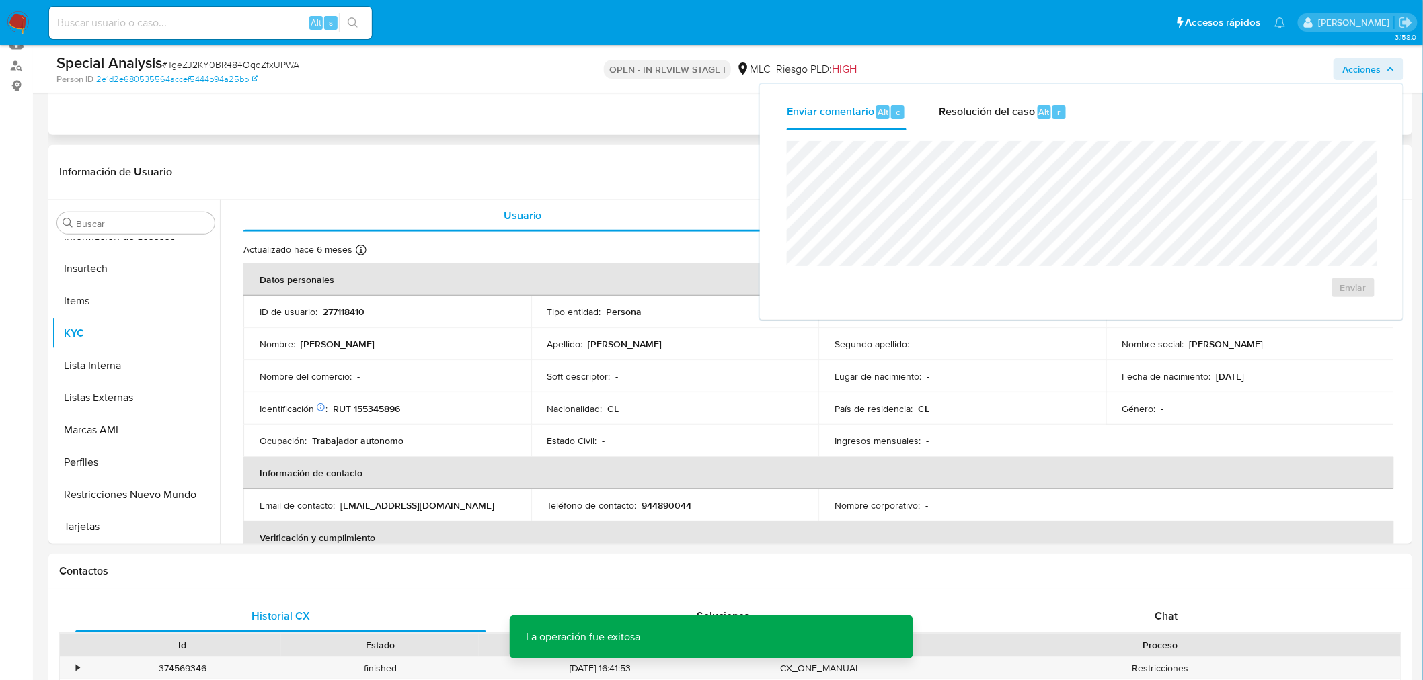
click at [469, 123] on div "Eventos ( 1 ) Acciones MANUAL (1)" at bounding box center [730, 54] width 1364 height 161
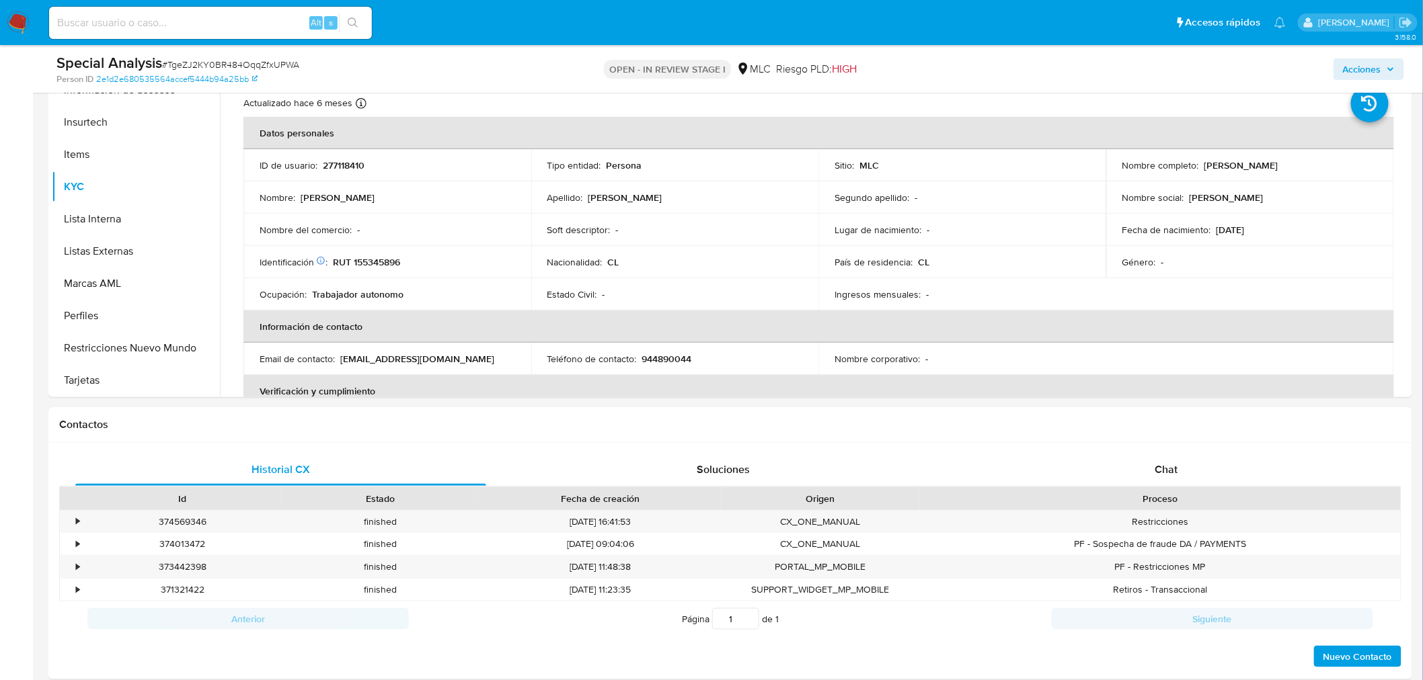
scroll to position [301, 0]
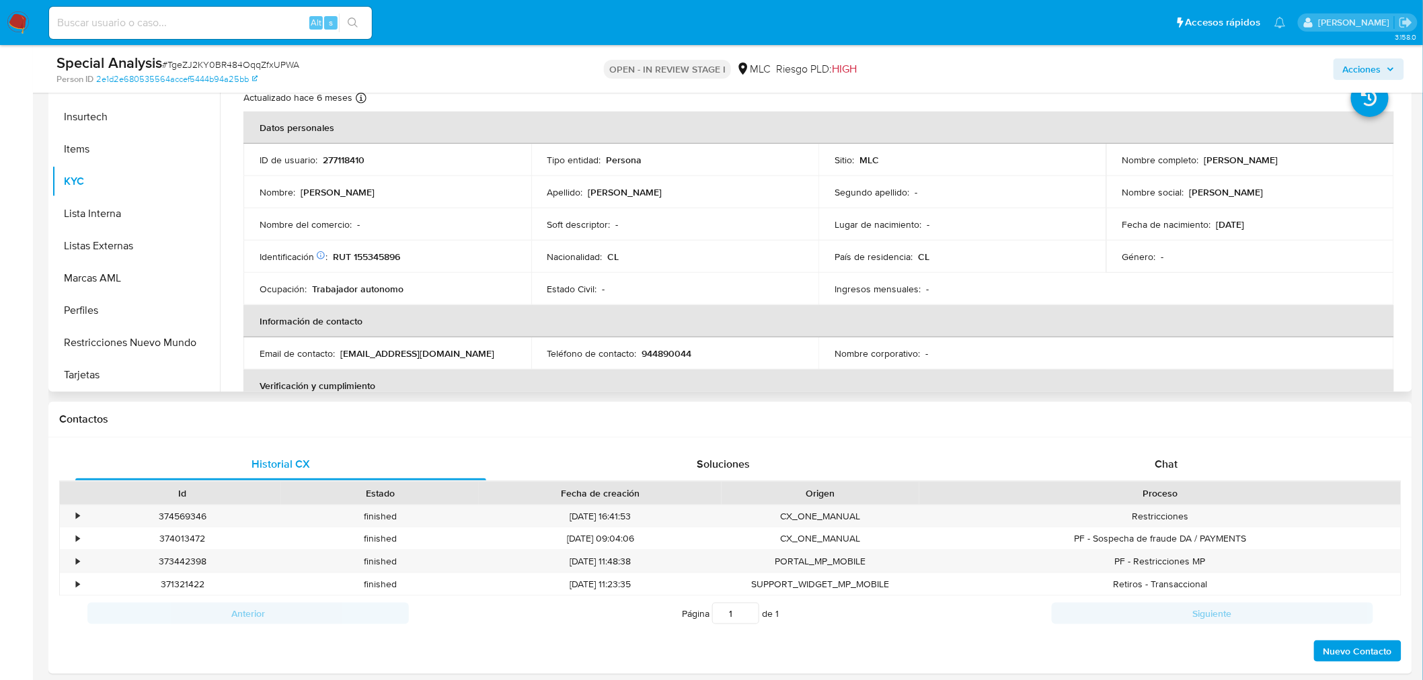
click at [350, 163] on p "277118410" at bounding box center [344, 160] width 42 height 12
copy p "277118410"
click at [368, 252] on p "RUT 155345896" at bounding box center [366, 257] width 67 height 12
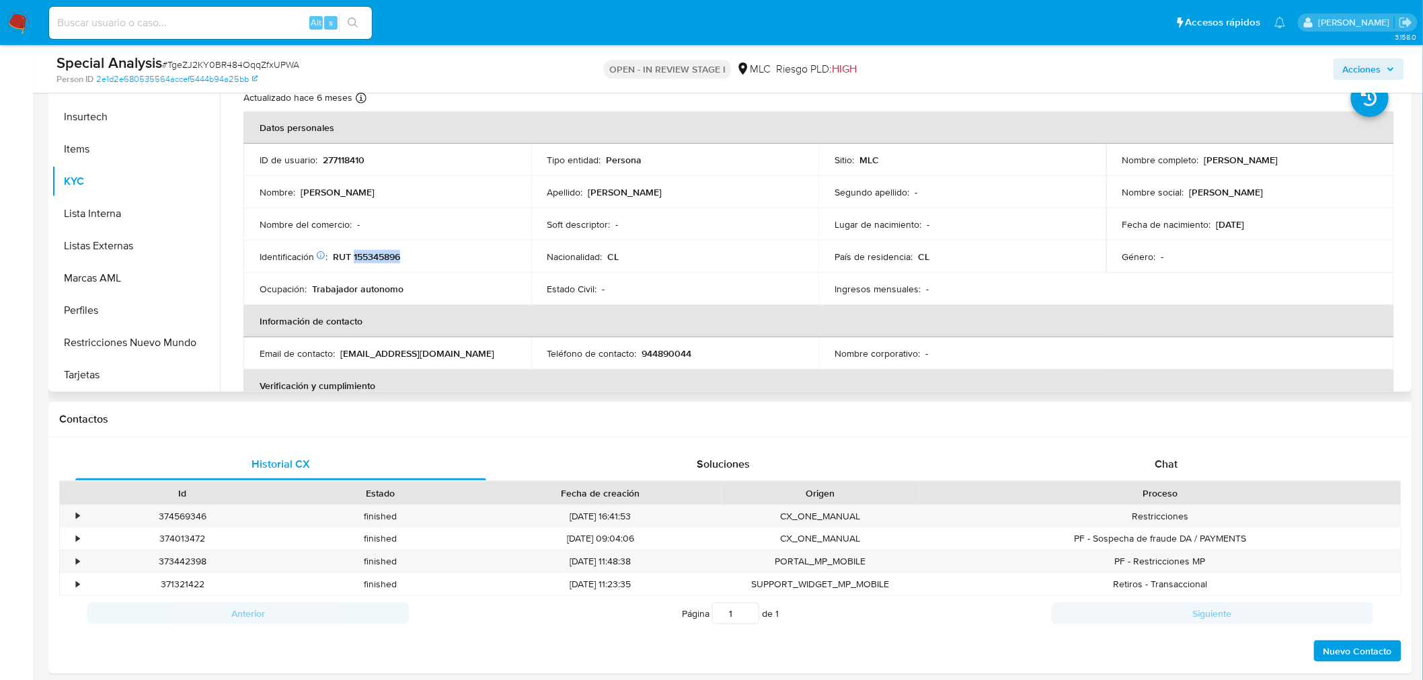
copy p "155345896"
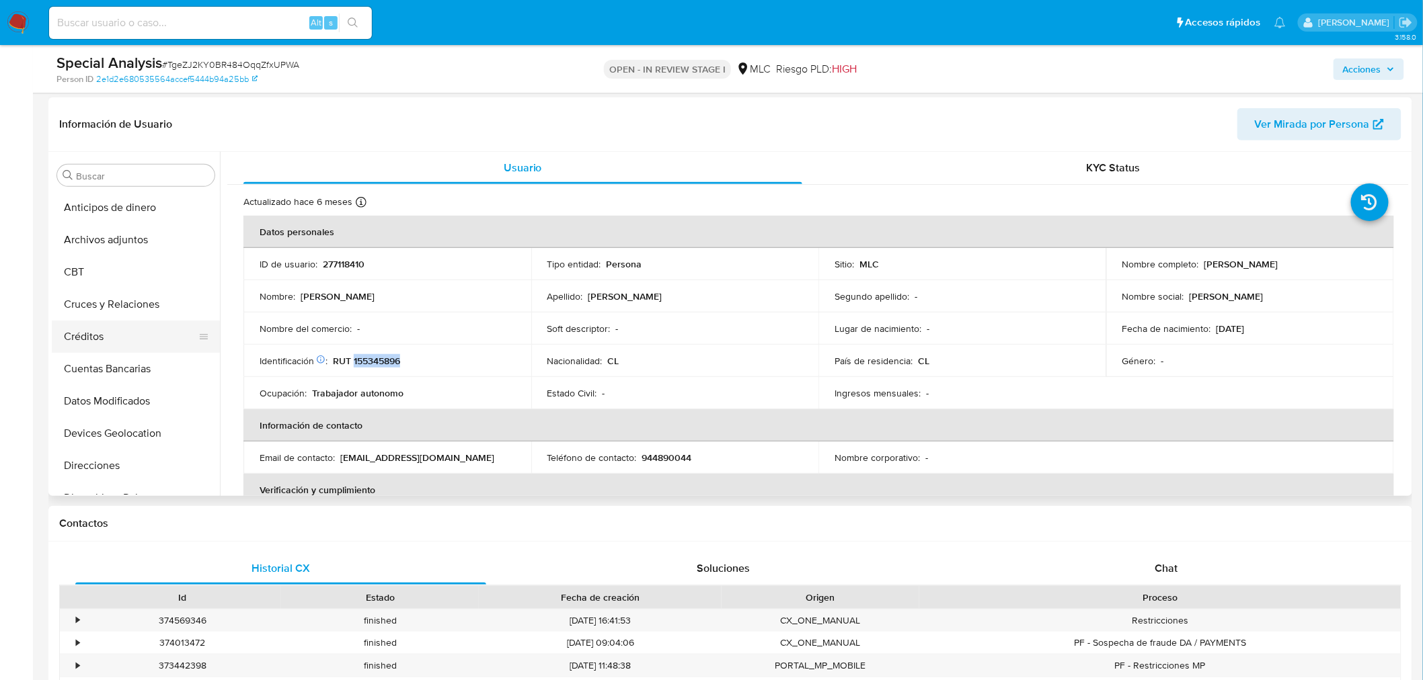
scroll to position [77, 0]
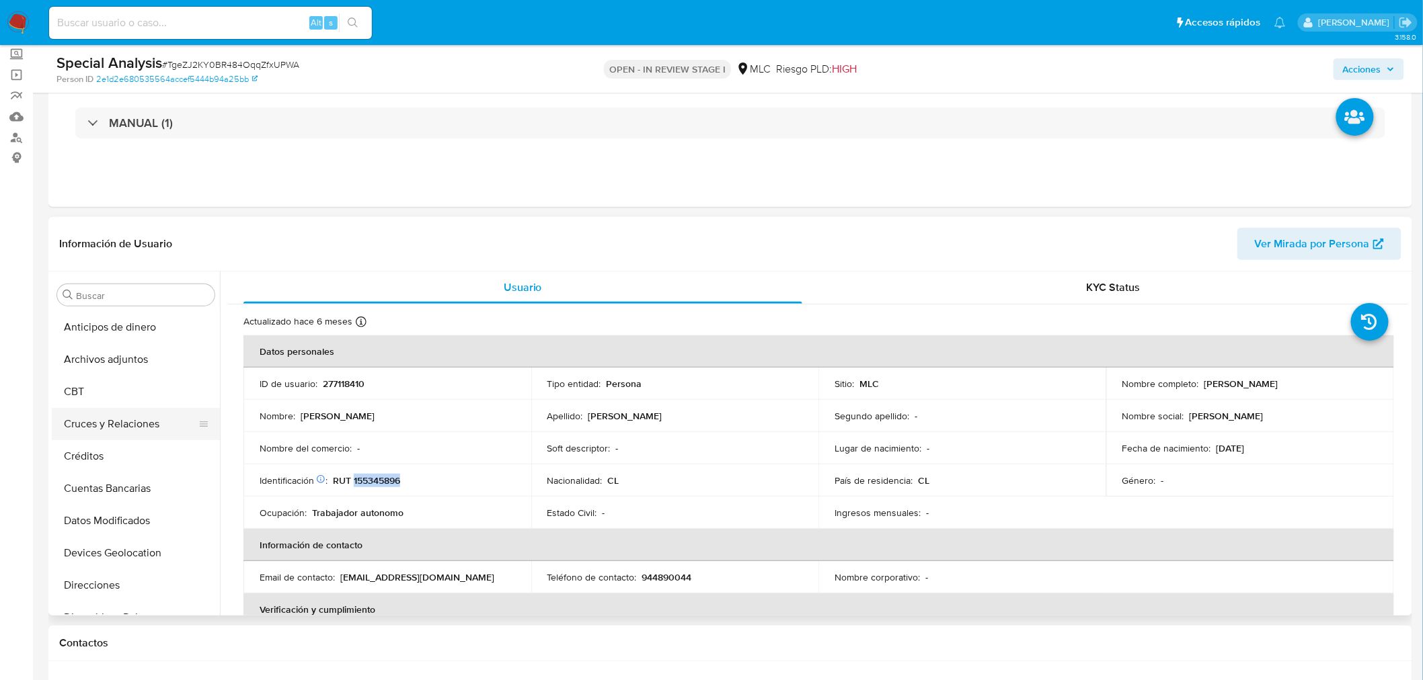
click at [108, 419] on button "Cruces y Relaciones" at bounding box center [130, 424] width 157 height 32
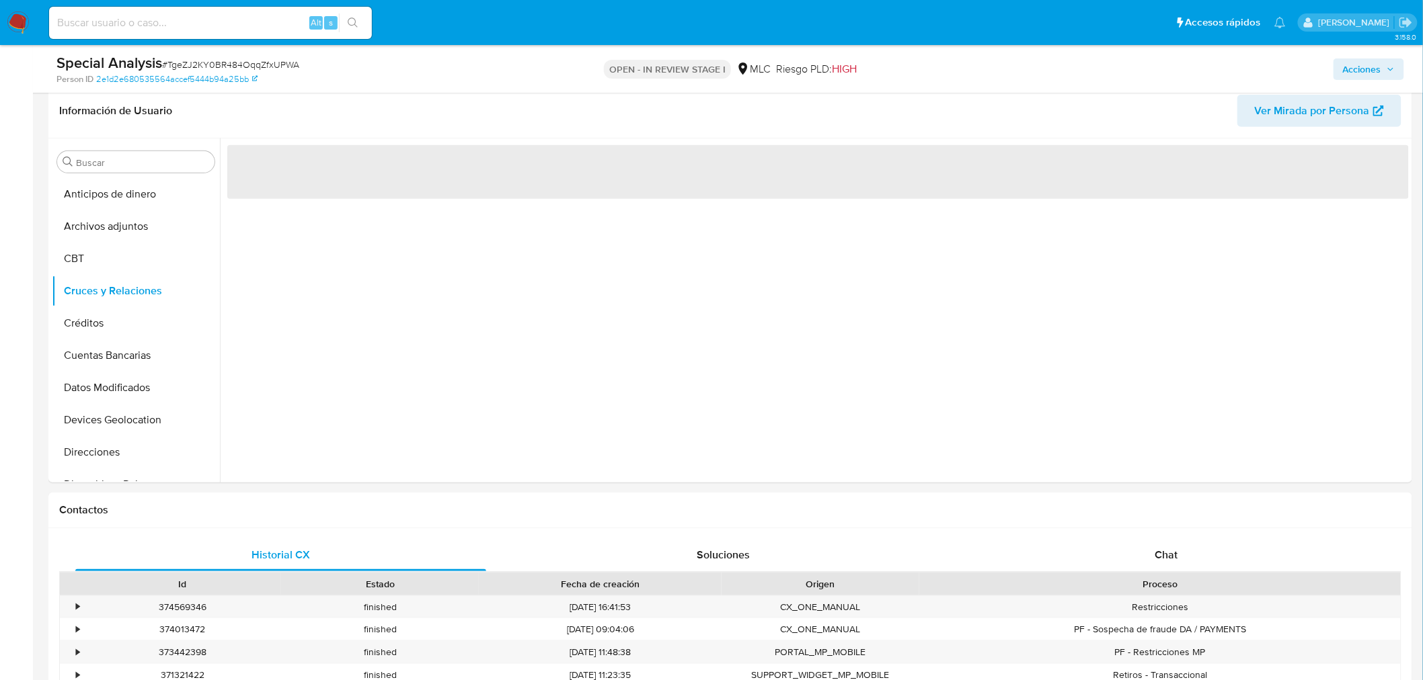
scroll to position [207, 0]
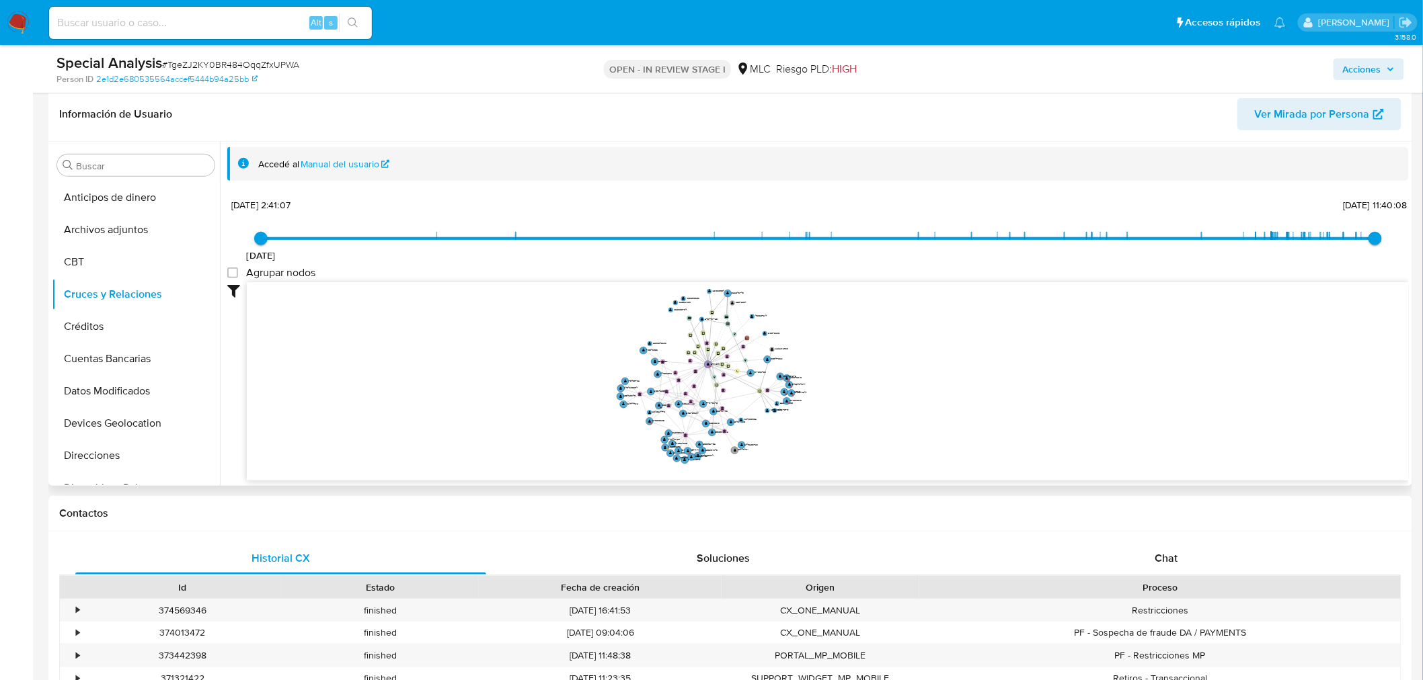
drag, startPoint x: 922, startPoint y: 377, endPoint x: 912, endPoint y: 372, distance: 11.1
click at [912, 372] on icon "user-277118410  277118410 device-67e9db4ad52fe85cc81a9a02  device-665137374d3…" at bounding box center [828, 379] width 1162 height 195
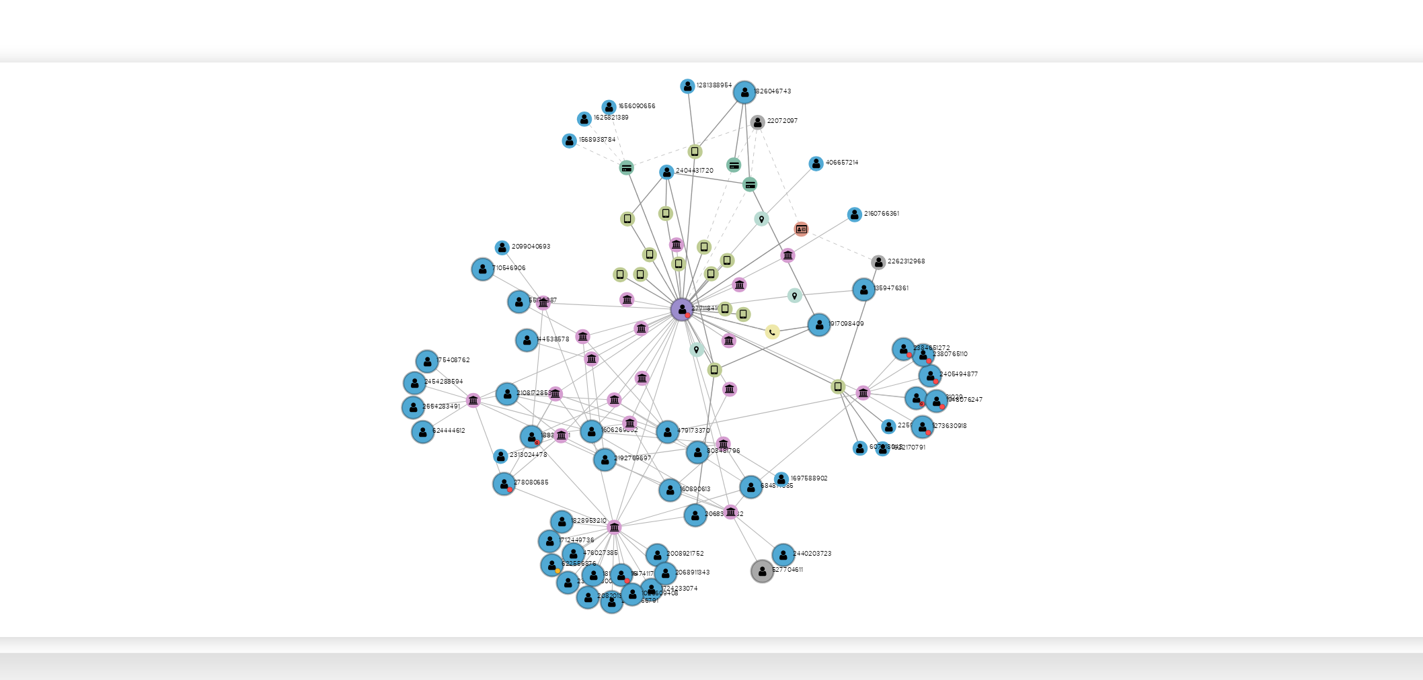
click at [775, 450] on icon "user-277118410  277118410 device-67e9db4ad52fe85cc81a9a02  device-665137374d3…" at bounding box center [828, 379] width 1162 height 195
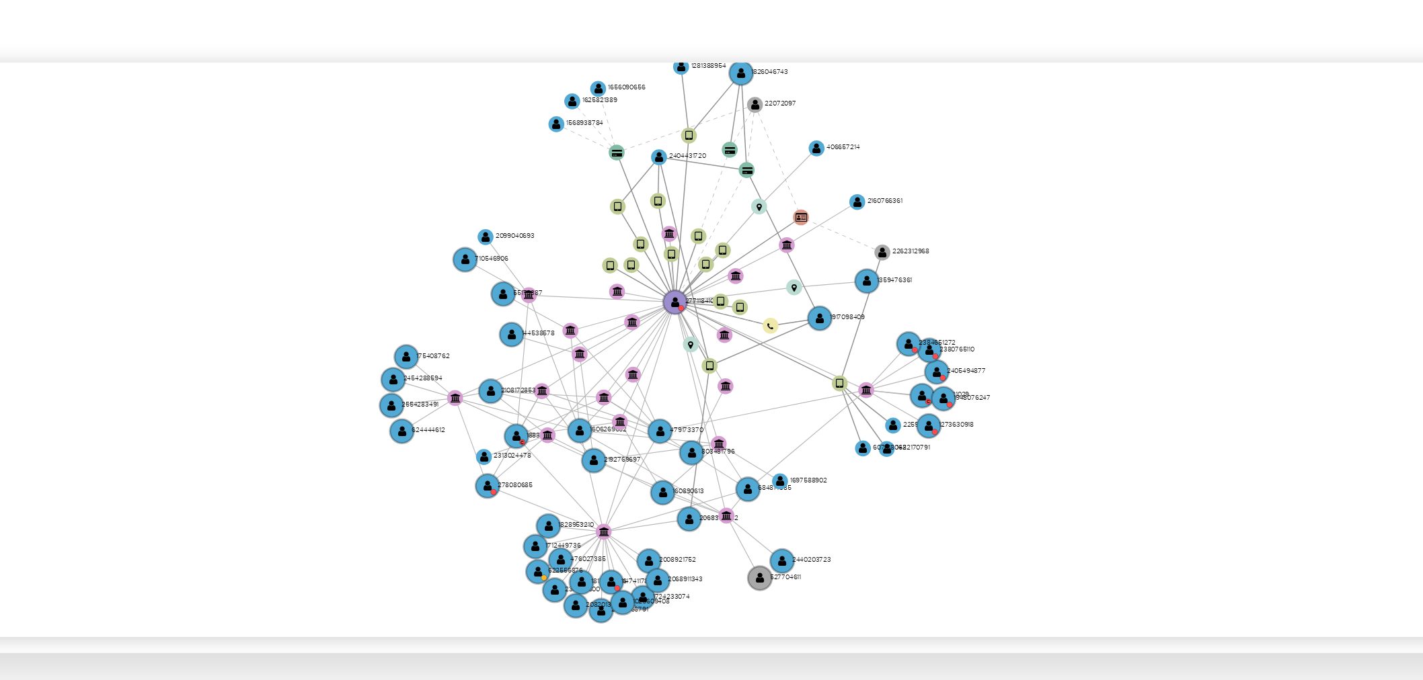
click at [776, 452] on icon "user-277118410  277118410 device-67e9db4ad52fe85cc81a9a02  device-665137374d3…" at bounding box center [828, 379] width 1162 height 195
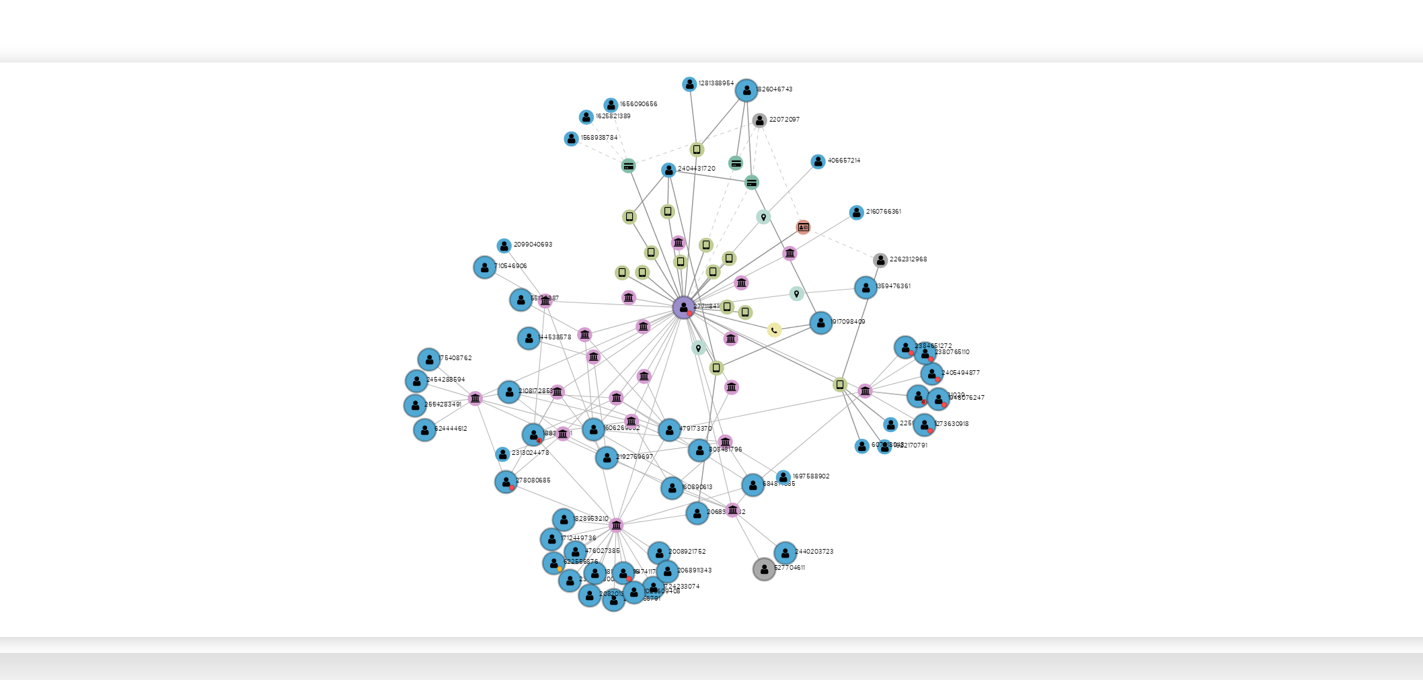
click at [775, 447] on icon "user-277118410  277118410 device-67e9db4ad52fe85cc81a9a02  device-665137374d3…" at bounding box center [828, 379] width 1162 height 195
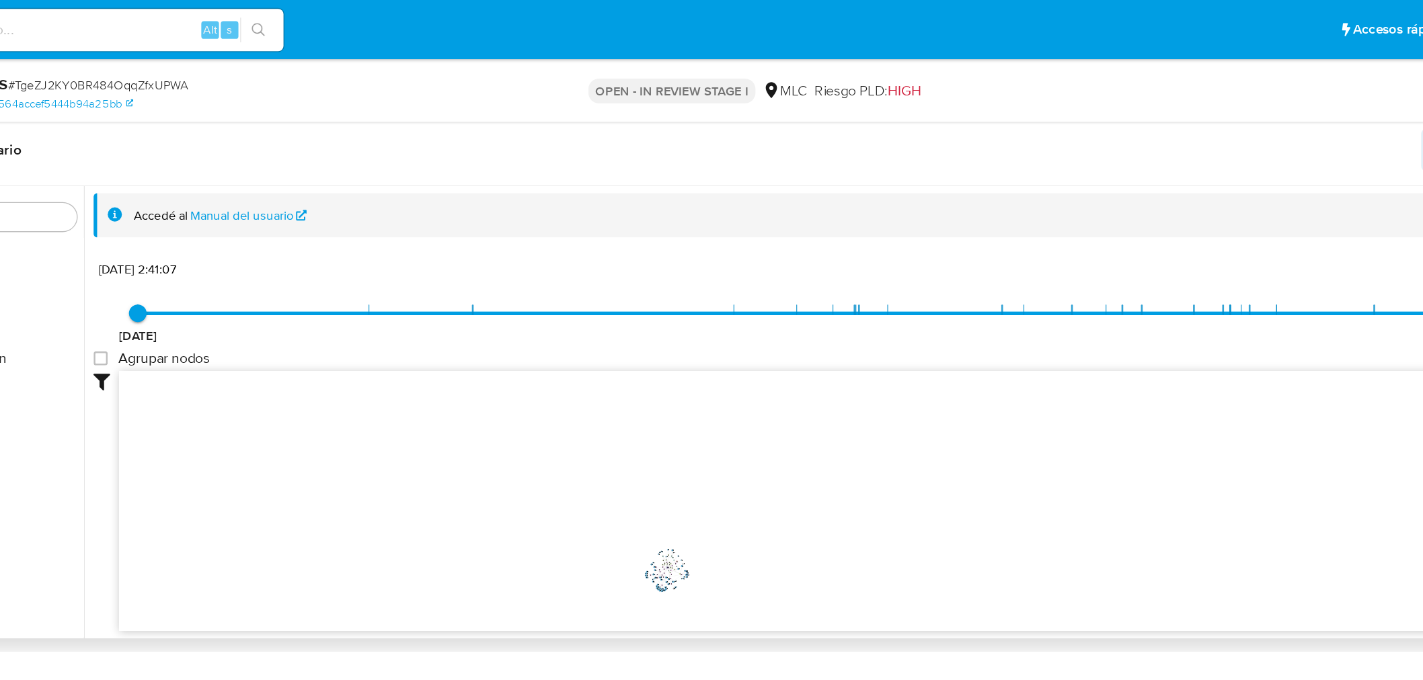
scroll to position [227, 0]
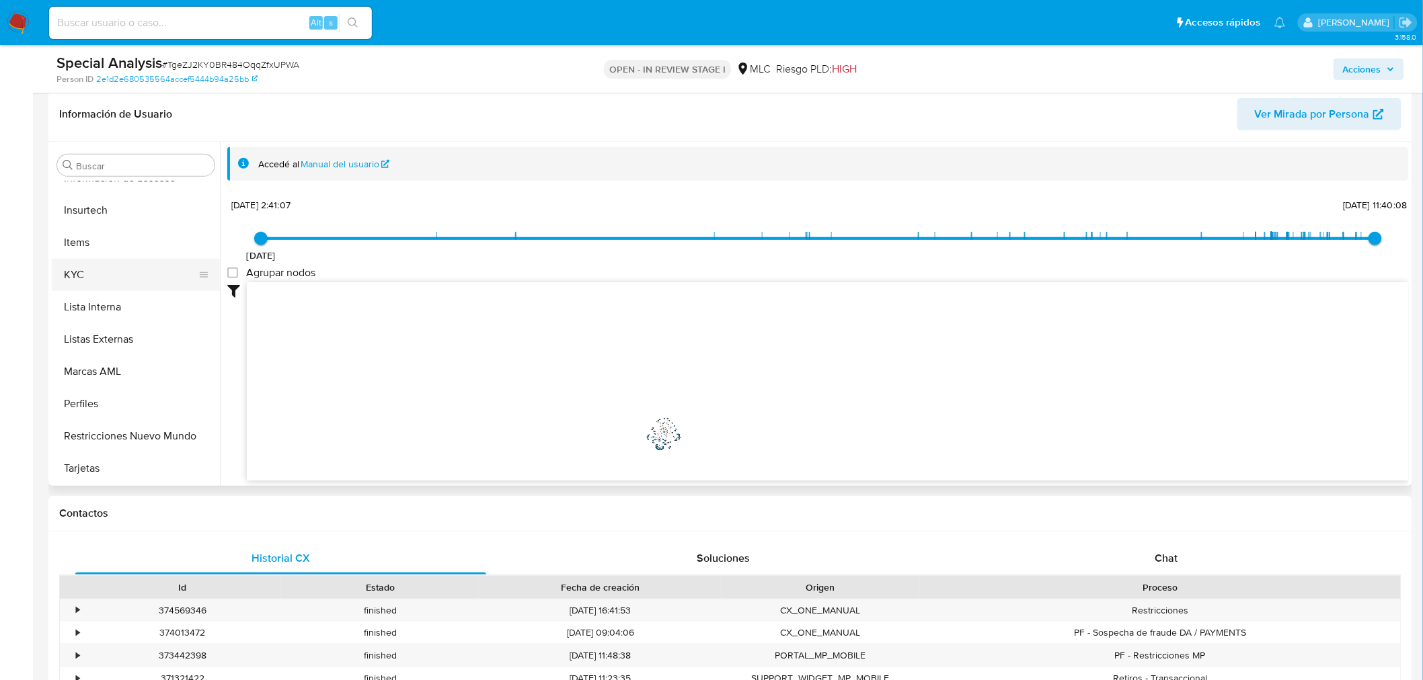
click at [89, 267] on button "KYC" at bounding box center [130, 275] width 157 height 32
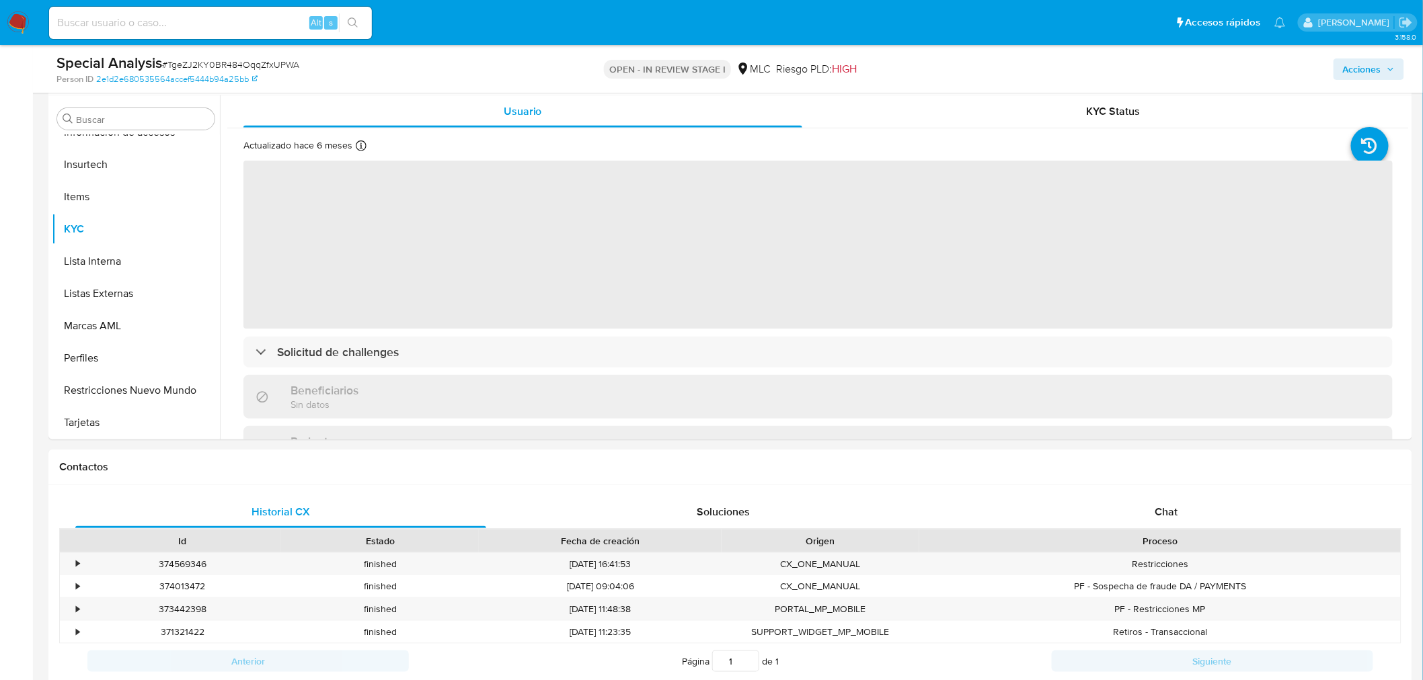
scroll to position [251, 0]
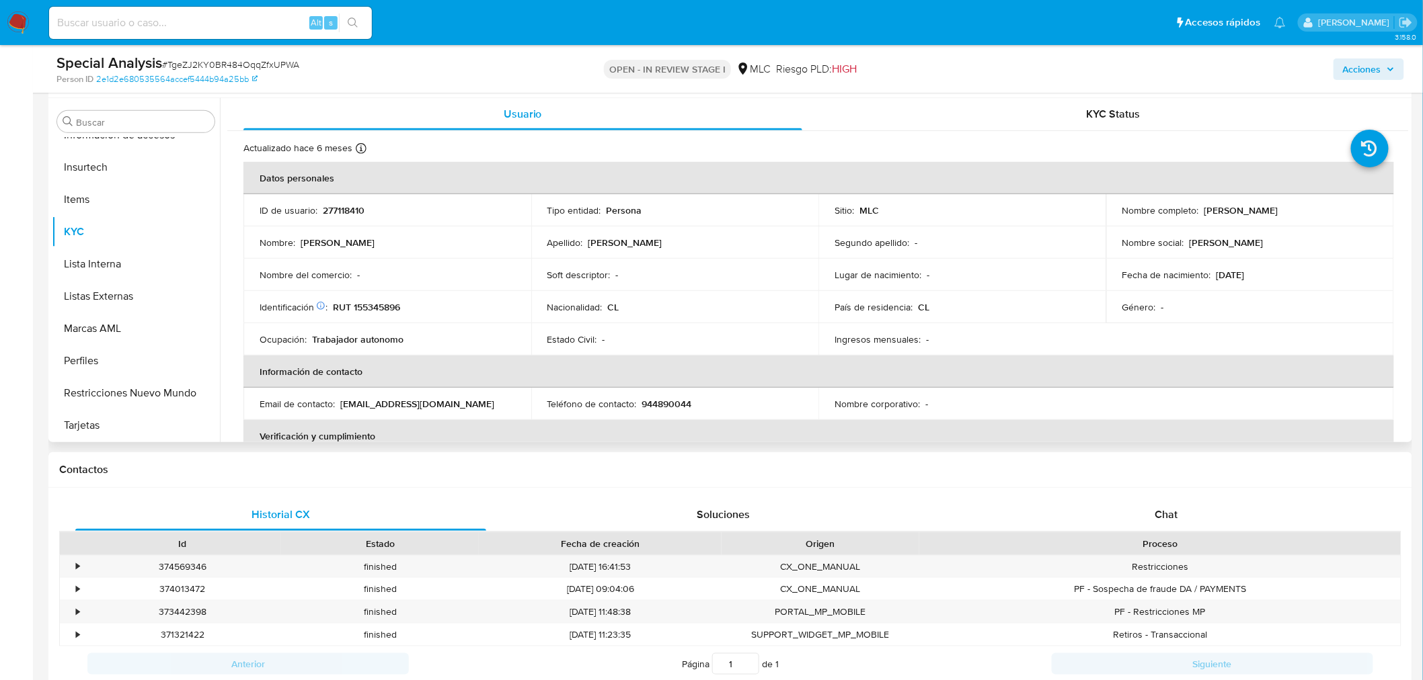
drag, startPoint x: 1206, startPoint y: 210, endPoint x: 1355, endPoint y: 218, distance: 149.5
click at [1355, 218] on td "Nombre completo : Carolina Ester Osorio Hernández" at bounding box center [1250, 210] width 288 height 32
copy p "Carolina Ester Osorio Hernández"
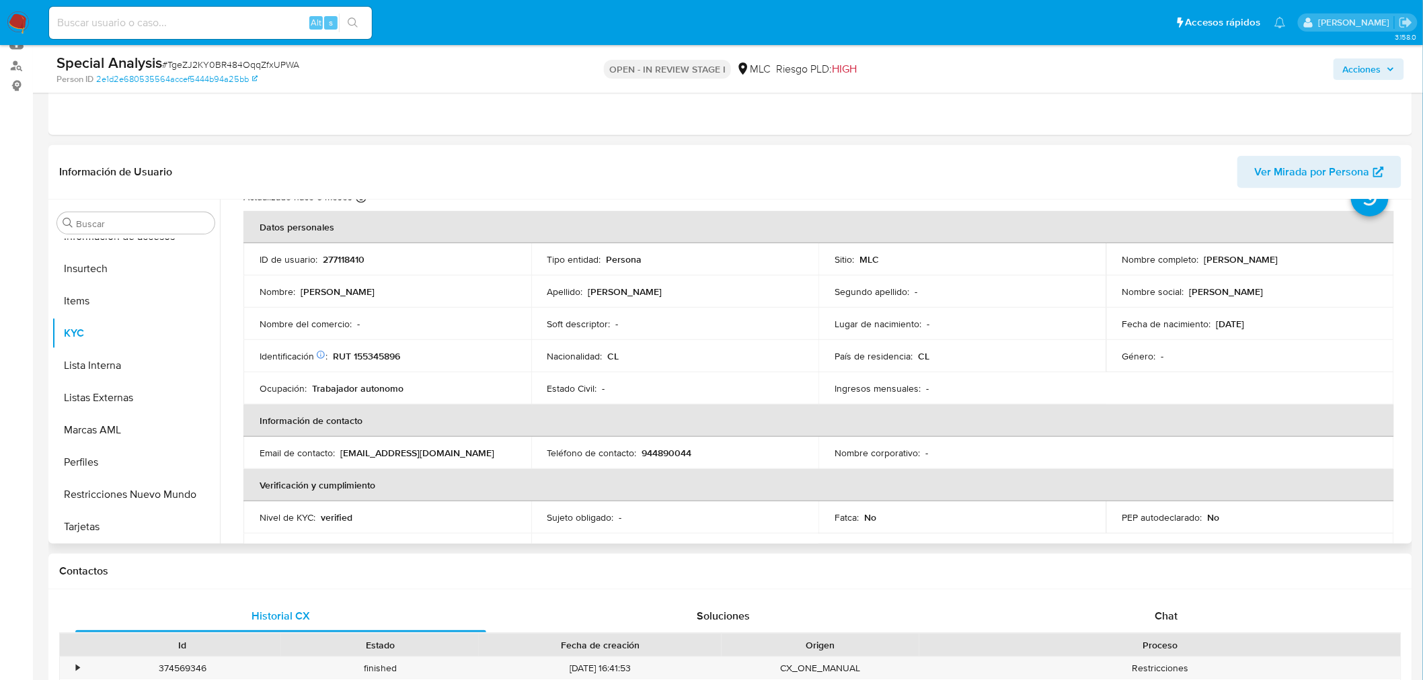
scroll to position [75, 0]
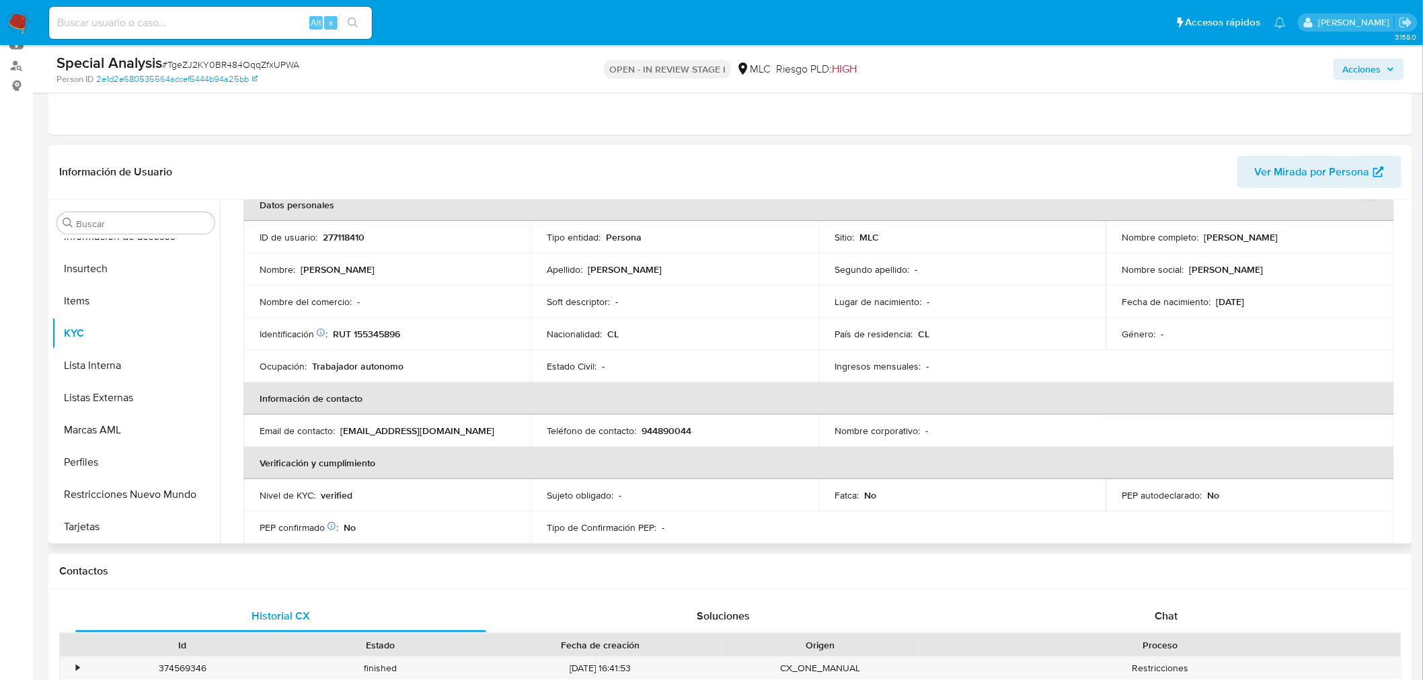
click at [1275, 234] on p "Carolina Ester Osorio Hernández" at bounding box center [1241, 237] width 74 height 12
click at [1267, 236] on p "Carolina Ester Osorio Hernández" at bounding box center [1241, 237] width 74 height 12
drag, startPoint x: 1202, startPoint y: 239, endPoint x: 1347, endPoint y: 237, distance: 145.3
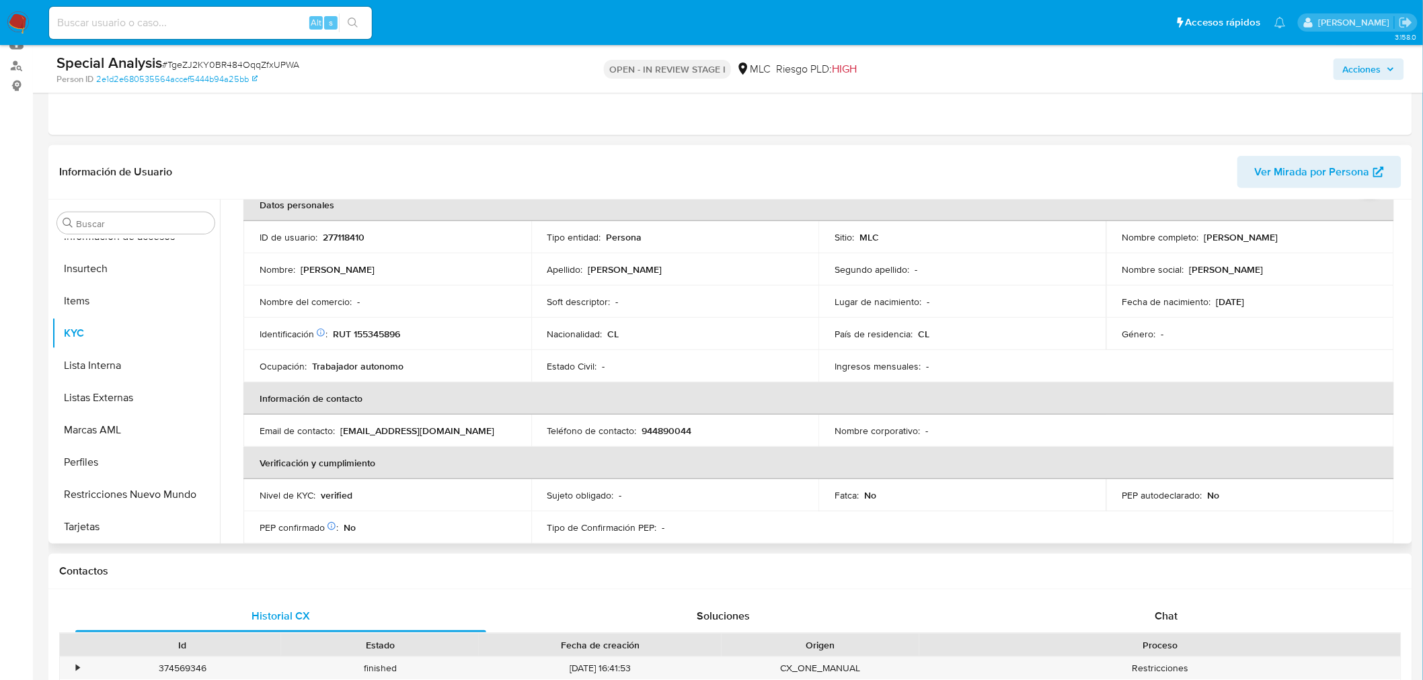
click at [1347, 237] on div "Nombre completo : Carolina Ester Osorio Hernández" at bounding box center [1250, 237] width 256 height 12
copy p "Carolina Ester Osorio Hernández"
click at [379, 336] on p "RUT 155345896" at bounding box center [366, 334] width 67 height 12
copy p "155345896"
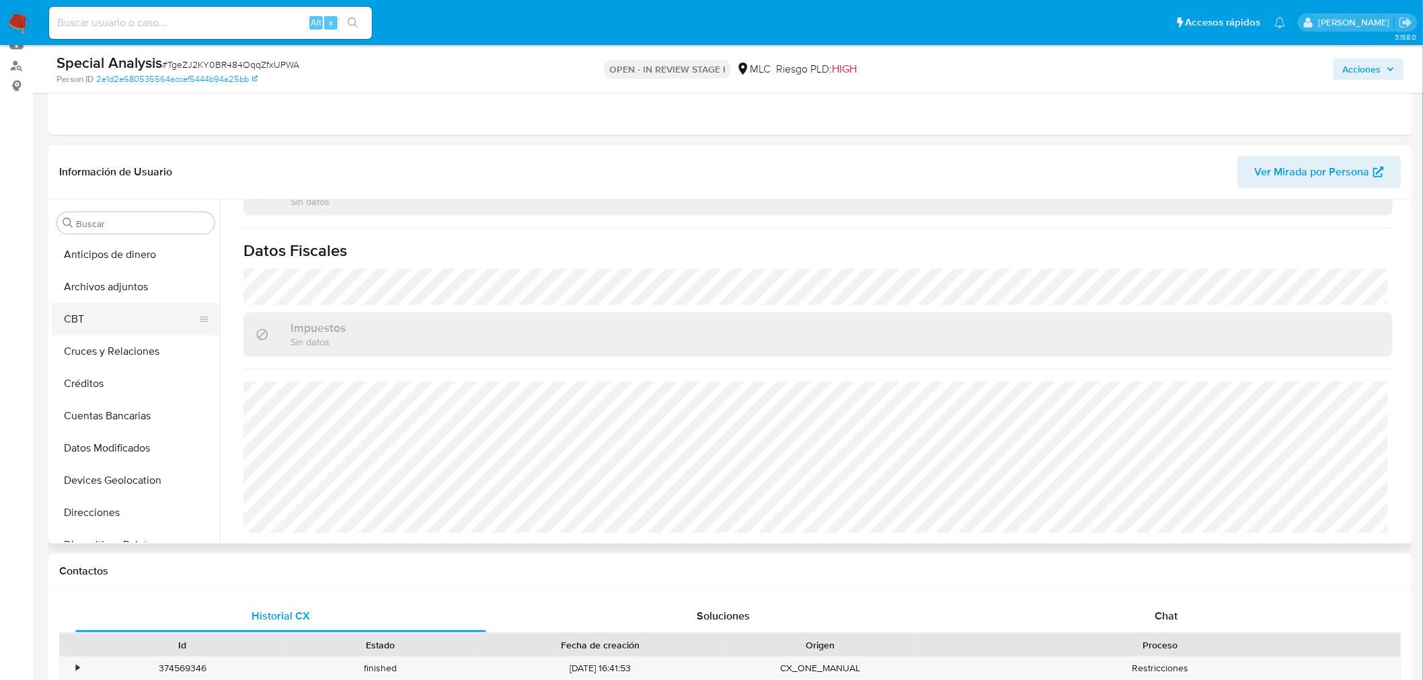
scroll to position [0, 0]
click at [112, 281] on button "Archivos adjuntos" at bounding box center [130, 288] width 157 height 32
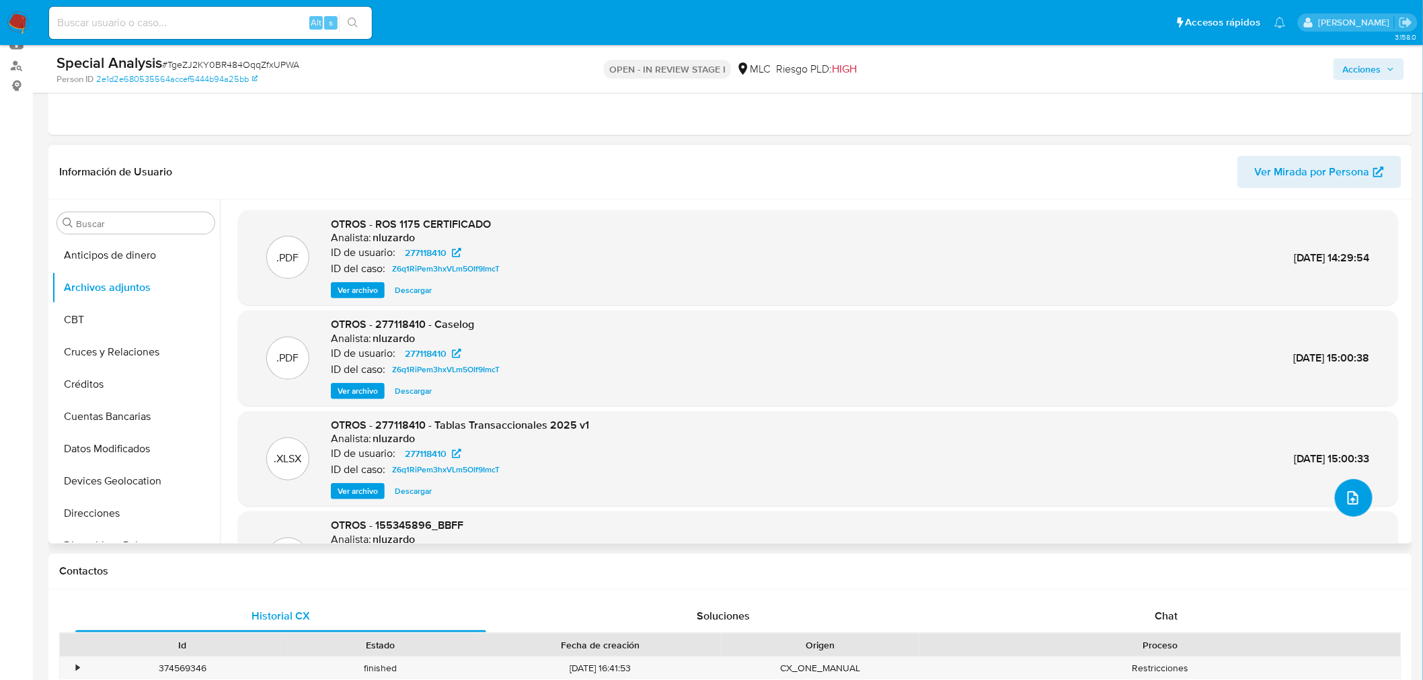
click at [1362, 488] on button "upload-file" at bounding box center [1354, 498] width 38 height 38
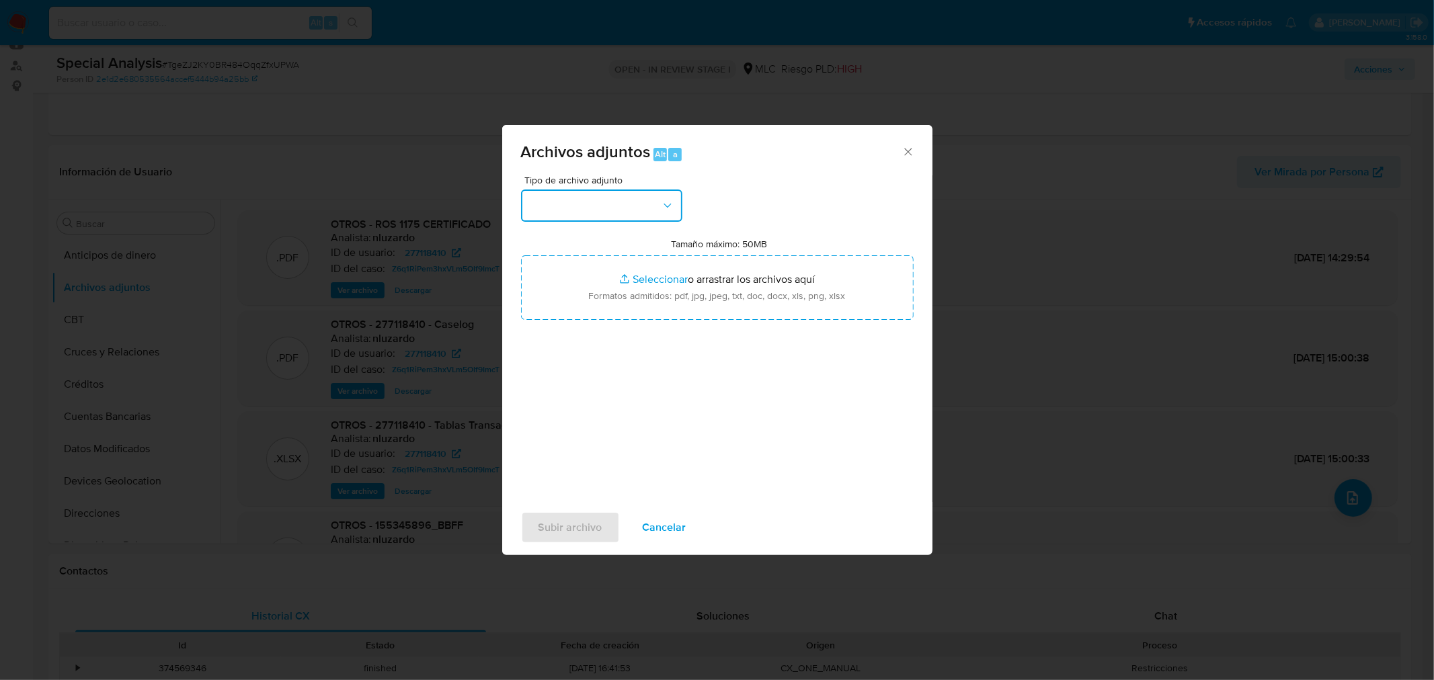
click at [596, 206] on button "button" at bounding box center [601, 206] width 161 height 32
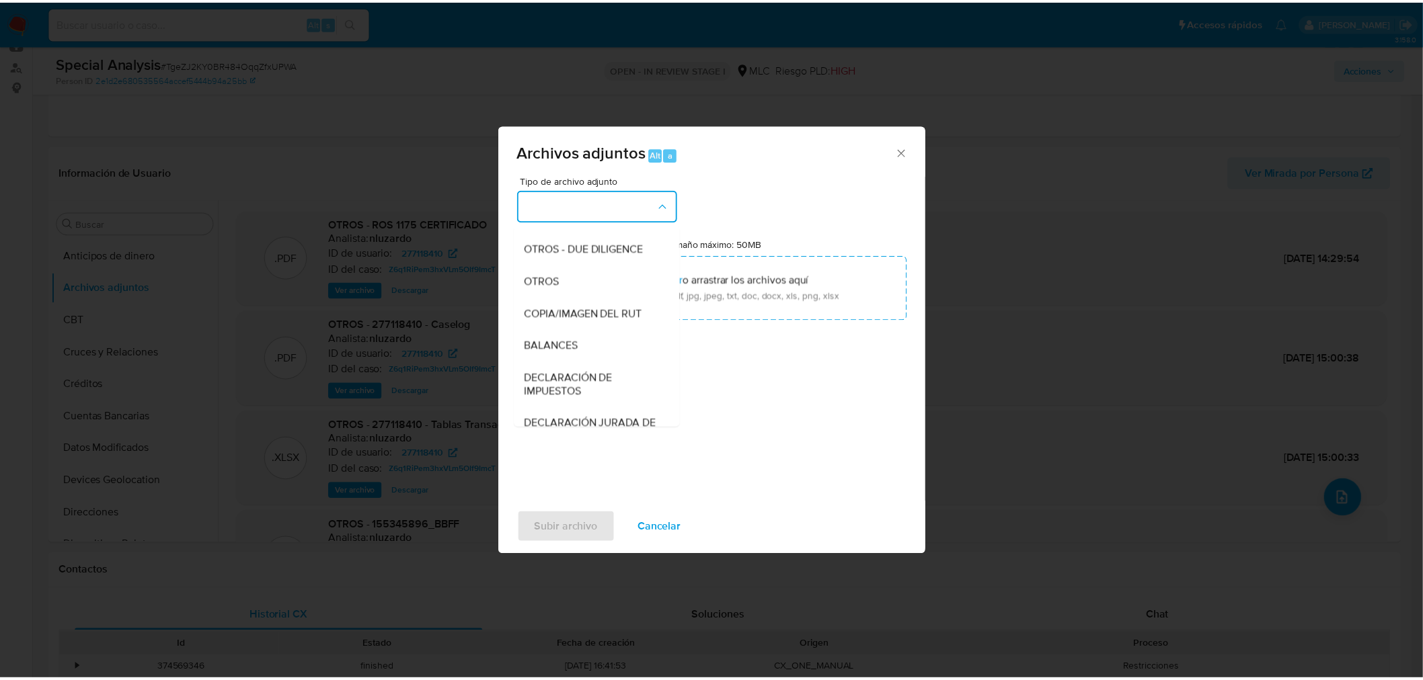
scroll to position [186, 0]
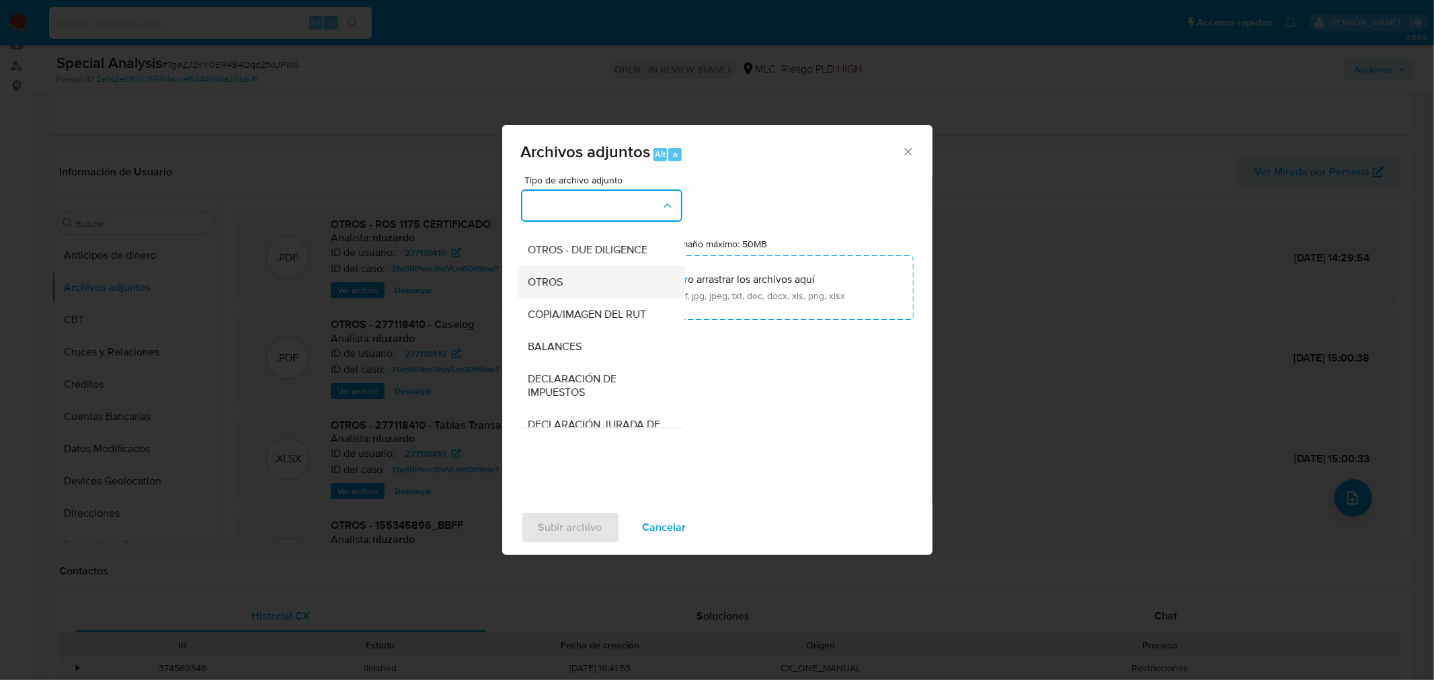
click at [552, 286] on span "OTROS" at bounding box center [545, 281] width 35 height 13
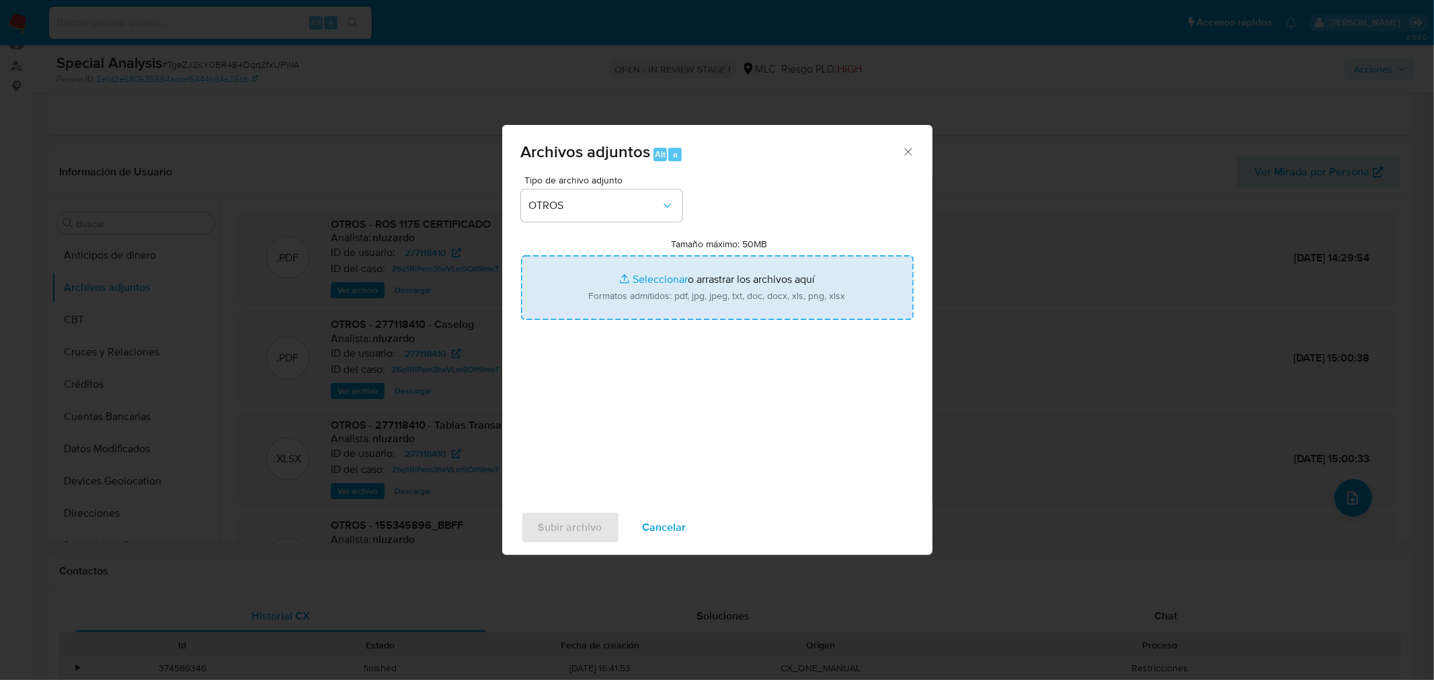
click at [674, 278] on input "Tamaño máximo: 50MB Seleccionar archivos" at bounding box center [717, 288] width 393 height 65
type input "C:\fakepath\277118410 - 10_09_2025 Vinculado ROS #1275.pdf"
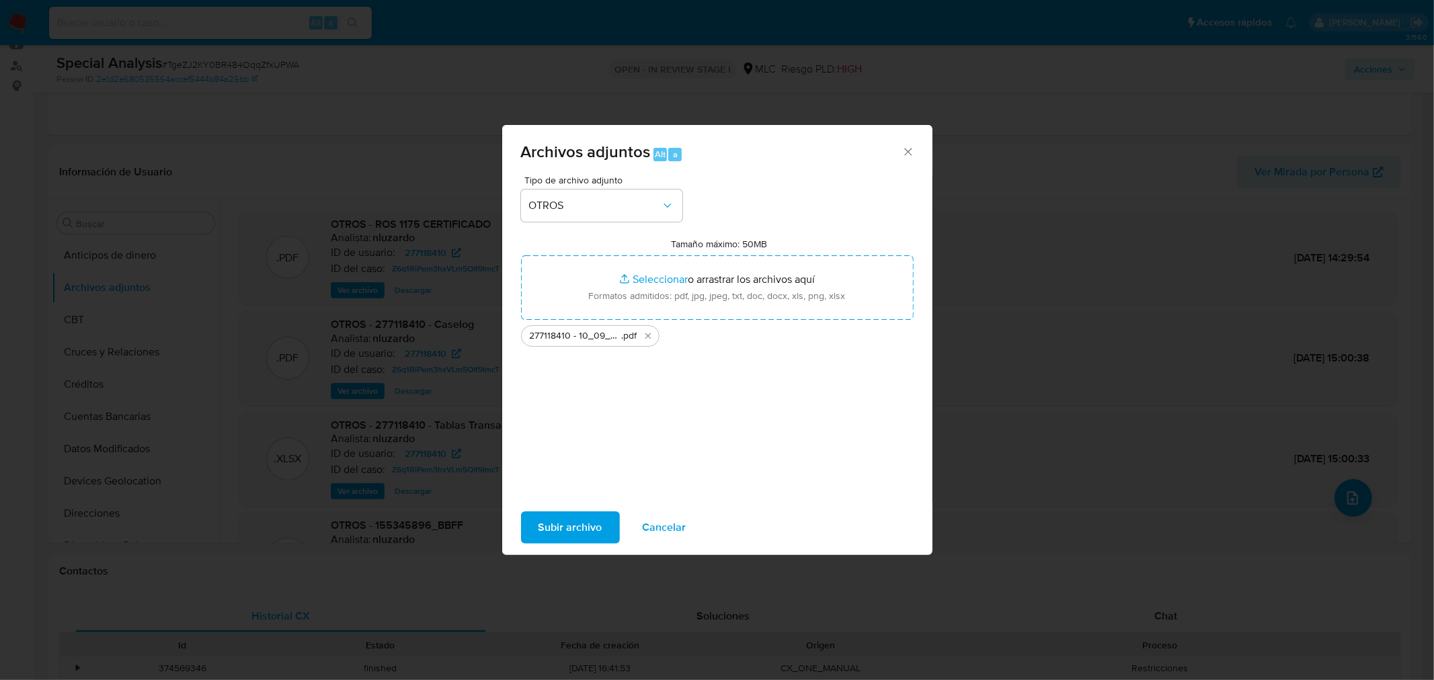
click at [570, 533] on span "Subir archivo" at bounding box center [571, 528] width 64 height 30
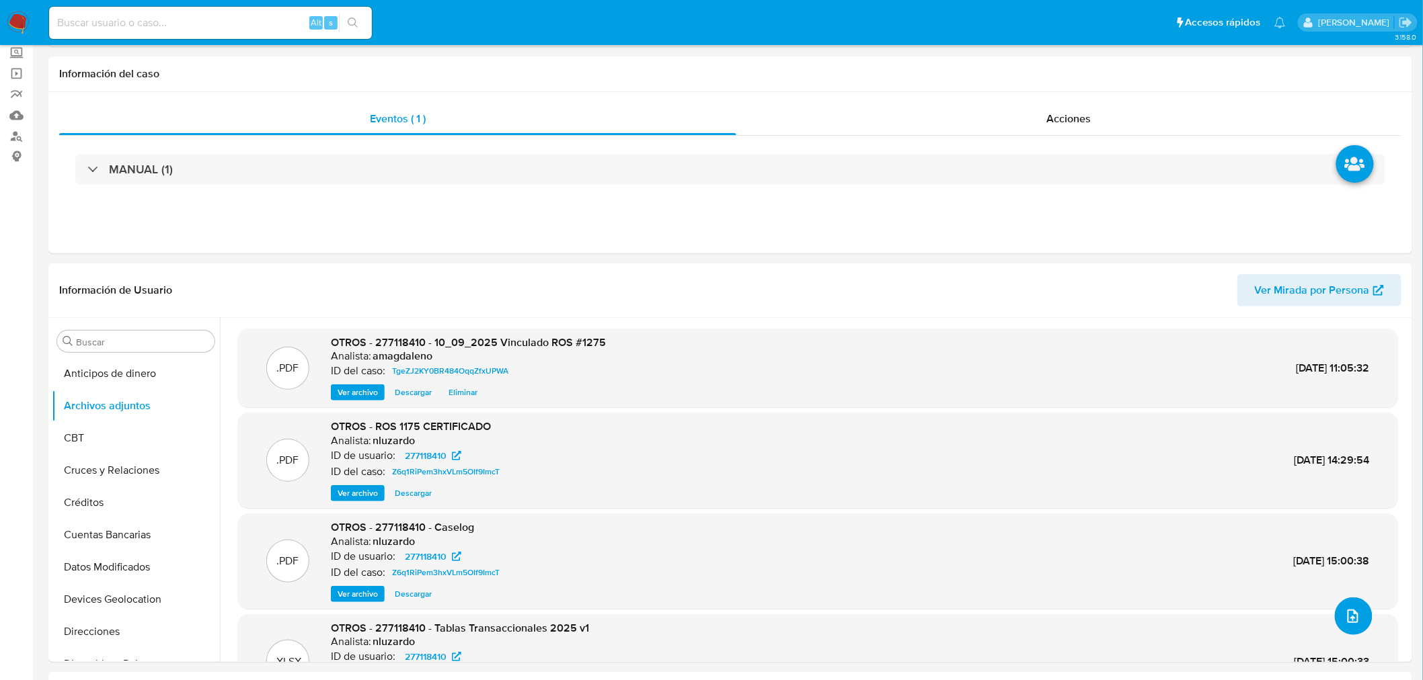
scroll to position [0, 0]
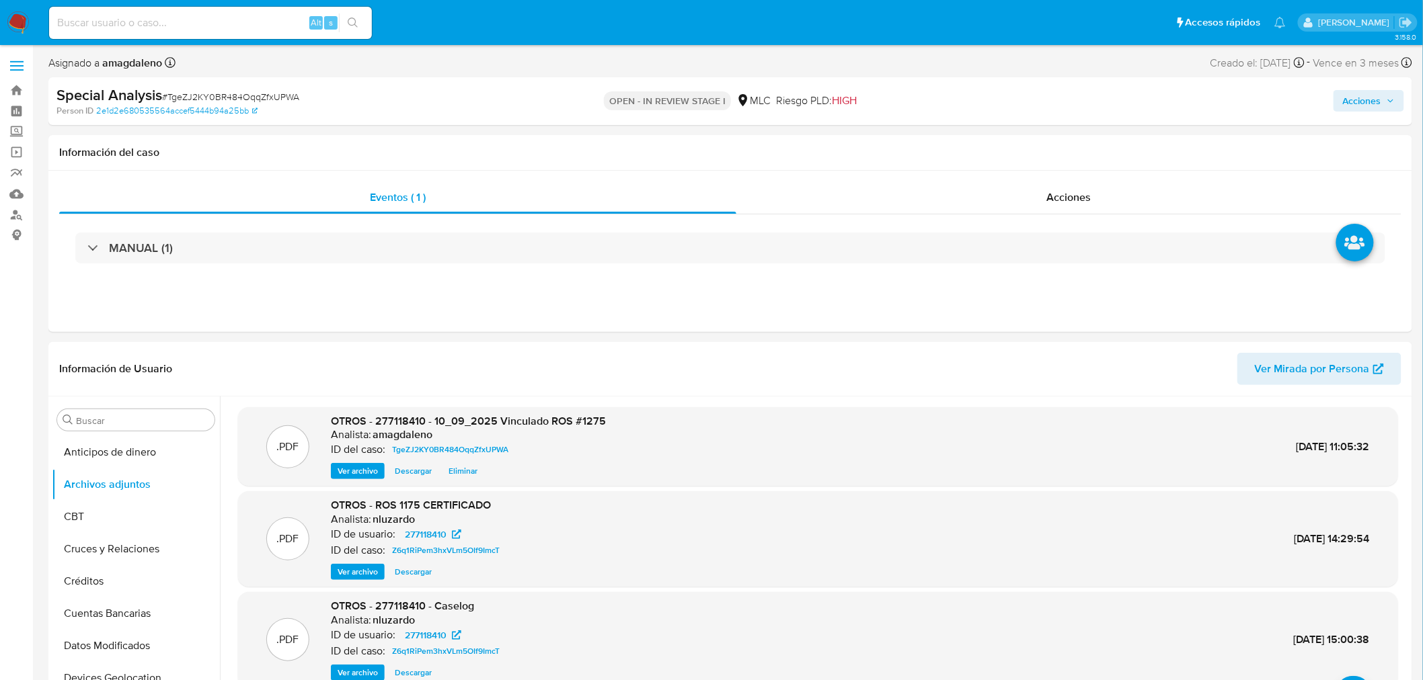
click at [1361, 81] on div "Special Analysis # TgeZJ2KY0BR484OqqZfxUPWA Person ID 2e1d2e680535564accef5444b…" at bounding box center [730, 101] width 1364 height 48
click at [1355, 97] on span "Acciones" at bounding box center [1362, 101] width 38 height 22
click at [997, 145] on span "Resolución del caso" at bounding box center [987, 143] width 96 height 15
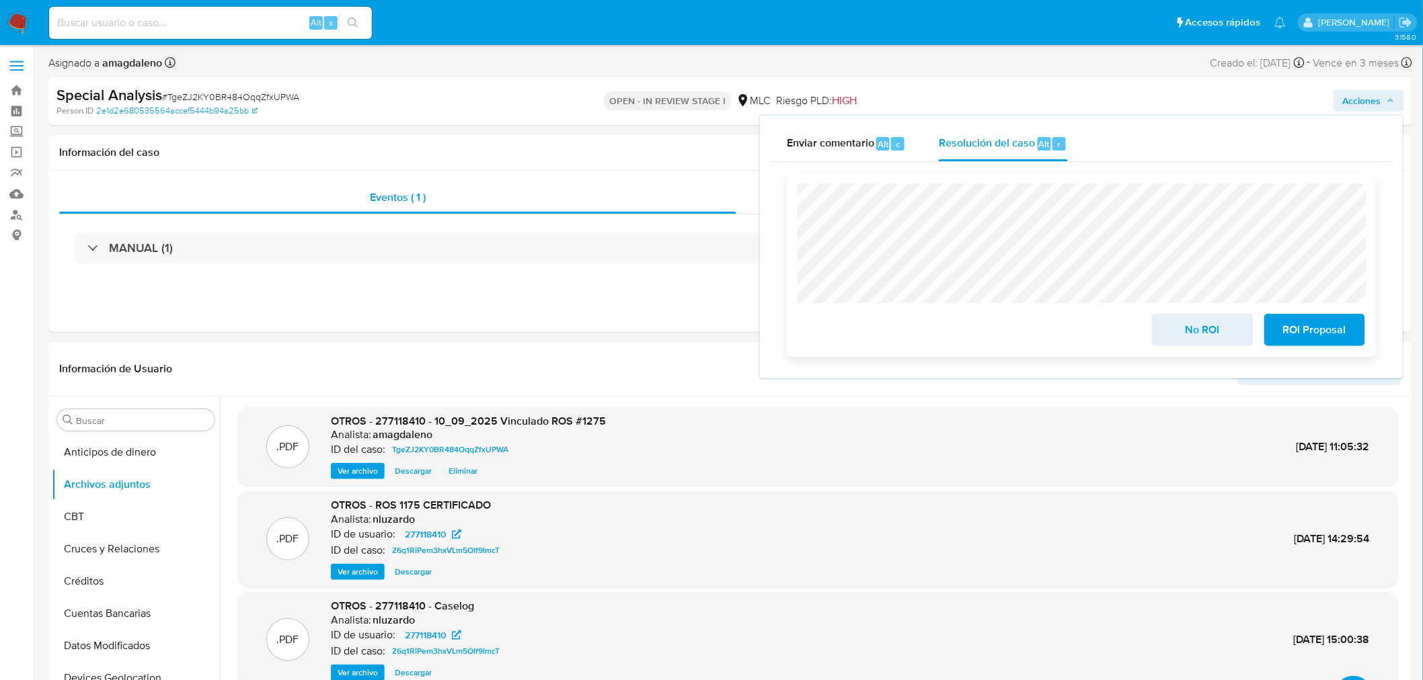
click at [1301, 344] on span "ROI Proposal" at bounding box center [1315, 330] width 66 height 30
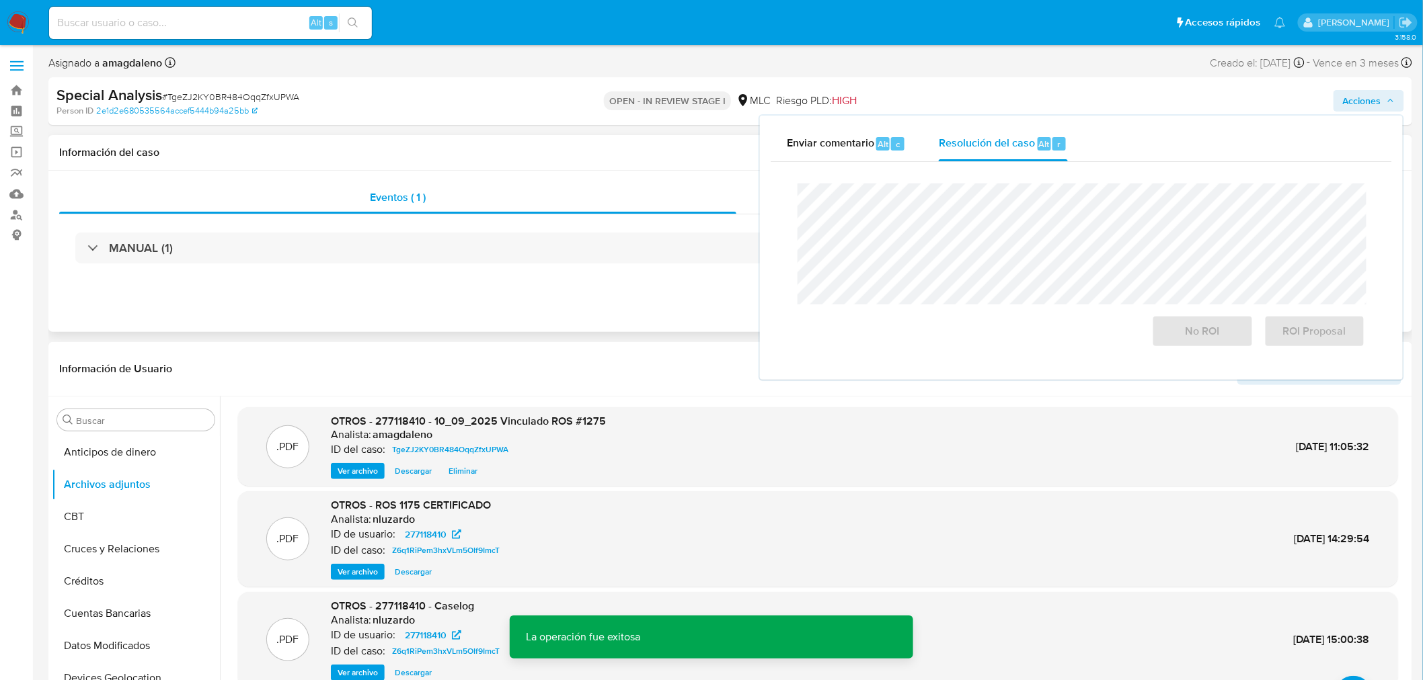
click at [744, 204] on div "Acciones" at bounding box center [1069, 198] width 666 height 32
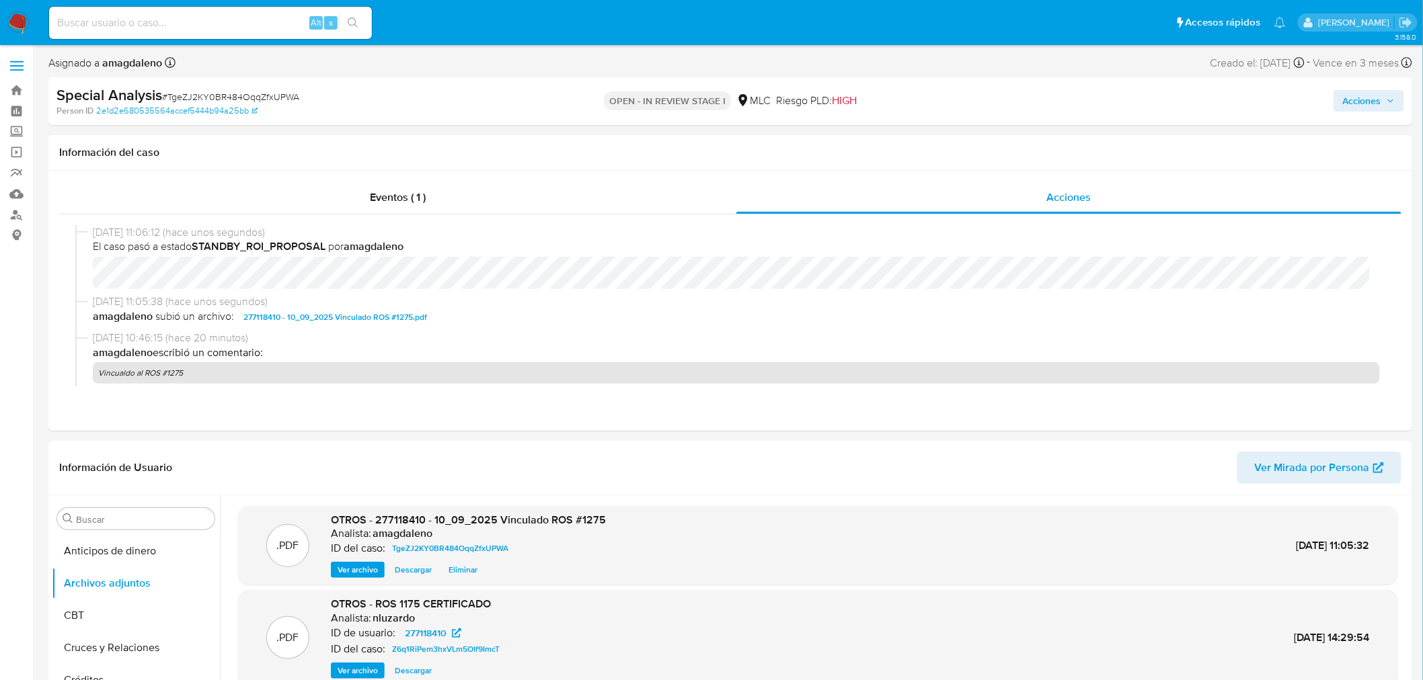
click at [1362, 108] on span "Acciones" at bounding box center [1362, 101] width 38 height 22
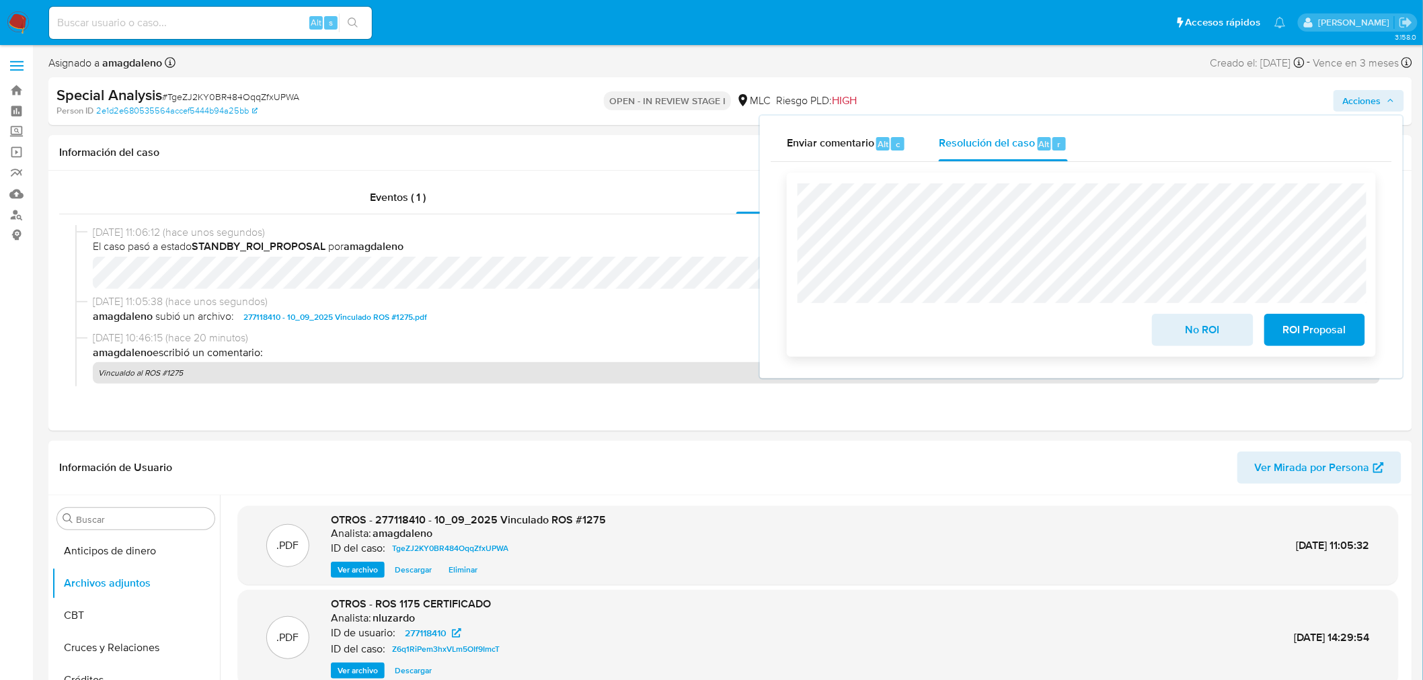
click at [1346, 323] on span "ROI Proposal" at bounding box center [1315, 330] width 66 height 30
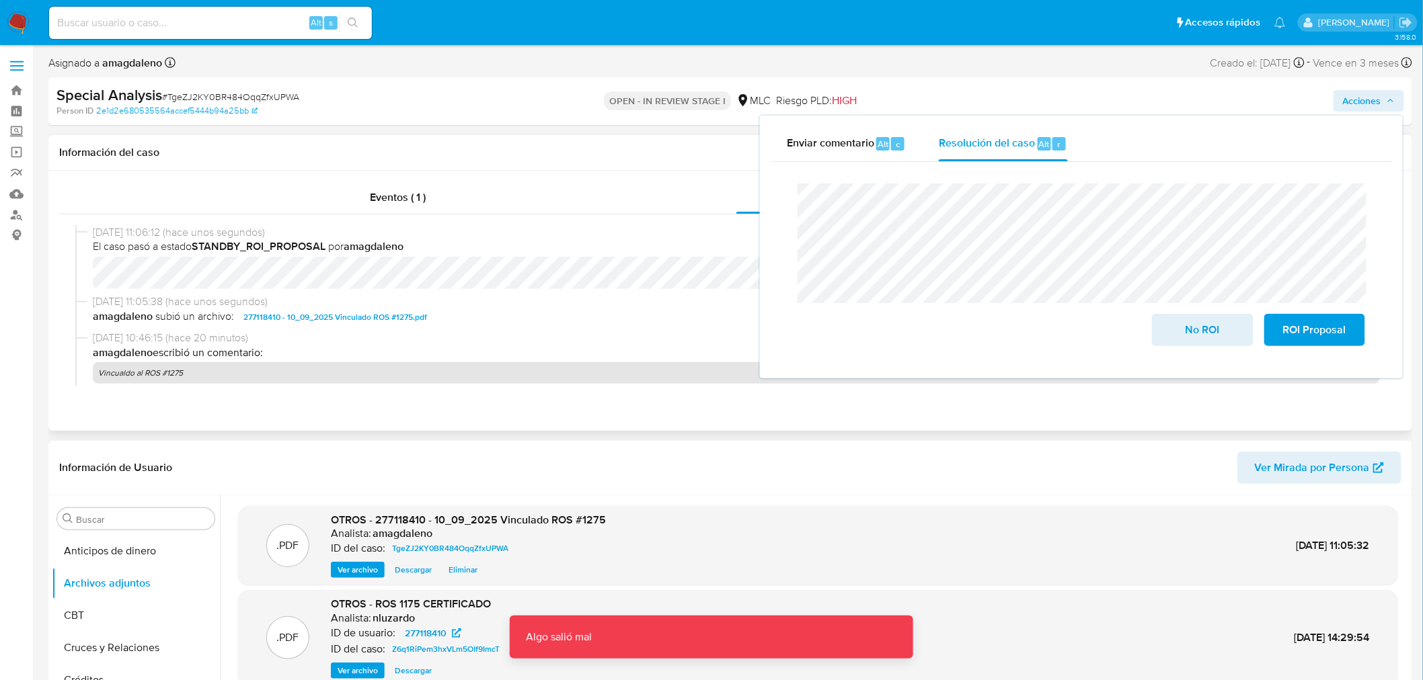
click at [407, 146] on h1 "Información del caso" at bounding box center [730, 152] width 1342 height 13
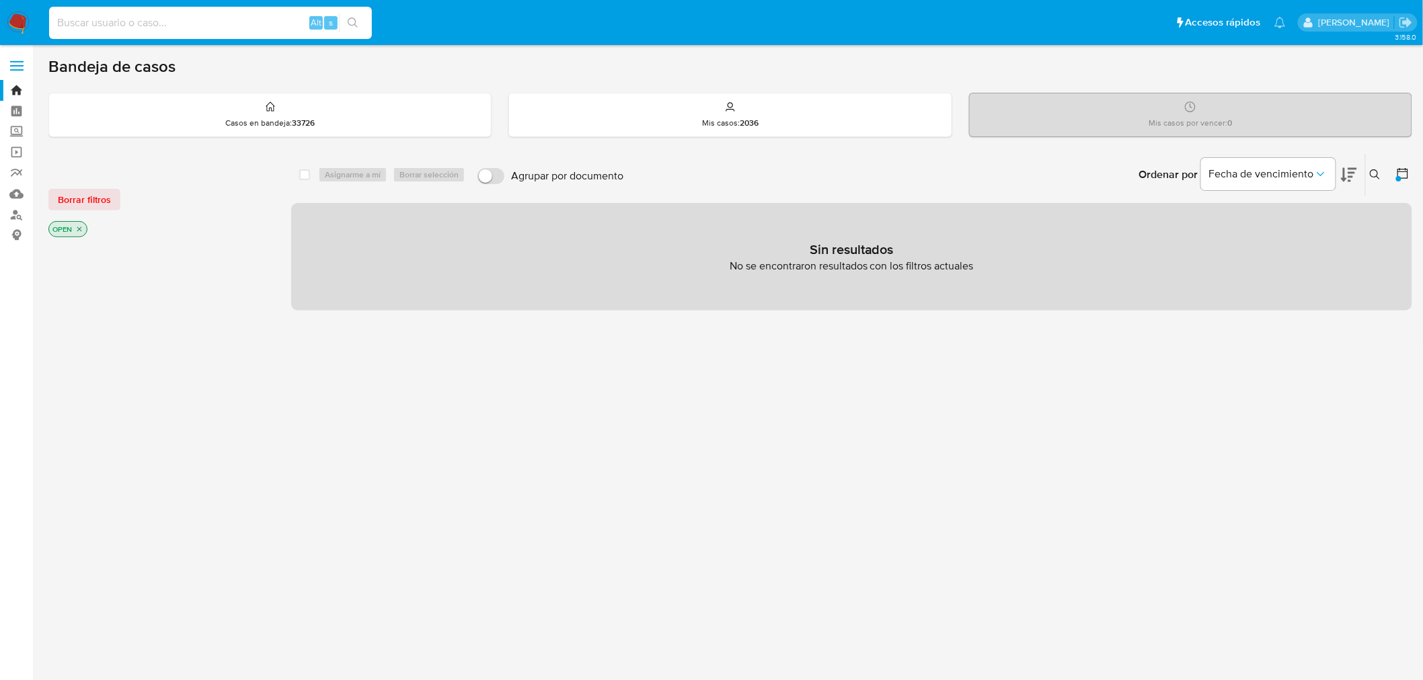
click at [247, 24] on input at bounding box center [210, 22] width 323 height 17
type input "796647699"
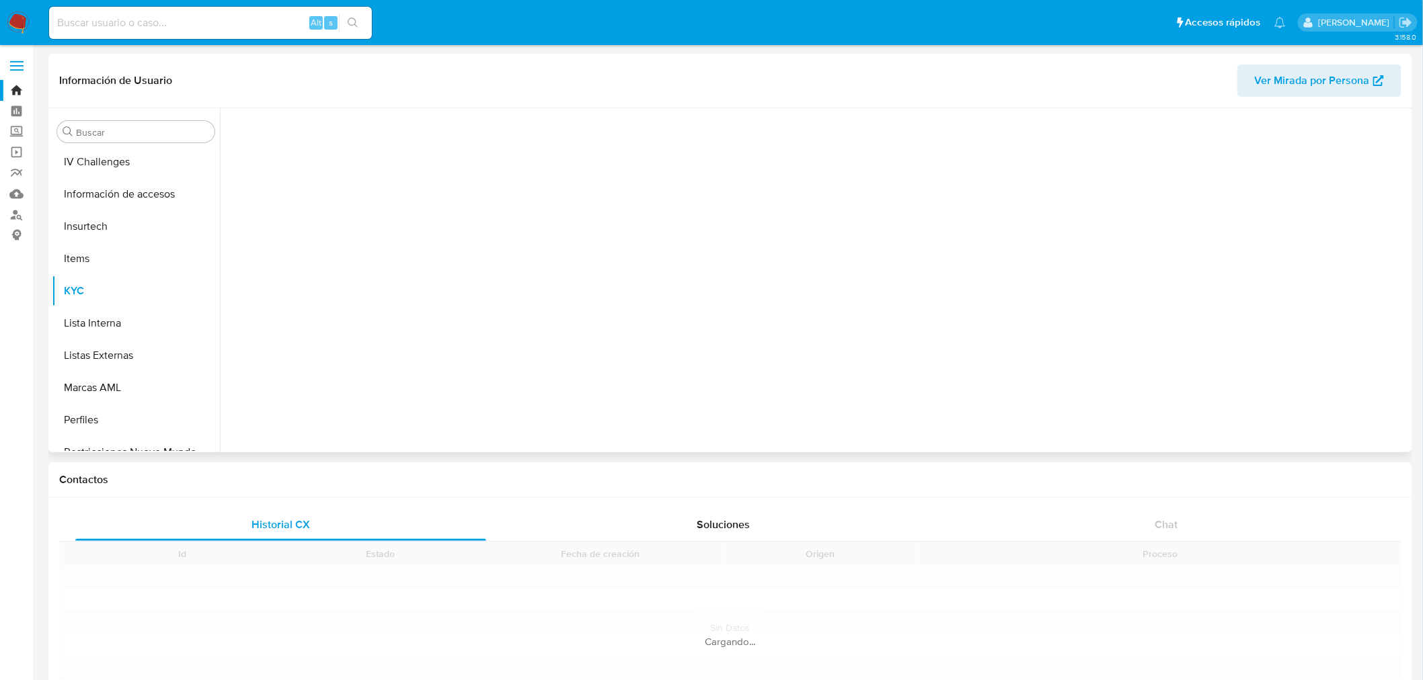
scroll to position [567, 0]
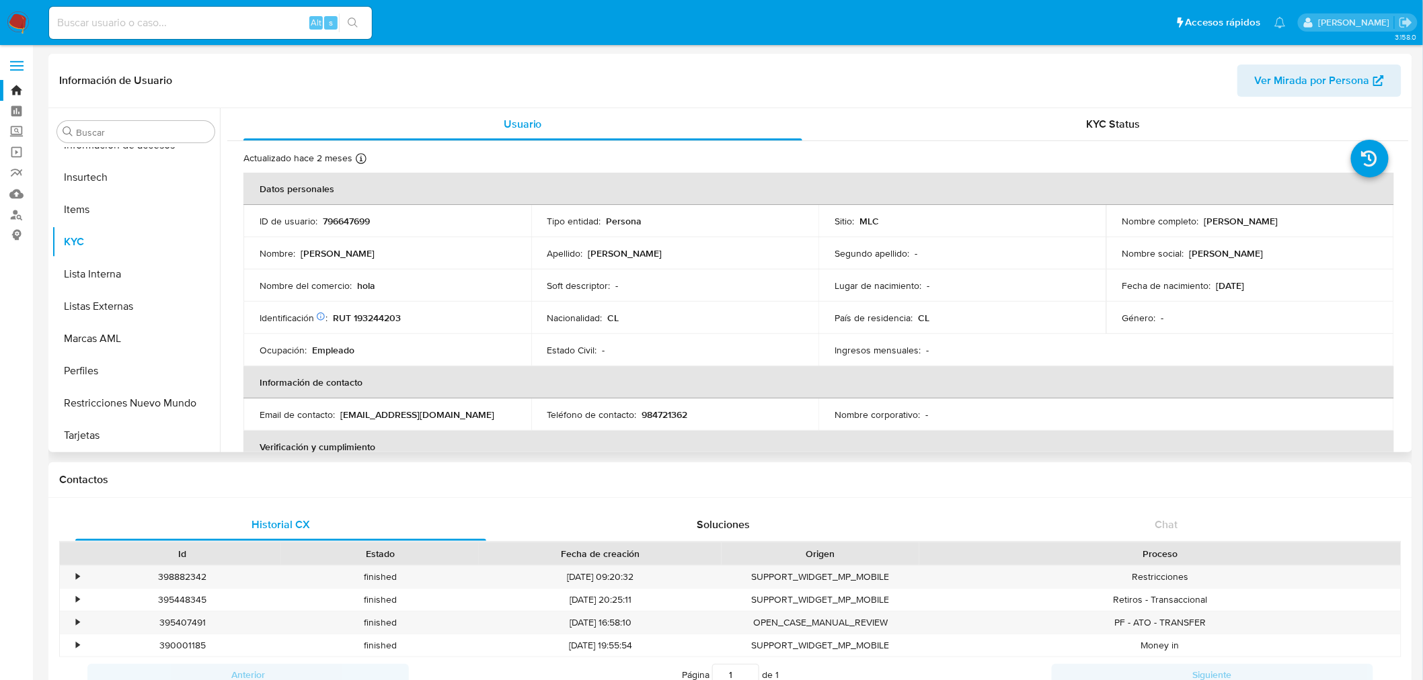
select select "10"
drag, startPoint x: 1199, startPoint y: 219, endPoint x: 1355, endPoint y: 223, distance: 156.7
click at [1355, 223] on div "Nombre completo : [PERSON_NAME]" at bounding box center [1250, 221] width 256 height 12
copy p "[PERSON_NAME]"
click at [1273, 224] on p "[PERSON_NAME]" at bounding box center [1241, 221] width 74 height 12
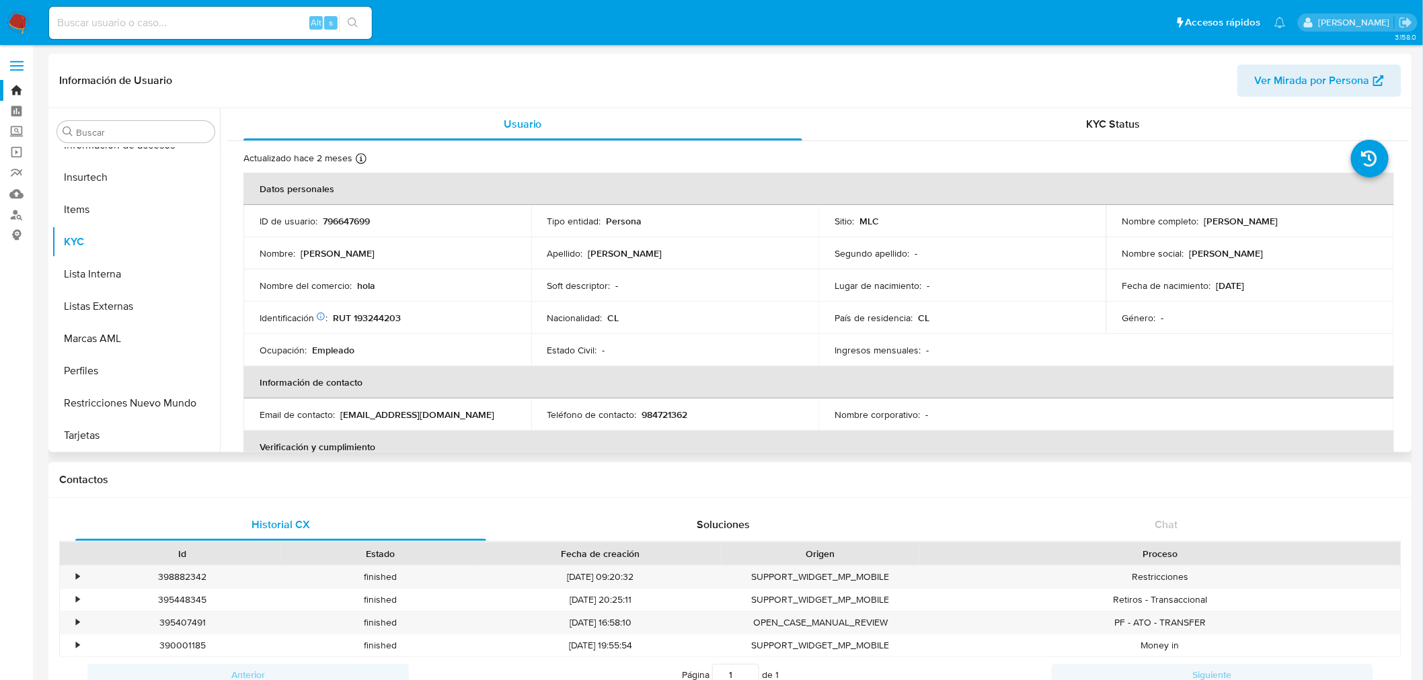
click at [1273, 224] on p "Ingrid Lissette Fernández Barrientos" at bounding box center [1241, 221] width 74 height 12
click at [1232, 223] on p "Ingrid Lissette Fernández Barrientos" at bounding box center [1241, 221] width 74 height 12
drag, startPoint x: 1199, startPoint y: 221, endPoint x: 1389, endPoint y: 217, distance: 190.3
click at [1389, 217] on div "Actualizado hace 2 meses Creado: 25/07/2021 03:05:48 Actualizado: 13/07/2025 11…" at bounding box center [817, 661] width 1181 height 1040
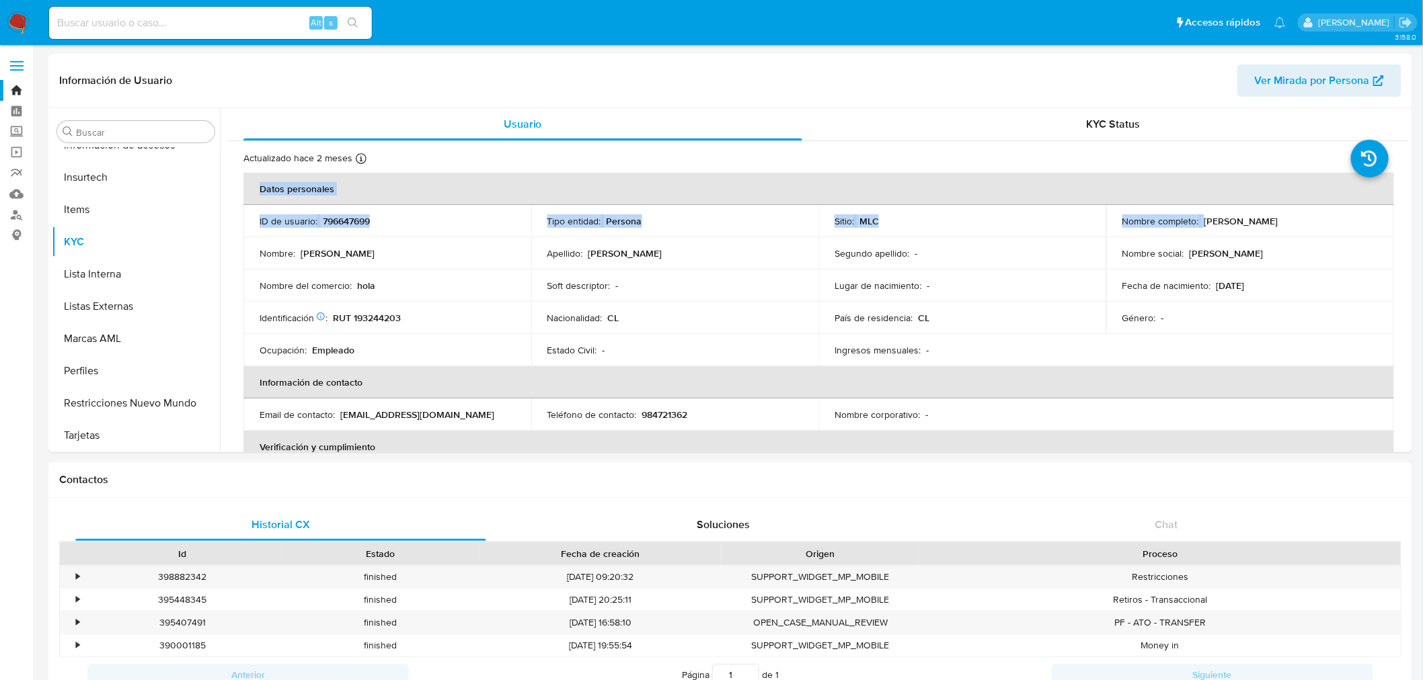
copy table "Datos personales ID de usuario : 796647699 Tipo entidad : Persona Sitio : MLC N…"
click at [1278, 226] on p "Ingrid Lissette Fernández Barrientos" at bounding box center [1241, 221] width 74 height 12
drag, startPoint x: 1200, startPoint y: 219, endPoint x: 1356, endPoint y: 222, distance: 156.7
click at [1356, 222] on div "Nombre completo : Ingrid Lissette Fernández Barrientos" at bounding box center [1250, 221] width 256 height 12
copy p "Ingrid Lissette Fernández Barrientos"
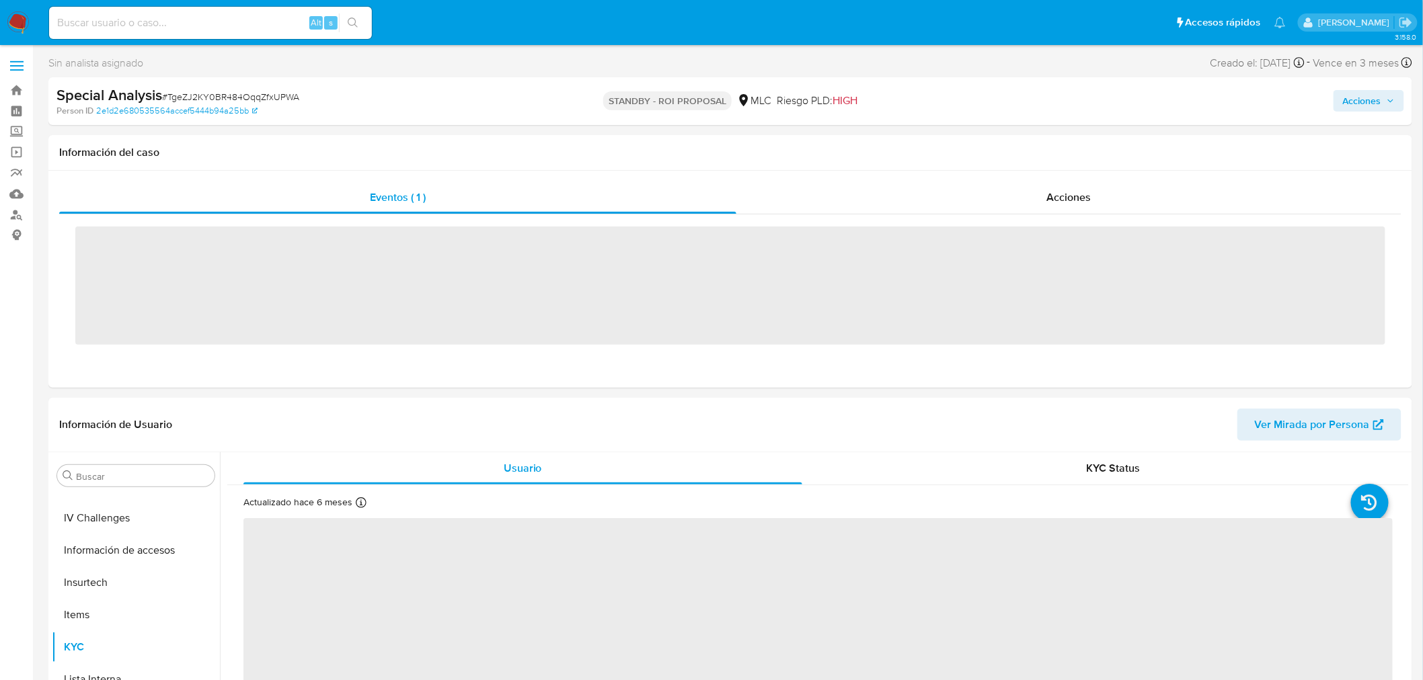
scroll to position [567, 0]
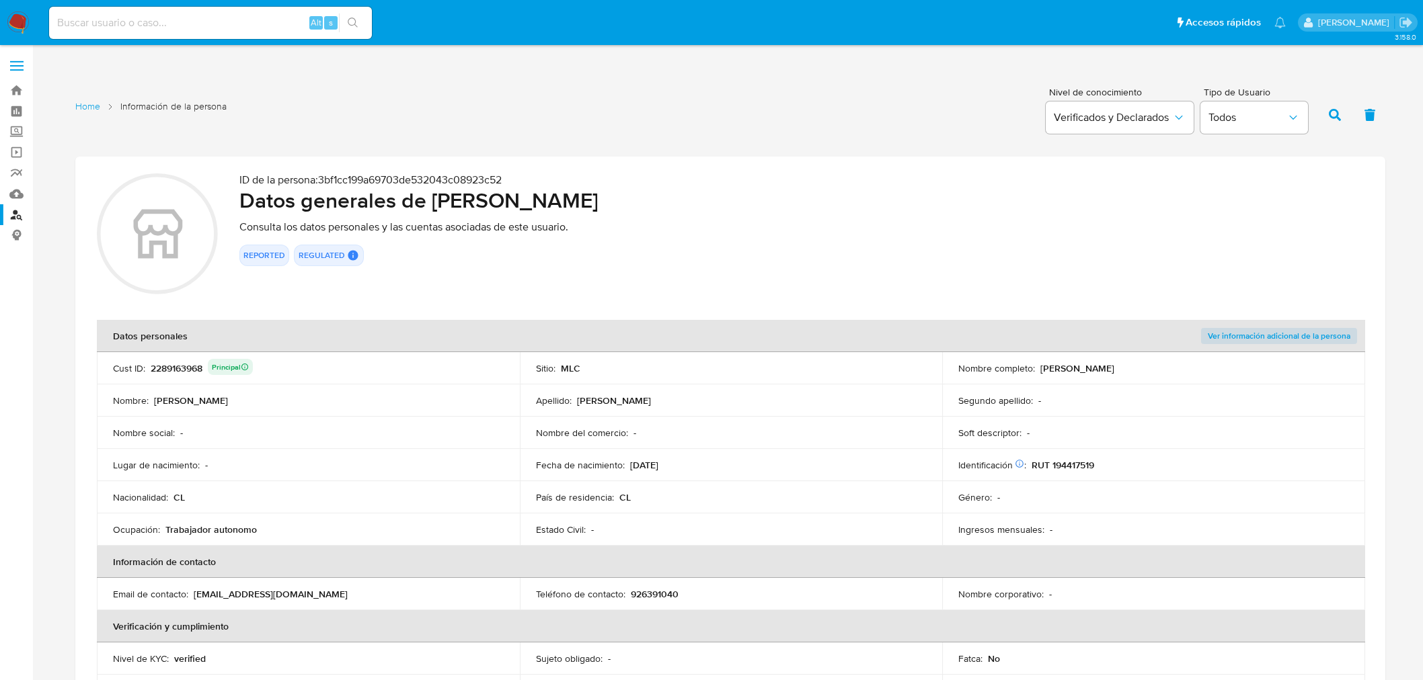
scroll to position [1370, 0]
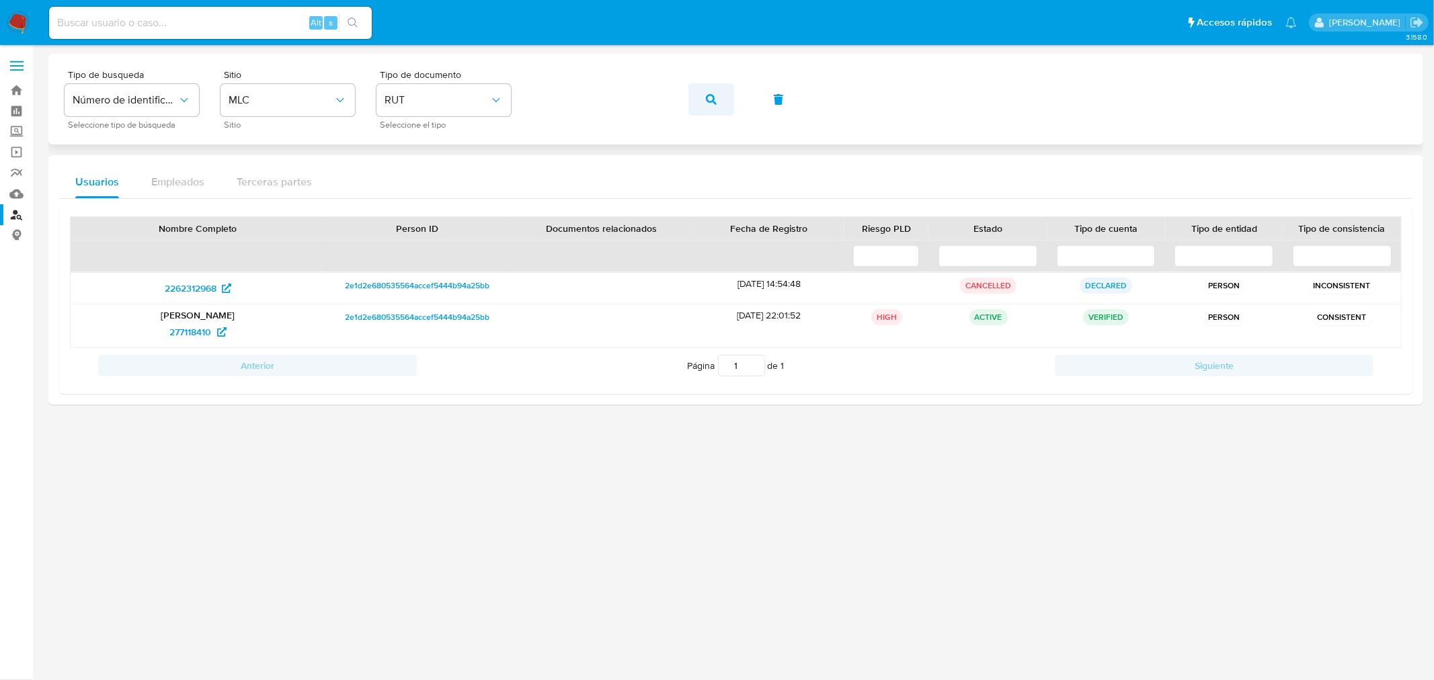
click at [715, 105] on span "button" at bounding box center [711, 100] width 11 height 30
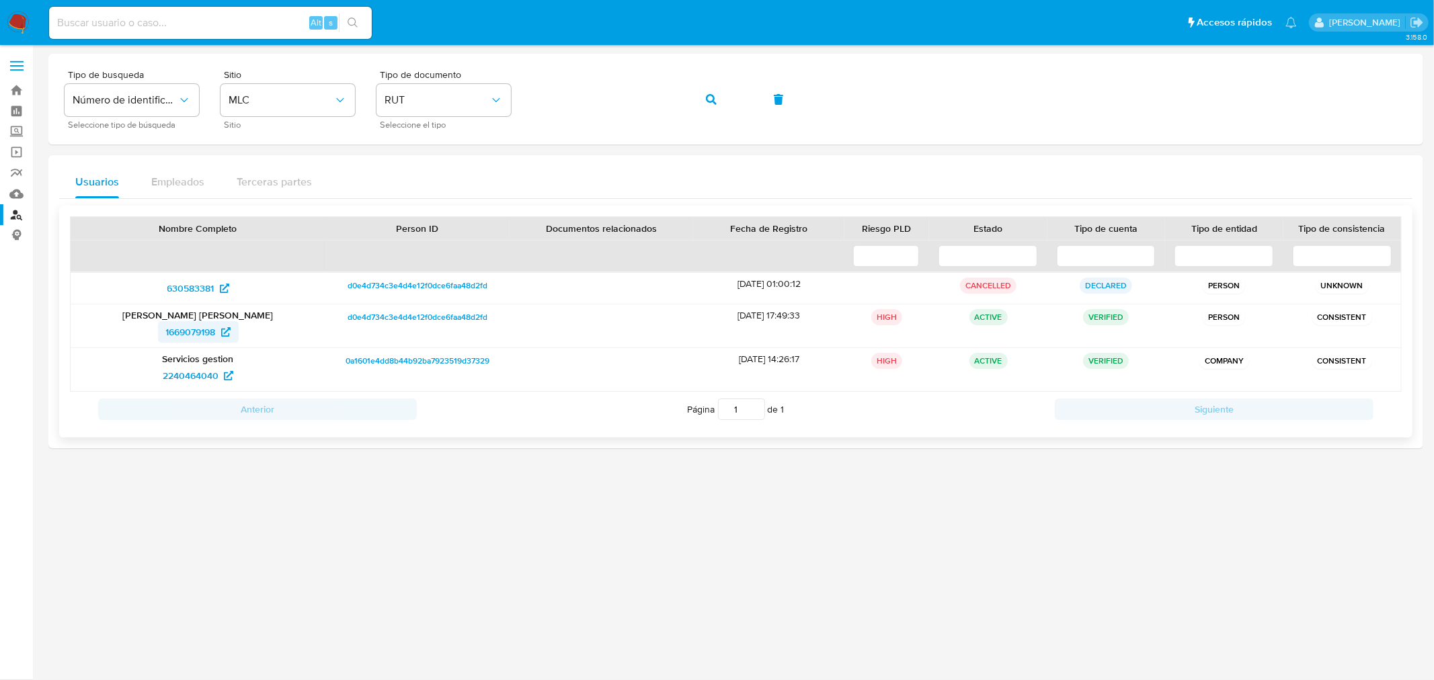
click at [204, 336] on span "1669079198" at bounding box center [191, 332] width 50 height 22
click at [713, 103] on icon "button" at bounding box center [711, 99] width 11 height 11
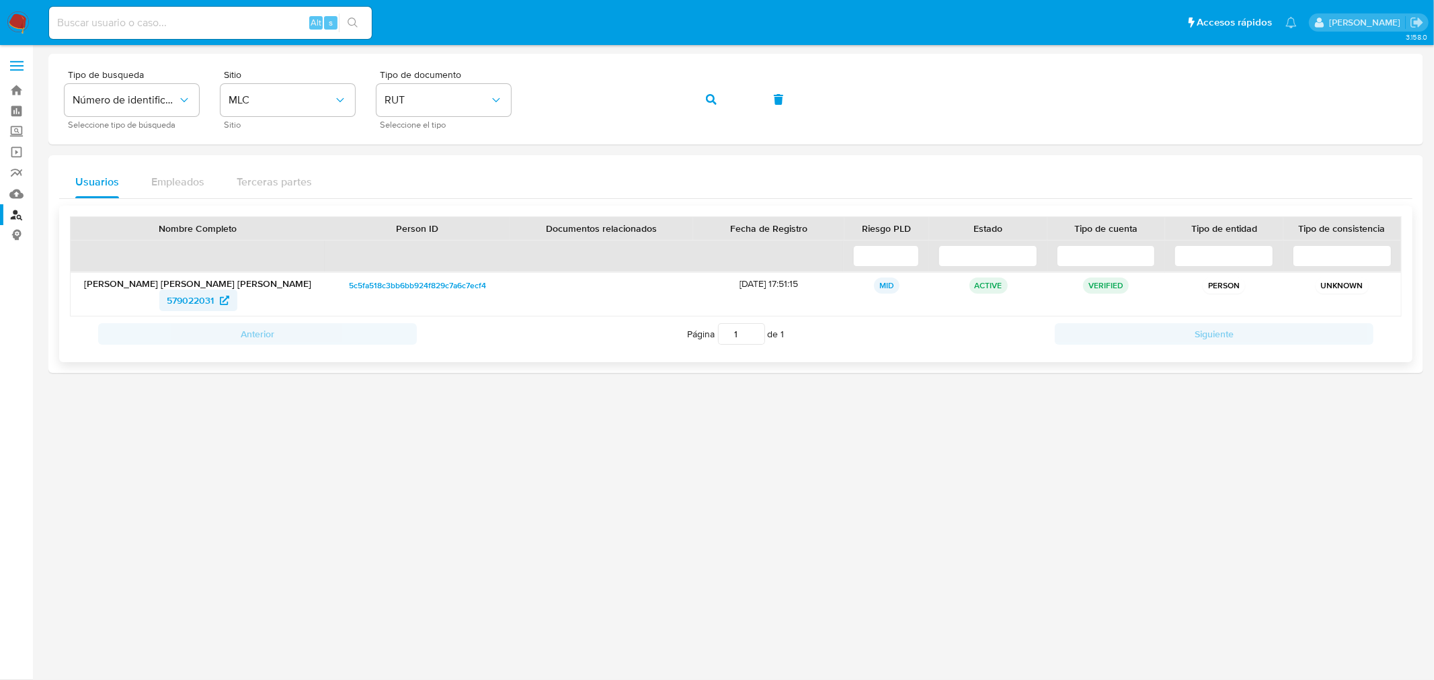
click at [205, 301] on span "579022031" at bounding box center [190, 301] width 47 height 22
click at [705, 101] on button "button" at bounding box center [712, 99] width 46 height 32
click at [202, 304] on span "32845664" at bounding box center [190, 301] width 43 height 22
click at [709, 94] on icon "button" at bounding box center [711, 99] width 11 height 11
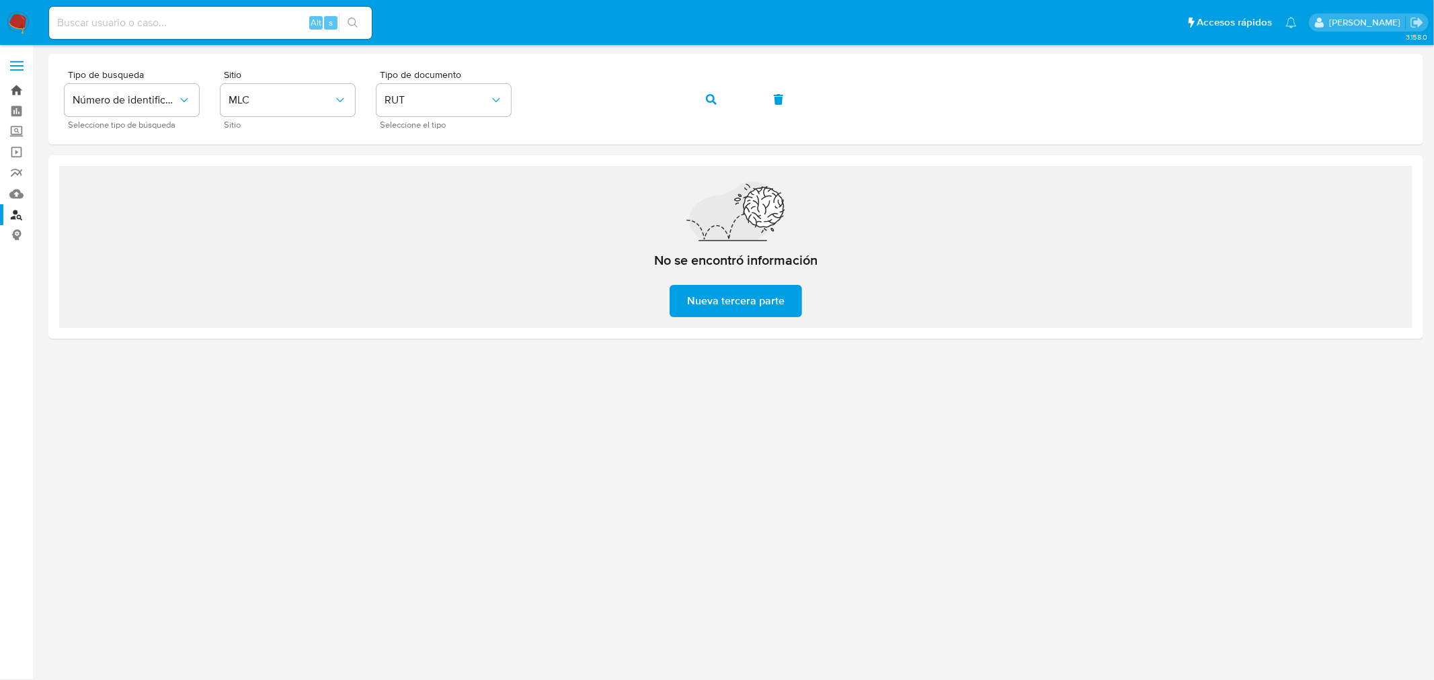
click at [17, 89] on link "Bandeja" at bounding box center [80, 90] width 160 height 21
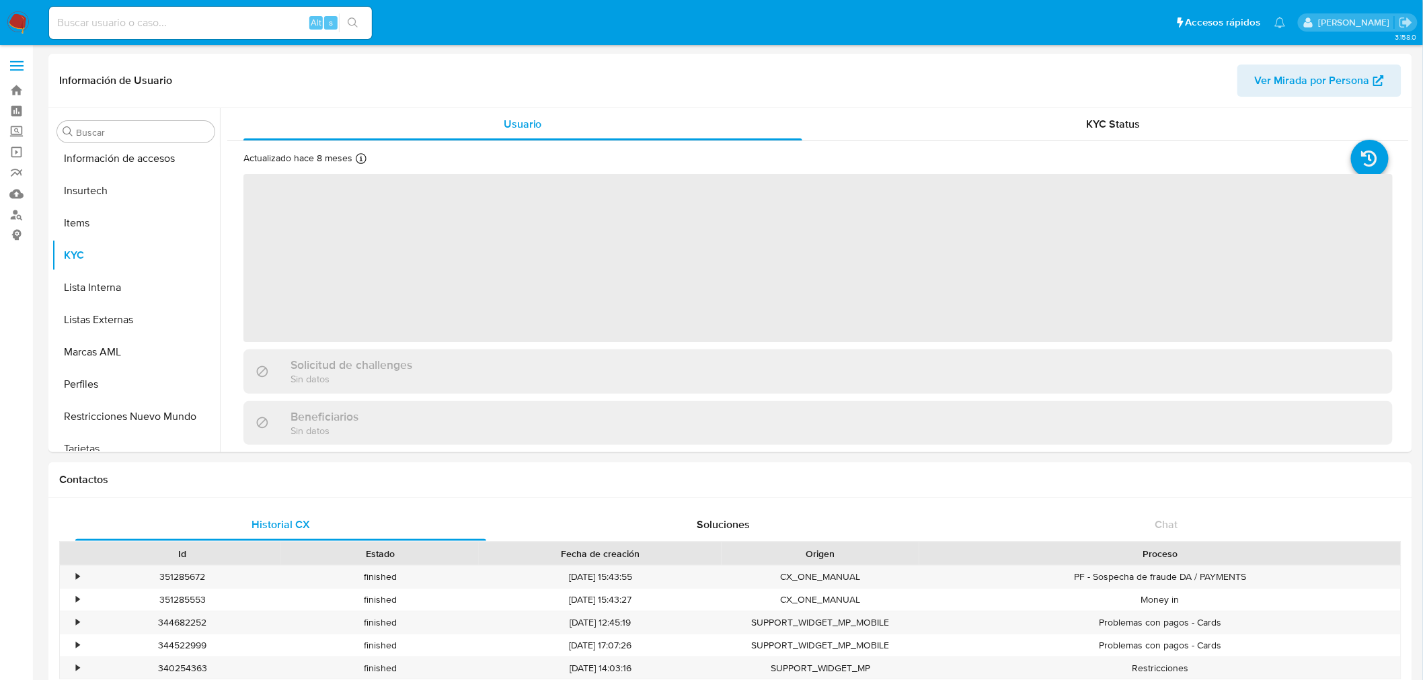
scroll to position [567, 0]
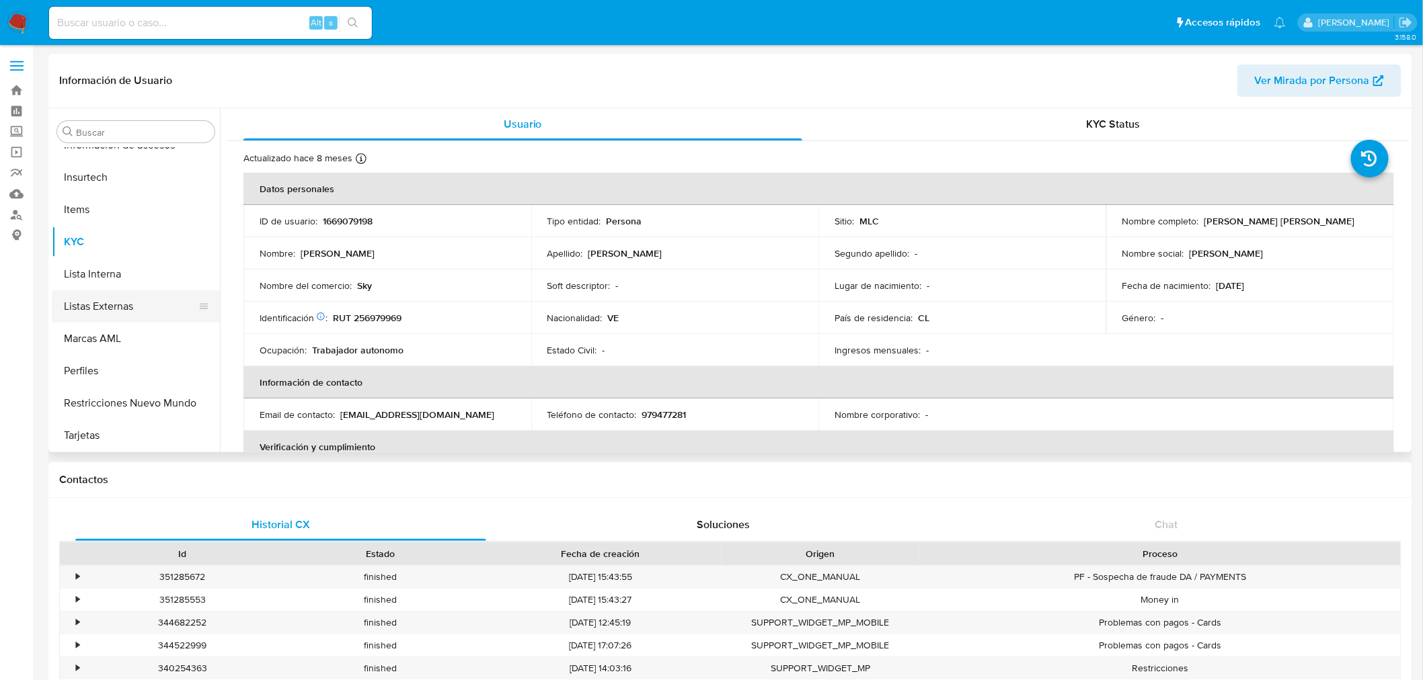
select select "10"
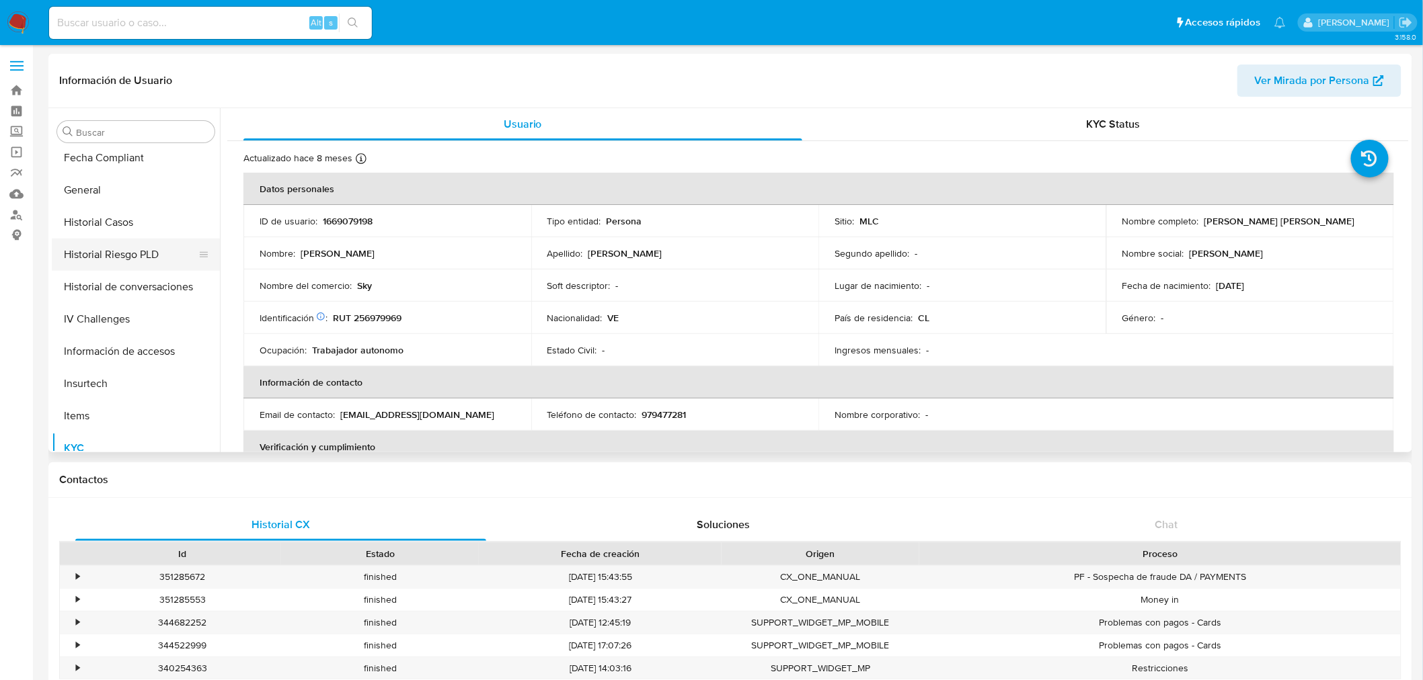
scroll to position [344, 0]
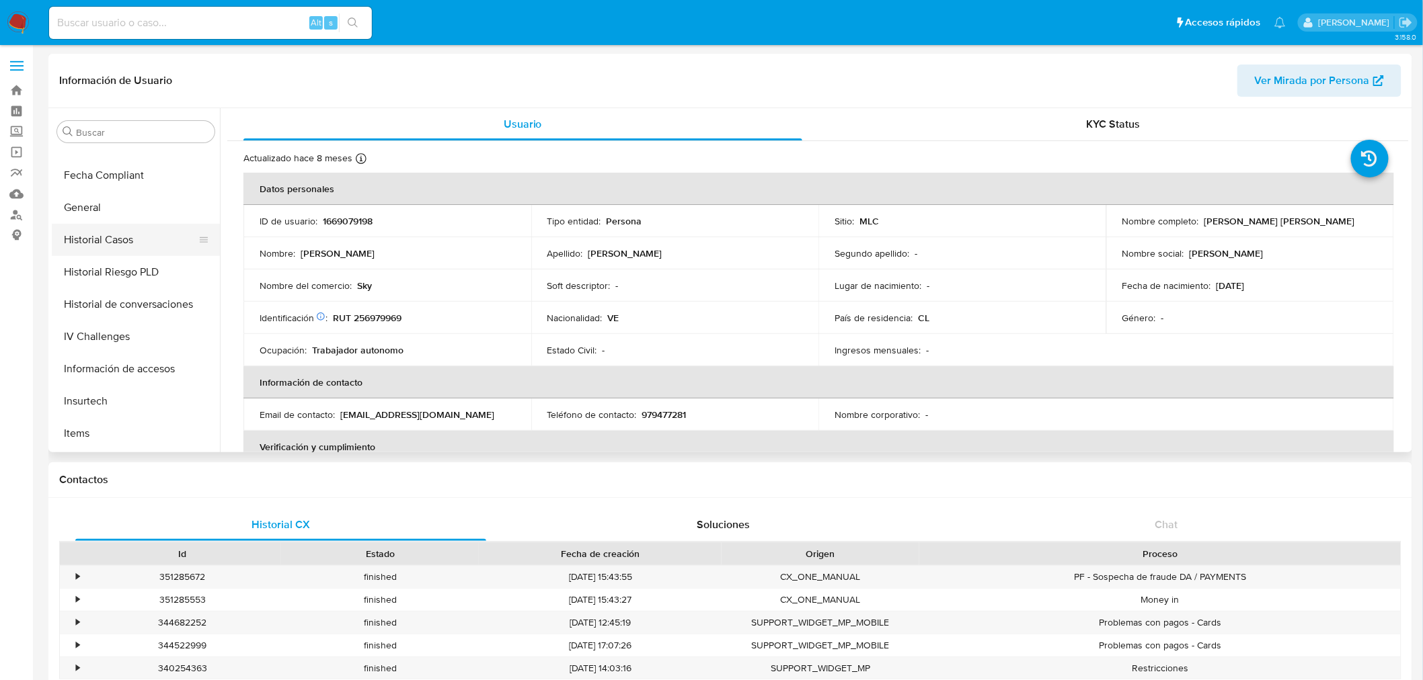
click at [84, 247] on button "Historial Casos" at bounding box center [130, 240] width 157 height 32
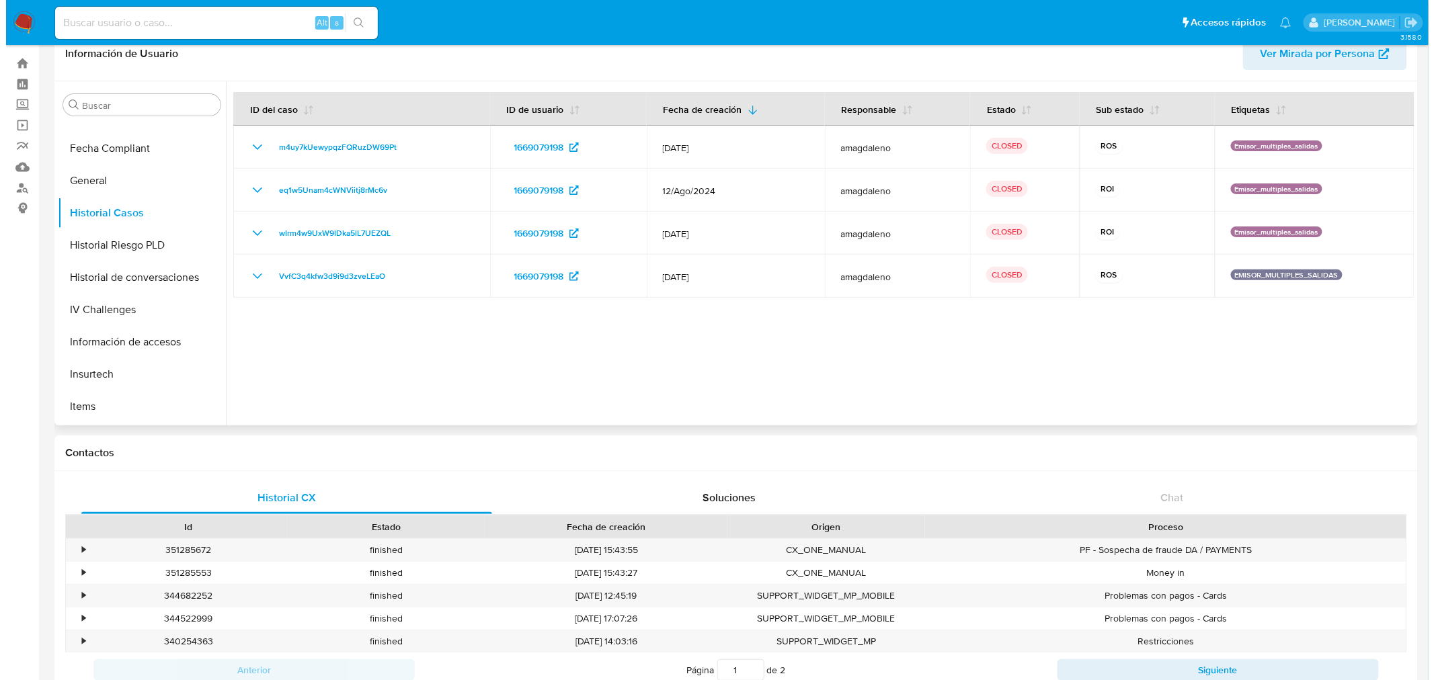
scroll to position [0, 0]
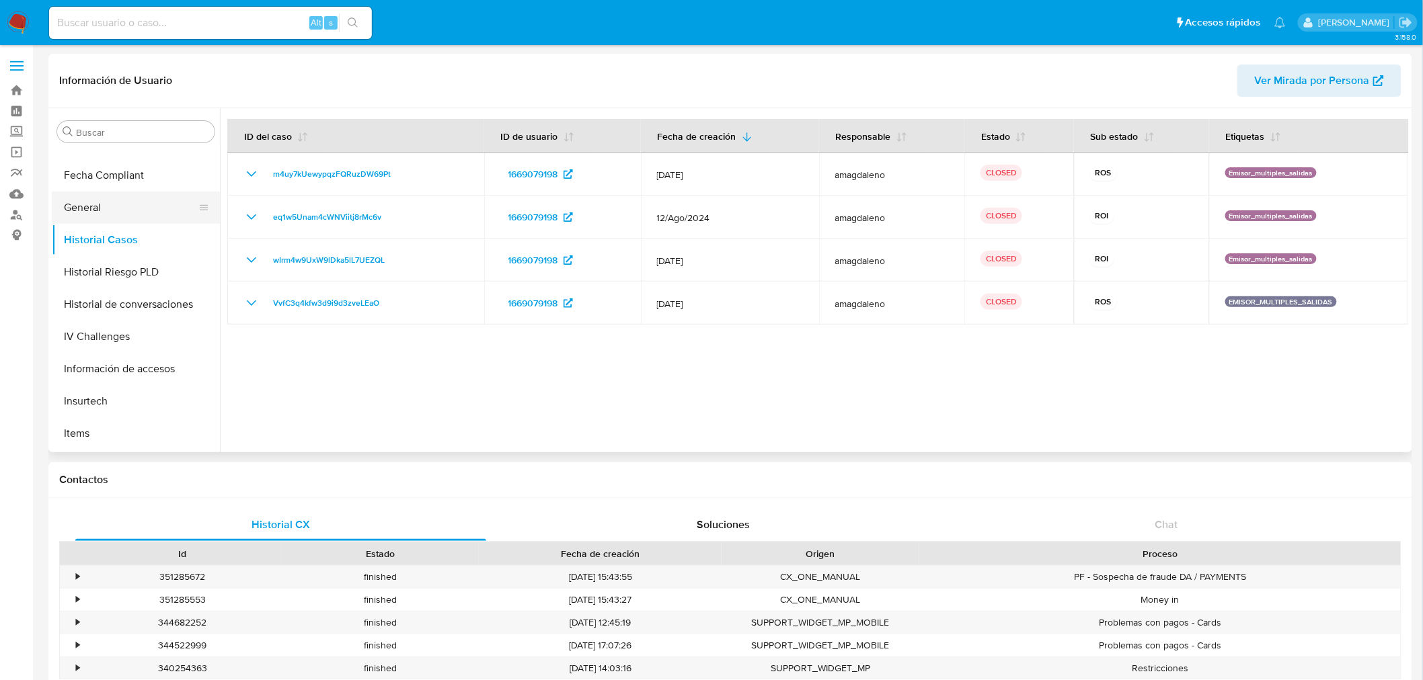
click at [89, 212] on button "General" at bounding box center [130, 208] width 157 height 32
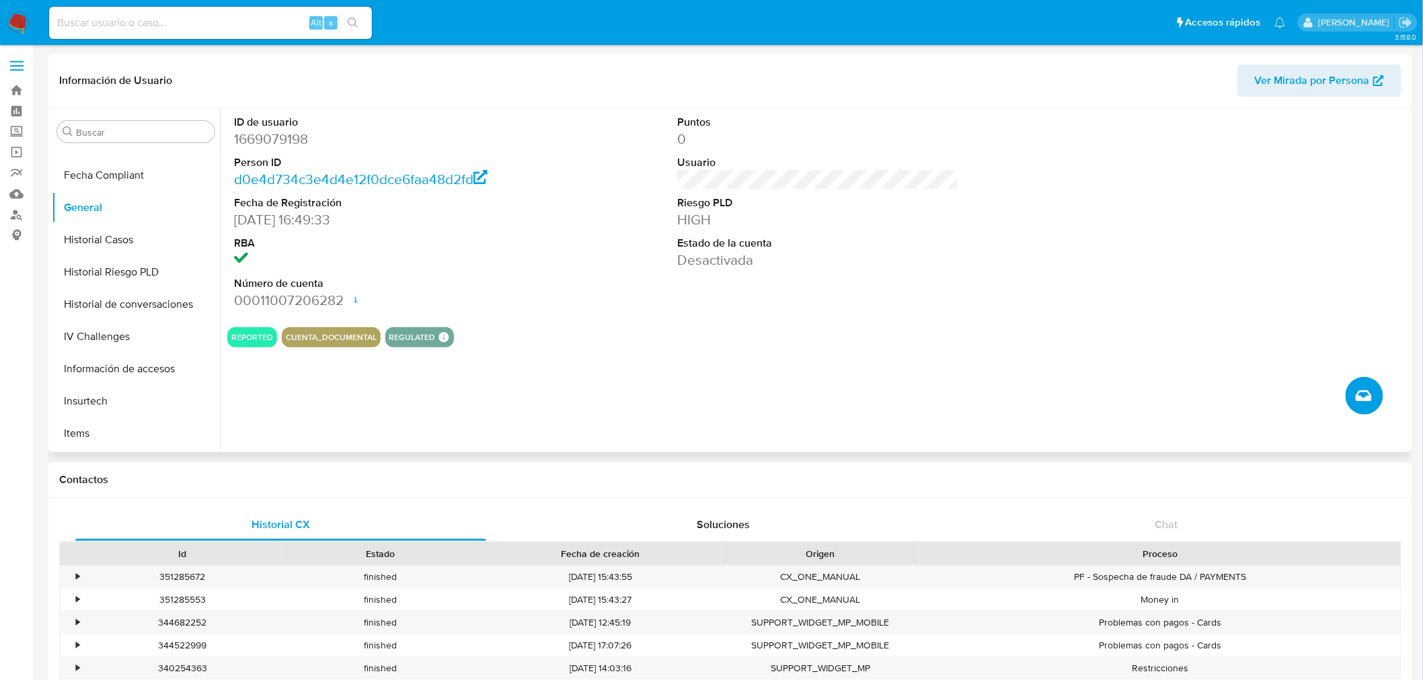
click at [1366, 400] on icon "Crear caso manual" at bounding box center [1363, 396] width 16 height 16
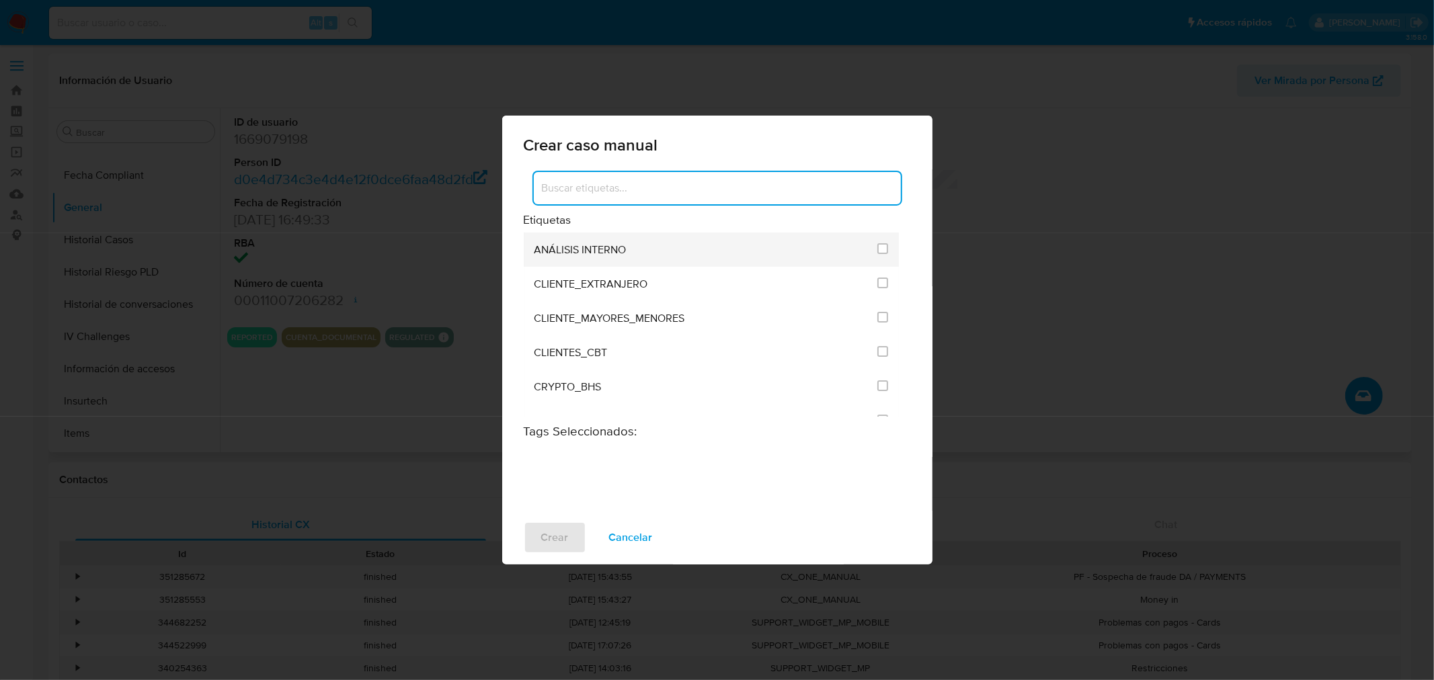
click at [884, 251] on li "ANÁLISIS INTERNO" at bounding box center [712, 250] width 376 height 34
click at [882, 246] on input "1896" at bounding box center [882, 248] width 11 height 11
checkbox input "true"
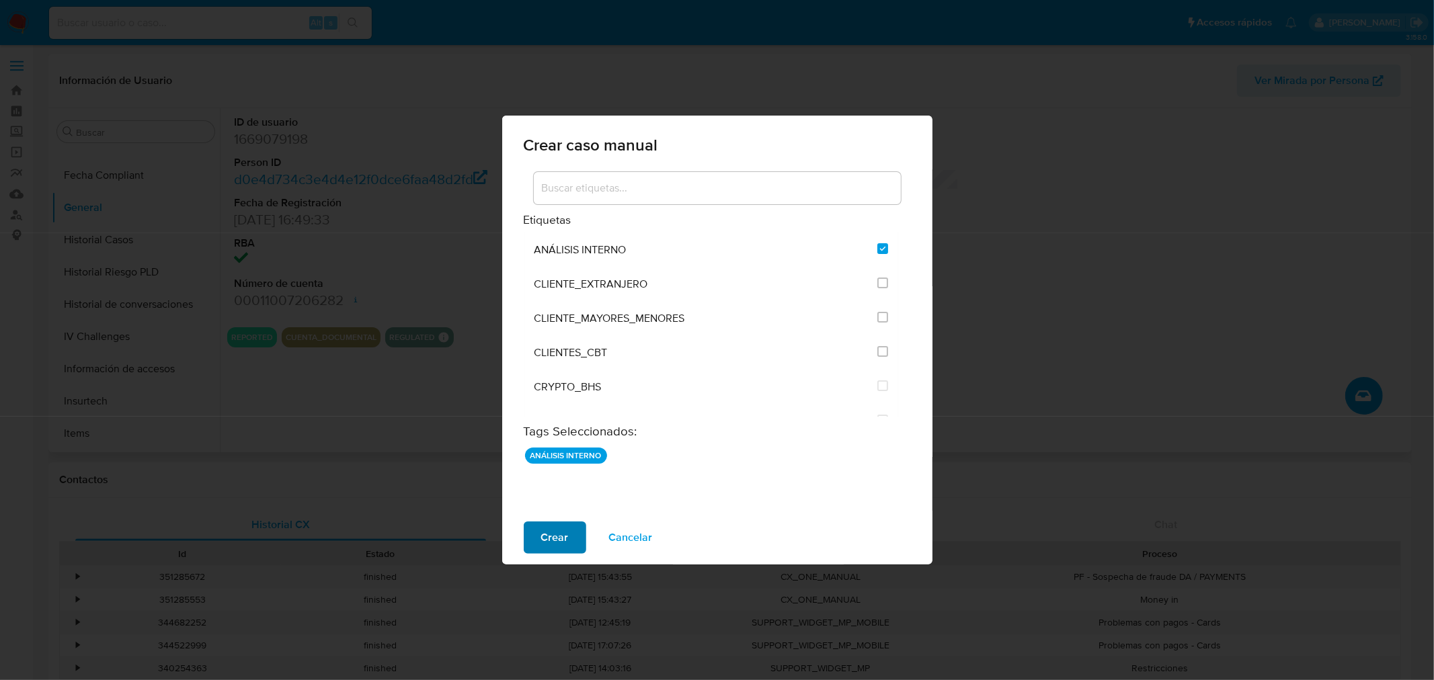
click at [565, 539] on span "Crear" at bounding box center [555, 538] width 28 height 30
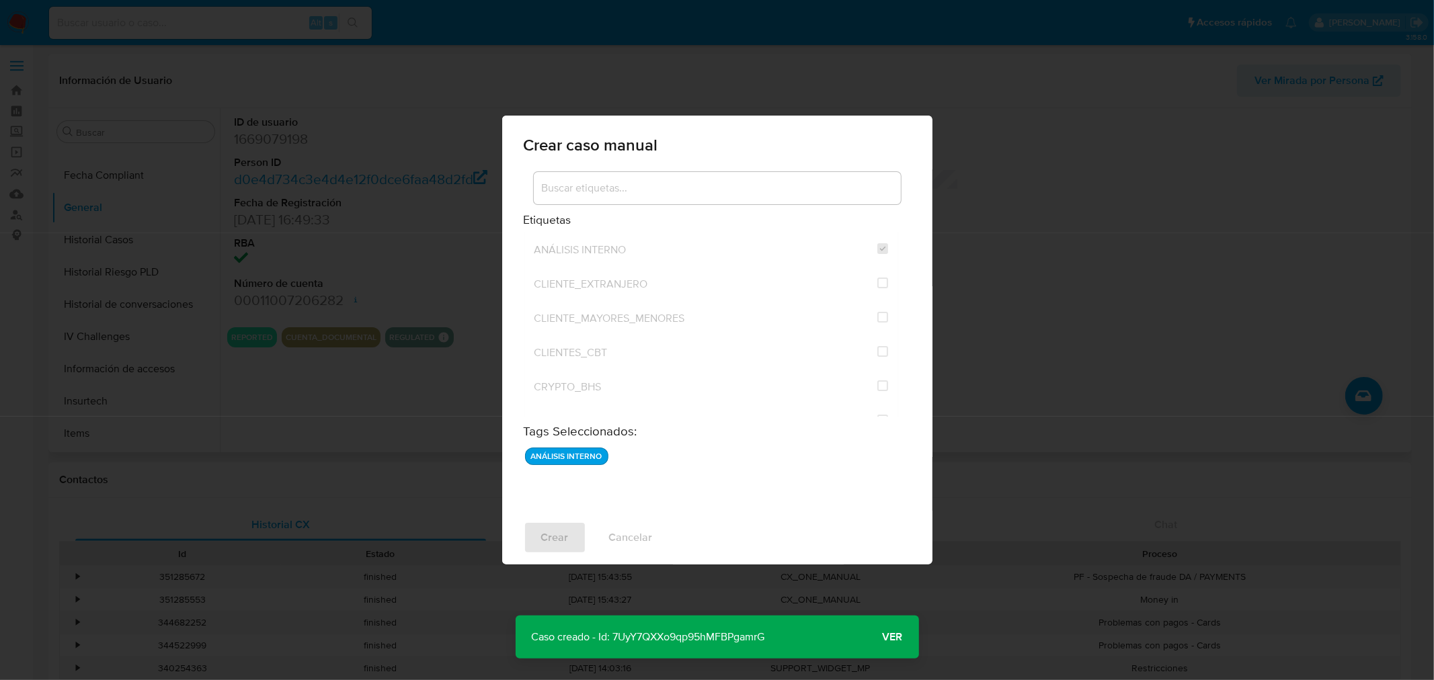
click at [654, 637] on p "Caso creado - Id: 7UyY7QXXo9qp95hMFBPgamrG" at bounding box center [649, 637] width 266 height 43
click at [883, 637] on span "Ver" at bounding box center [893, 637] width 20 height 0
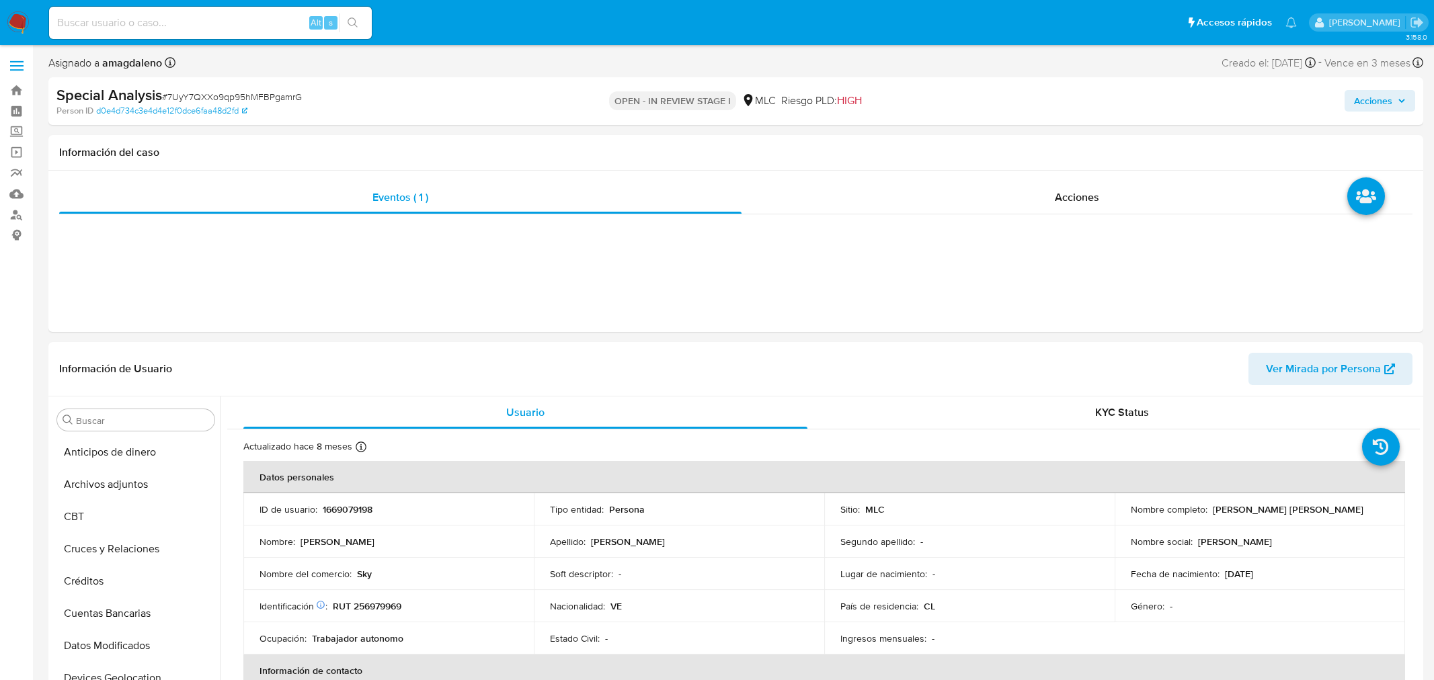
select select "10"
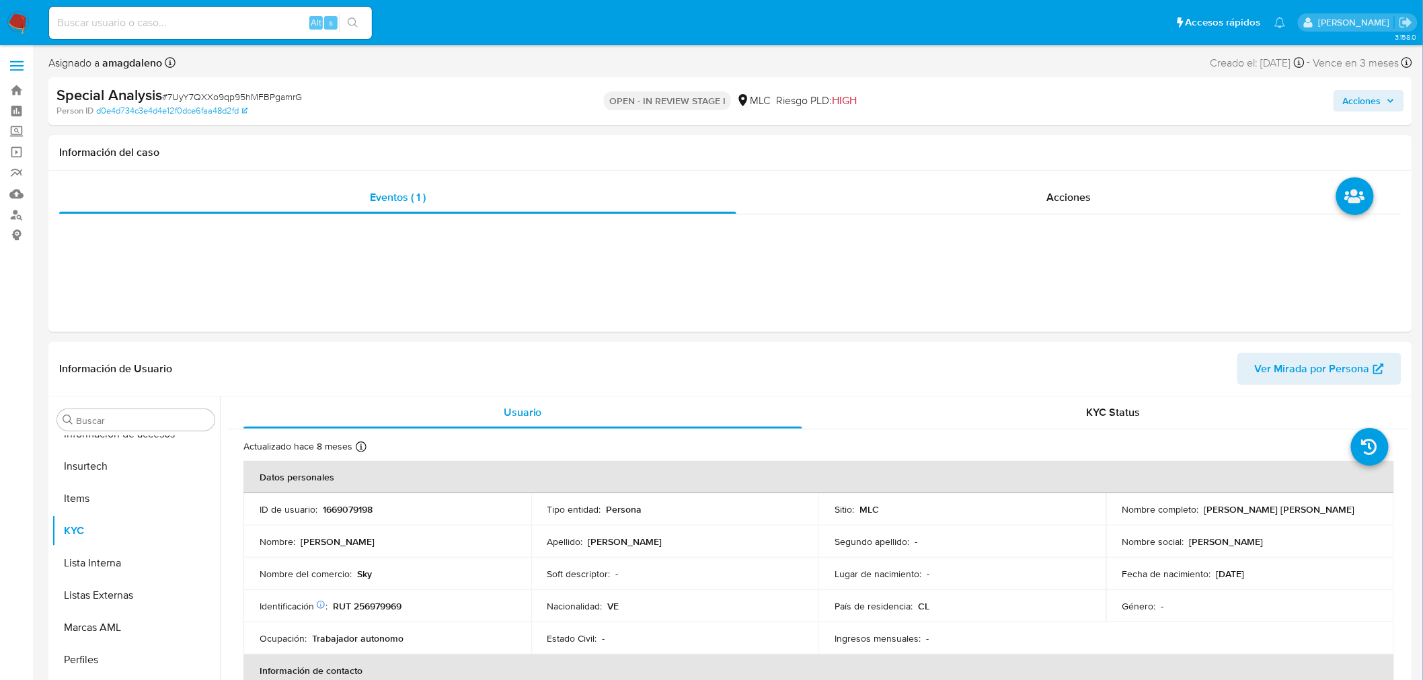
scroll to position [567, 0]
click at [1355, 95] on span "Acciones" at bounding box center [1362, 101] width 38 height 22
click at [1343, 319] on span "Enviar" at bounding box center [1353, 319] width 26 height 19
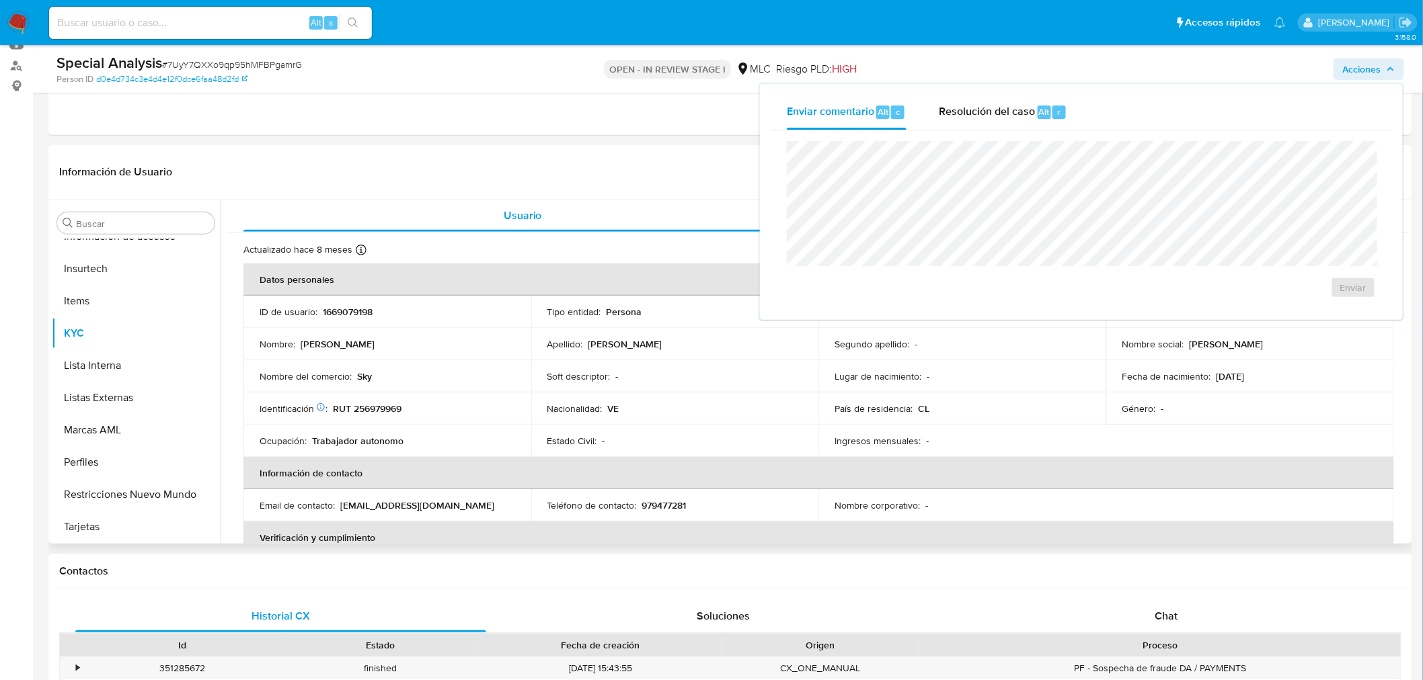
click at [333, 313] on p "1669079198" at bounding box center [348, 312] width 50 height 12
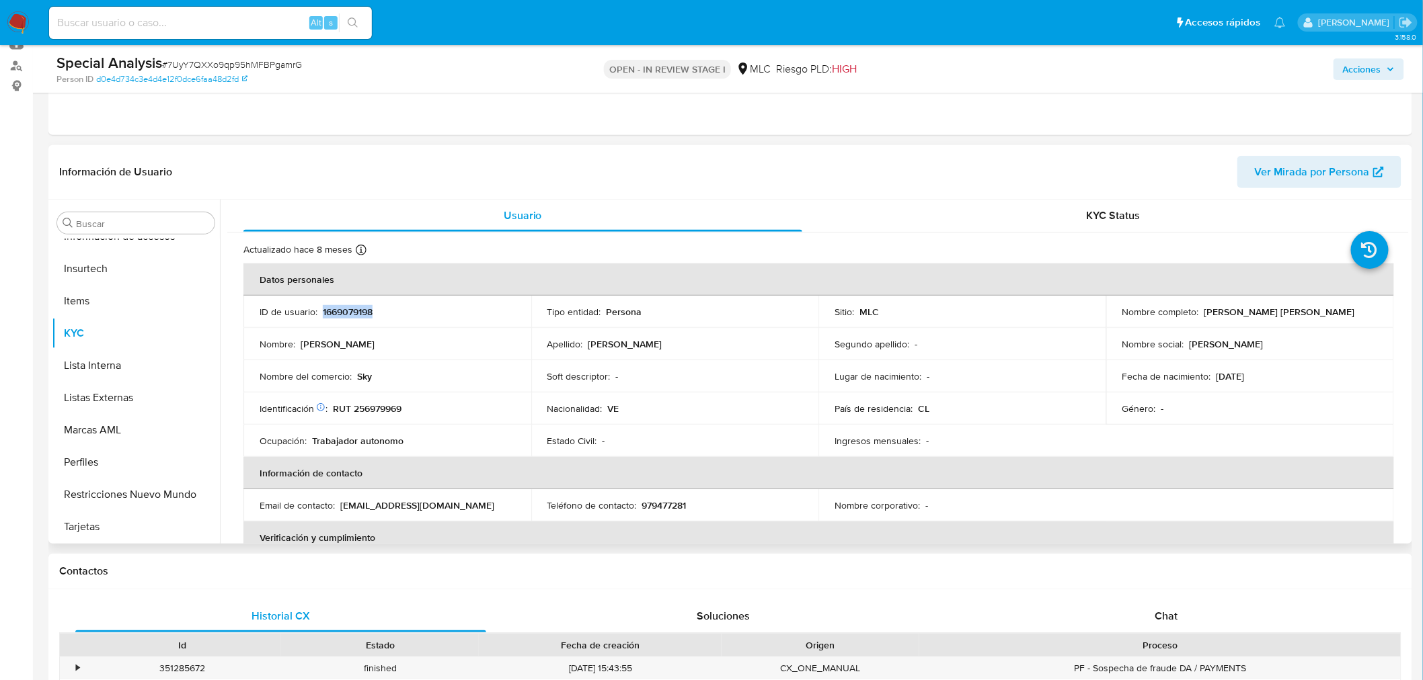
click at [333, 313] on p "1669079198" at bounding box center [348, 312] width 50 height 12
copy p "1669079198"
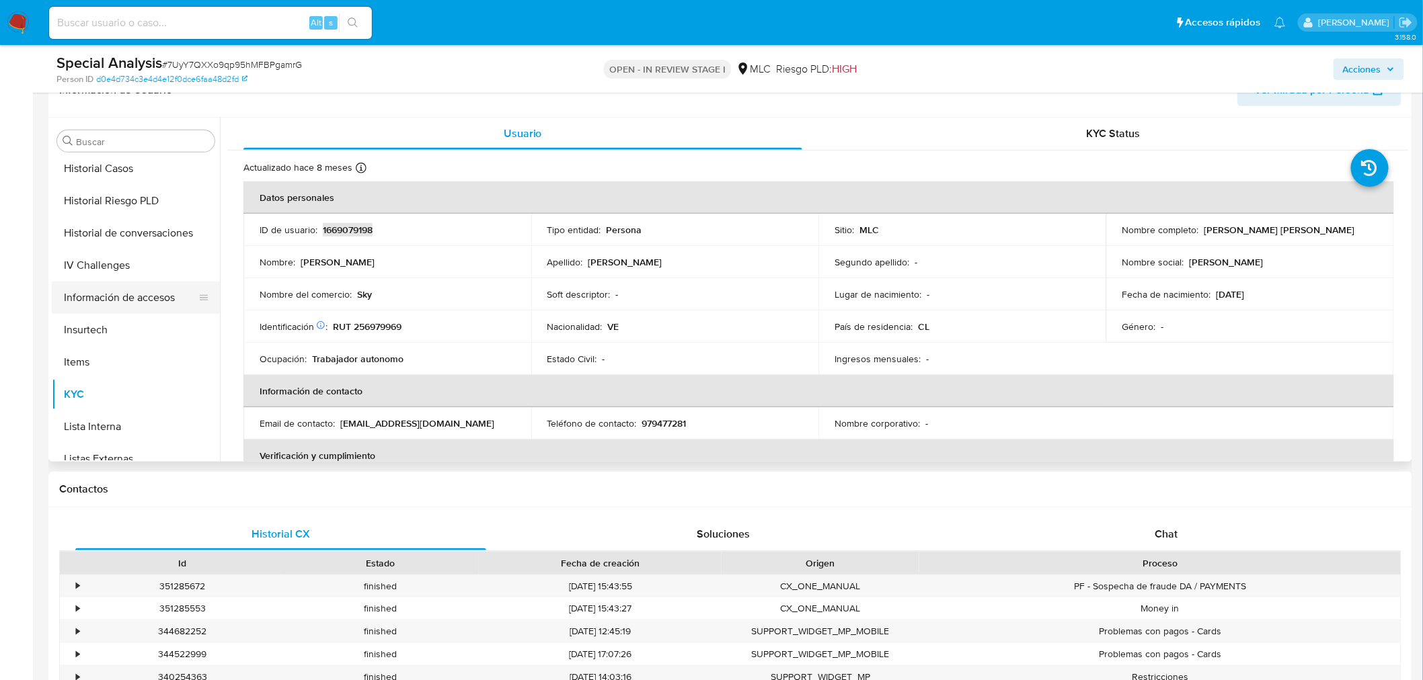
scroll to position [418, 0]
click at [111, 176] on button "Historial Casos" at bounding box center [130, 175] width 157 height 32
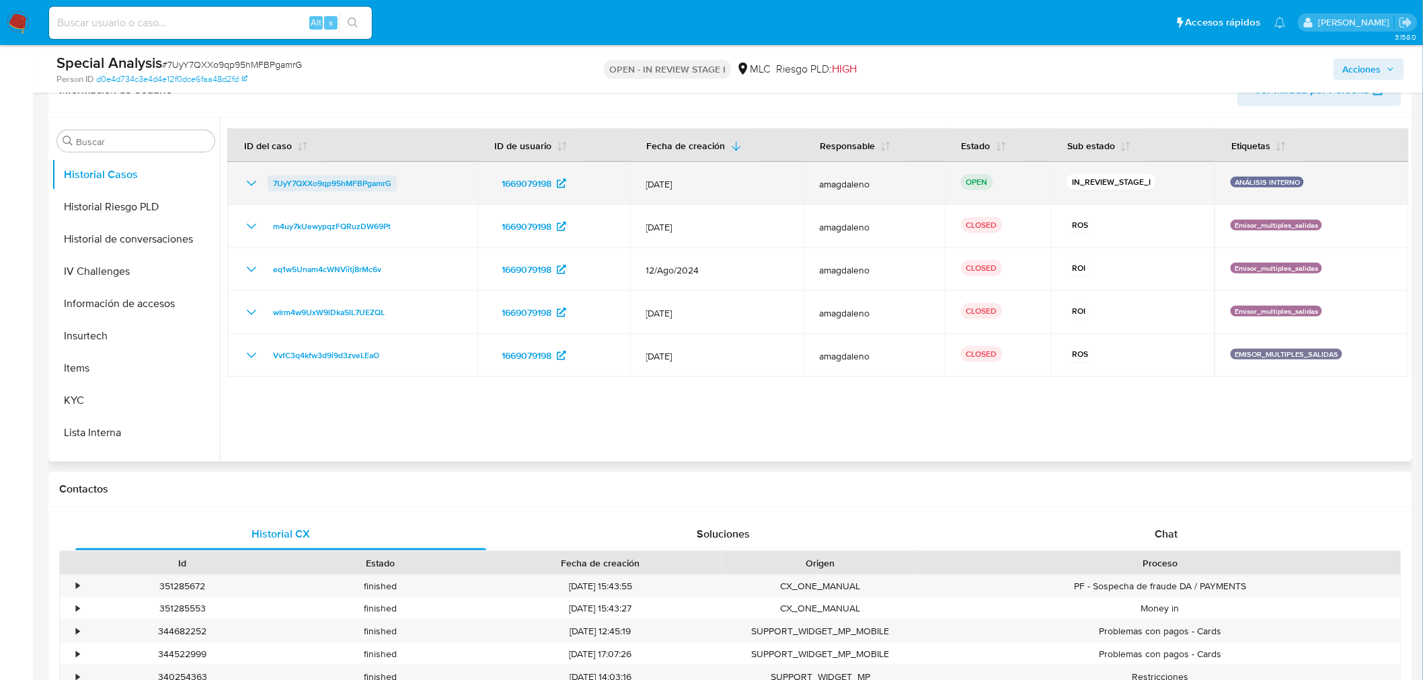
click at [281, 182] on span "7UyY7QXXo9qp95hMFBPgamrG" at bounding box center [332, 183] width 118 height 16
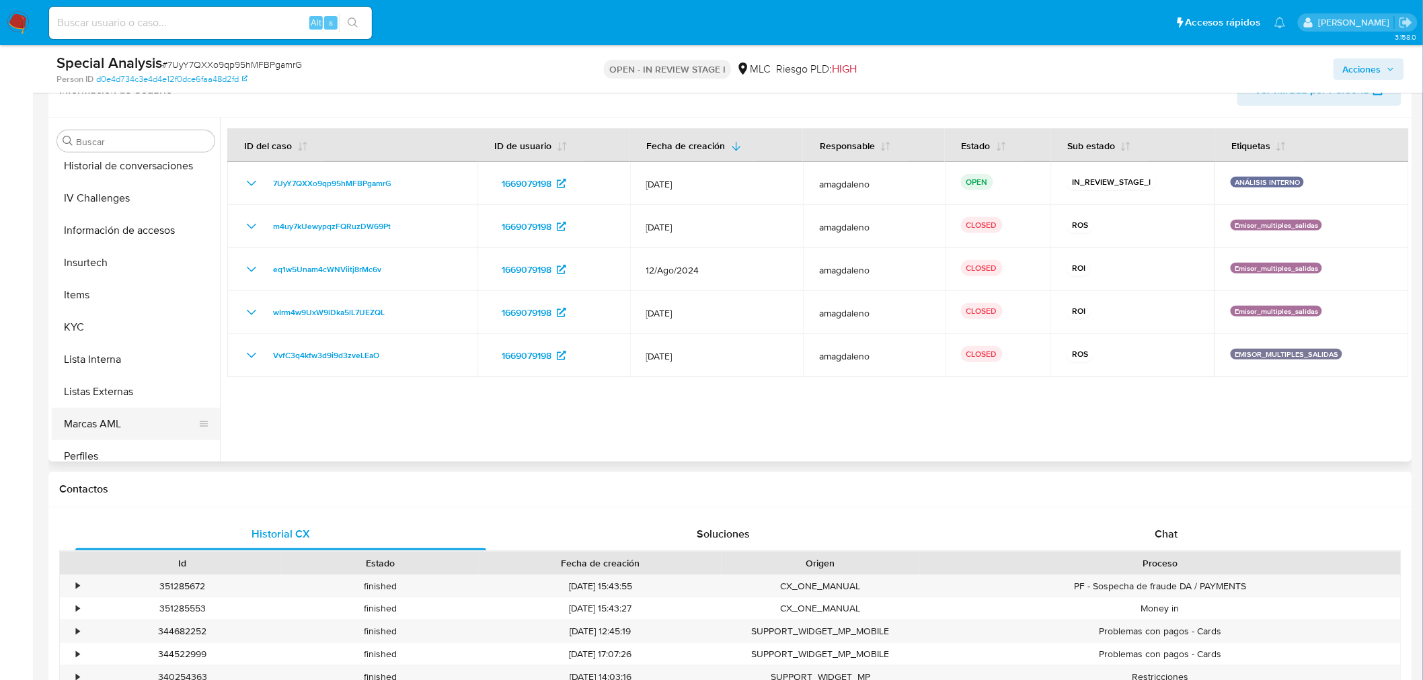
scroll to position [568, 0]
click at [139, 405] on button "Restricciones Nuevo Mundo" at bounding box center [130, 412] width 157 height 32
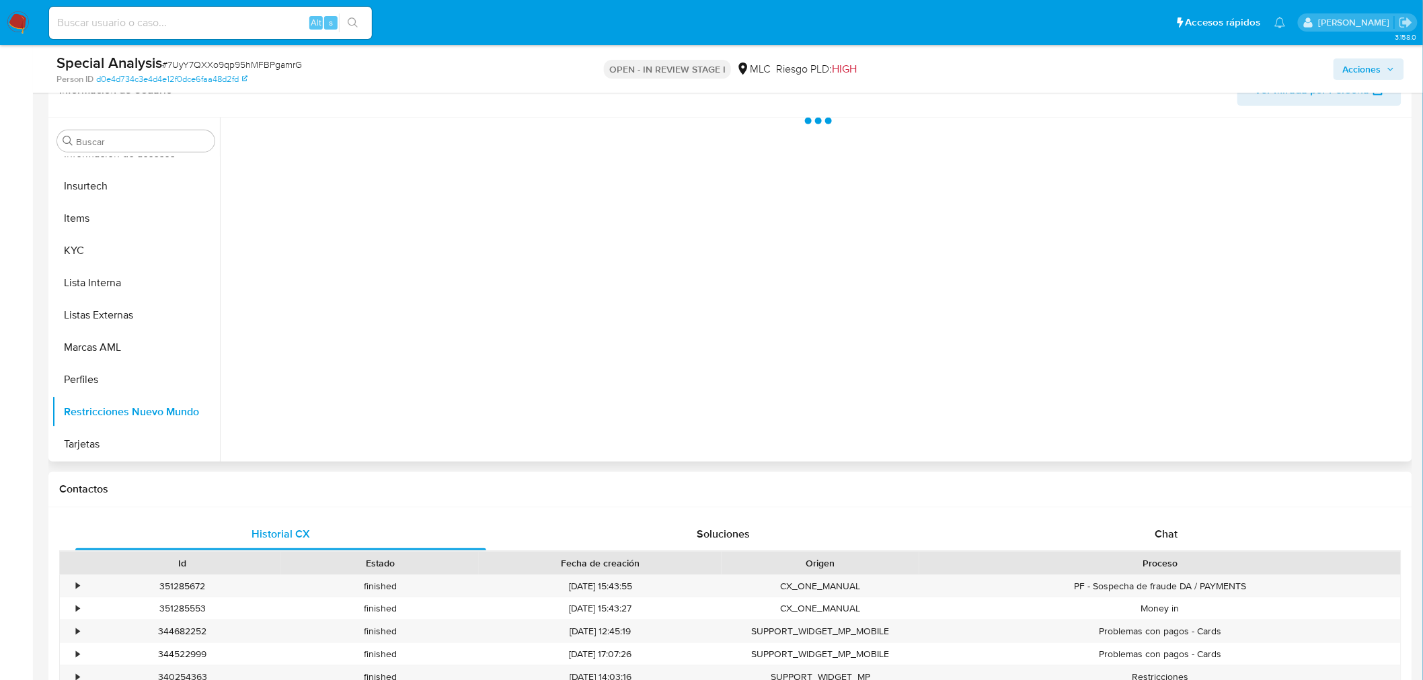
scroll to position [567, 0]
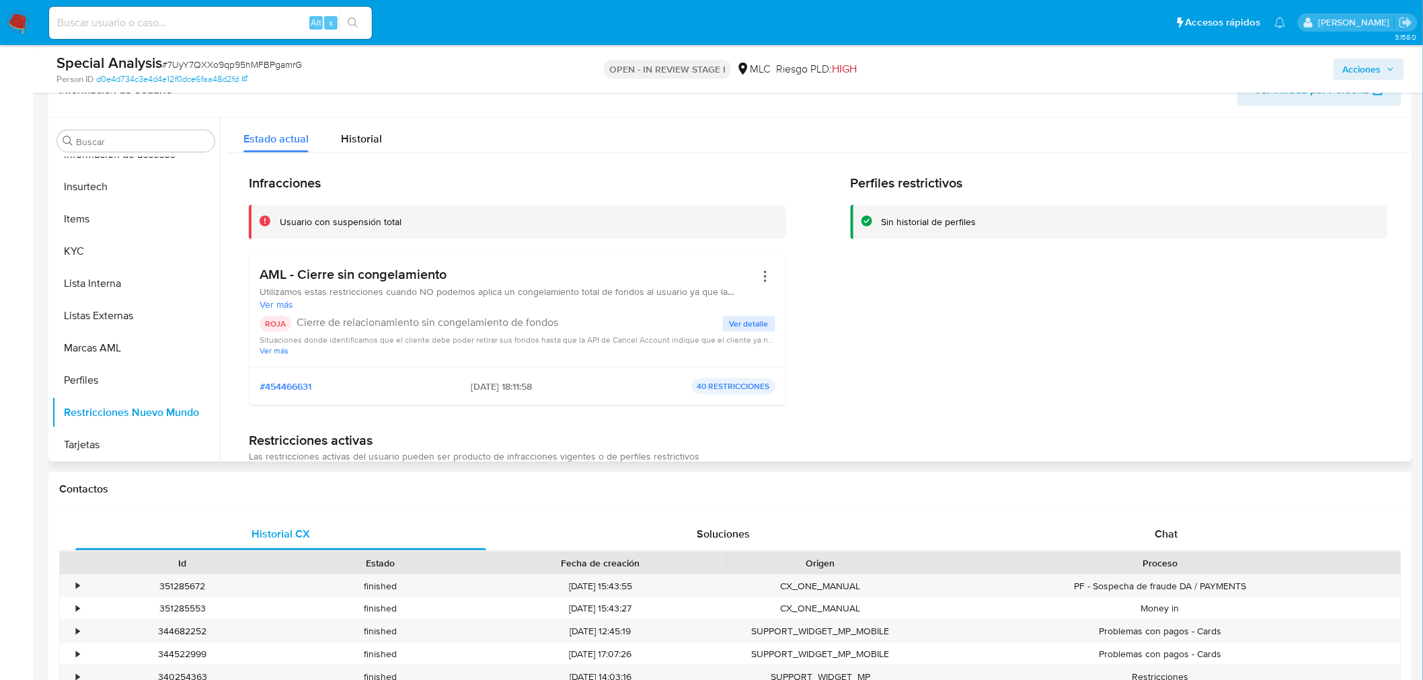
click at [744, 321] on span "Ver detalle" at bounding box center [749, 323] width 39 height 13
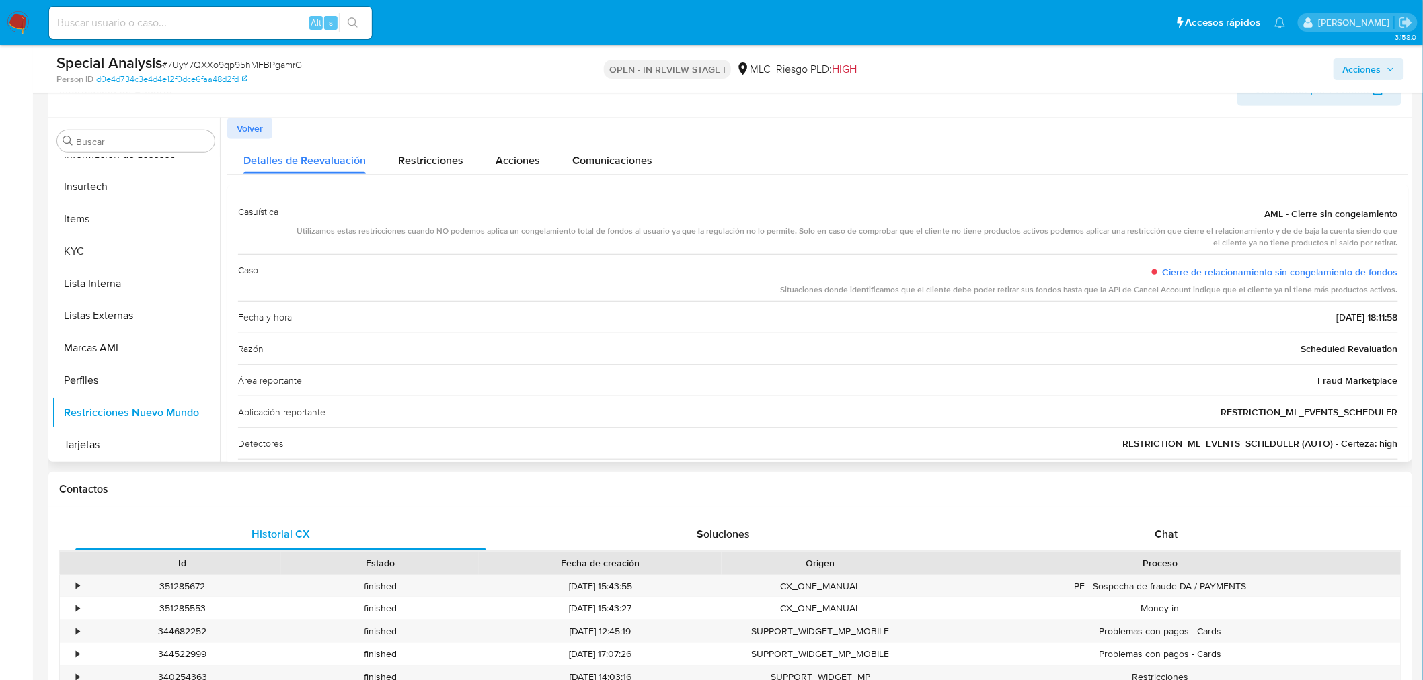
click at [1336, 215] on span "AML - Cierre sin congelamiento" at bounding box center [1331, 213] width 133 height 13
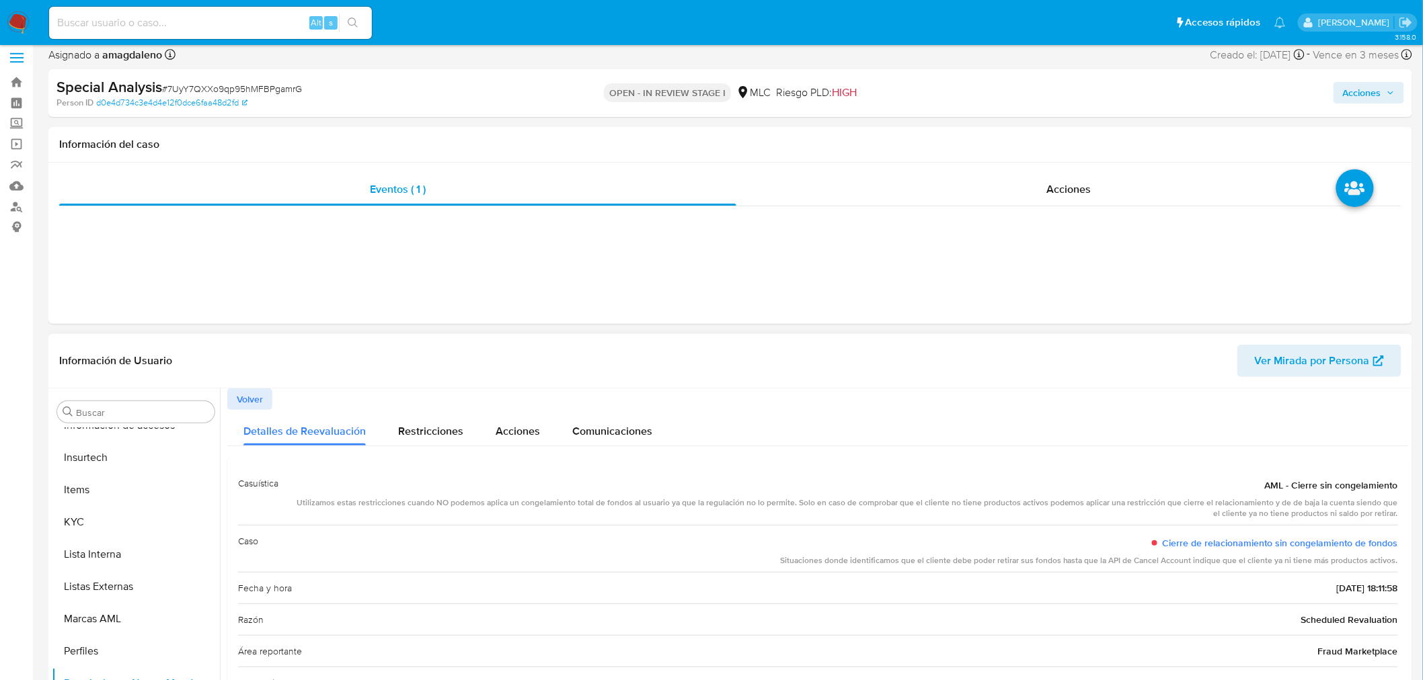
scroll to position [0, 0]
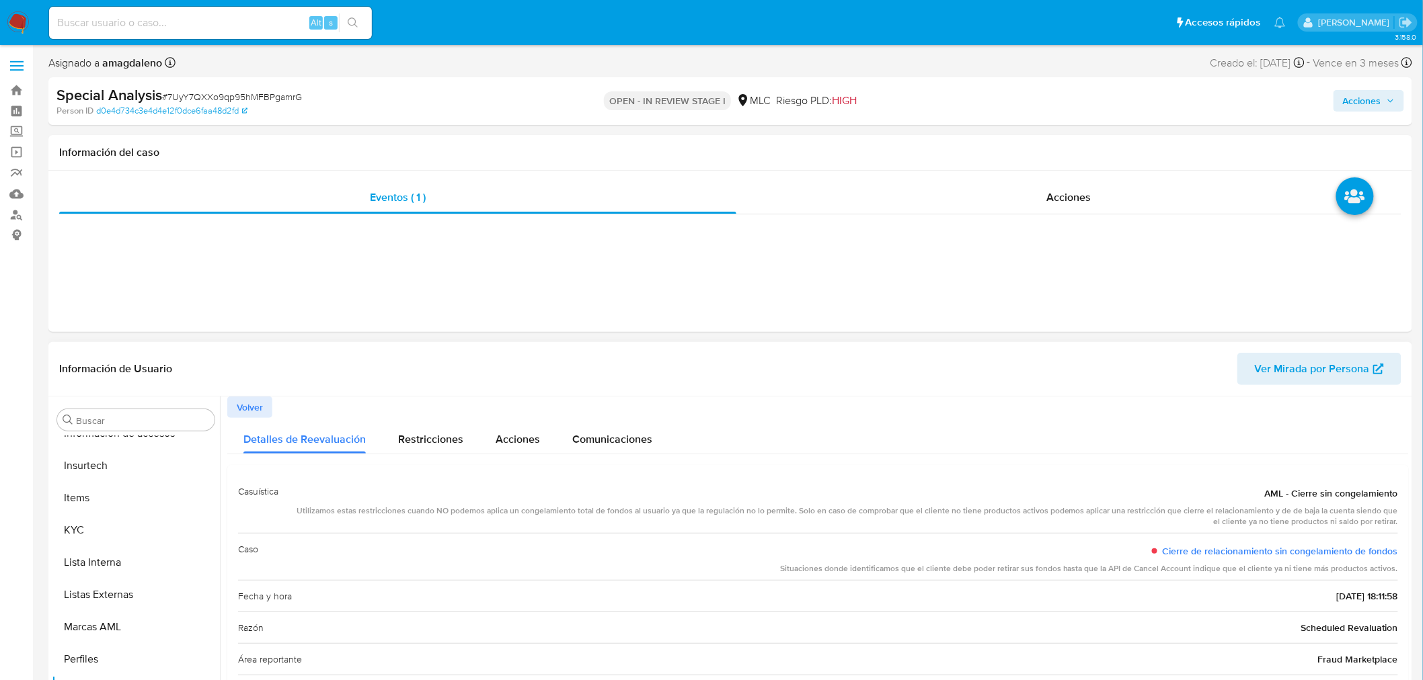
click at [1341, 492] on span "AML - Cierre sin congelamiento" at bounding box center [1331, 493] width 133 height 13
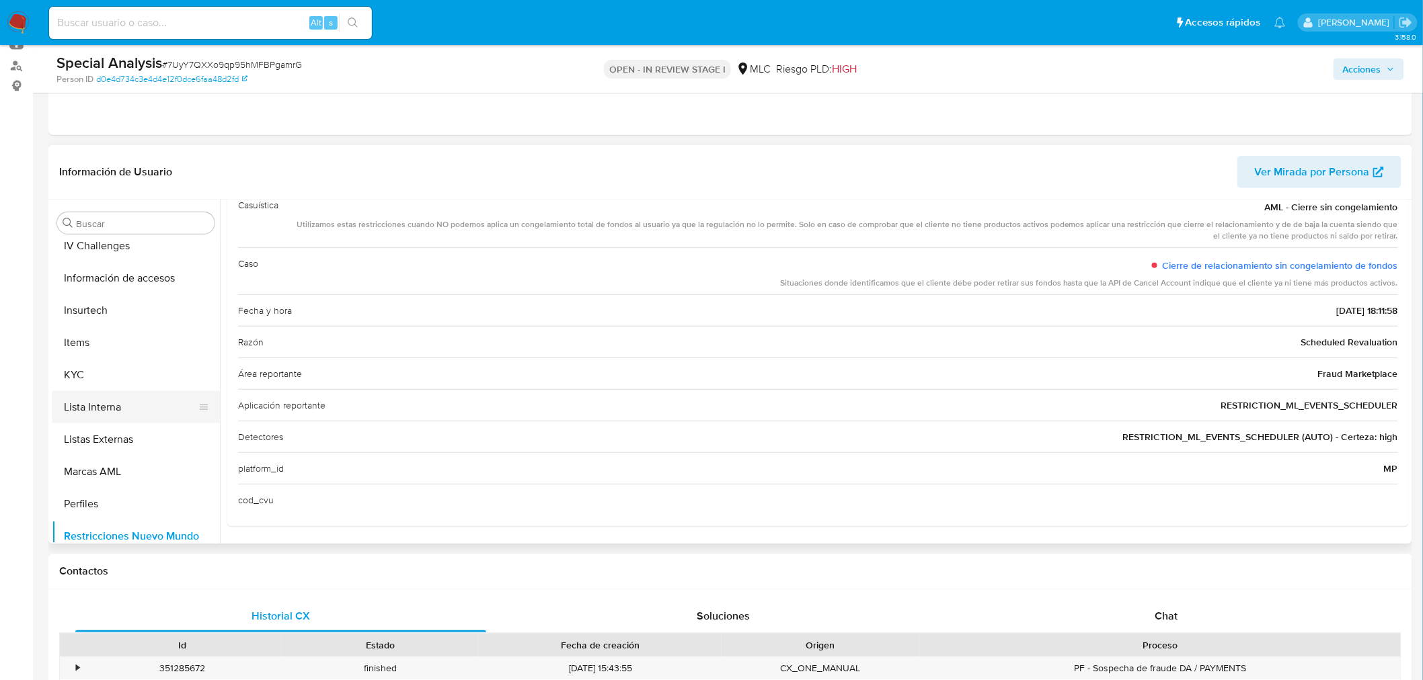
scroll to position [493, 0]
click at [124, 416] on button "KYC" at bounding box center [130, 408] width 157 height 32
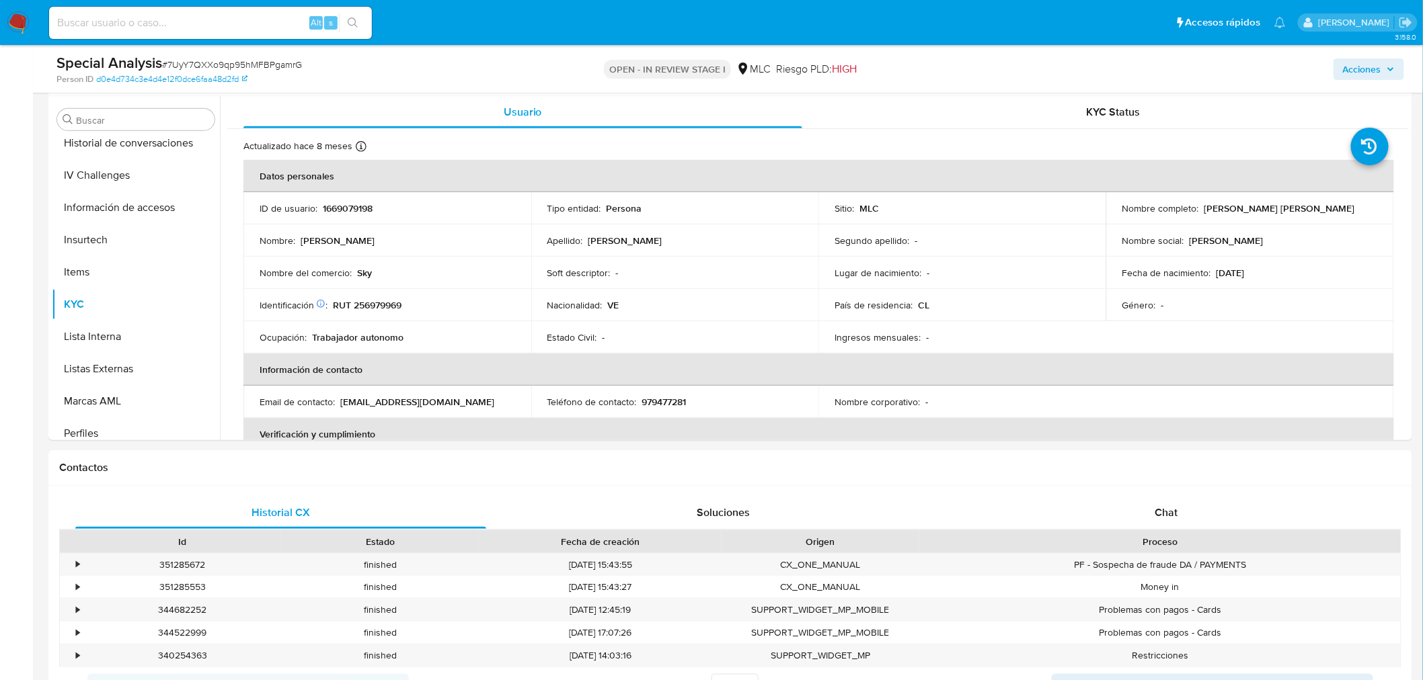
scroll to position [289, 0]
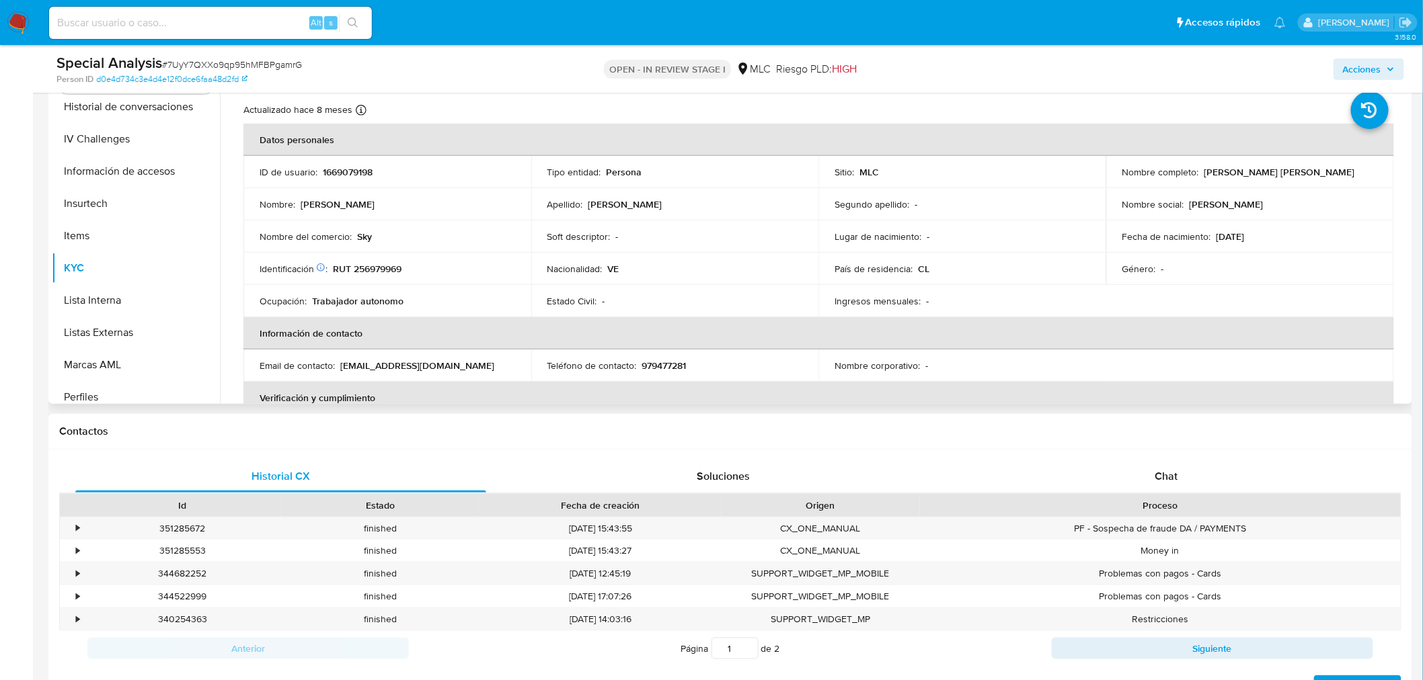
click at [372, 264] on p "RUT 256979969" at bounding box center [367, 269] width 69 height 12
copy p "256979969"
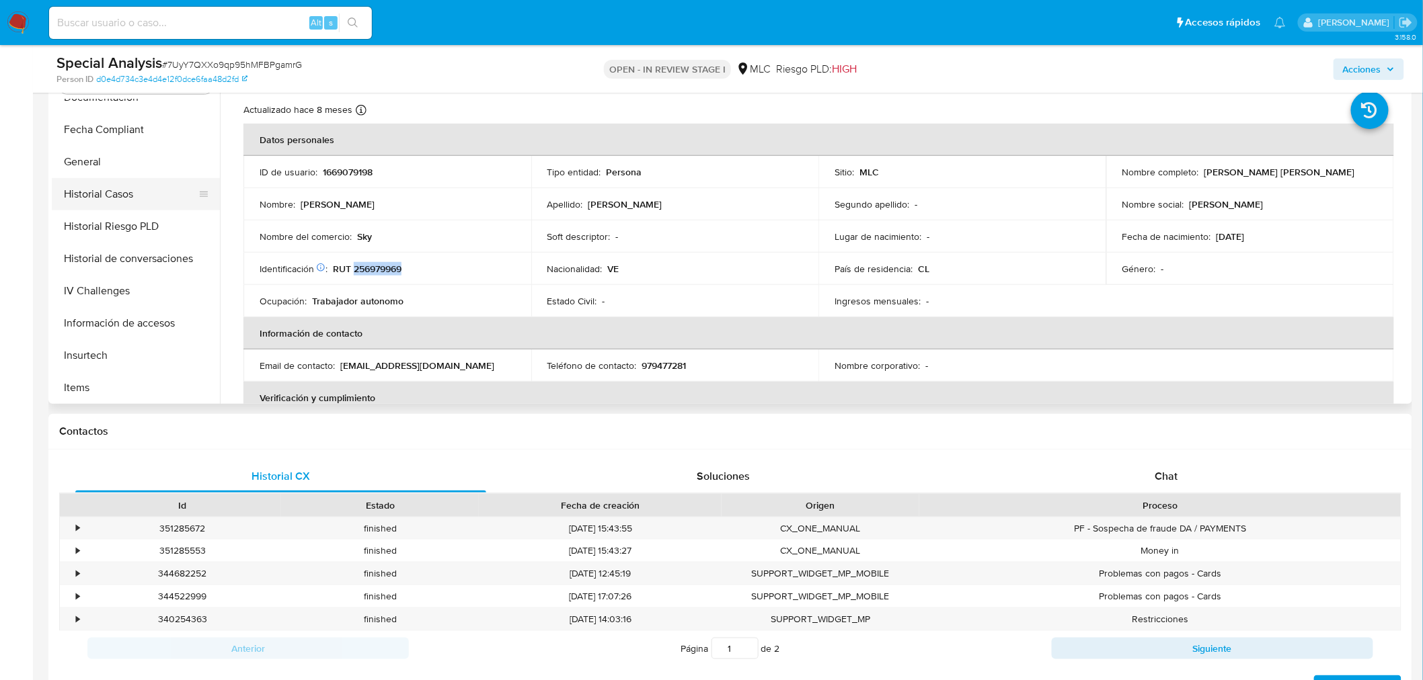
scroll to position [0, 0]
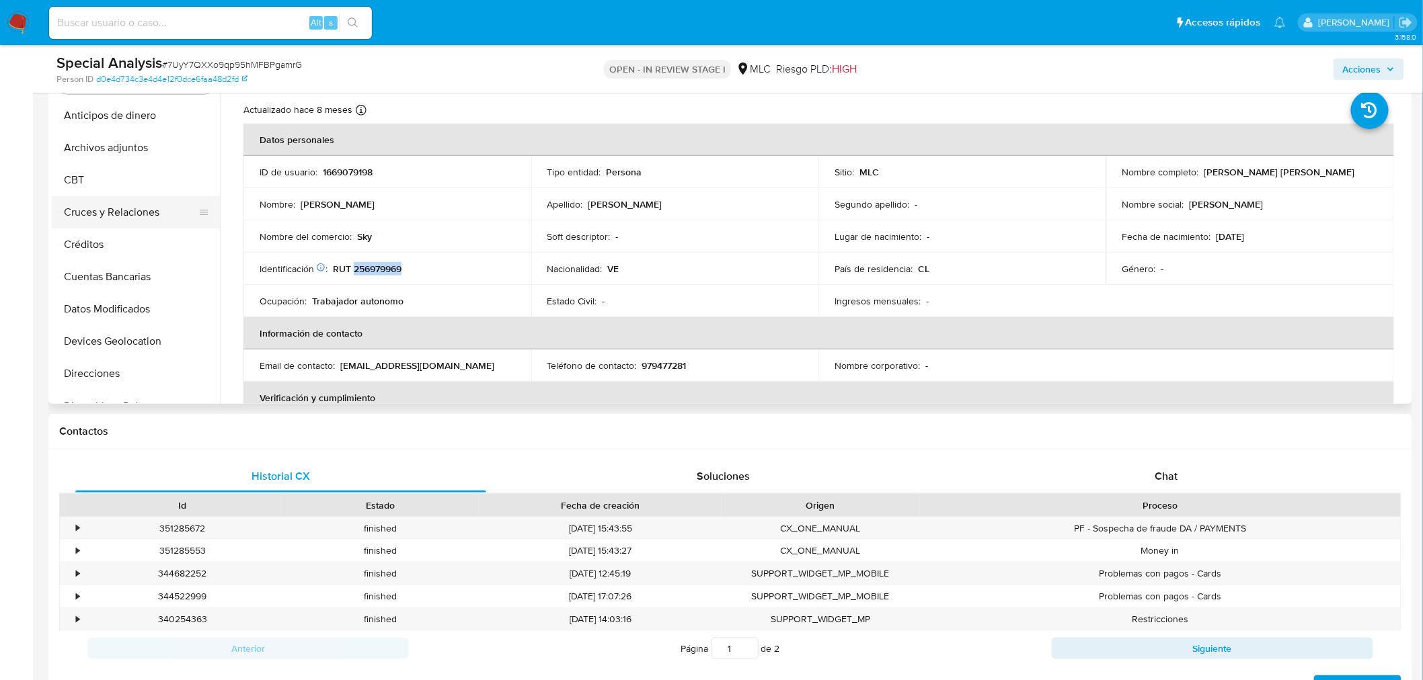
click at [113, 204] on button "Cruces y Relaciones" at bounding box center [130, 212] width 157 height 32
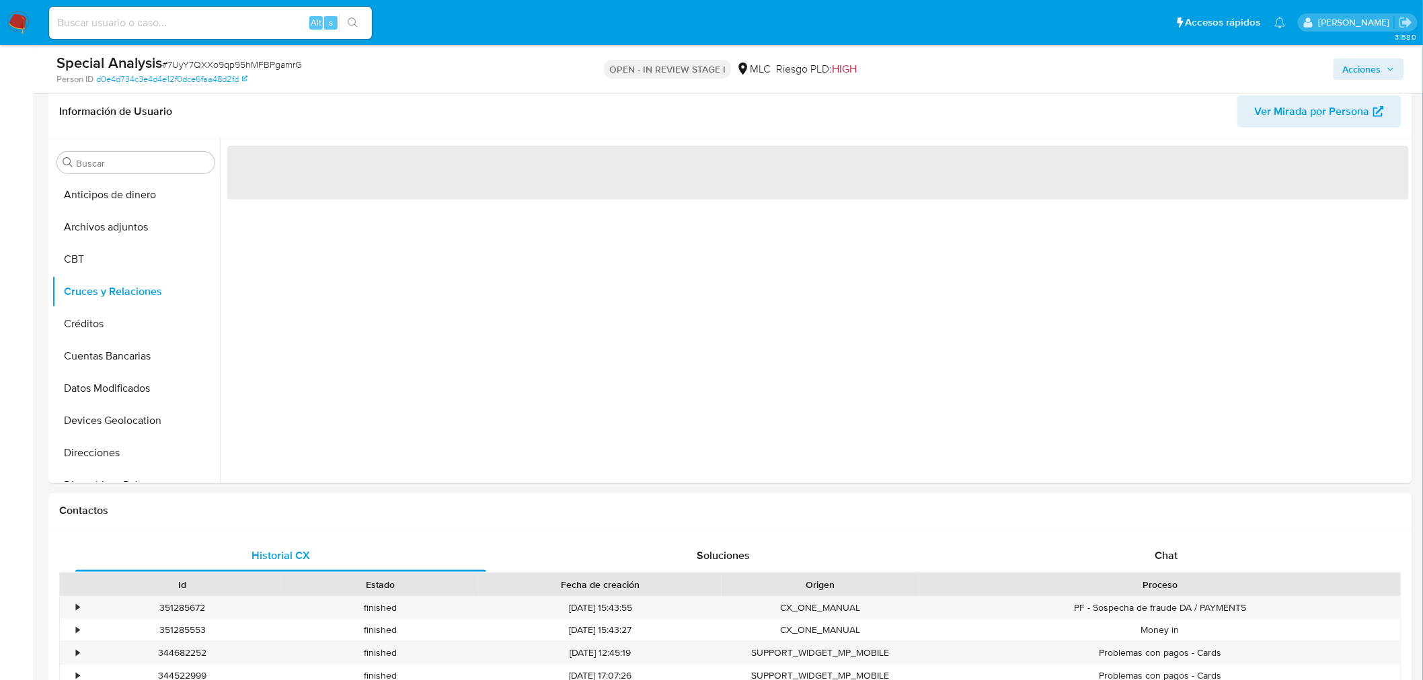
scroll to position [223, 0]
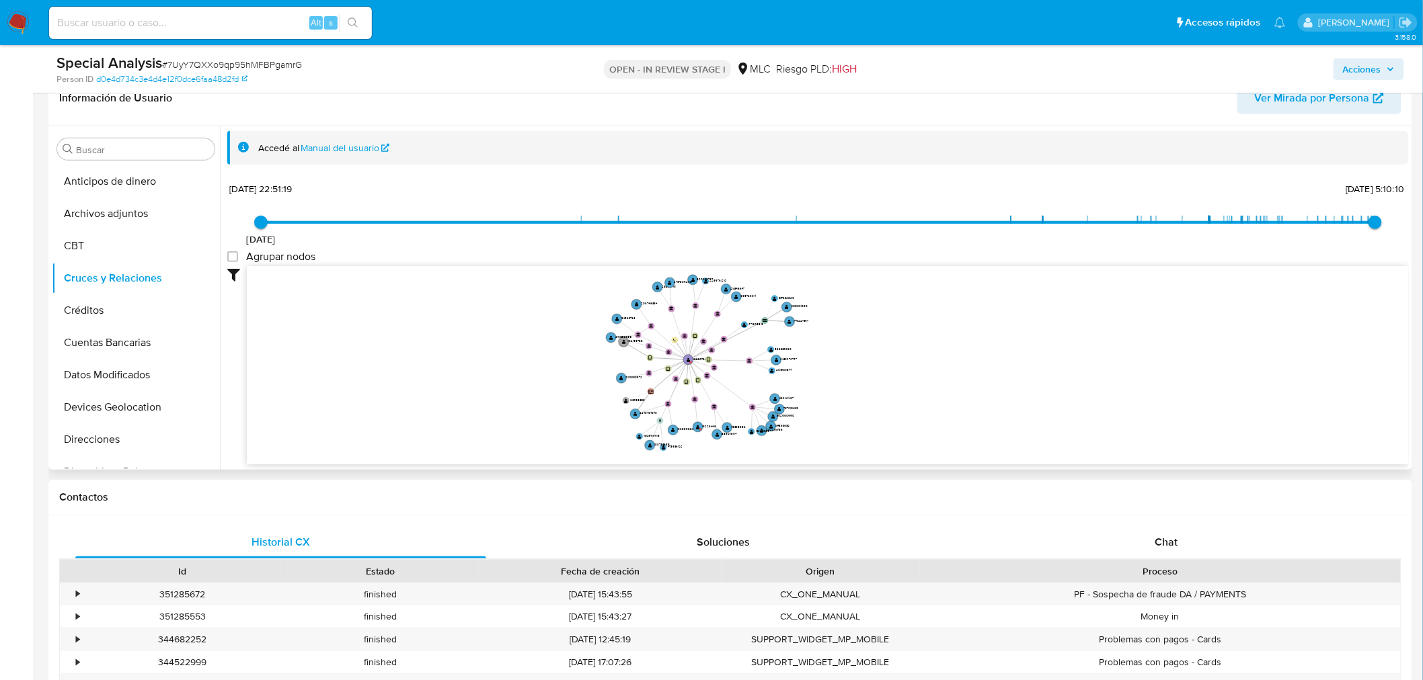
drag, startPoint x: 881, startPoint y: 372, endPoint x: 875, endPoint y: 366, distance: 8.6
click at [875, 366] on icon "user-1669079198  1669079198 device-66e08a561f229c5cc9d5f1d0  device-66ccd77f5…" at bounding box center [828, 363] width 1162 height 195
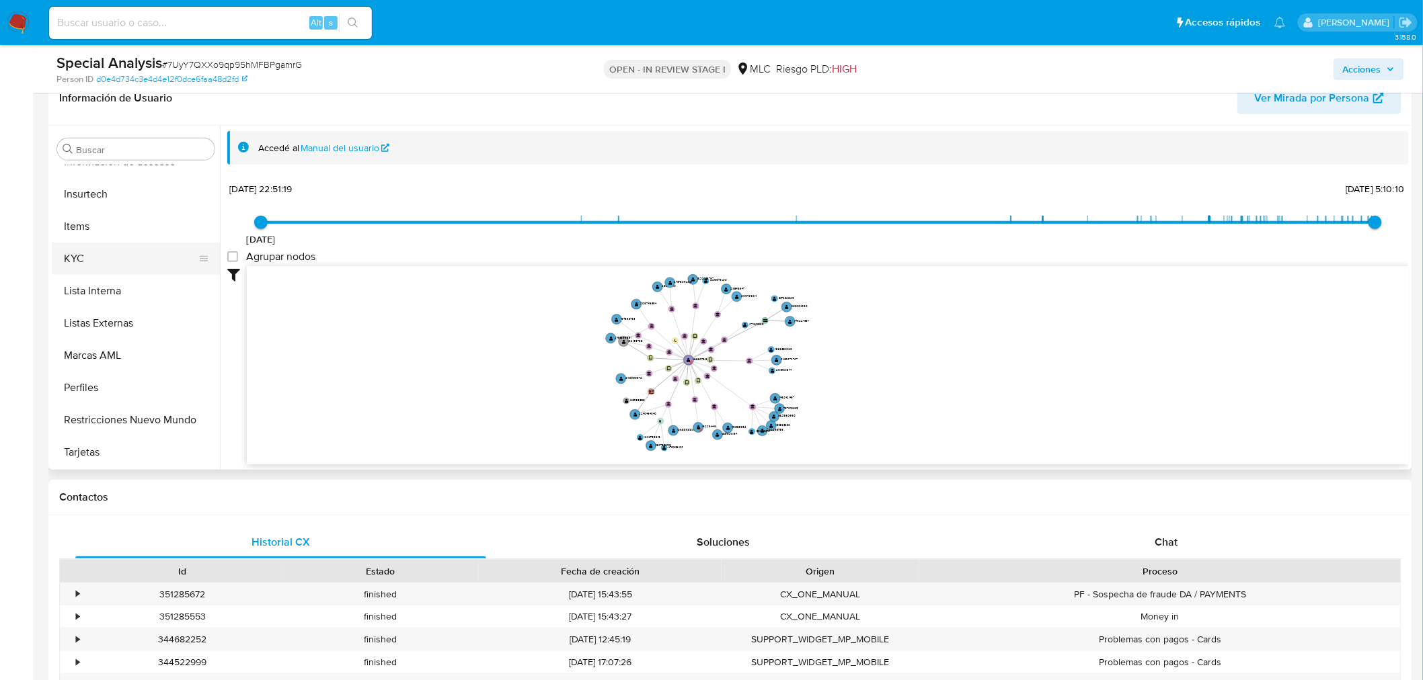
click at [96, 249] on button "KYC" at bounding box center [130, 259] width 157 height 32
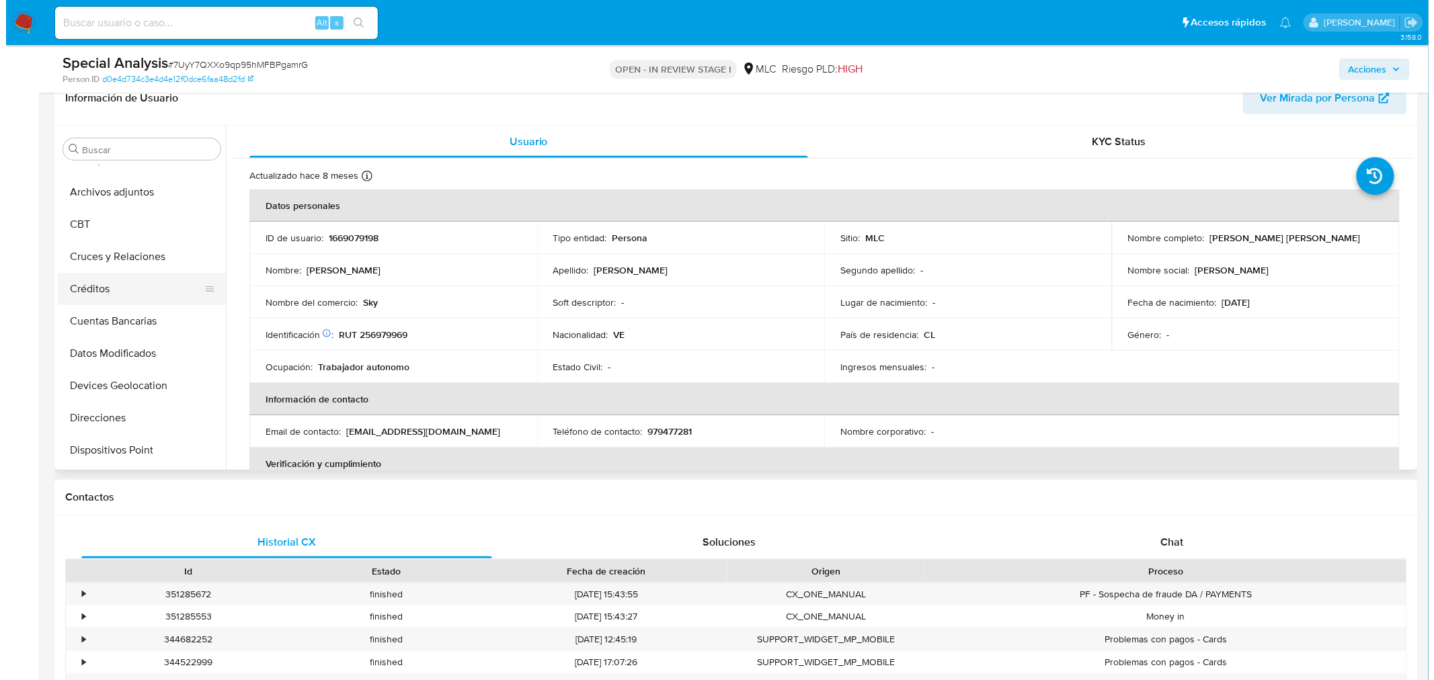
scroll to position [0, 0]
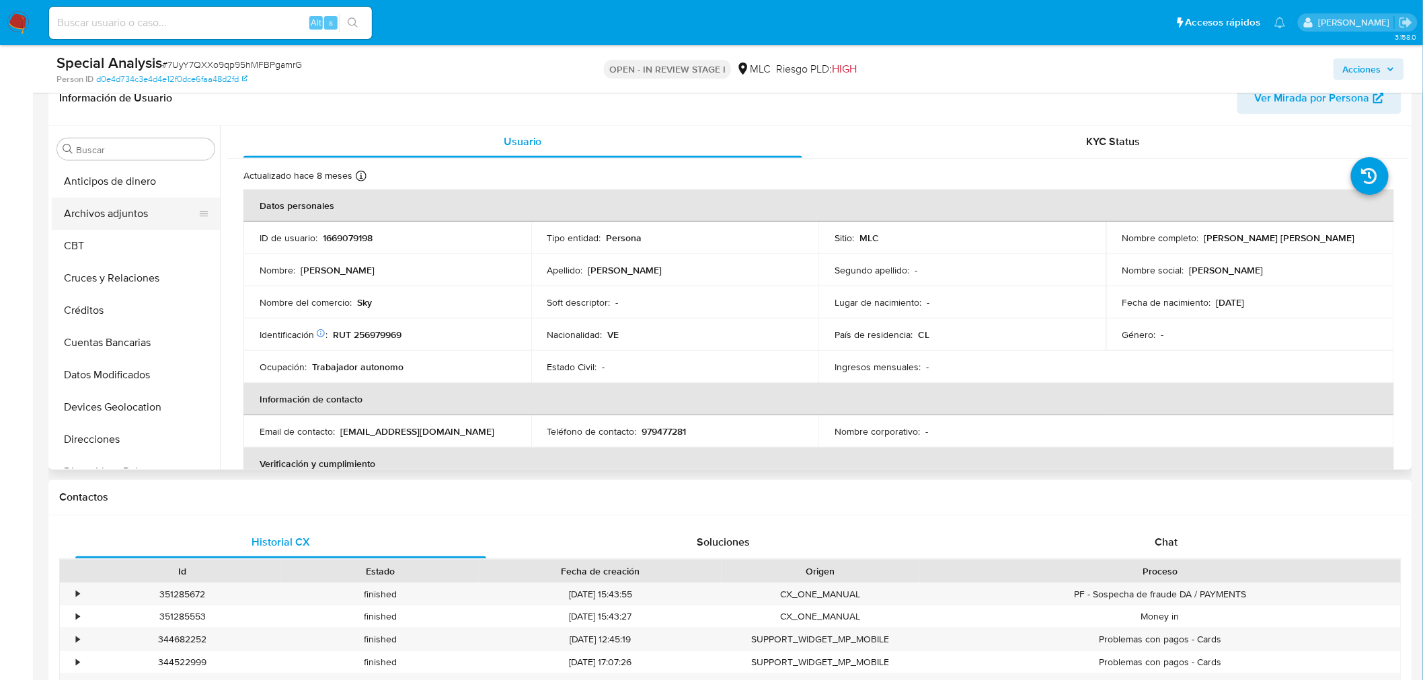
click at [85, 215] on button "Archivos adjuntos" at bounding box center [130, 214] width 157 height 32
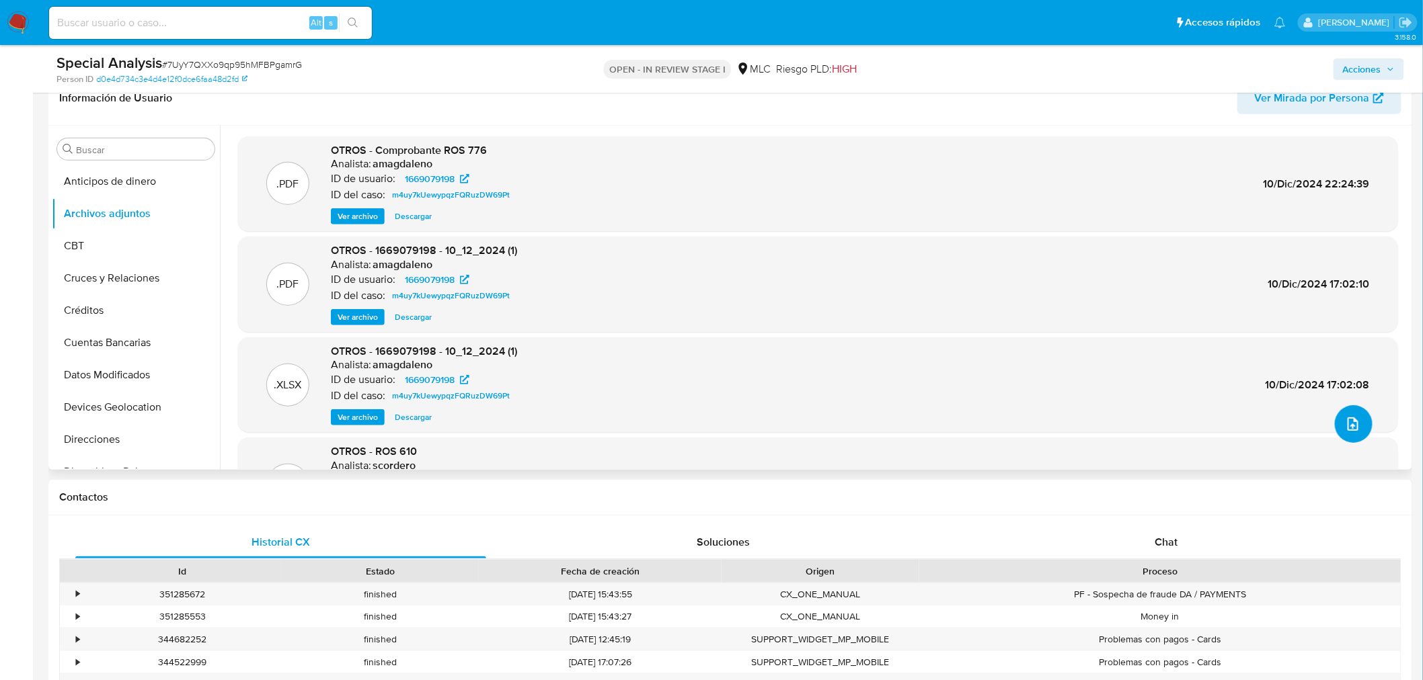
click at [1358, 419] on button "upload-file" at bounding box center [1354, 424] width 38 height 38
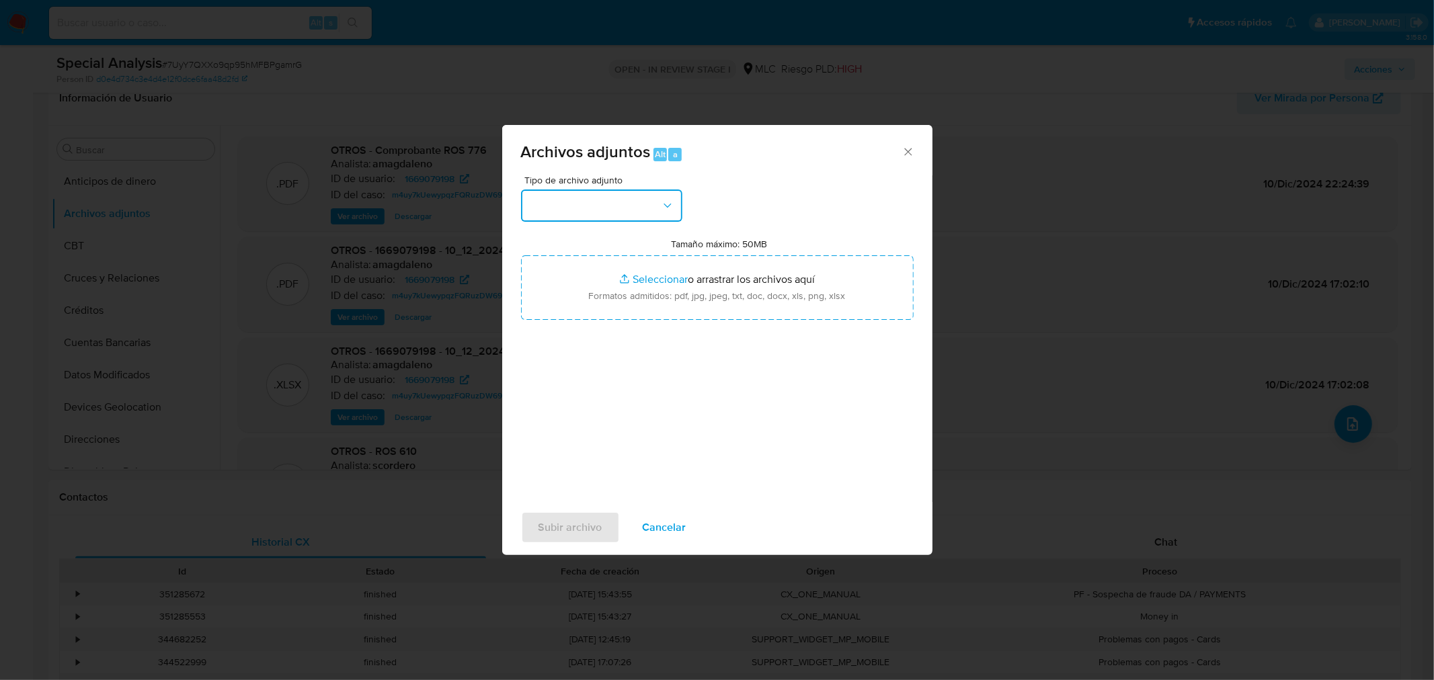
click at [569, 195] on button "button" at bounding box center [601, 206] width 161 height 32
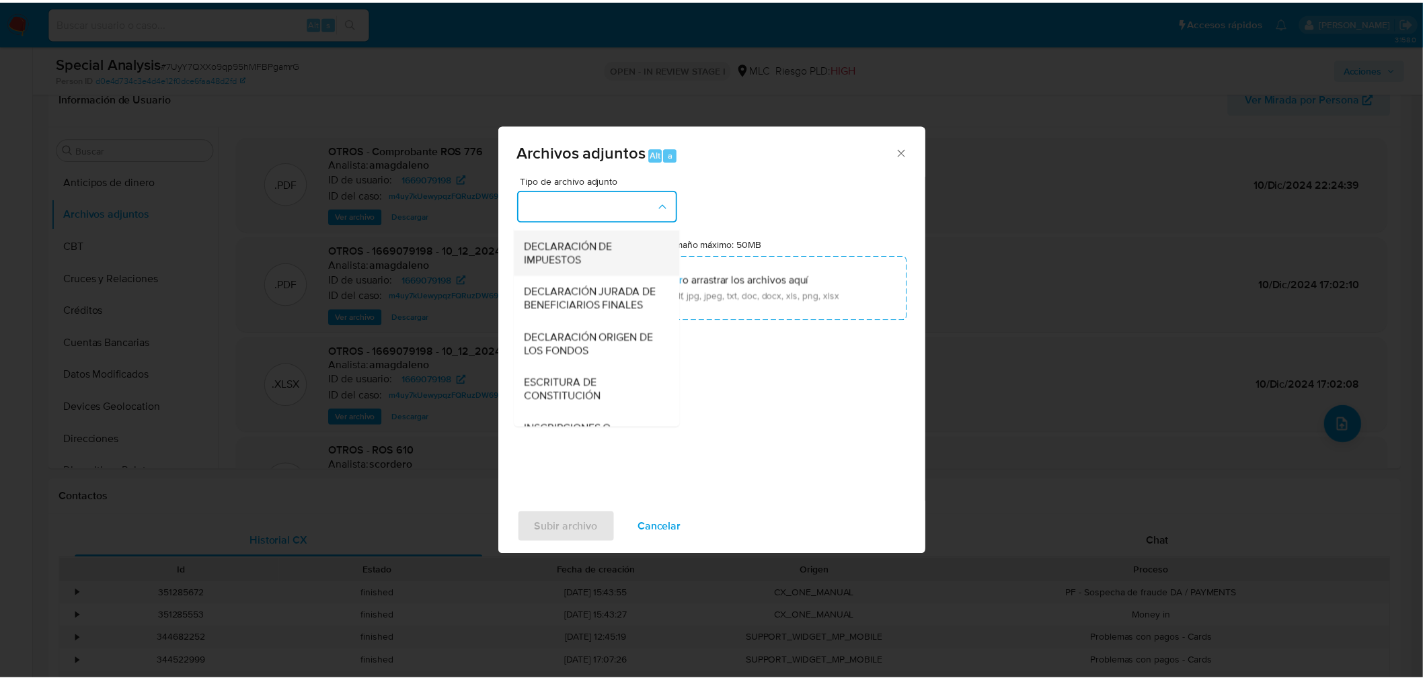
scroll to position [111, 0]
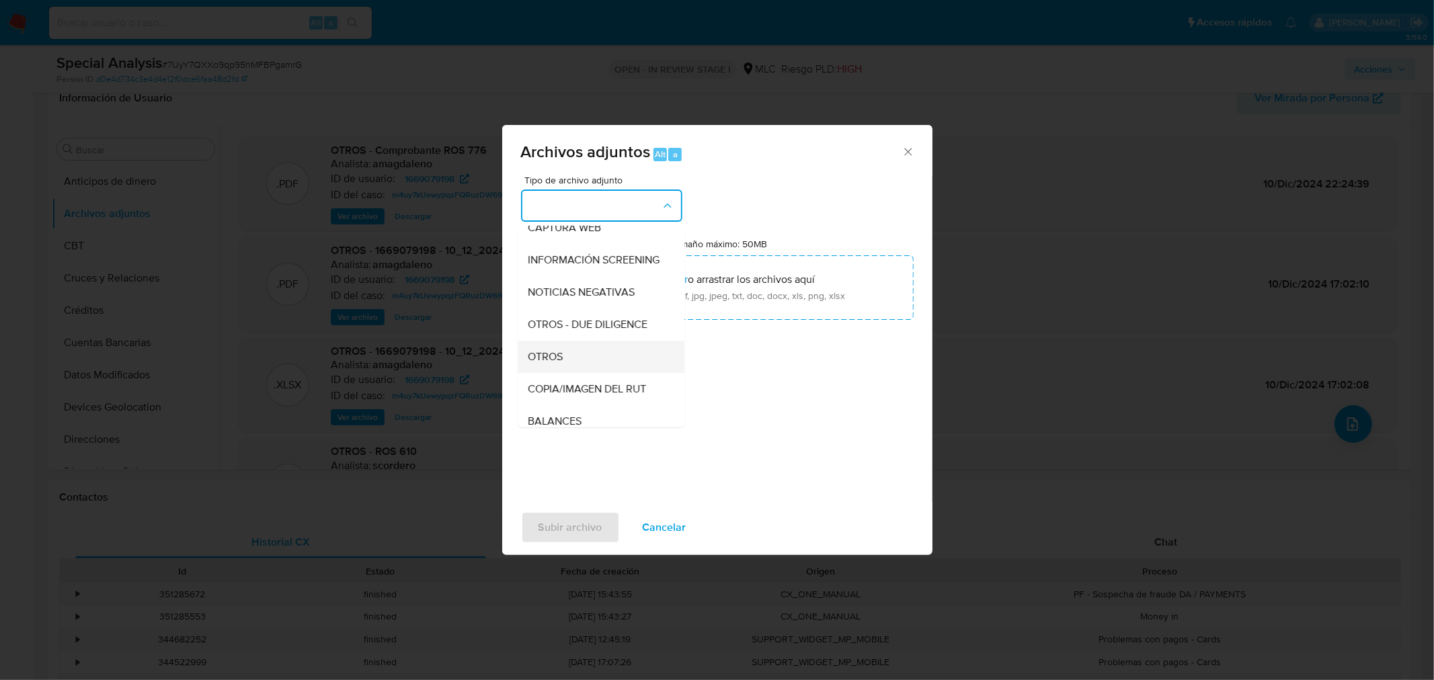
click at [574, 370] on div "OTROS" at bounding box center [596, 356] width 137 height 32
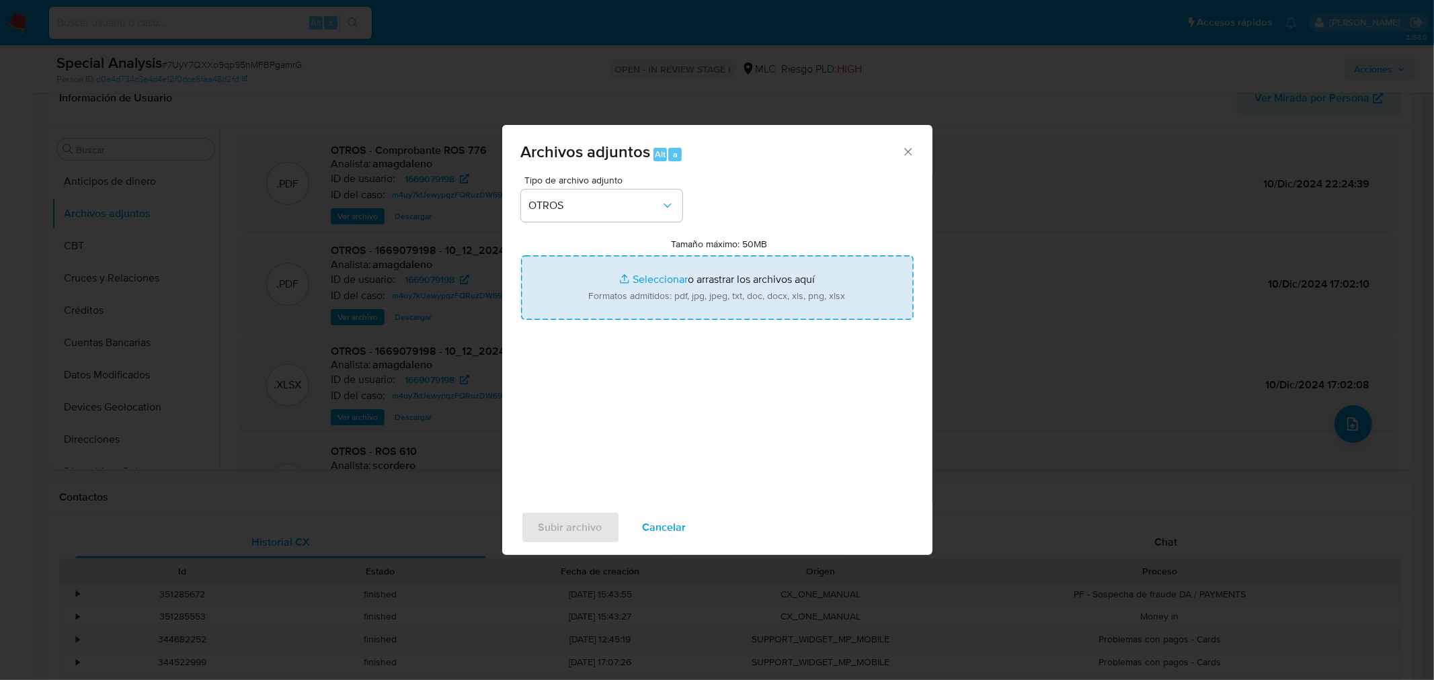
click at [661, 282] on input "Tamaño máximo: 50MB Seleccionar archivos" at bounding box center [717, 288] width 393 height 65
type input "C:\fakepath\1669079198 - 10_09_2025 Vinculado ROS #1253.pdf"
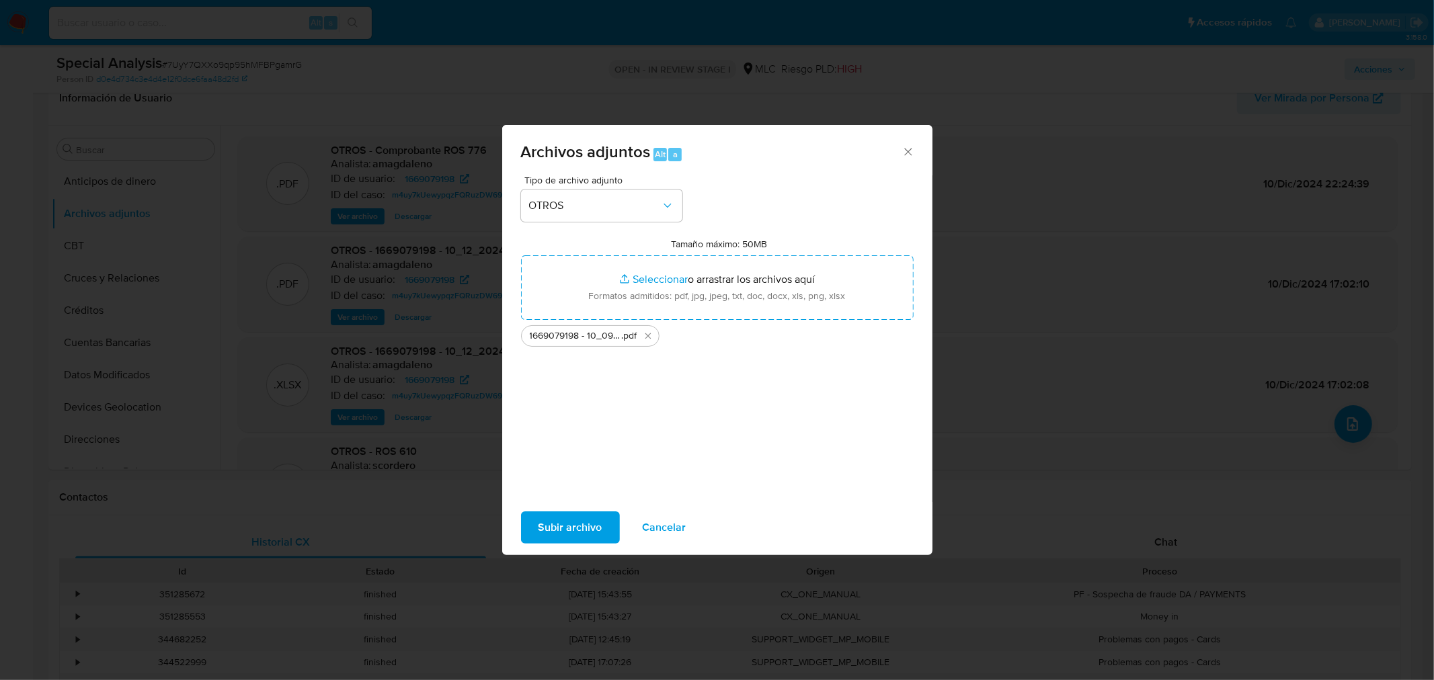
click at [570, 530] on span "Subir archivo" at bounding box center [571, 528] width 64 height 30
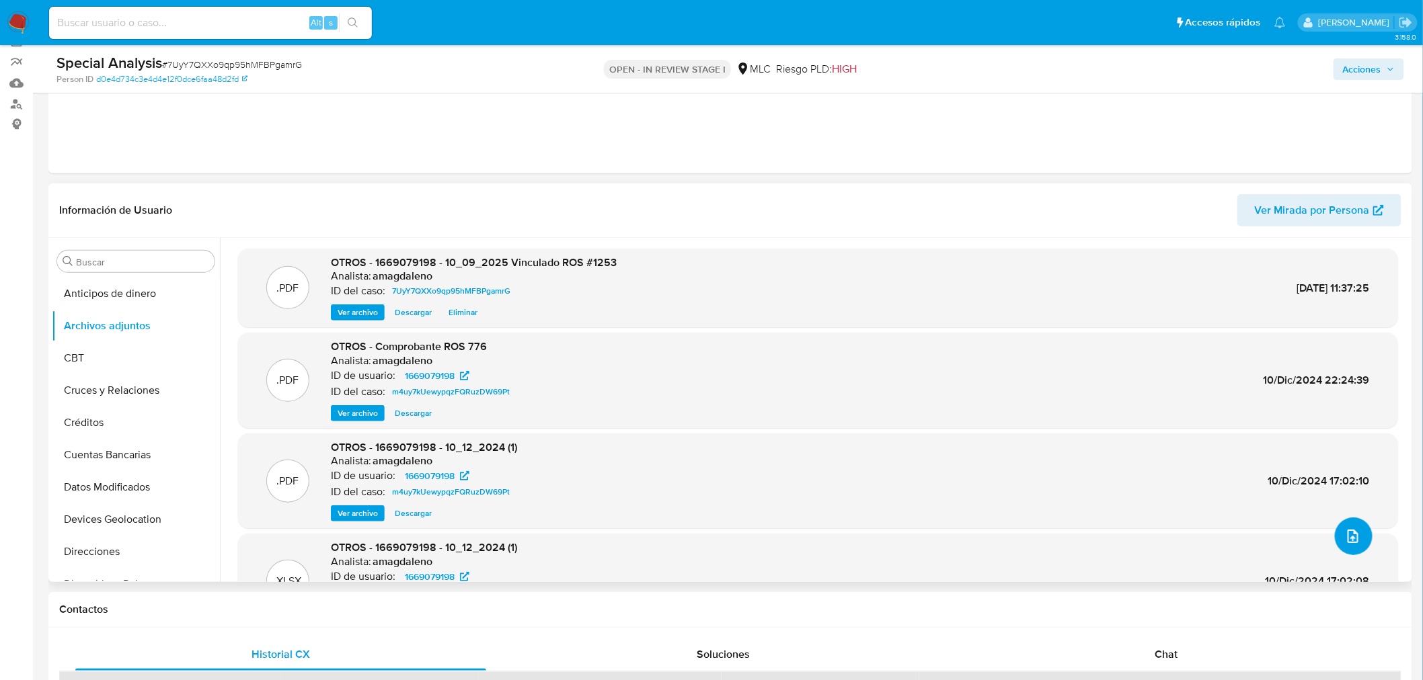
scroll to position [0, 0]
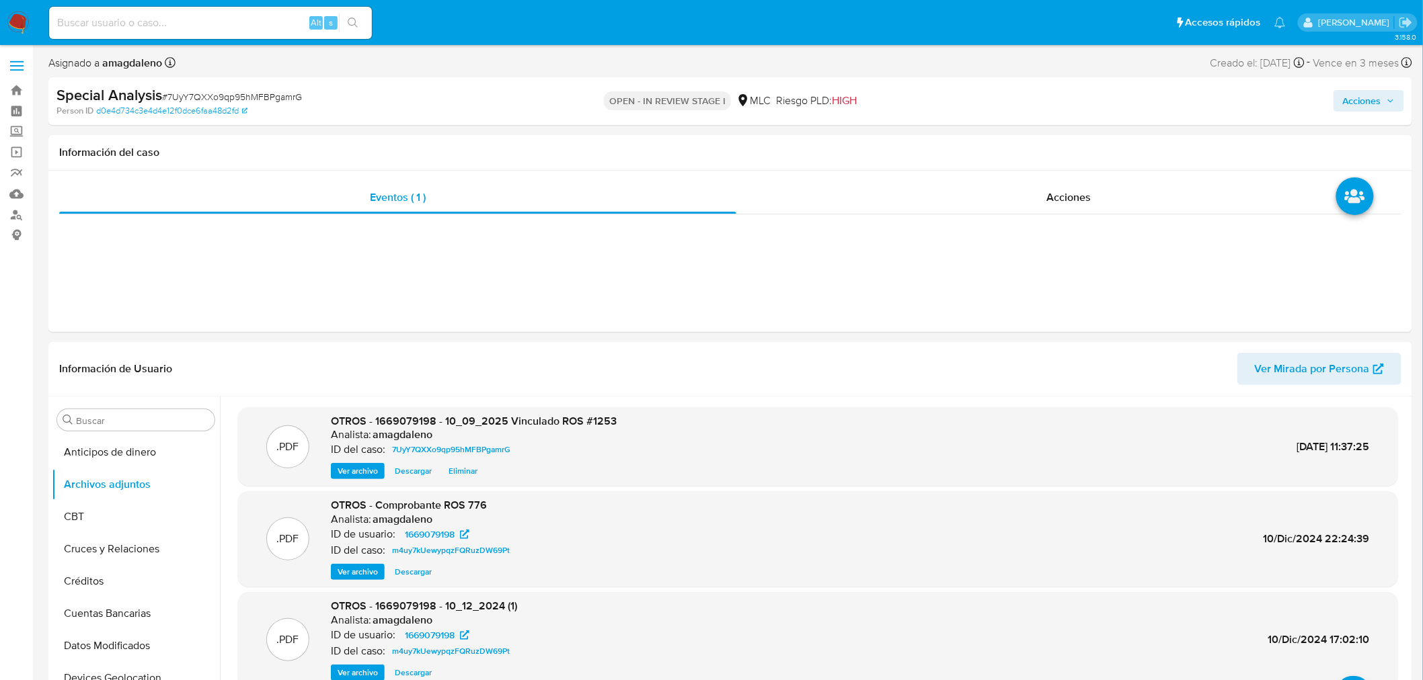
click at [1368, 106] on span "Acciones" at bounding box center [1362, 101] width 38 height 22
click at [976, 145] on span "Resolución del caso" at bounding box center [987, 143] width 96 height 15
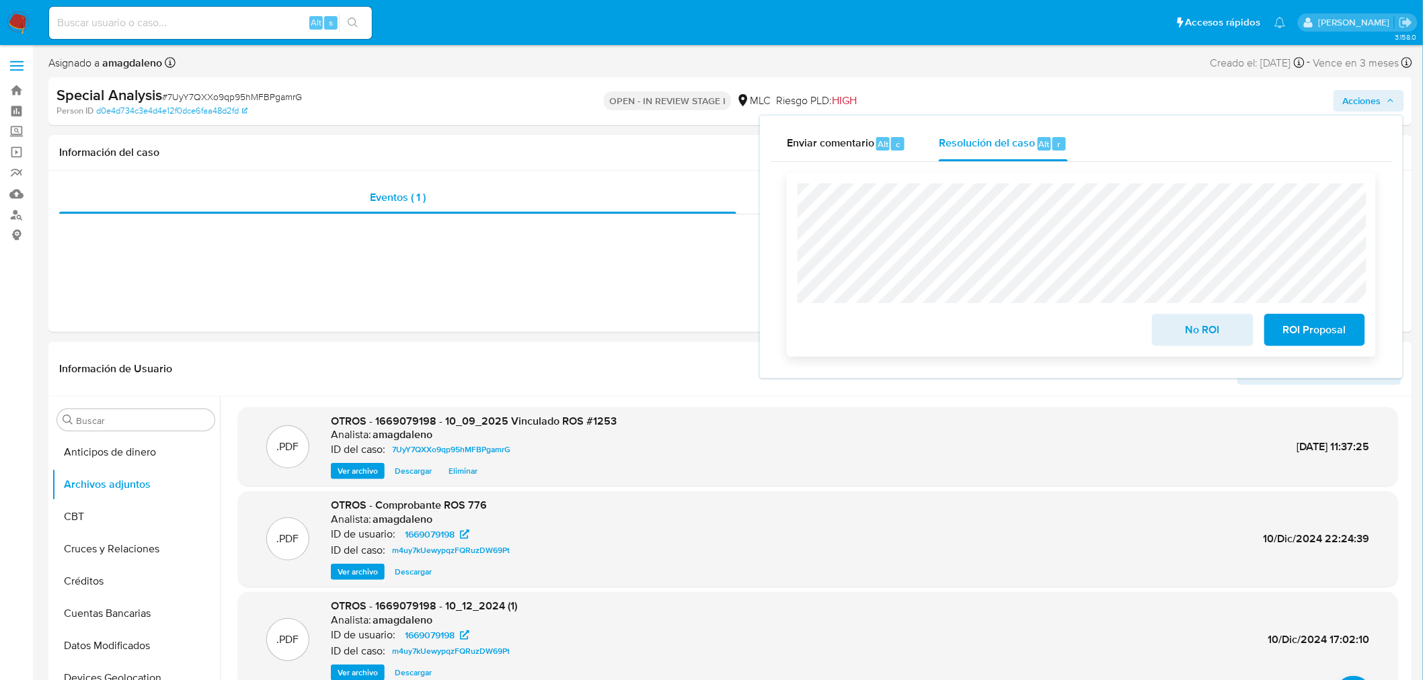
click at [1292, 323] on span "ROI Proposal" at bounding box center [1315, 330] width 66 height 30
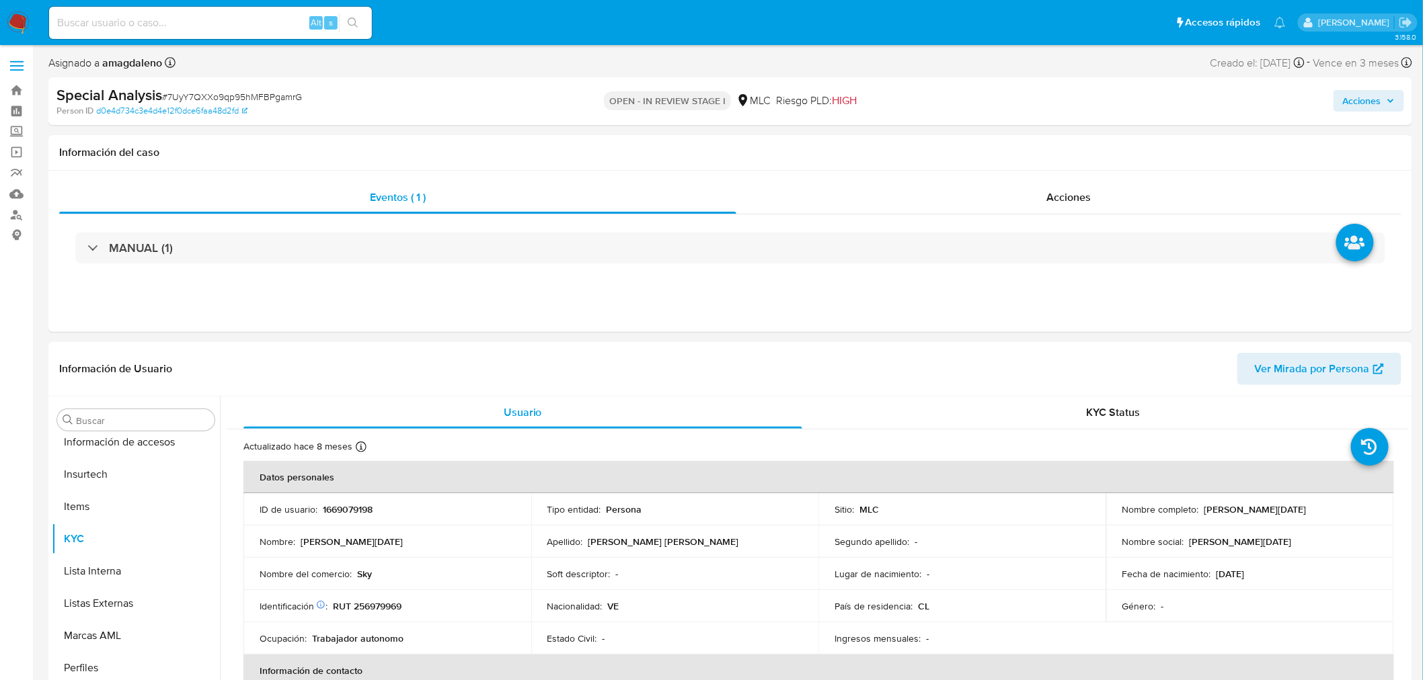
scroll to position [567, 0]
select select "10"
click at [381, 604] on p "RUT 256979969" at bounding box center [367, 606] width 69 height 12
copy p "256979969"
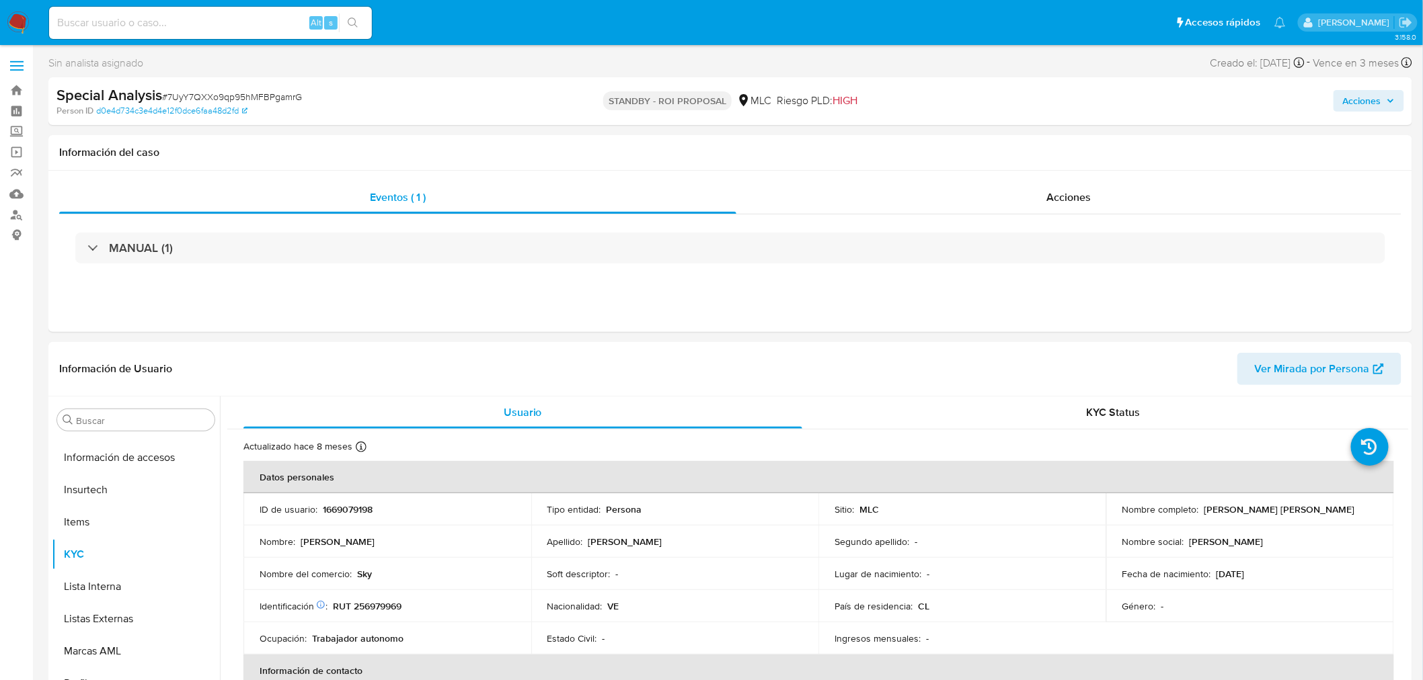
select select "10"
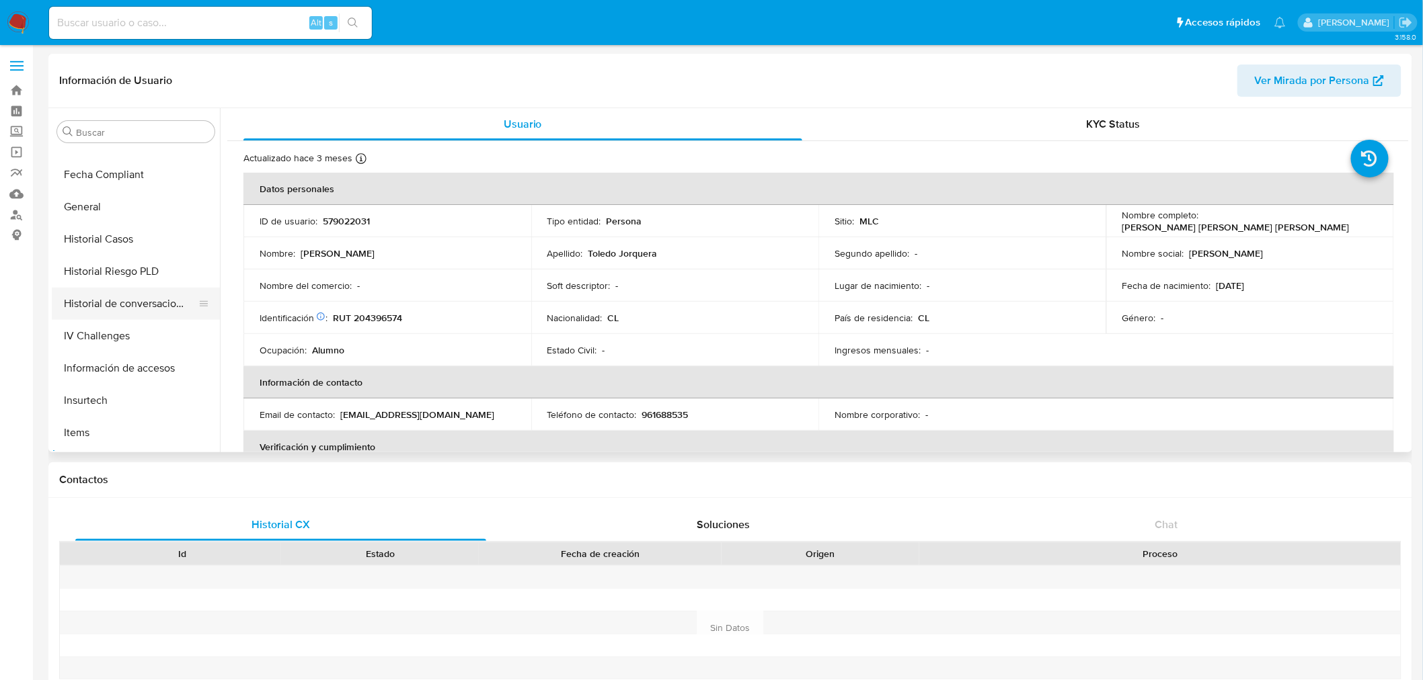
scroll to position [344, 0]
select select "10"
click at [133, 244] on button "Historial Casos" at bounding box center [130, 240] width 157 height 32
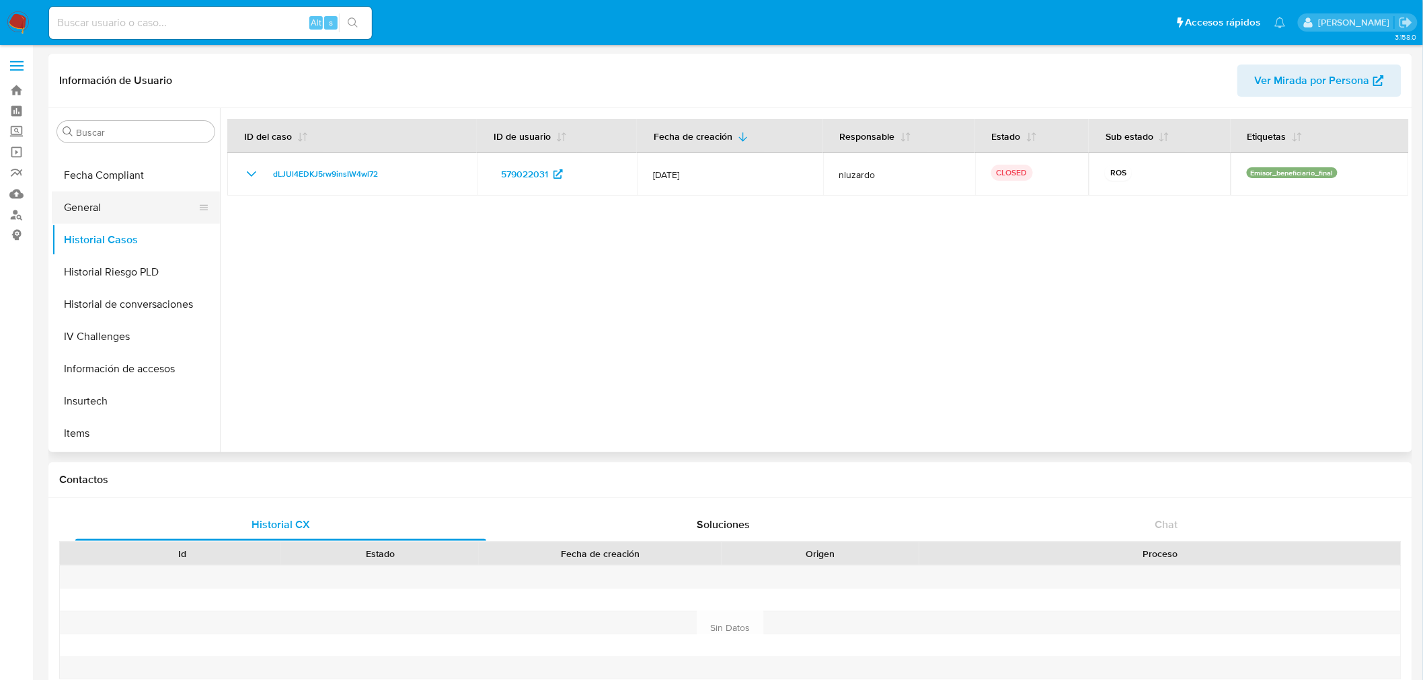
click at [124, 209] on button "General" at bounding box center [130, 208] width 157 height 32
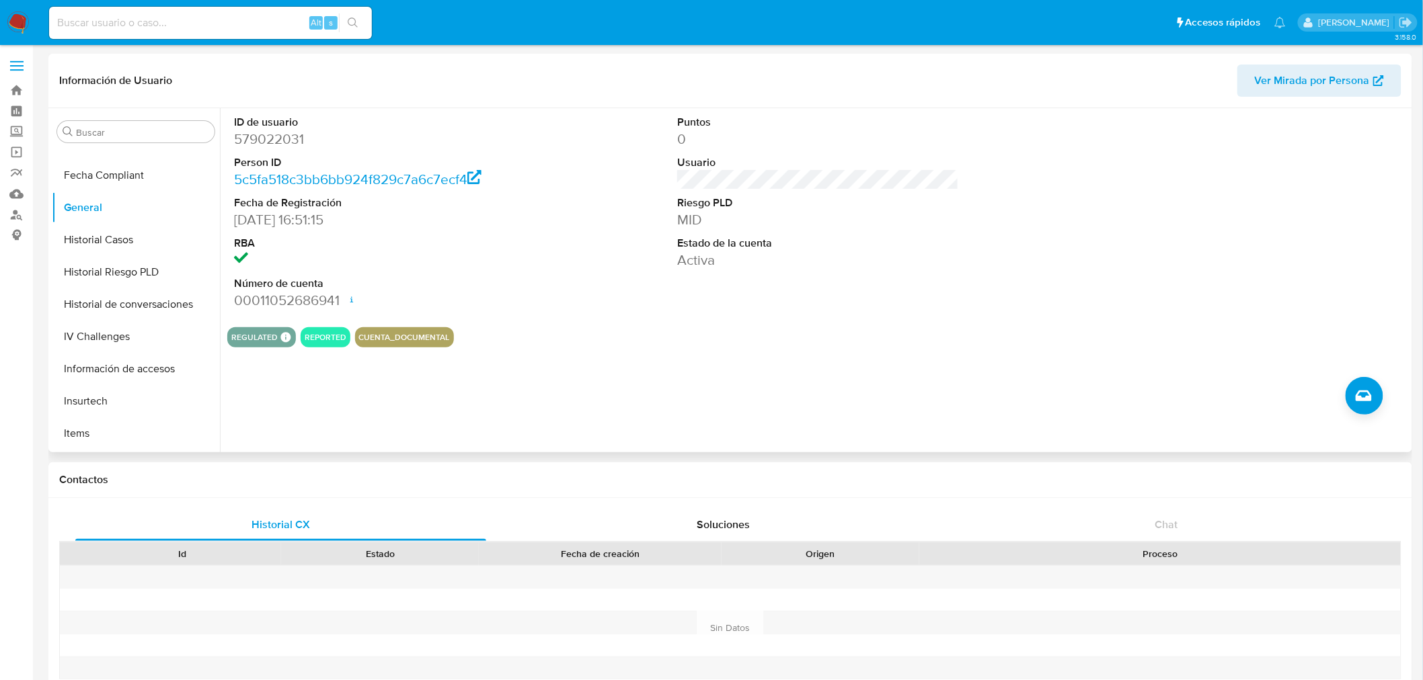
click at [284, 135] on dd "579022031" at bounding box center [375, 139] width 282 height 19
copy dd "579022031"
click at [1363, 388] on icon "Crear caso manual" at bounding box center [1363, 396] width 16 height 16
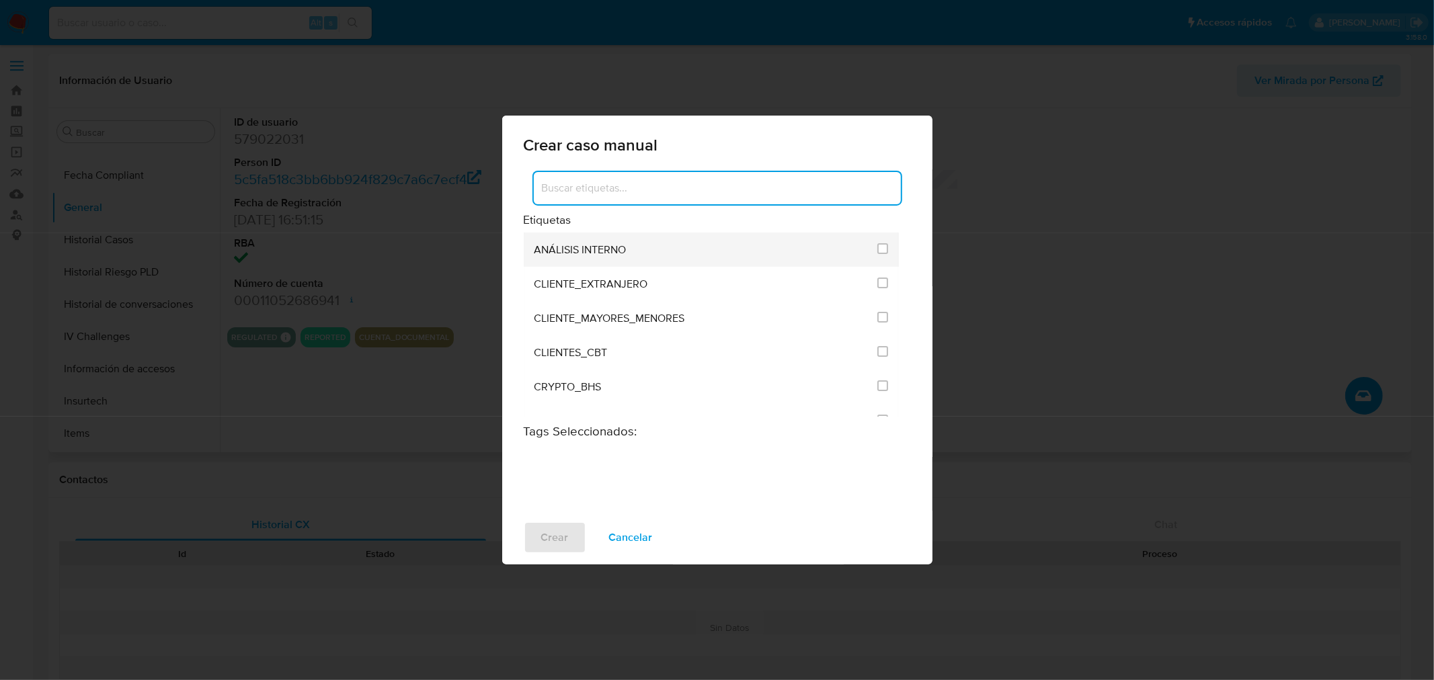
click at [616, 247] on span "ANÁLISIS INTERNO" at bounding box center [581, 249] width 92 height 13
click at [881, 254] on div at bounding box center [882, 248] width 11 height 13
click at [879, 251] on input "1896" at bounding box center [882, 248] width 11 height 11
checkbox input "true"
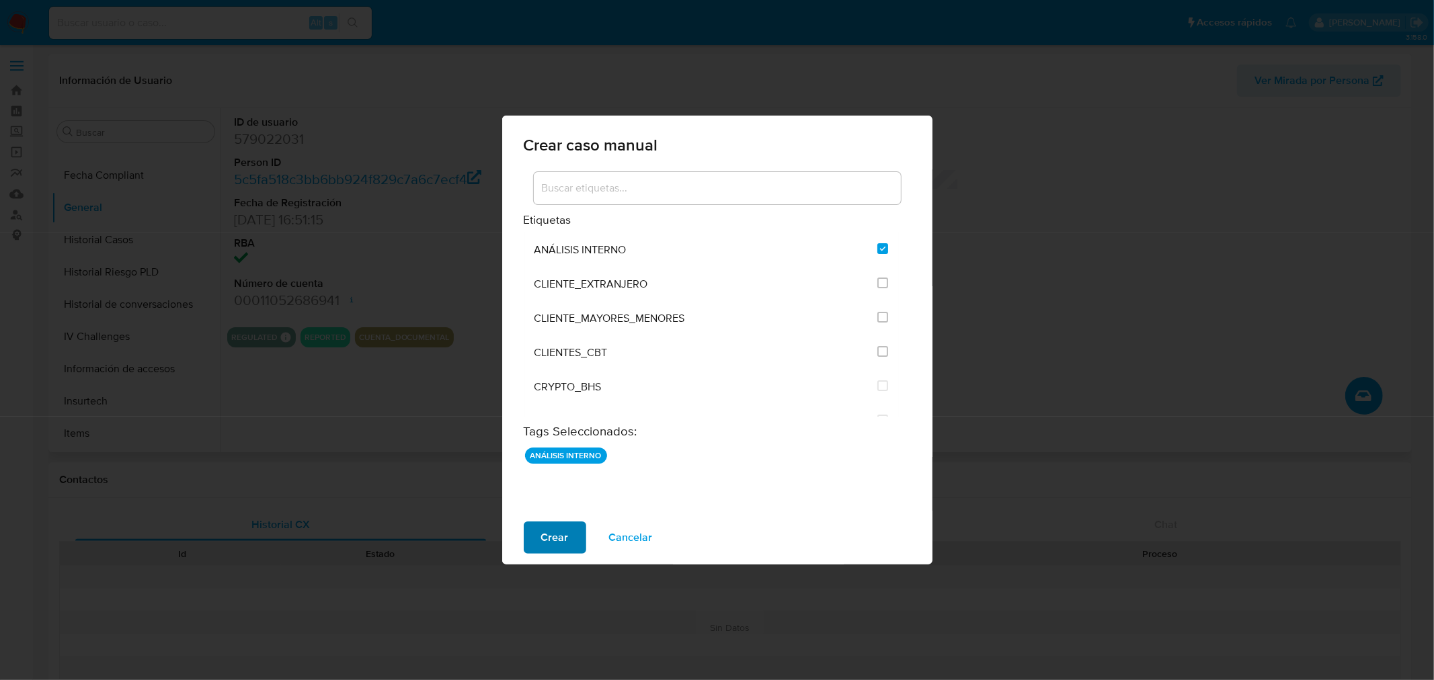
click at [558, 534] on span "Crear" at bounding box center [555, 538] width 28 height 30
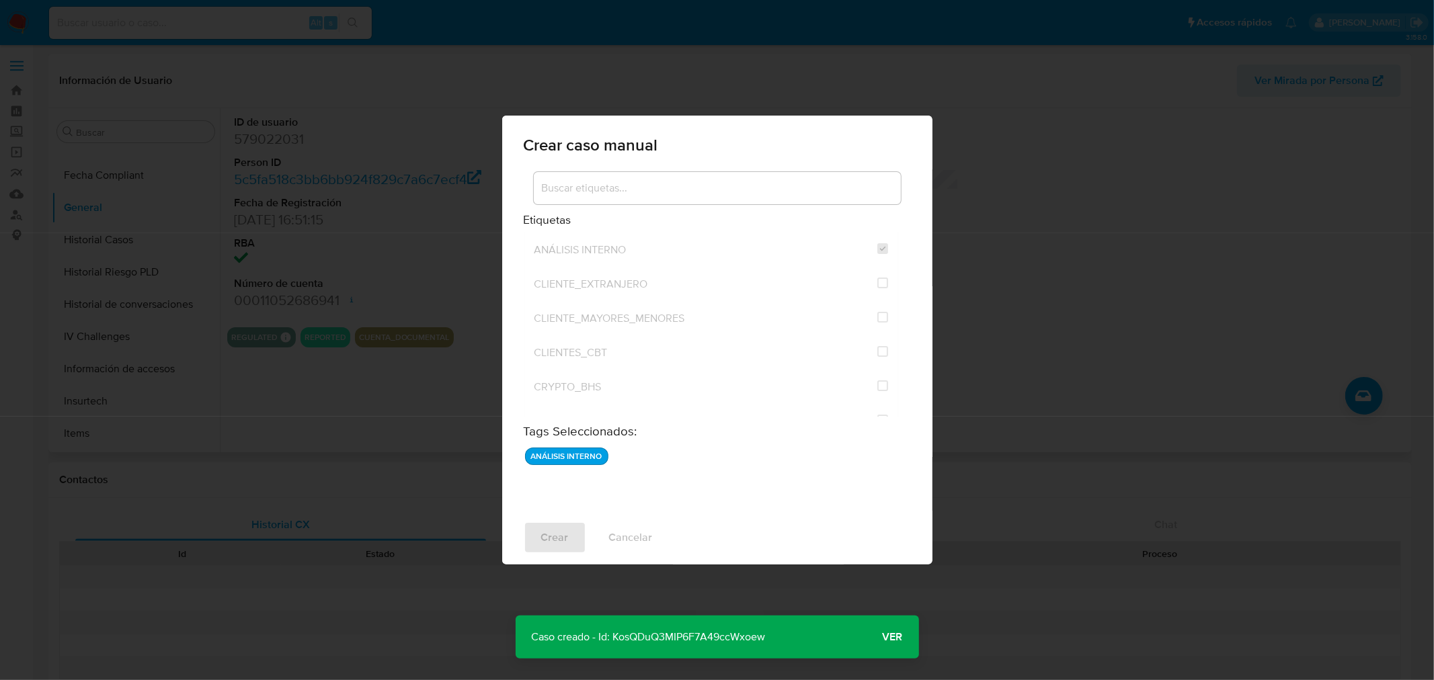
click at [890, 637] on span "Ver" at bounding box center [893, 637] width 20 height 0
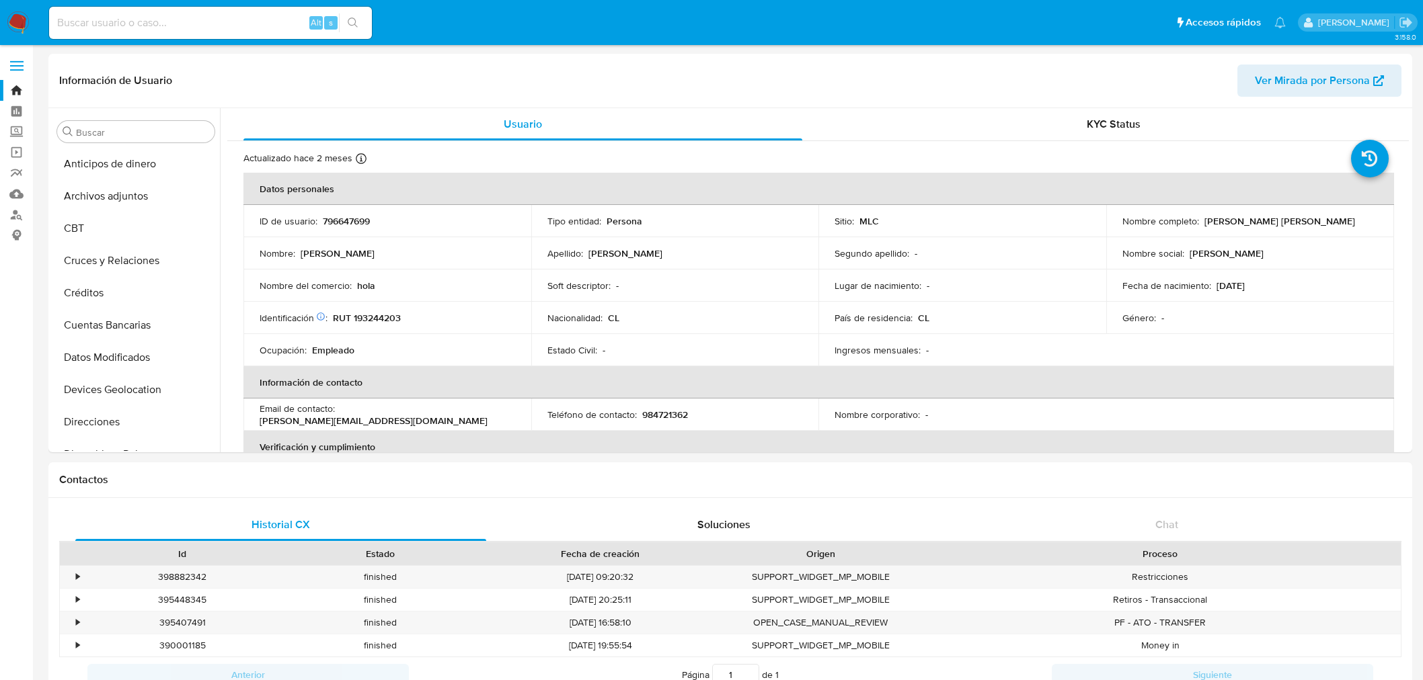
select select "10"
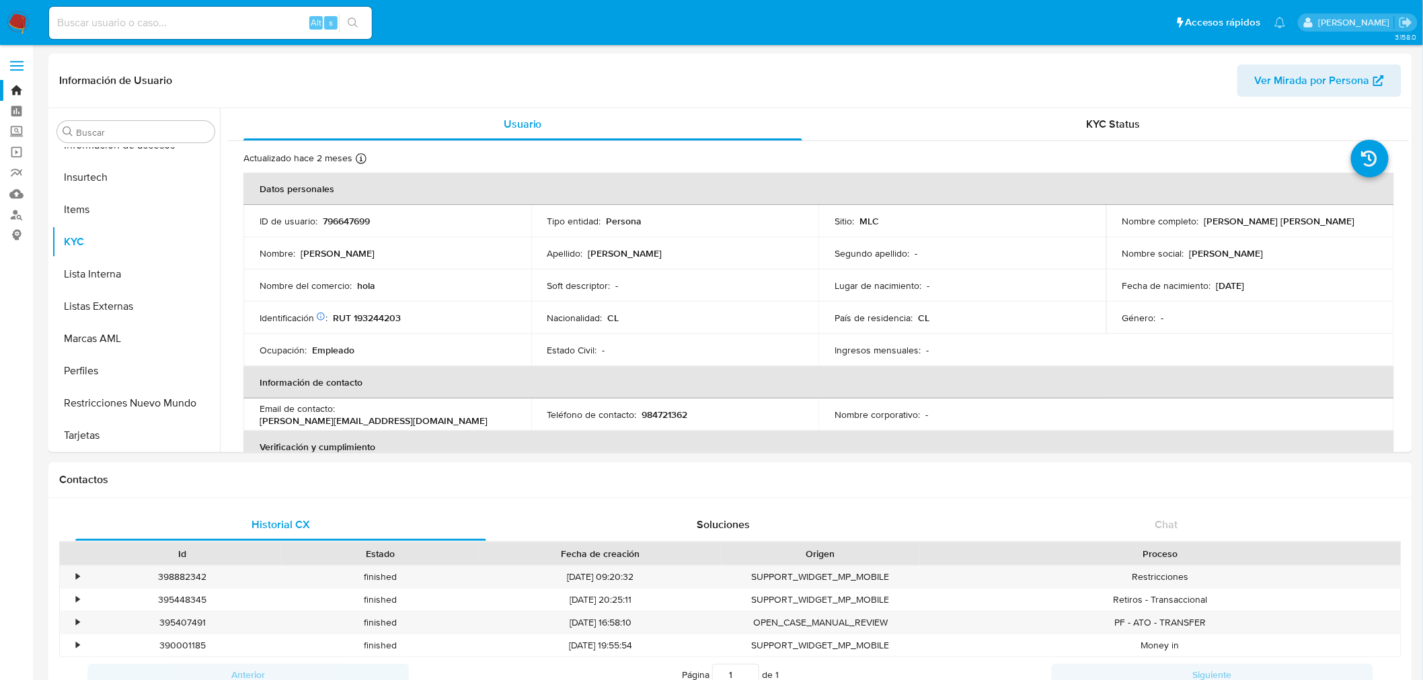
drag, startPoint x: 444, startPoint y: 5, endPoint x: 40, endPoint y: 16, distance: 403.6
click at [20, 28] on img at bounding box center [18, 22] width 23 height 23
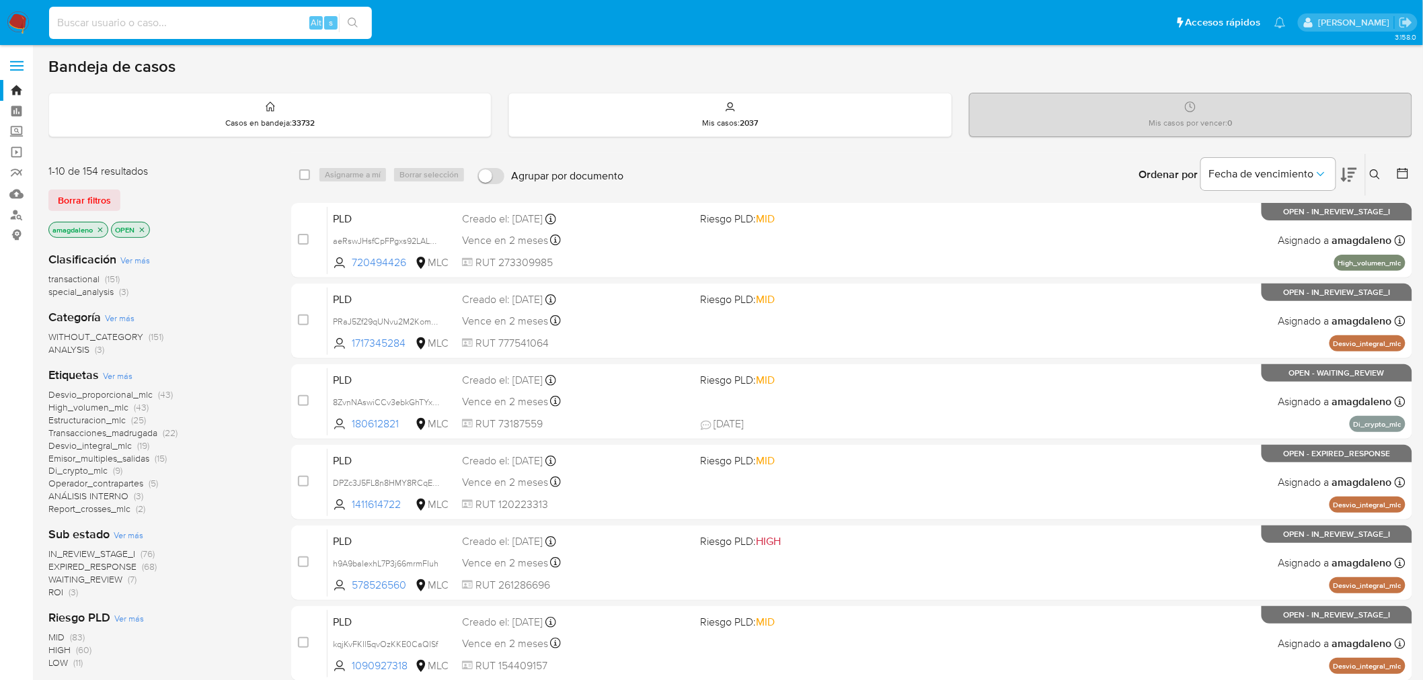
click at [260, 14] on input at bounding box center [210, 22] width 323 height 17
paste input "2392845782"
type input "2392845782"
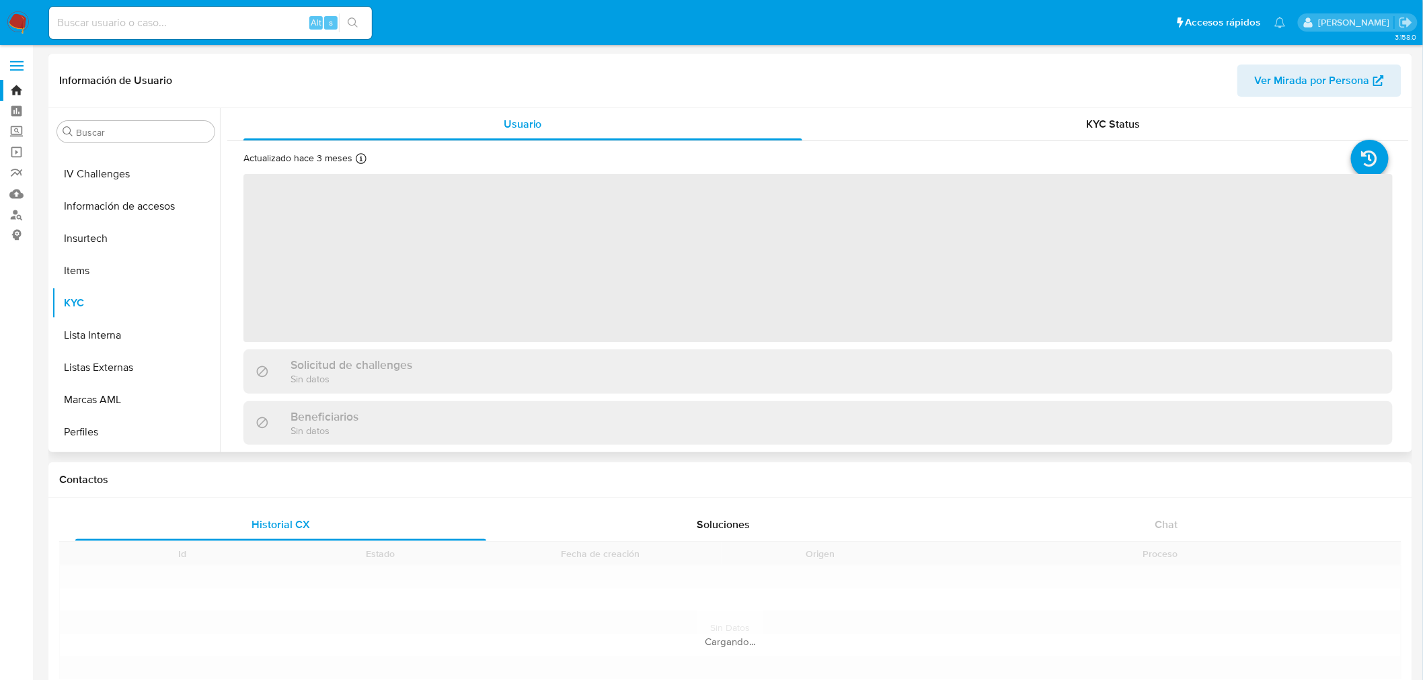
scroll to position [567, 0]
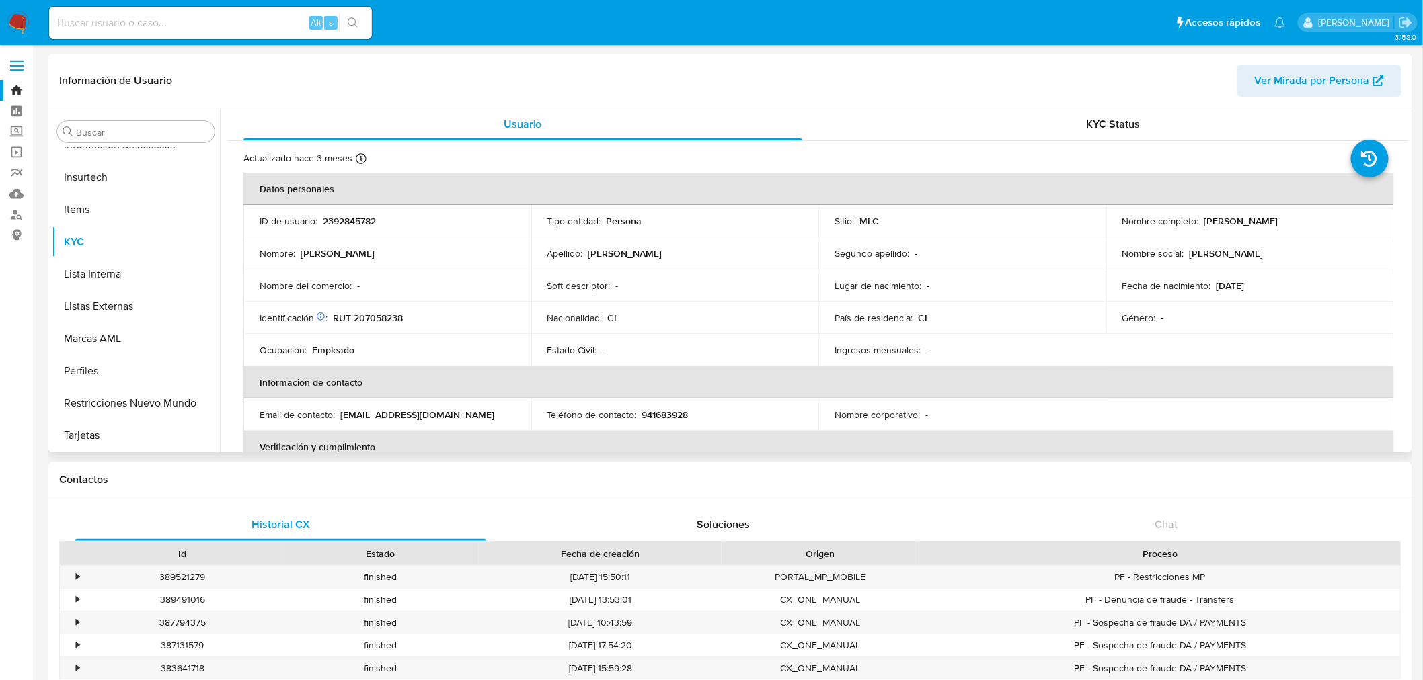
select select "10"
drag, startPoint x: 1199, startPoint y: 223, endPoint x: 1349, endPoint y: 223, distance: 149.9
click at [1349, 223] on div "Nombre completo : [PERSON_NAME]" at bounding box center [1250, 221] width 256 height 12
copy p "[PERSON_NAME]"
click at [367, 315] on p "RUT 207058238" at bounding box center [368, 318] width 70 height 12
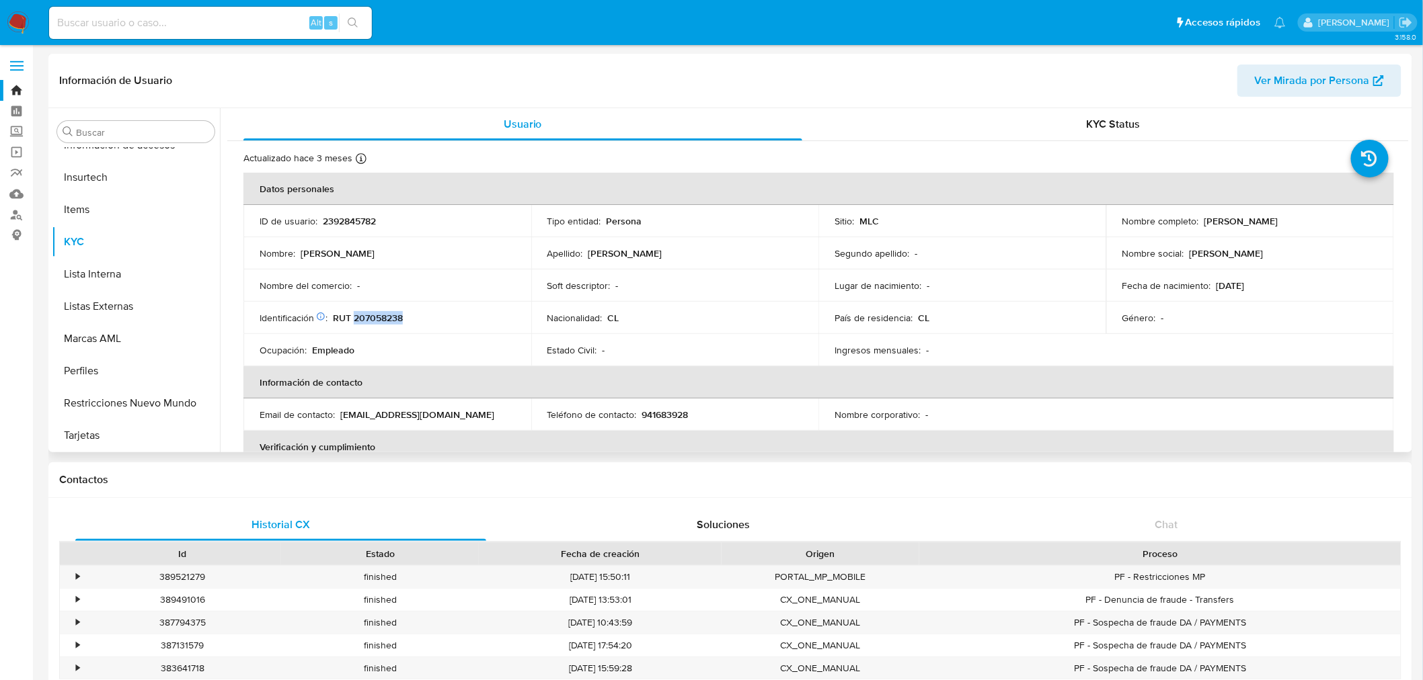
click at [367, 315] on p "RUT 207058238" at bounding box center [368, 318] width 70 height 12
copy p "207058238"
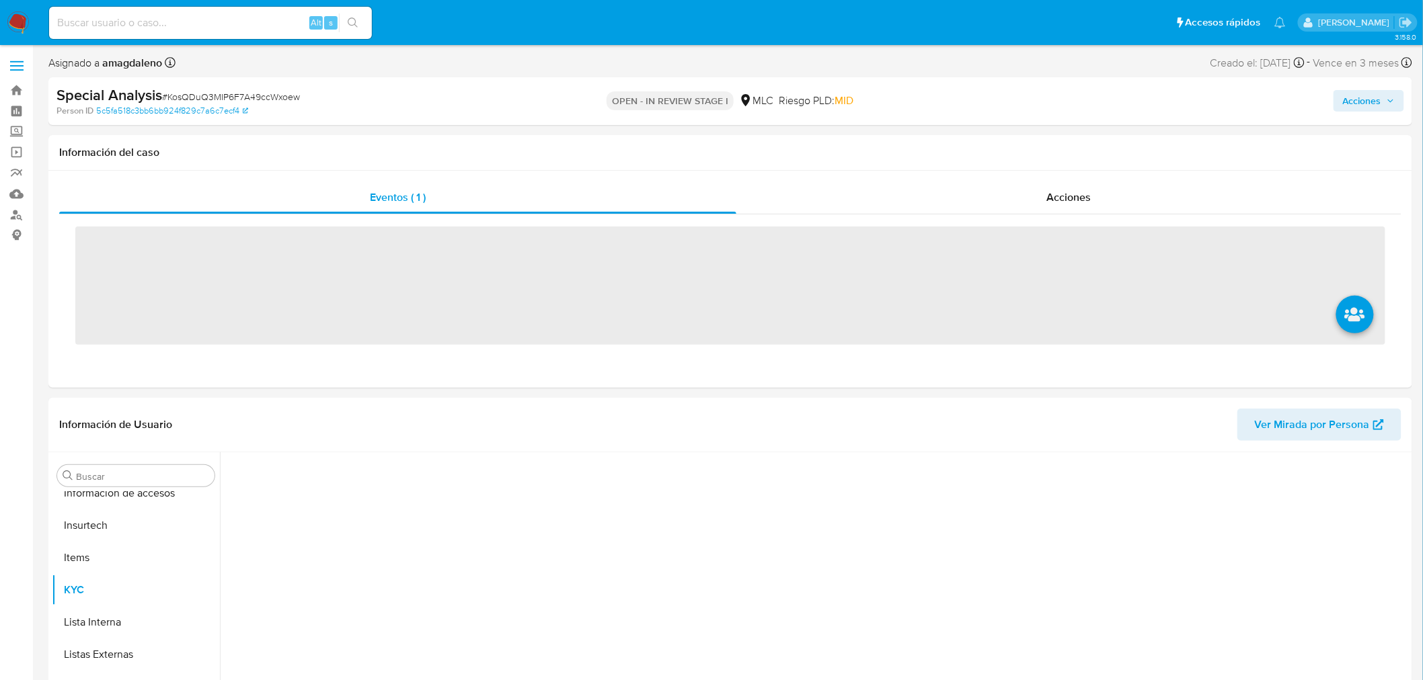
scroll to position [567, 0]
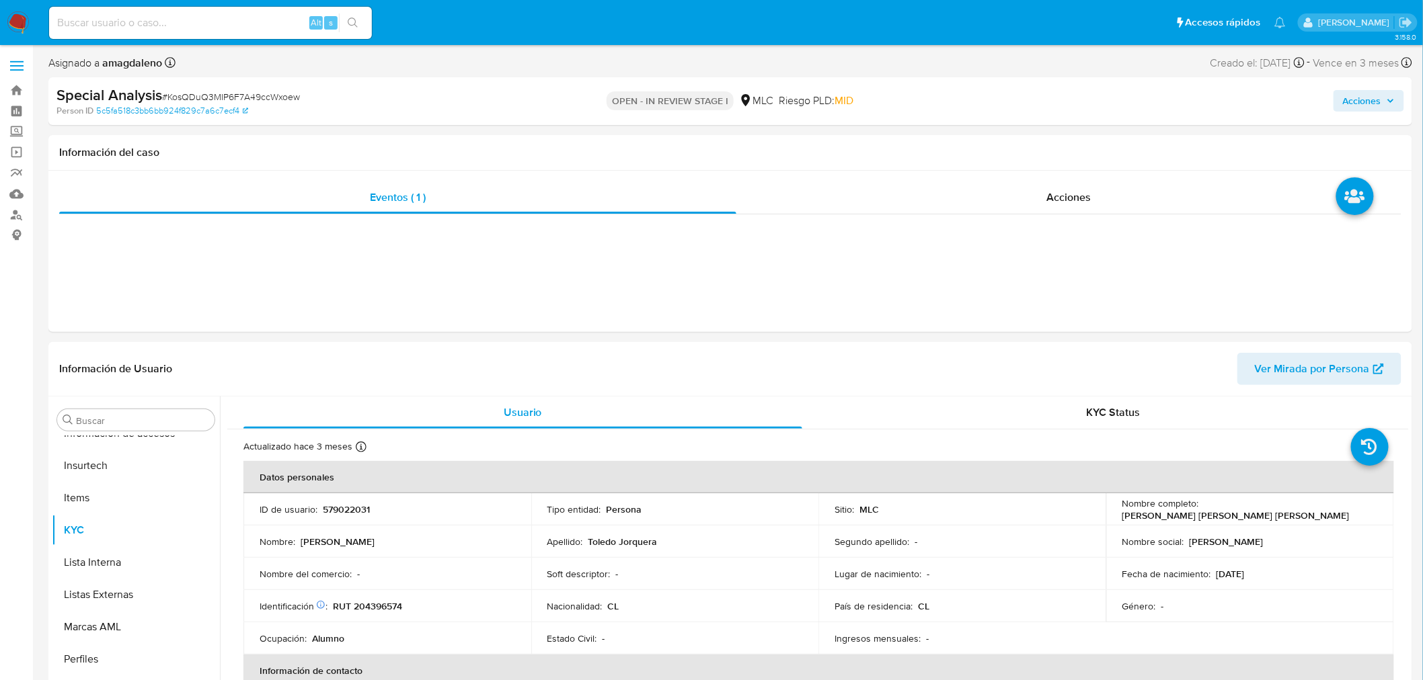
select select "10"
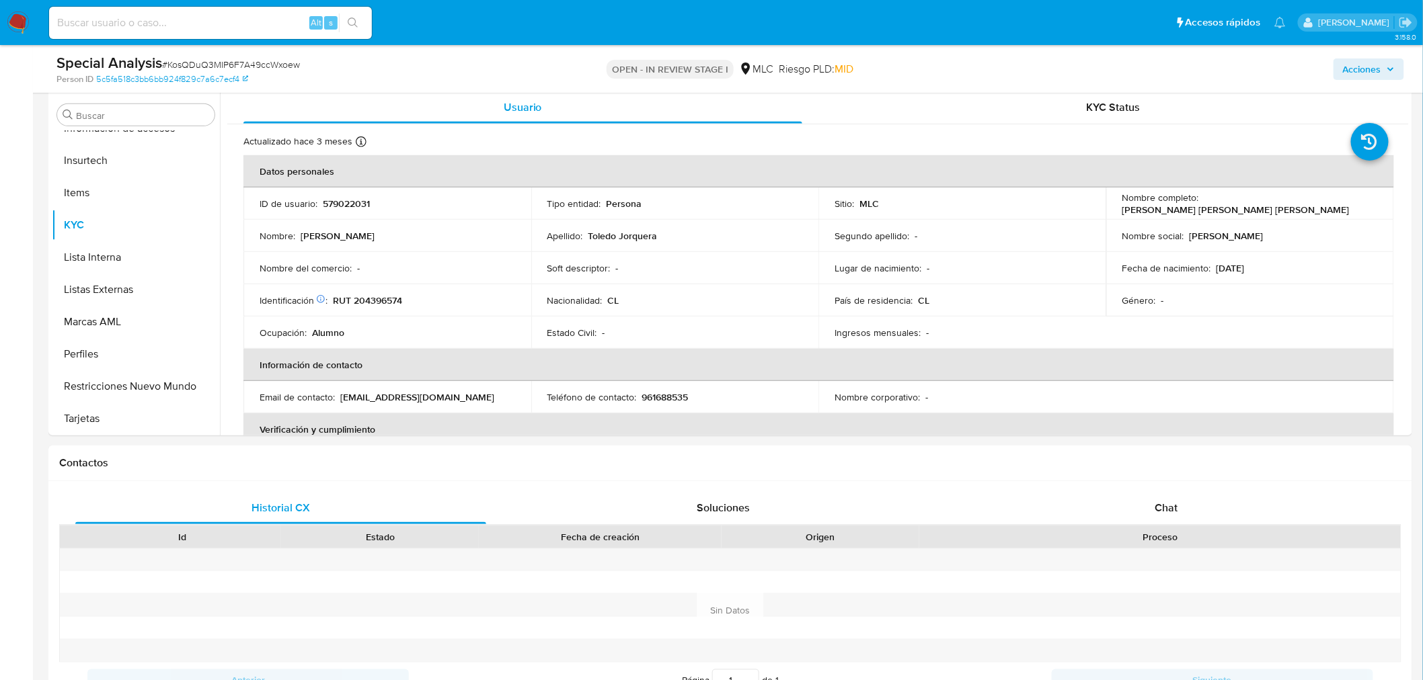
scroll to position [260, 0]
click at [119, 379] on button "Restricciones Nuevo Mundo" at bounding box center [130, 384] width 157 height 32
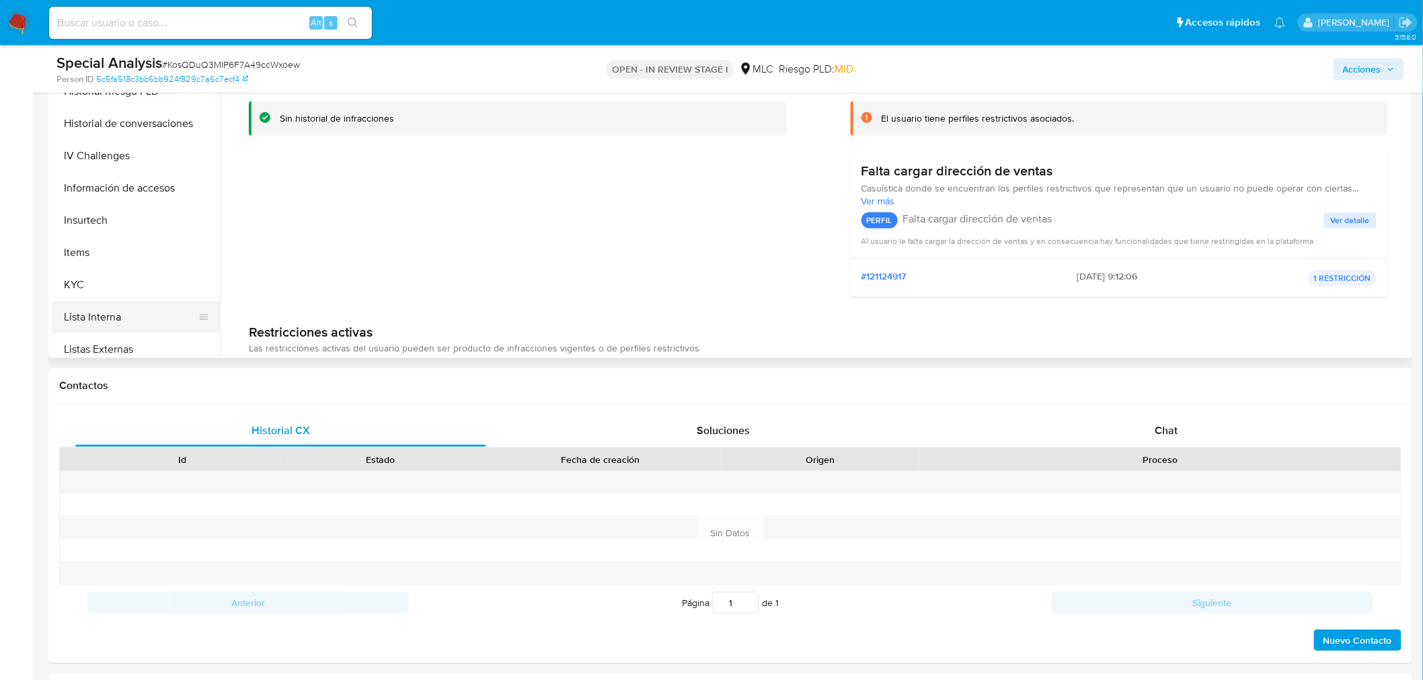
scroll to position [419, 0]
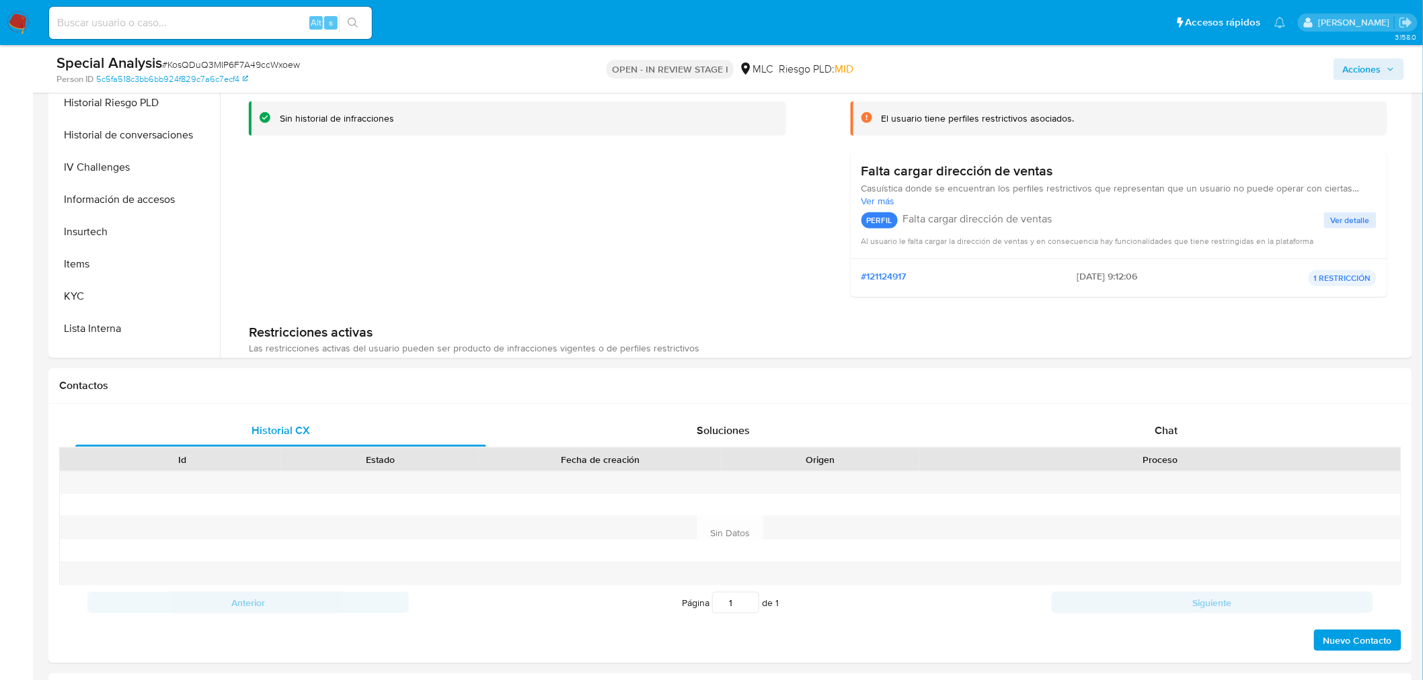
click at [202, 61] on span "# KosQDuQ3MIP6F7A49ccWxoew" at bounding box center [231, 64] width 138 height 13
copy span "KosQDuQ3MIP6F7A49ccWxoew"
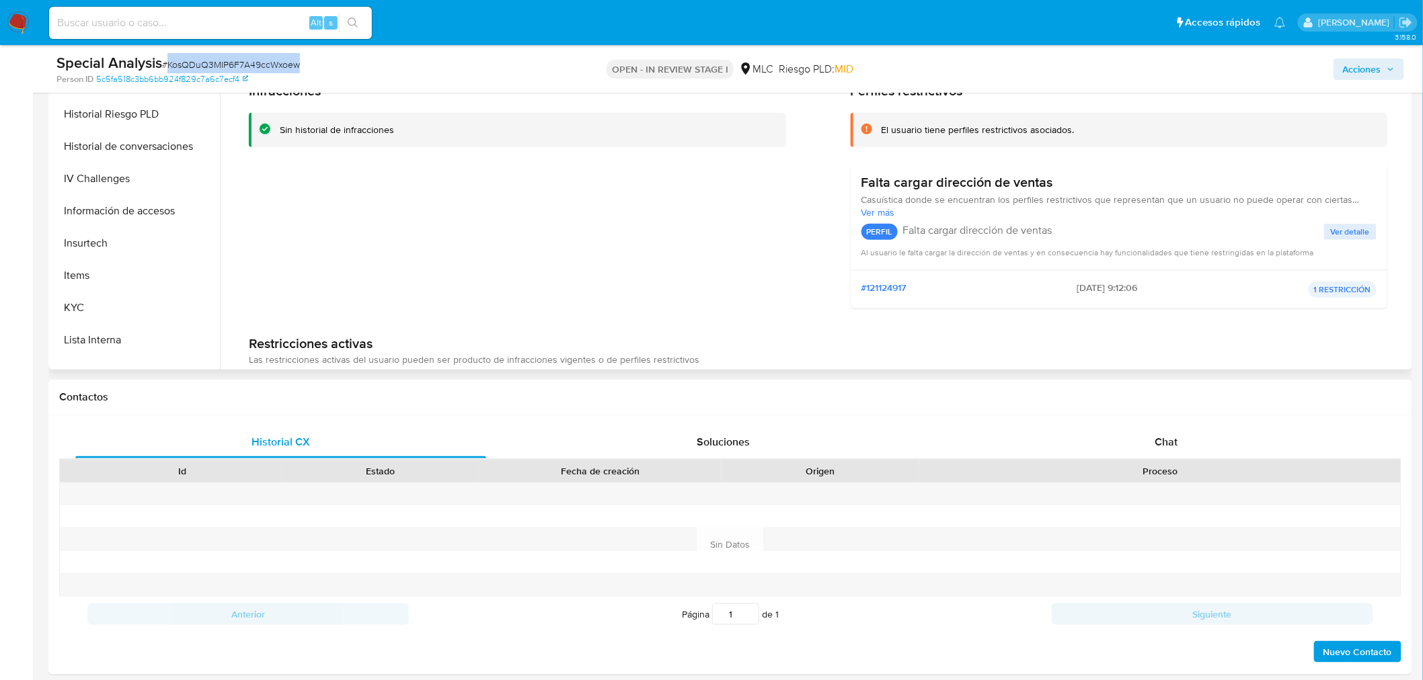
scroll to position [36, 0]
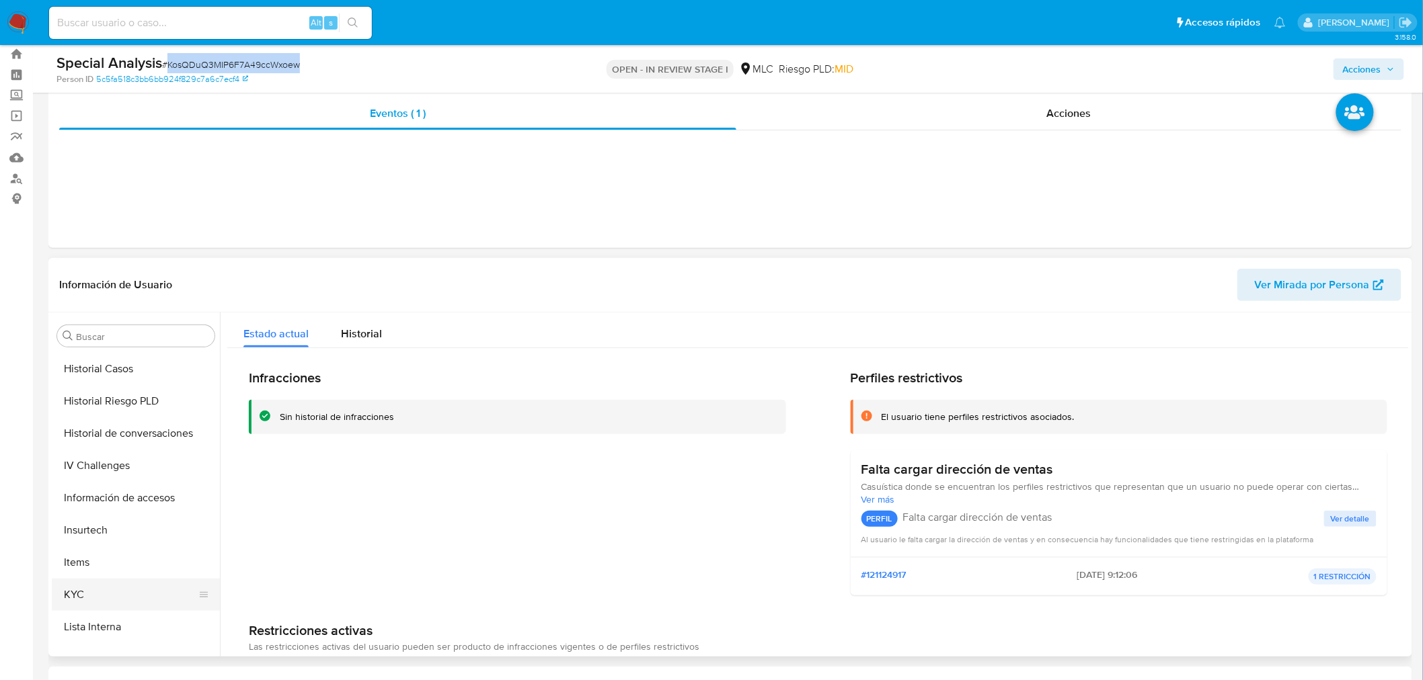
click at [92, 602] on button "KYC" at bounding box center [130, 595] width 157 height 32
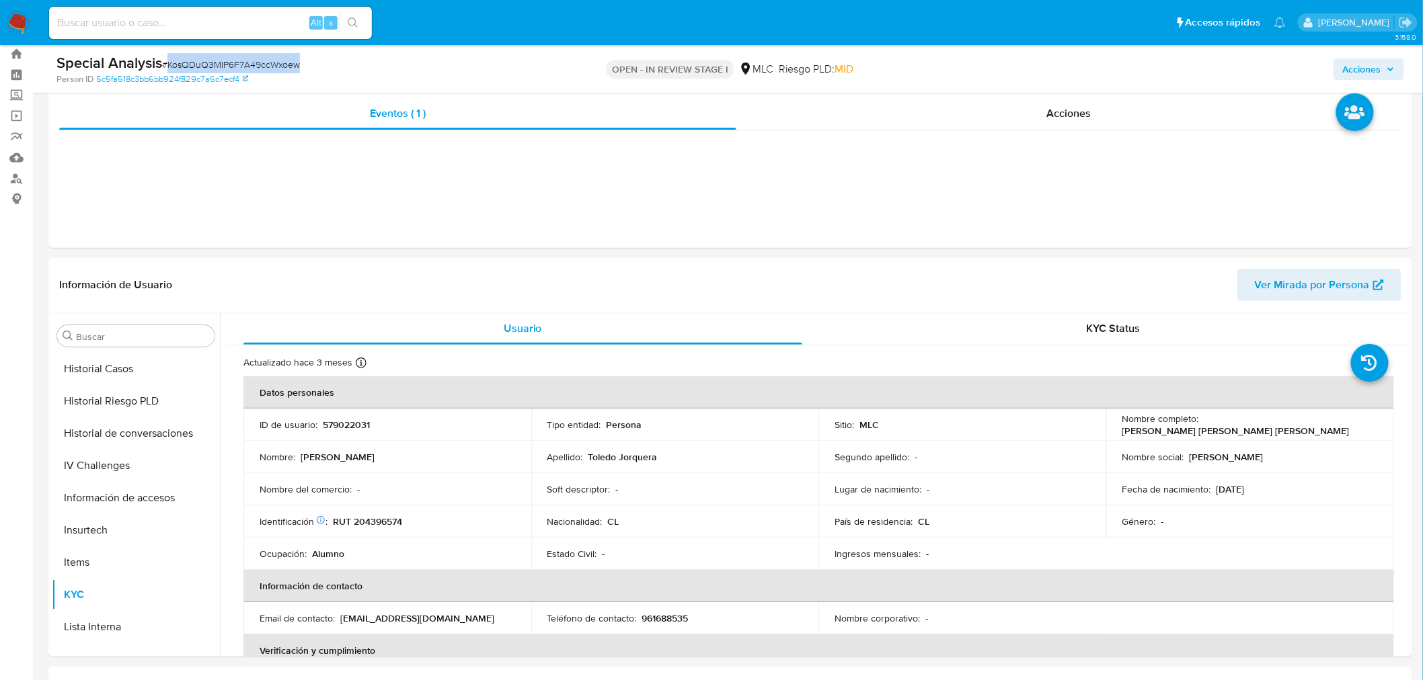
scroll to position [132, 0]
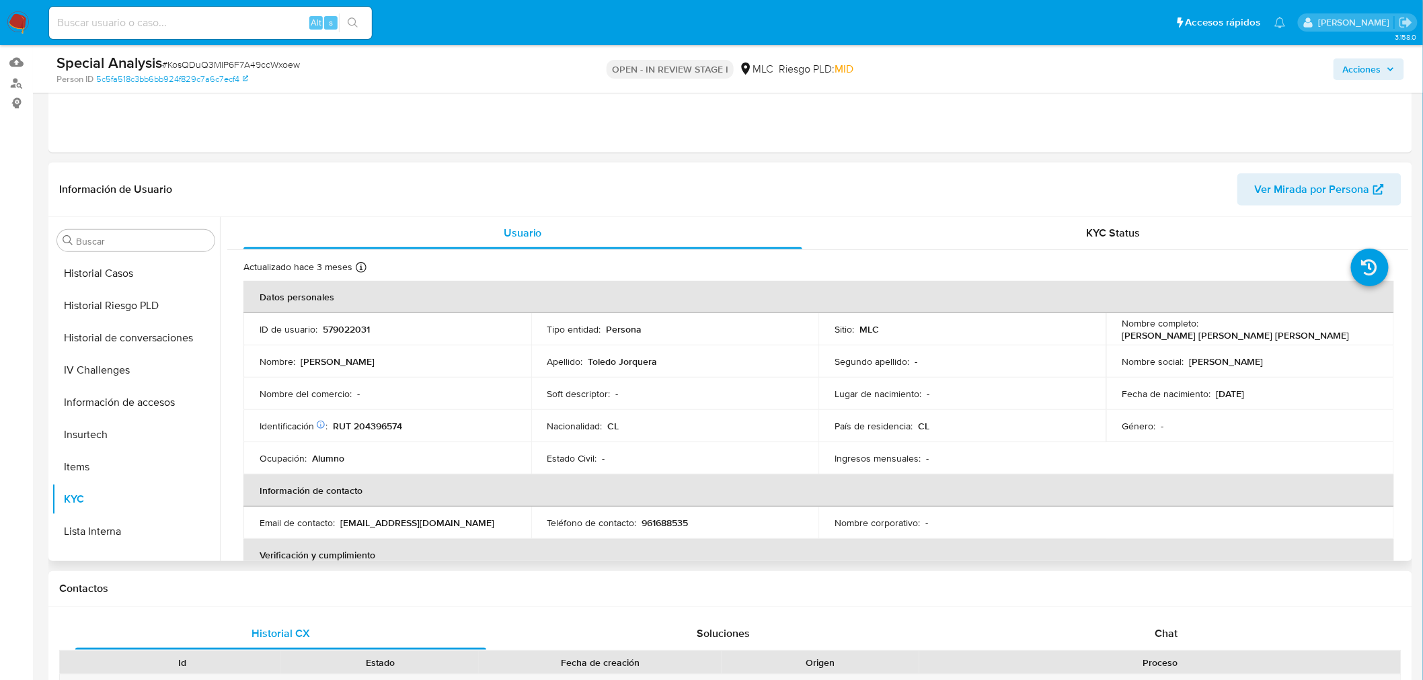
click at [361, 326] on p "579022031" at bounding box center [346, 329] width 47 height 12
click at [361, 327] on p "579022031" at bounding box center [346, 329] width 47 height 12
click at [383, 427] on p "RUT 204396574" at bounding box center [367, 426] width 69 height 12
copy p "204396574"
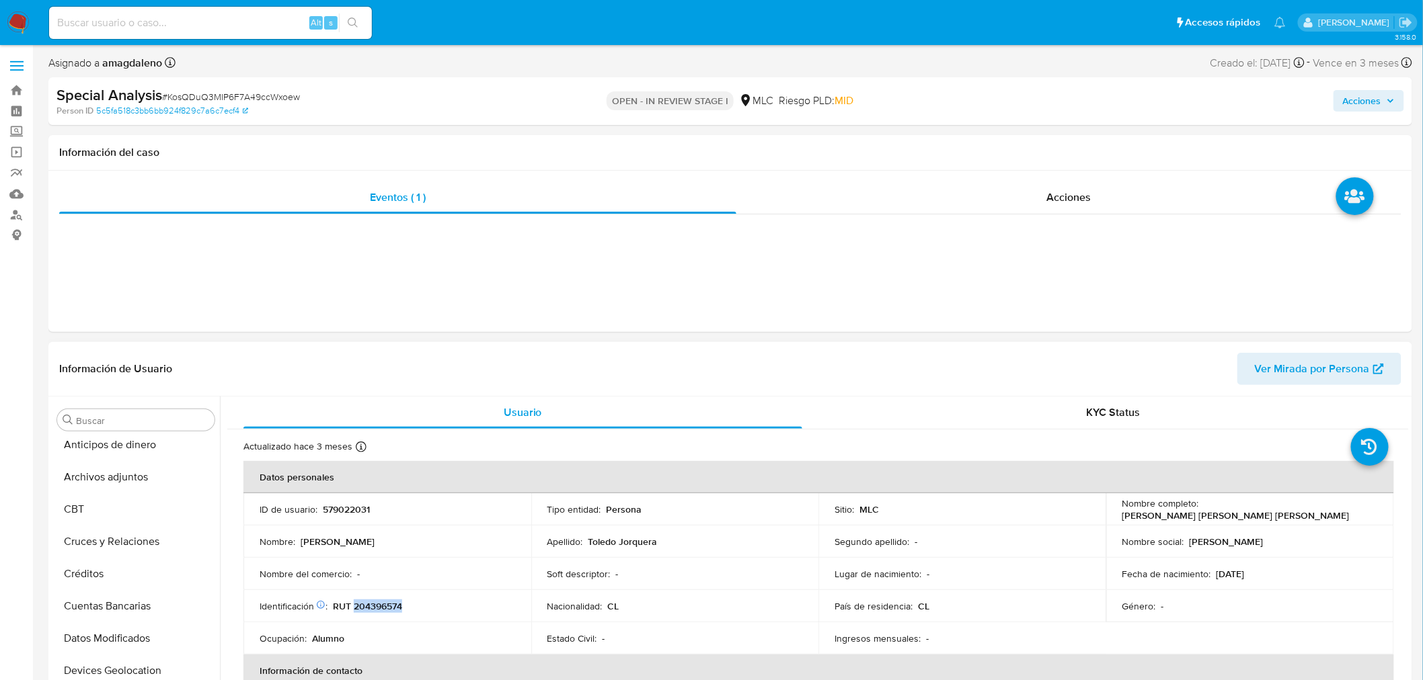
scroll to position [0, 0]
click at [126, 549] on button "Cruces y Relaciones" at bounding box center [130, 549] width 157 height 32
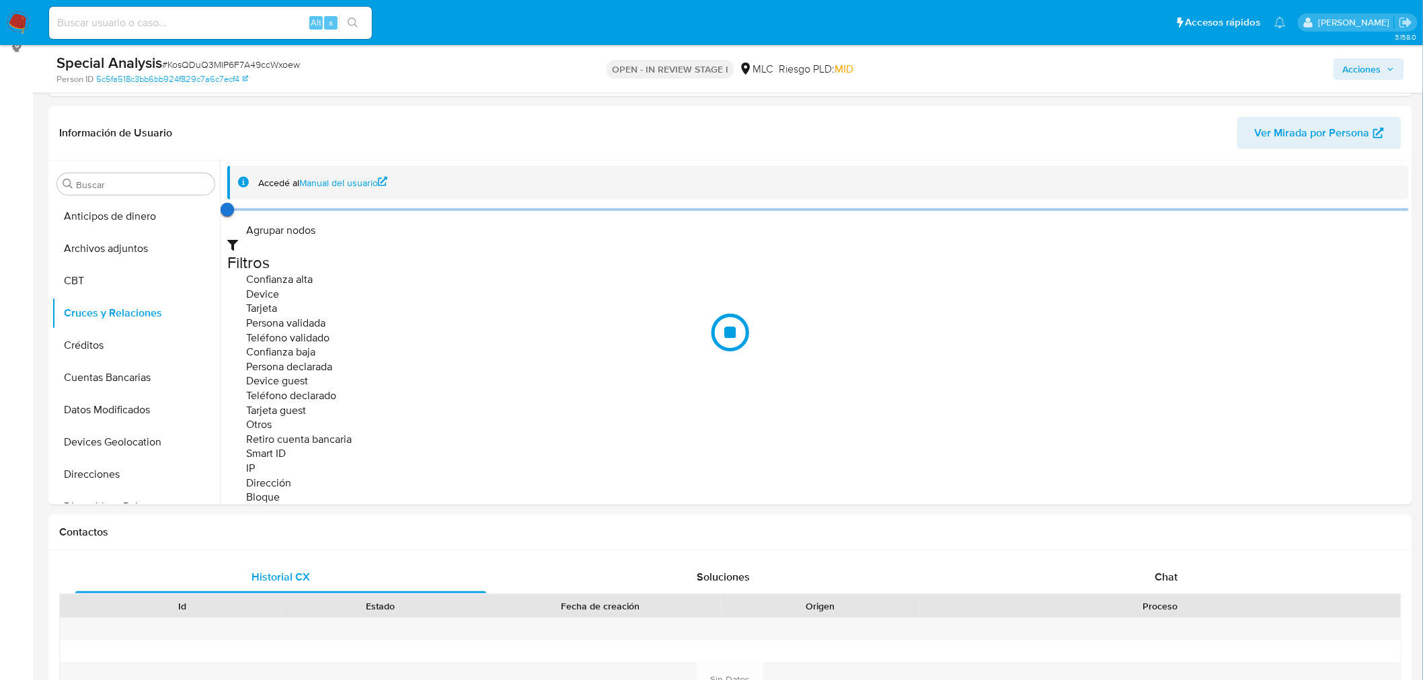
scroll to position [163, 0]
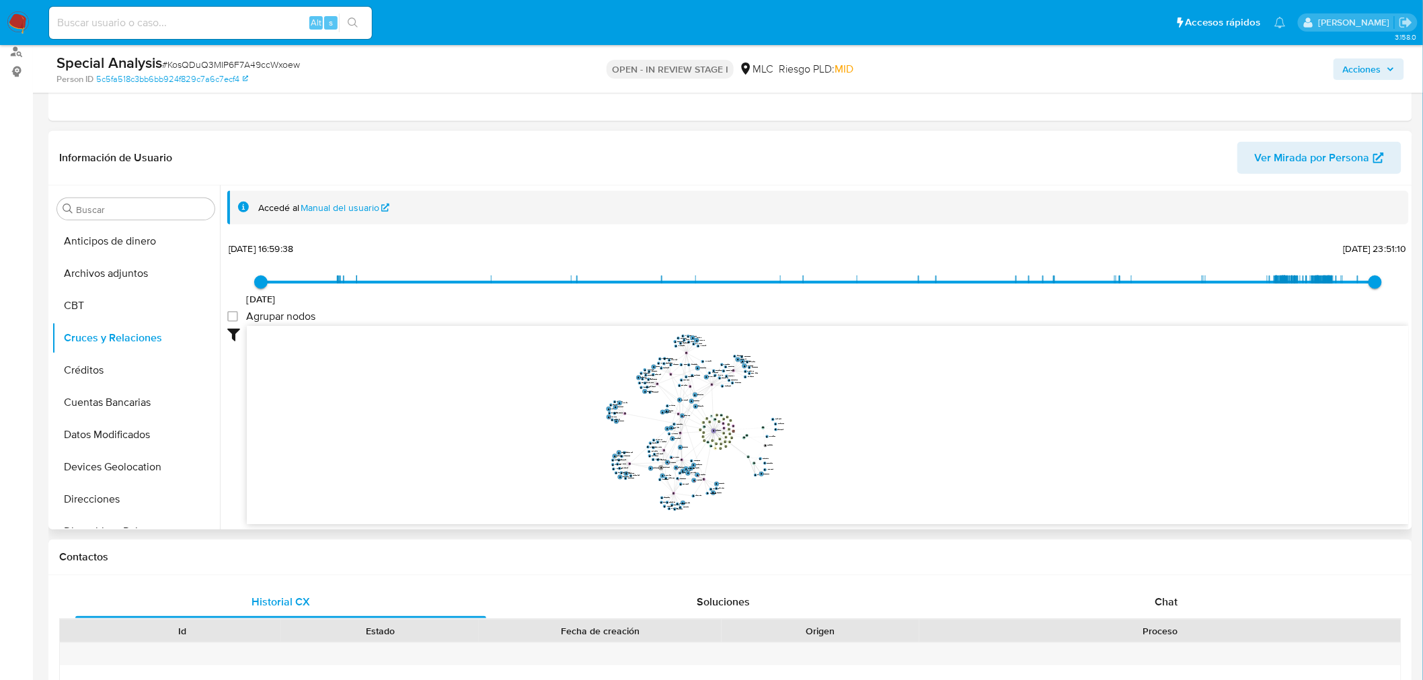
drag, startPoint x: 898, startPoint y: 402, endPoint x: 844, endPoint y: 403, distance: 53.8
click at [844, 403] on icon "device-6267540508813b0019e27416  user-579022031  579022031 device-6816419581d…" at bounding box center [828, 423] width 1162 height 195
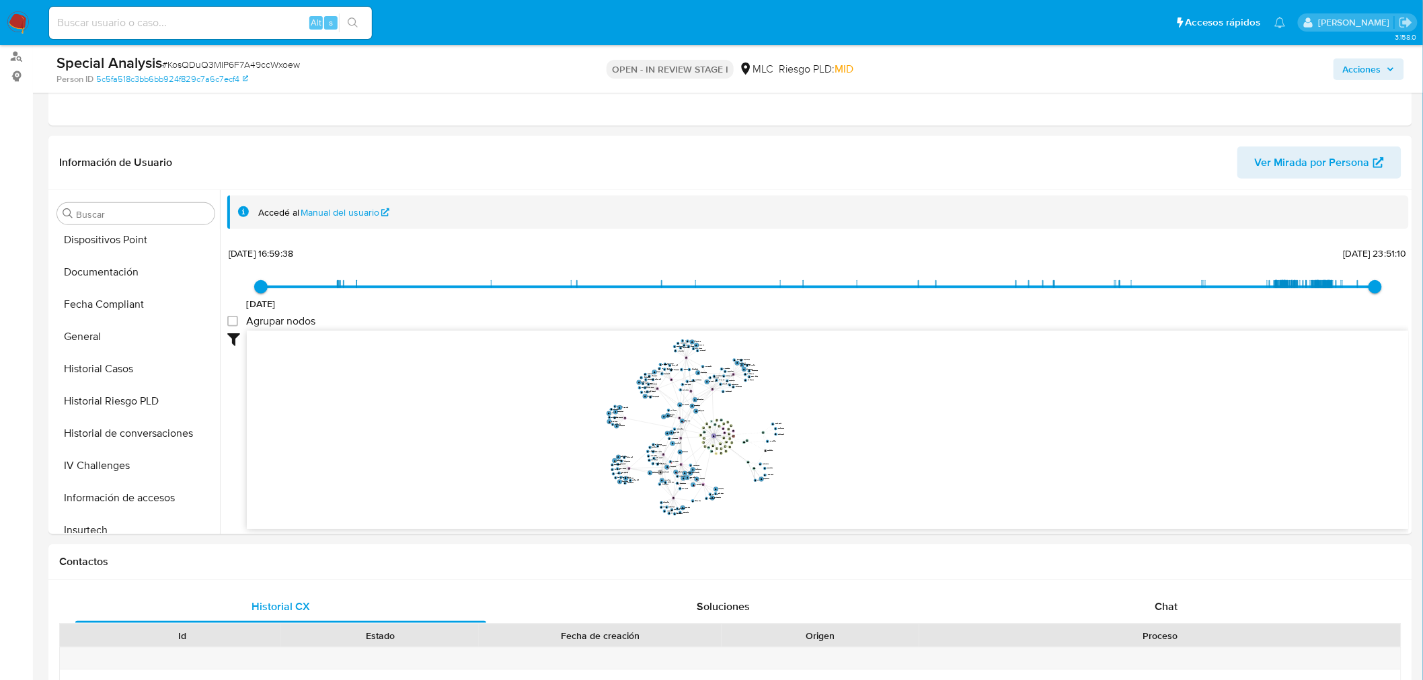
scroll to position [299, 0]
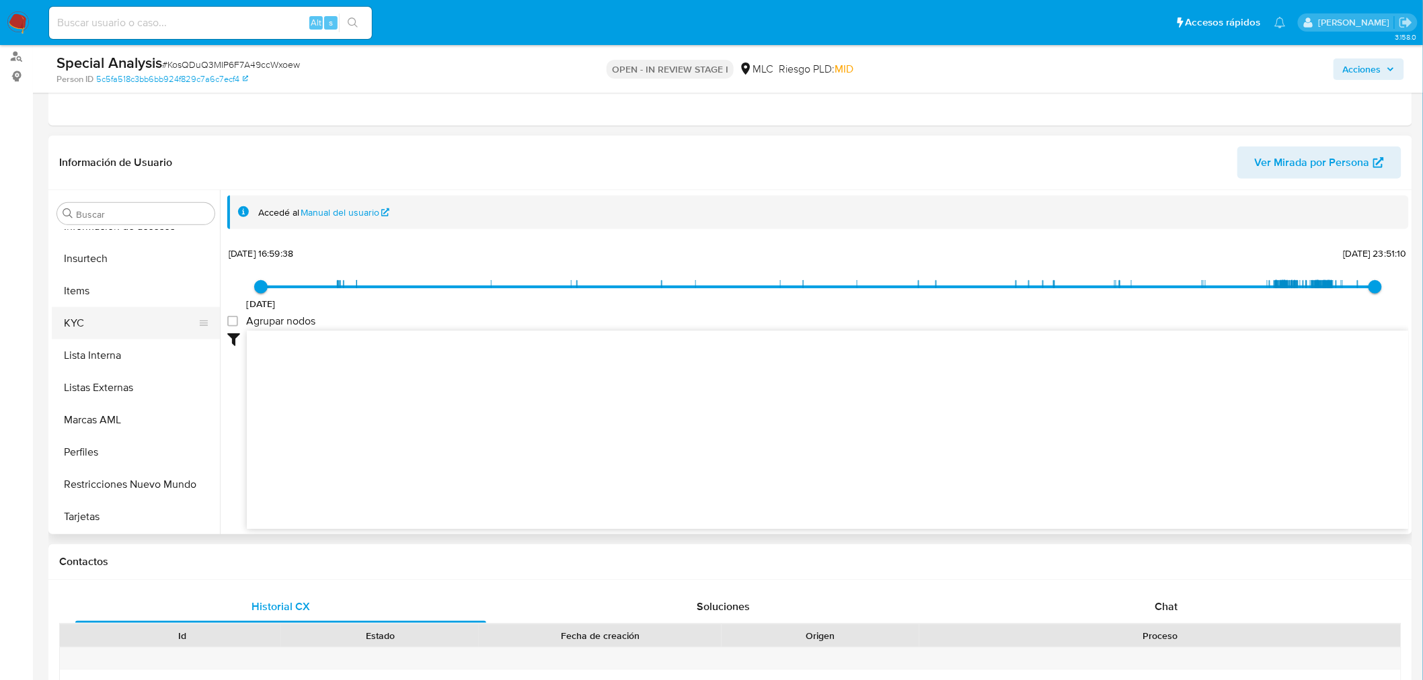
click at [82, 319] on button "KYC" at bounding box center [130, 323] width 157 height 32
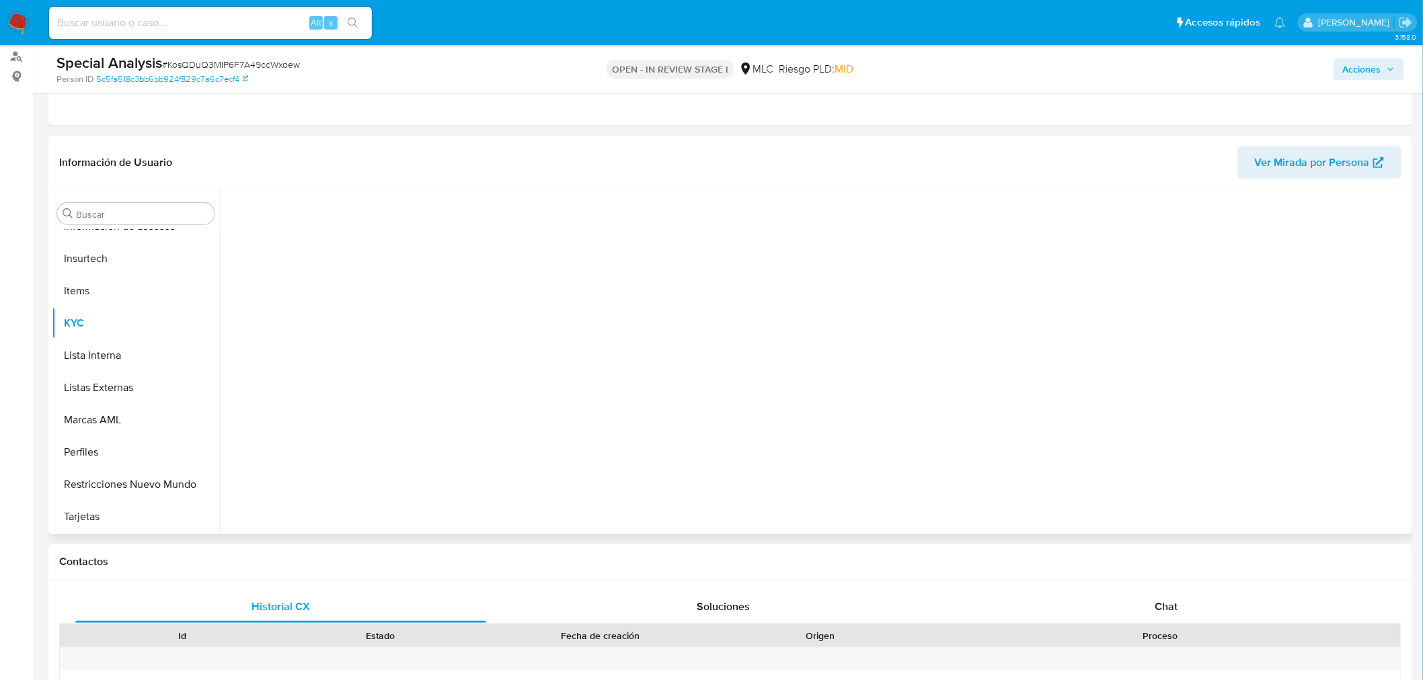
scroll to position [567, 0]
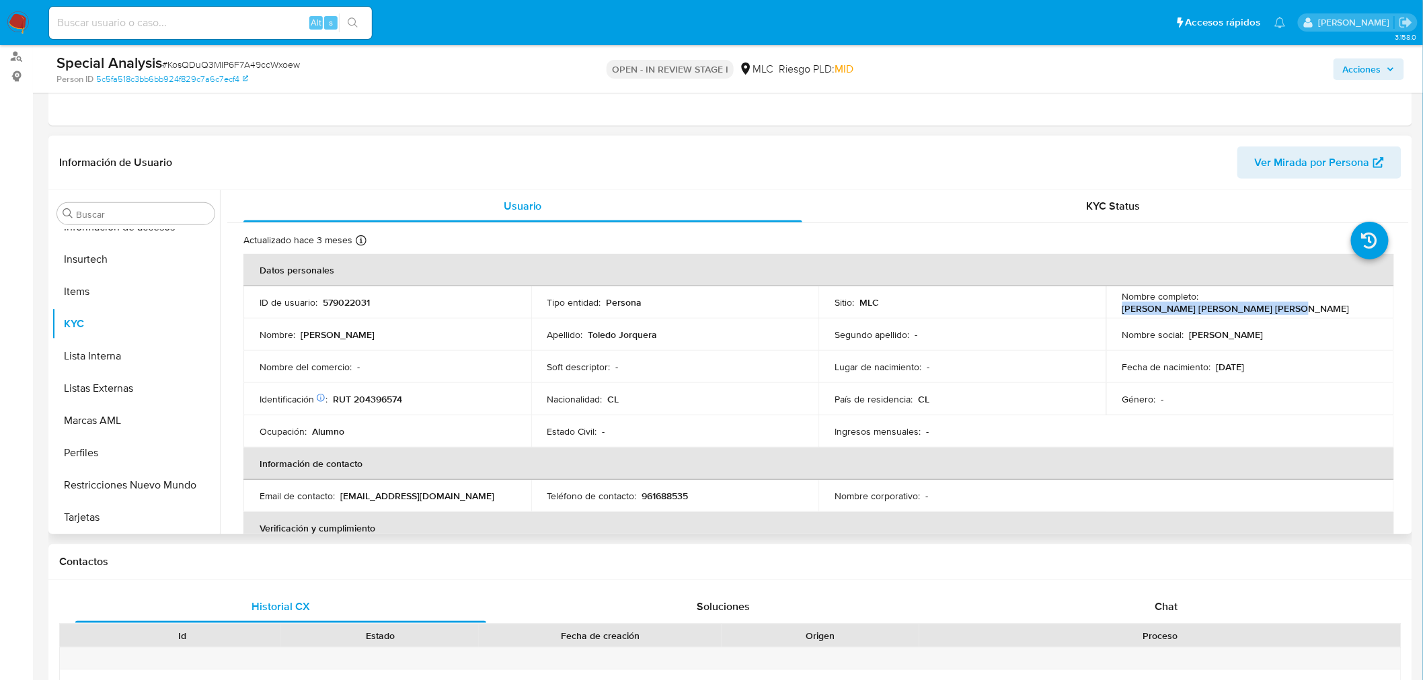
drag, startPoint x: 1208, startPoint y: 301, endPoint x: 1362, endPoint y: 305, distance: 154.0
click at [1362, 305] on div "Nombre completo : Valentina Graciela Toledo Jorquera" at bounding box center [1250, 302] width 256 height 24
copy p "Valentina Graciela Toledo Jorquera"
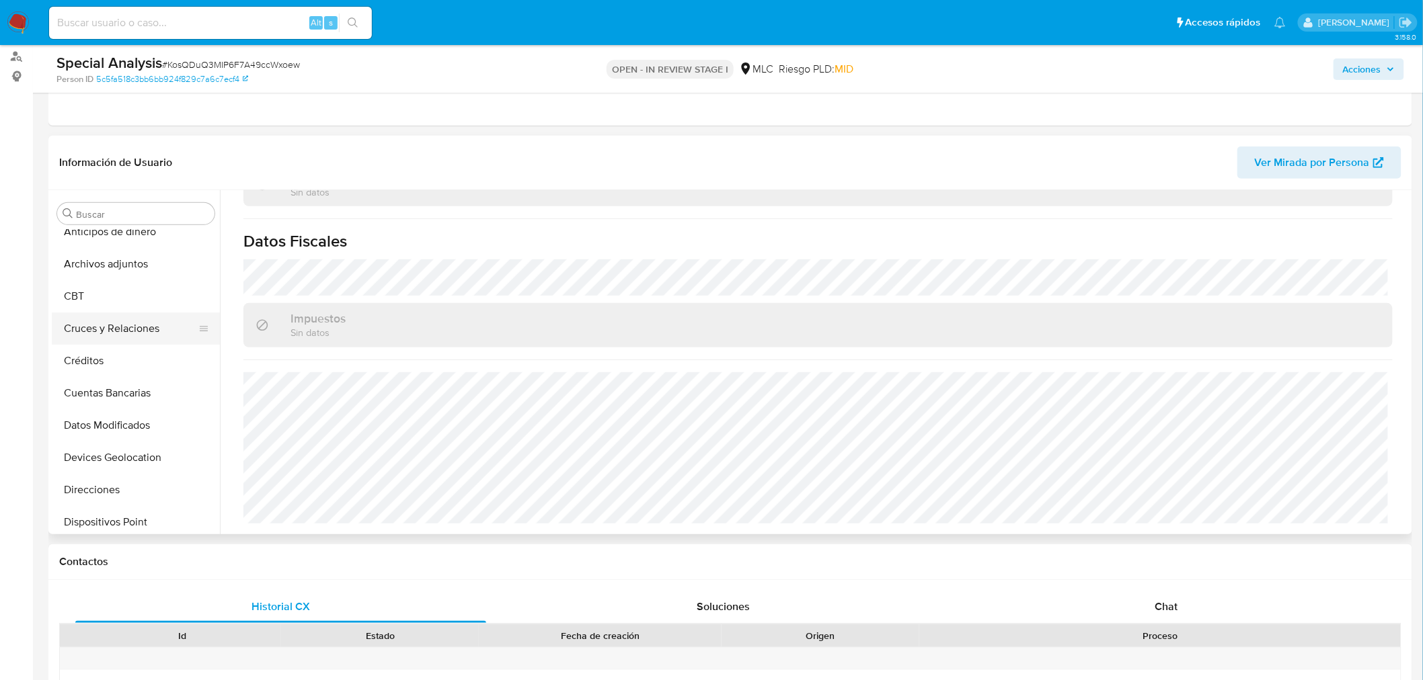
scroll to position [0, 0]
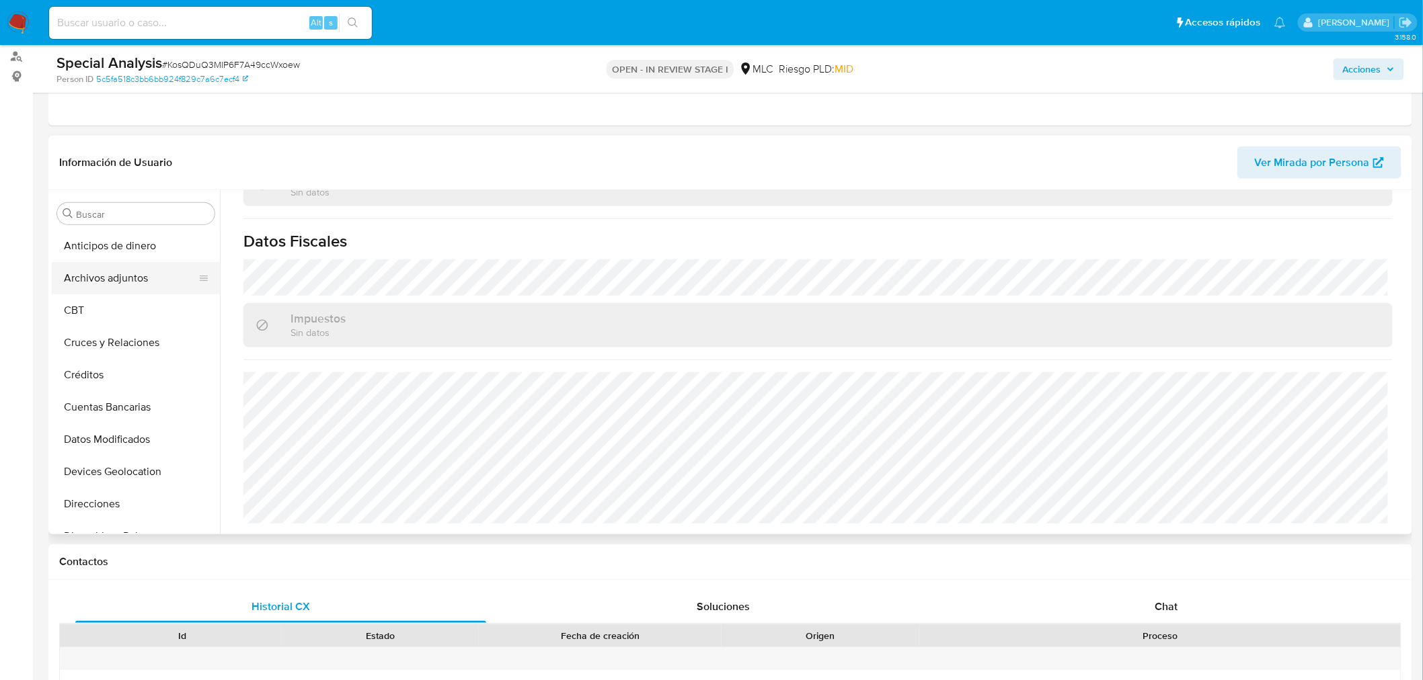
click at [140, 286] on button "Archivos adjuntos" at bounding box center [130, 278] width 157 height 32
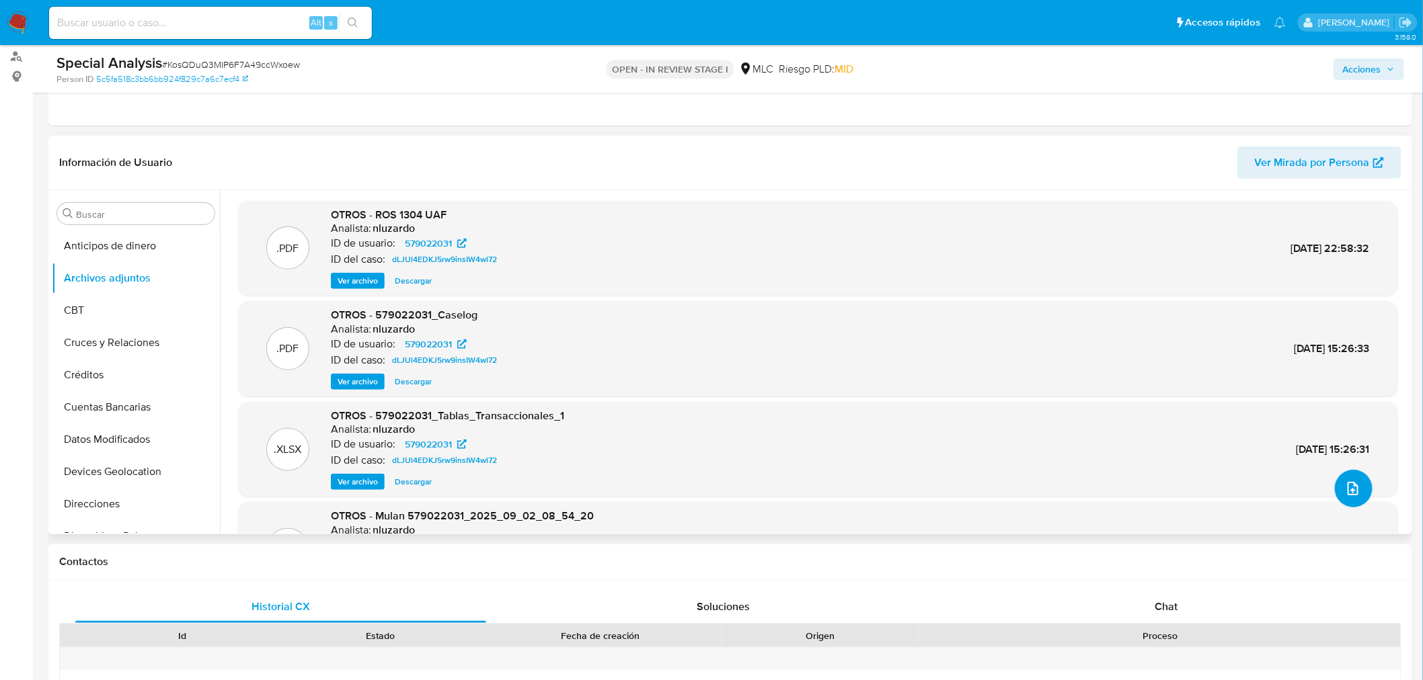
click at [1347, 489] on icon "upload-file" at bounding box center [1352, 488] width 11 height 13
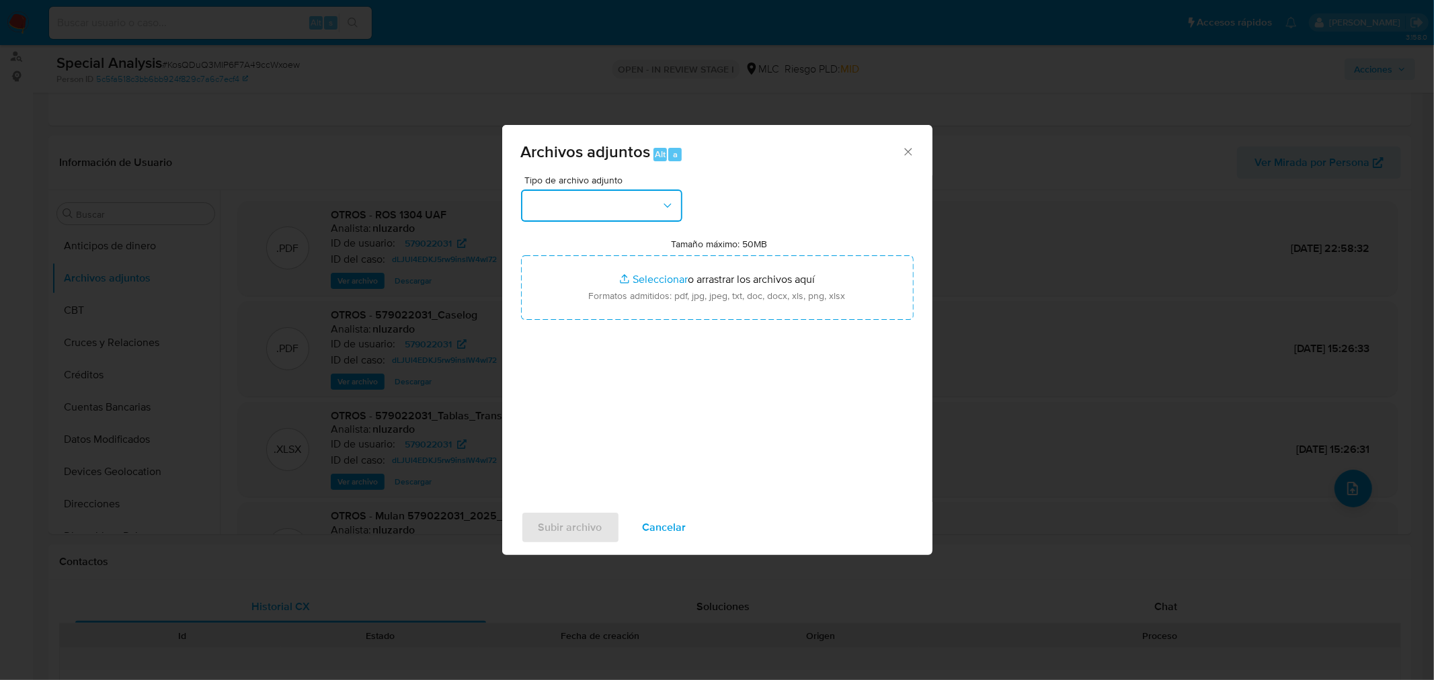
click at [551, 203] on button "button" at bounding box center [601, 206] width 161 height 32
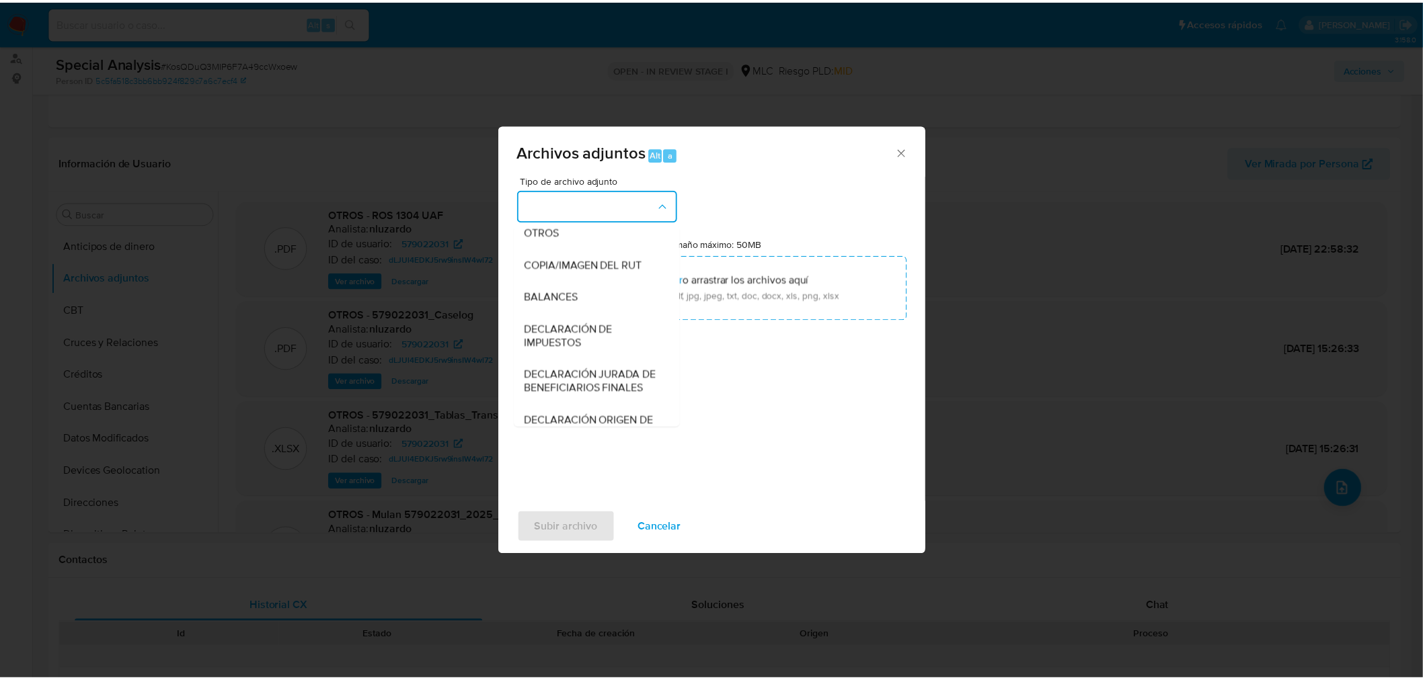
scroll to position [224, 0]
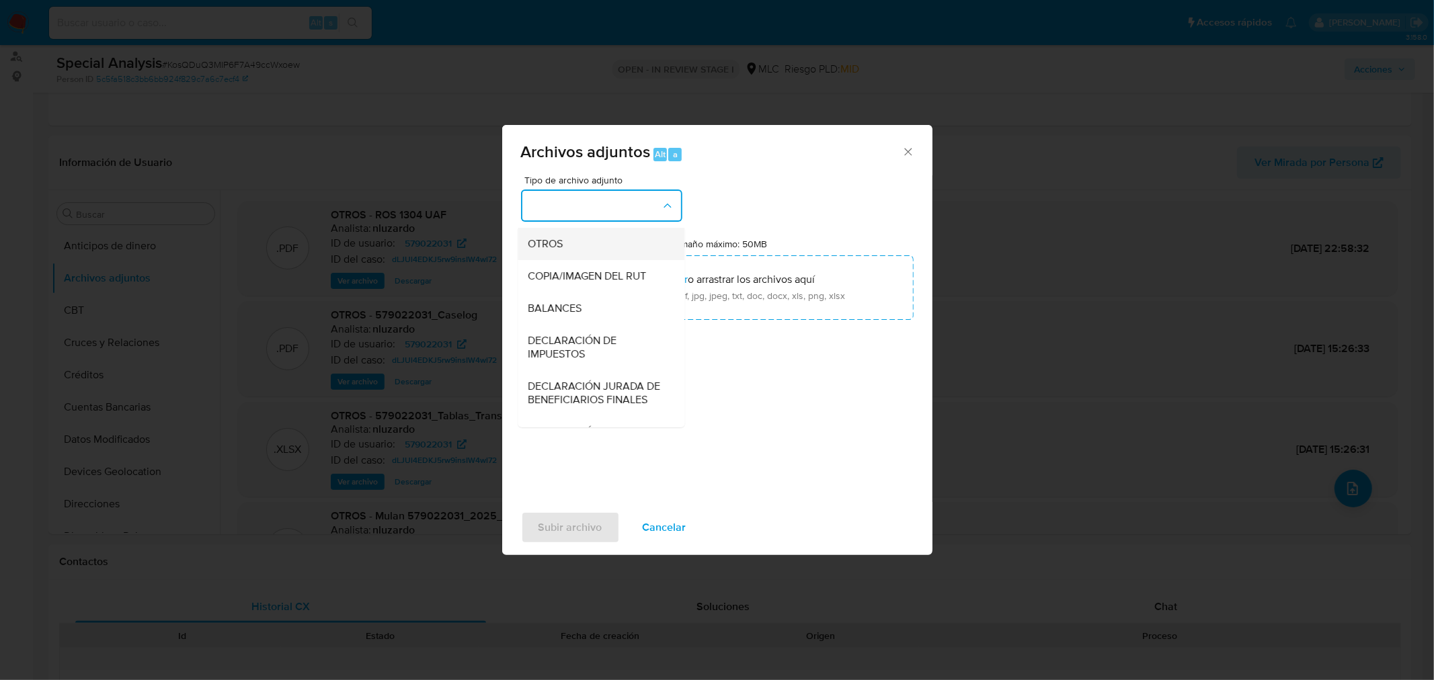
click at [576, 256] on div "OTROS" at bounding box center [596, 243] width 137 height 32
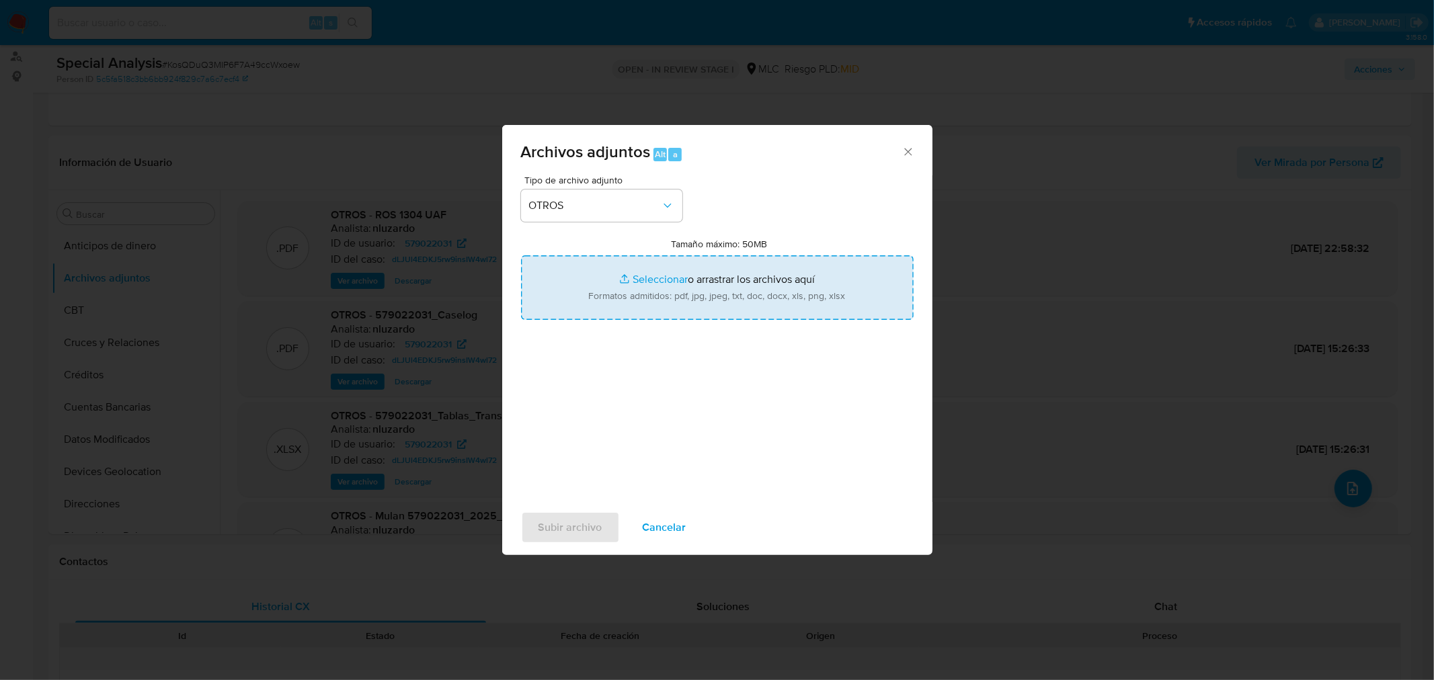
click at [653, 283] on input "Tamaño máximo: 50MB Seleccionar archivos" at bounding box center [717, 288] width 393 height 65
type input "C:\fakepath\579022031 - 10_09_2025 Vinculado ROS #1252.pdf"
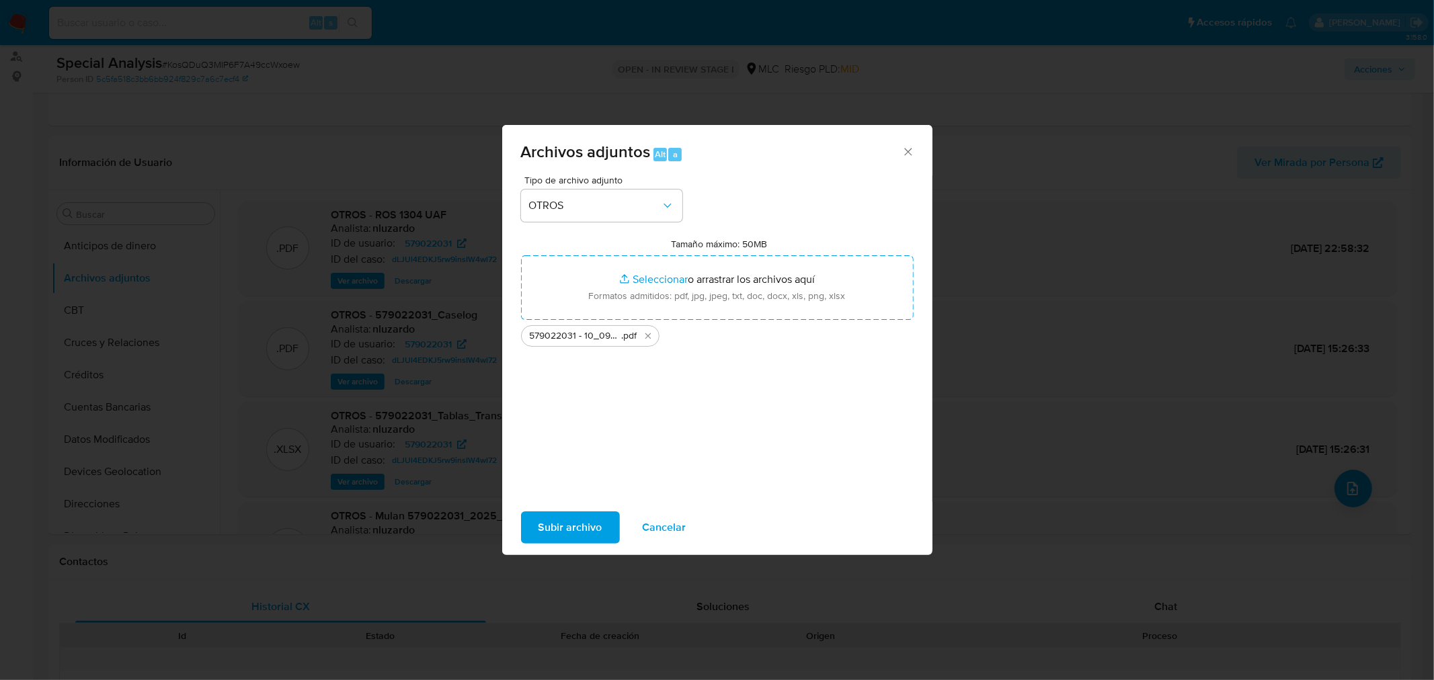
click at [572, 535] on span "Subir archivo" at bounding box center [571, 528] width 64 height 30
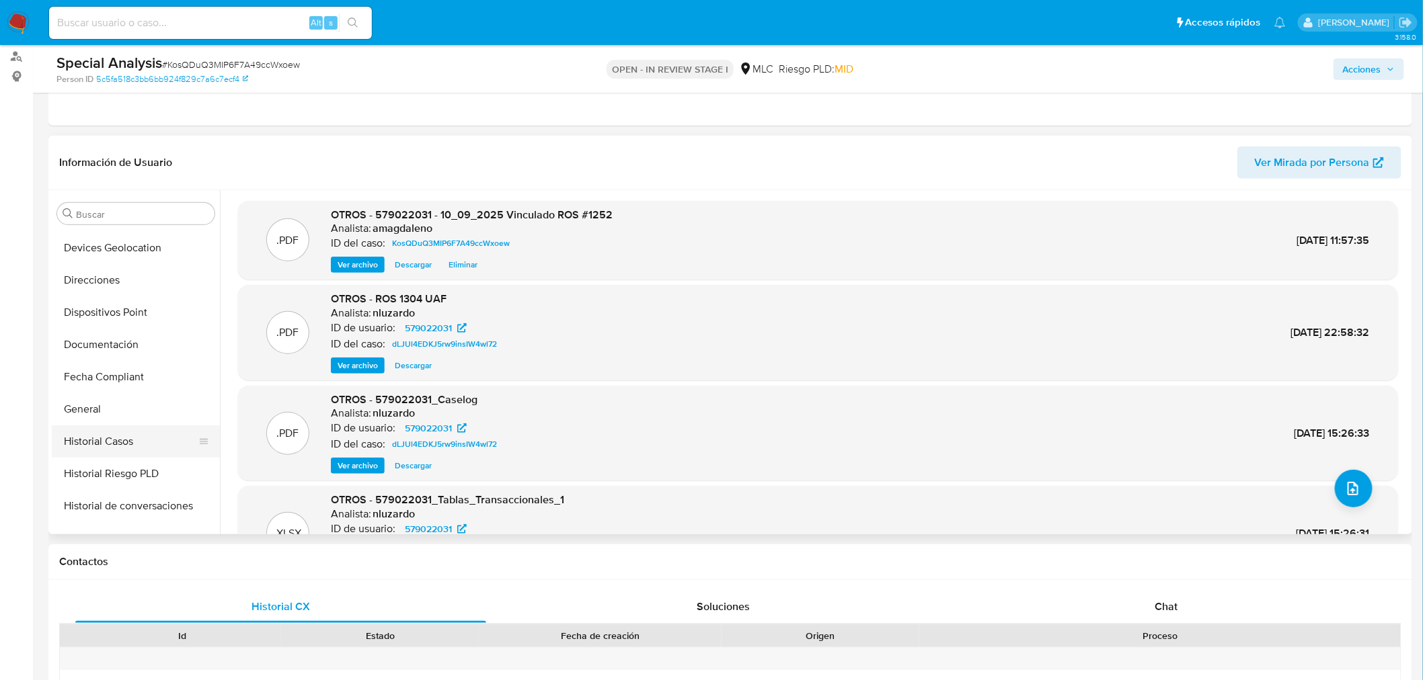
click at [128, 446] on button "Historial Casos" at bounding box center [130, 442] width 157 height 32
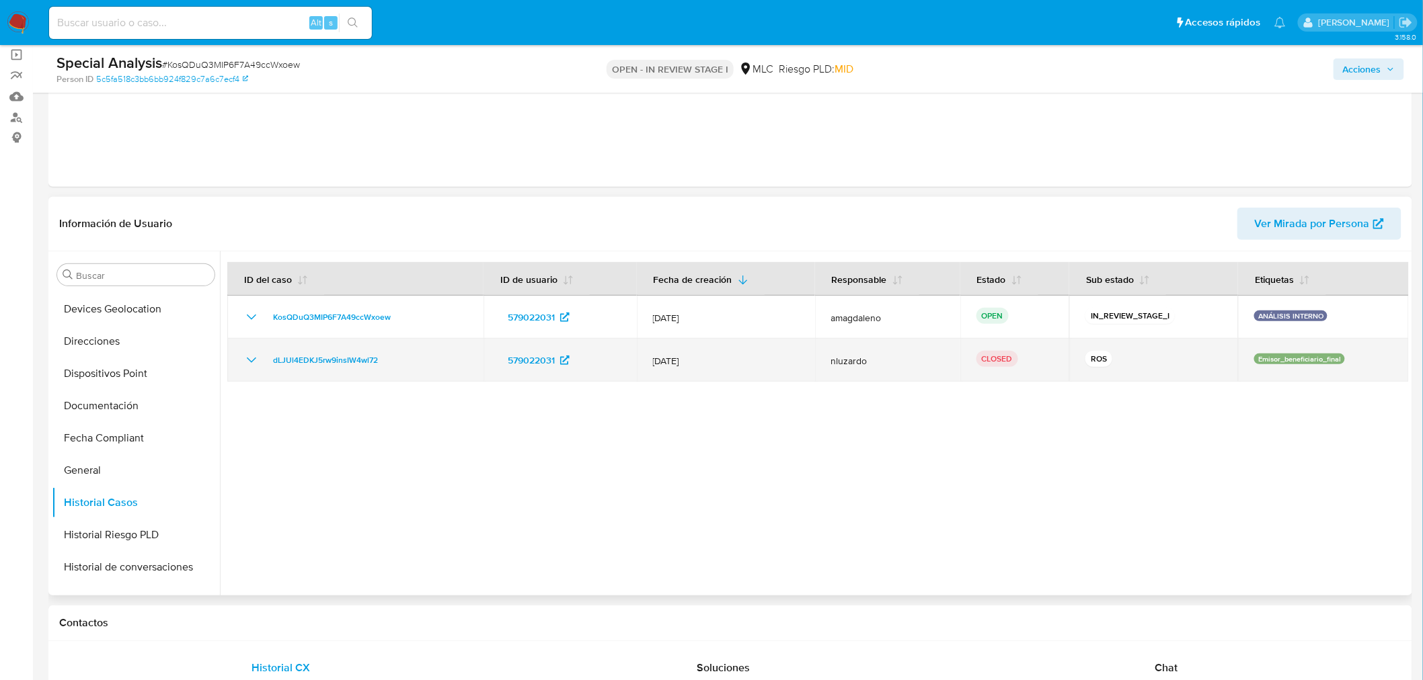
scroll to position [0, 0]
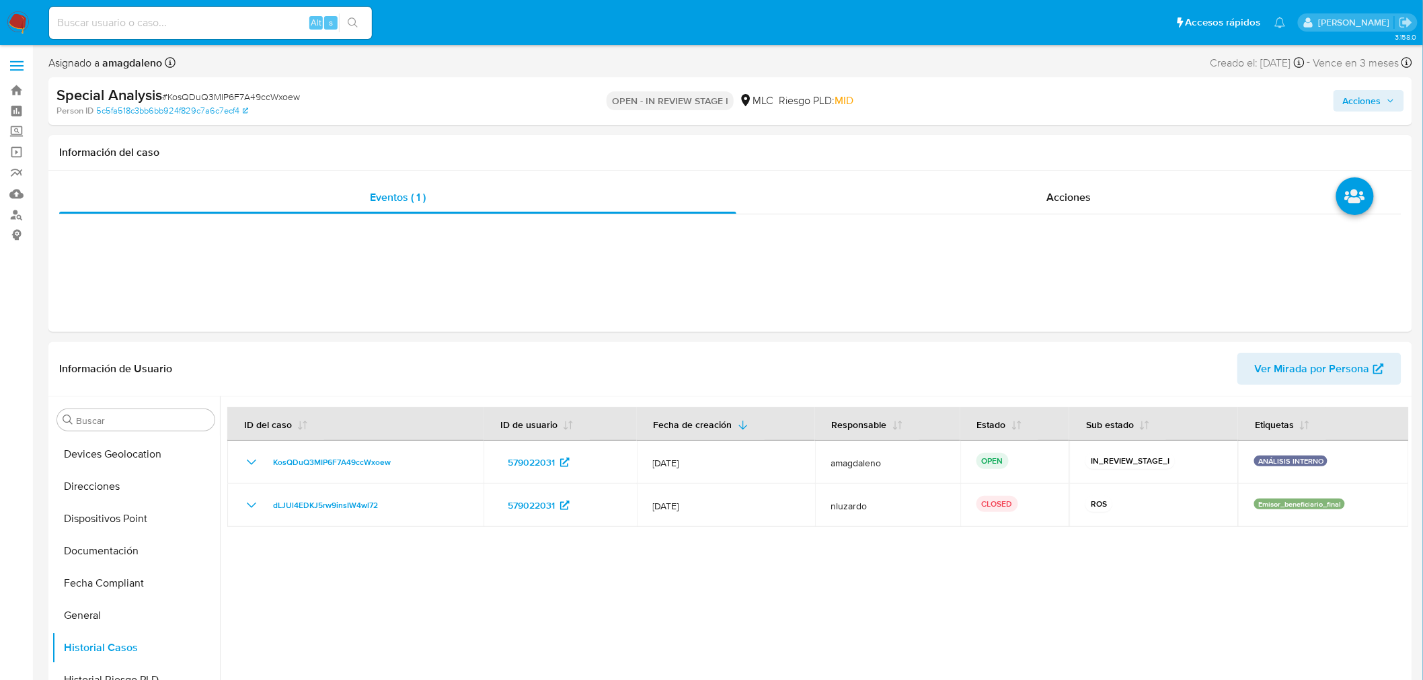
click at [1388, 105] on span "Acciones" at bounding box center [1369, 100] width 52 height 19
click at [950, 153] on div "Resolución del caso Alt r" at bounding box center [1003, 143] width 128 height 35
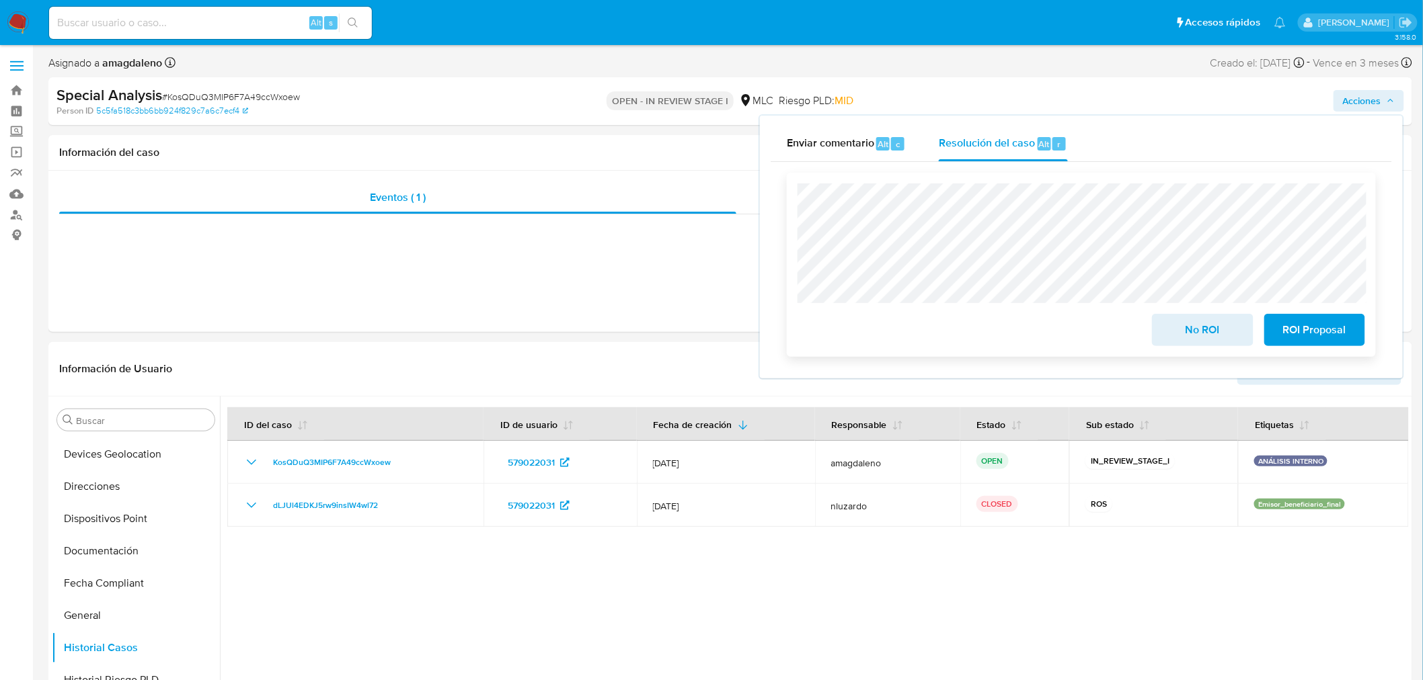
click at [1340, 327] on span "ROI Proposal" at bounding box center [1315, 330] width 66 height 30
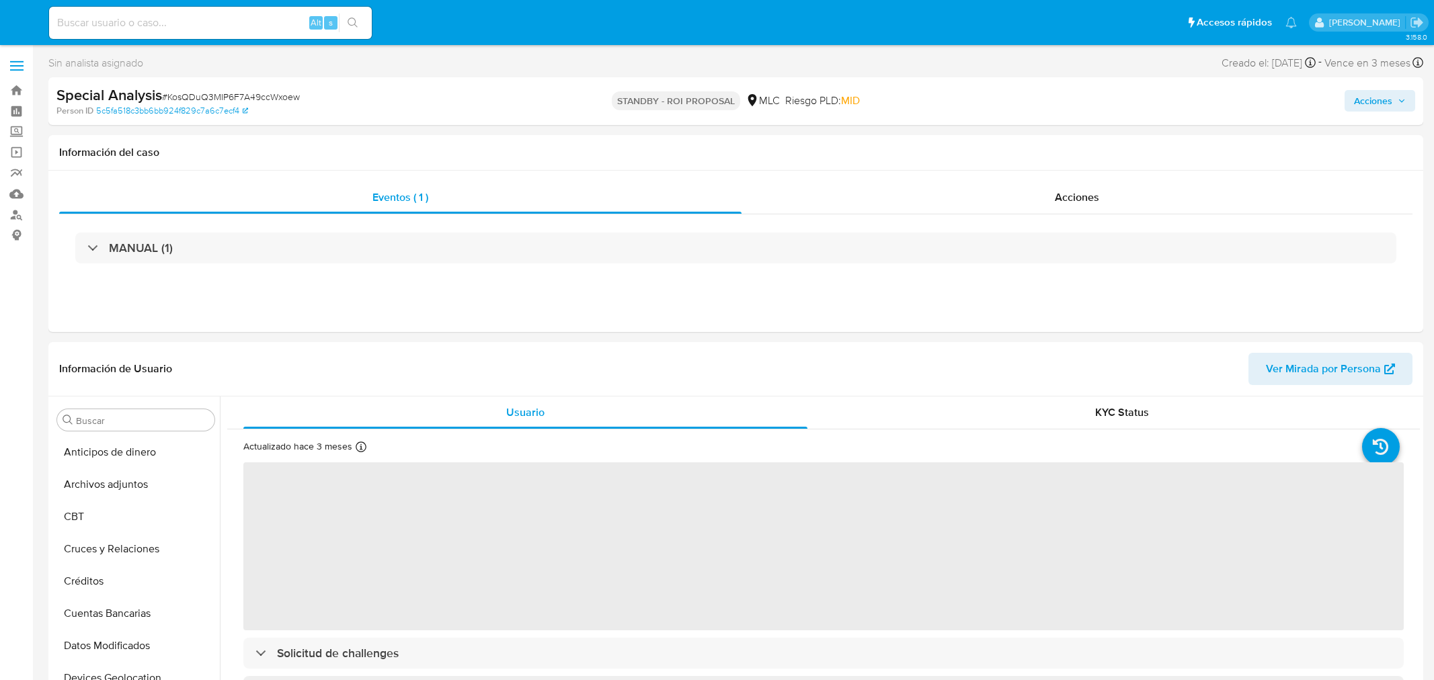
select select "10"
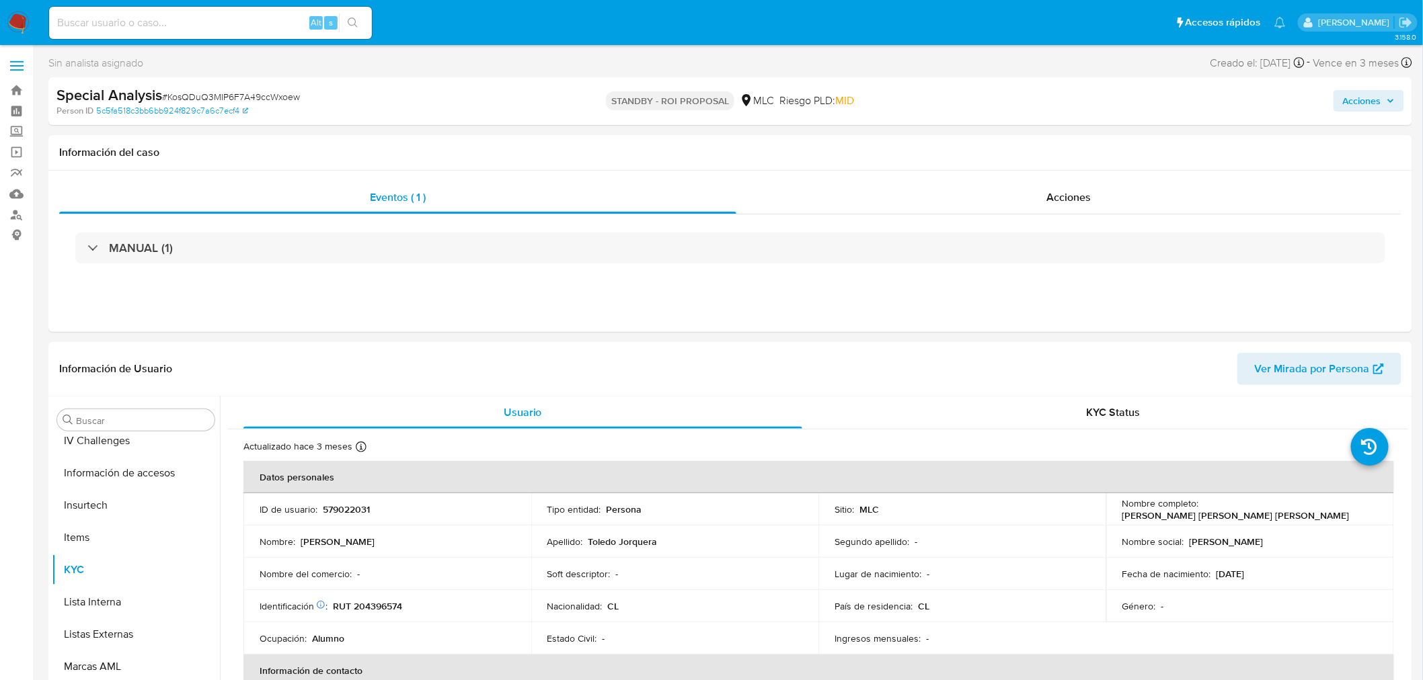
scroll to position [567, 0]
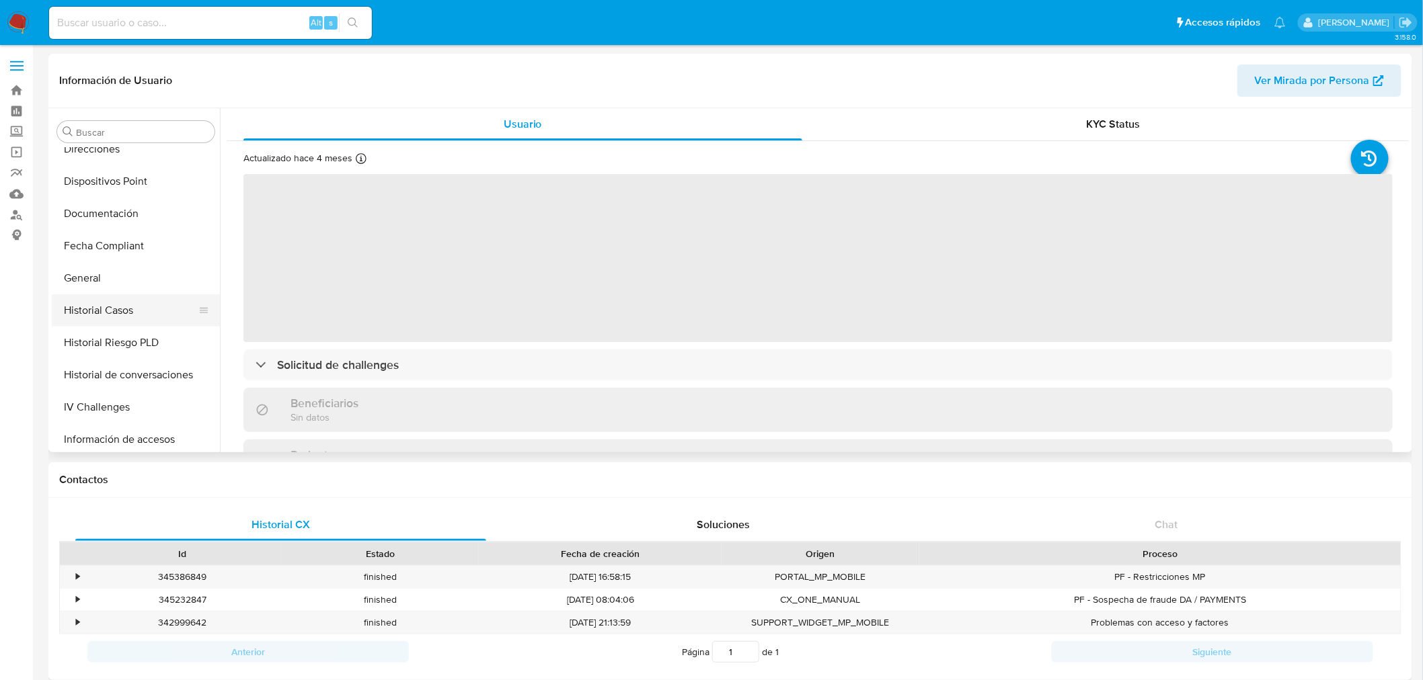
scroll to position [270, 0]
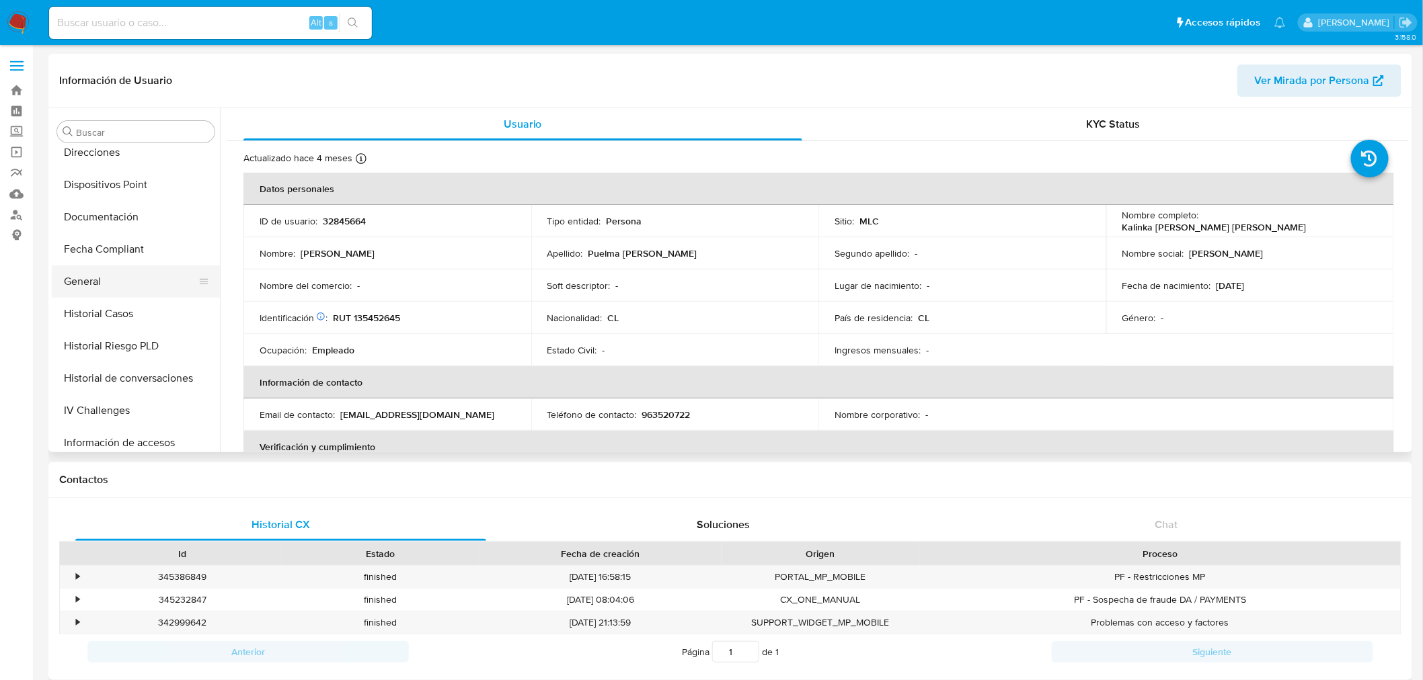
select select "10"
click at [102, 284] on button "General" at bounding box center [130, 282] width 157 height 32
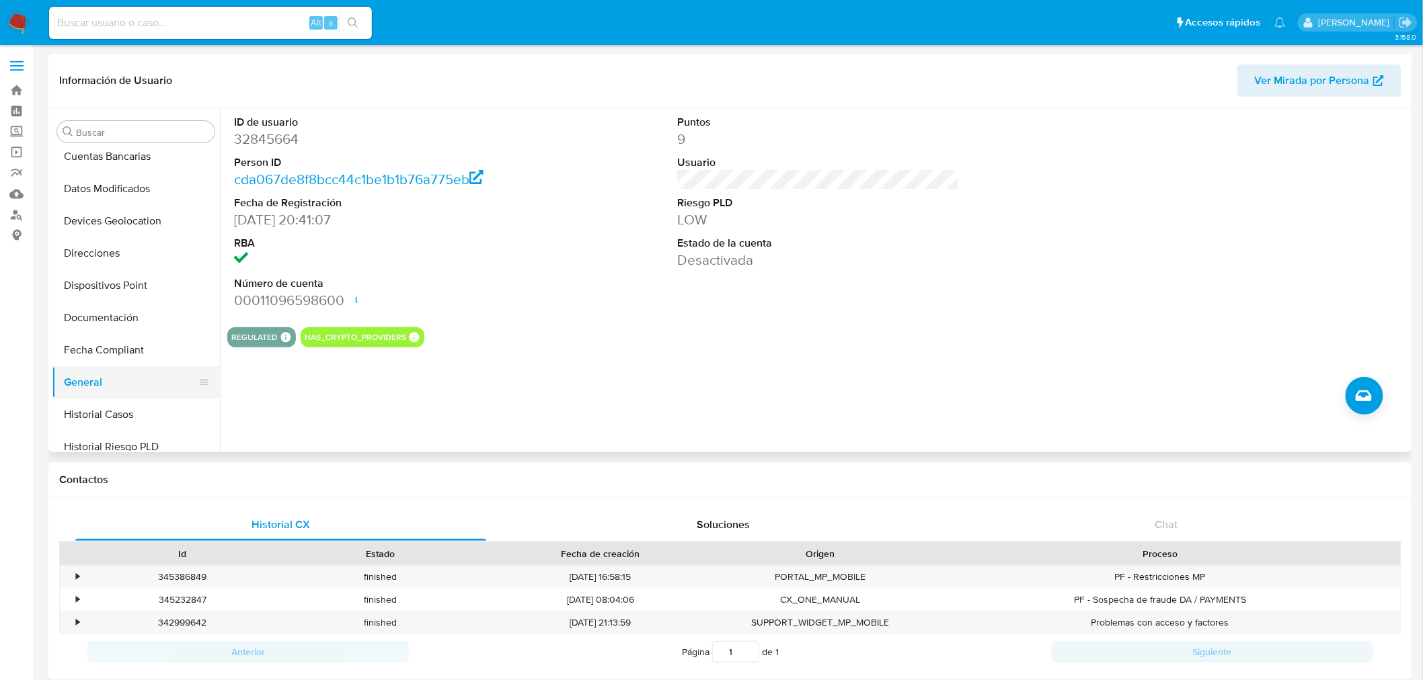
scroll to position [195, 0]
click at [121, 390] on button "Historial Casos" at bounding box center [130, 388] width 157 height 32
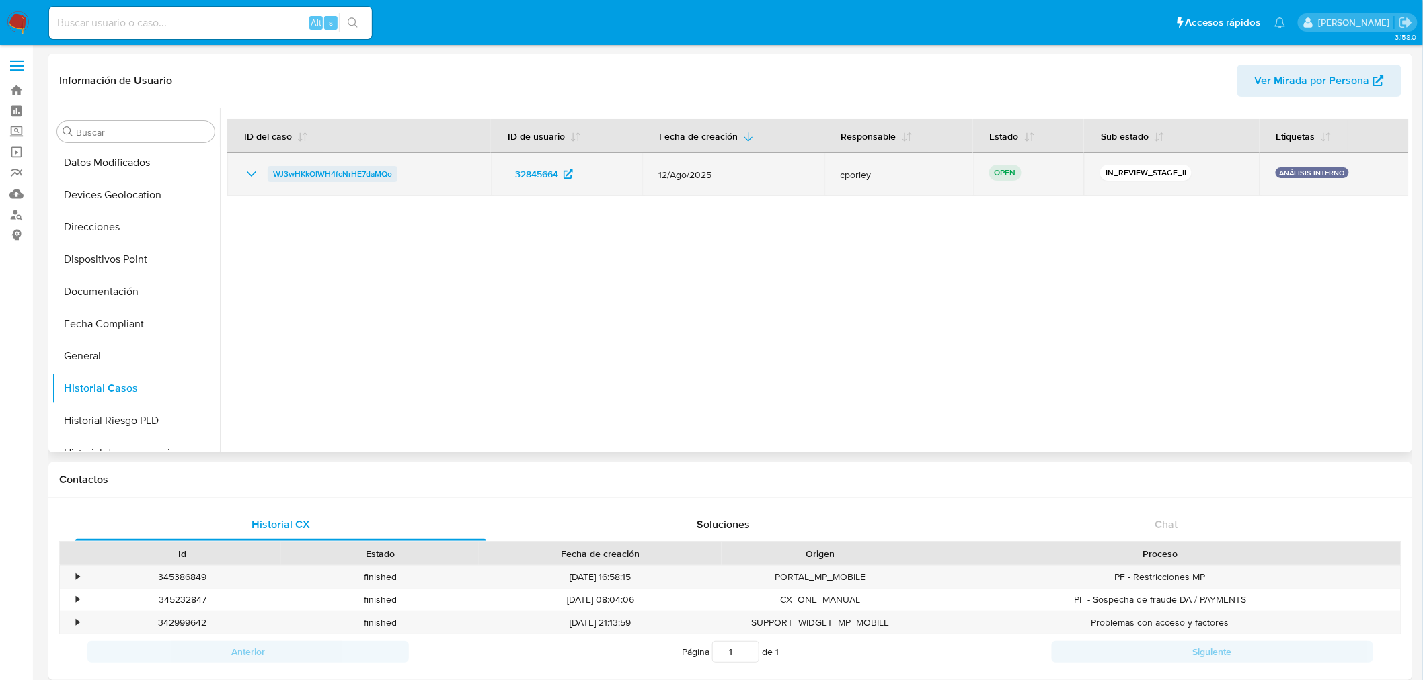
click at [344, 176] on span "WJ3wHKkOlWH4fcNrHE7daMQo" at bounding box center [332, 174] width 119 height 16
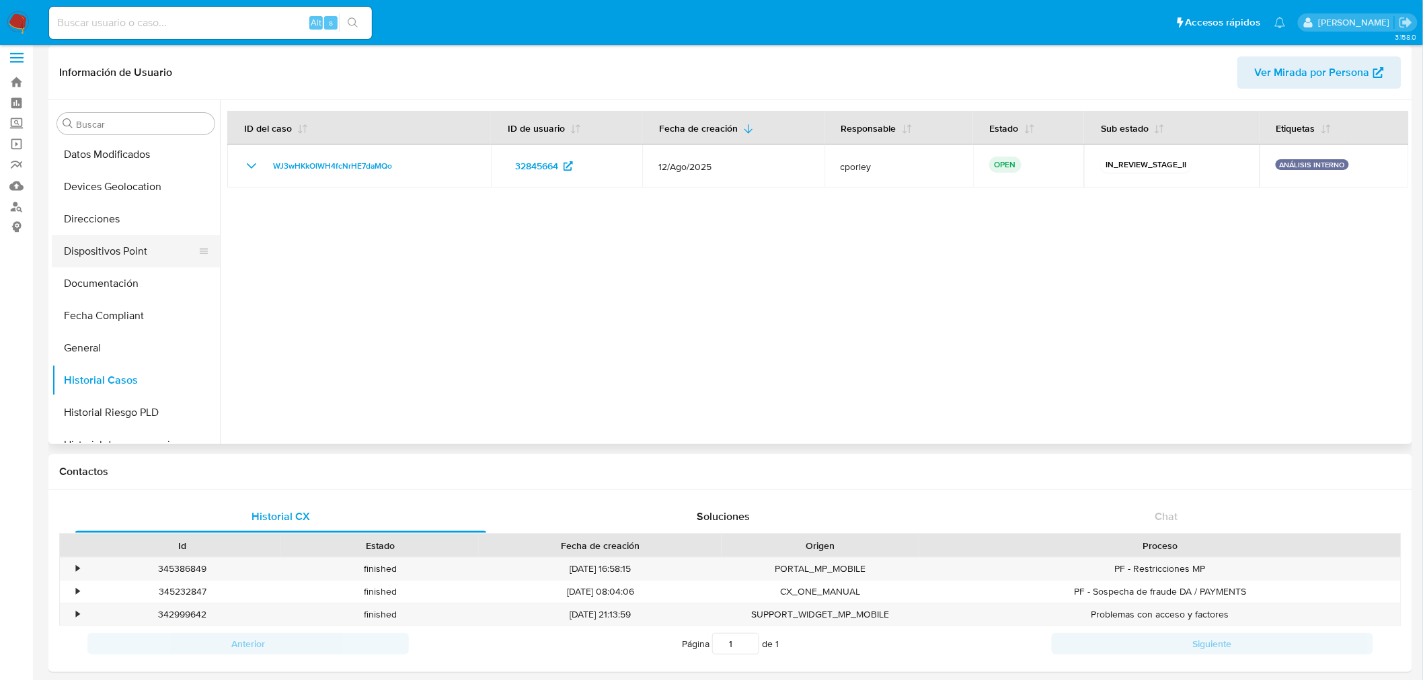
scroll to position [0, 0]
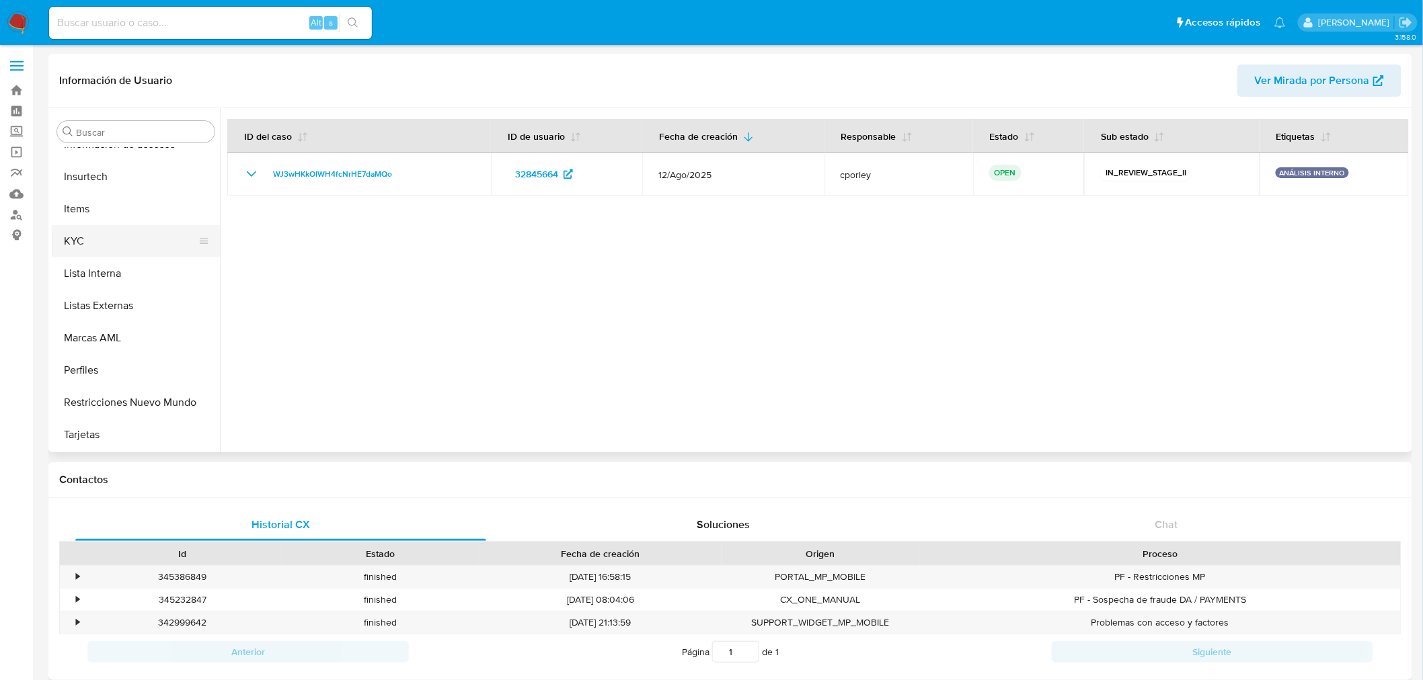
click at [97, 234] on button "KYC" at bounding box center [130, 241] width 157 height 32
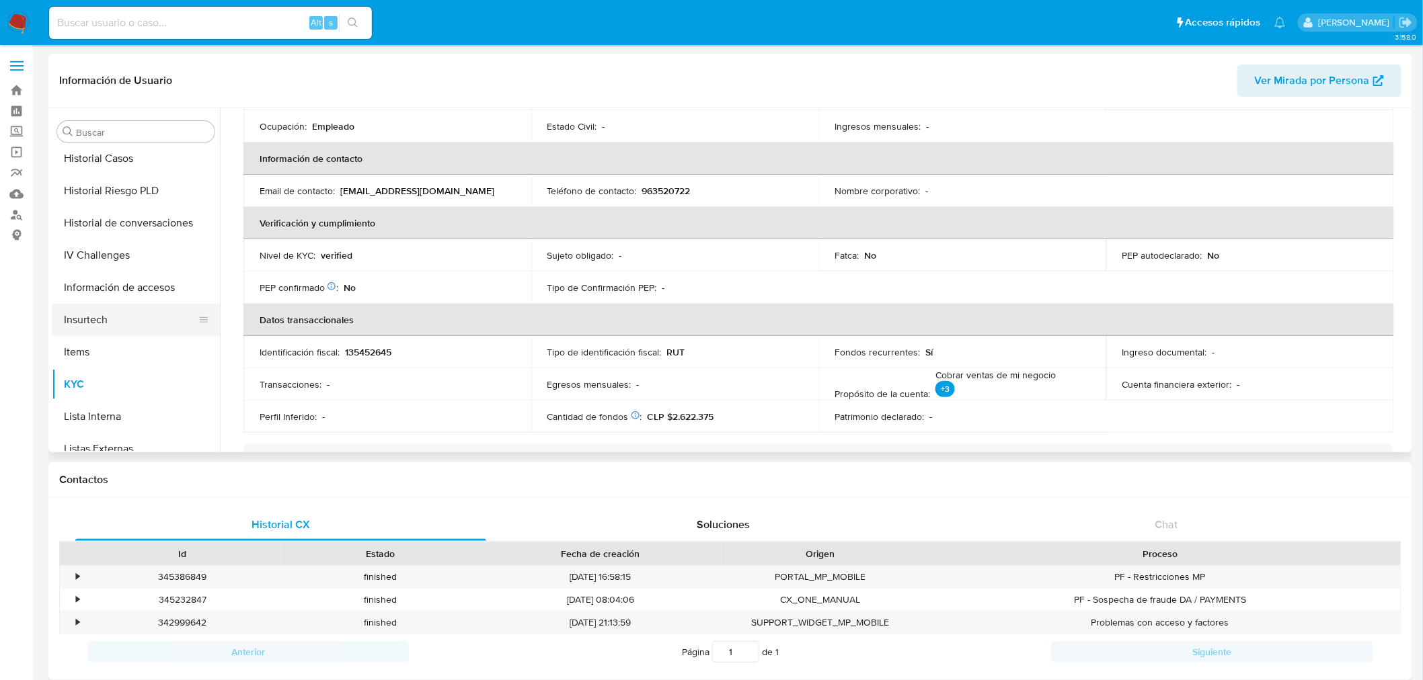
scroll to position [419, 0]
click at [134, 169] on button "Historial Casos" at bounding box center [130, 165] width 157 height 32
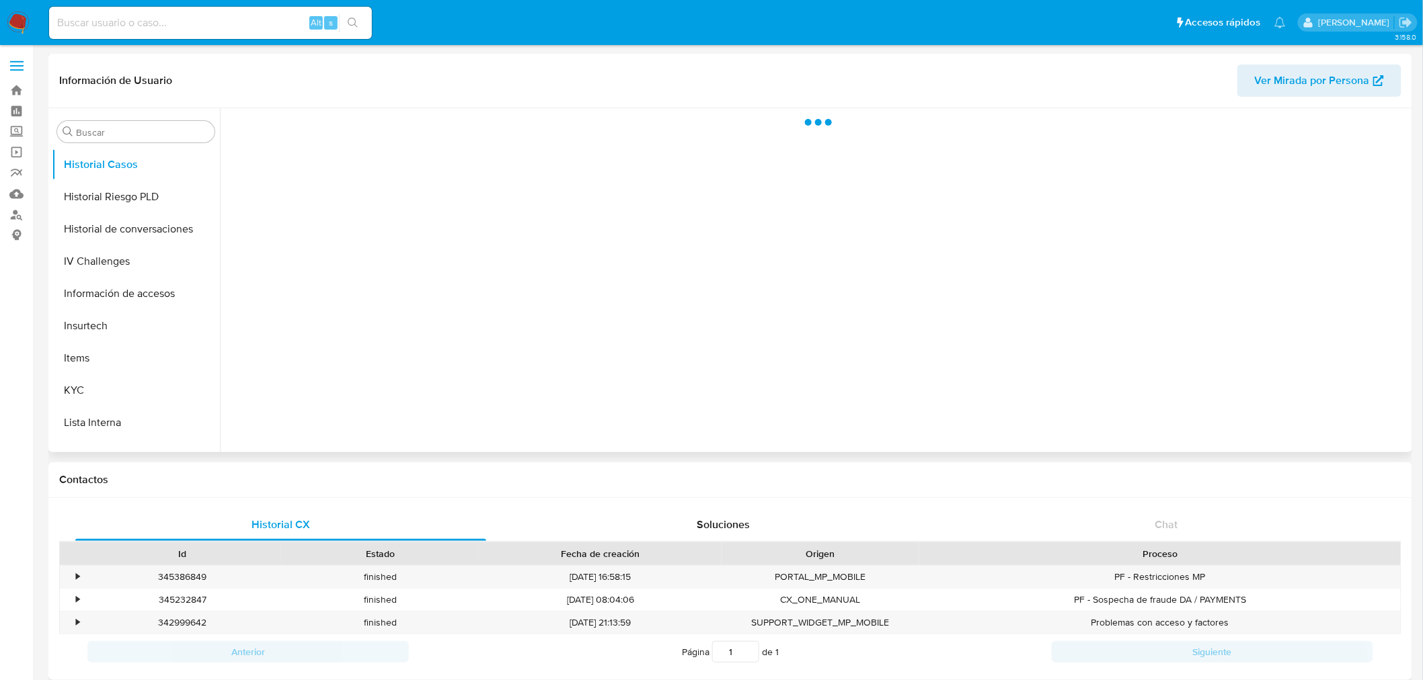
scroll to position [0, 0]
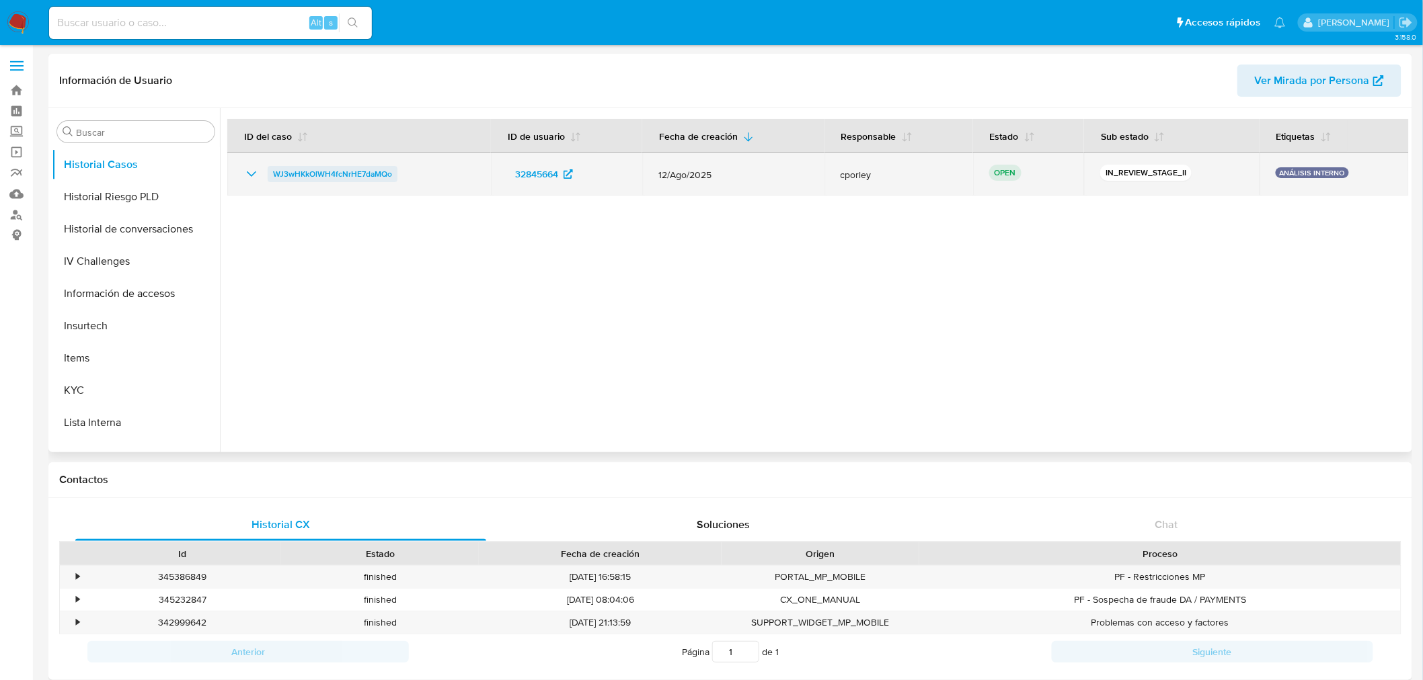
click at [364, 172] on span "WJ3wHKkOlWH4fcNrHE7daMQo" at bounding box center [332, 174] width 119 height 16
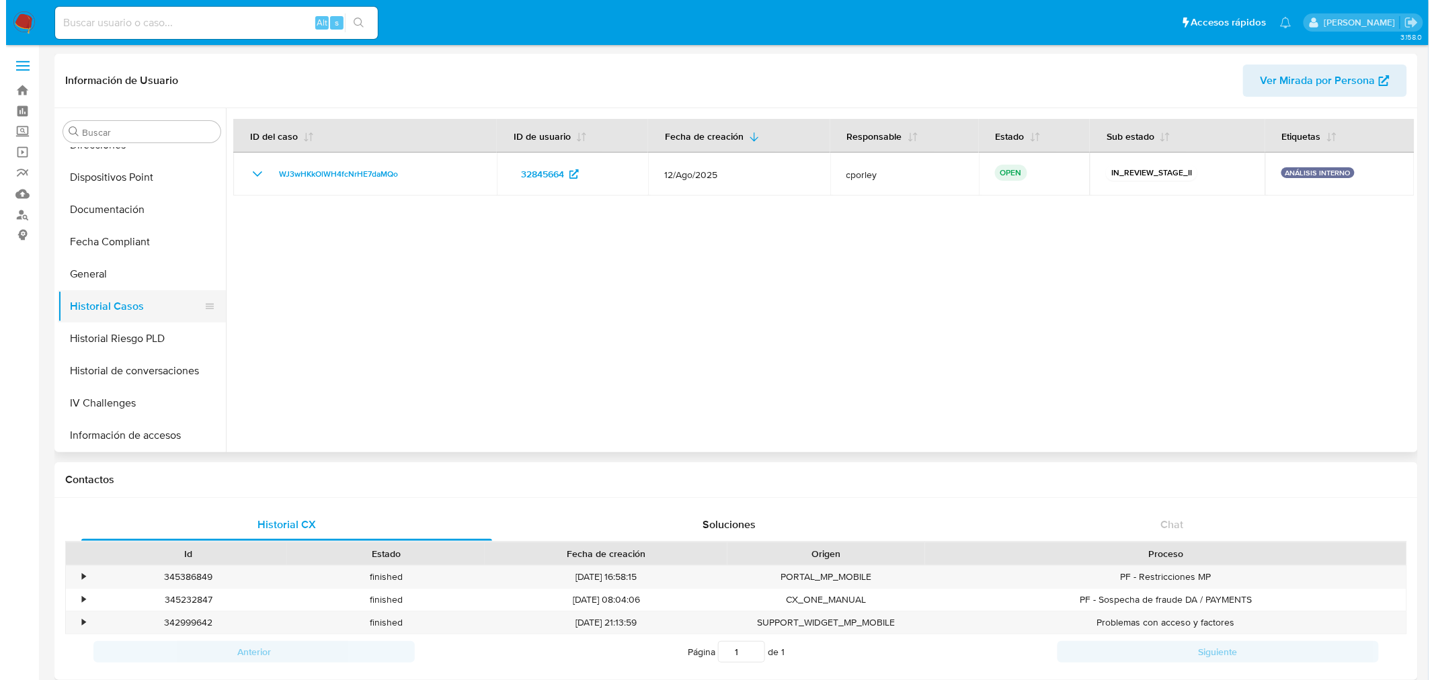
scroll to position [270, 0]
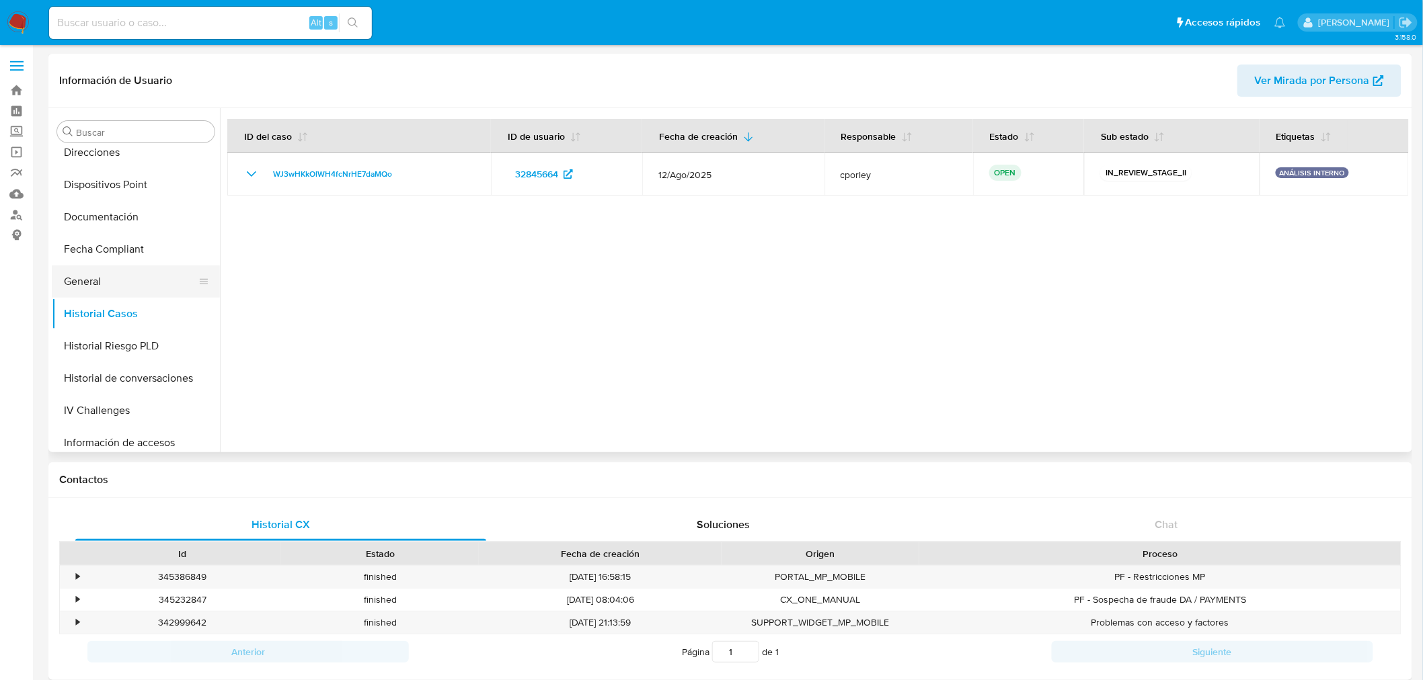
click at [110, 278] on button "General" at bounding box center [130, 282] width 157 height 32
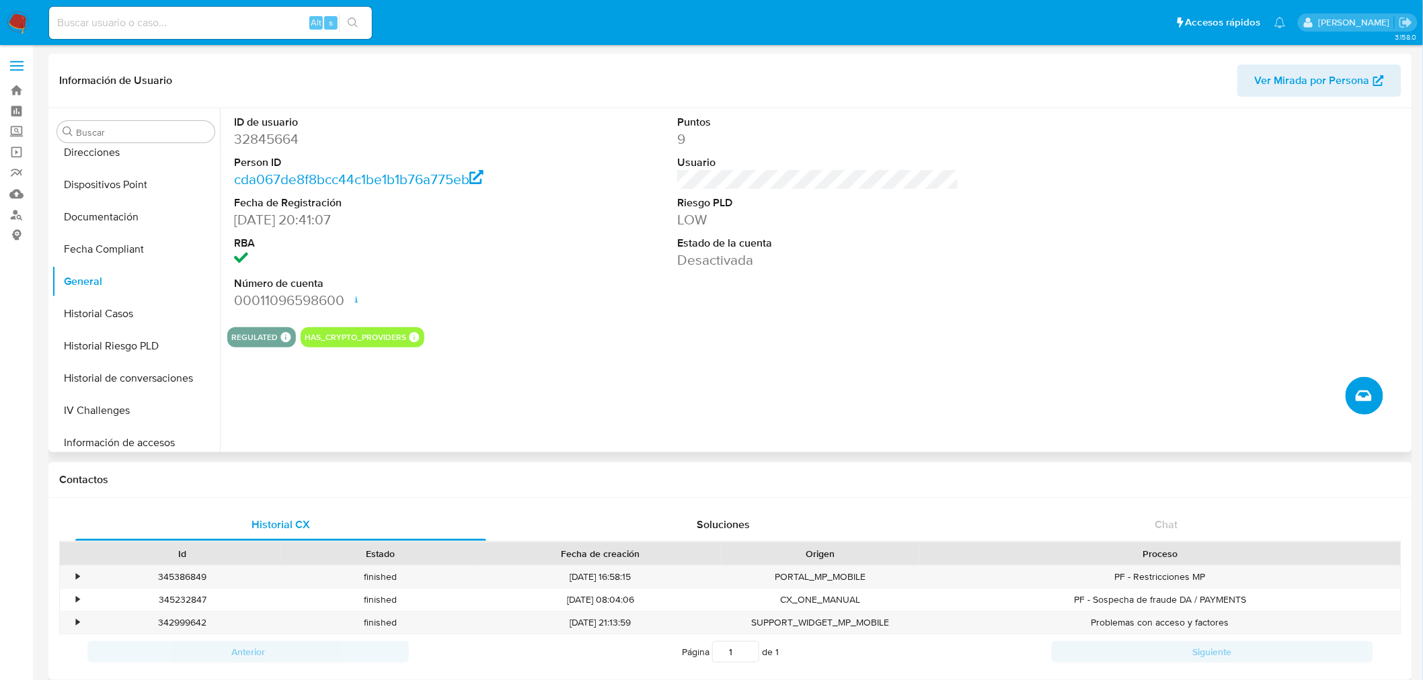
click at [1369, 388] on span "Crear caso manual" at bounding box center [1363, 396] width 15 height 16
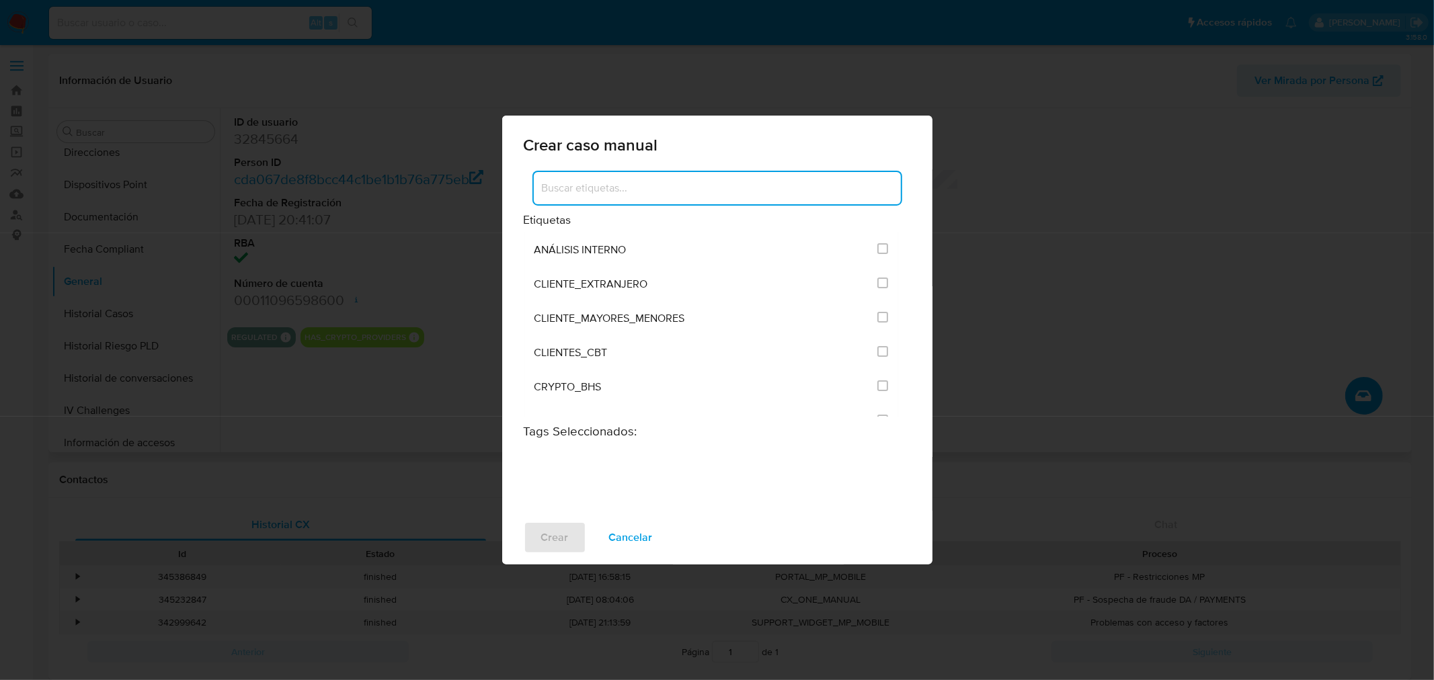
click at [666, 194] on input at bounding box center [717, 188] width 367 height 17
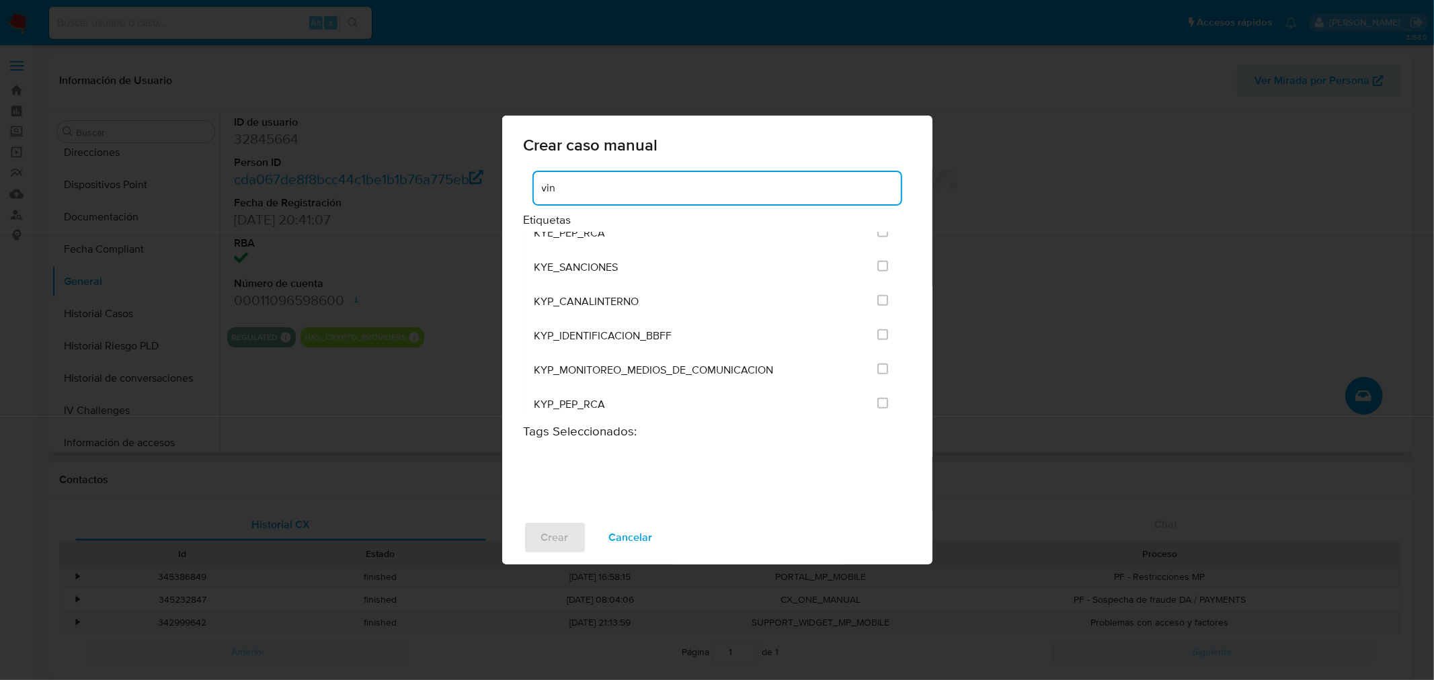
scroll to position [0, 0]
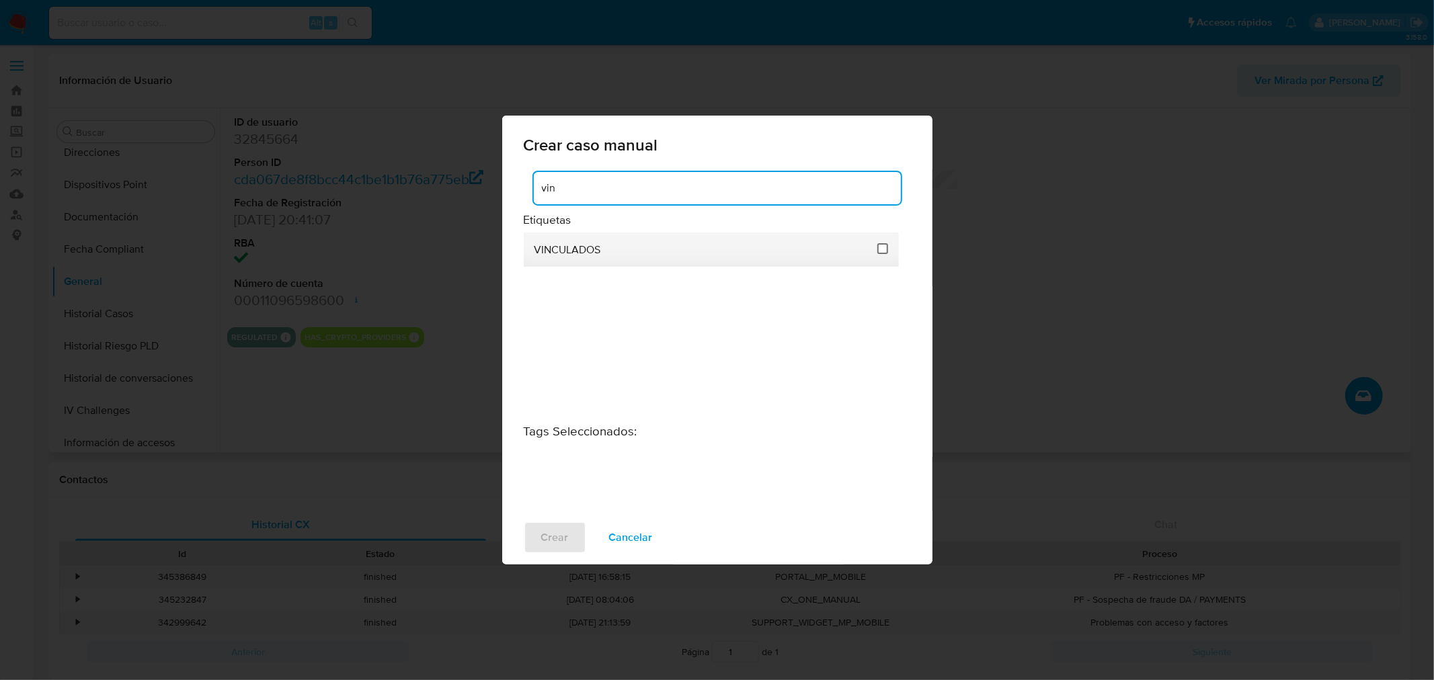
type input "vin"
click at [879, 249] on input "3307" at bounding box center [882, 248] width 11 height 11
checkbox input "true"
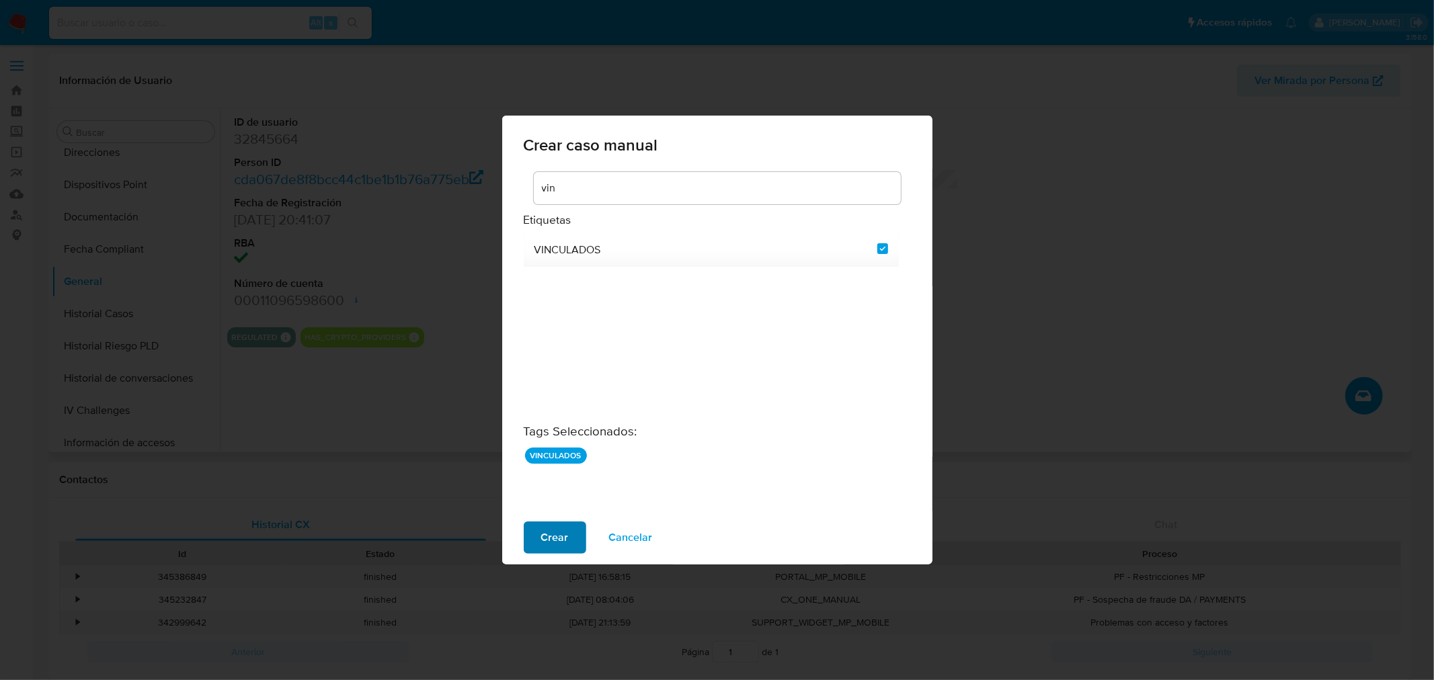
click at [549, 543] on span "Crear" at bounding box center [555, 538] width 28 height 30
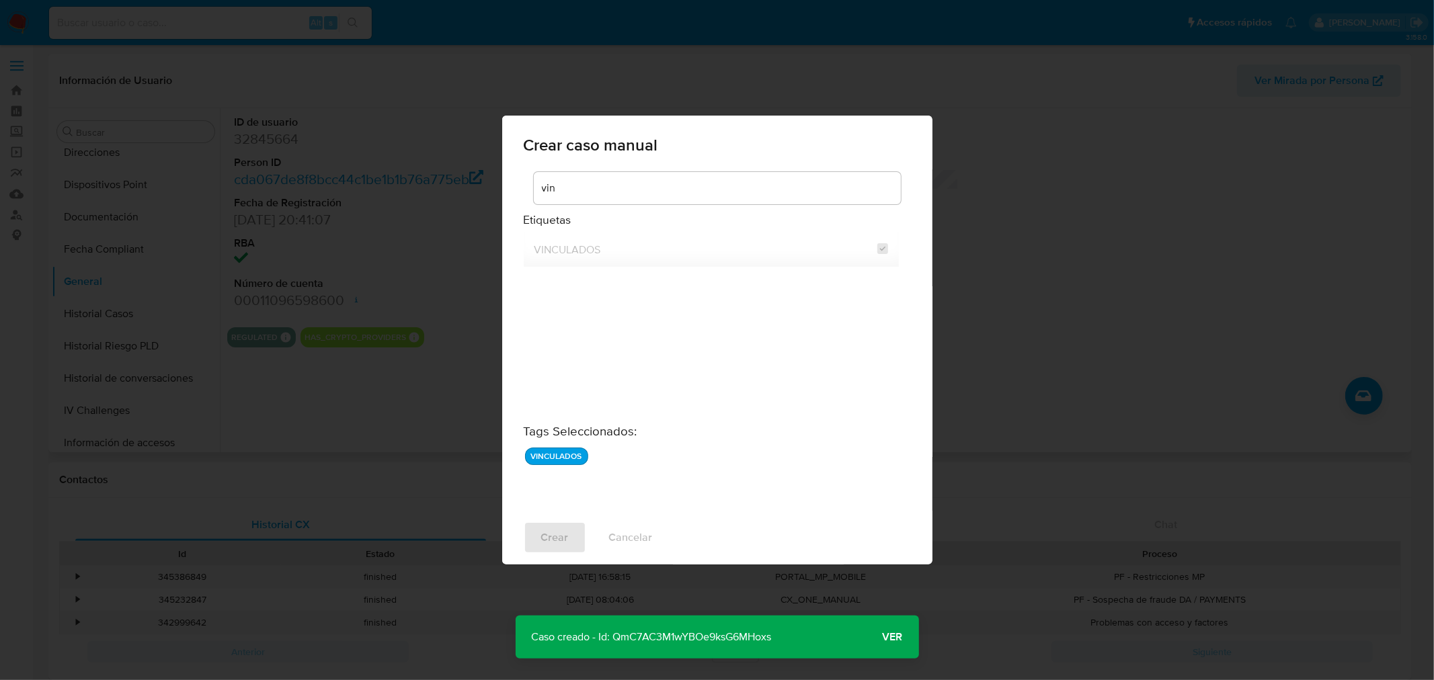
click at [725, 637] on p "Caso creado - Id: QmC7AC3M1wYBOe9ksG6MHoxs" at bounding box center [652, 637] width 272 height 43
click at [883, 637] on span "Ver" at bounding box center [893, 637] width 20 height 0
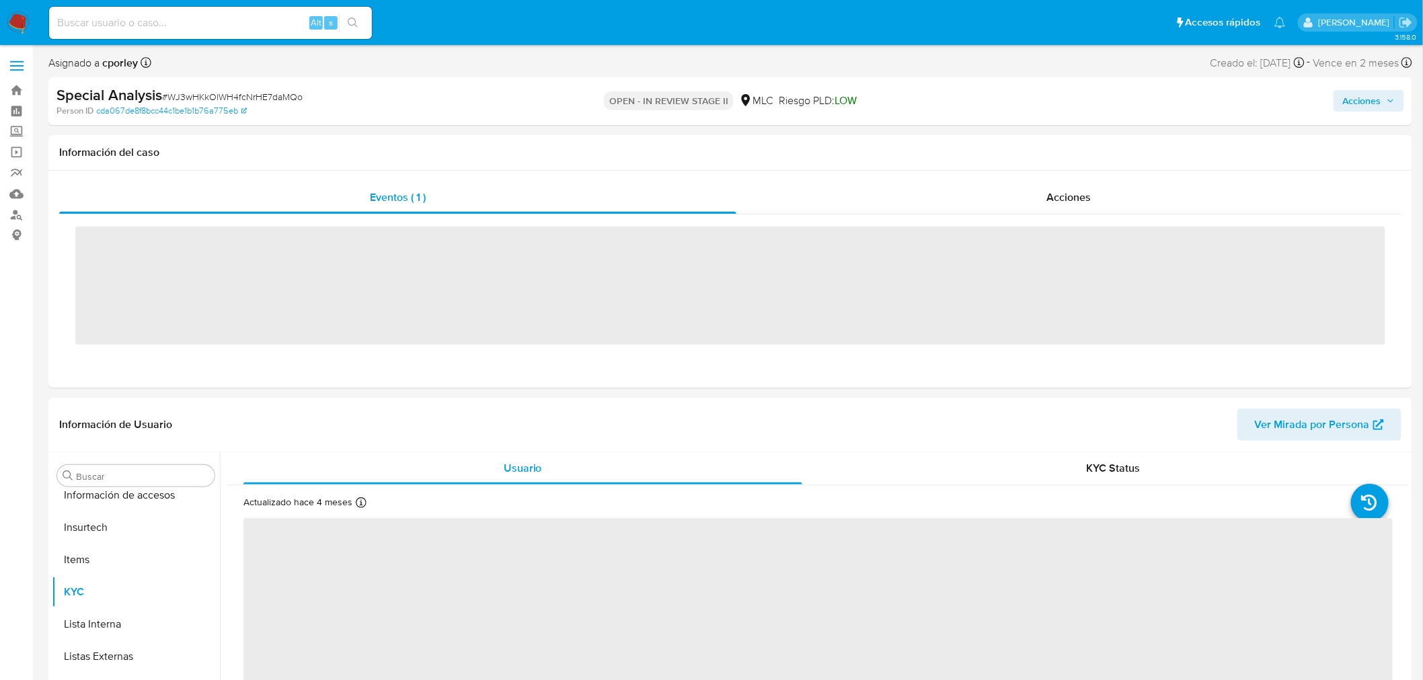
scroll to position [567, 0]
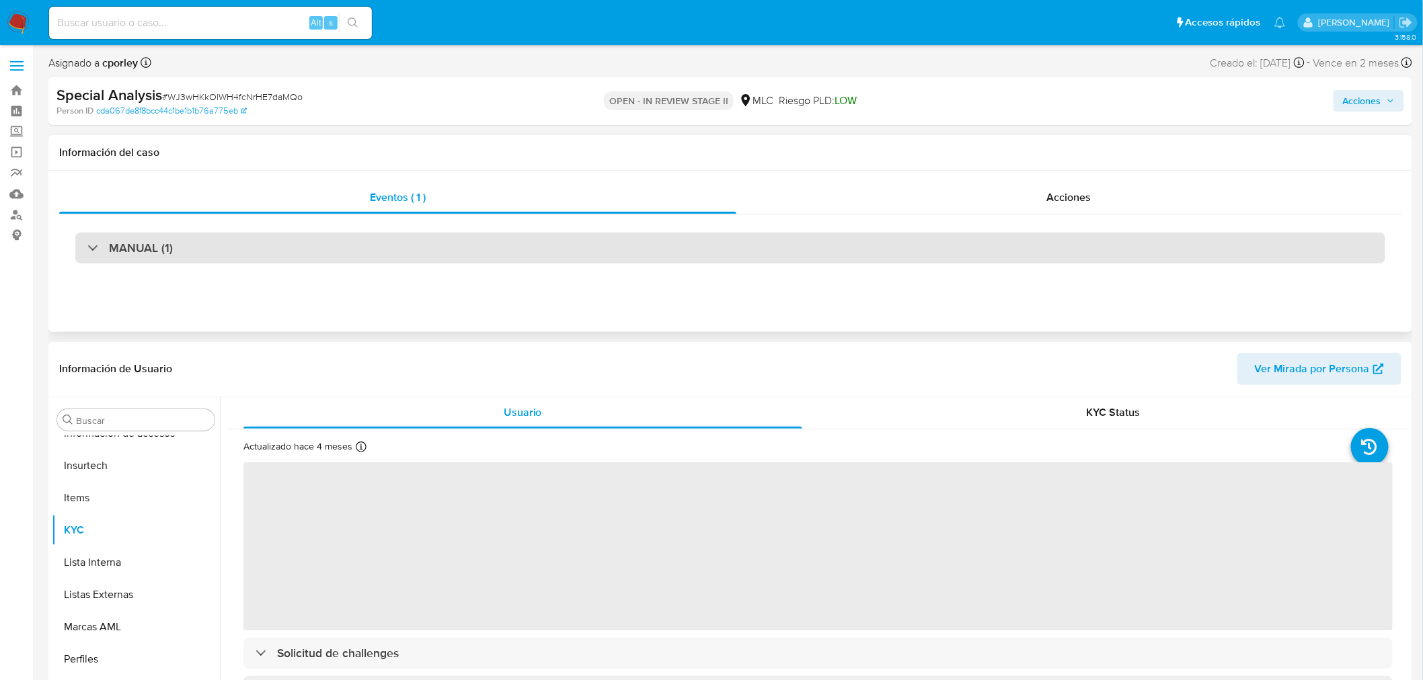
click at [297, 246] on div "MANUAL (1)" at bounding box center [730, 248] width 1310 height 31
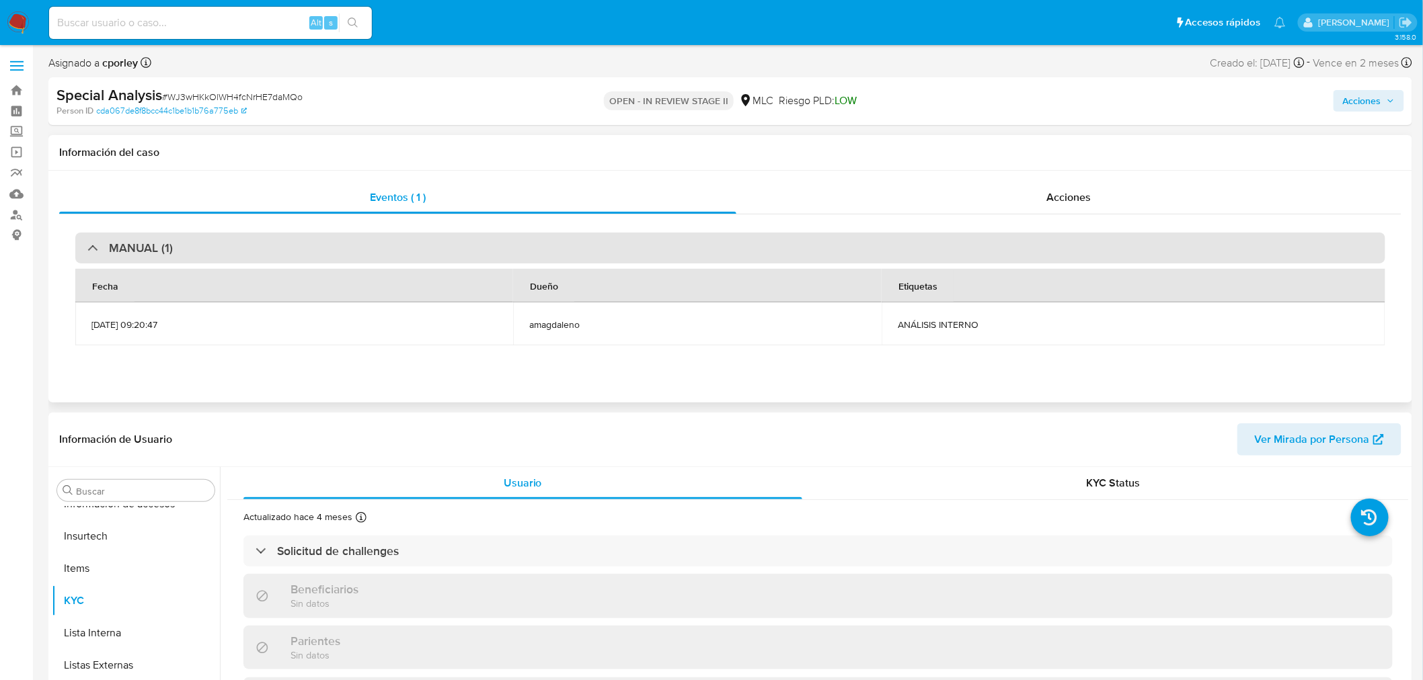
select select "10"
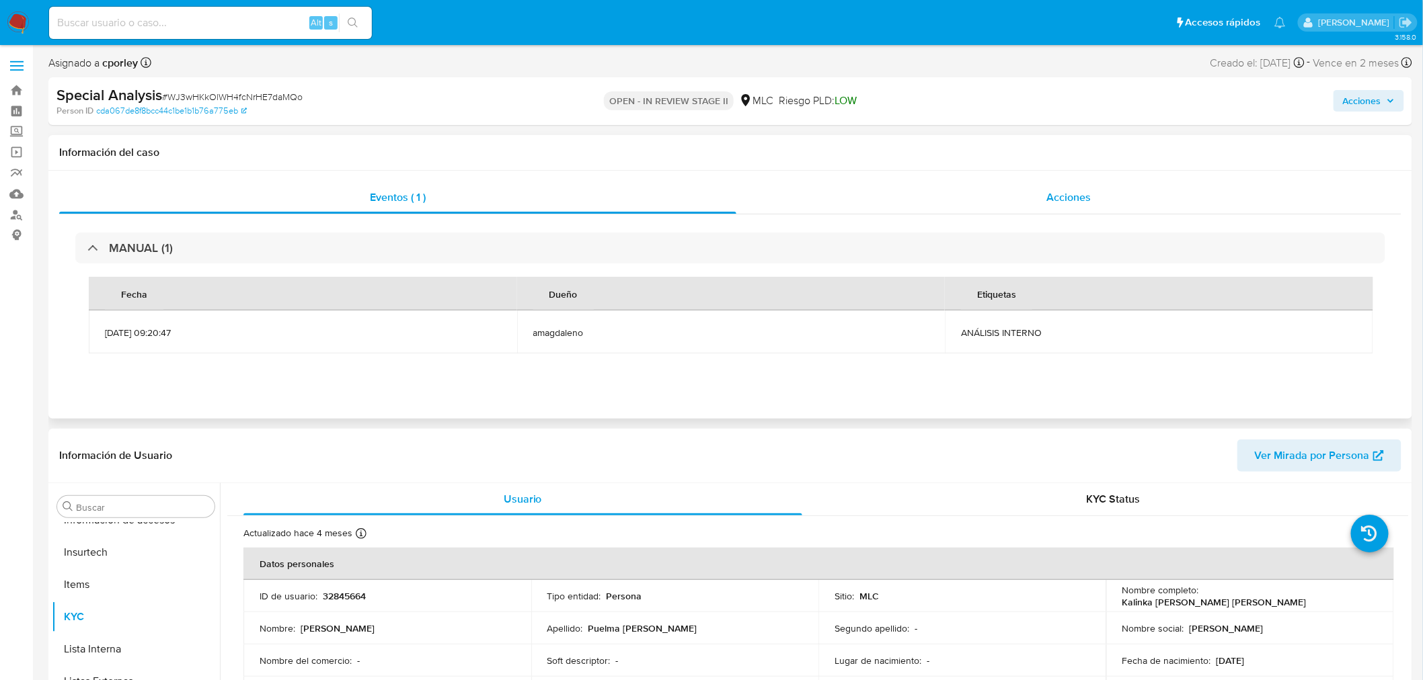
click at [922, 206] on div "Acciones" at bounding box center [1069, 198] width 666 height 32
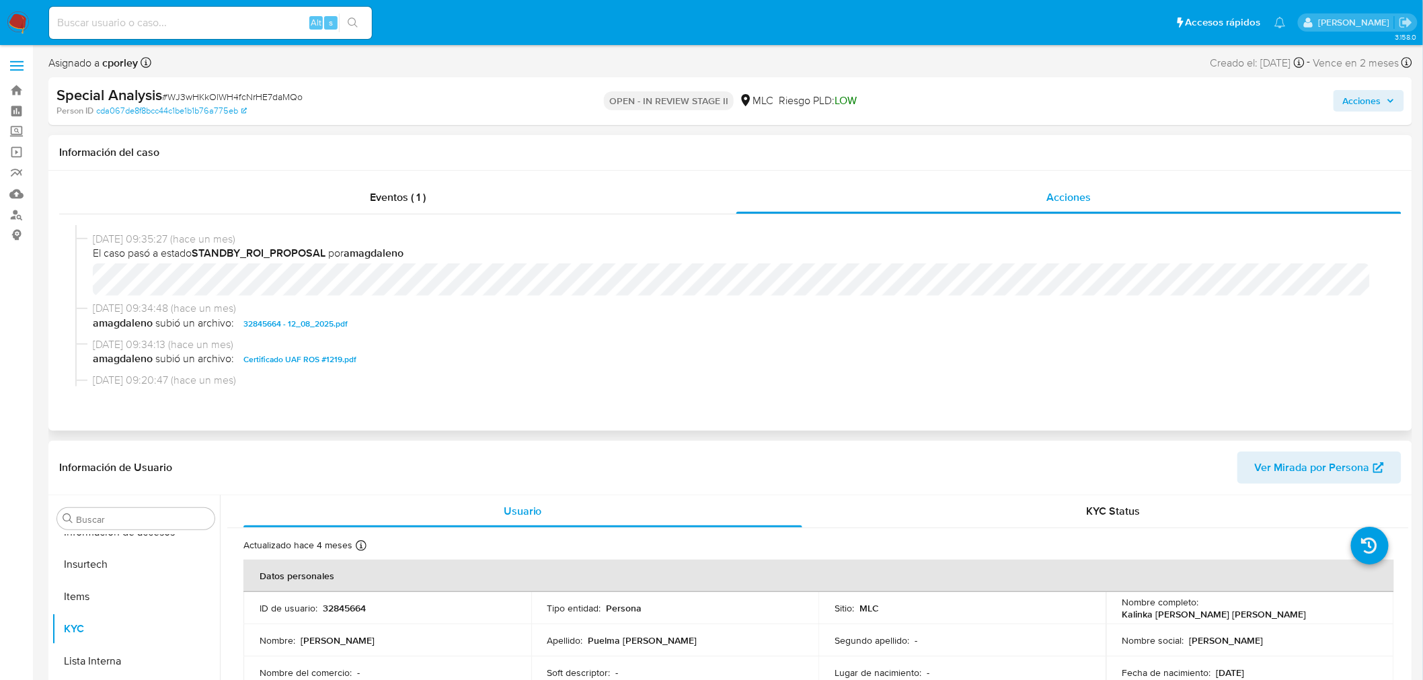
scroll to position [75, 0]
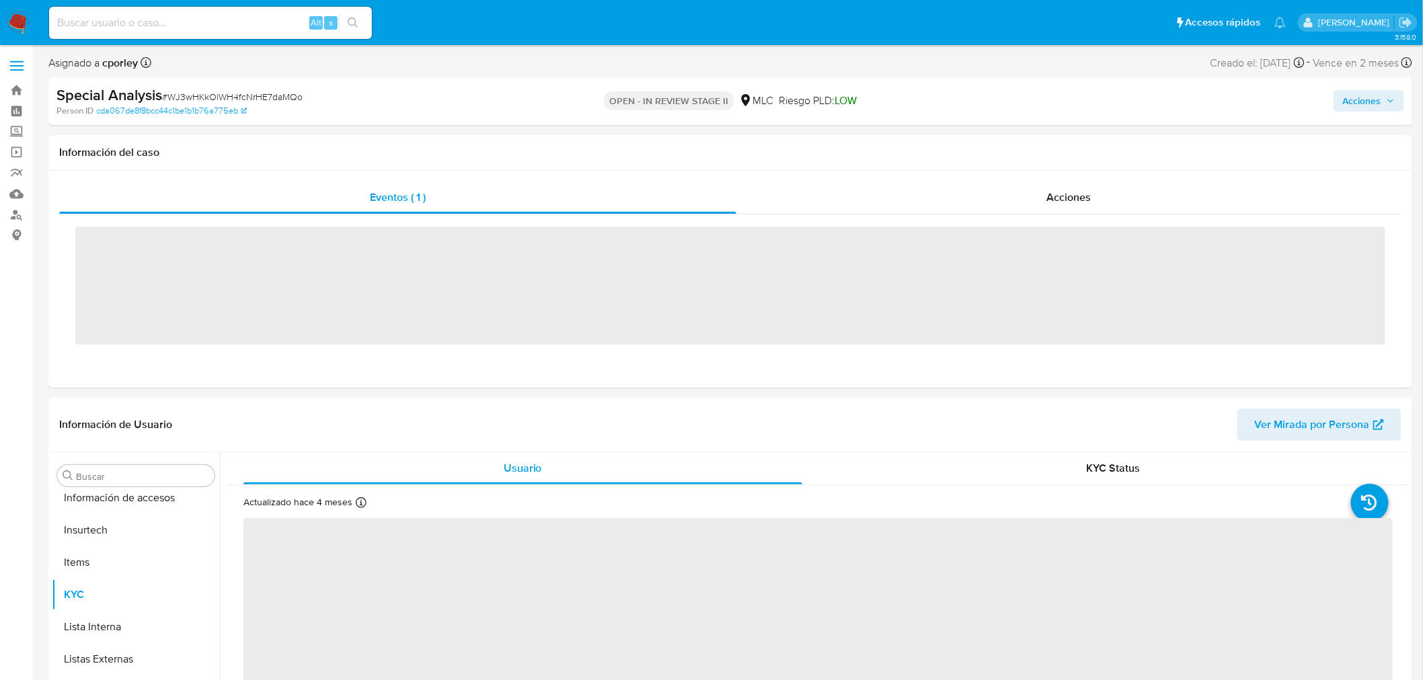
scroll to position [567, 0]
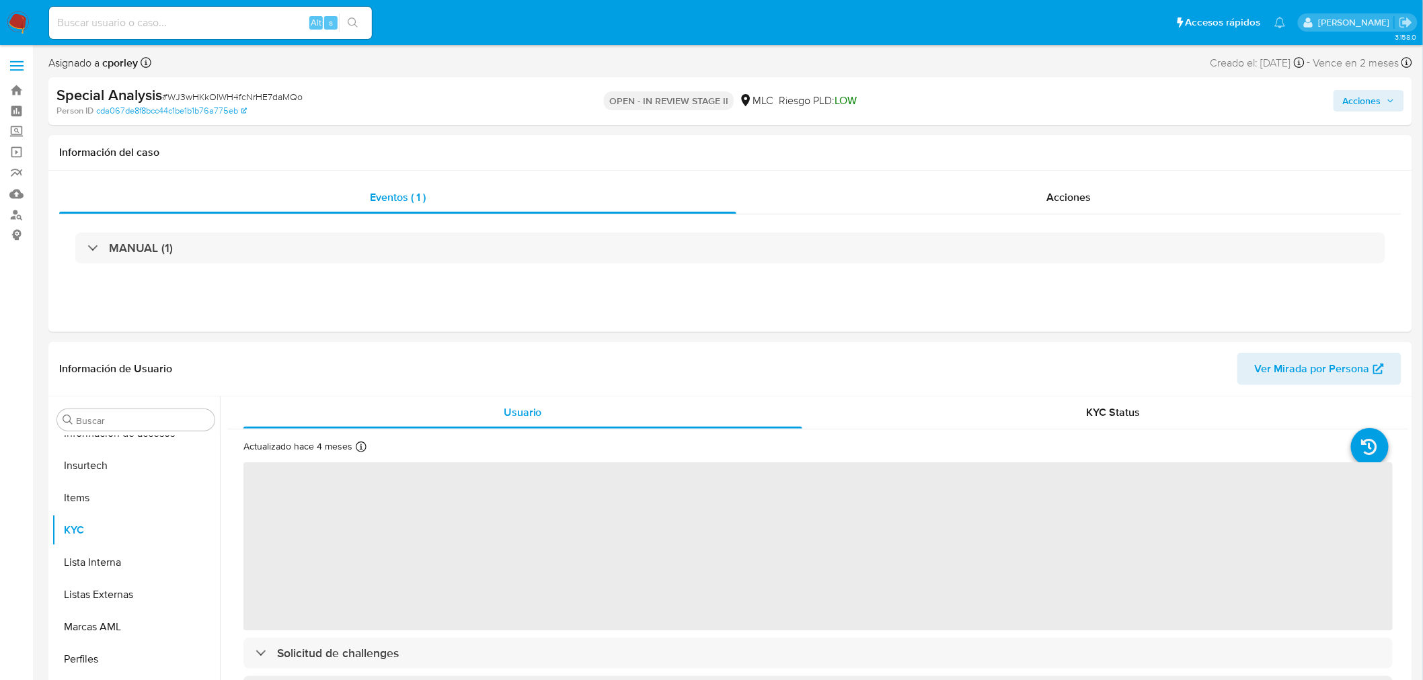
select select "10"
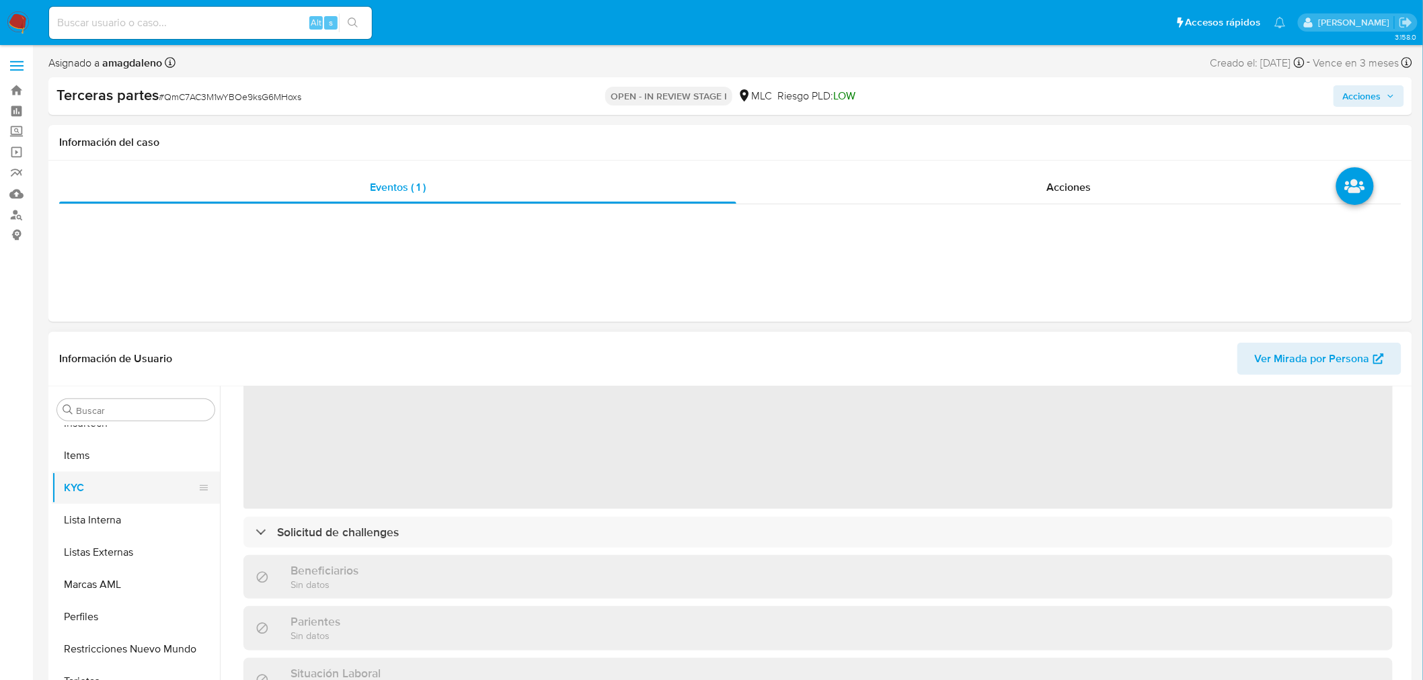
scroll to position [149, 0]
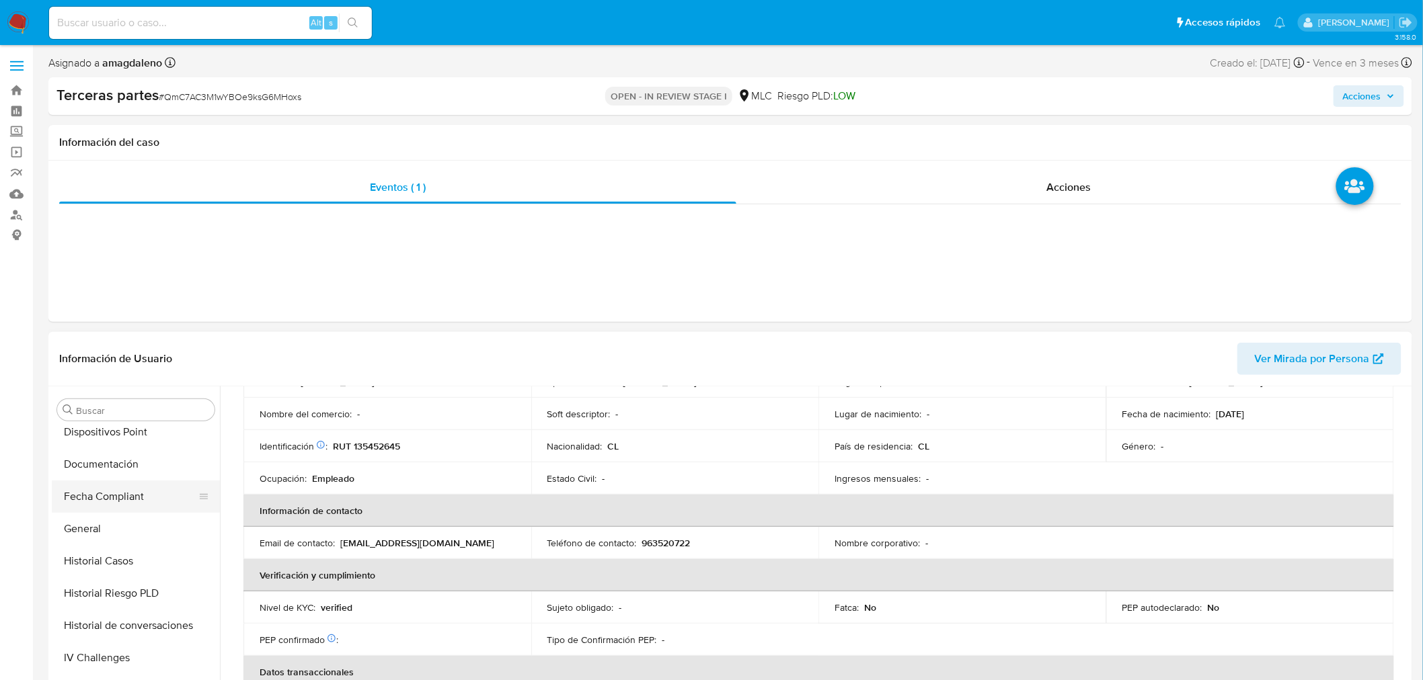
select select "10"
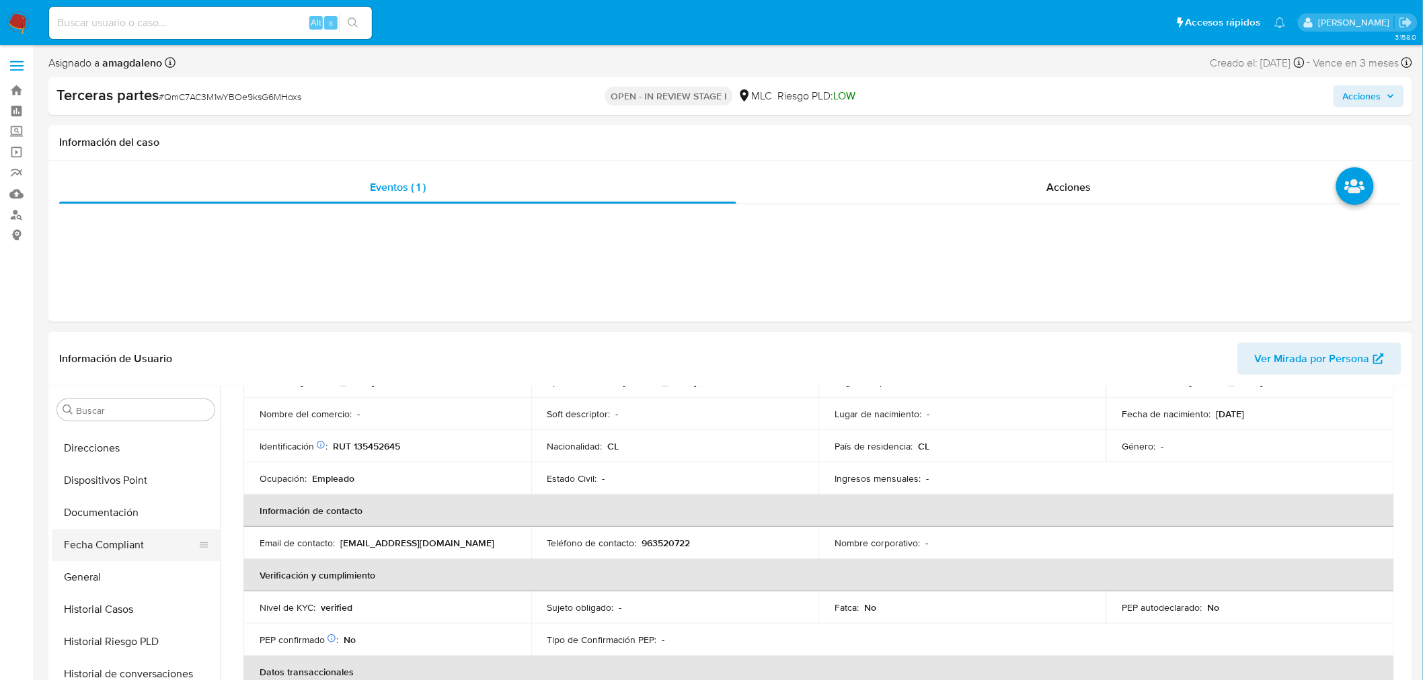
scroll to position [226, 0]
click at [136, 600] on button "General" at bounding box center [130, 604] width 157 height 32
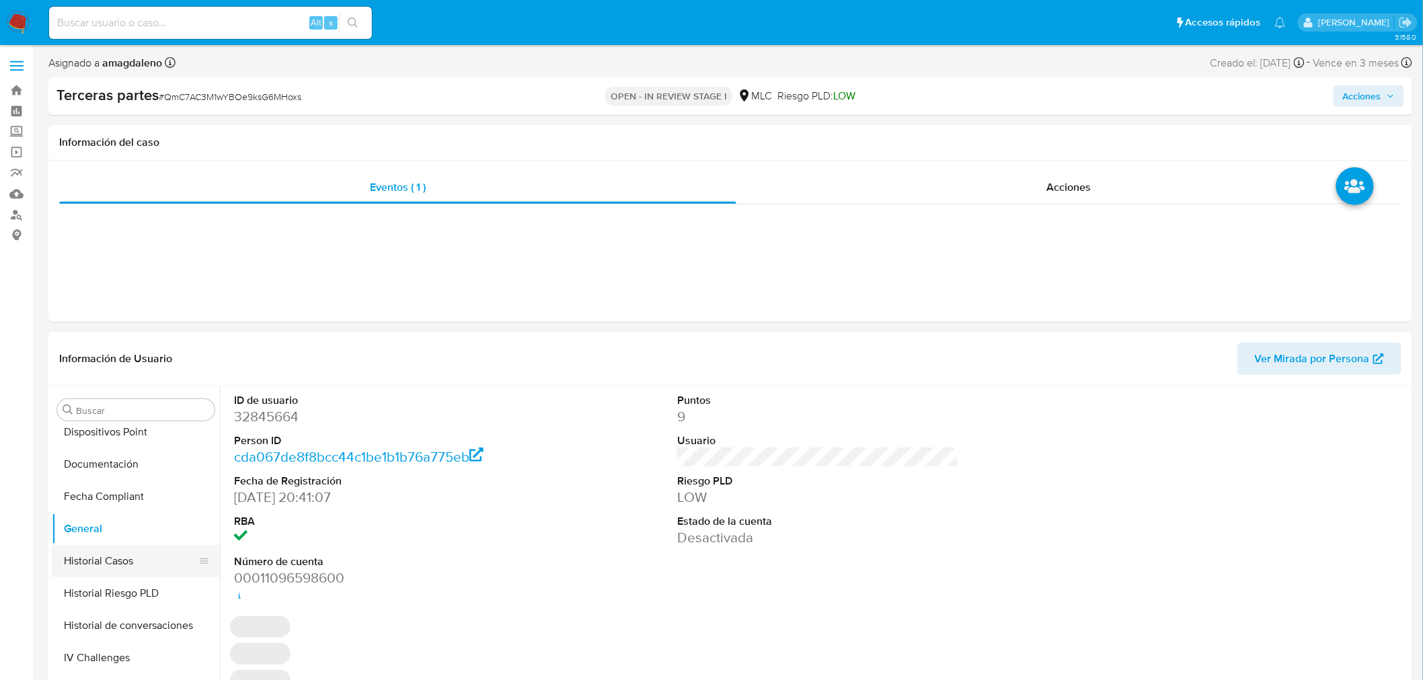
scroll to position [375, 0]
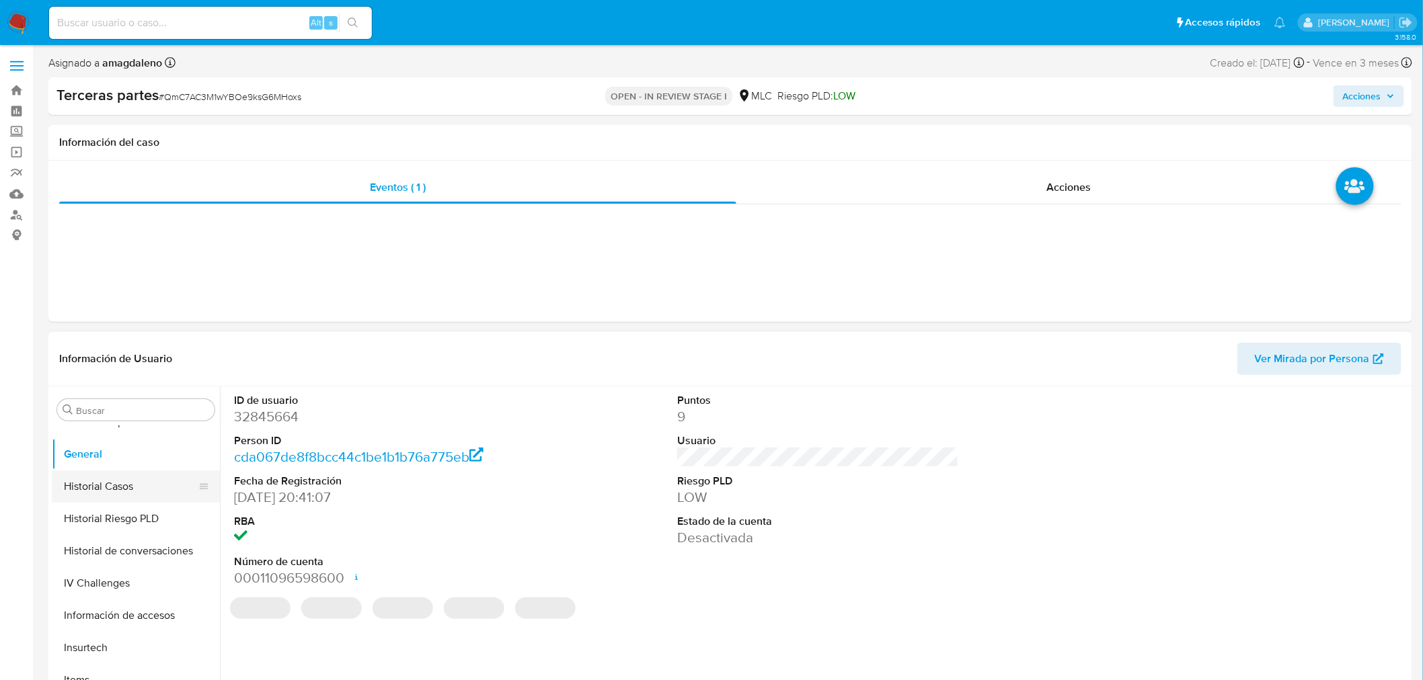
click at [120, 491] on button "Historial Casos" at bounding box center [130, 487] width 157 height 32
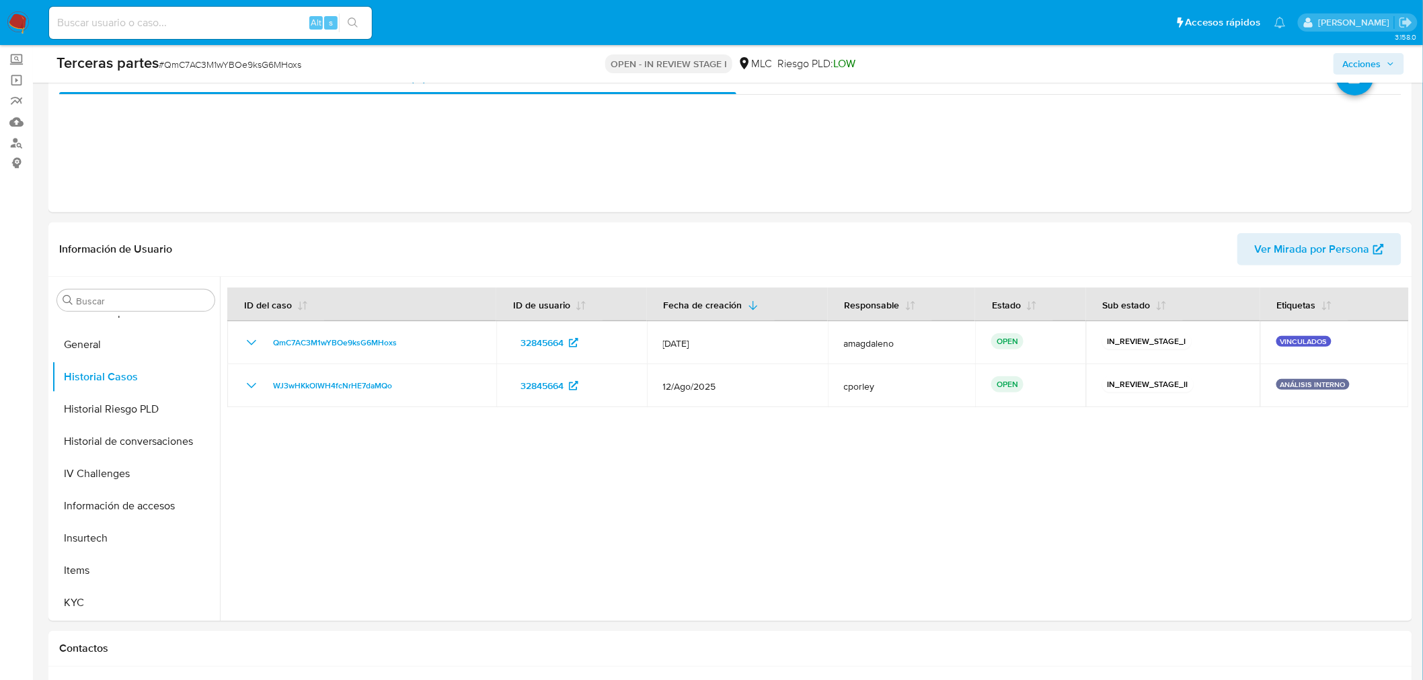
scroll to position [75, 0]
click at [405, 446] on div at bounding box center [814, 446] width 1189 height 344
click at [296, 504] on div at bounding box center [814, 446] width 1189 height 344
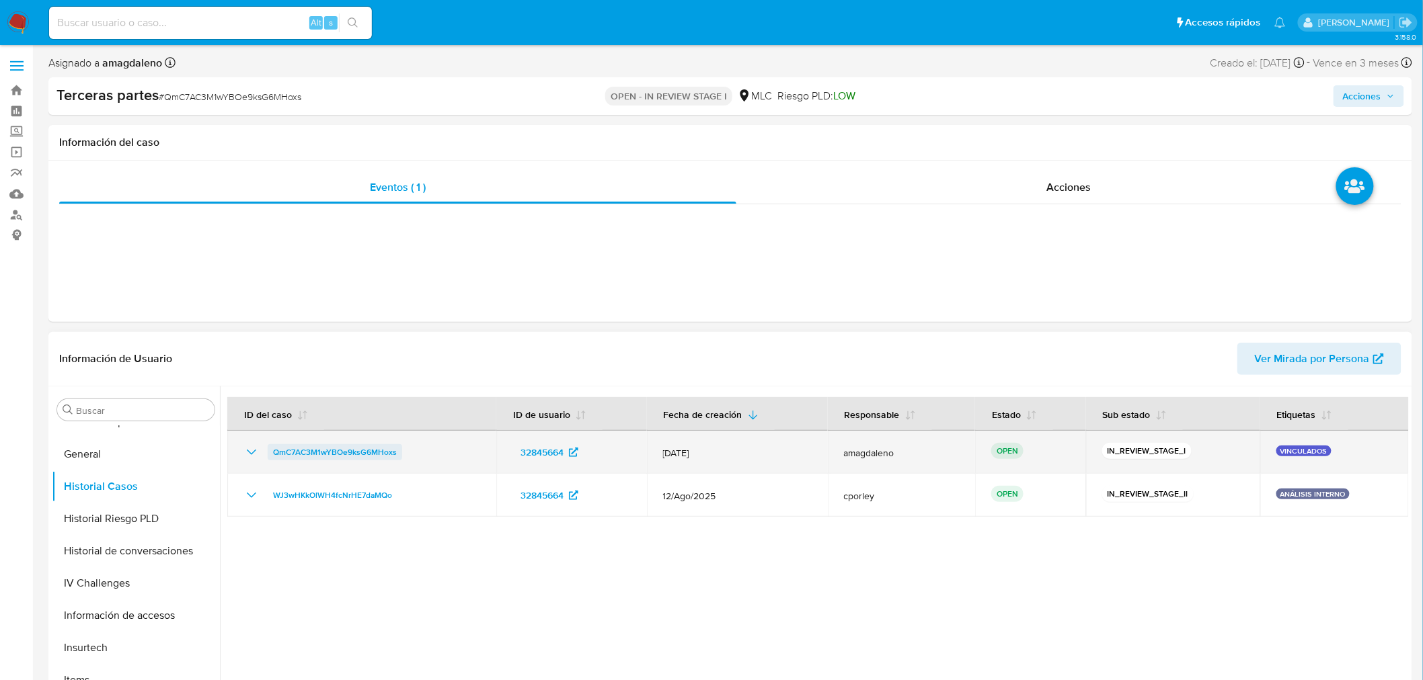
click at [370, 456] on span "QmC7AC3M1wYBOe9ksG6MHoxs" at bounding box center [335, 452] width 124 height 16
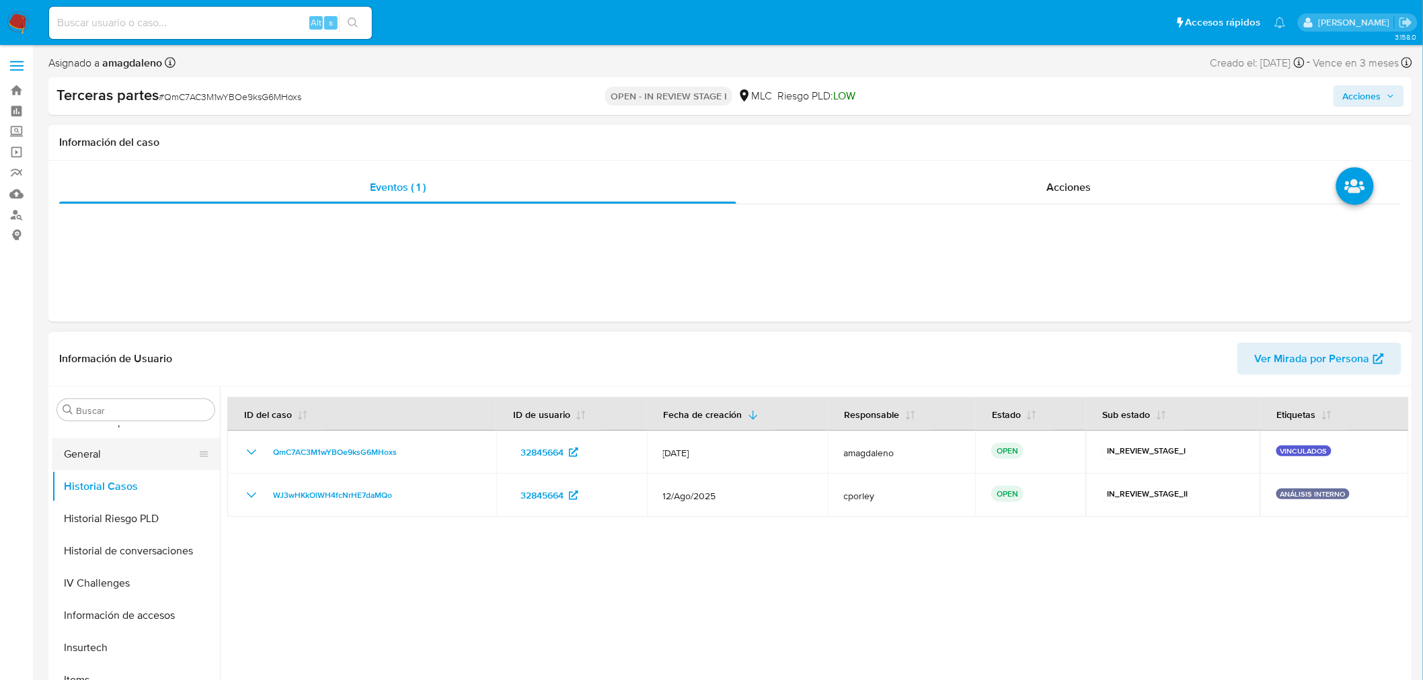
click at [124, 454] on button "General" at bounding box center [130, 454] width 157 height 32
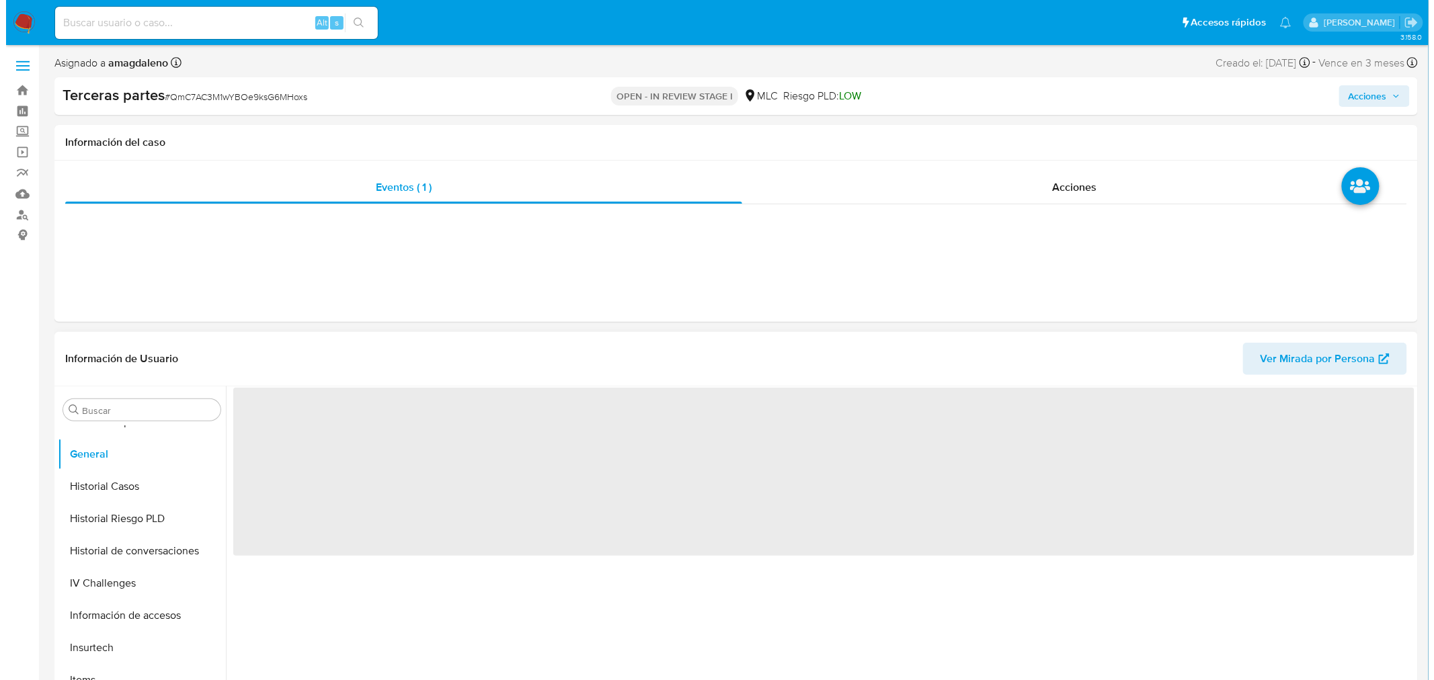
scroll to position [75, 0]
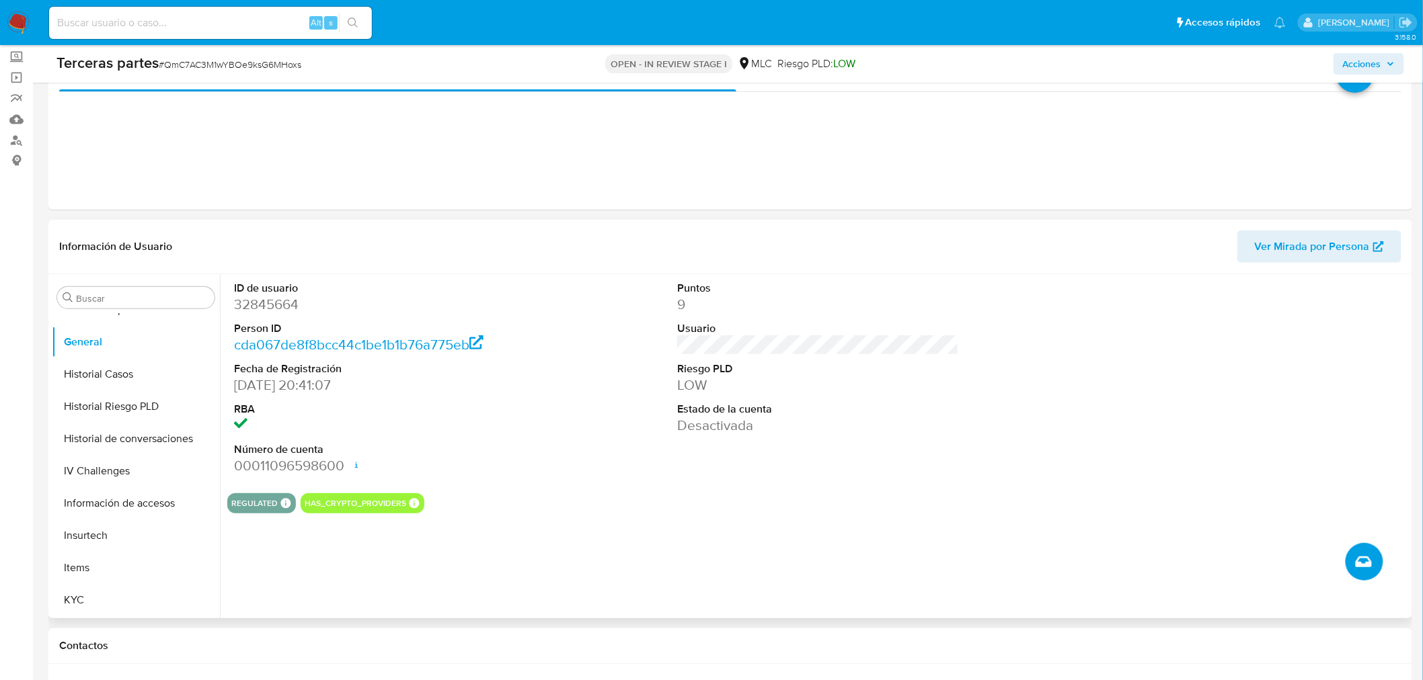
click at [1365, 554] on icon "Crear caso manual" at bounding box center [1363, 562] width 16 height 16
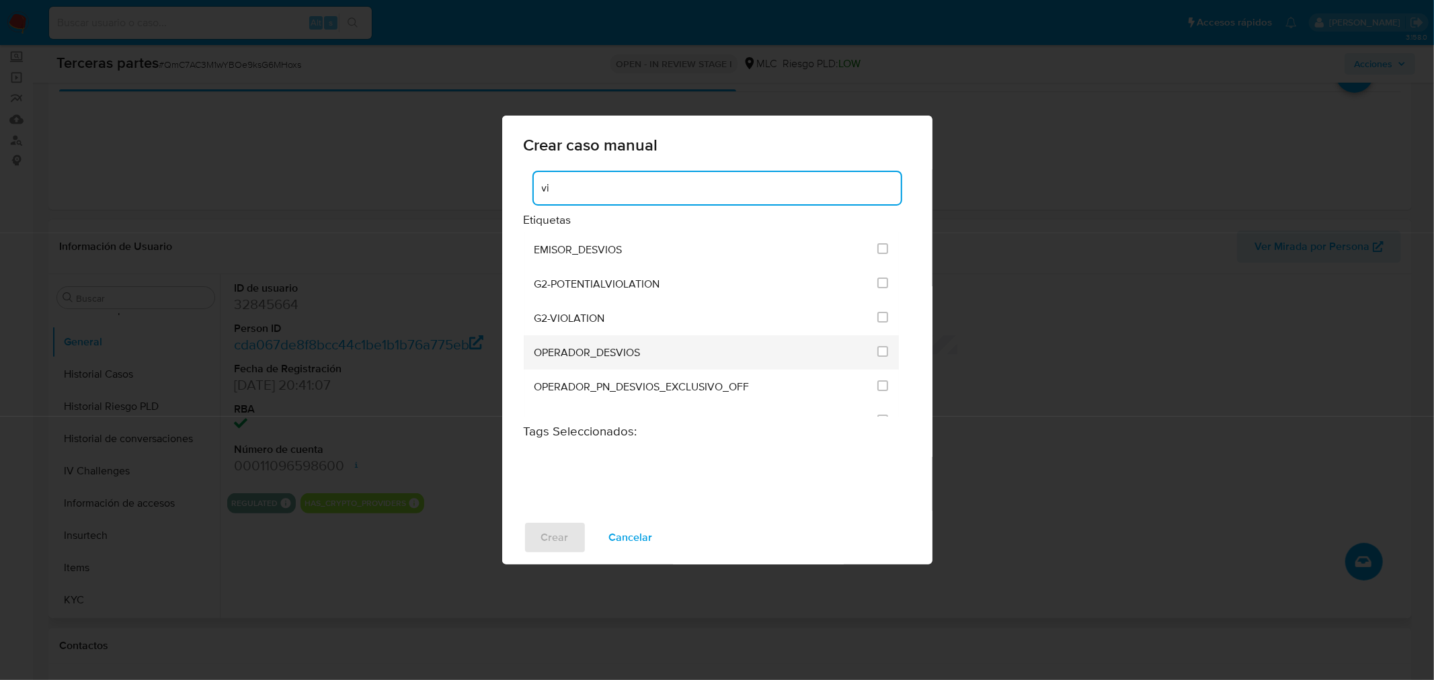
scroll to position [123, 0]
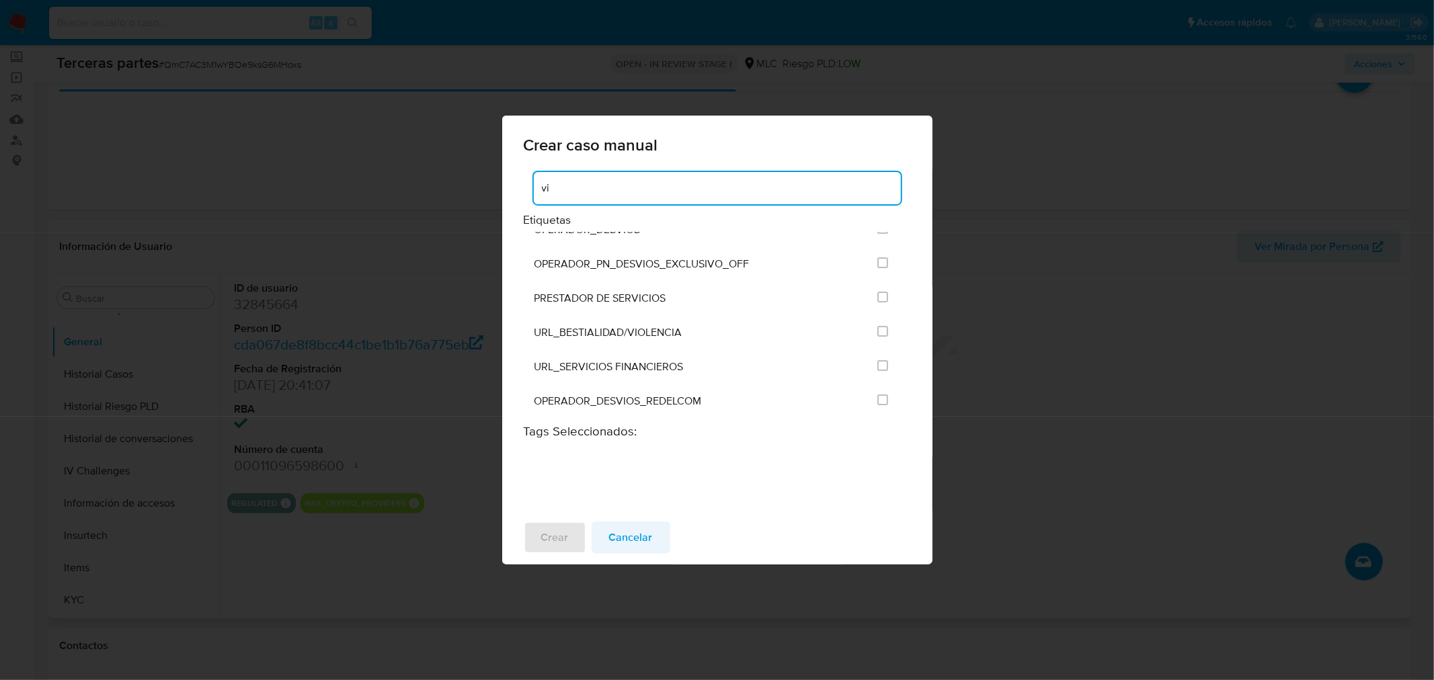
type input "vi"
click at [639, 537] on span "Cancelar" at bounding box center [631, 538] width 44 height 30
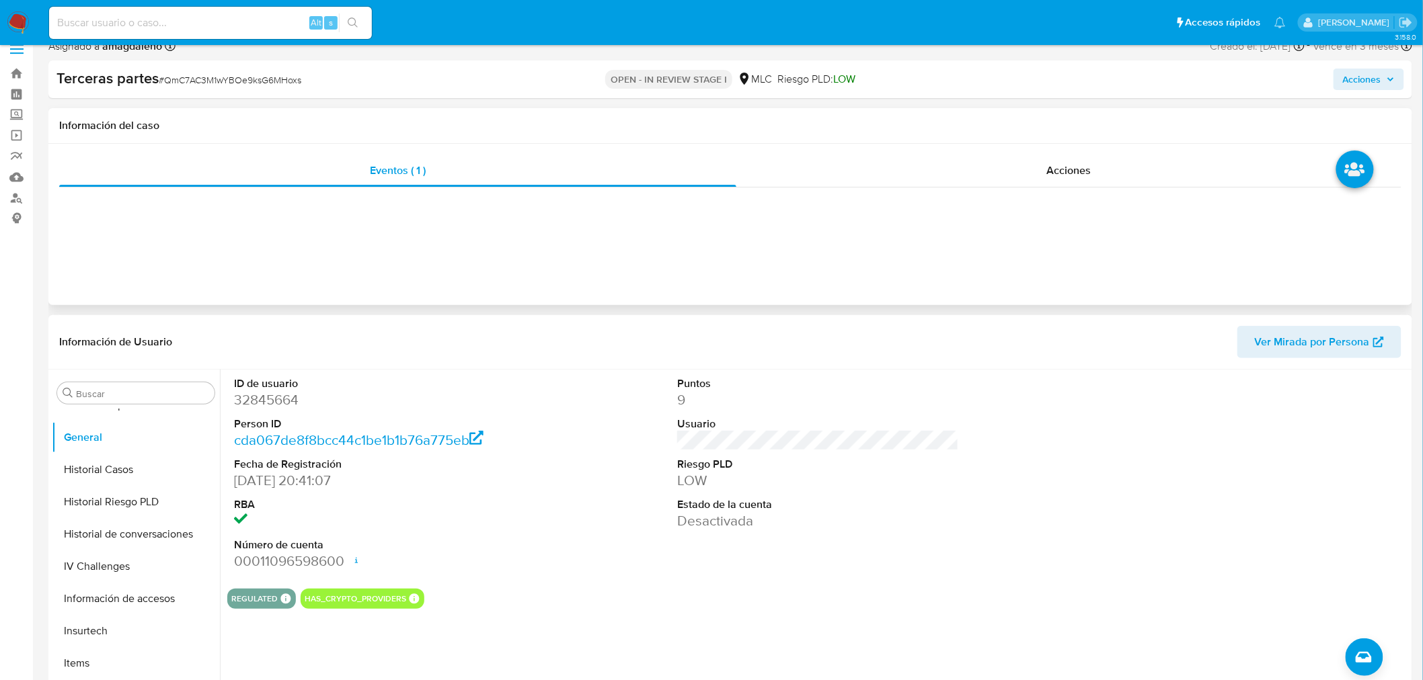
scroll to position [0, 0]
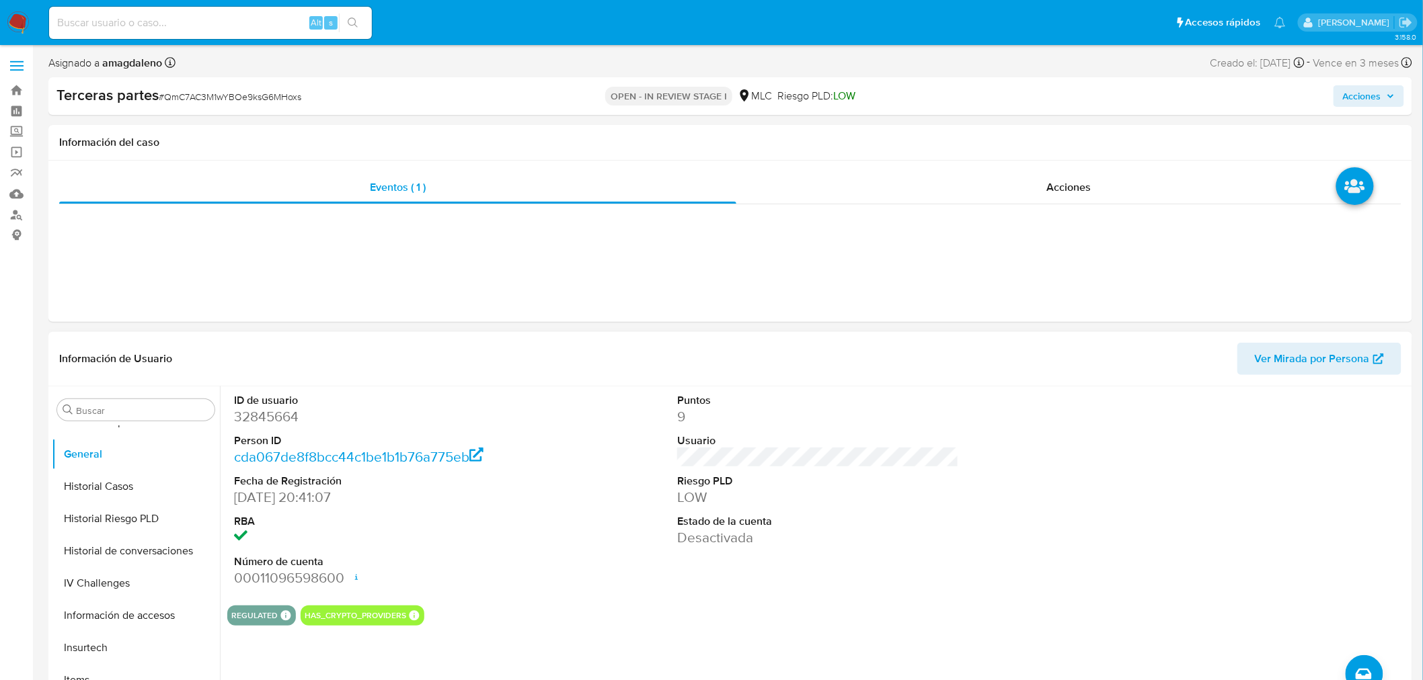
click at [1372, 95] on span "Acciones" at bounding box center [1362, 96] width 38 height 22
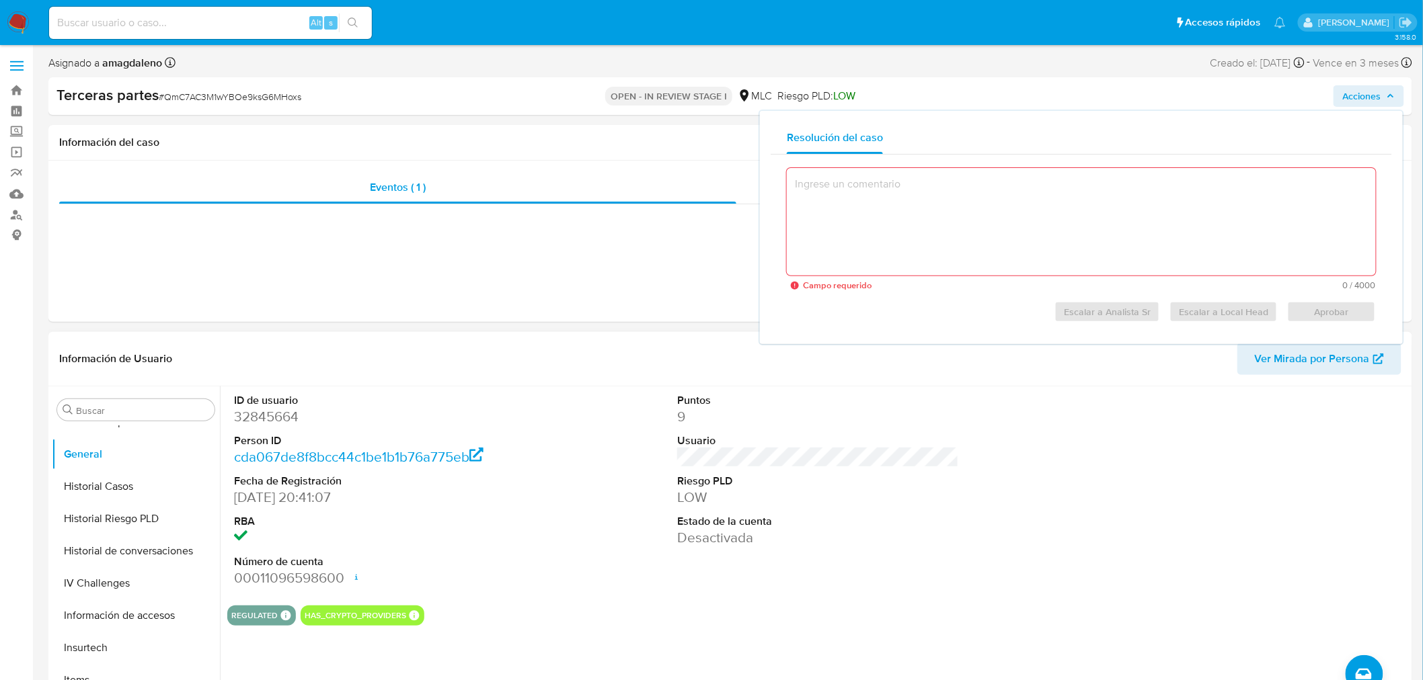
click at [1017, 313] on div "Escalar a Analista Sr Escalar a Local Head Aprobar" at bounding box center [1081, 306] width 589 height 32
click at [962, 215] on textarea at bounding box center [1081, 222] width 589 height 108
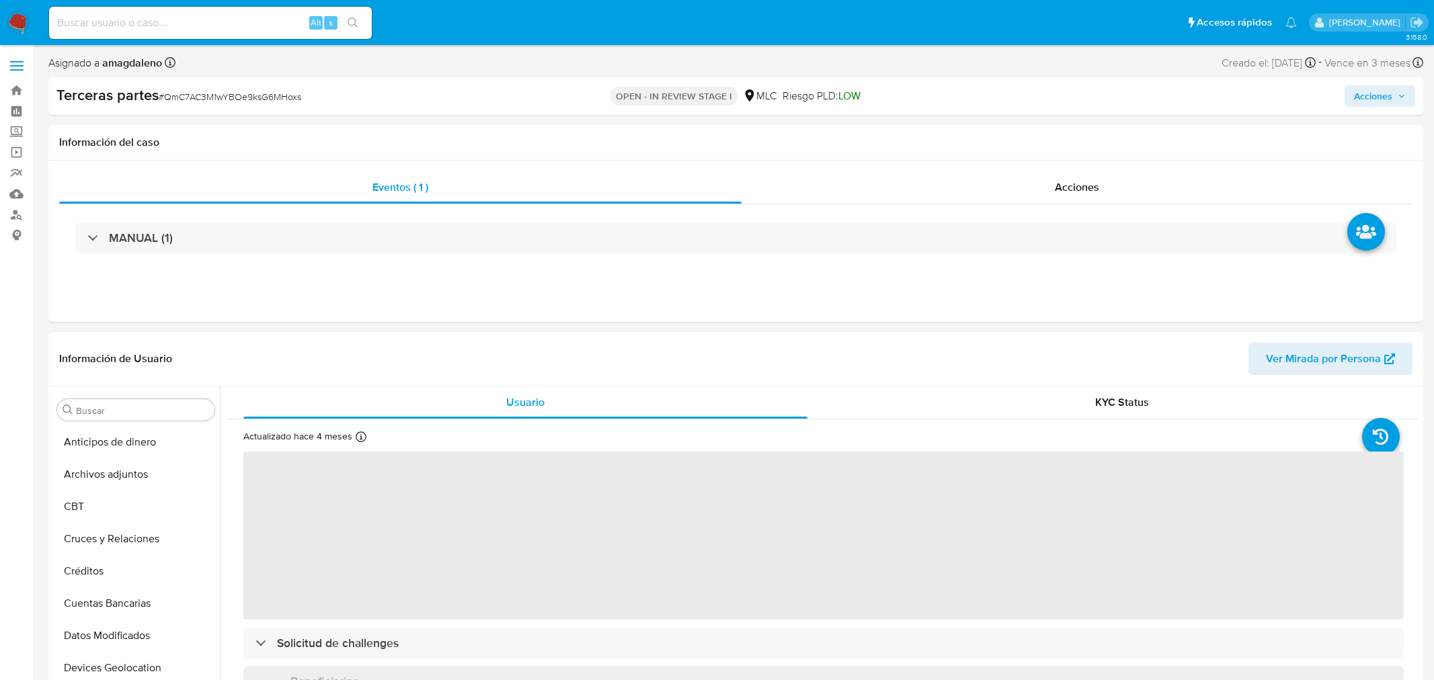
select select "10"
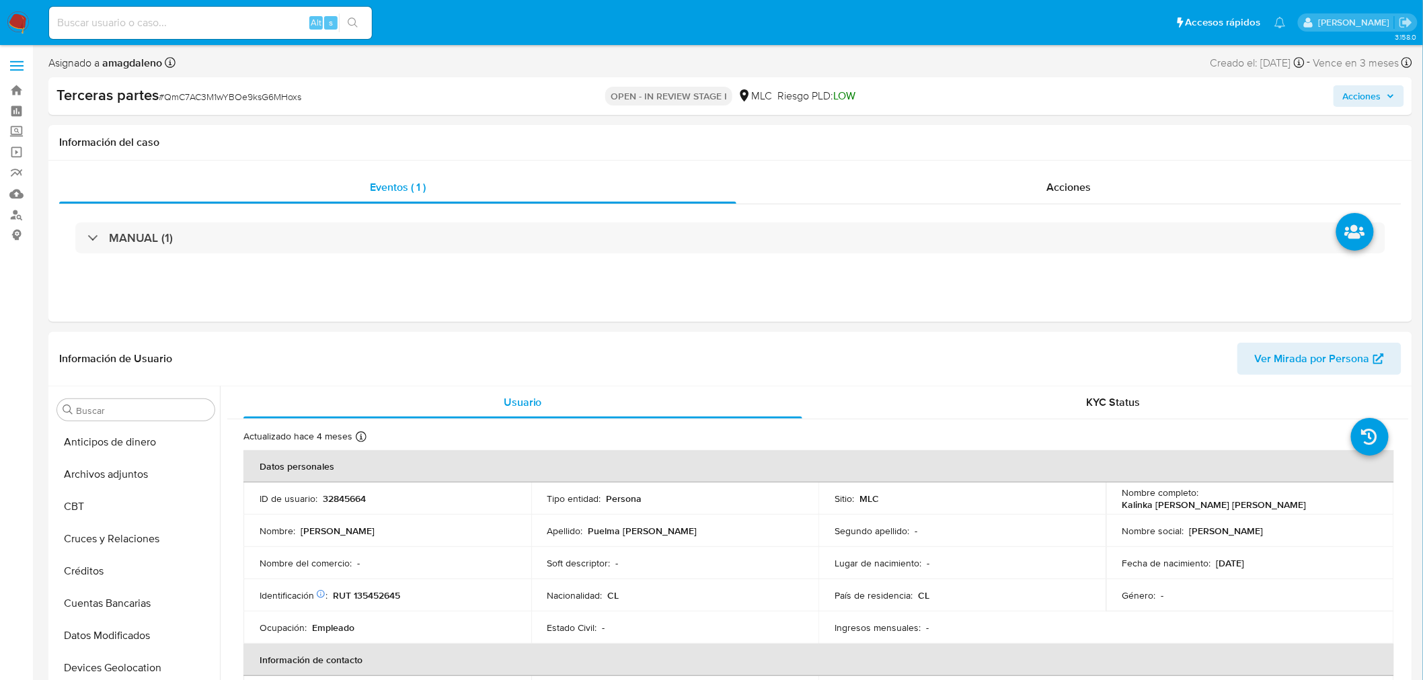
scroll to position [600, 0]
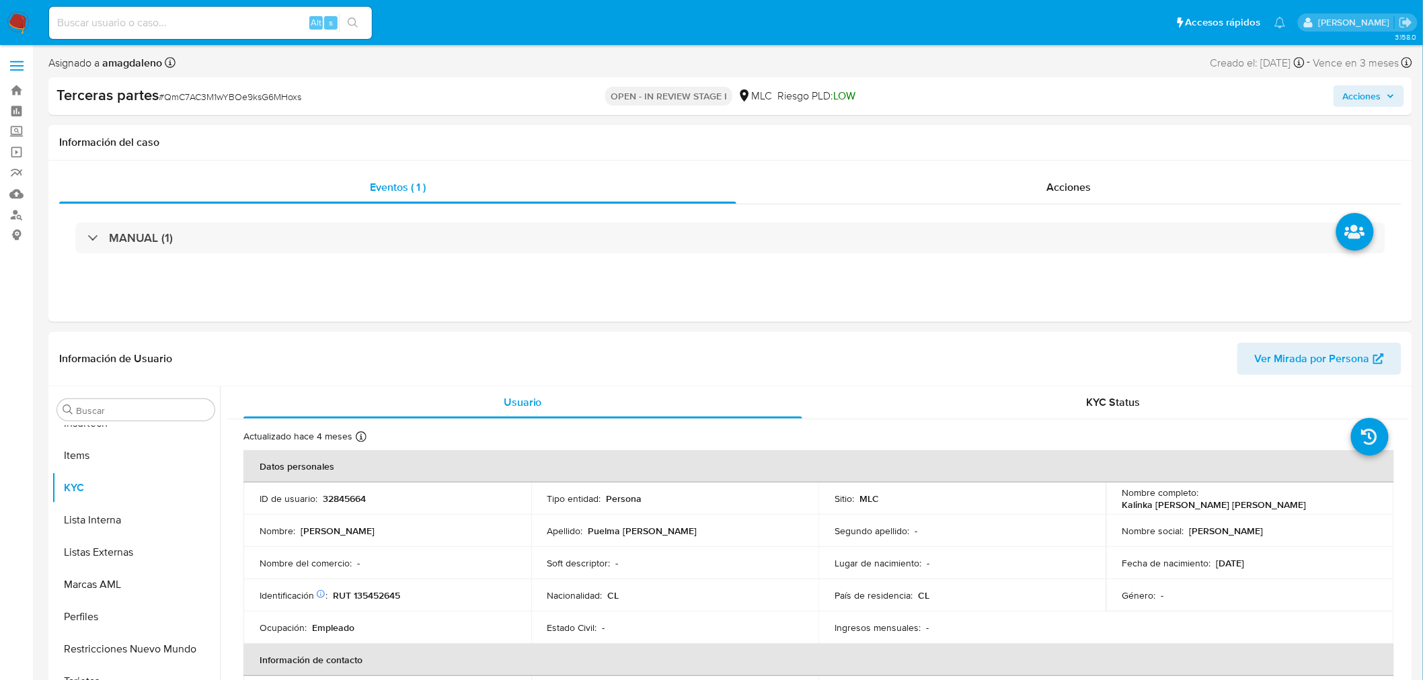
click at [1380, 94] on span "Acciones" at bounding box center [1362, 96] width 38 height 22
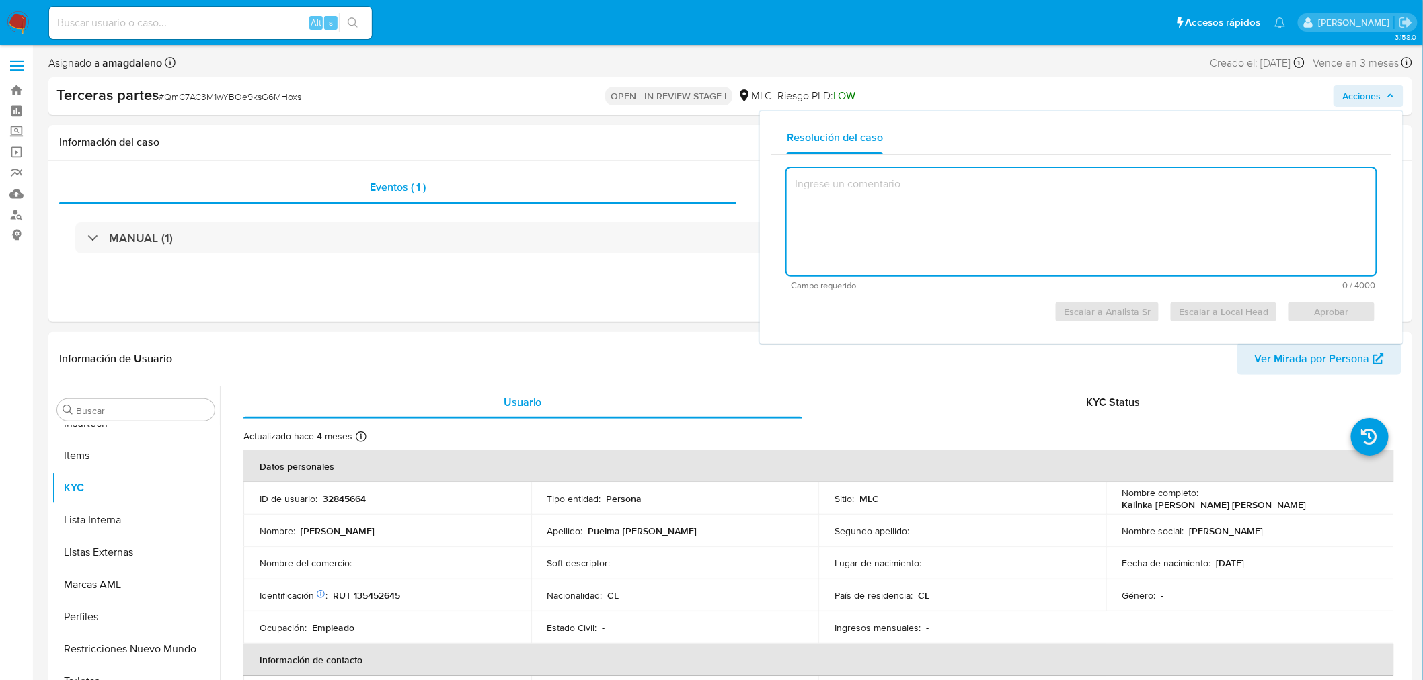
click at [1145, 225] on textarea at bounding box center [1081, 222] width 589 height 108
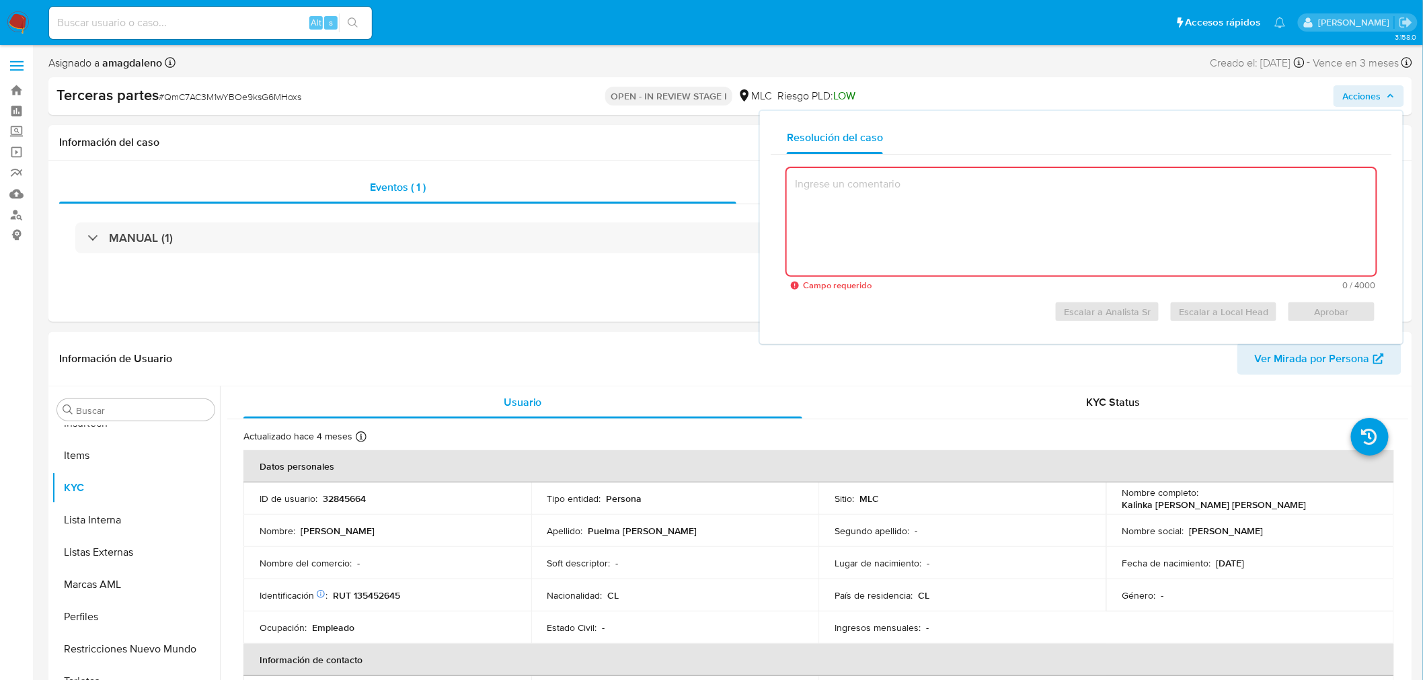
click at [972, 231] on textarea at bounding box center [1081, 222] width 589 height 108
click at [844, 210] on textarea at bounding box center [1081, 222] width 589 height 108
click at [1099, 328] on div "Campo requerido 0 / 4000 4000 caracteres restantes Escalar a Analista Sr Escala…" at bounding box center [1081, 244] width 621 height 179
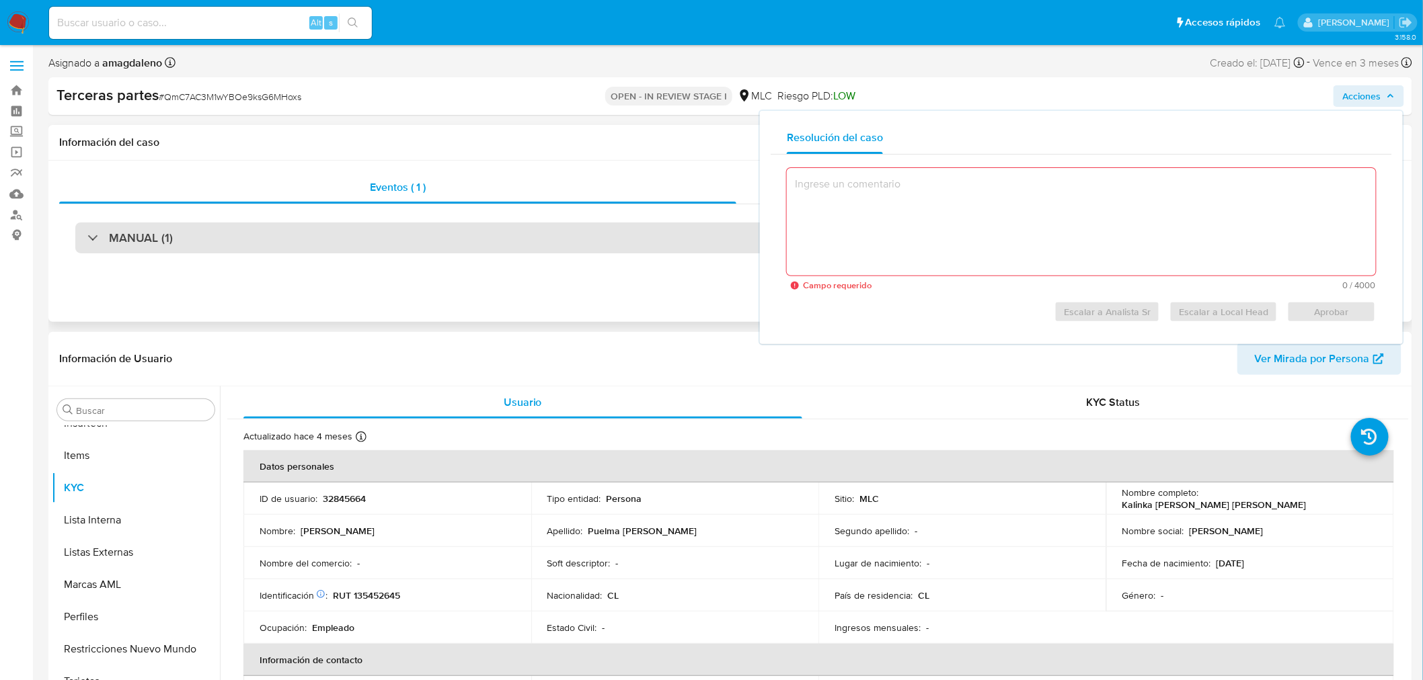
click at [238, 243] on div "MANUAL (1)" at bounding box center [730, 238] width 1310 height 31
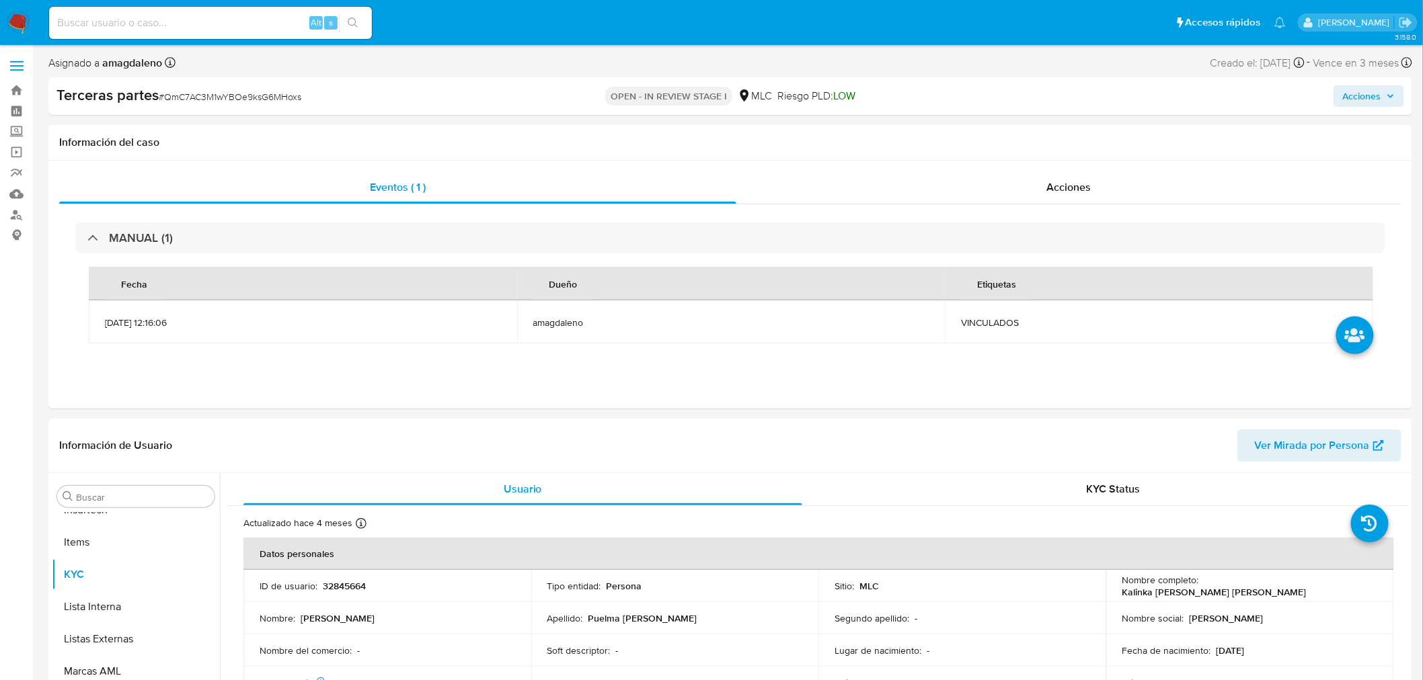
click at [1366, 98] on span "Acciones" at bounding box center [1362, 96] width 38 height 22
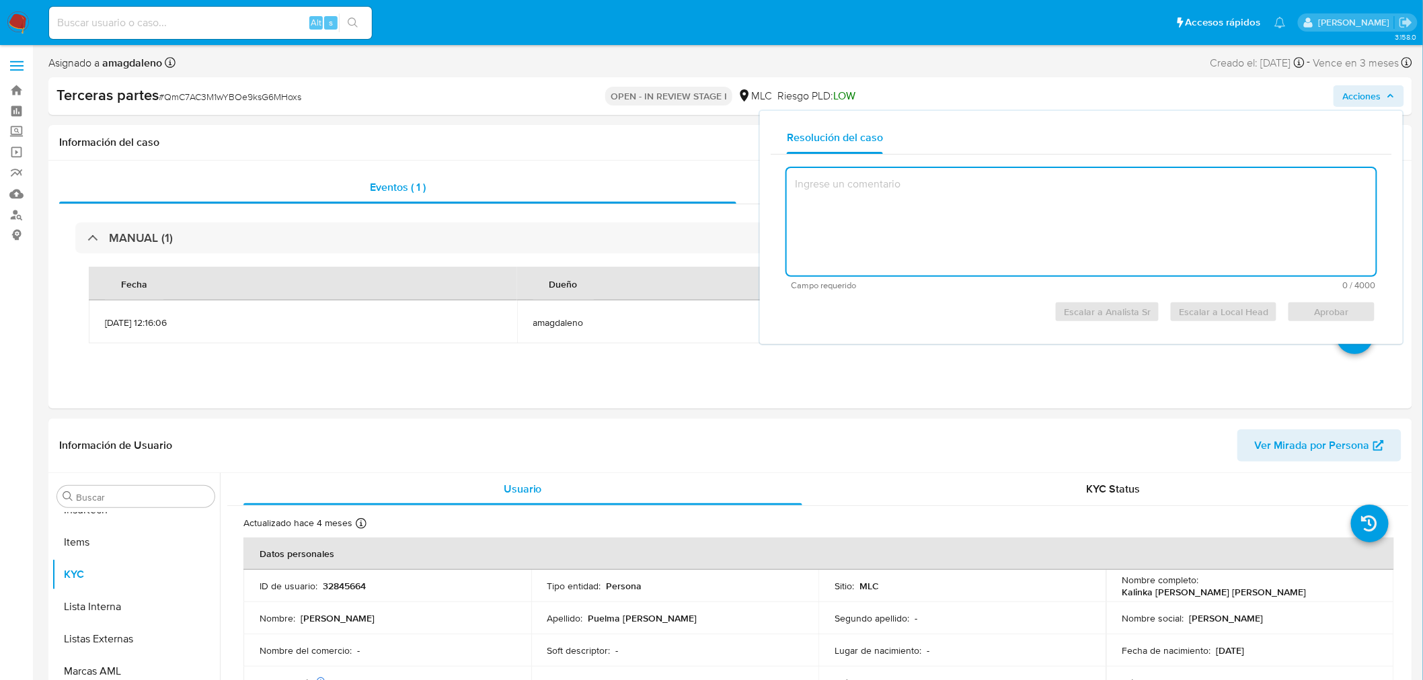
click at [904, 226] on textarea at bounding box center [1081, 222] width 589 height 108
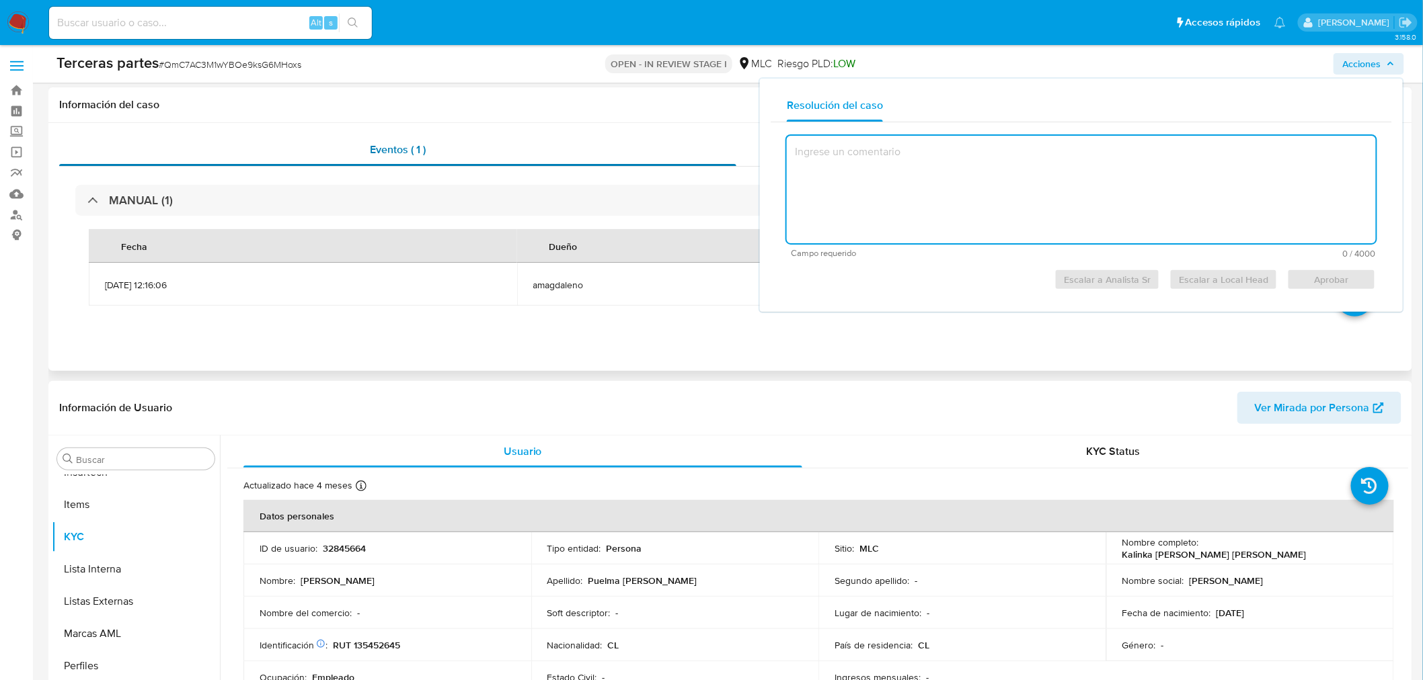
scroll to position [75, 0]
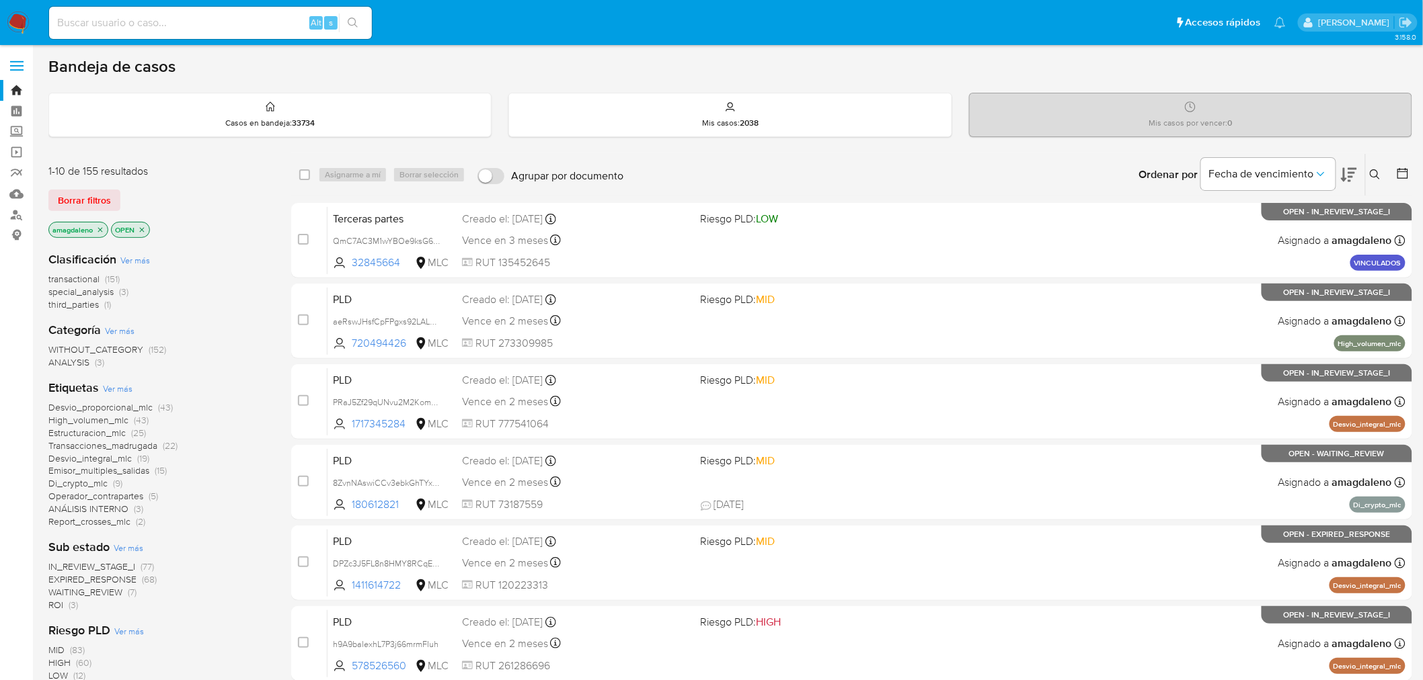
click at [140, 230] on icon "close-filter" at bounding box center [142, 230] width 8 height 8
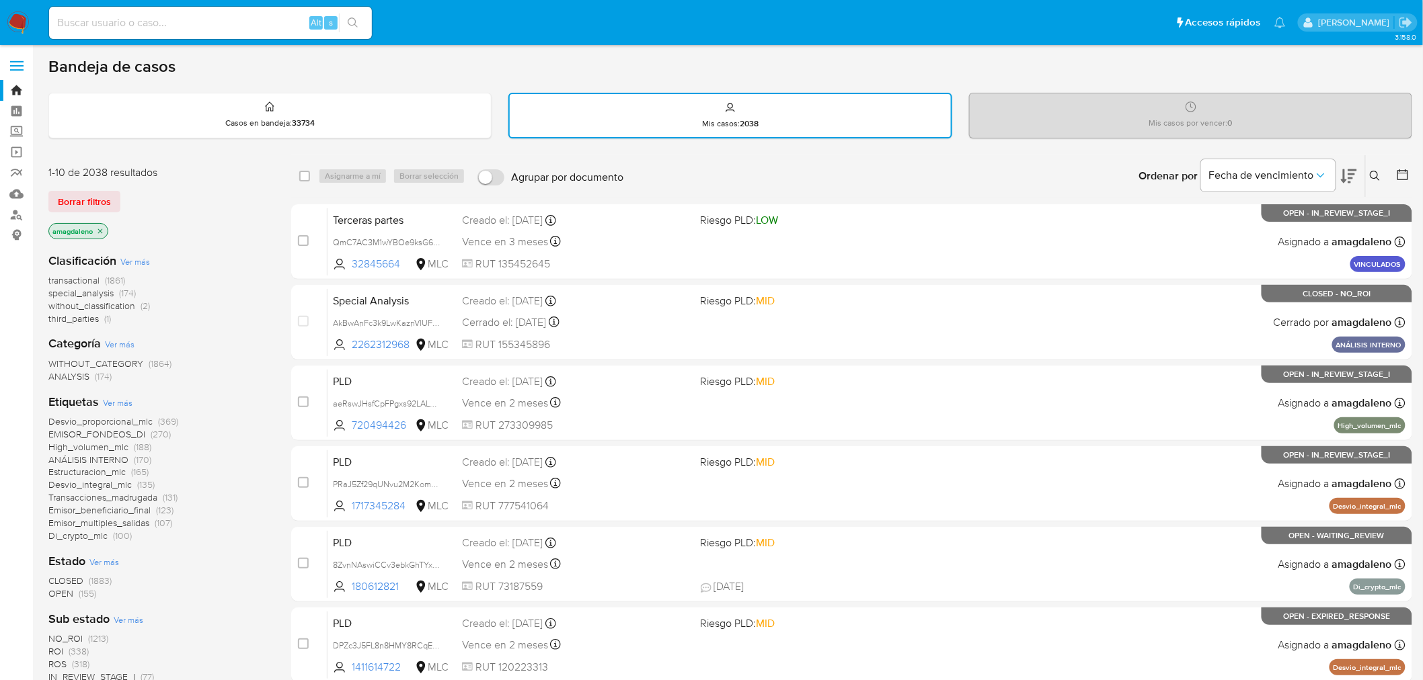
click at [100, 227] on icon "close-filter" at bounding box center [100, 231] width 8 height 8
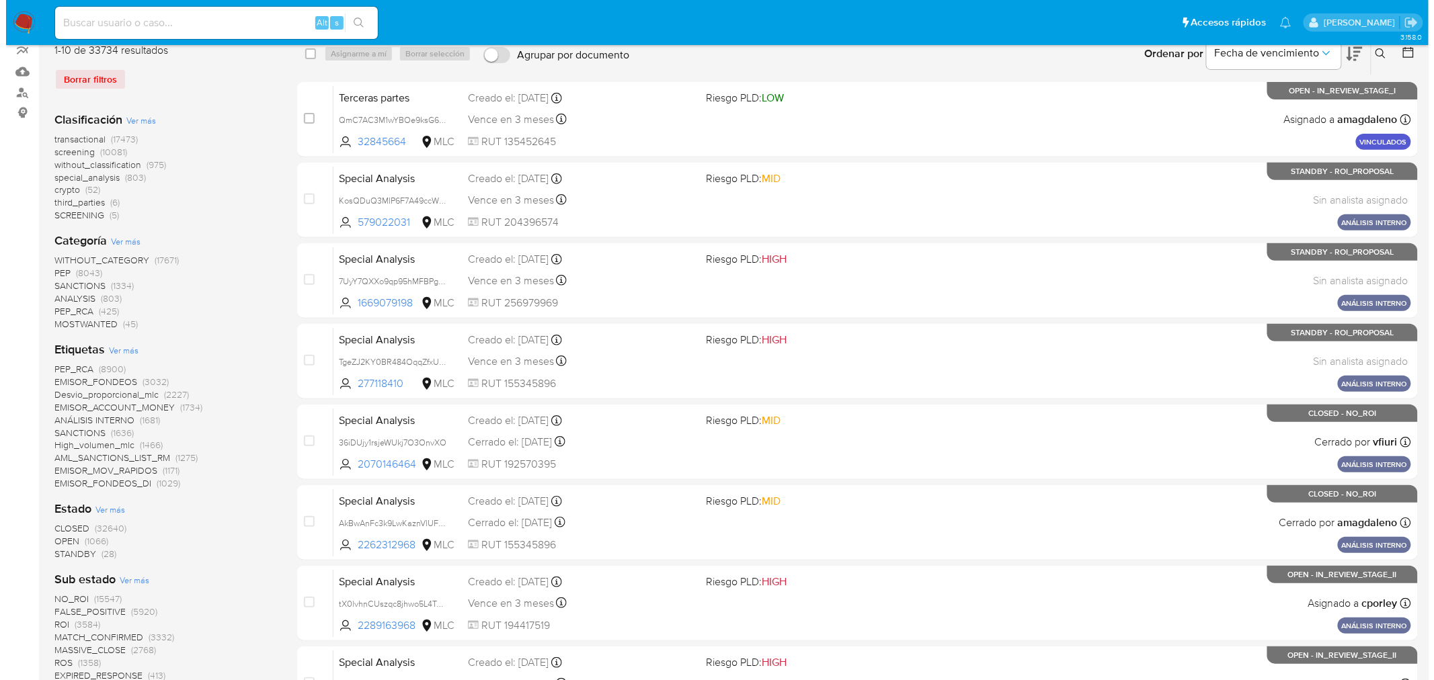
scroll to position [149, 0]
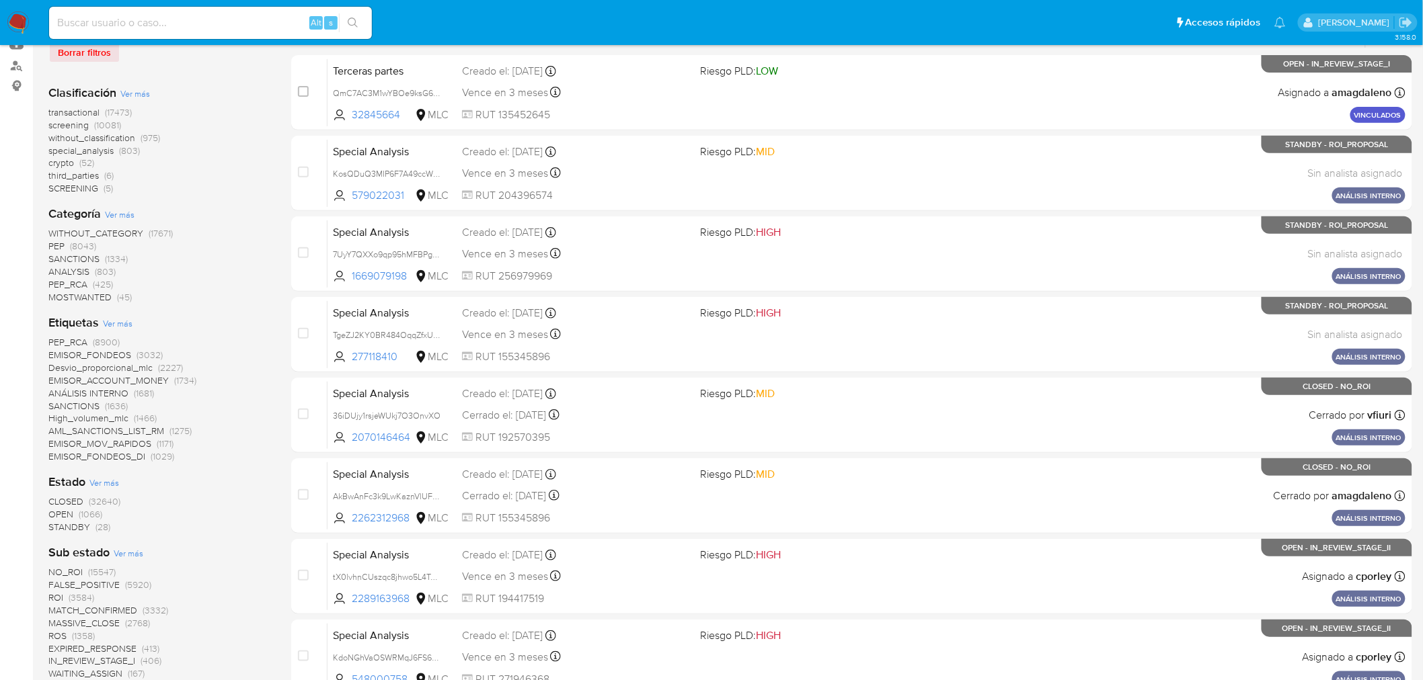
click at [112, 317] on span "Ver más" at bounding box center [118, 323] width 30 height 12
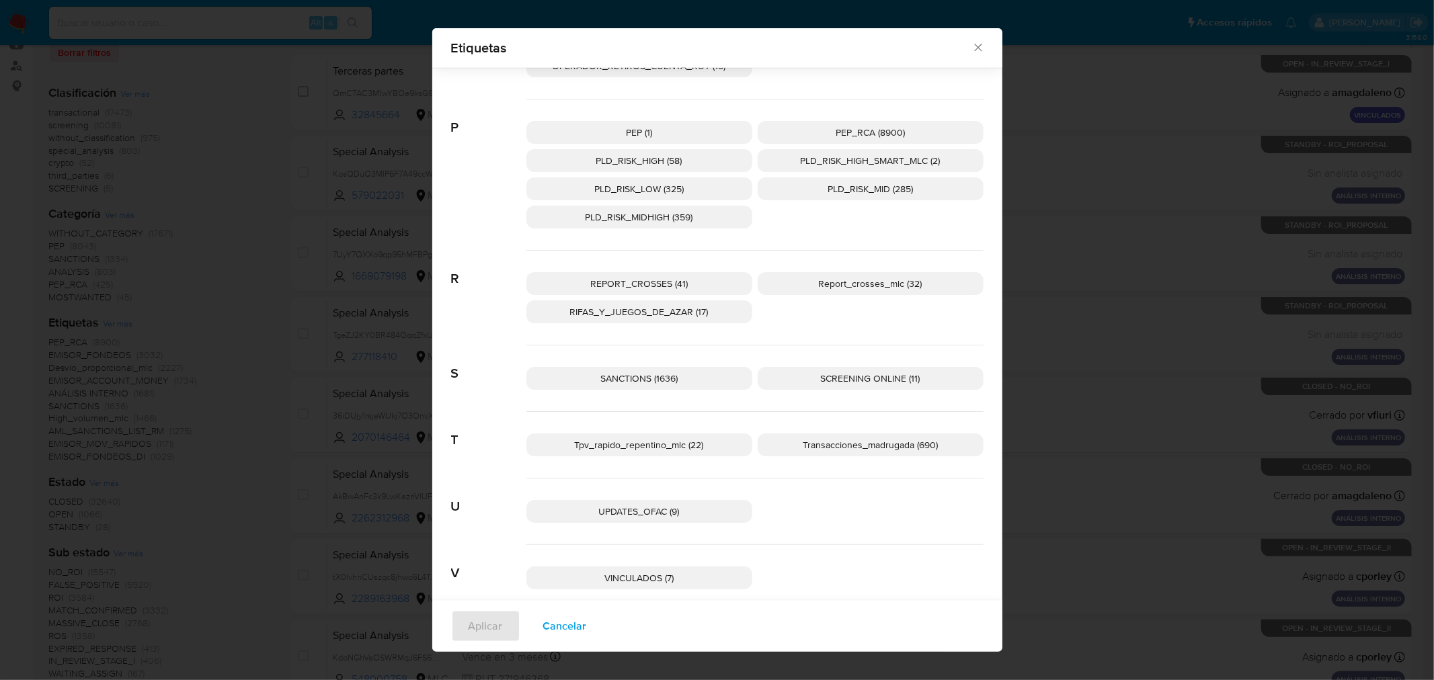
scroll to position [1393, 0]
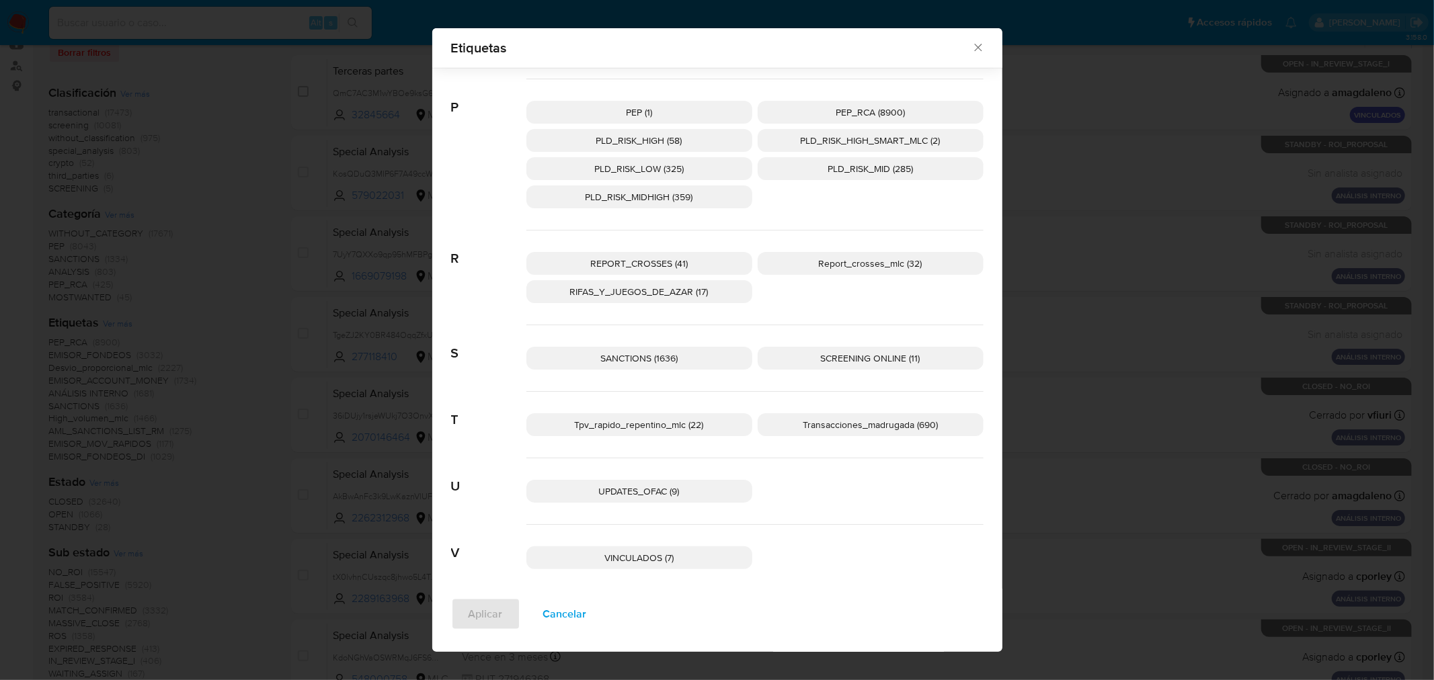
click at [613, 553] on span "VINCULADOS (7)" at bounding box center [638, 557] width 69 height 13
click at [471, 619] on span "Aplicar" at bounding box center [486, 615] width 34 height 30
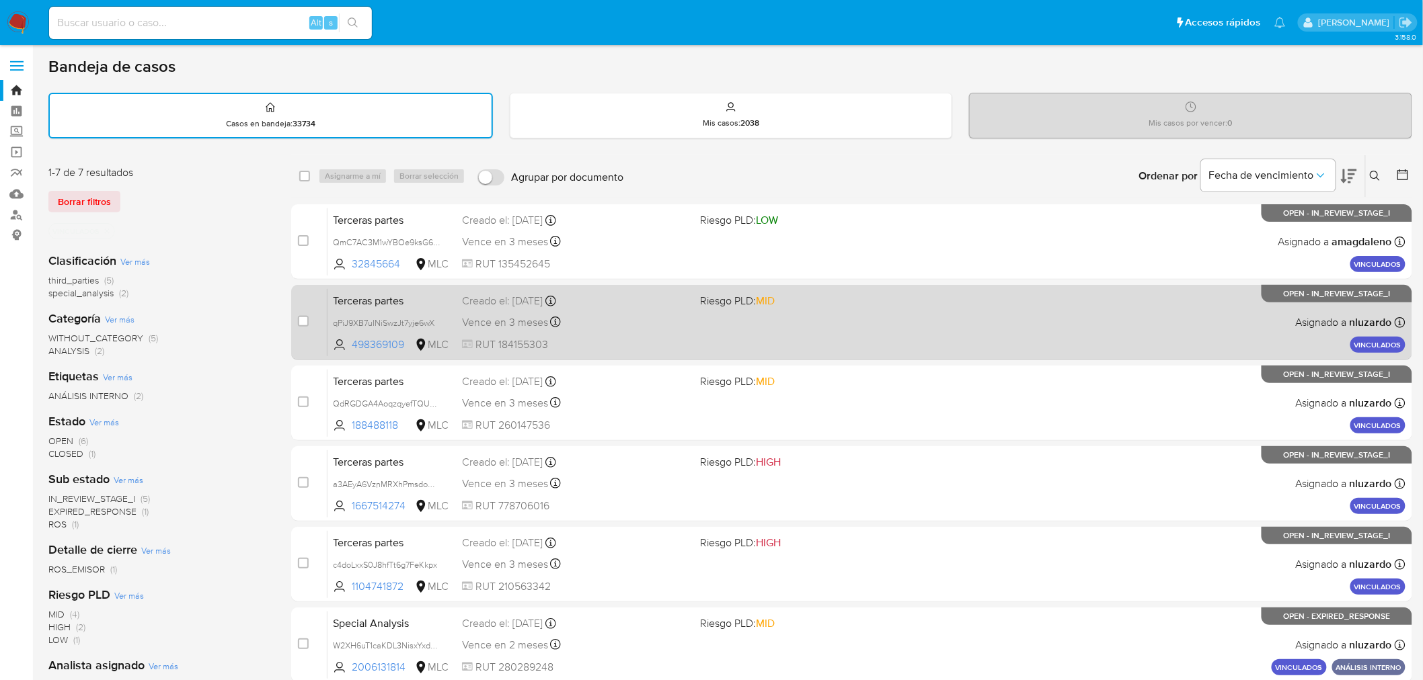
scroll to position [75, 0]
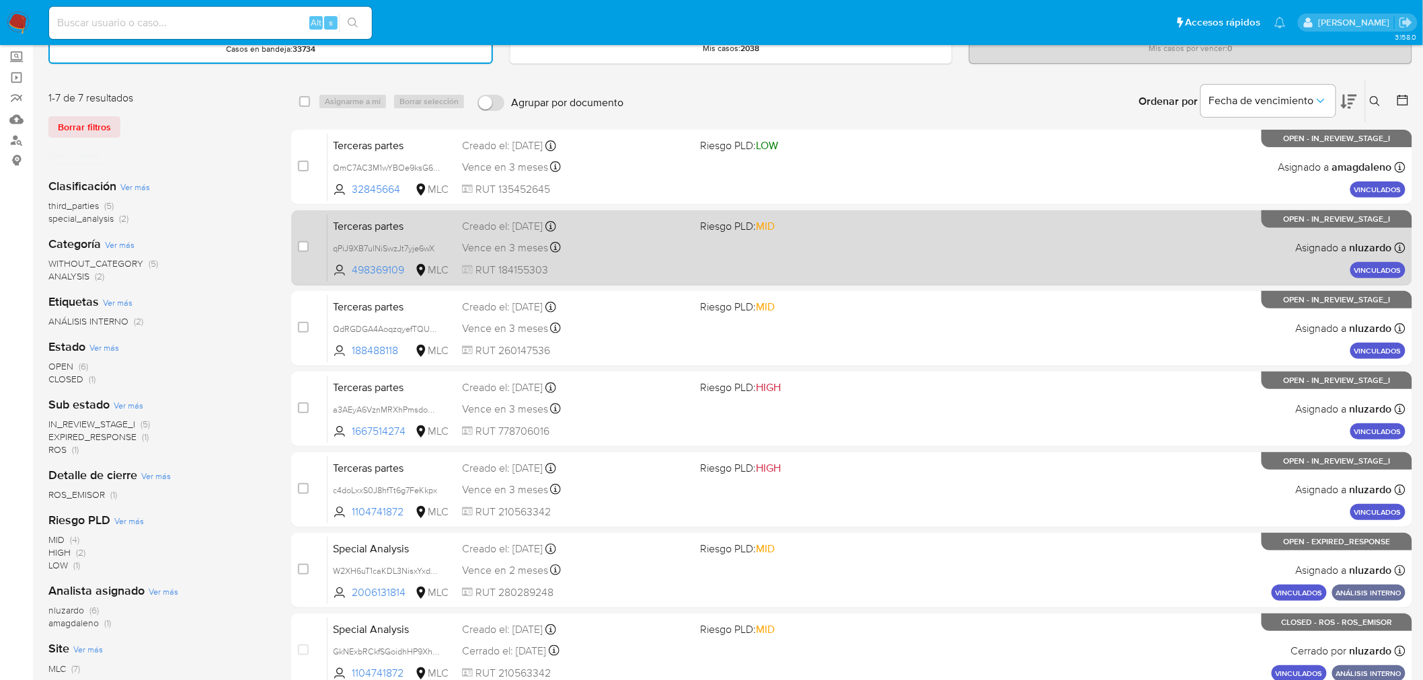
click at [865, 258] on div "Terceras partes qPiJ9XB7uINiSwzJt7yje6wX 498369109 MLC Riesgo PLD: MID Creado e…" at bounding box center [866, 248] width 1078 height 68
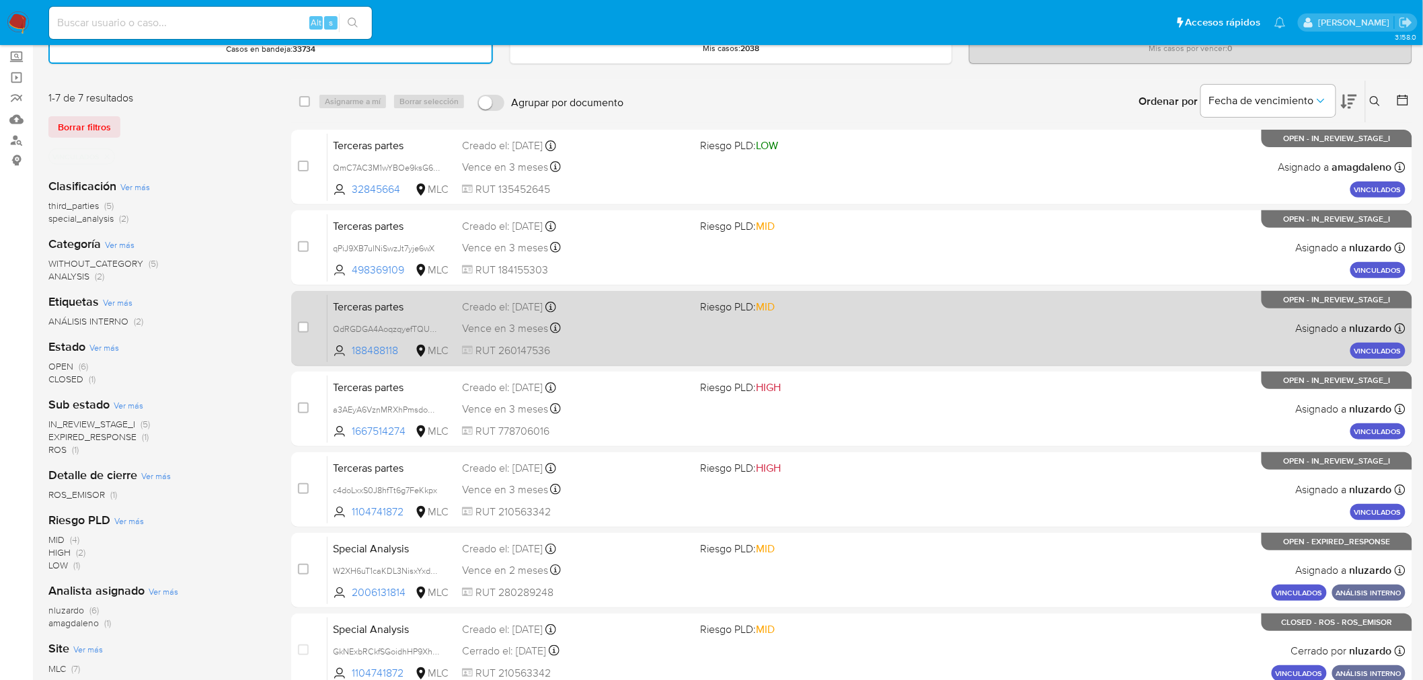
click at [851, 305] on span "Riesgo PLD: MID" at bounding box center [815, 305] width 228 height 17
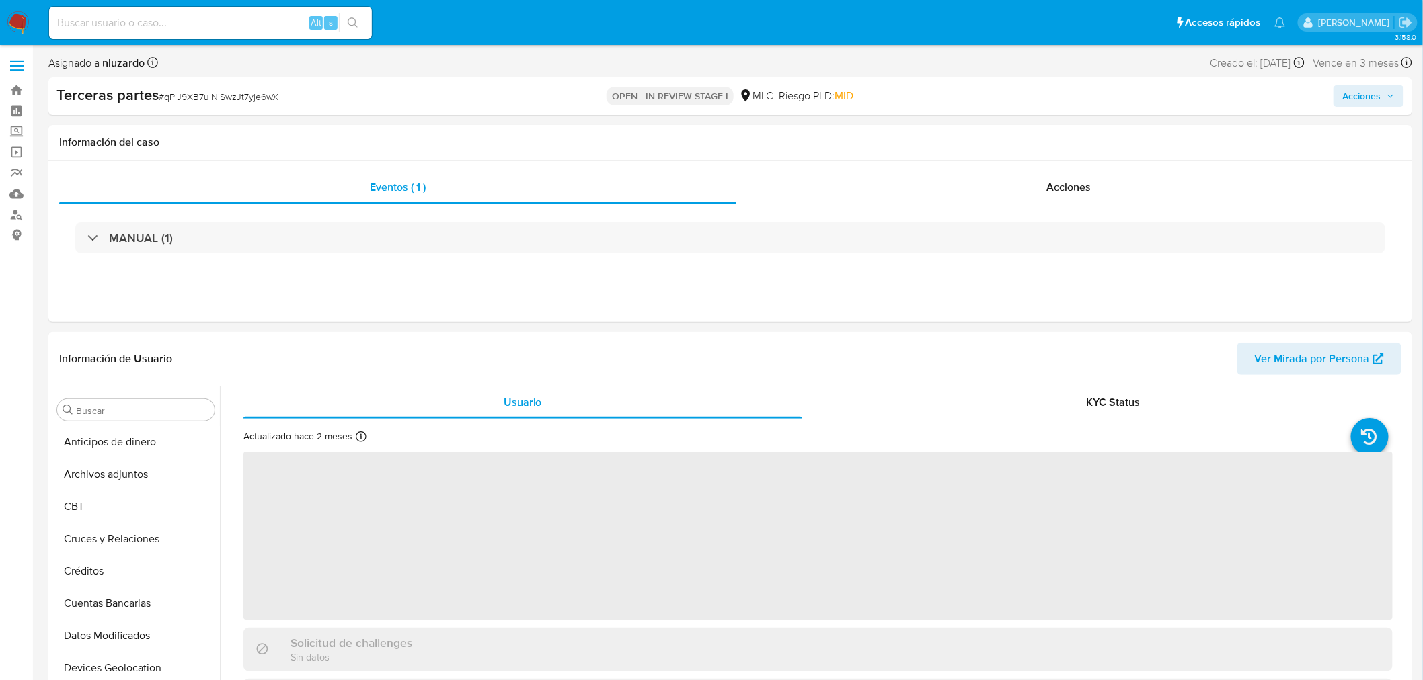
scroll to position [600, 0]
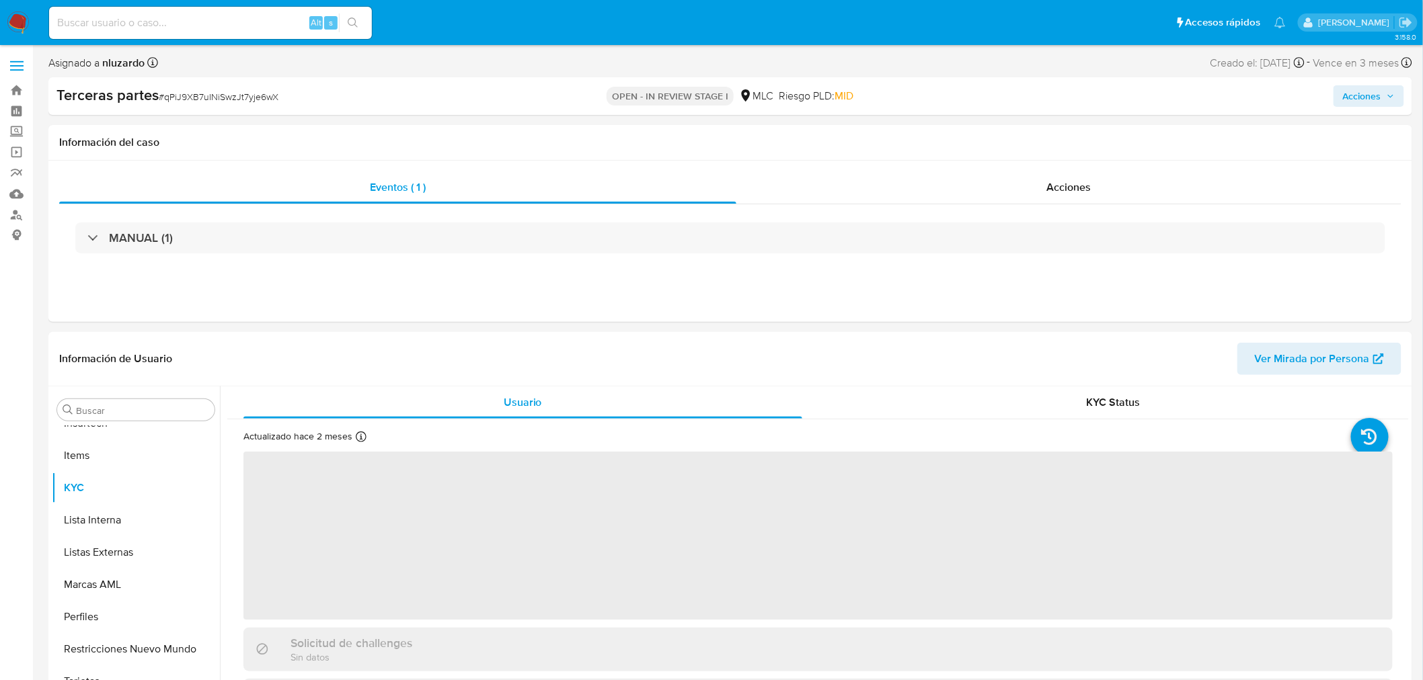
select select "10"
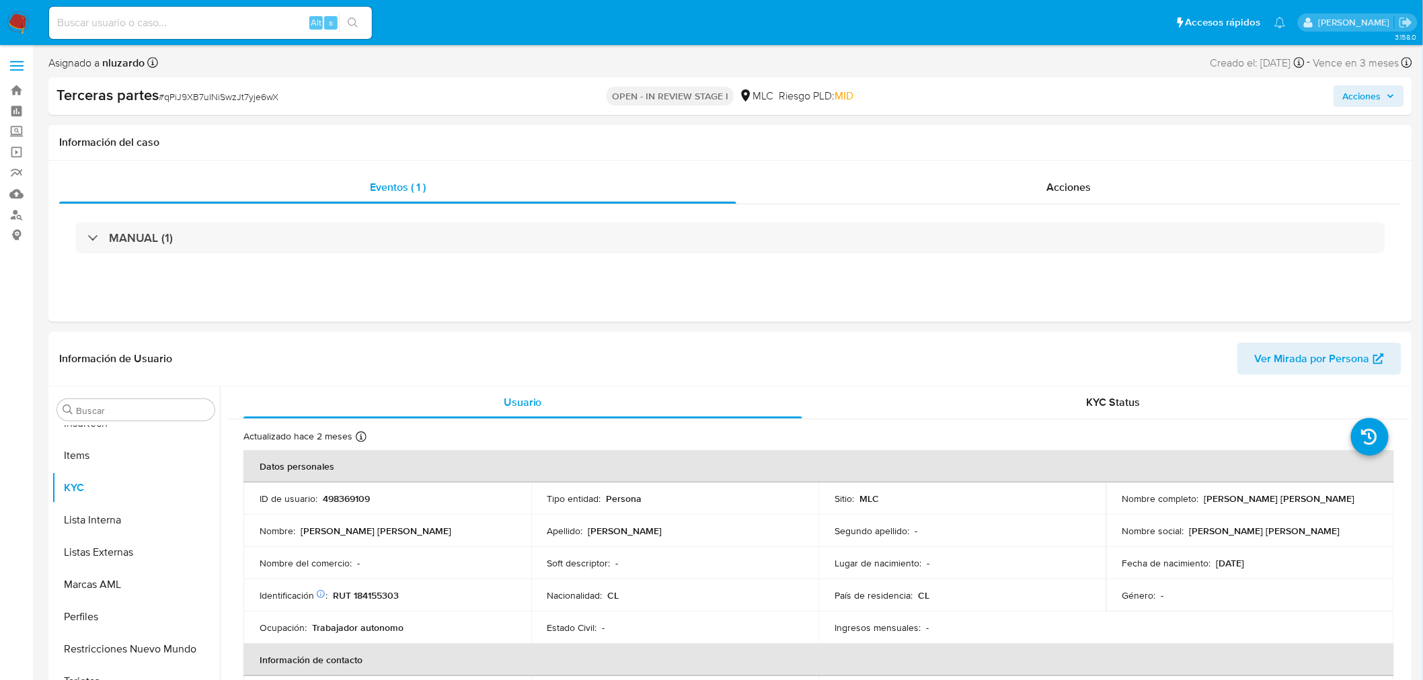
click at [119, 92] on b "Terceras partes" at bounding box center [107, 95] width 102 height 22
click at [120, 91] on b "Terceras partes" at bounding box center [107, 95] width 102 height 22
click at [997, 182] on div "Acciones" at bounding box center [1069, 187] width 666 height 32
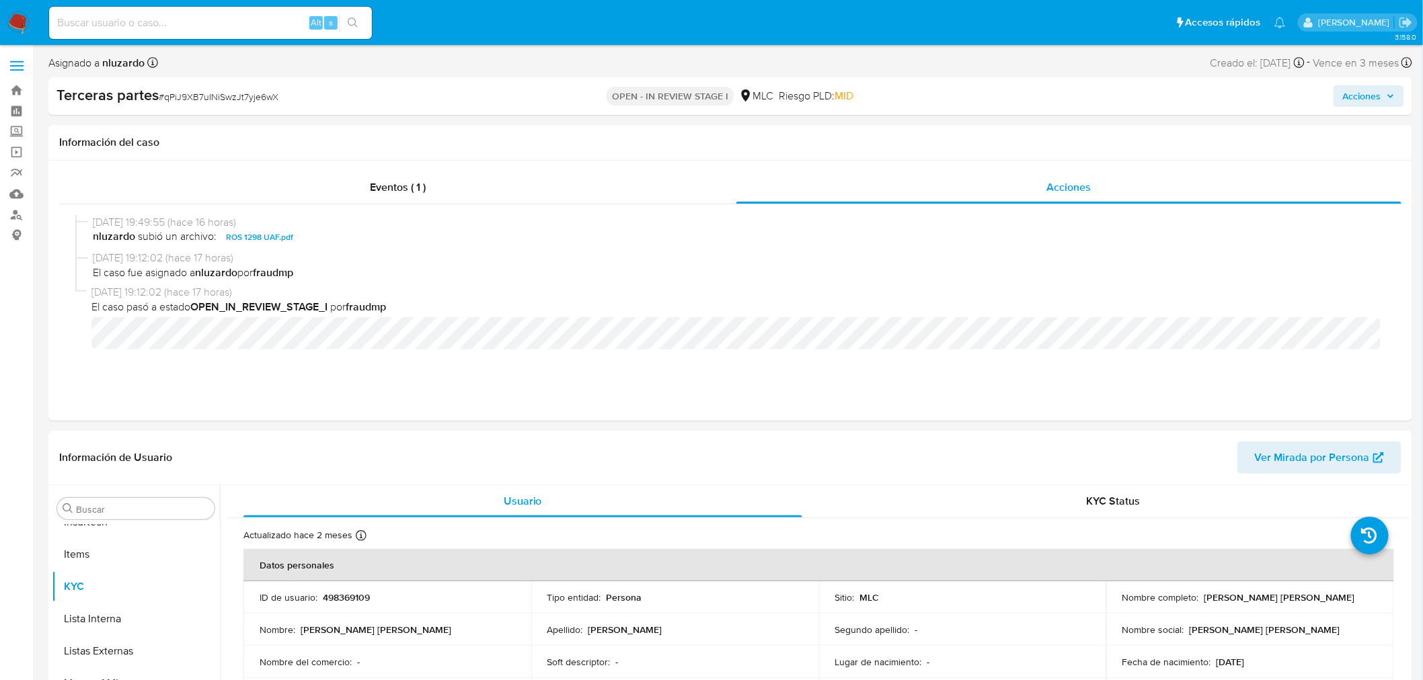
click at [686, 95] on p "OPEN - IN REVIEW STAGE I" at bounding box center [669, 96] width 127 height 19
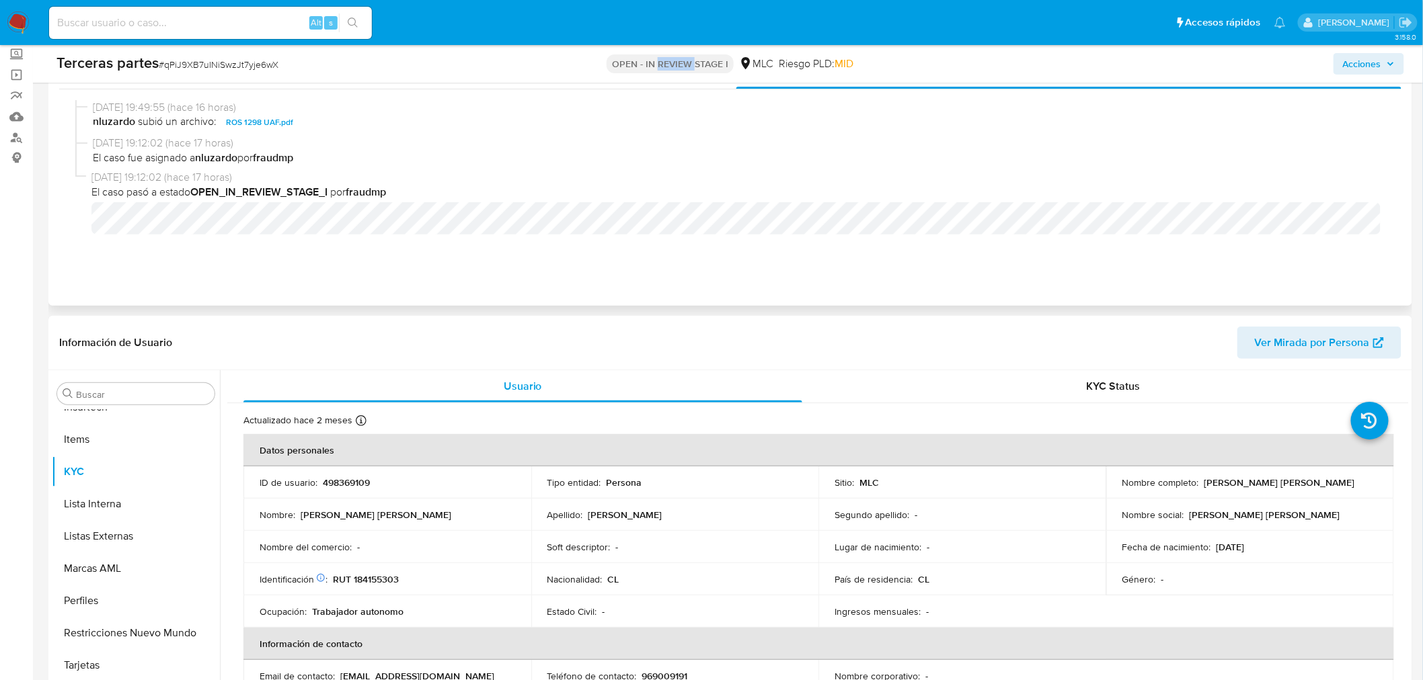
scroll to position [0, 0]
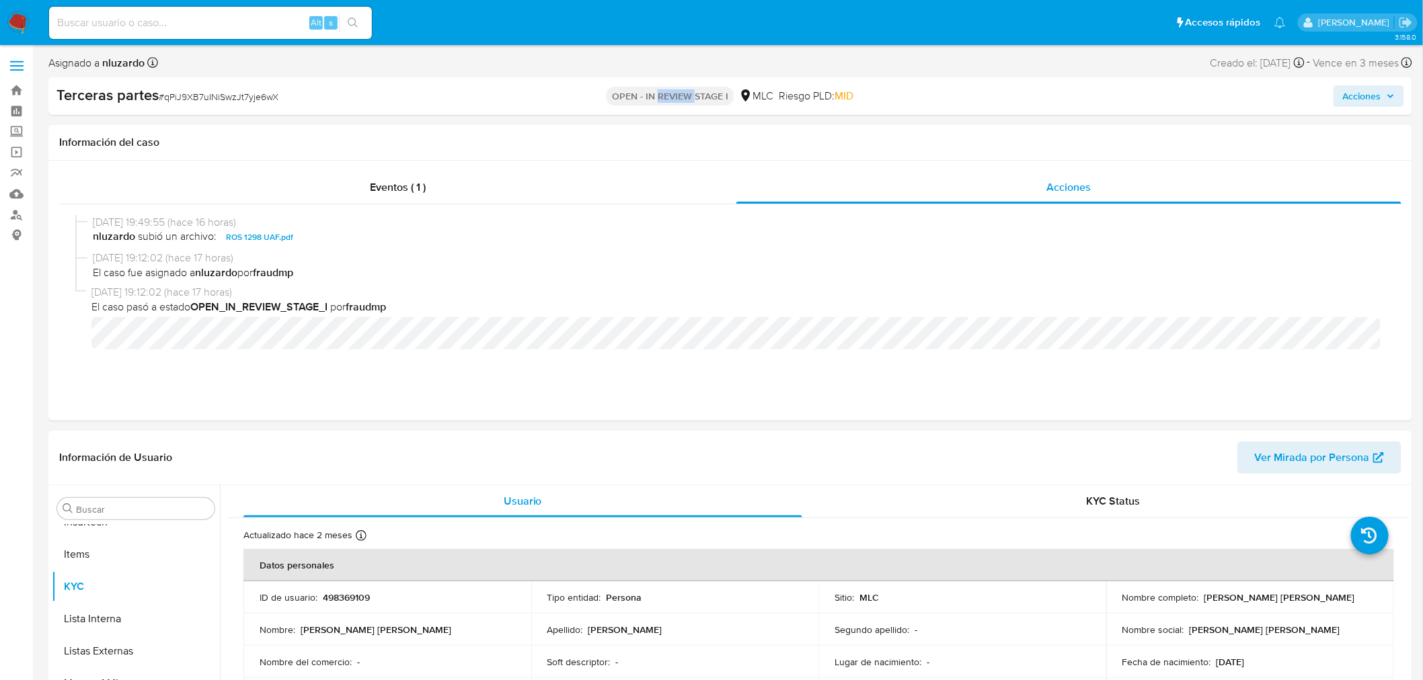
click at [1352, 98] on span "Acciones" at bounding box center [1362, 96] width 38 height 22
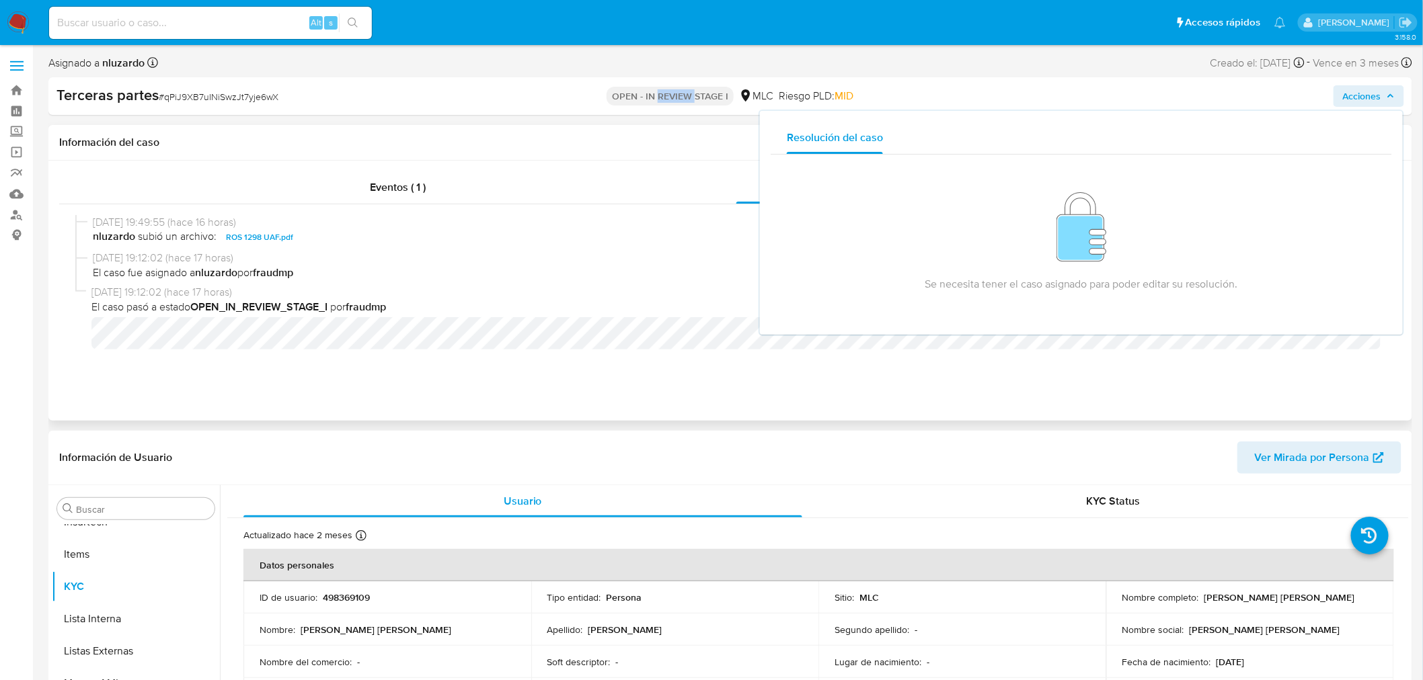
drag, startPoint x: 500, startPoint y: 193, endPoint x: 482, endPoint y: 210, distance: 24.3
click at [512, 182] on div "Eventos ( 1 )" at bounding box center [397, 187] width 677 height 32
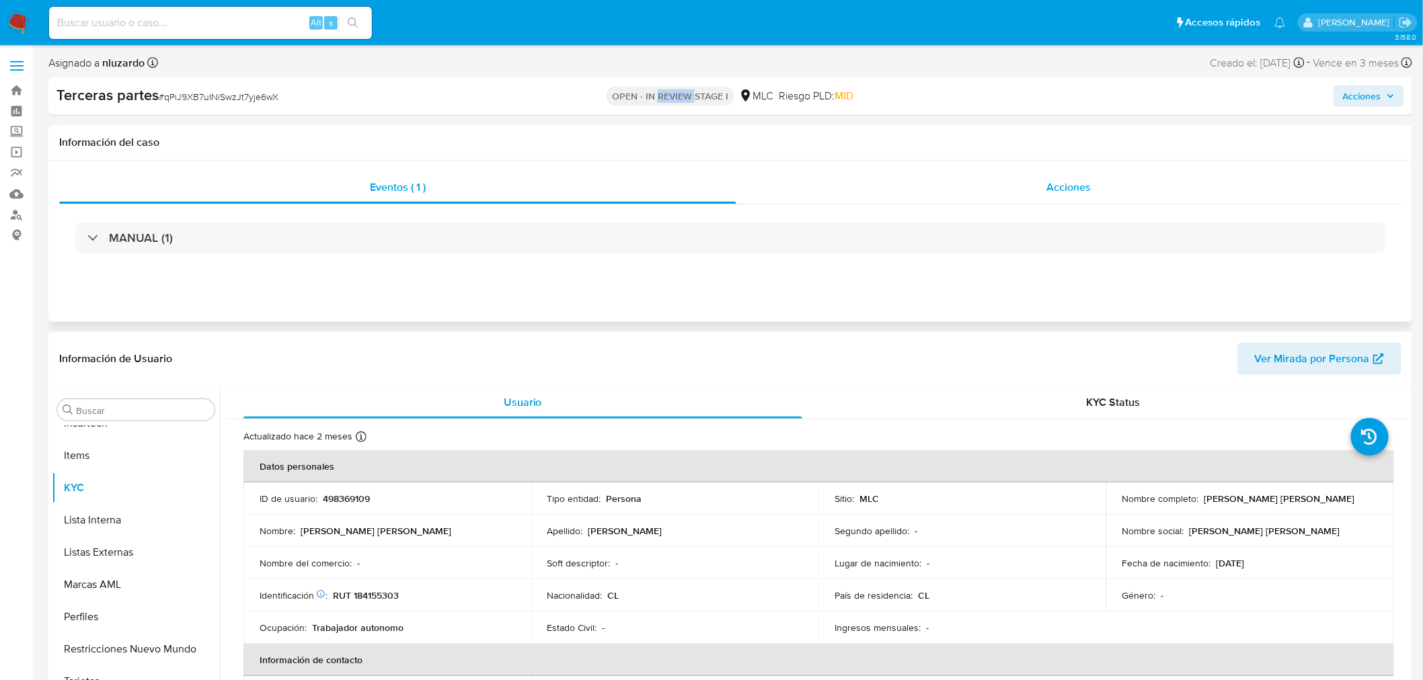
click at [1111, 173] on div "Acciones" at bounding box center [1069, 187] width 666 height 32
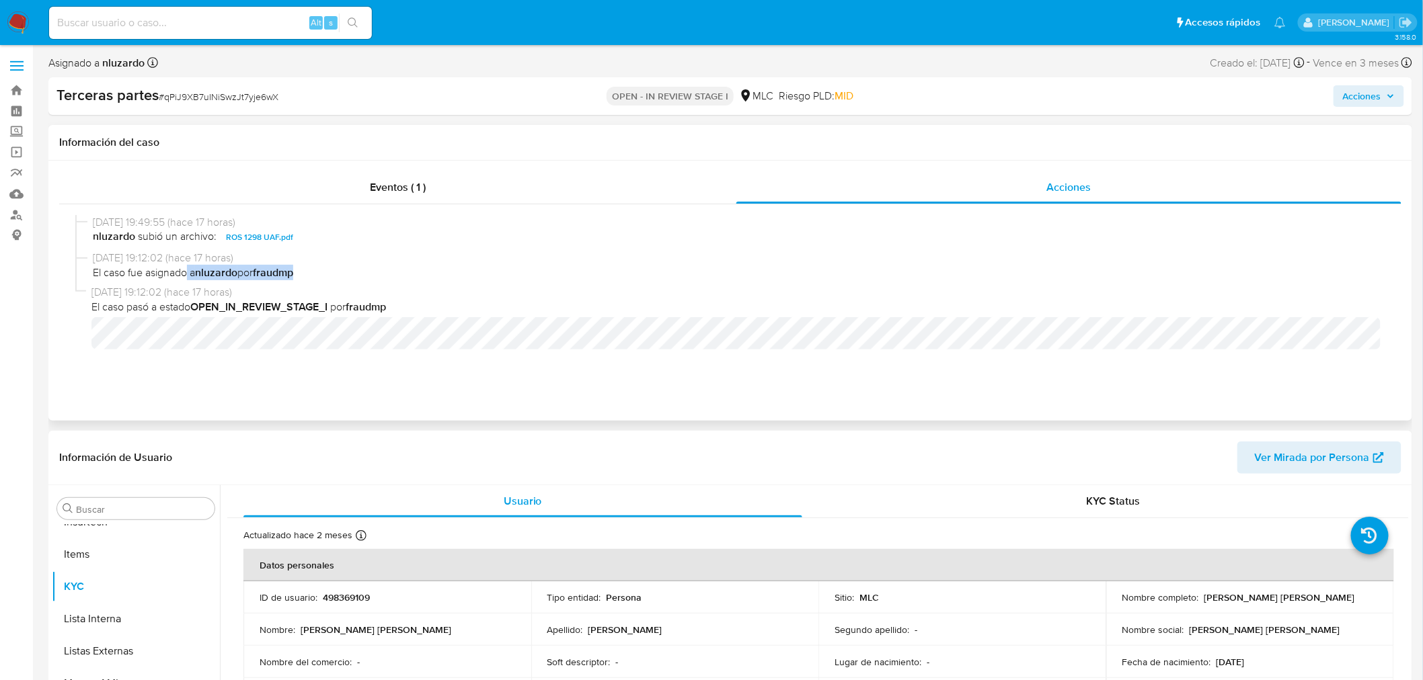
drag, startPoint x: 187, startPoint y: 276, endPoint x: 366, endPoint y: 274, distance: 179.5
click at [355, 278] on span "El caso fue asignado a nluzardo por fraudmp" at bounding box center [736, 273] width 1287 height 15
click at [512, 192] on div "Eventos ( 1 )" at bounding box center [397, 187] width 677 height 32
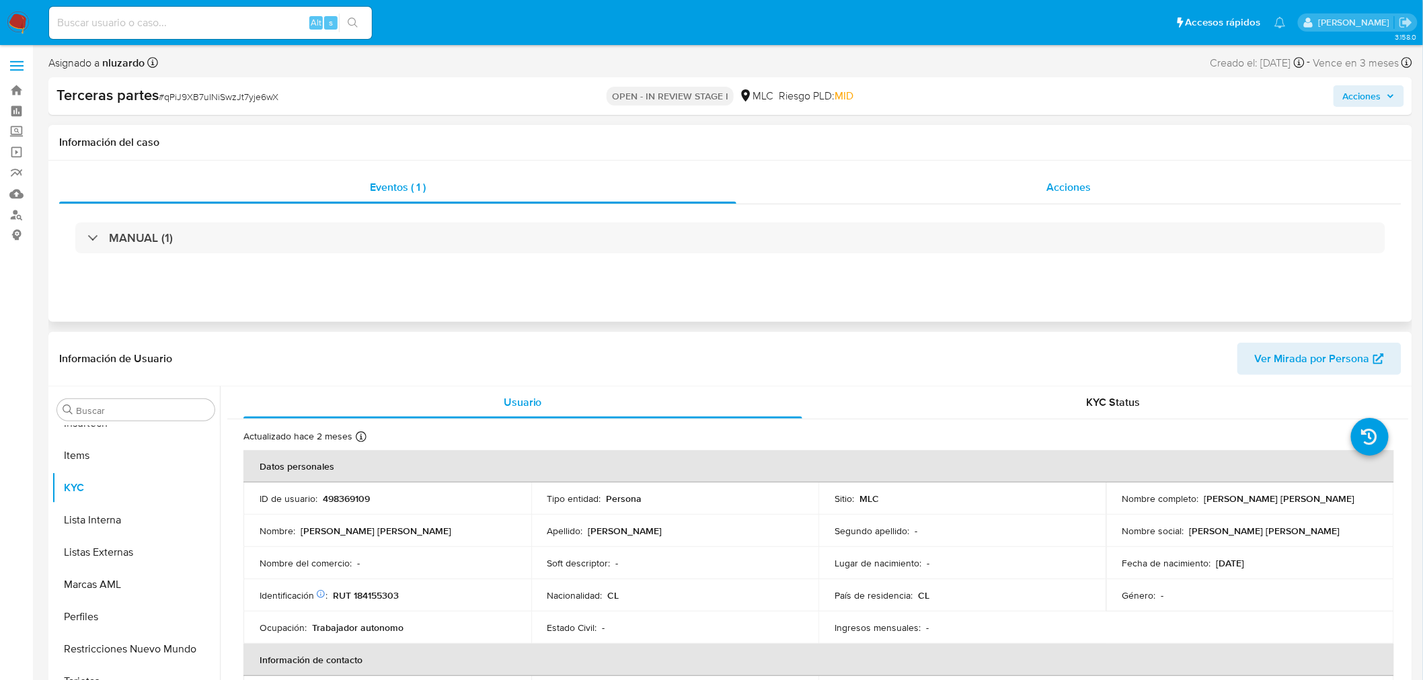
click at [1013, 180] on div "Acciones" at bounding box center [1069, 187] width 666 height 32
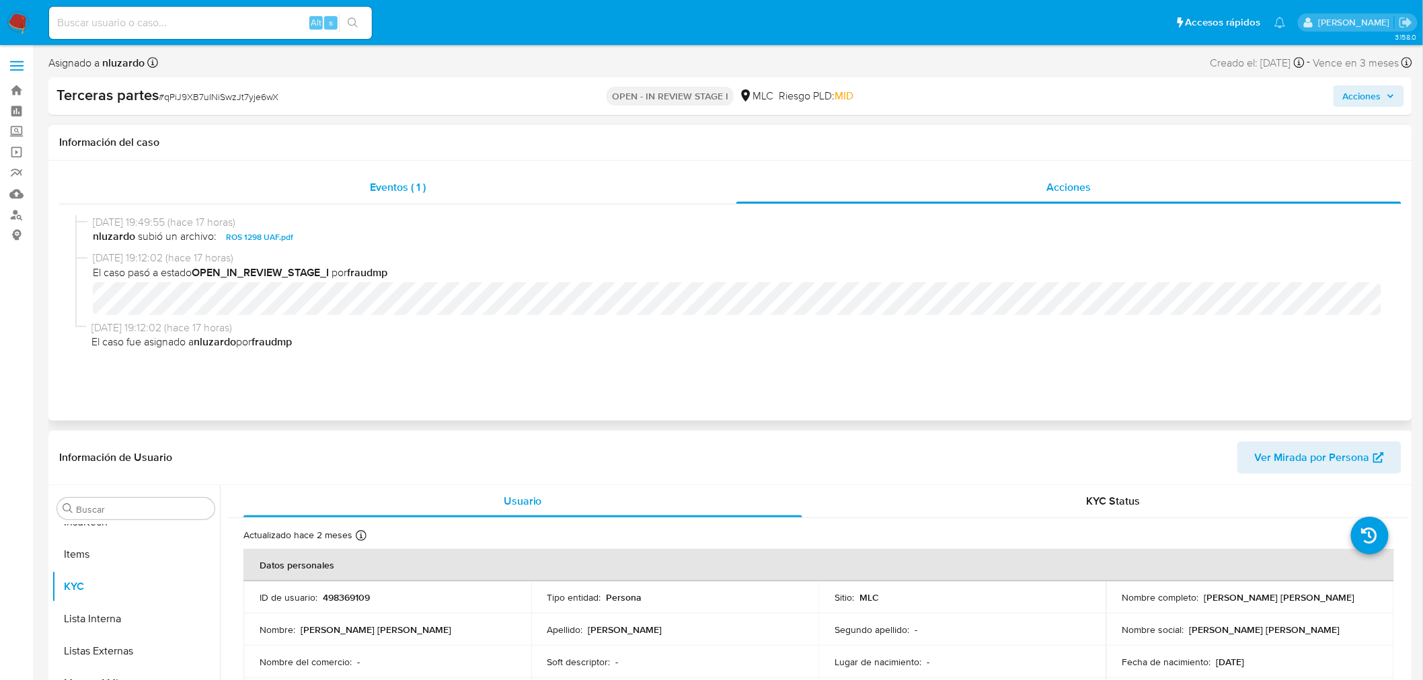
click at [422, 185] on span "Eventos ( 1 )" at bounding box center [398, 187] width 56 height 15
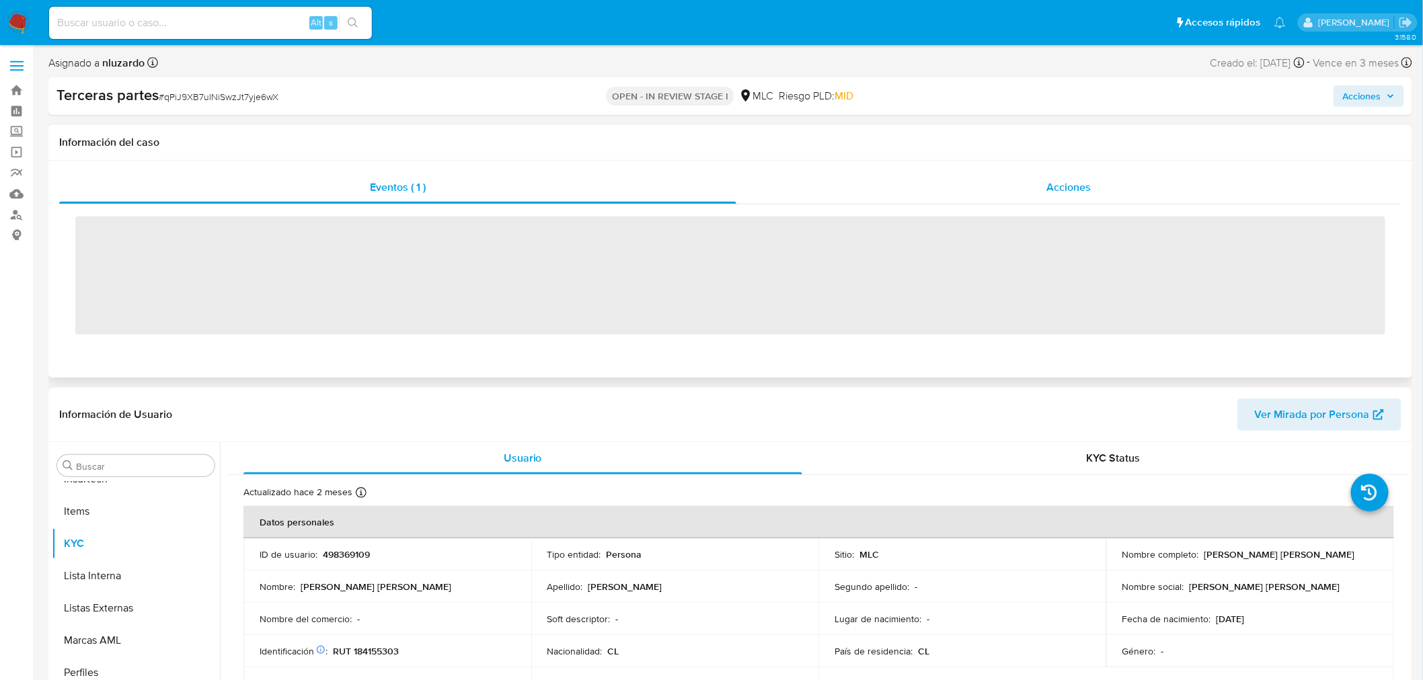
click at [1050, 183] on span "Acciones" at bounding box center [1068, 187] width 44 height 15
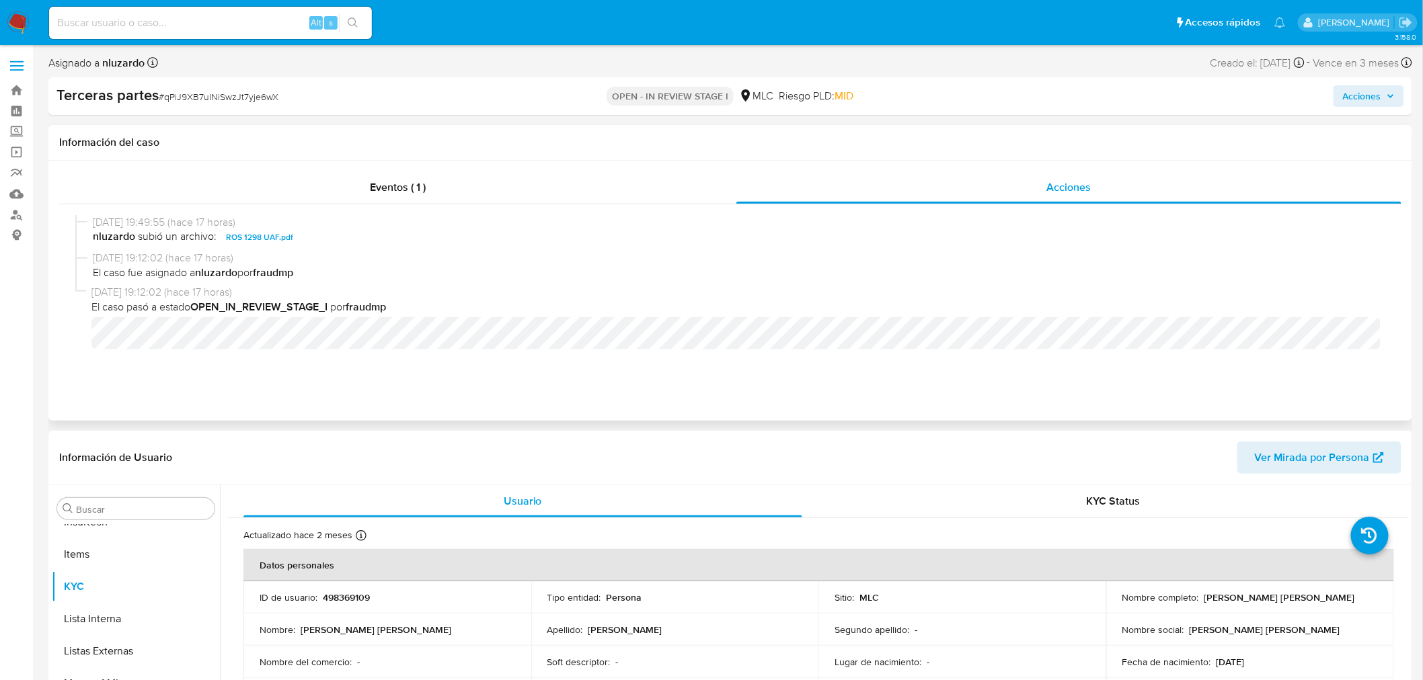
drag, startPoint x: 99, startPoint y: 297, endPoint x: 405, endPoint y: 297, distance: 306.6
click at [405, 298] on span "[DATE] 19:12:02 (hace 17 horas)" at bounding box center [735, 292] width 1289 height 15
click at [1362, 91] on span "Acciones" at bounding box center [1362, 96] width 38 height 22
drag, startPoint x: 56, startPoint y: 97, endPoint x: 291, endPoint y: 90, distance: 234.8
click at [291, 90] on div "Terceras partes # qPiJ9XB7uINiSwzJt7yje6wX" at bounding box center [278, 95] width 444 height 20
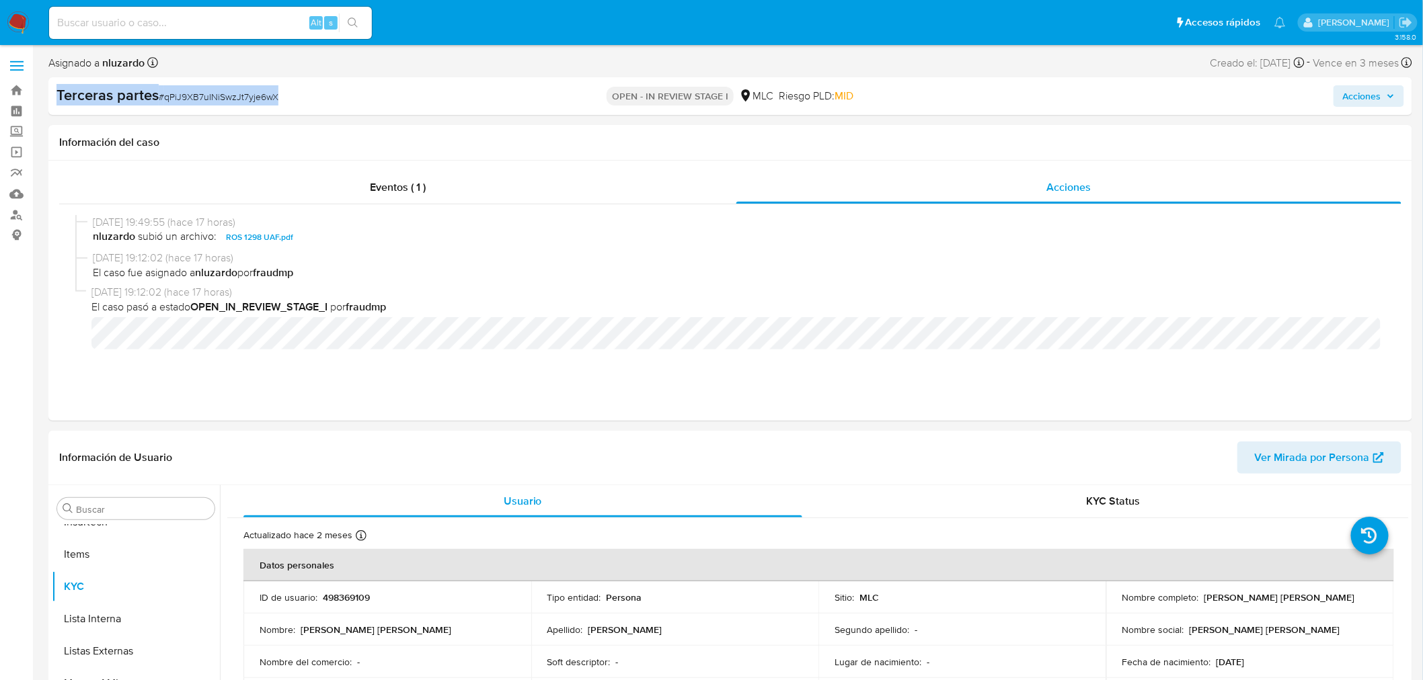
click at [310, 90] on div "Terceras partes # qPiJ9XB7uINiSwzJt7yje6wX" at bounding box center [278, 95] width 444 height 20
click at [674, 193] on div "Eventos ( 1 )" at bounding box center [397, 187] width 677 height 32
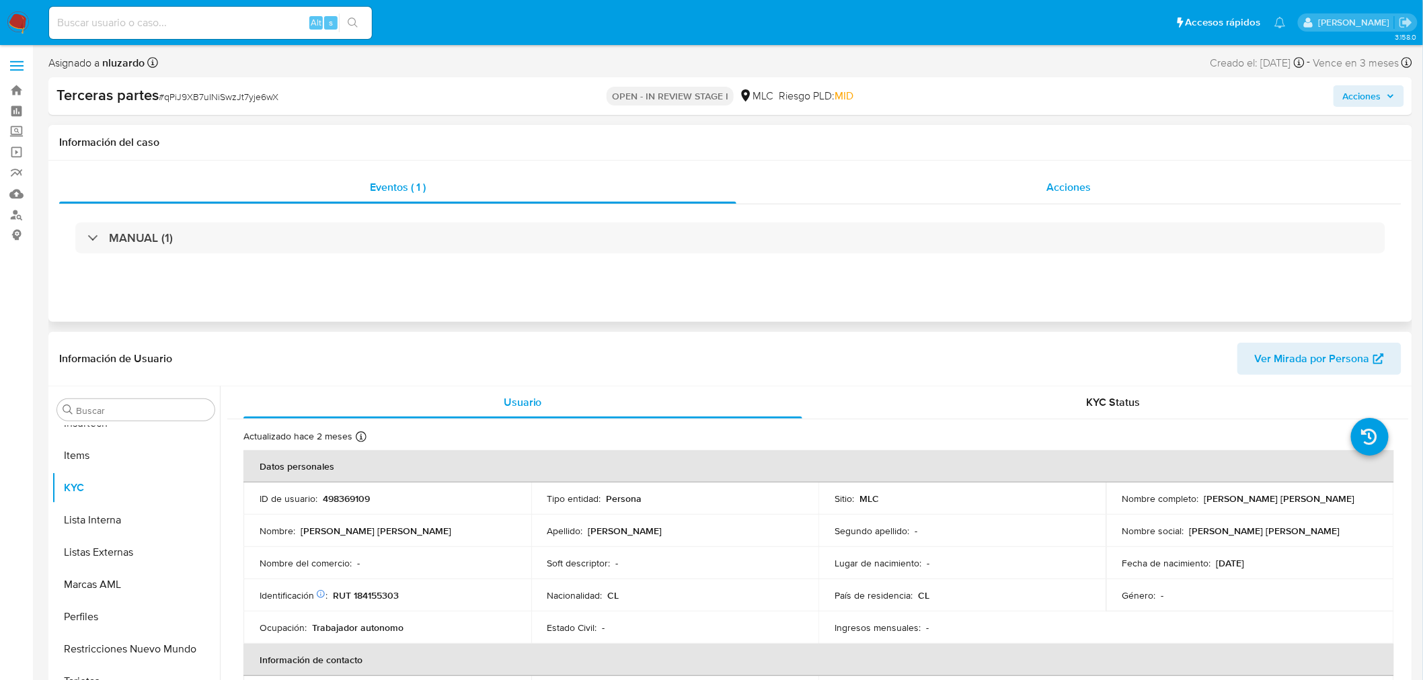
click at [984, 187] on div "Acciones" at bounding box center [1069, 187] width 666 height 32
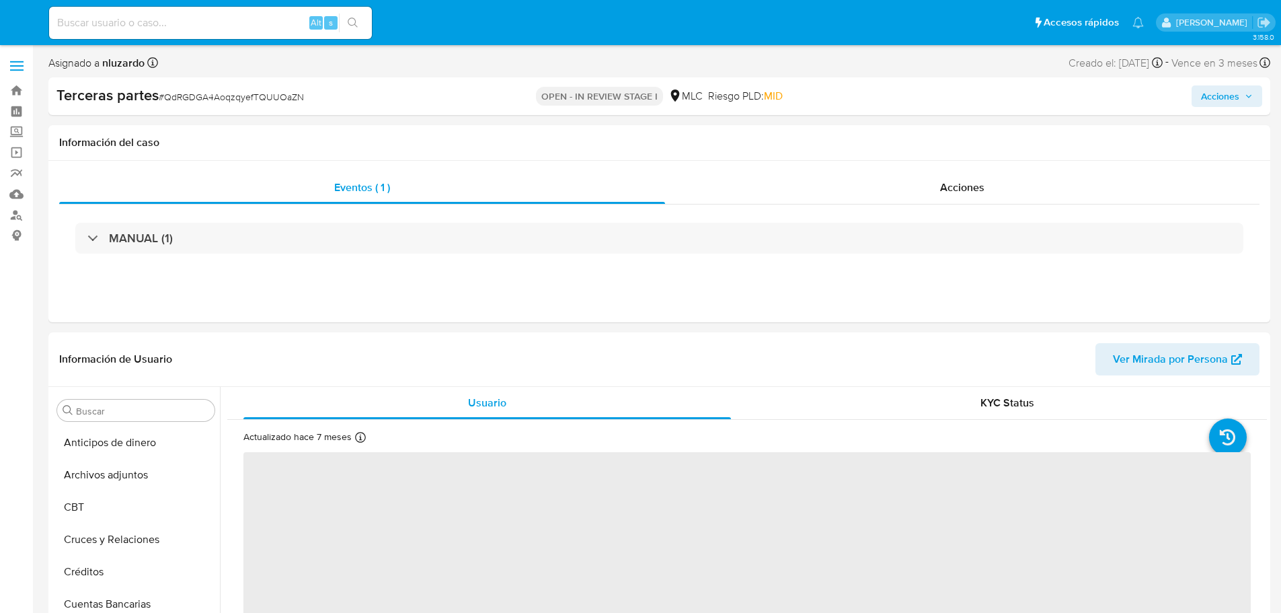
select select "10"
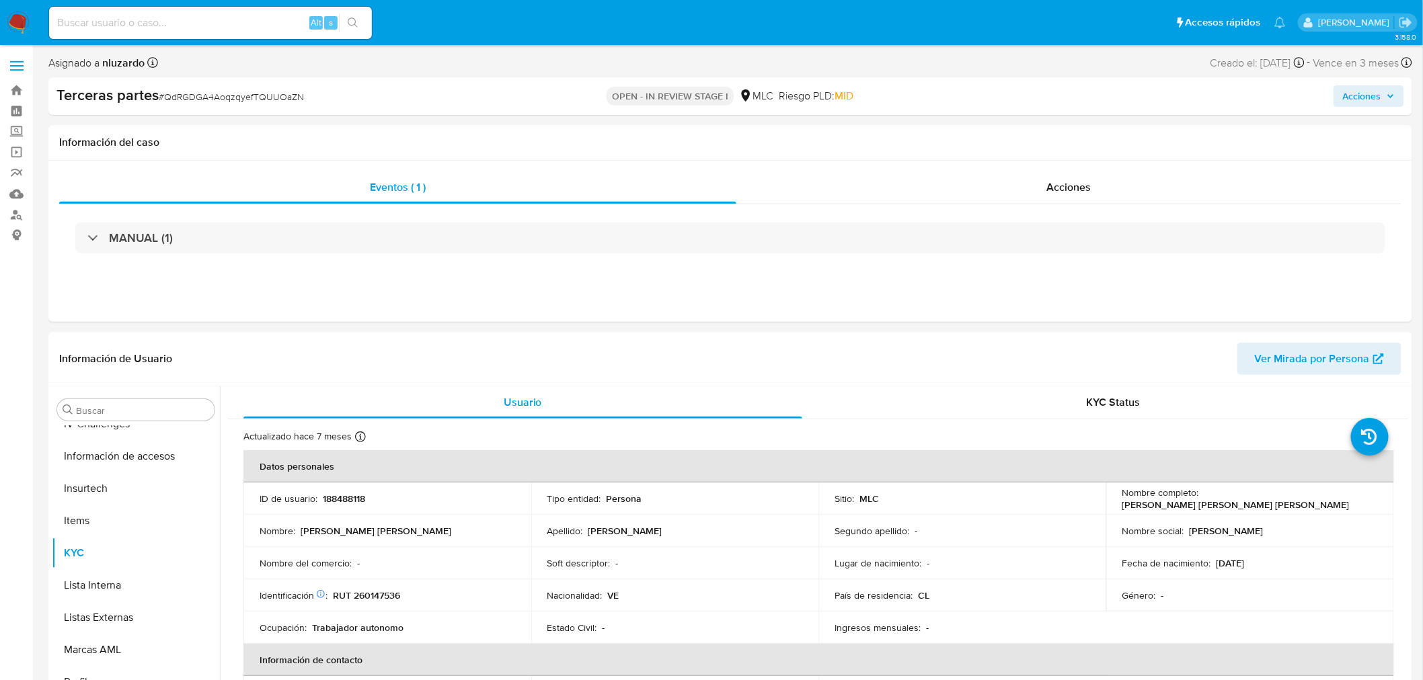
scroll to position [600, 0]
